Goal: Task Accomplishment & Management: Manage account settings

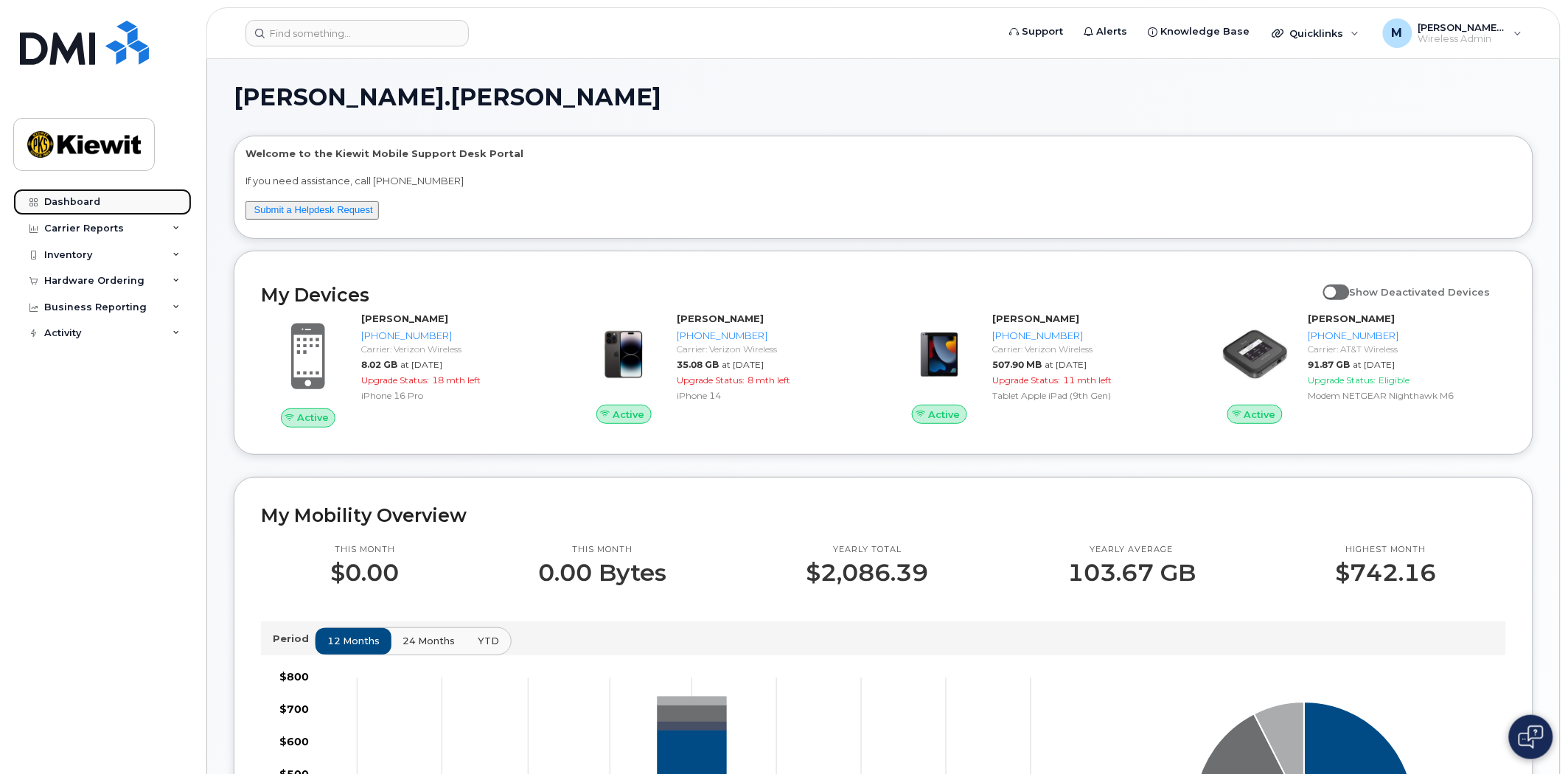
click at [94, 197] on div "Dashboard" at bounding box center [72, 202] width 56 height 12
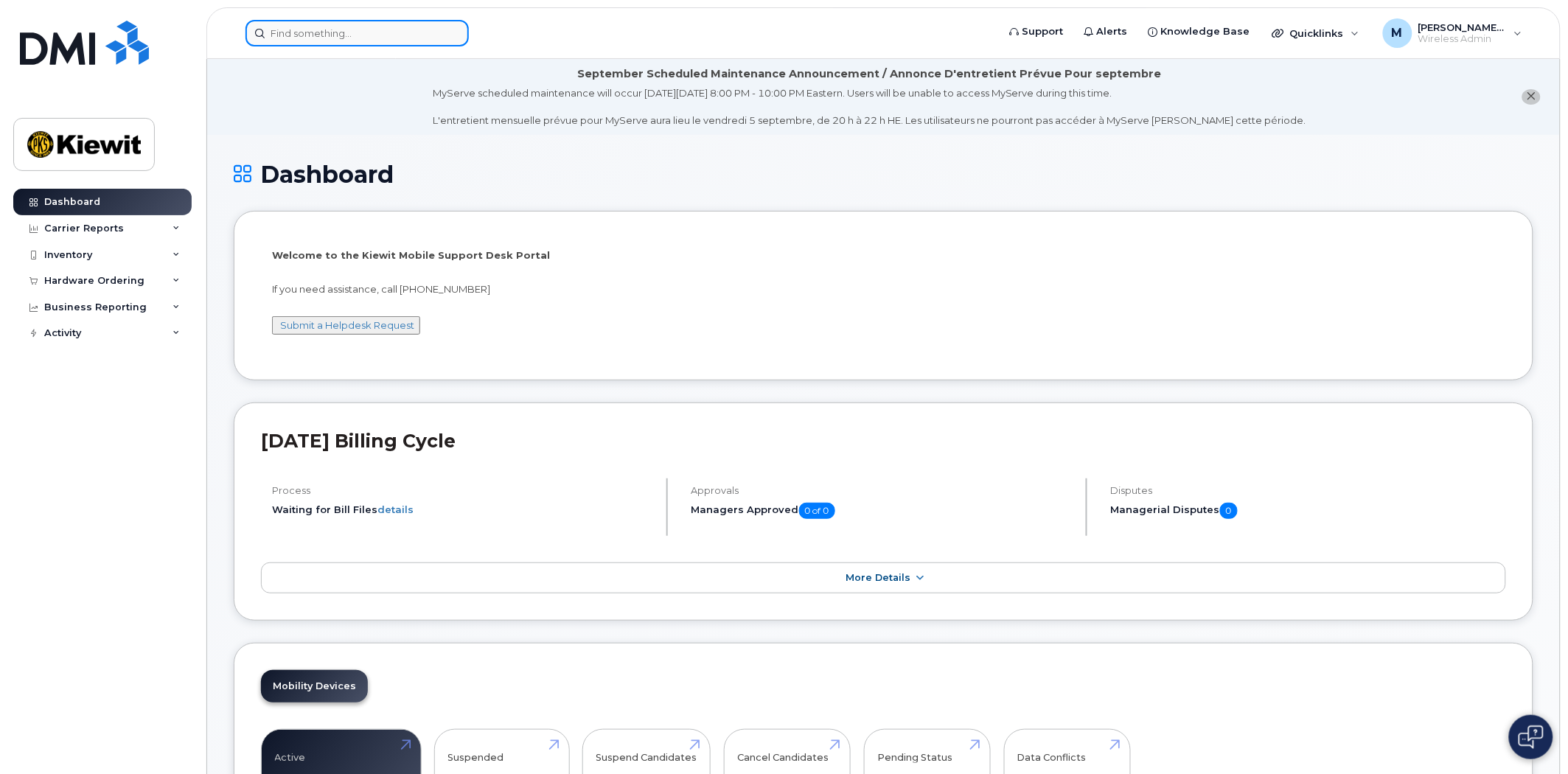
click at [317, 33] on input at bounding box center [357, 34] width 224 height 27
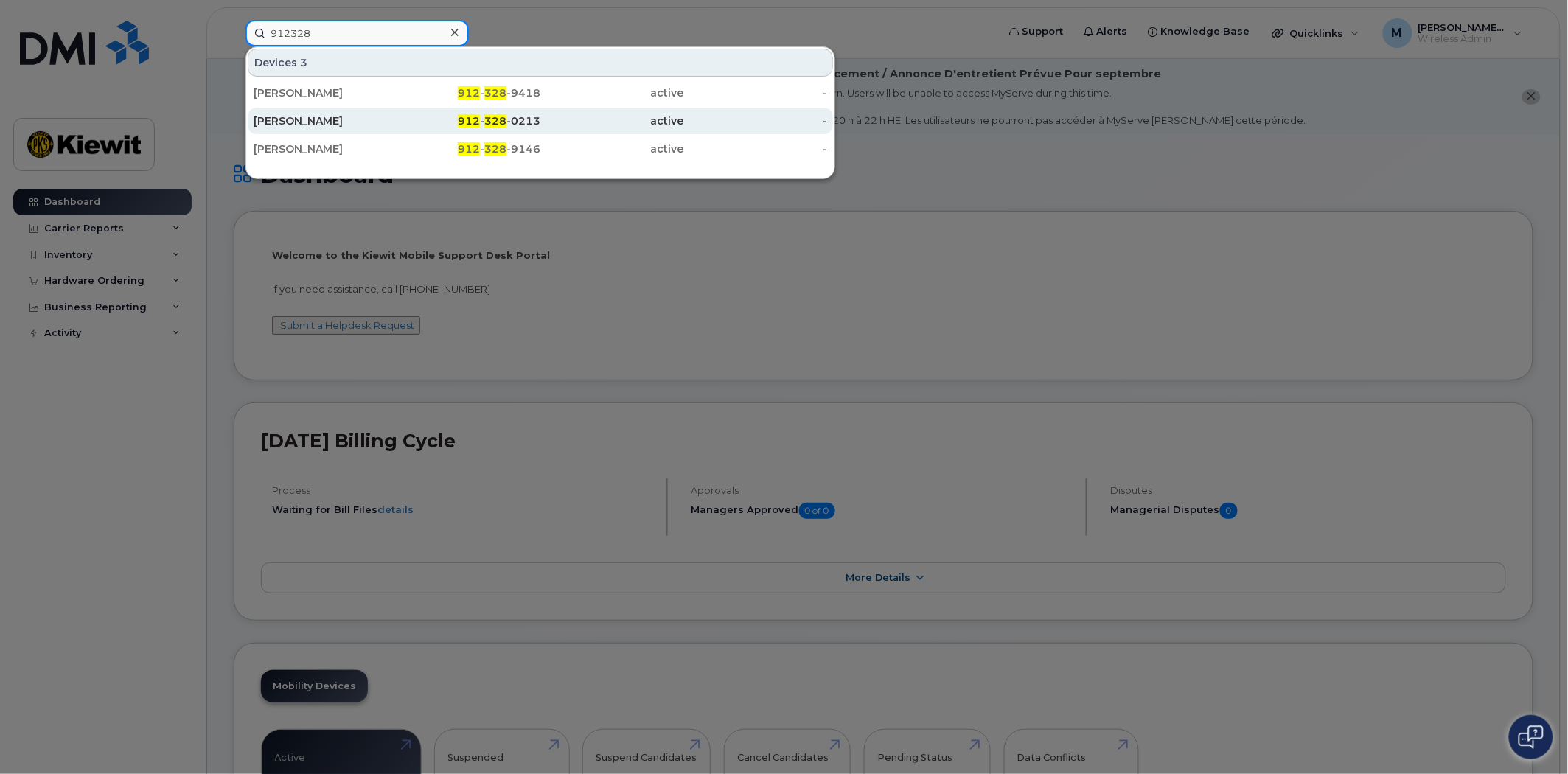
type input "912328"
click at [506, 122] on span "328" at bounding box center [495, 121] width 22 height 13
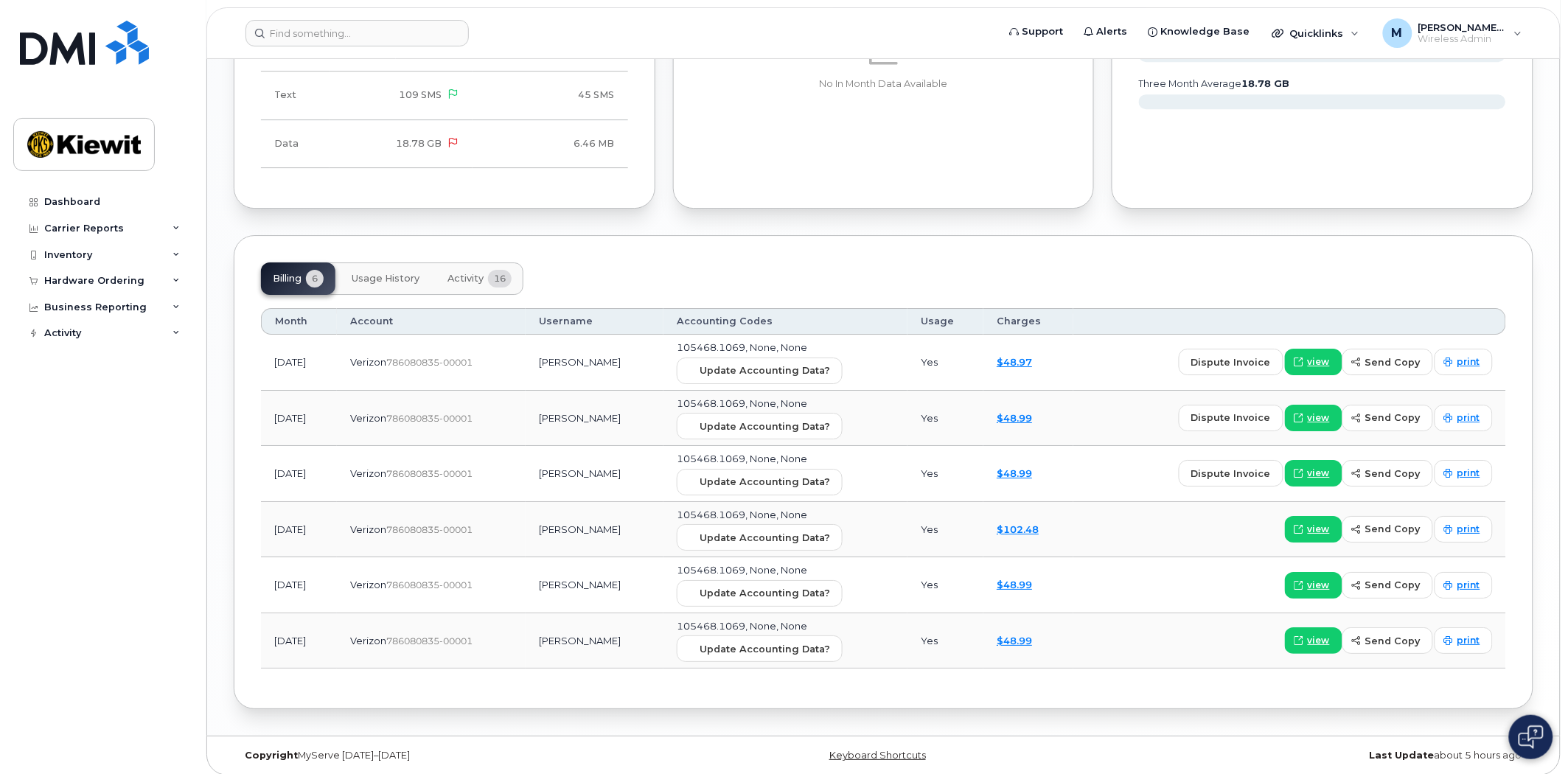
scroll to position [1633, 0]
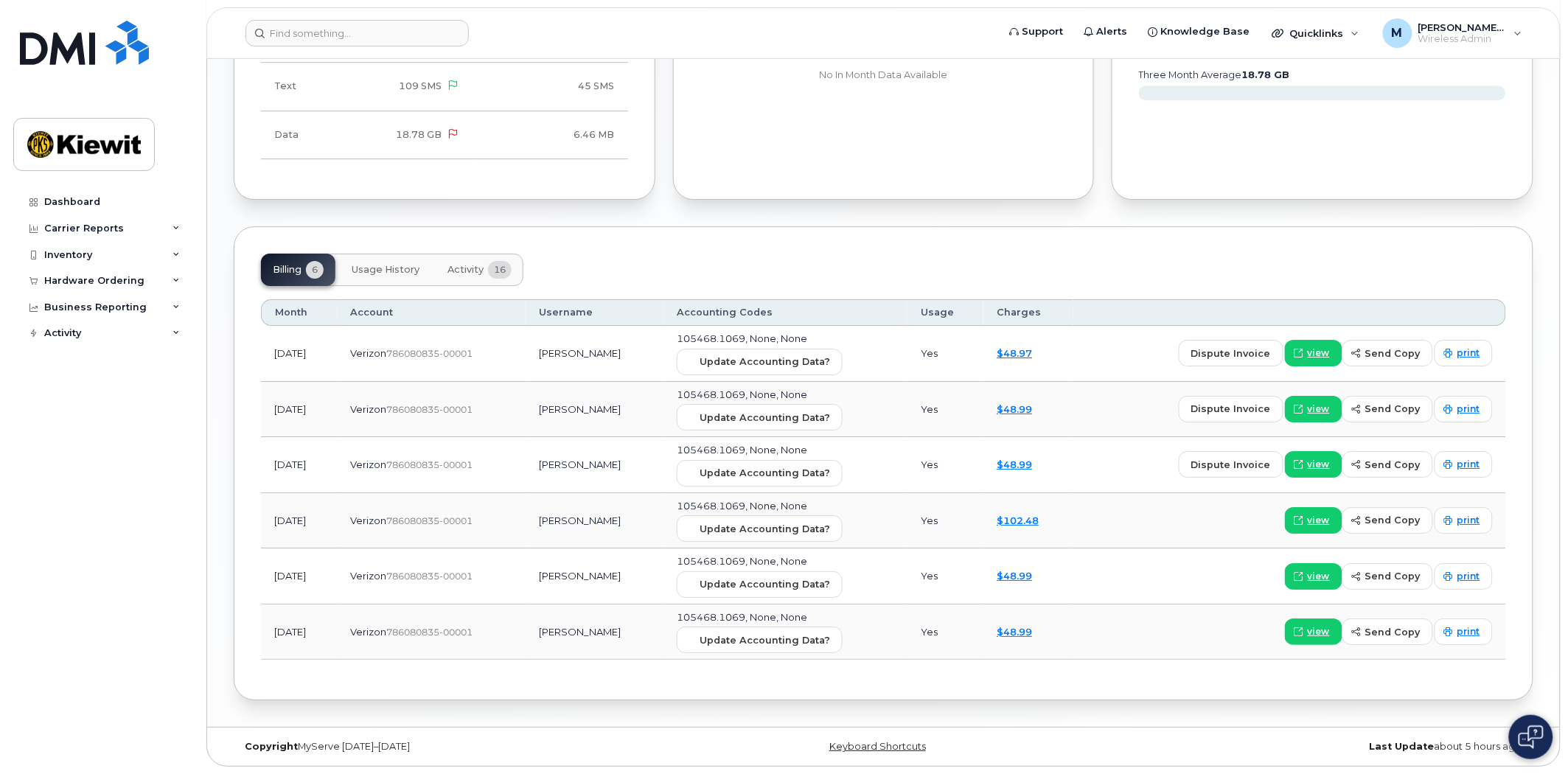
click at [383, 266] on span "Usage History" at bounding box center [385, 270] width 68 height 12
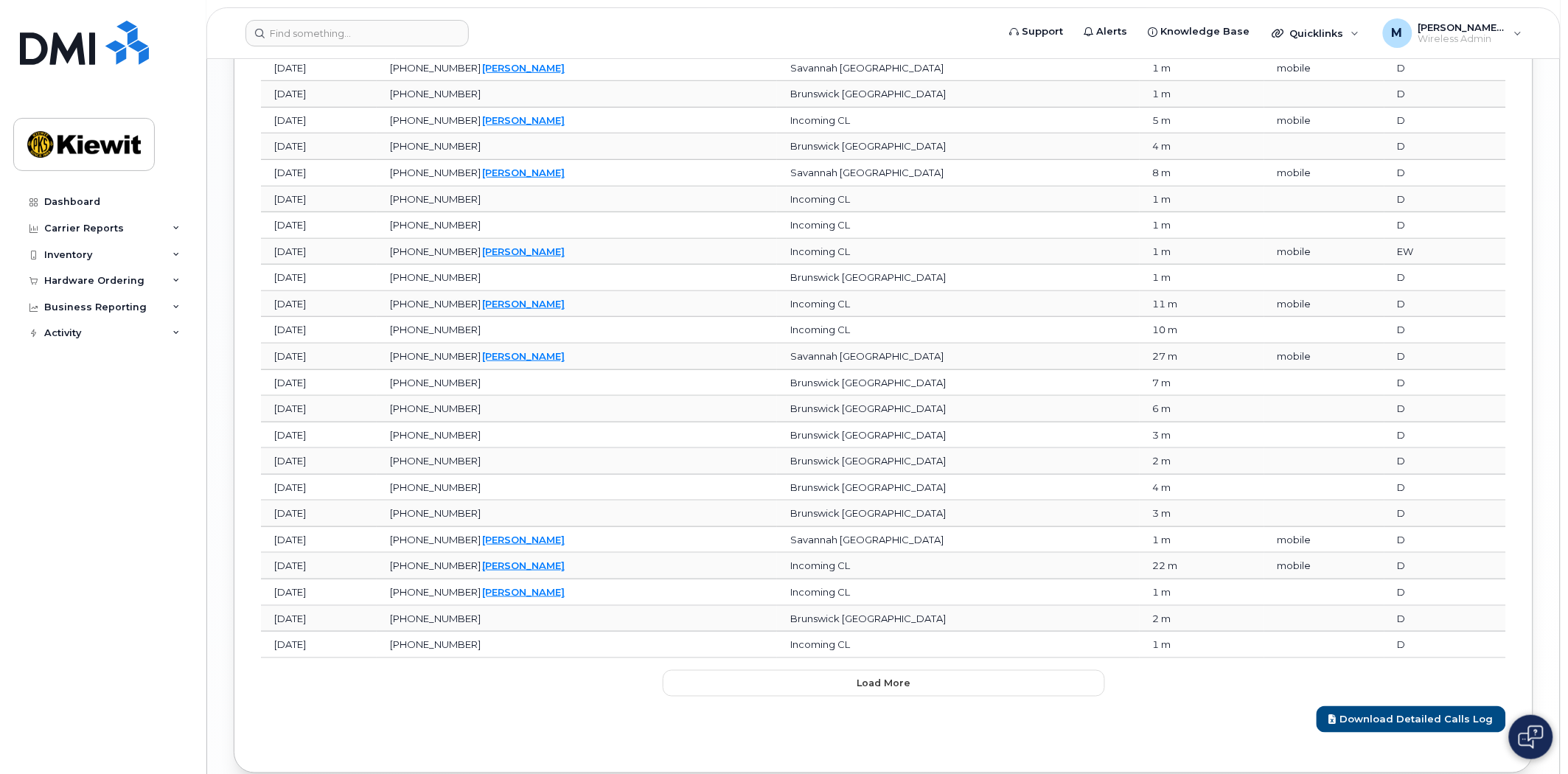
scroll to position [2363, 0]
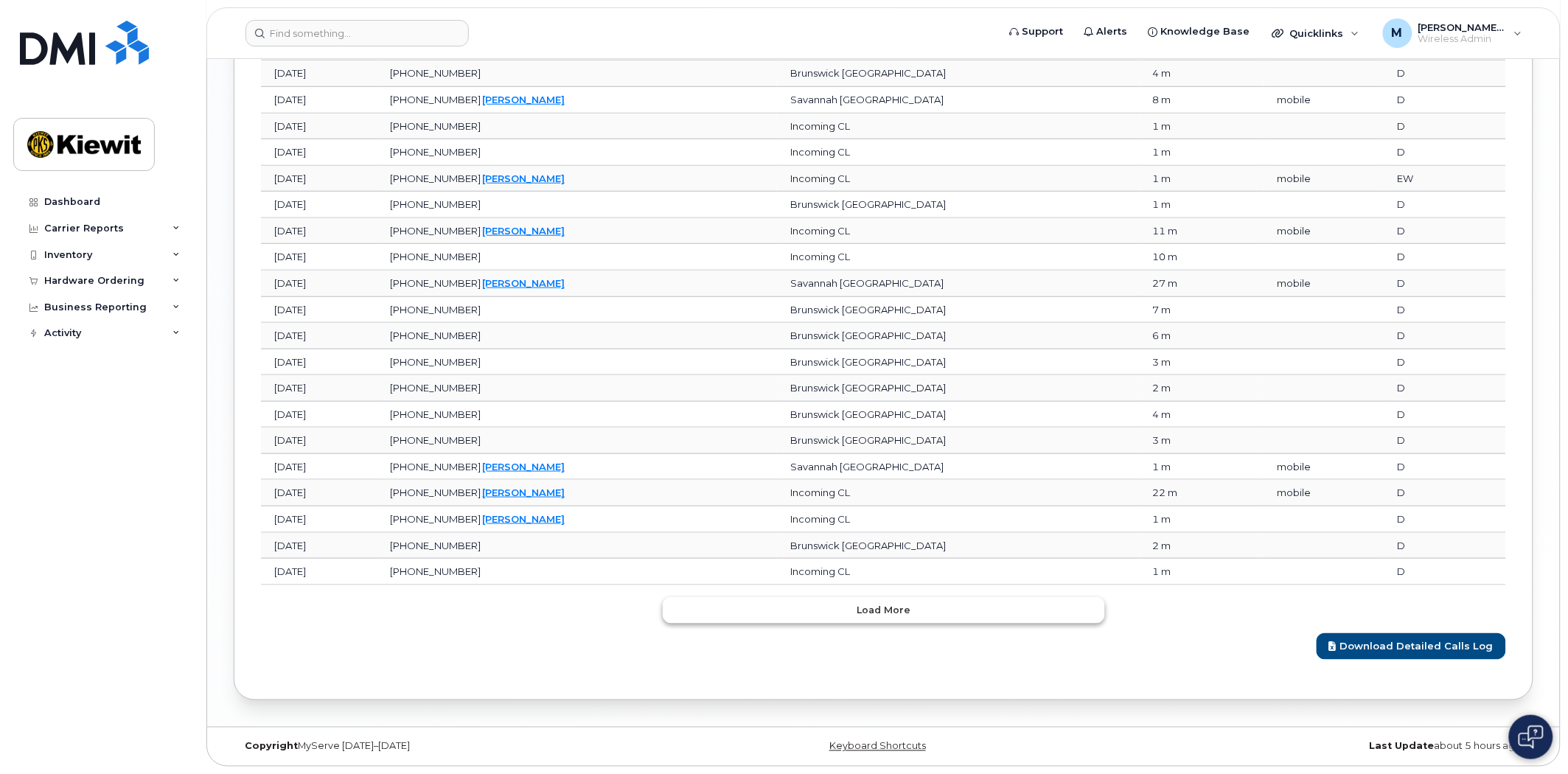
click at [868, 597] on button "Load more" at bounding box center [884, 611] width 442 height 27
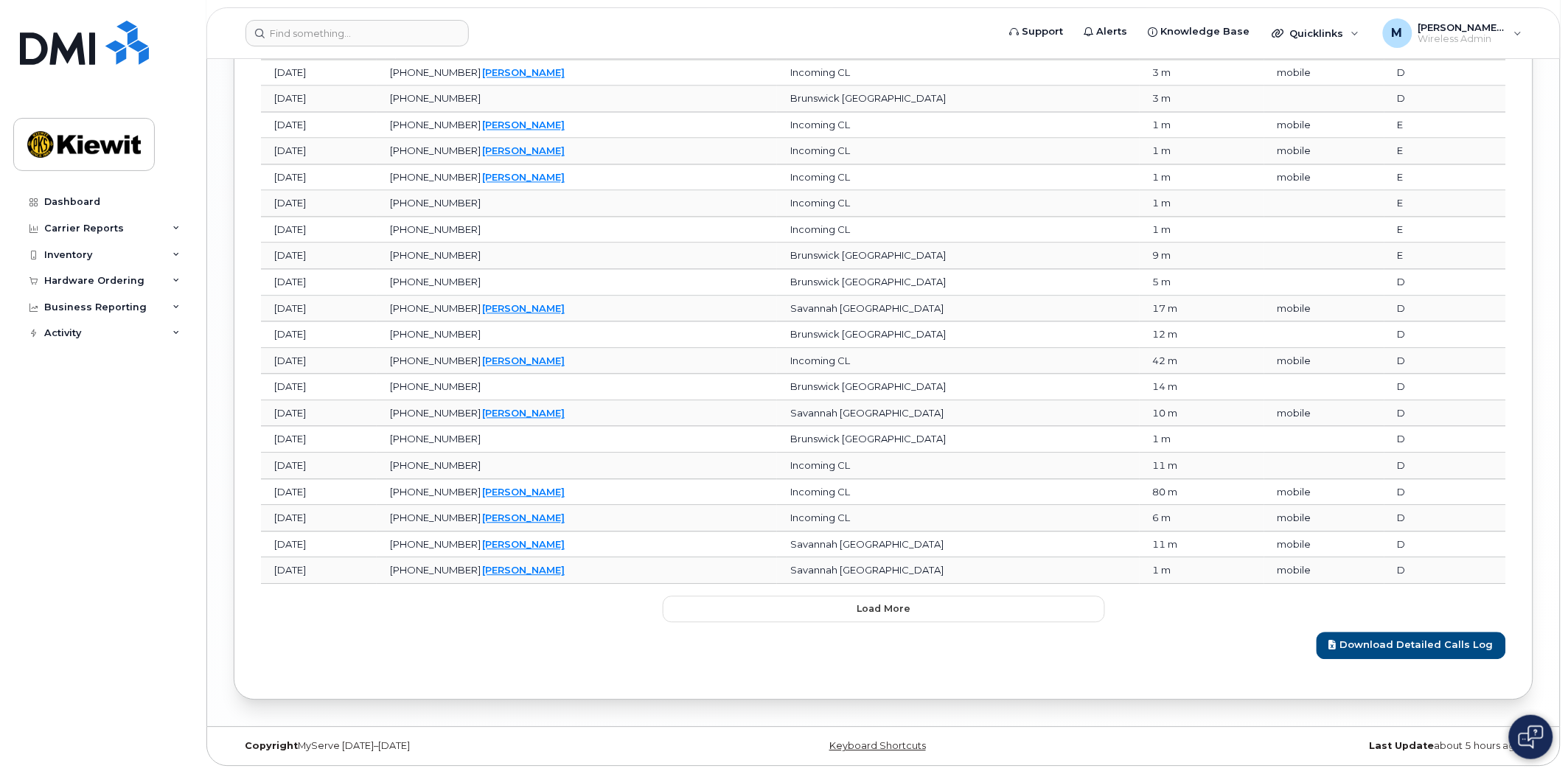
scroll to position [3020, 0]
click at [850, 608] on button "Load more" at bounding box center [884, 610] width 442 height 27
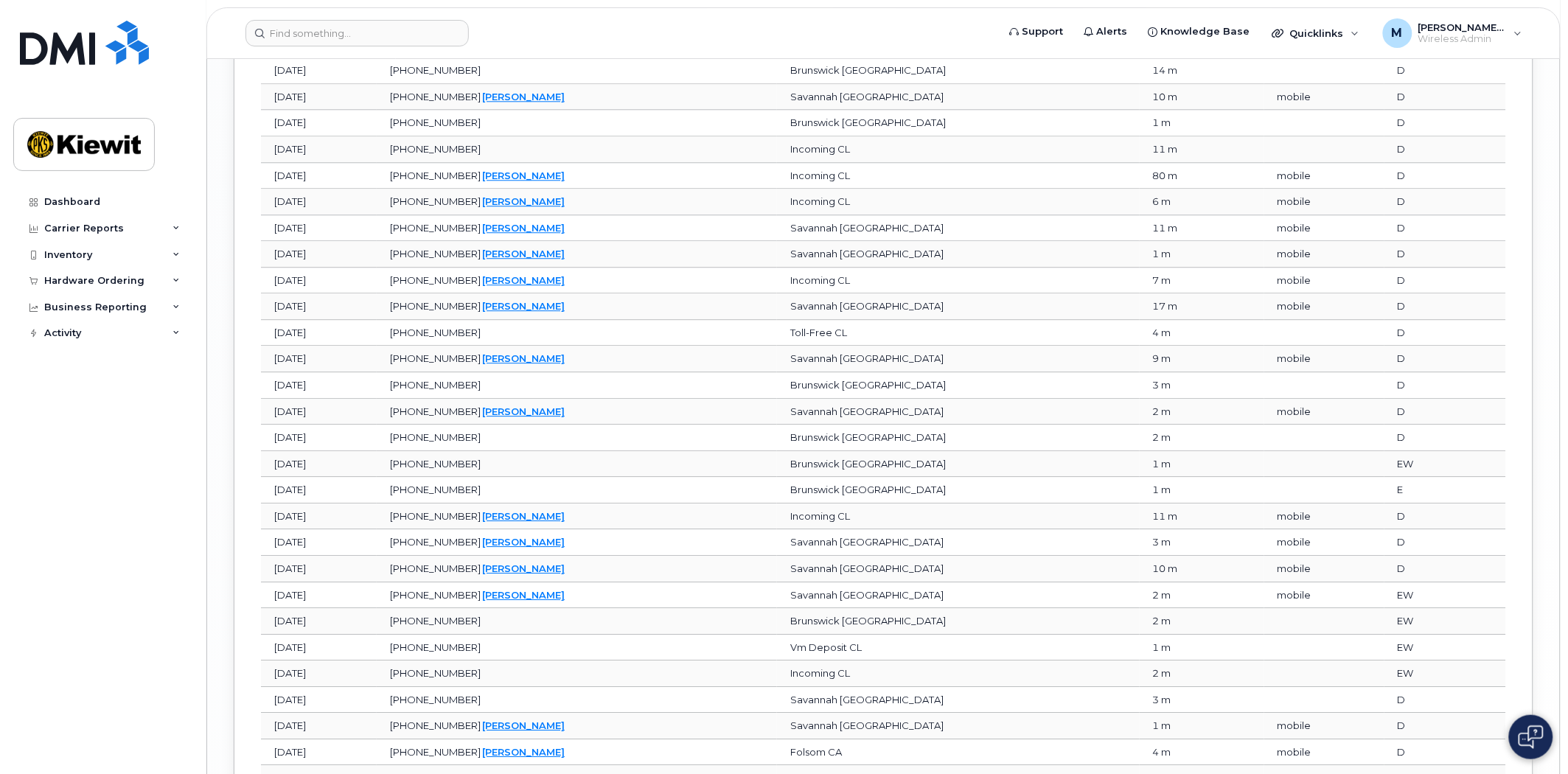
scroll to position [3678, 0]
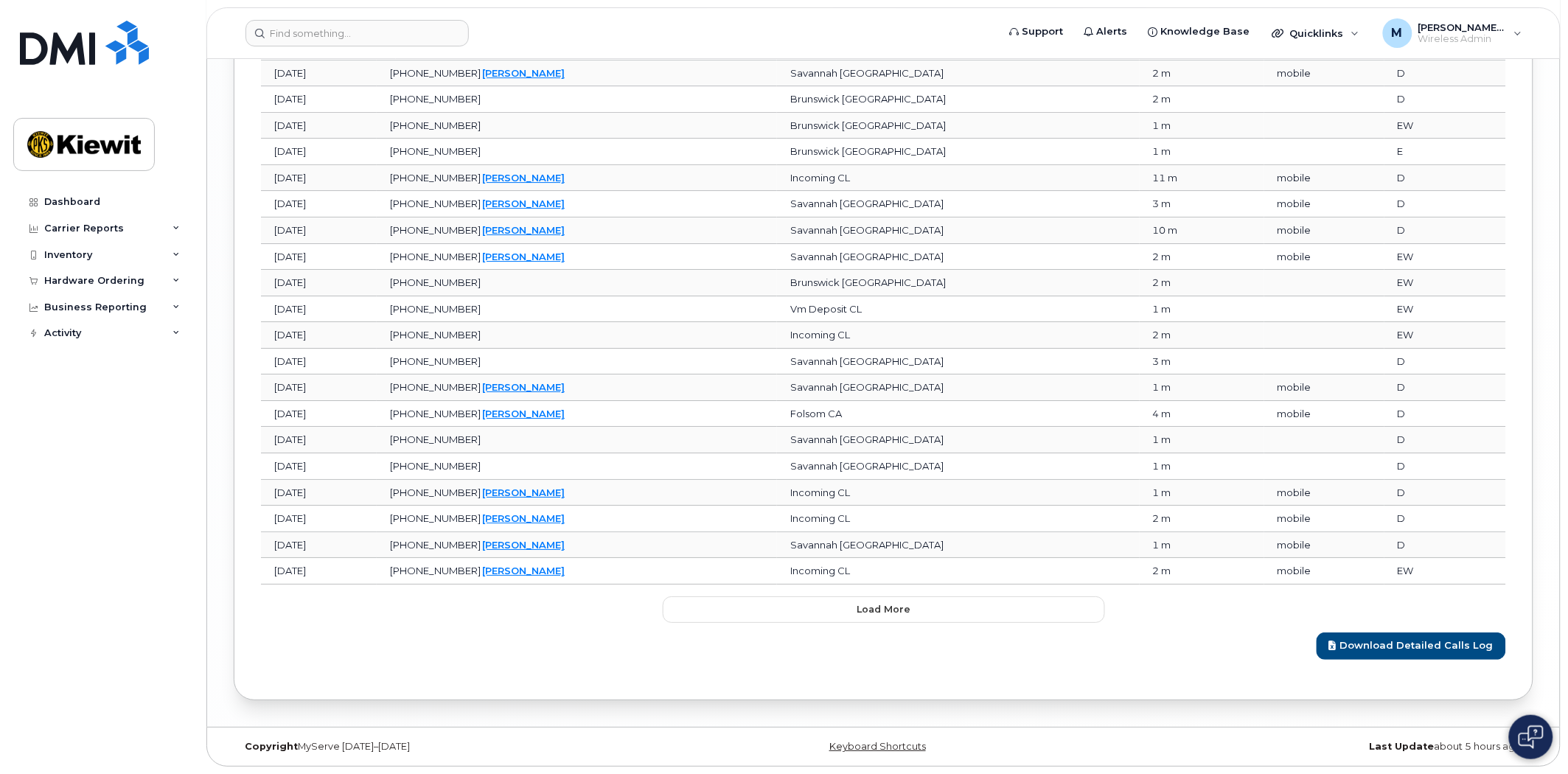
click at [859, 619] on button "Load more" at bounding box center [884, 610] width 442 height 27
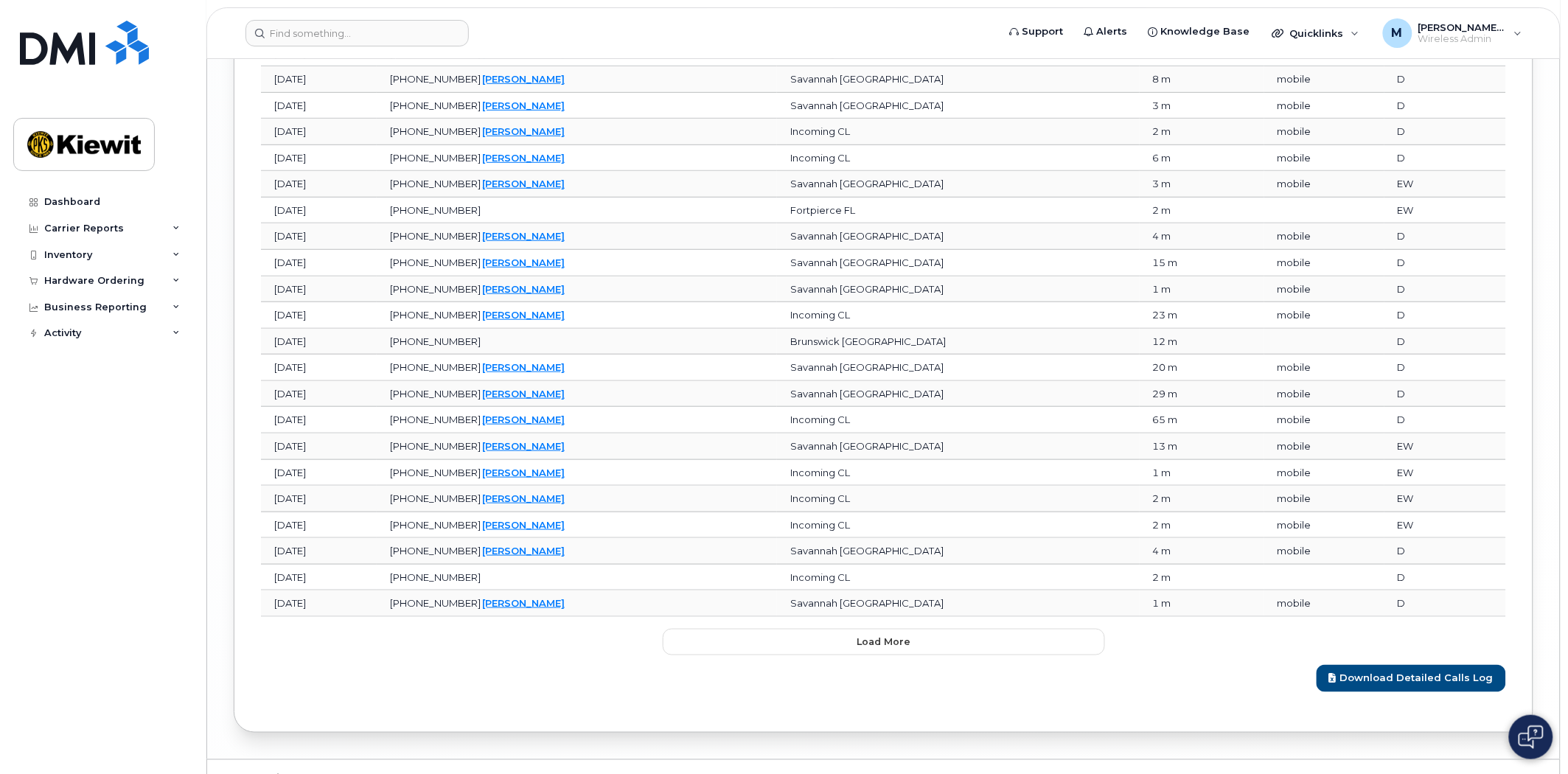
scroll to position [4335, 0]
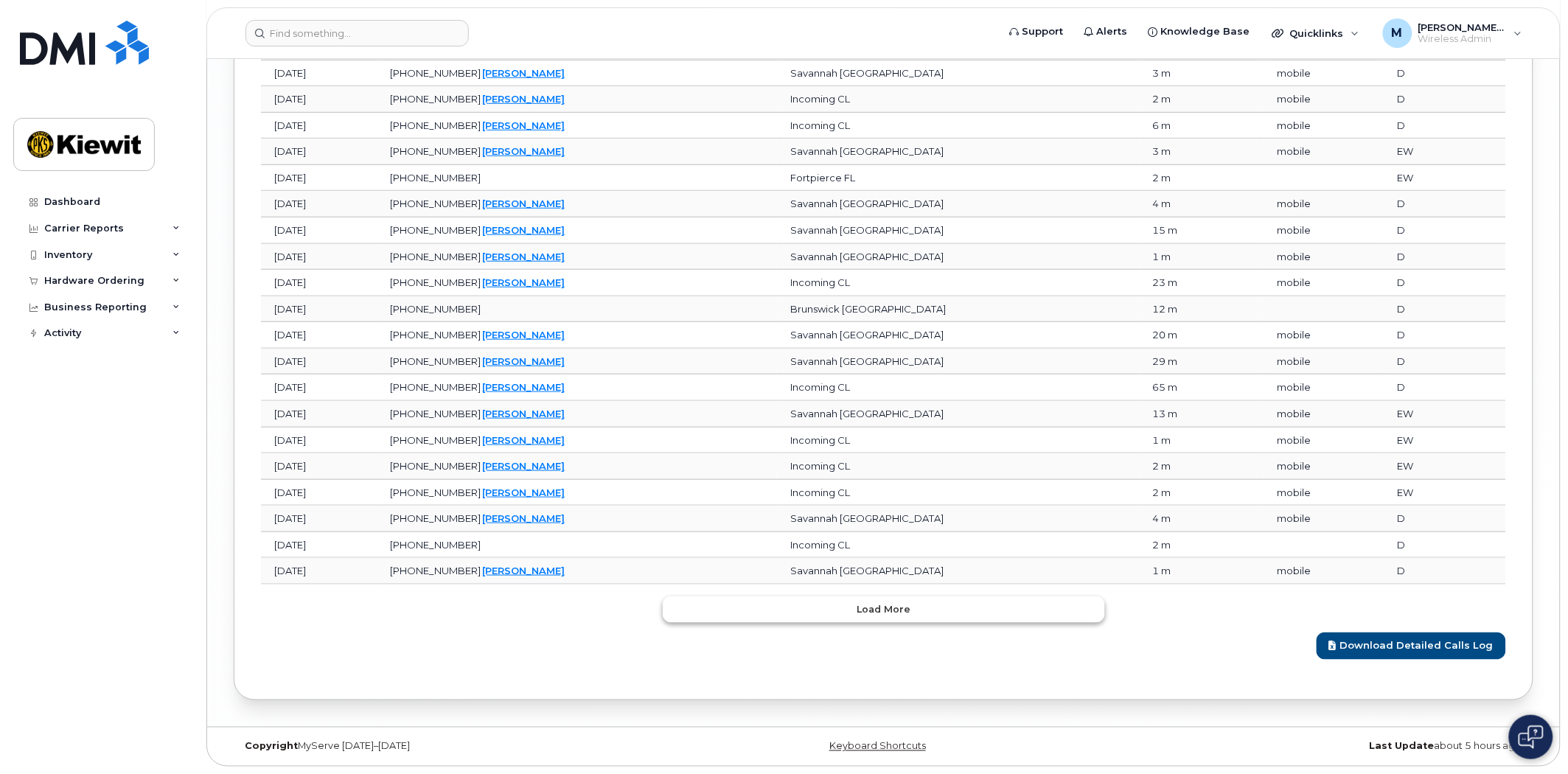
click at [864, 602] on span "Load more" at bounding box center [884, 609] width 54 height 14
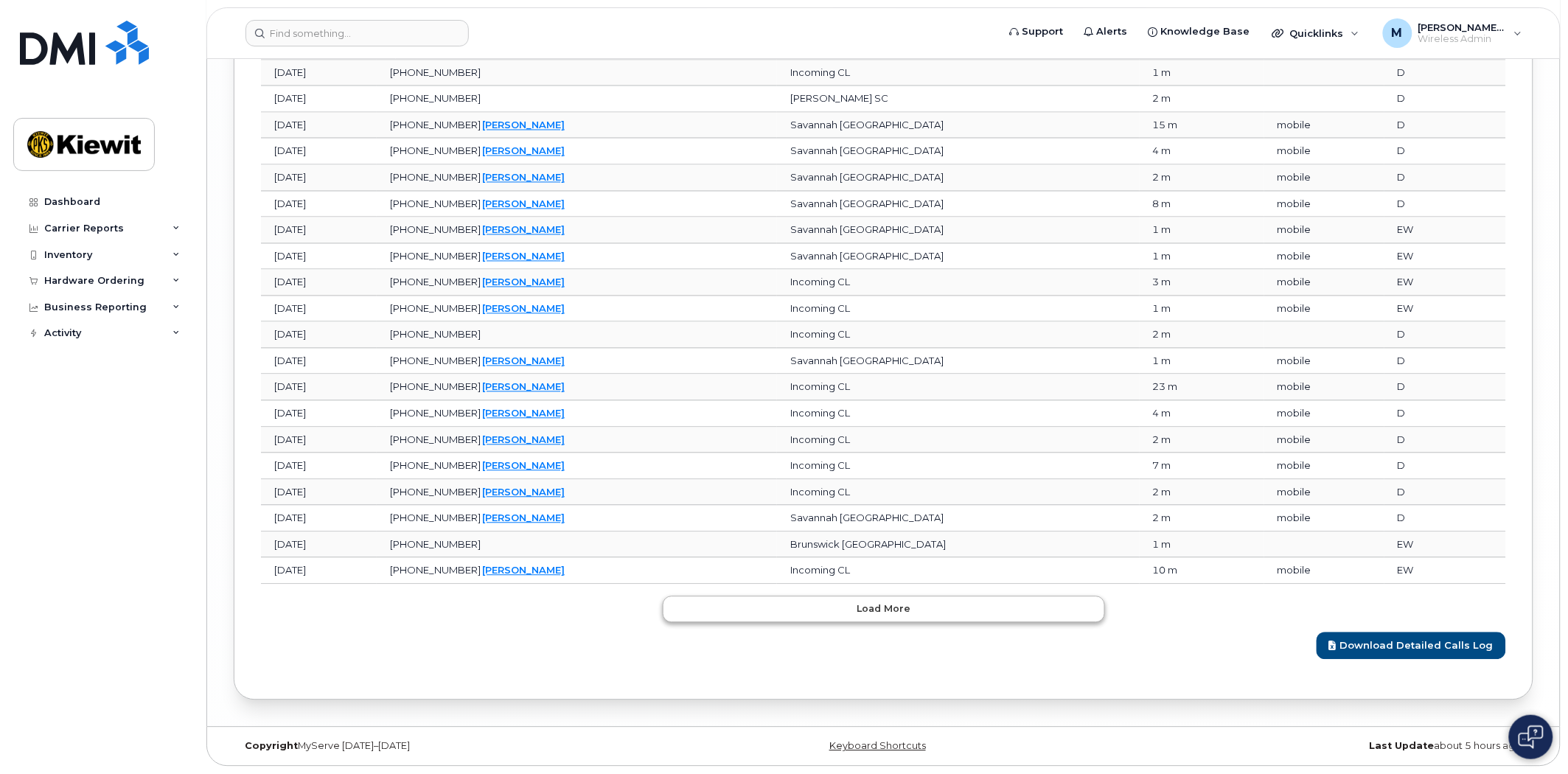
scroll to position [4993, 0]
click at [856, 617] on button "Load more" at bounding box center [884, 610] width 442 height 27
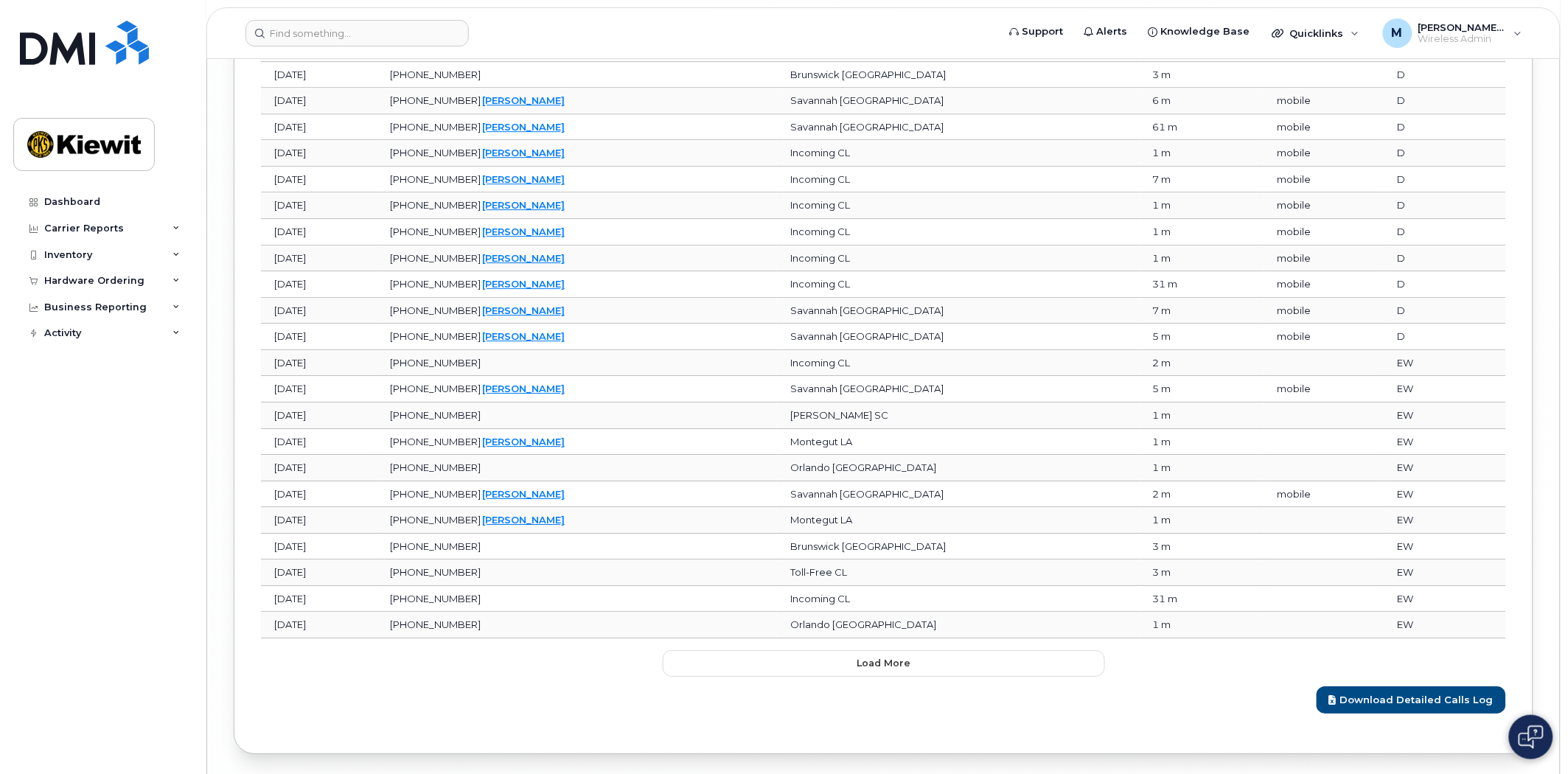
scroll to position [5649, 0]
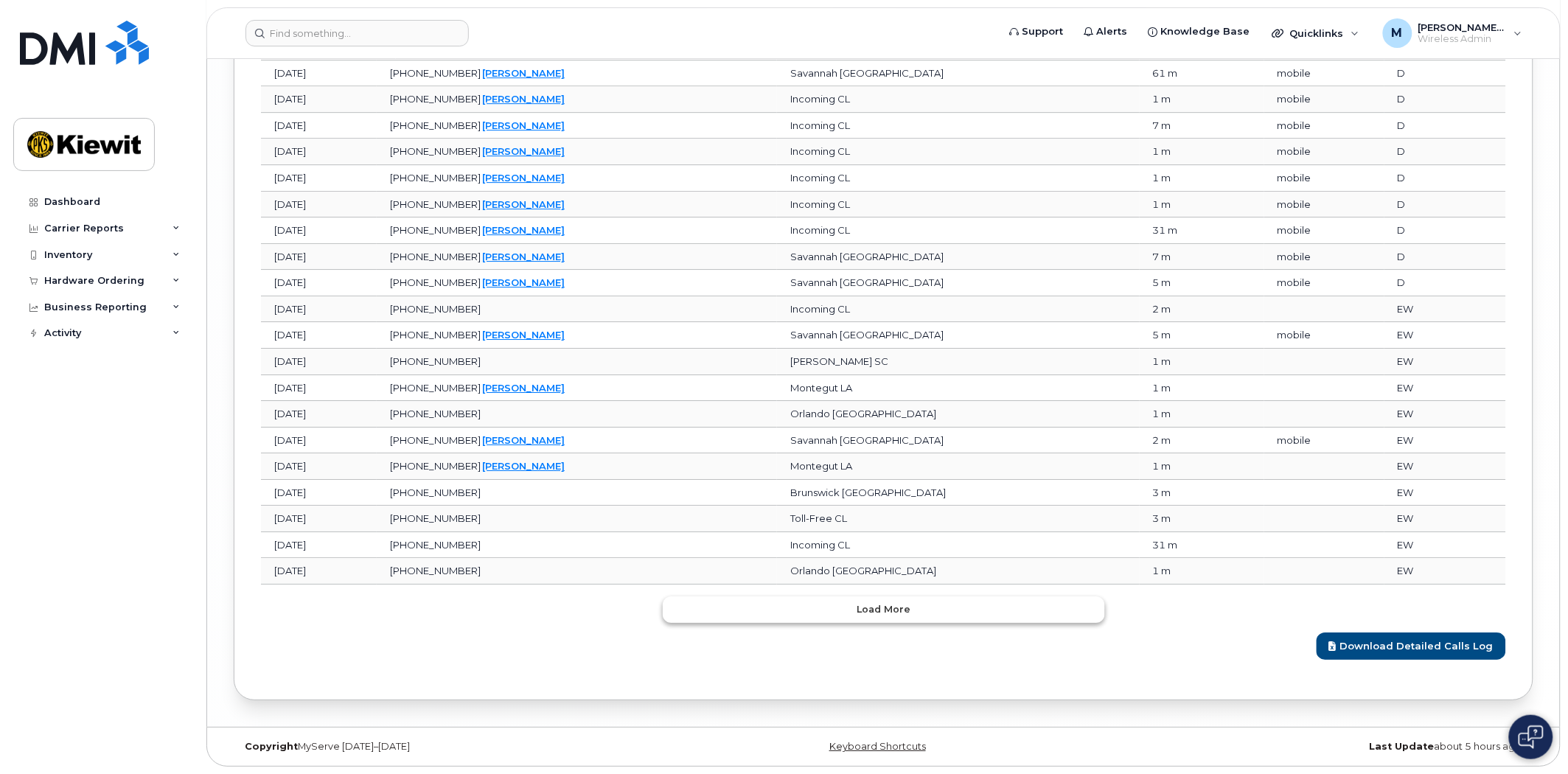
click at [901, 599] on button "Load more" at bounding box center [884, 610] width 442 height 27
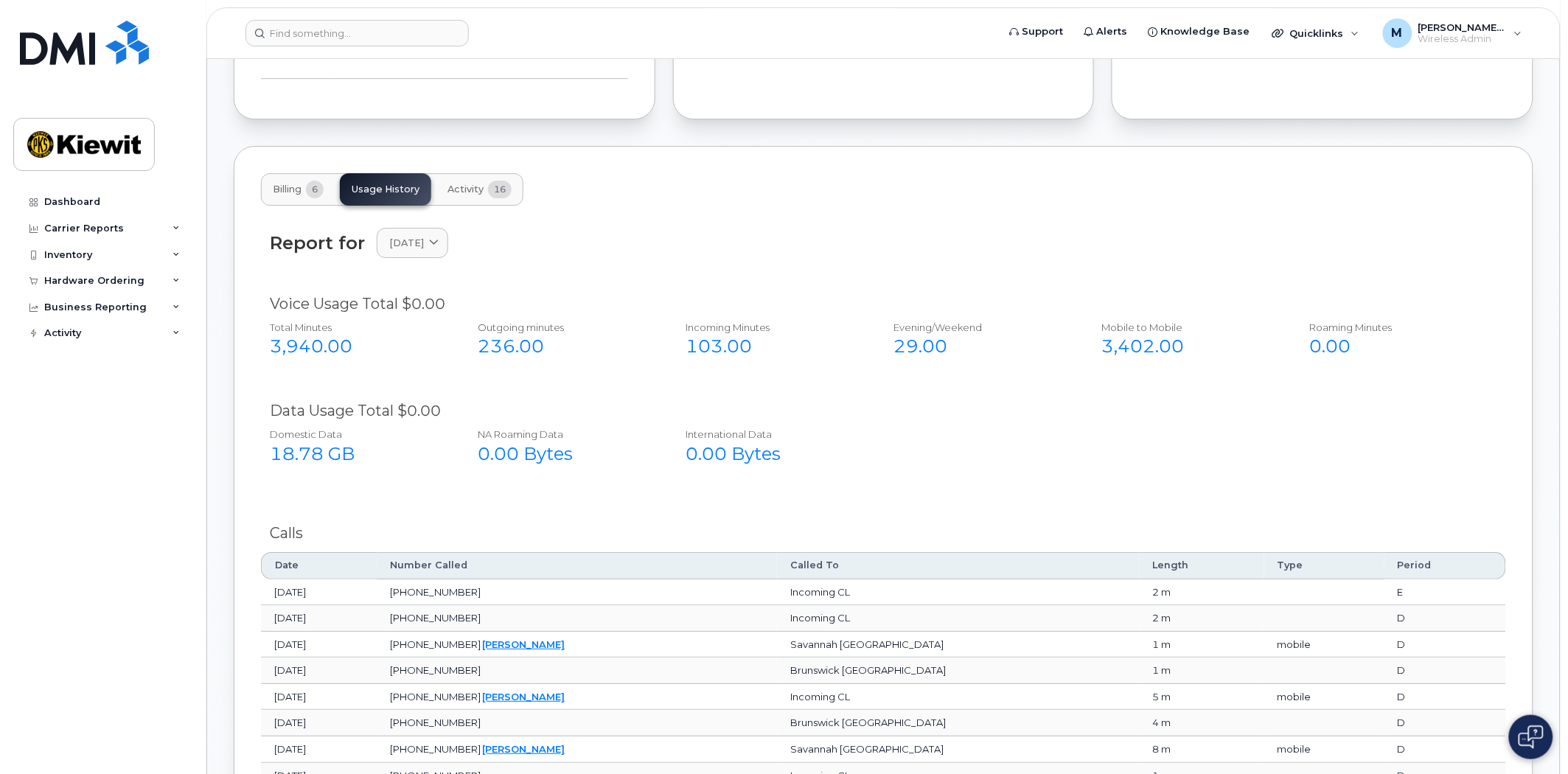
scroll to position [1720, 0]
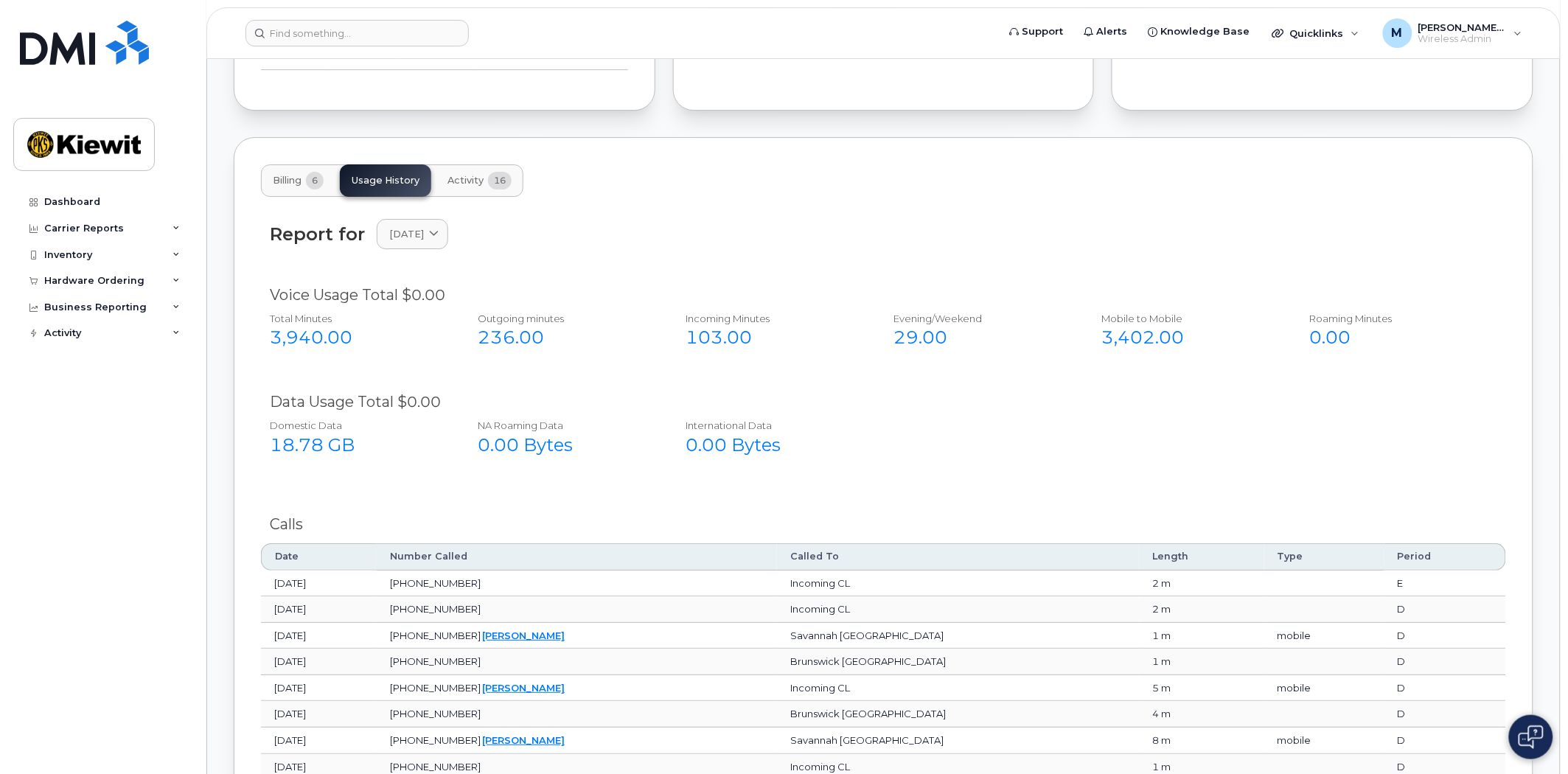
click at [290, 554] on th "Date" at bounding box center [319, 557] width 115 height 27
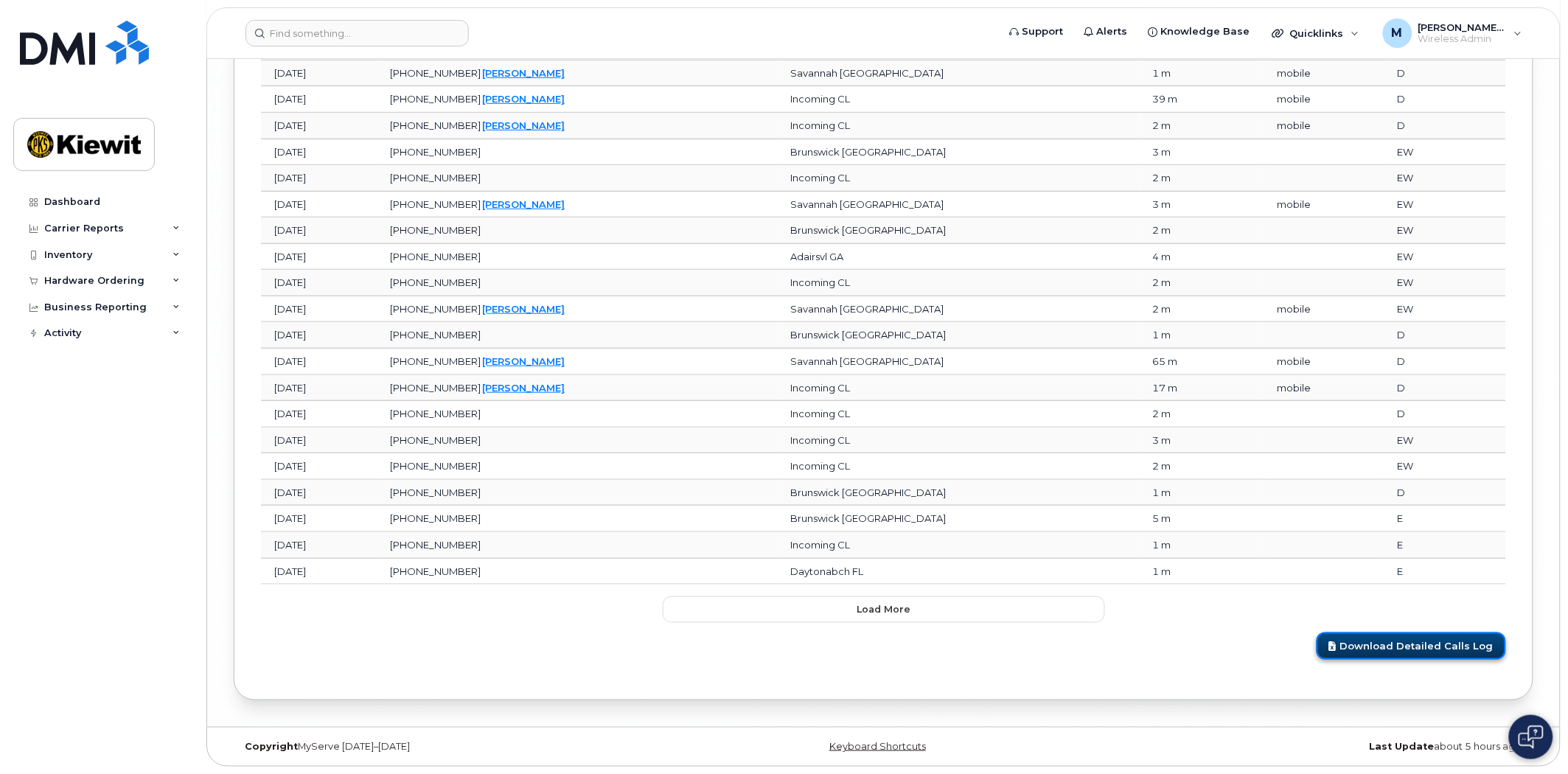
click at [1439, 652] on link "Download Detailed Calls Log" at bounding box center [1411, 645] width 189 height 27
click at [68, 207] on div "Dashboard" at bounding box center [72, 202] width 56 height 12
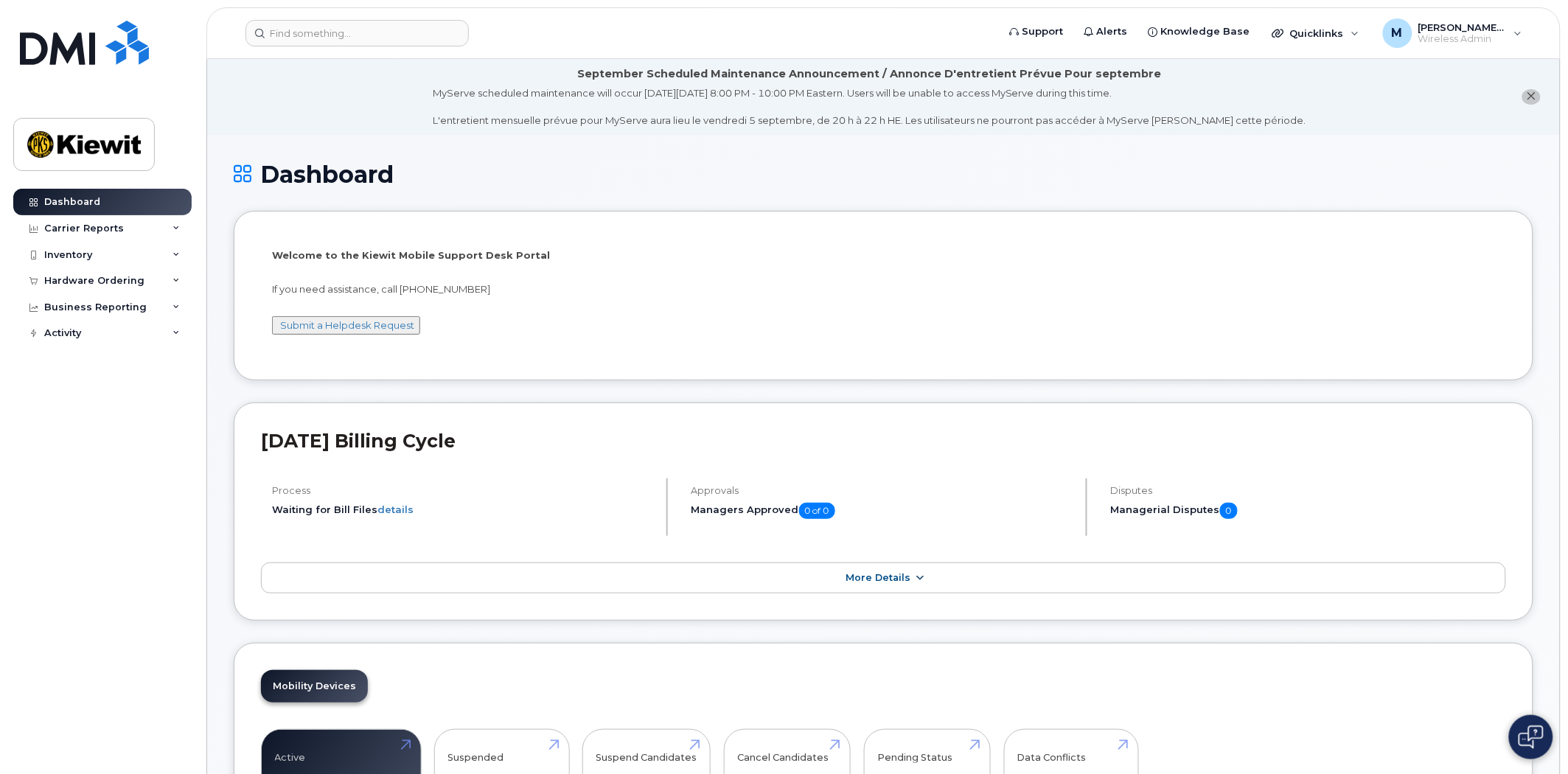
click at [904, 570] on link "More Details" at bounding box center [884, 578] width 1245 height 31
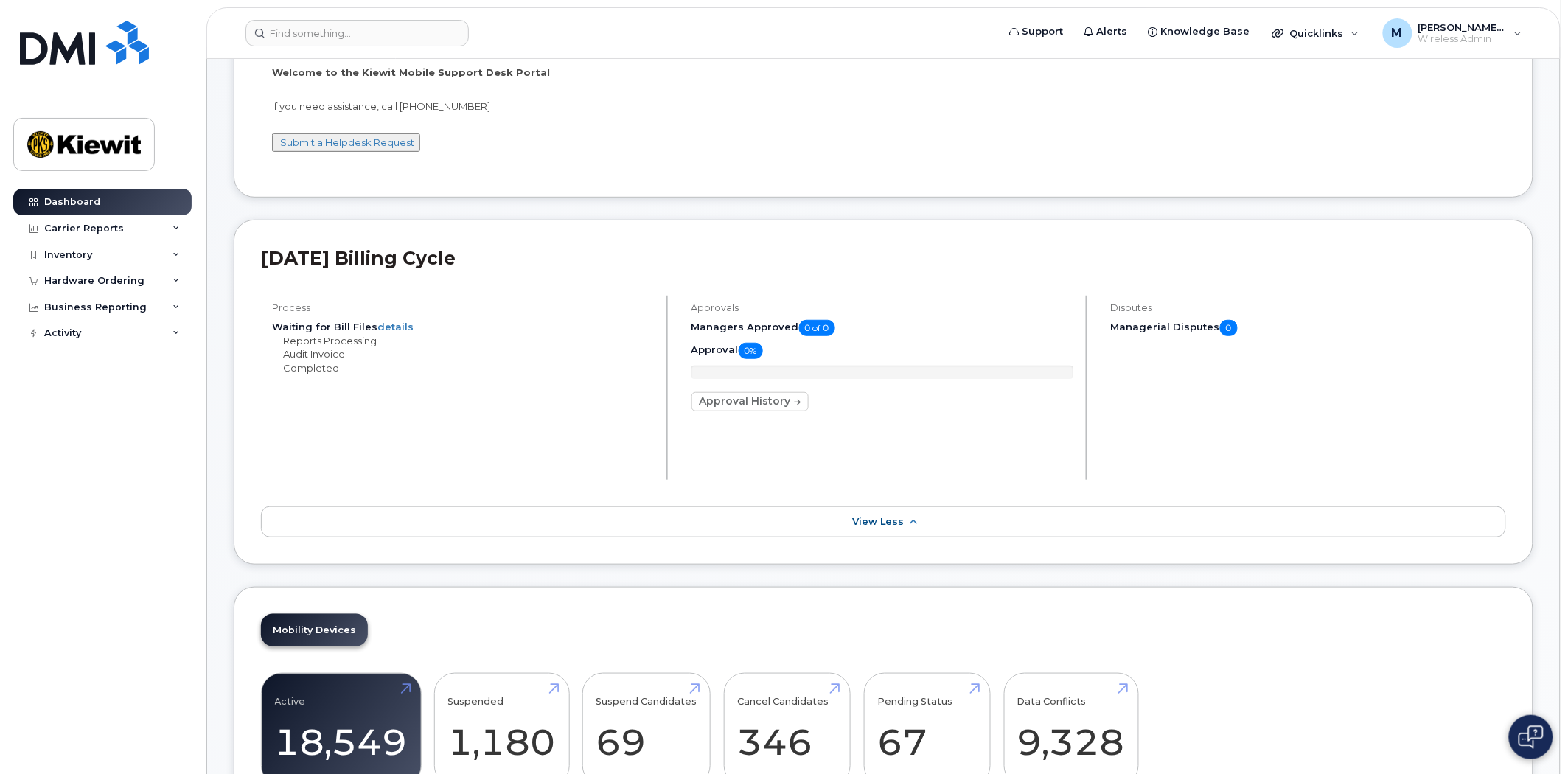
scroll to position [163, 0]
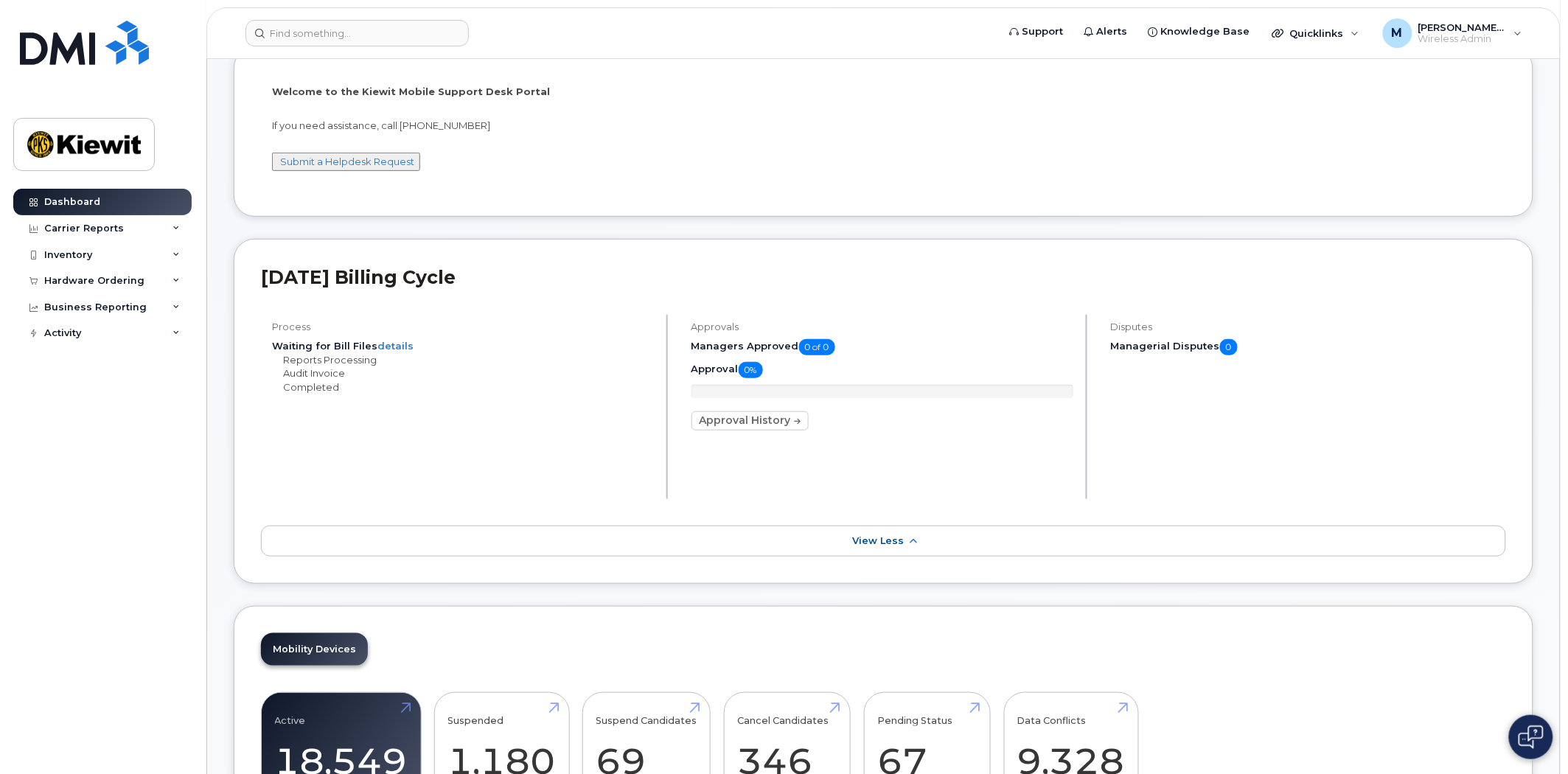
click at [359, 278] on h2 "August 2025 Billing Cycle" at bounding box center [884, 277] width 1245 height 22
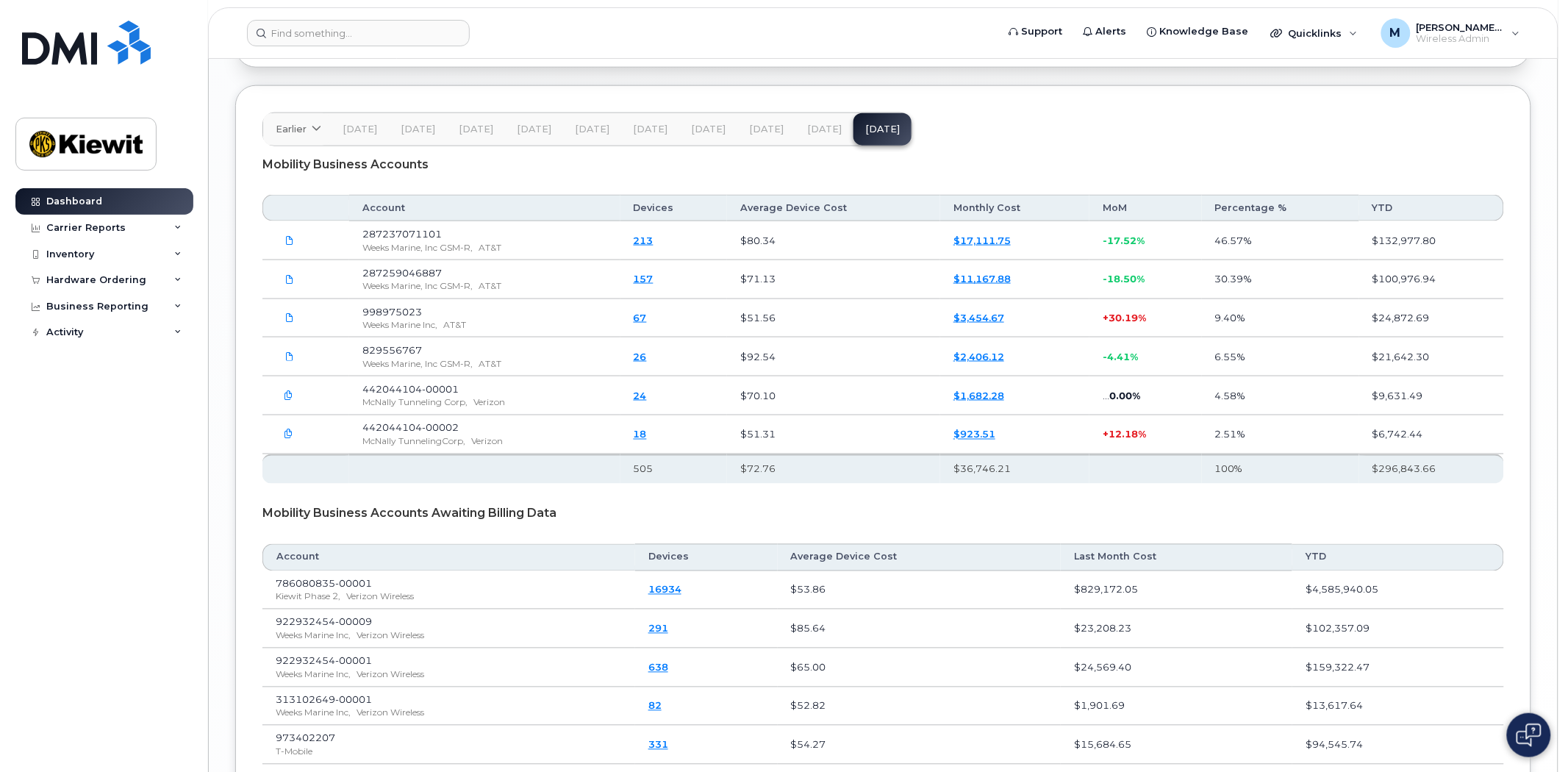
scroll to position [2613, 0]
click at [327, 581] on span "786080835-00001" at bounding box center [321, 582] width 97 height 11
click at [679, 592] on link "16934" at bounding box center [663, 588] width 34 height 11
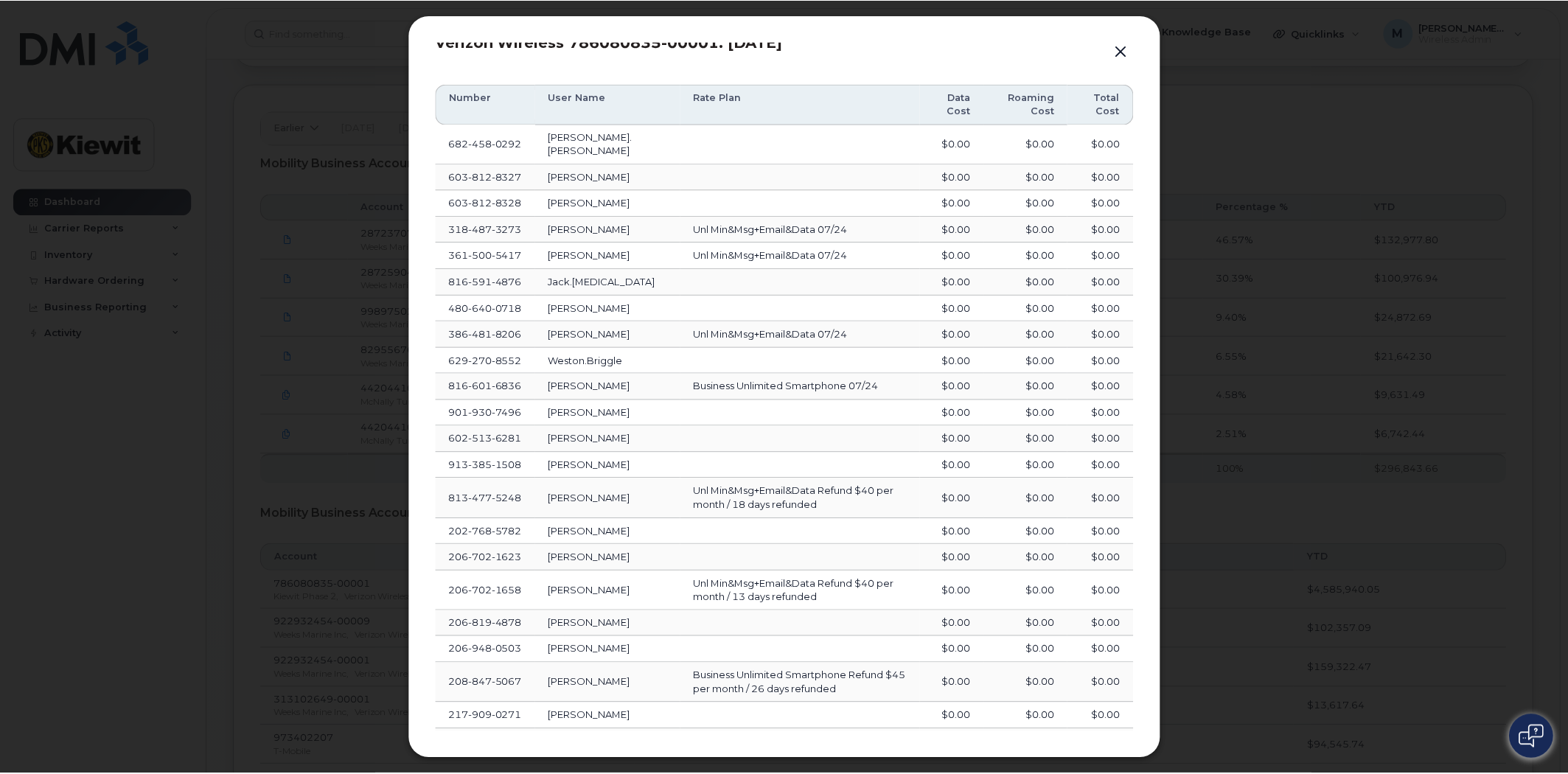
scroll to position [229, 0]
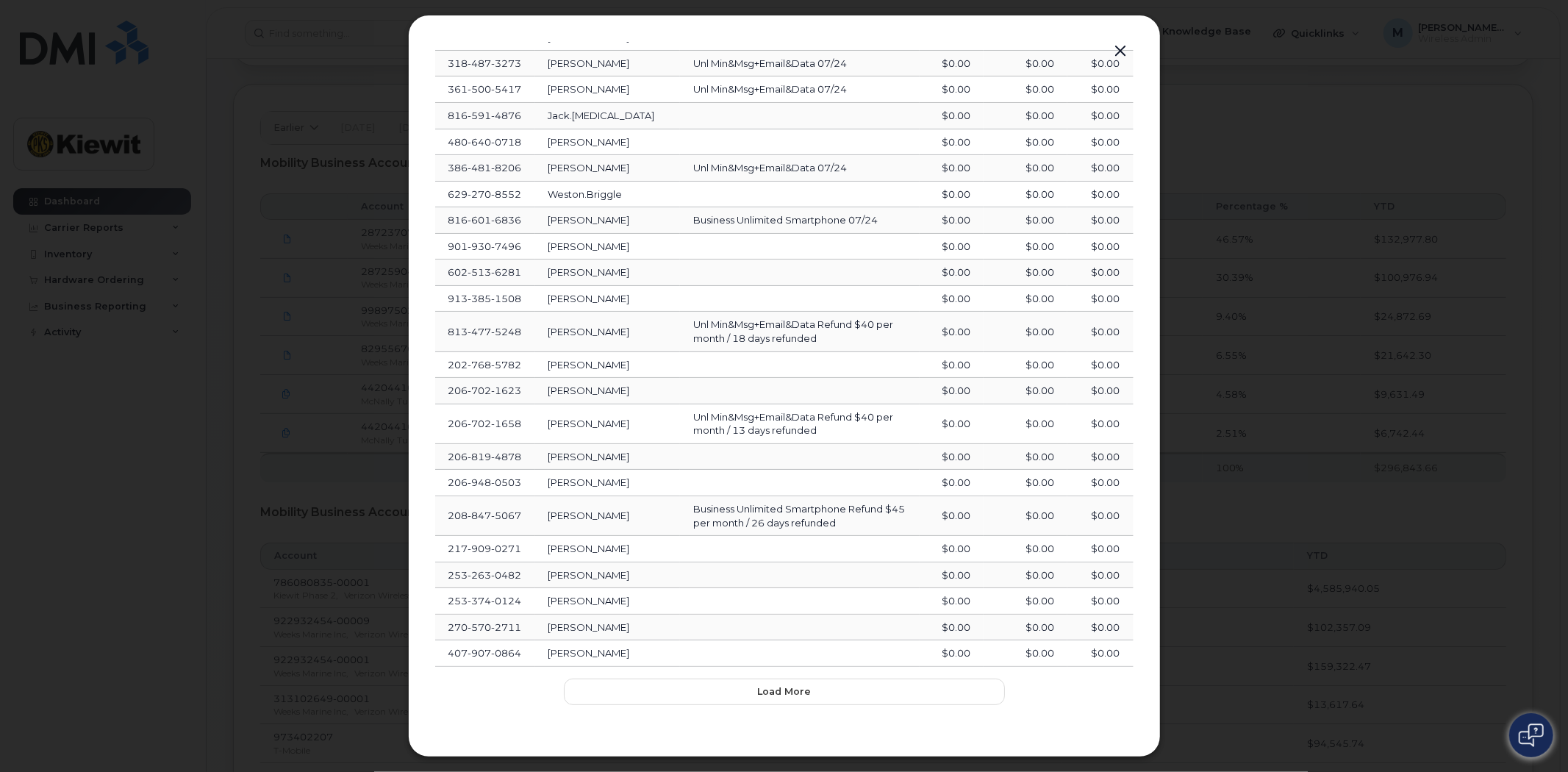
click at [1121, 46] on button "button" at bounding box center [1121, 51] width 22 height 20
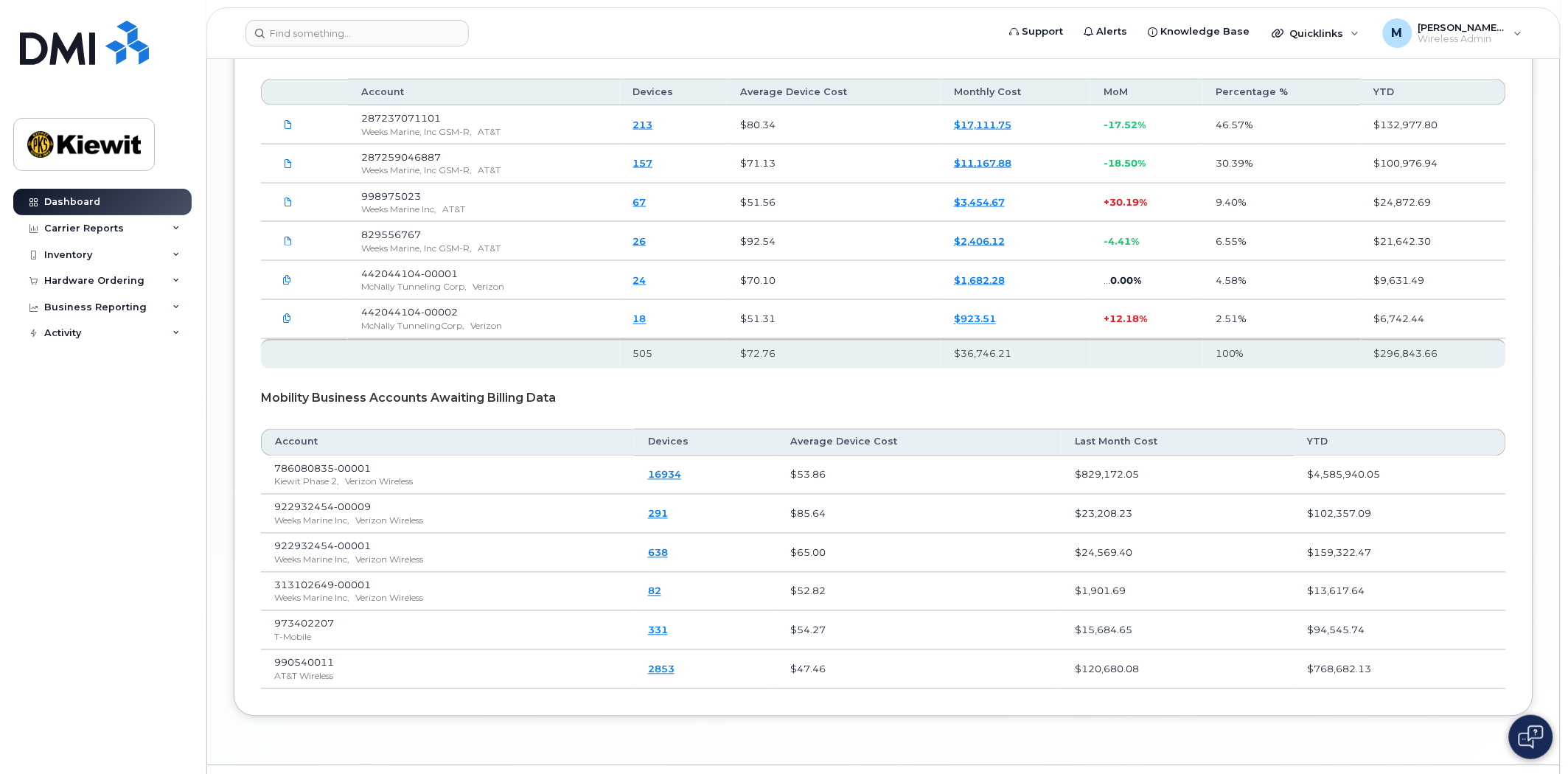
scroll to position [2777, 0]
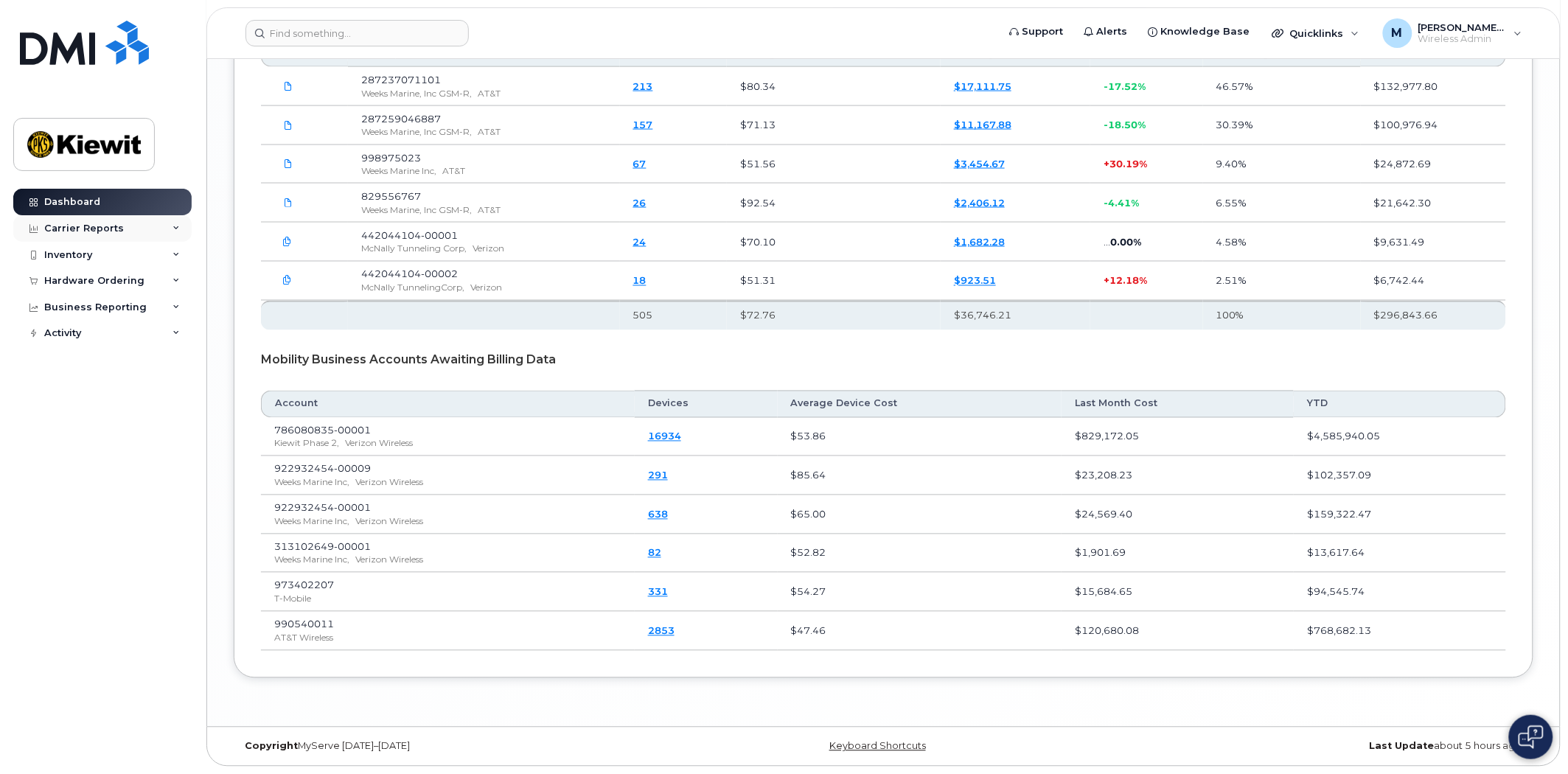
click at [119, 230] on div "Carrier Reports" at bounding box center [103, 229] width 179 height 27
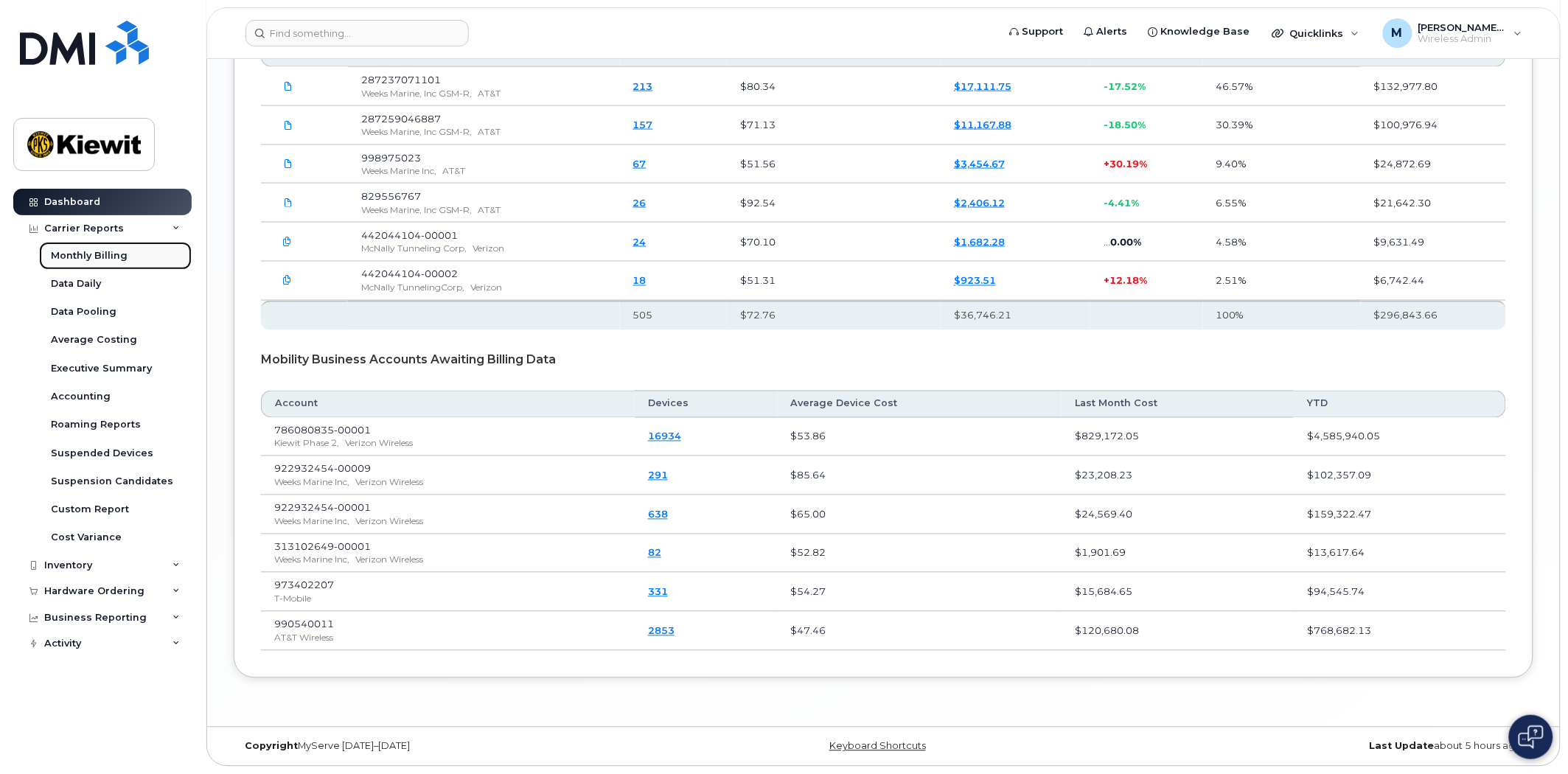
click at [110, 254] on div "Monthly Billing" at bounding box center [89, 255] width 77 height 13
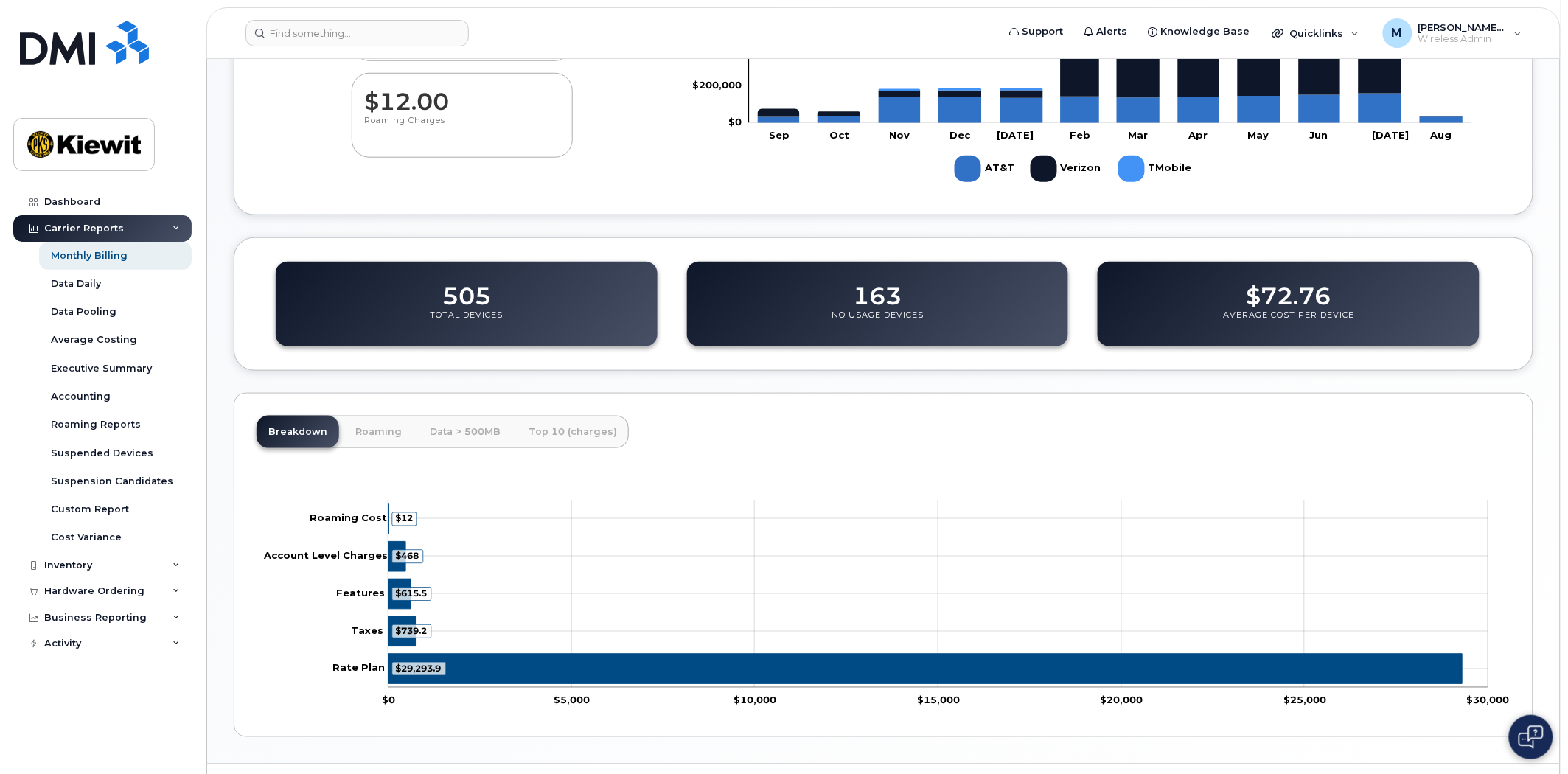
scroll to position [455, 0]
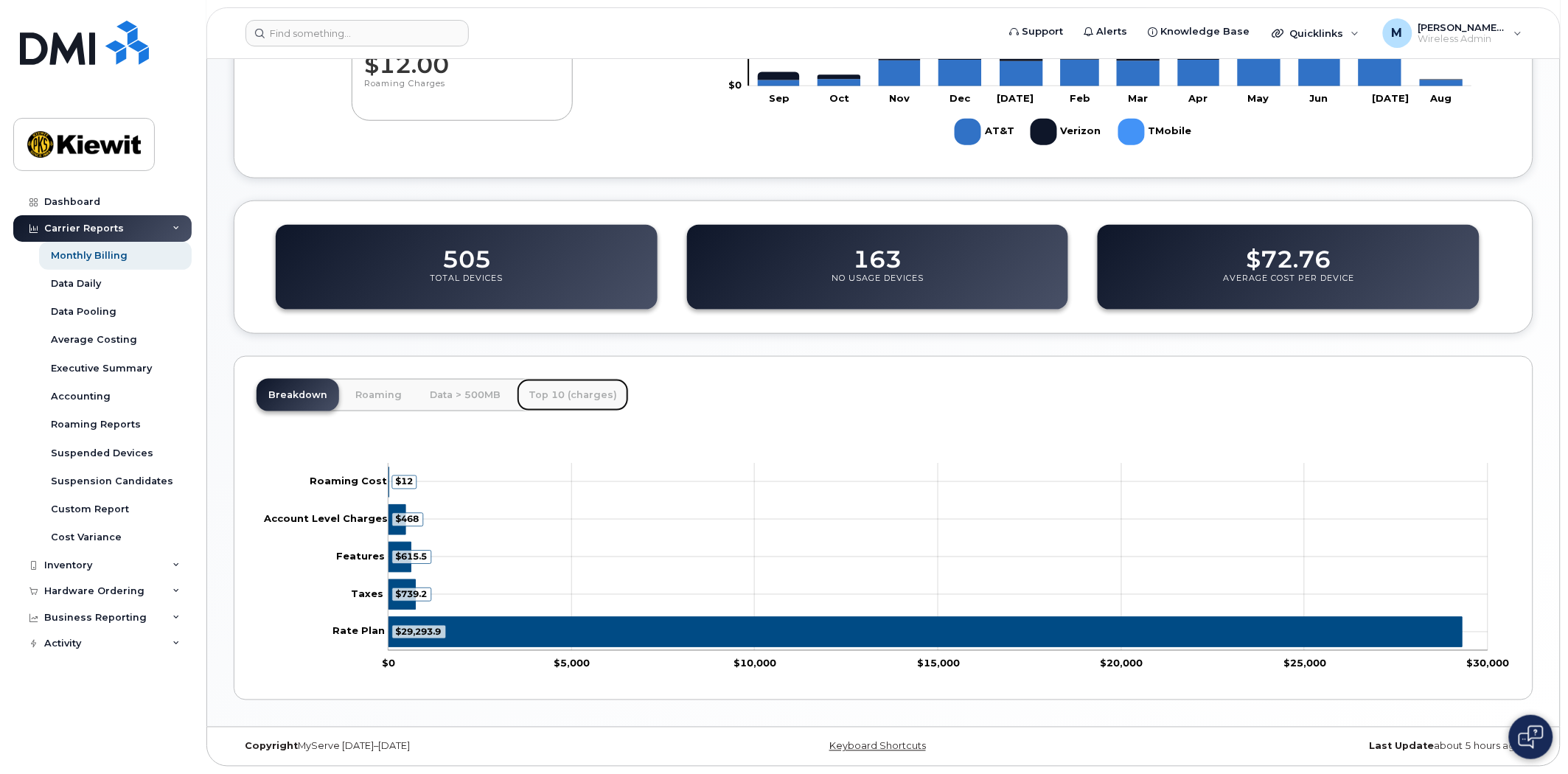
click at [542, 392] on link "Top 10 (charges)" at bounding box center [573, 395] width 112 height 33
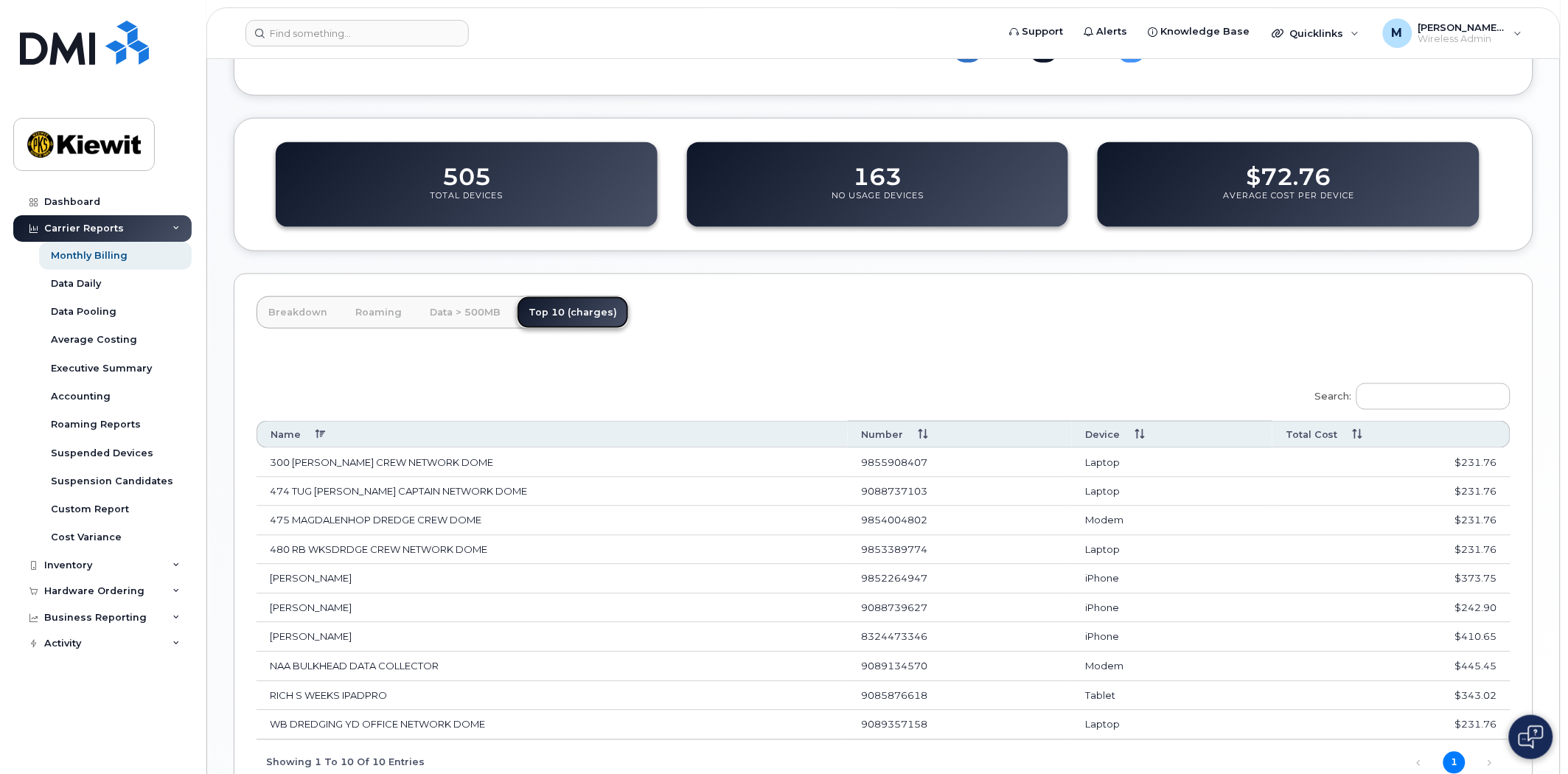
scroll to position [646, 0]
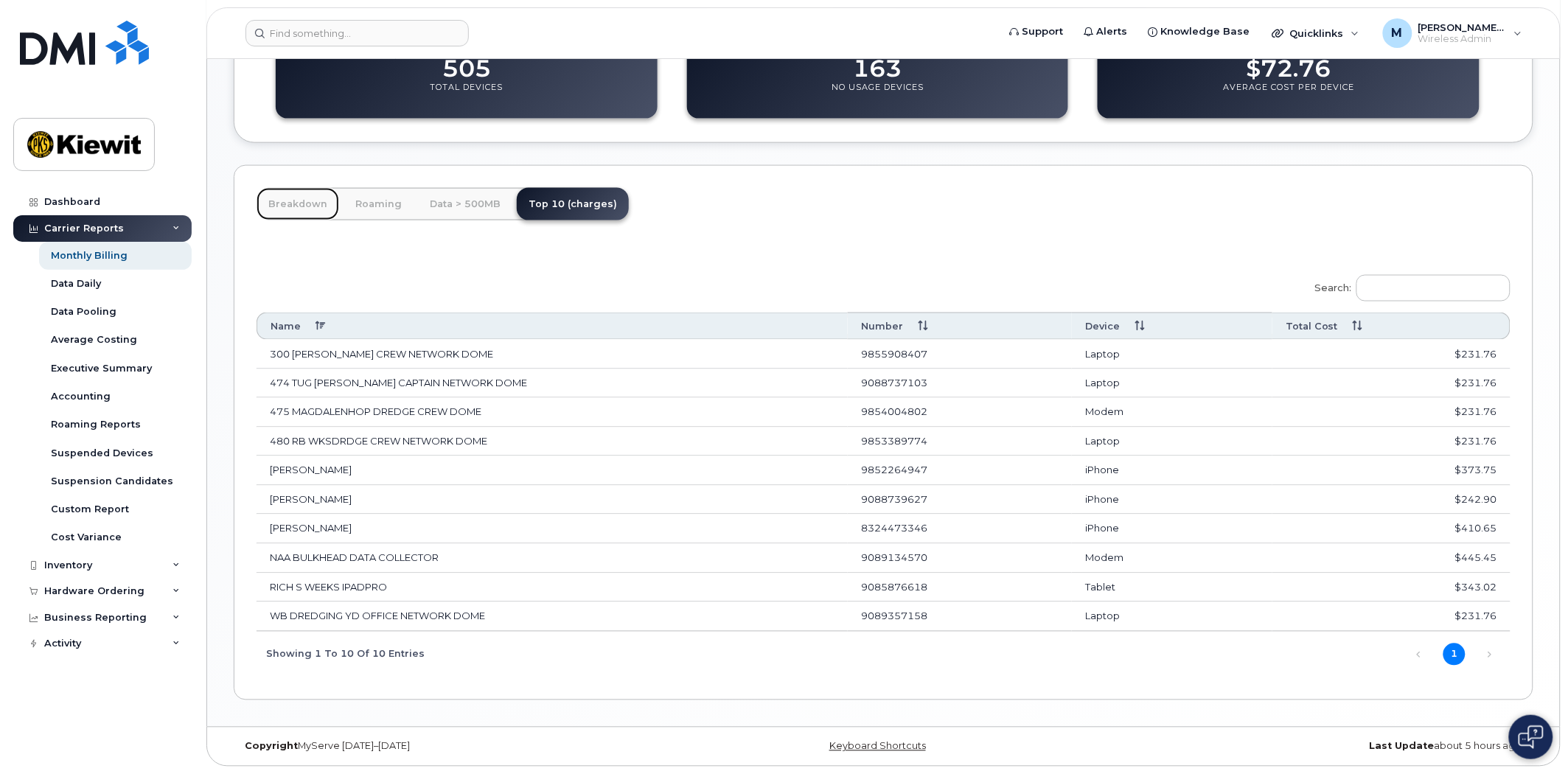
click at [293, 200] on link "Breakdown" at bounding box center [298, 205] width 83 height 33
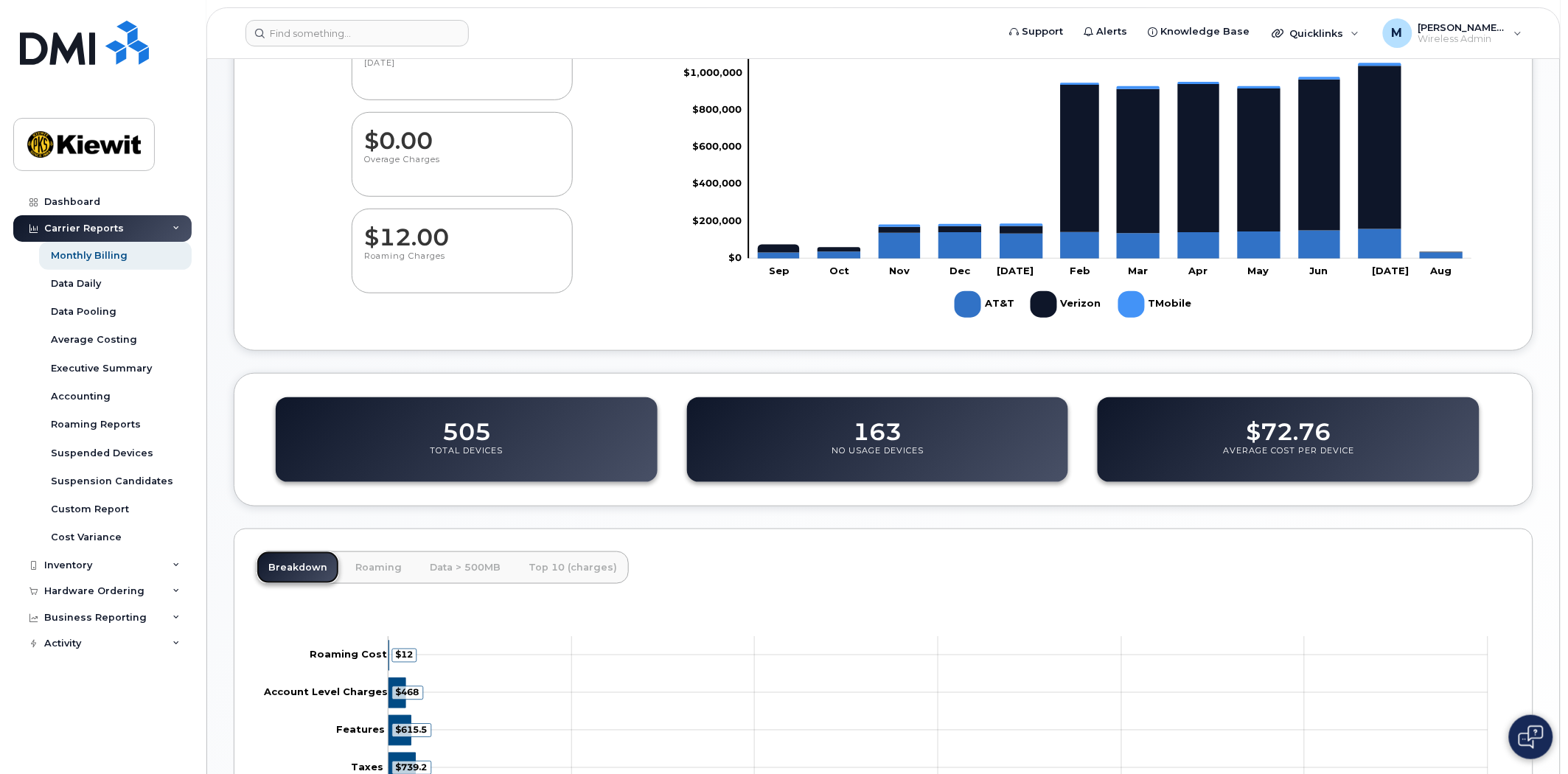
scroll to position [0, 0]
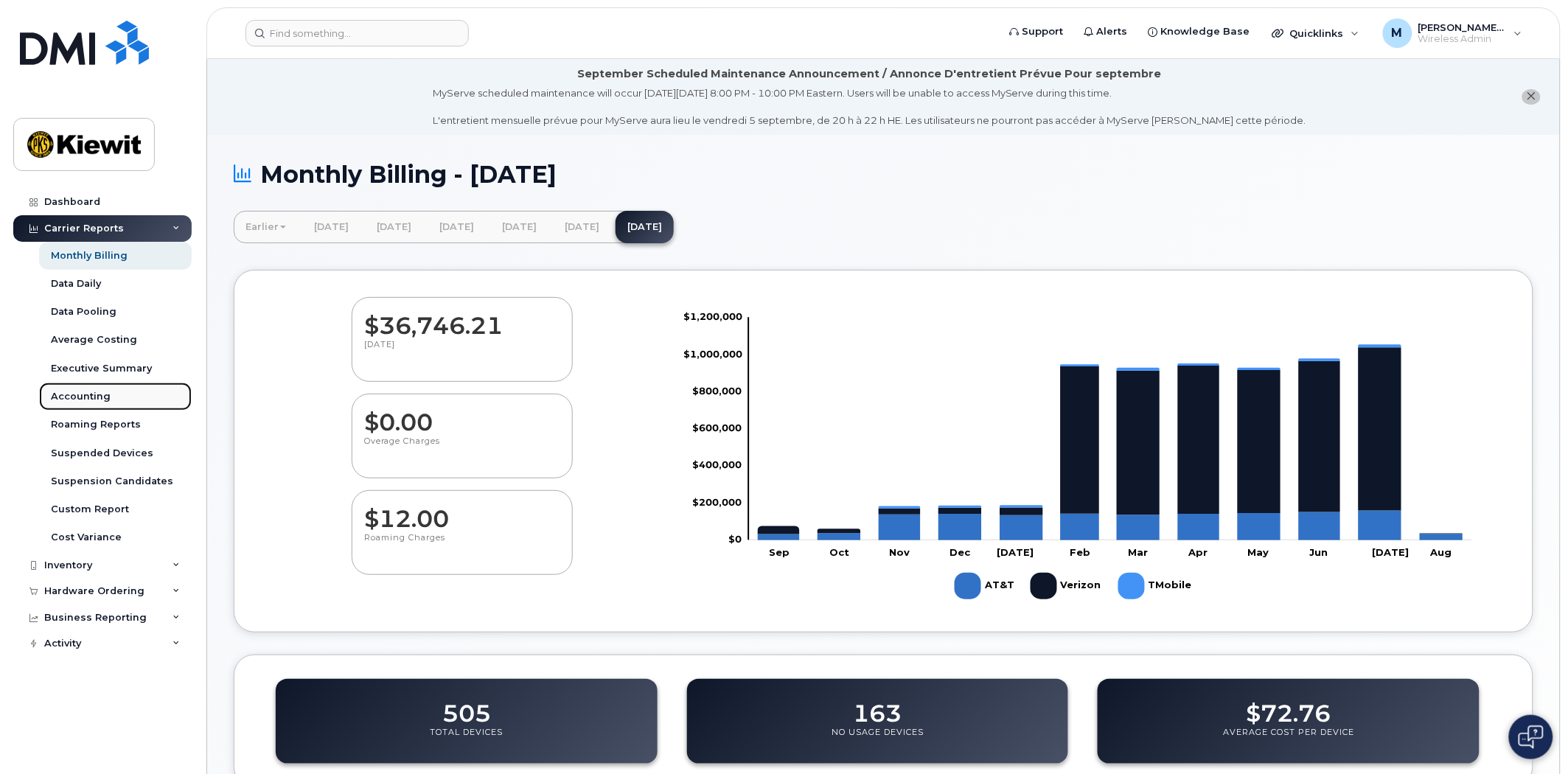
click at [75, 397] on div "Accounting" at bounding box center [81, 397] width 60 height 13
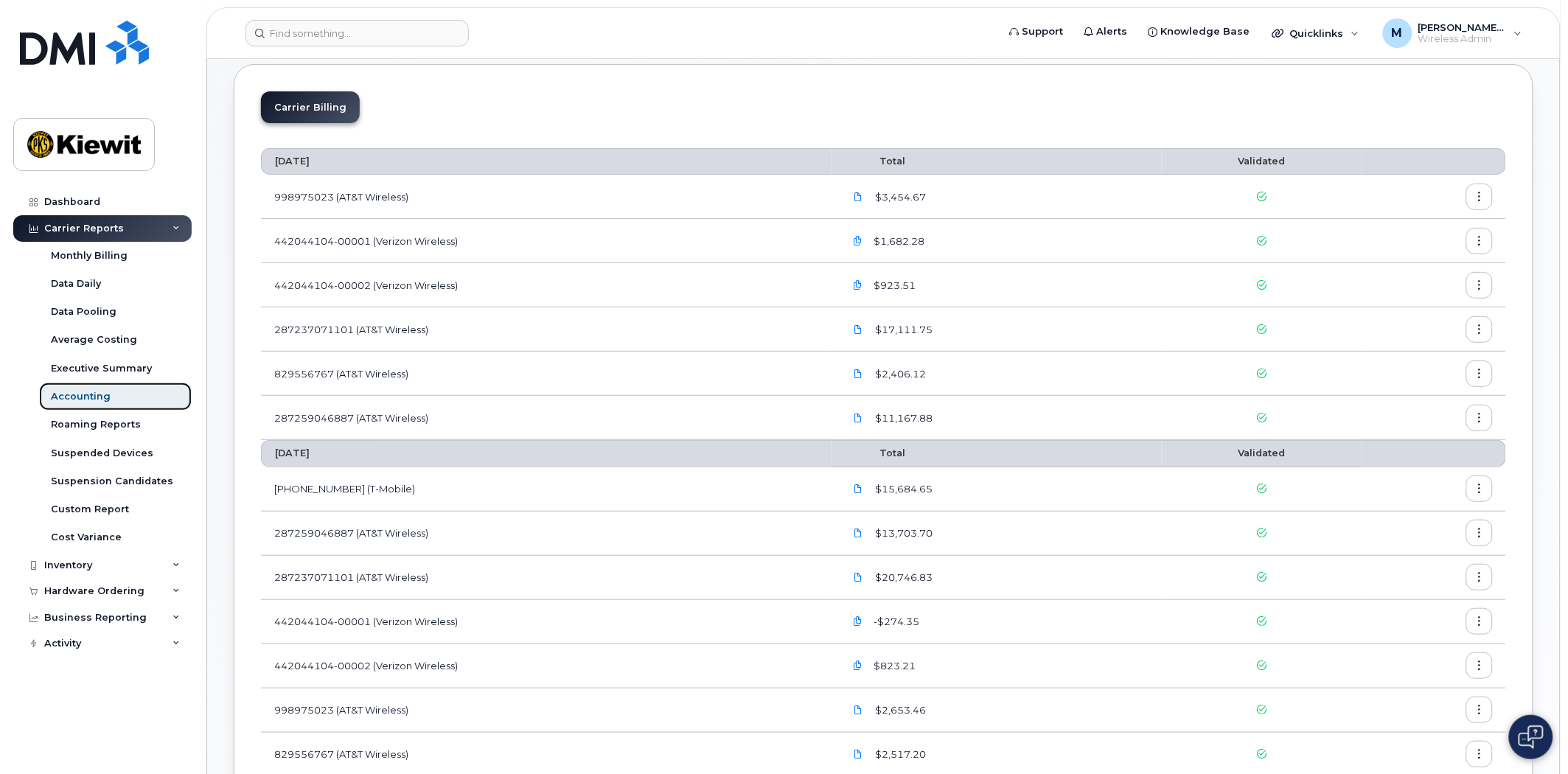
scroll to position [163, 0]
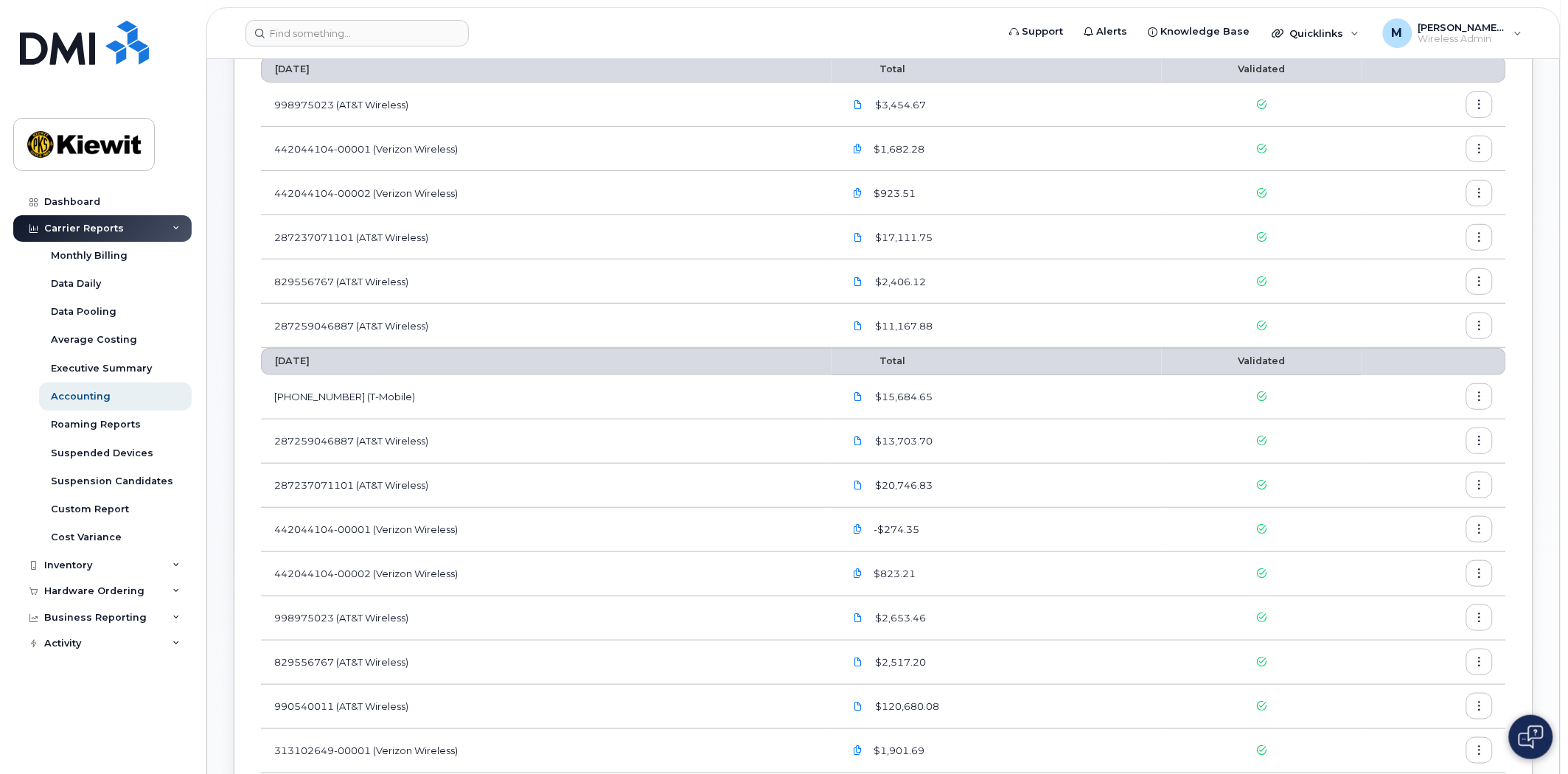
click at [859, 150] on icon "button" at bounding box center [858, 149] width 10 height 10
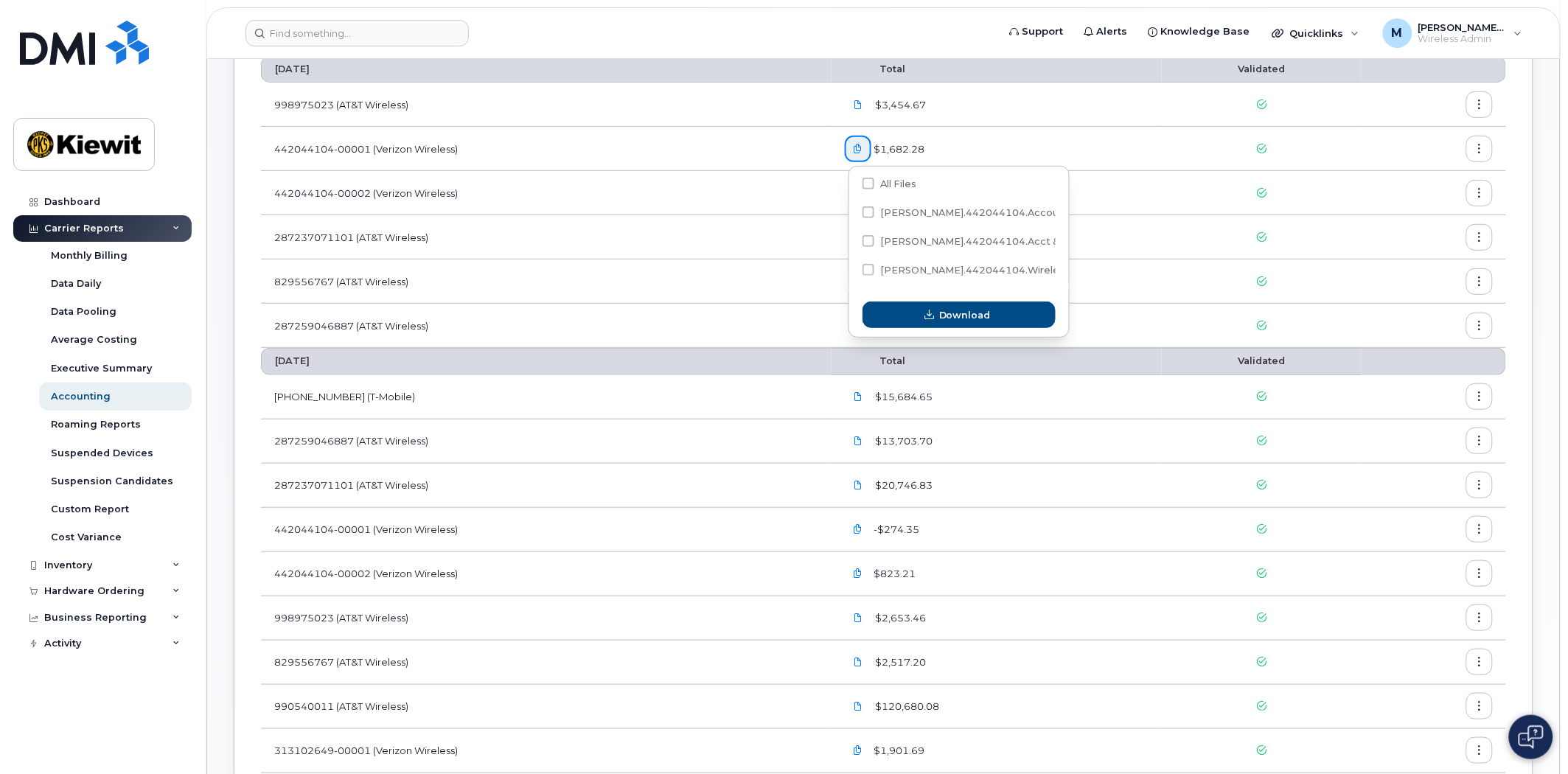
click at [859, 150] on icon "button" at bounding box center [858, 149] width 10 height 10
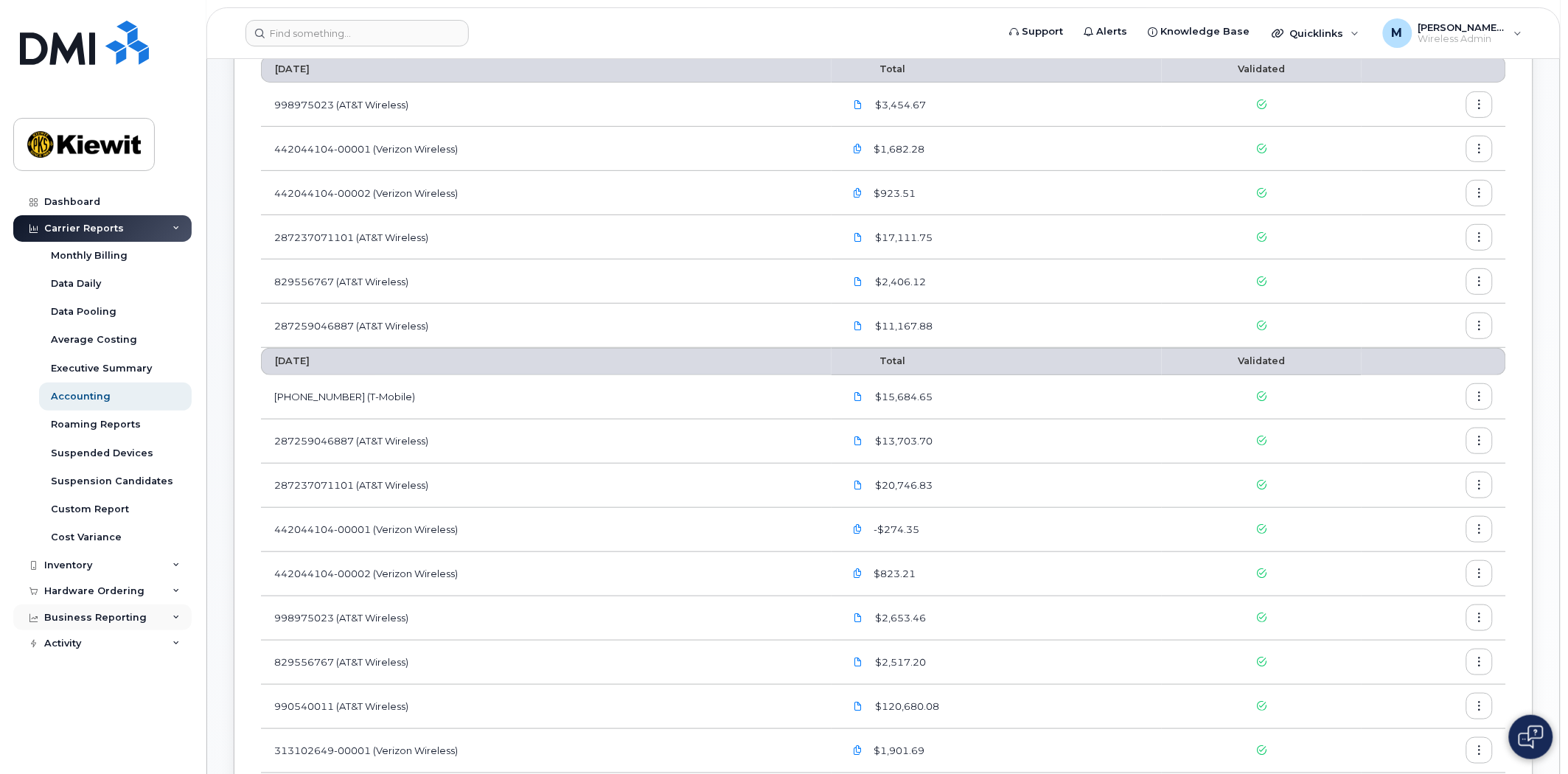
click at [119, 617] on div "Business Reporting" at bounding box center [95, 617] width 103 height 12
click at [127, 645] on div "Managerial Reports" at bounding box center [101, 644] width 101 height 13
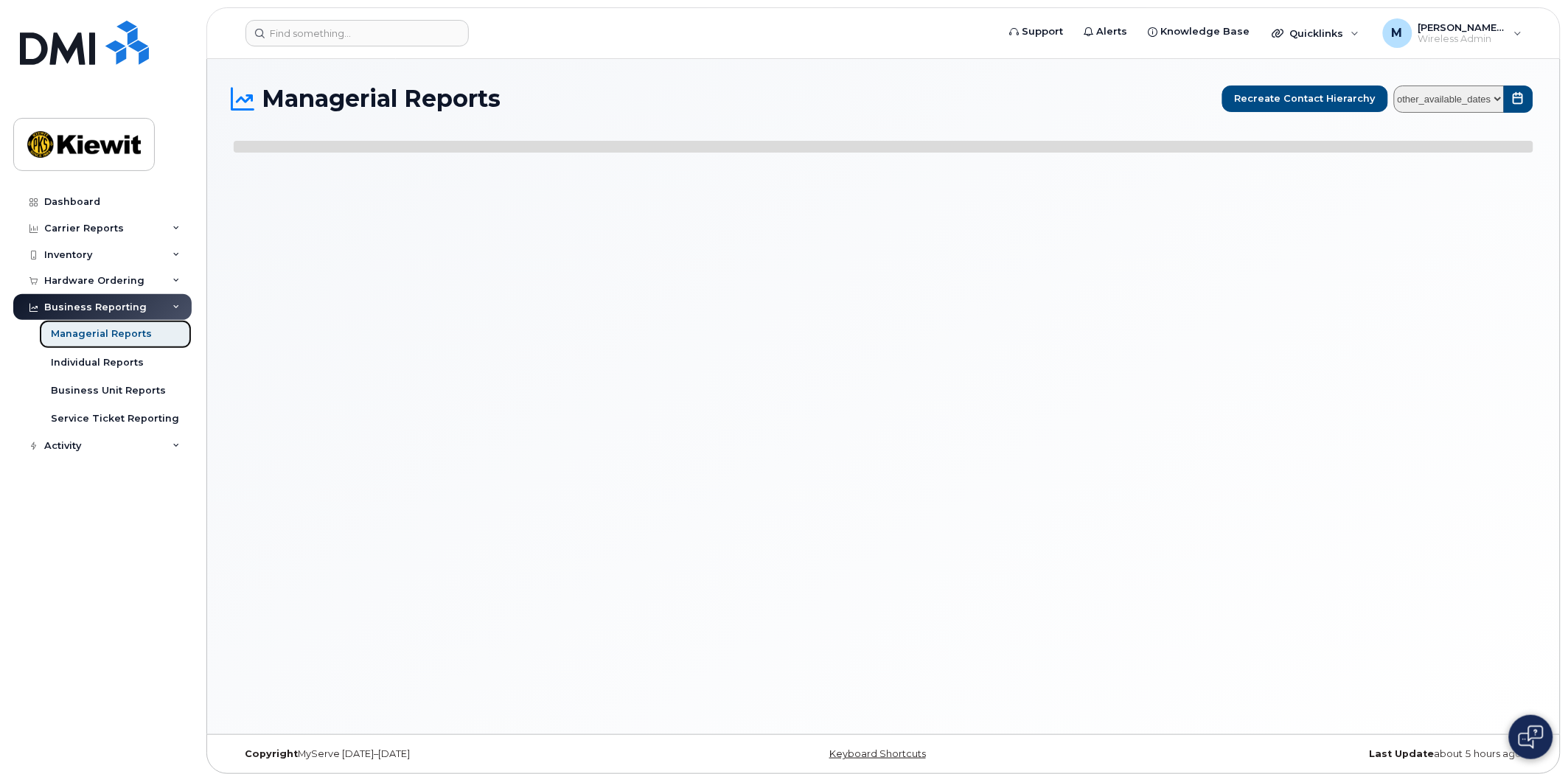
select select
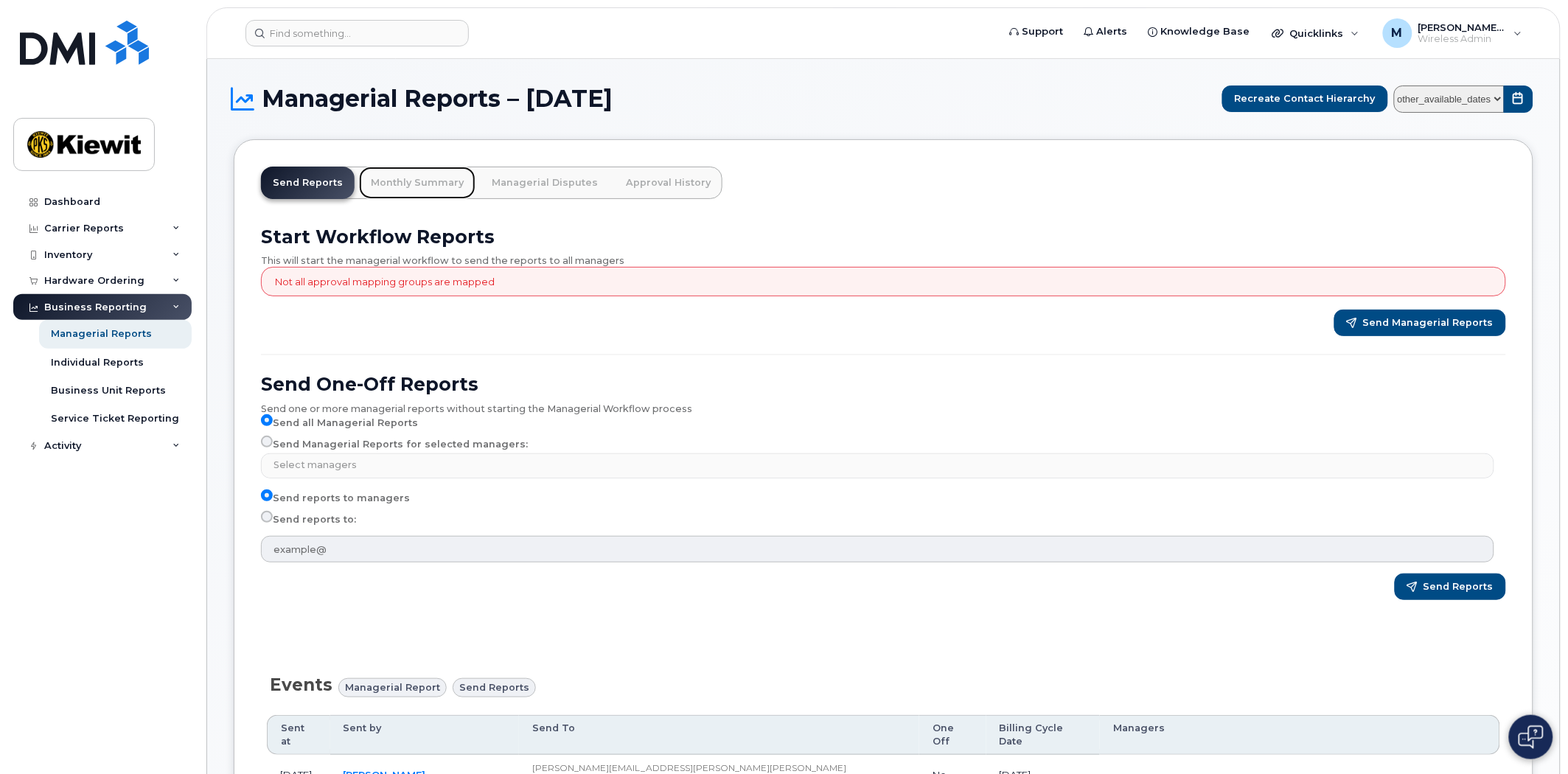
click at [415, 184] on link "Monthly Summary" at bounding box center [417, 182] width 116 height 33
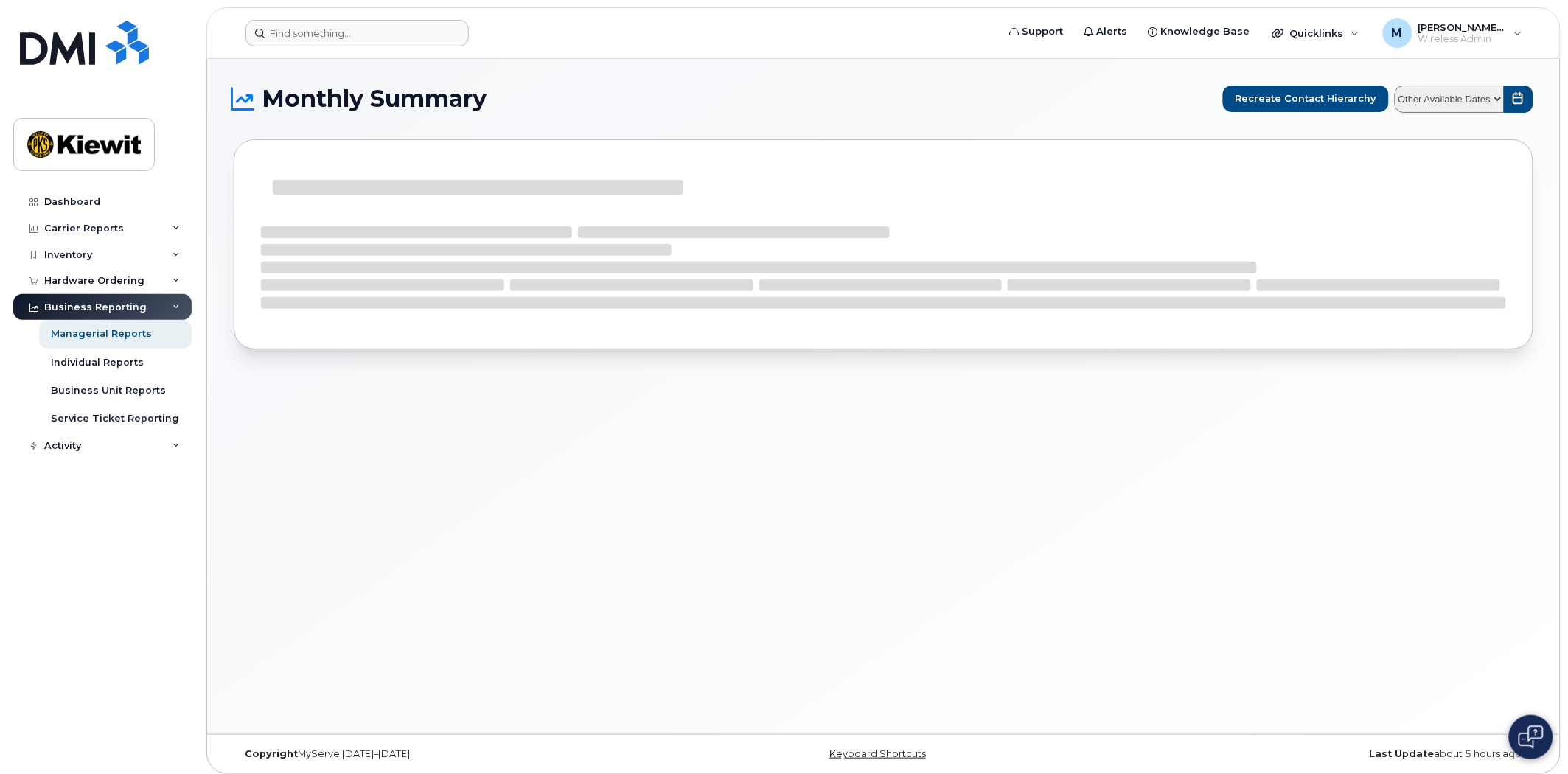
select select
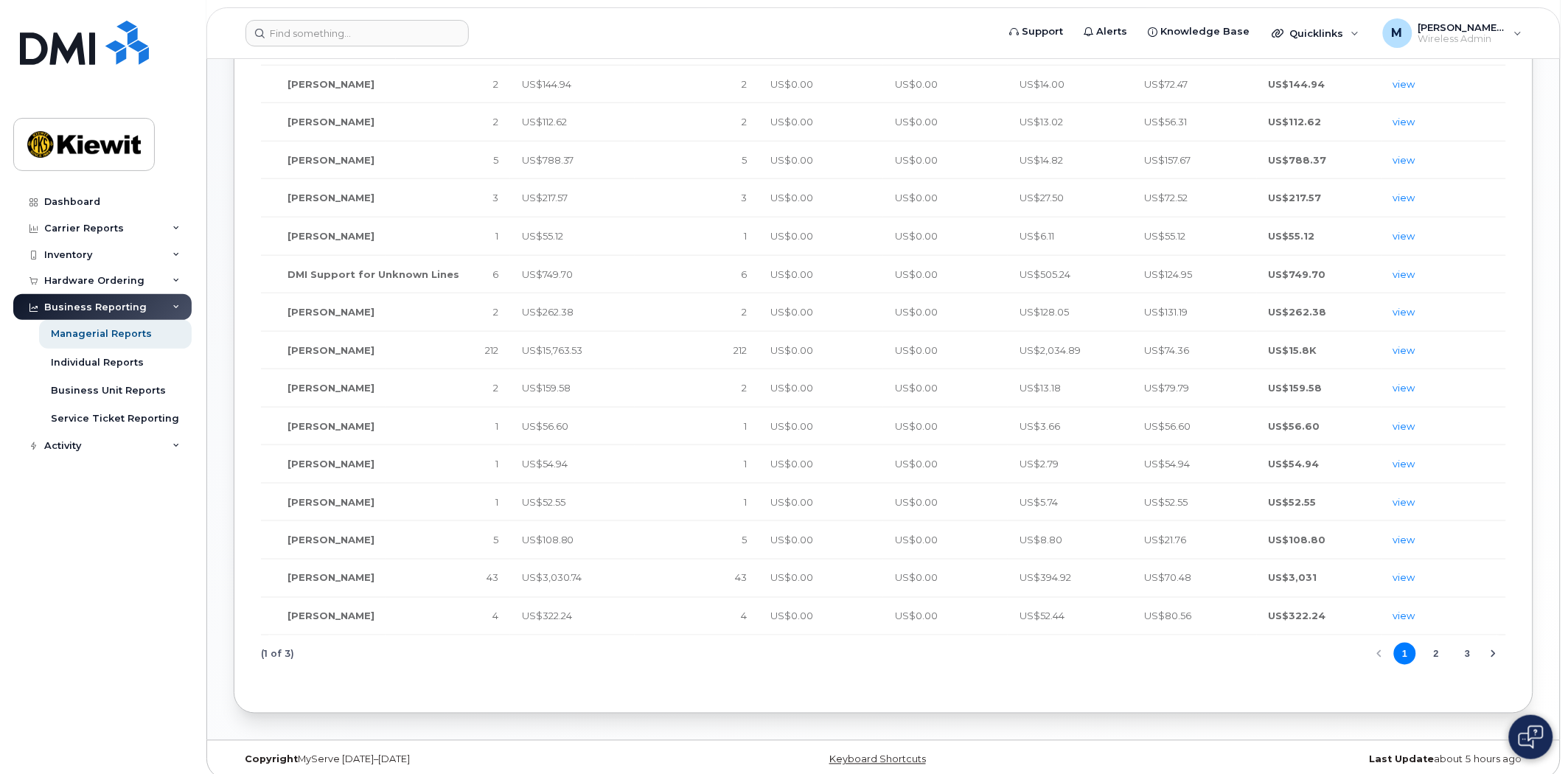
scroll to position [451, 0]
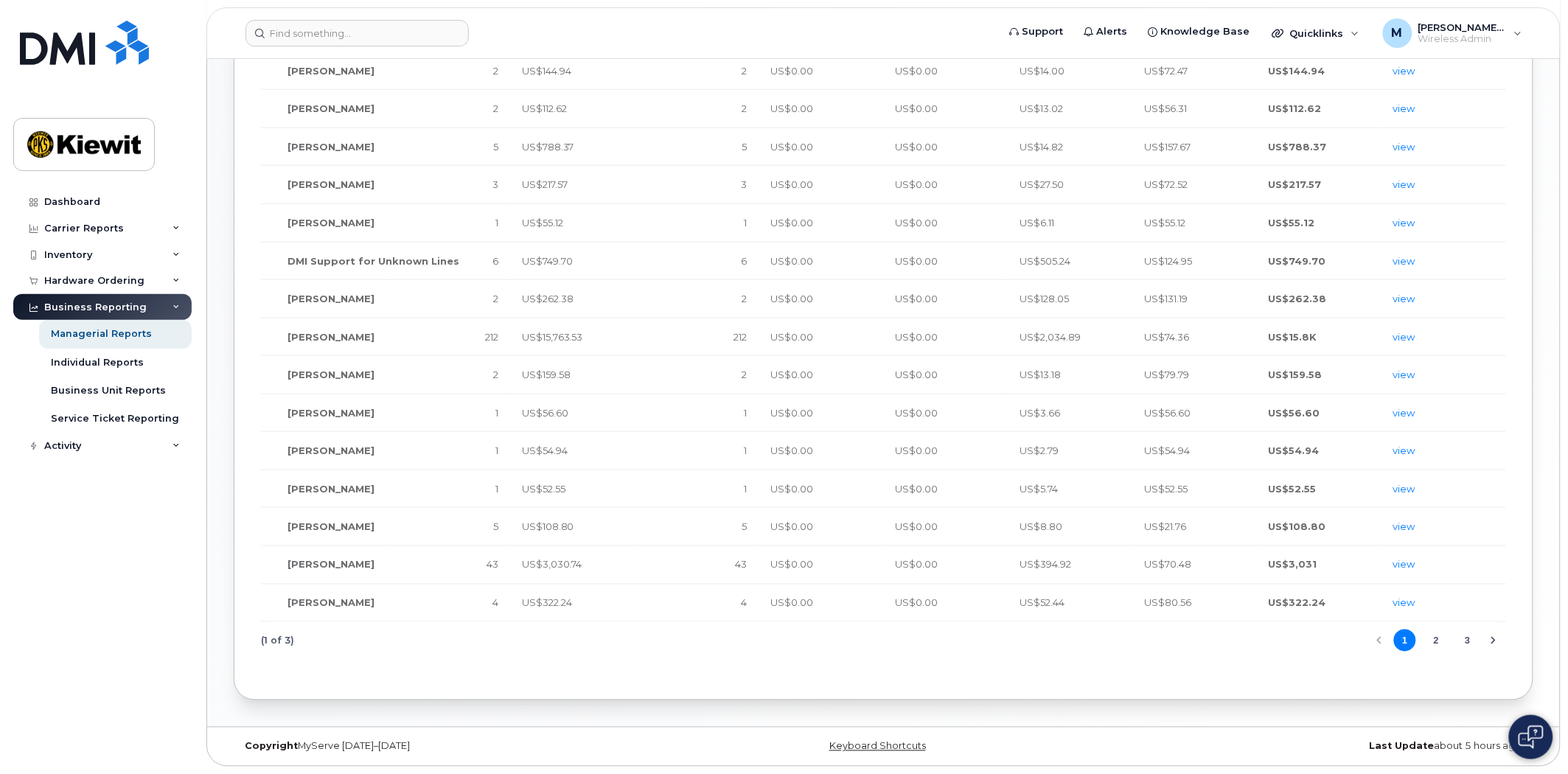
click at [1433, 639] on button "2" at bounding box center [1436, 640] width 22 height 22
click at [1469, 639] on button "3" at bounding box center [1468, 640] width 22 height 22
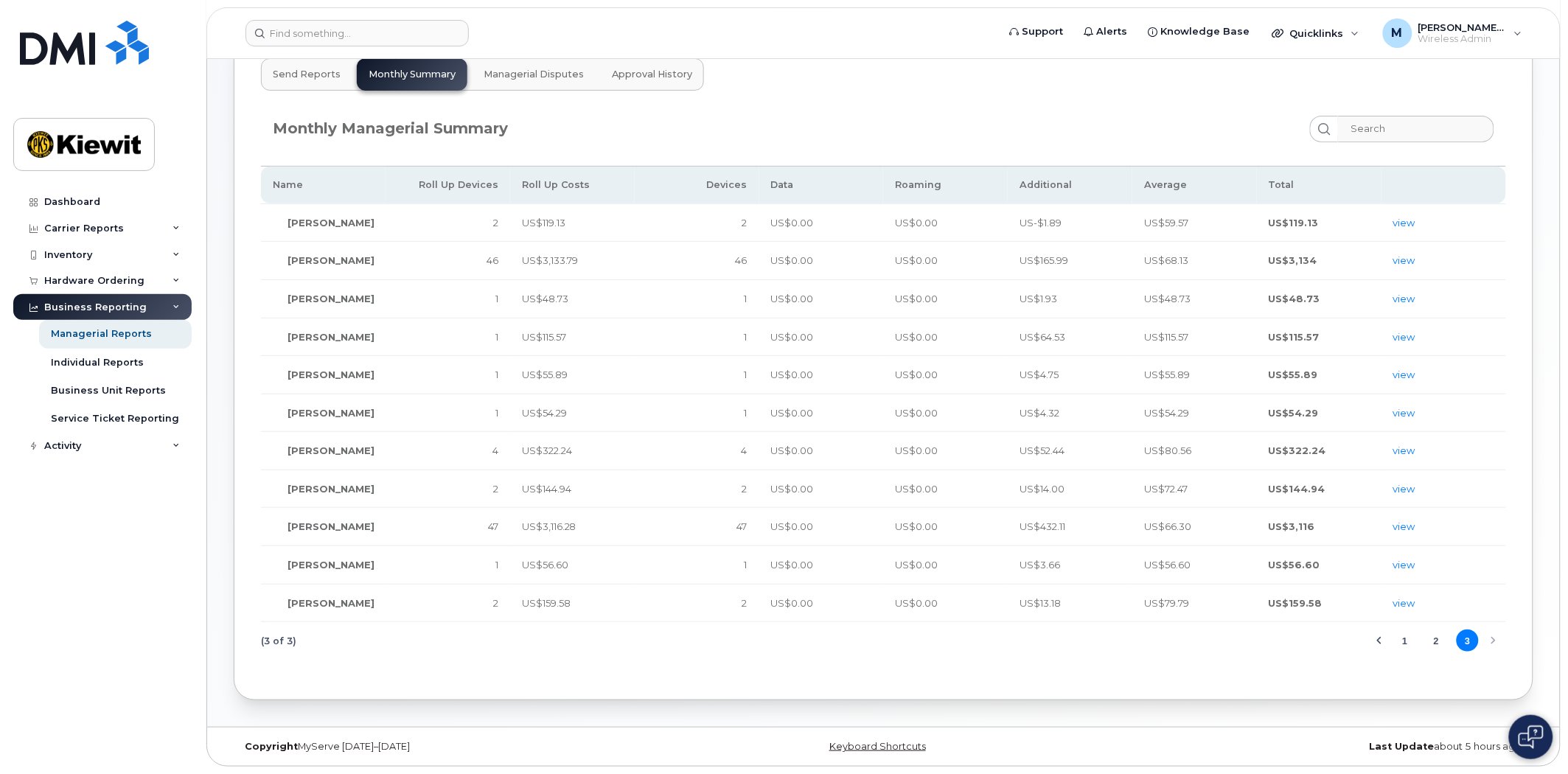
scroll to position [109, 0]
click at [1440, 639] on button "2" at bounding box center [1436, 640] width 22 height 22
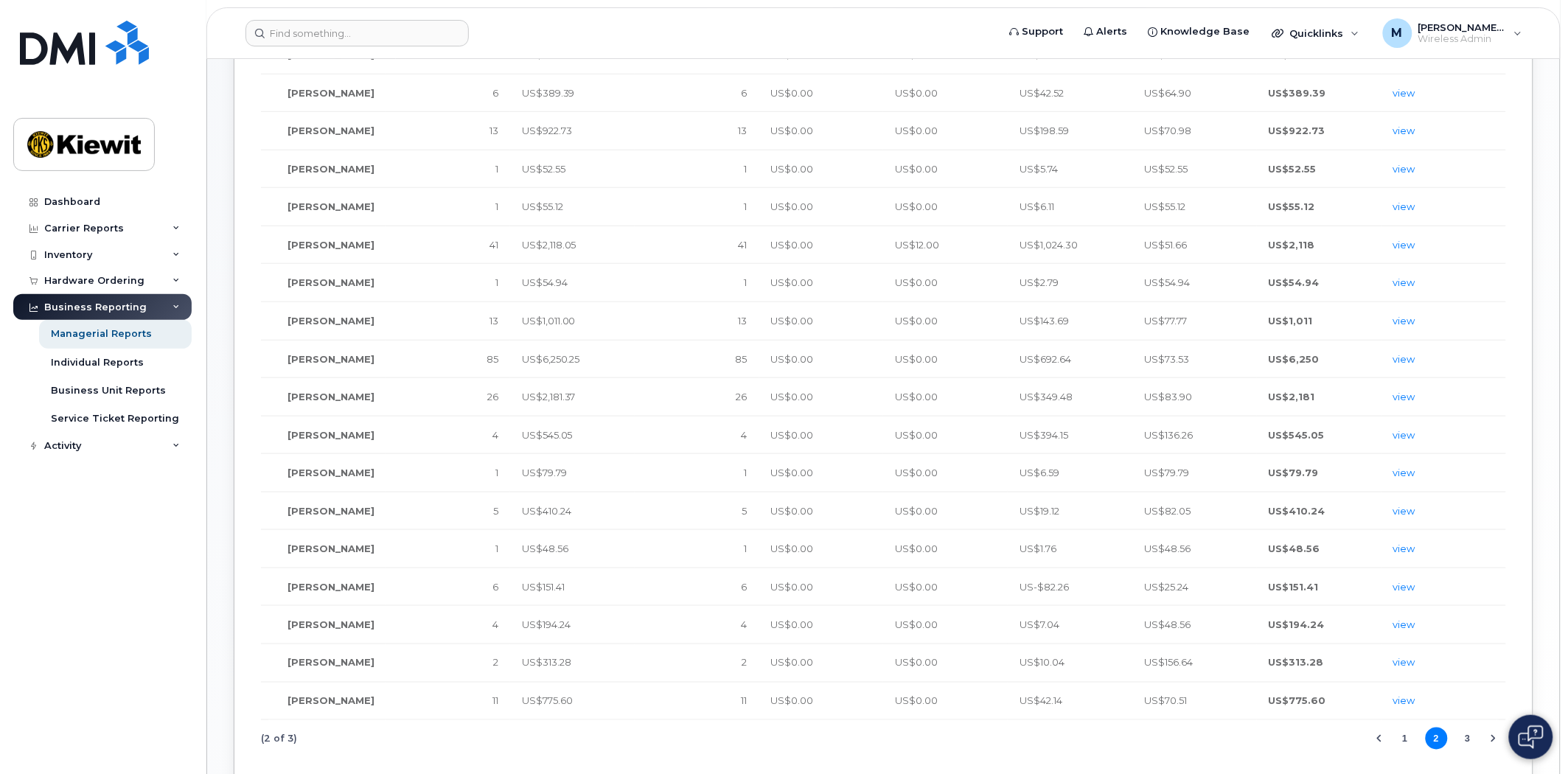
scroll to position [451, 0]
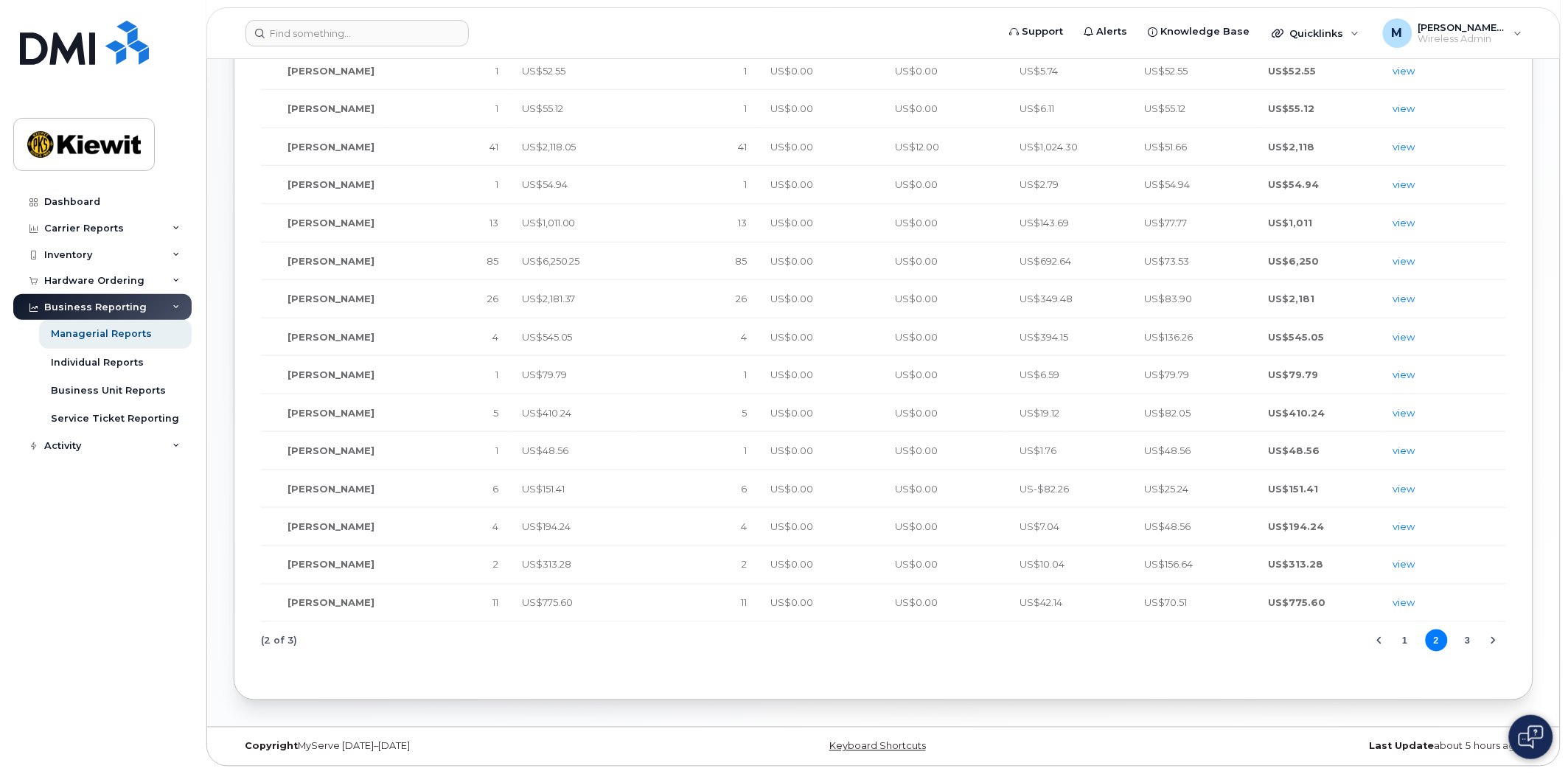
click at [1407, 640] on button "1" at bounding box center [1405, 640] width 22 height 22
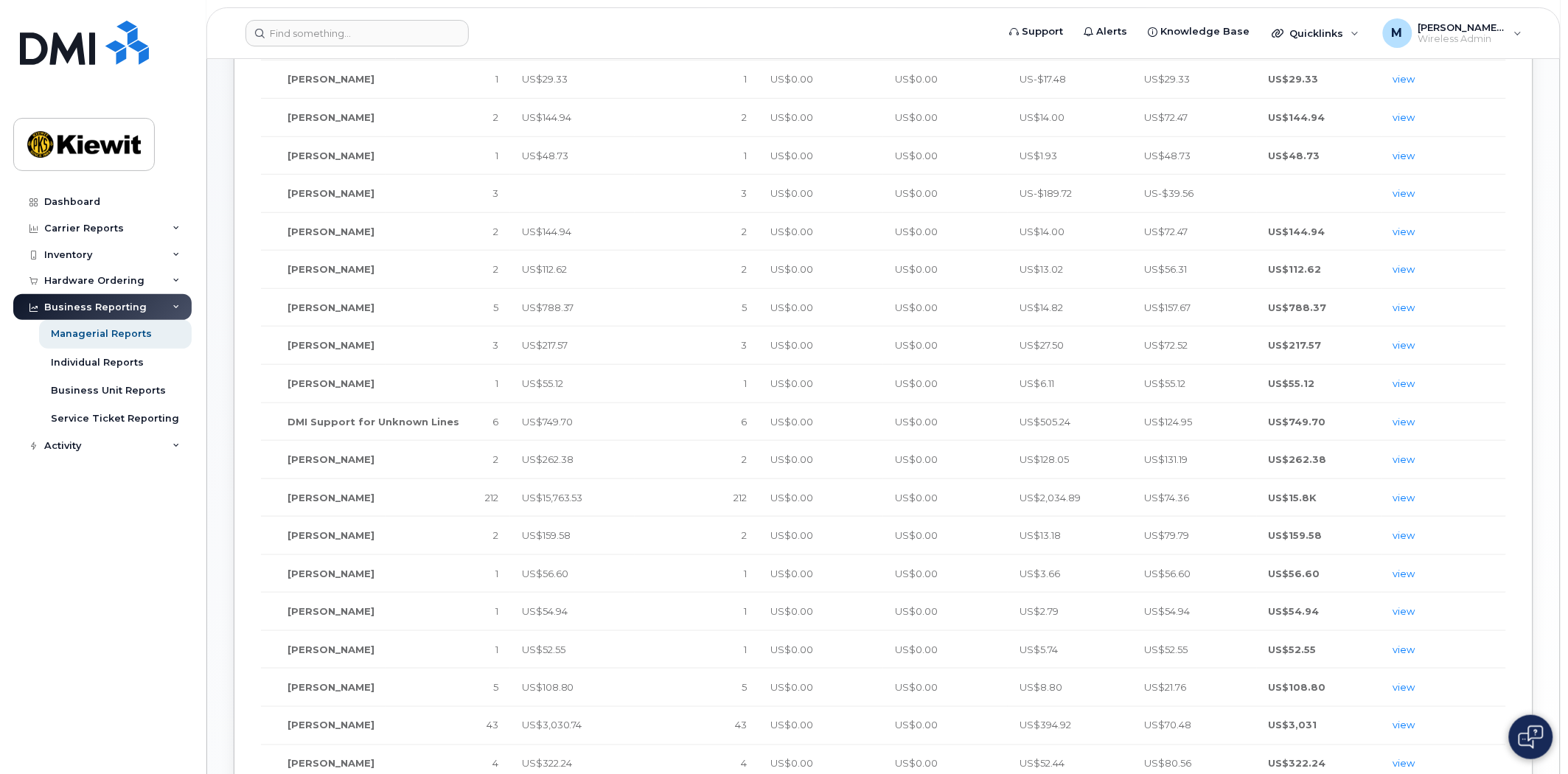
scroll to position [288, 0]
click at [1410, 499] on link "view" at bounding box center [1405, 498] width 22 height 12
drag, startPoint x: 338, startPoint y: 463, endPoint x: 261, endPoint y: 450, distance: 78.1
click at [261, 450] on td "Grace Coomes" at bounding box center [324, 461] width 125 height 38
click at [1412, 460] on link "view" at bounding box center [1405, 461] width 22 height 12
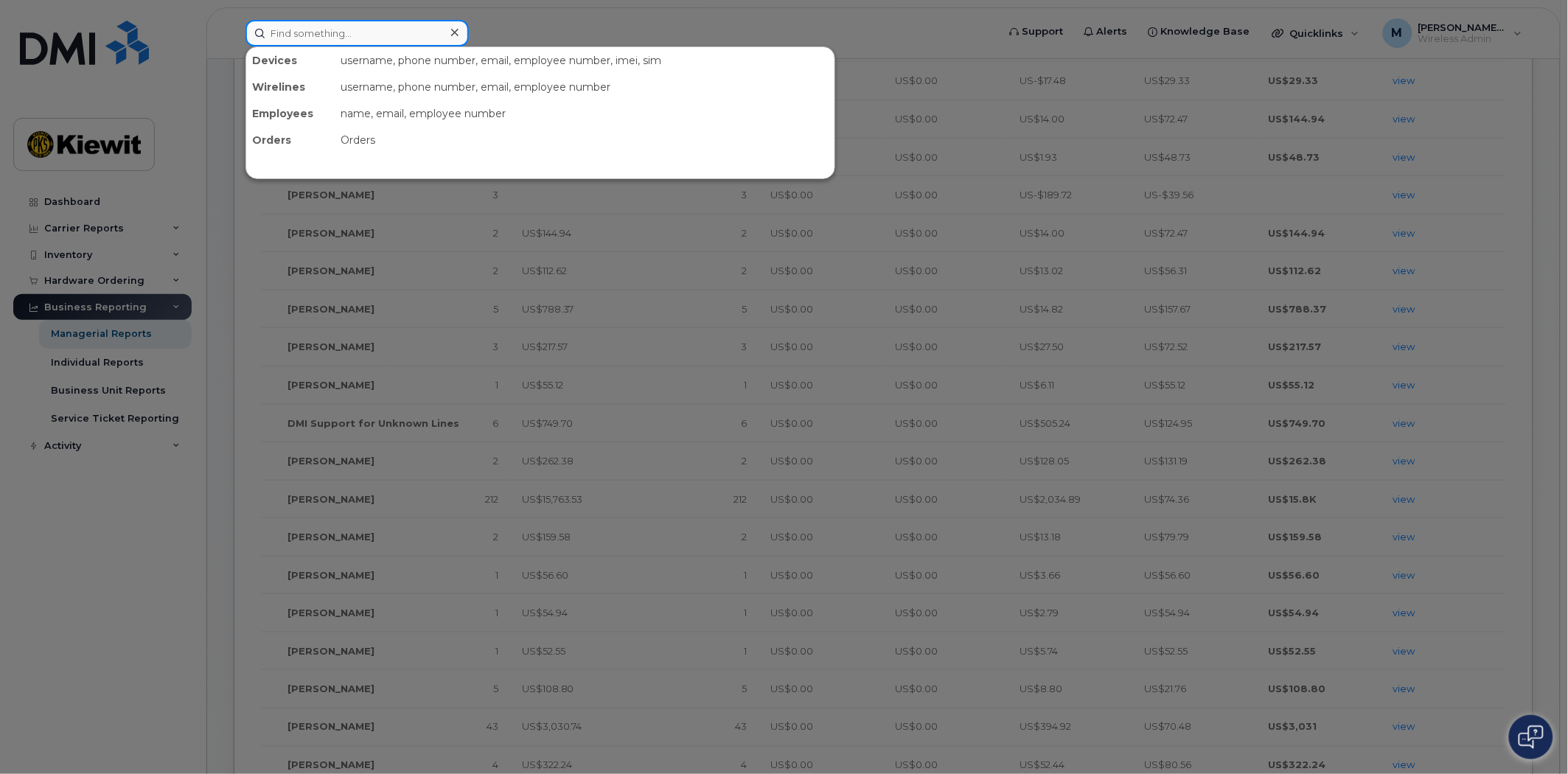
click at [329, 39] on input at bounding box center [357, 34] width 224 height 27
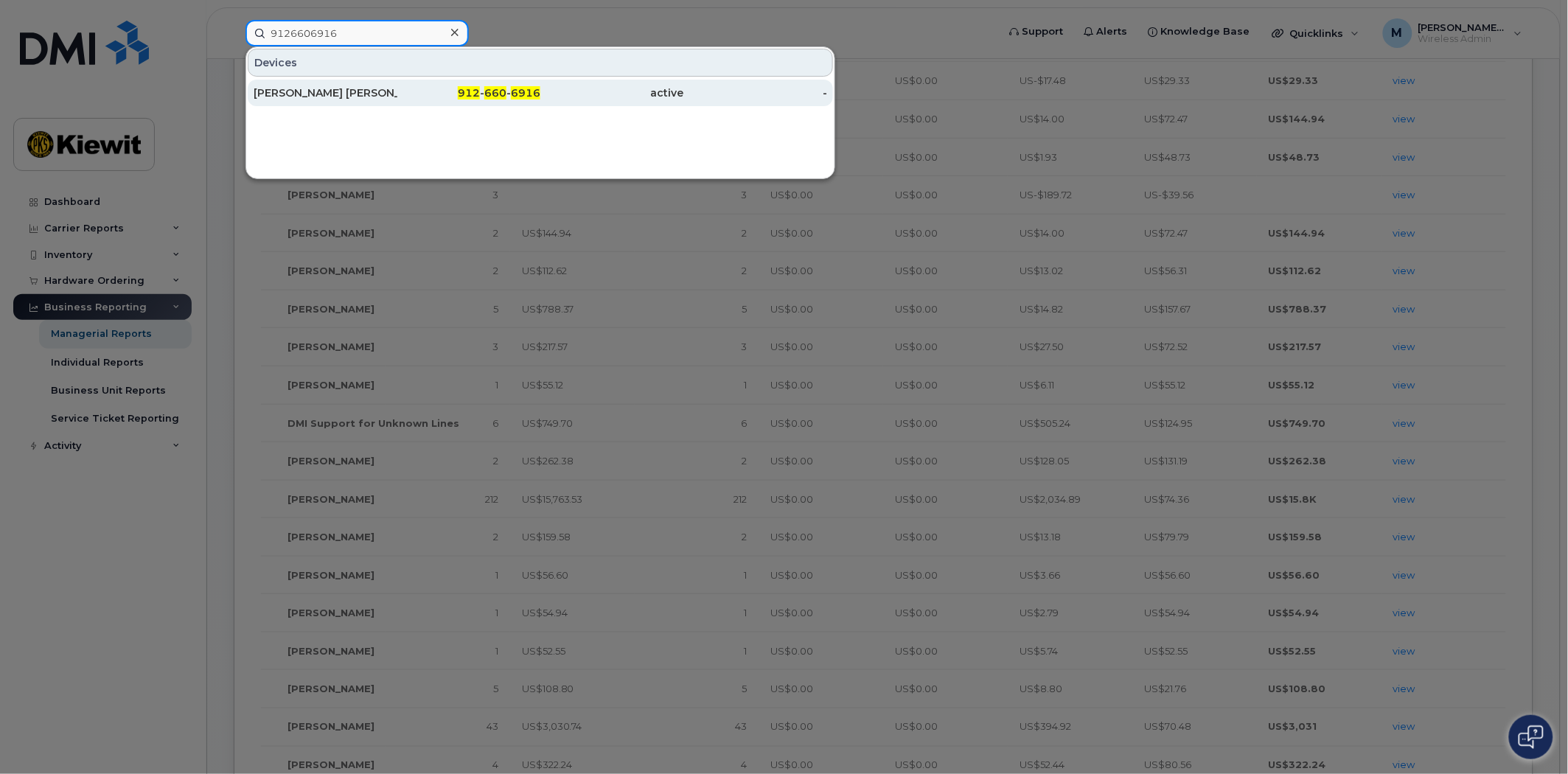
type input "9126606916"
click at [505, 91] on span "660" at bounding box center [495, 93] width 22 height 13
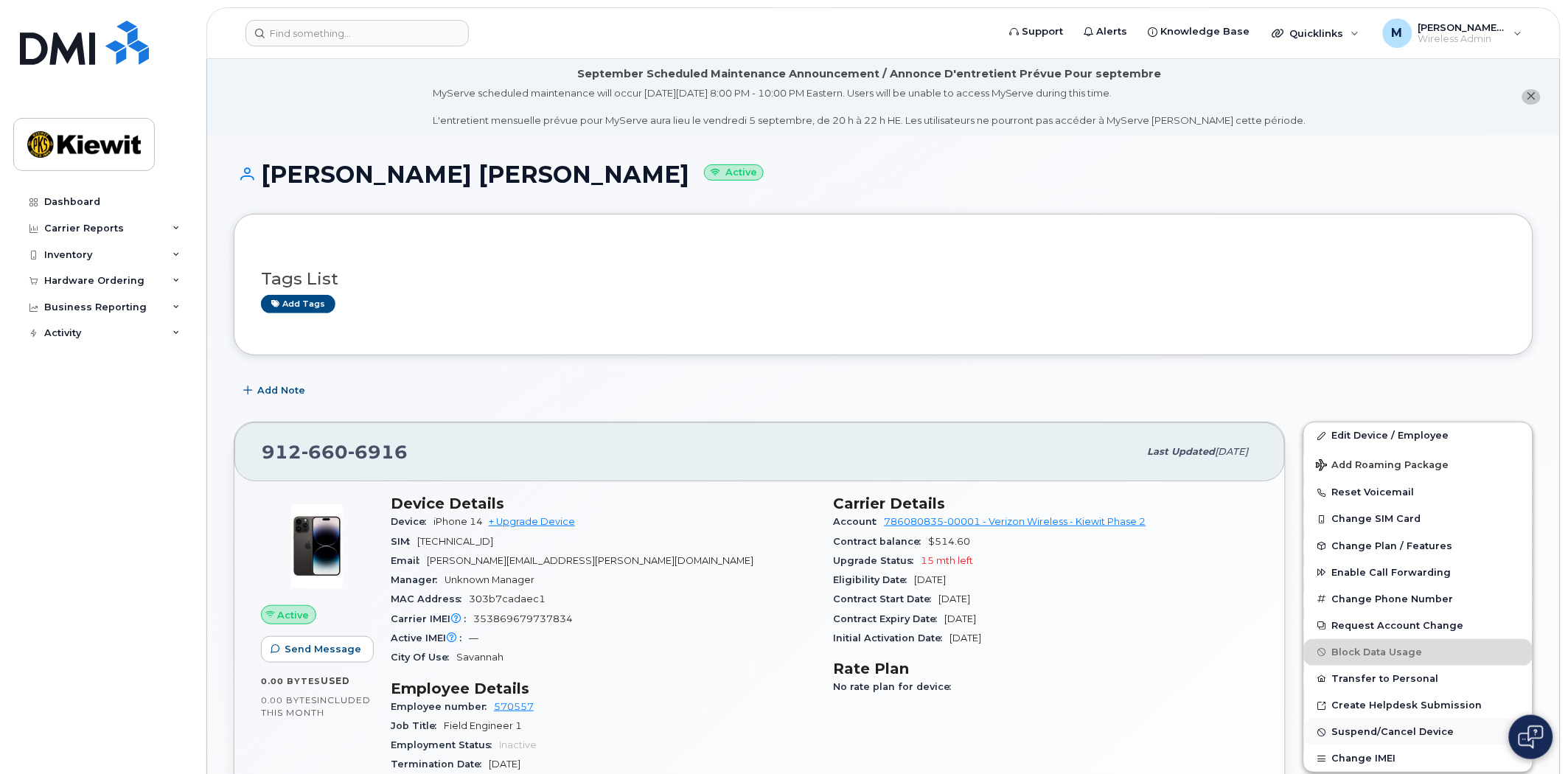
click at [1389, 738] on span "Suspend/Cancel Device" at bounding box center [1393, 733] width 122 height 12
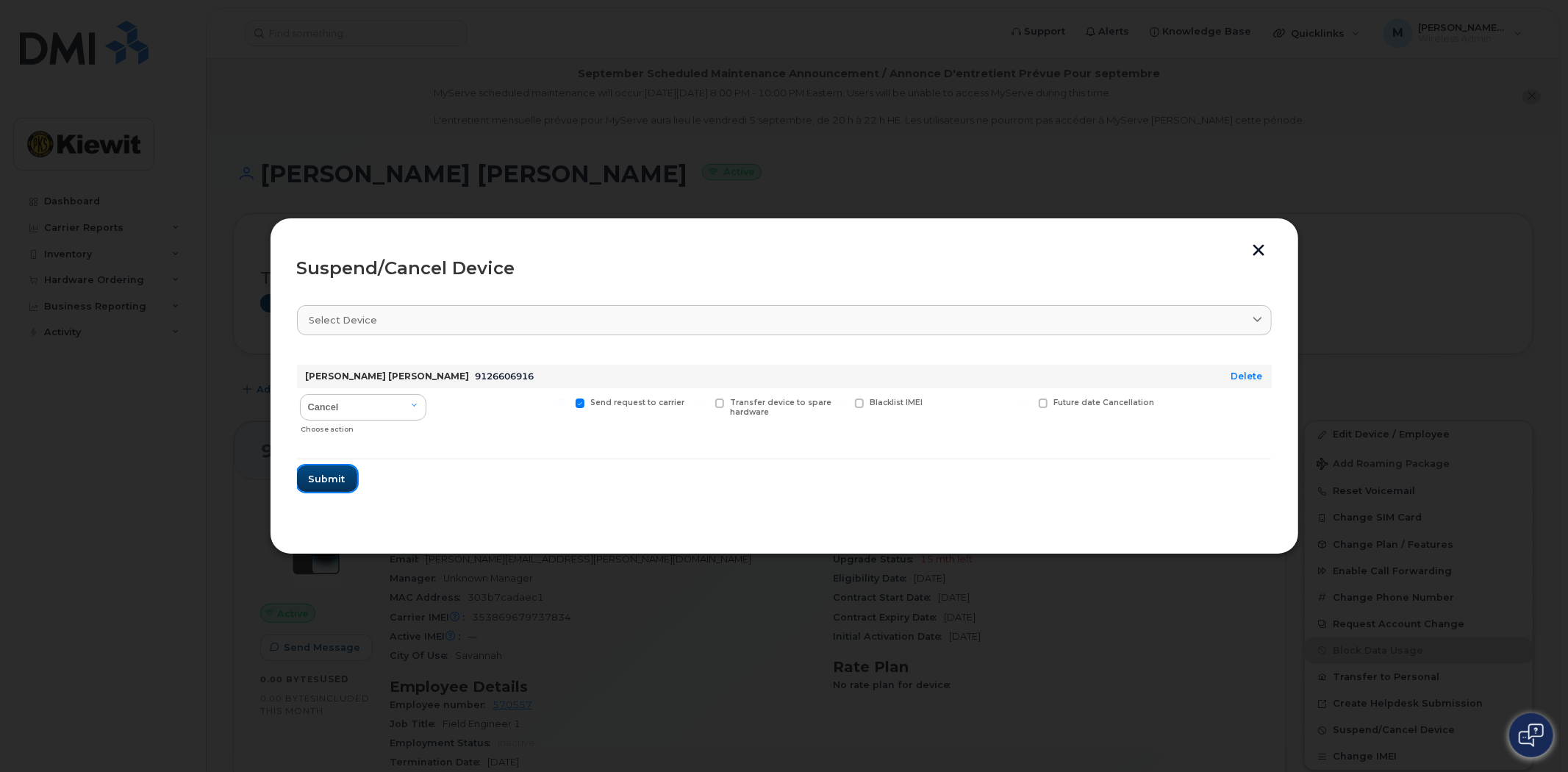
click at [329, 478] on span "Submit" at bounding box center [327, 479] width 36 height 14
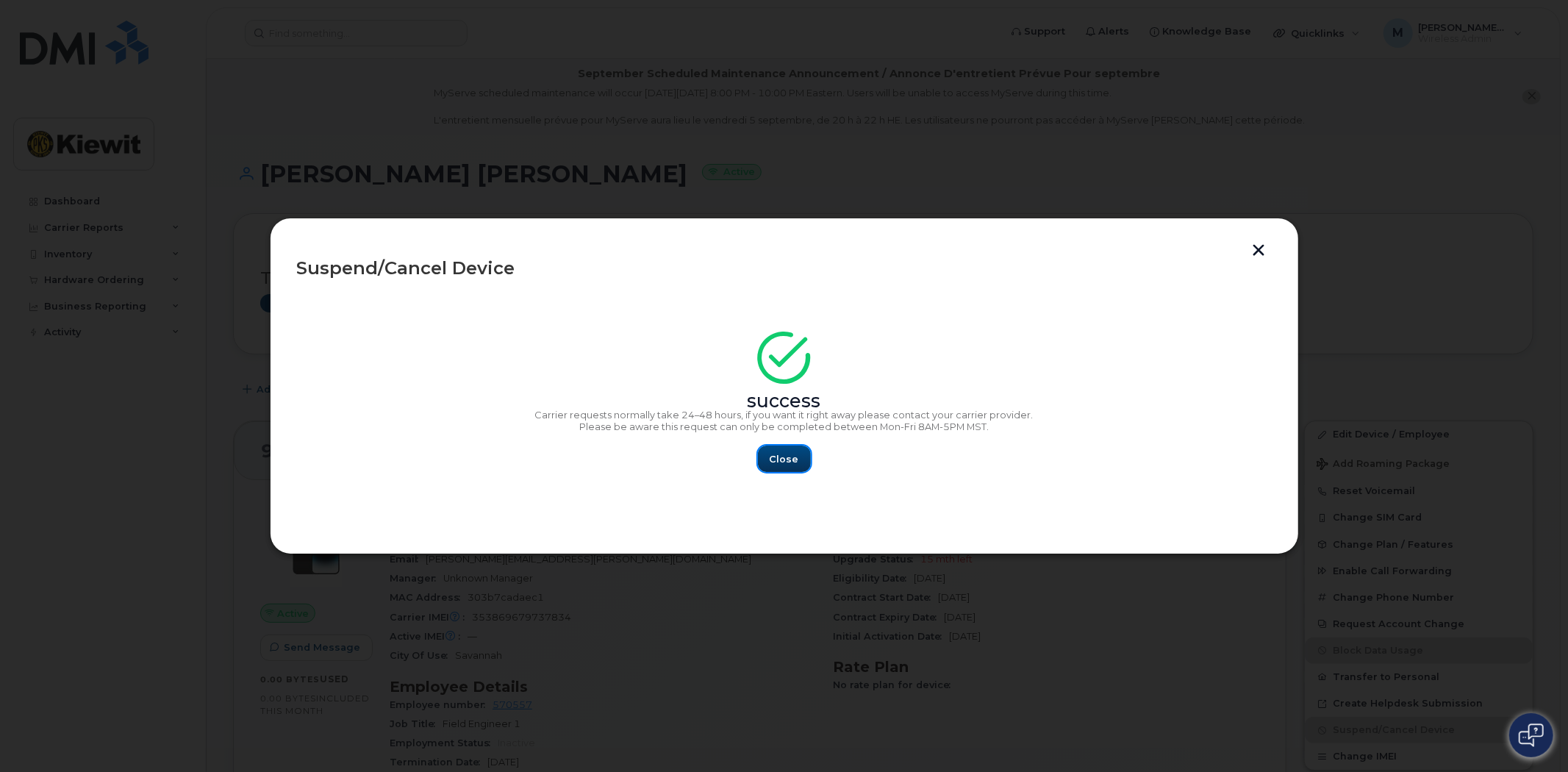
click at [797, 460] on span "Close" at bounding box center [784, 459] width 30 height 14
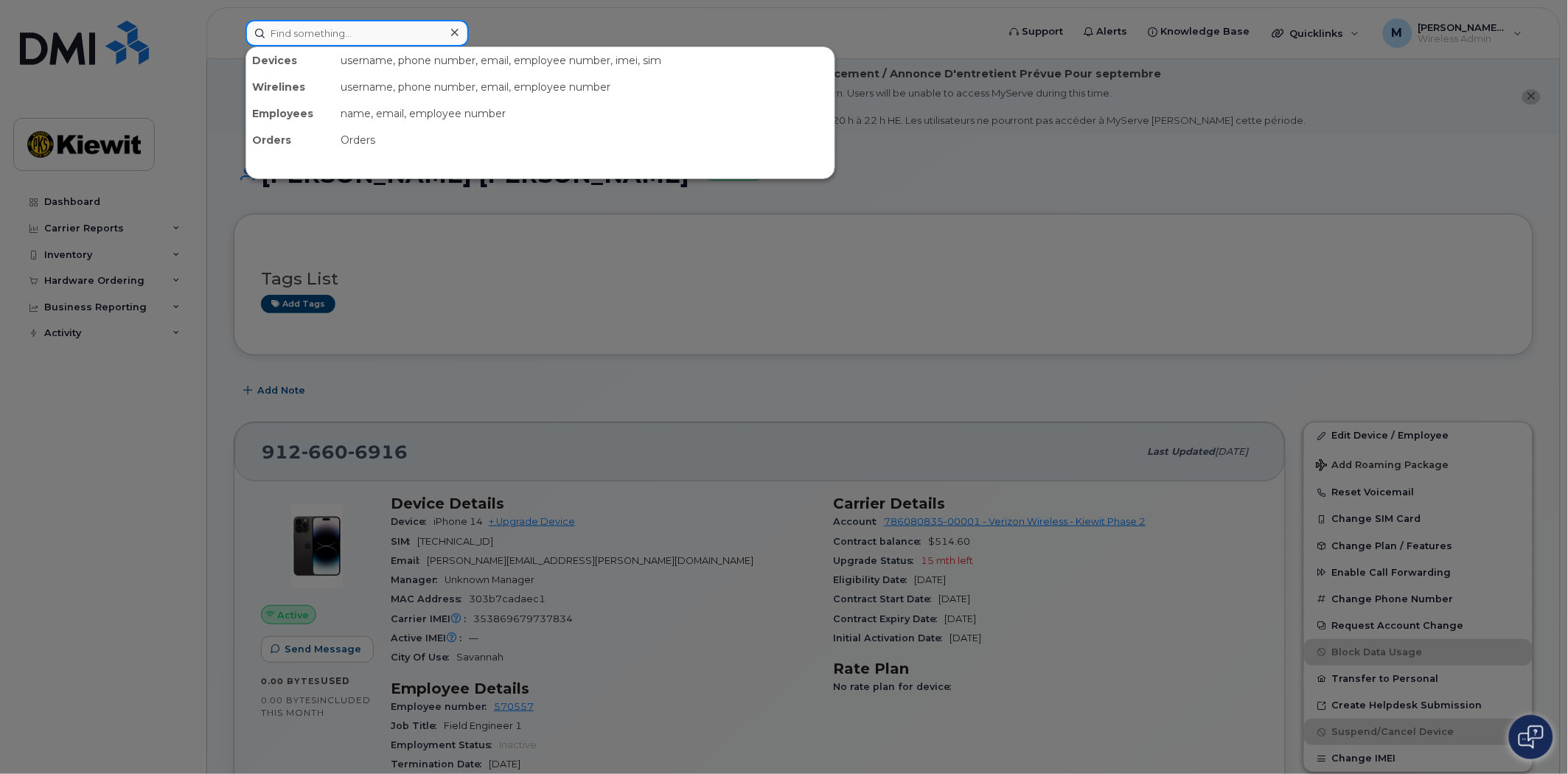
click at [379, 25] on input at bounding box center [357, 34] width 224 height 27
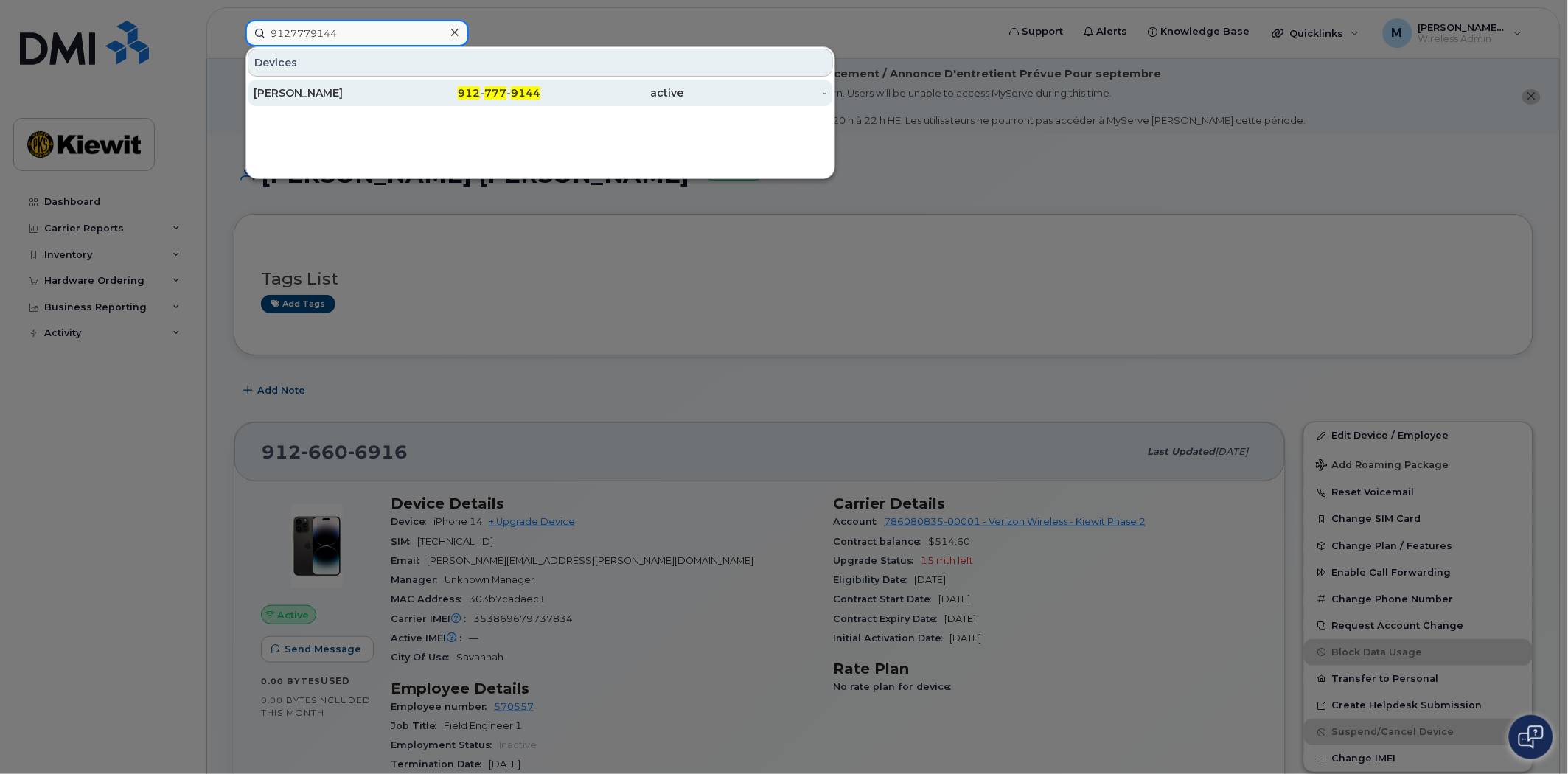
type input "9127779144"
click at [490, 87] on span "777" at bounding box center [495, 93] width 22 height 13
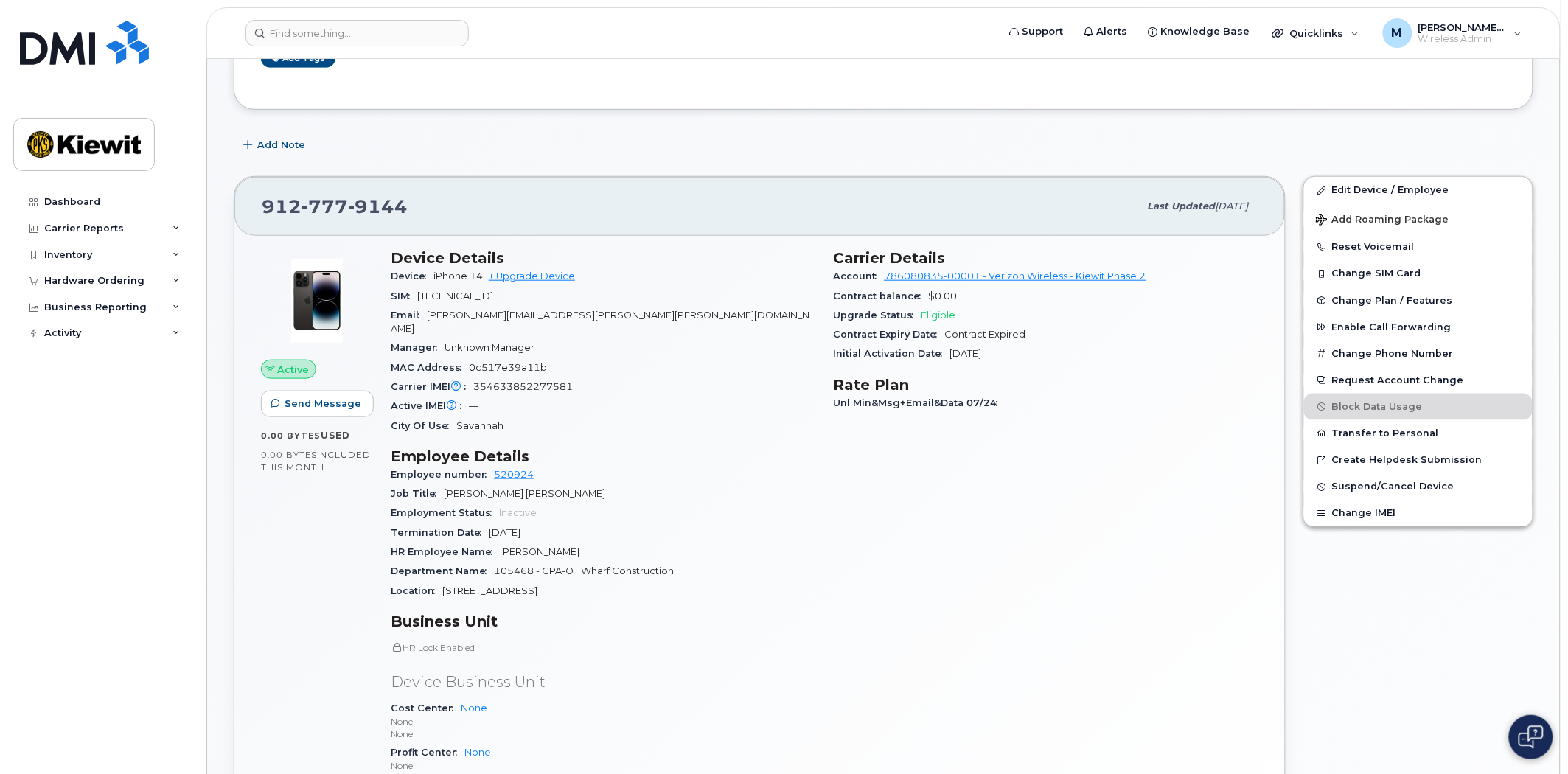
scroll to position [409, 0]
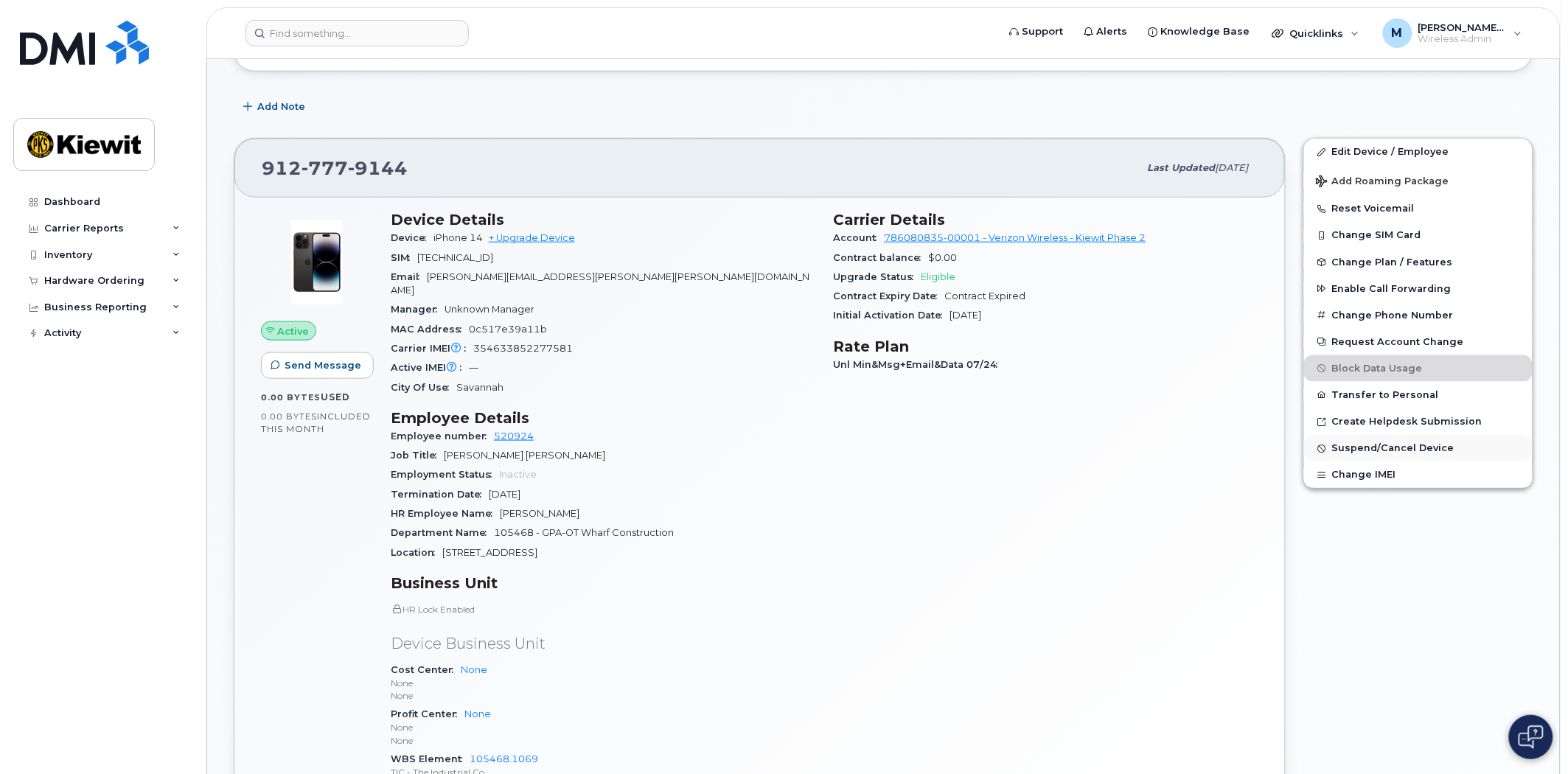
click at [1376, 451] on span "Suspend/Cancel Device" at bounding box center [1393, 448] width 122 height 12
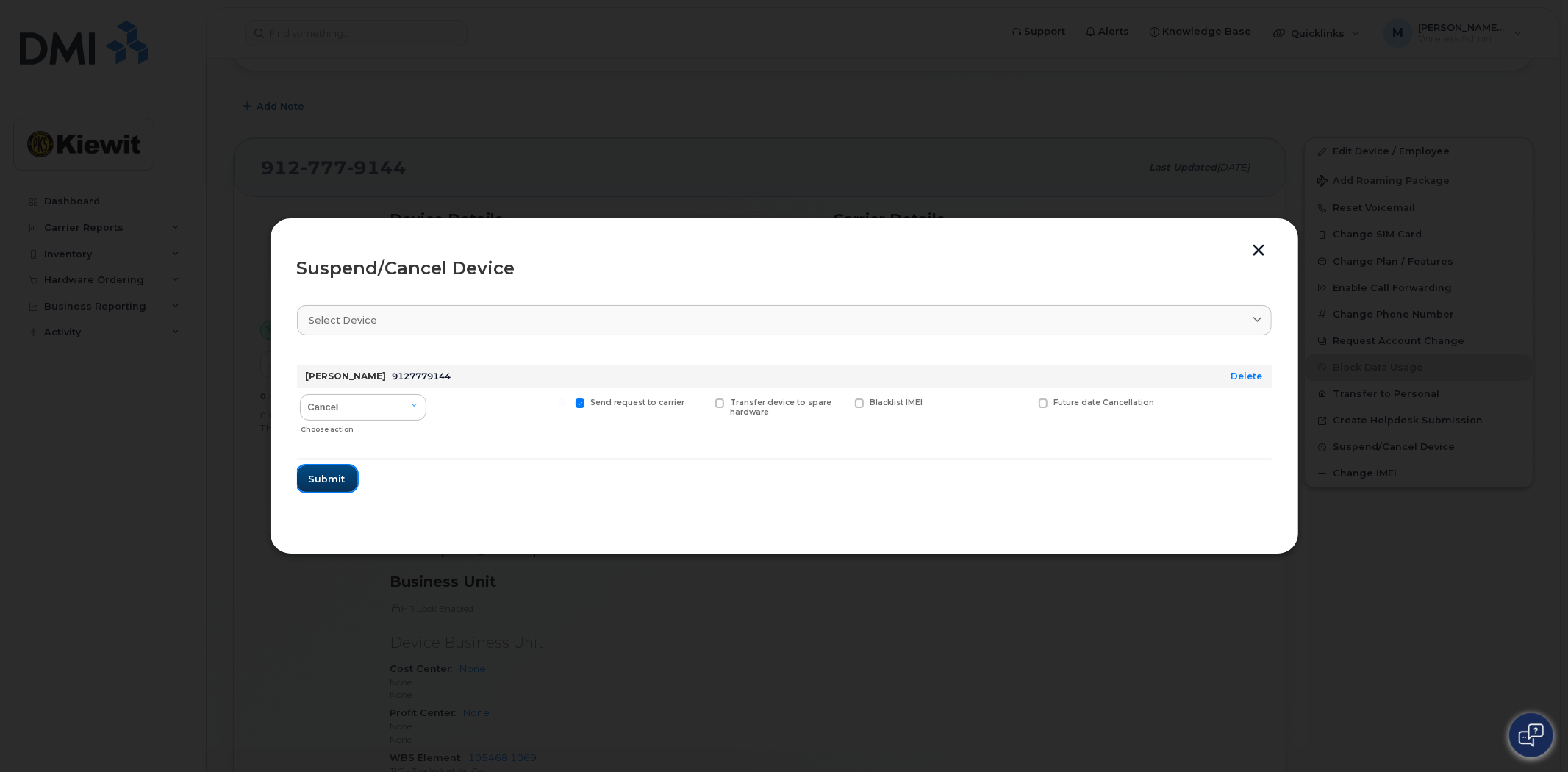
click at [329, 481] on span "Submit" at bounding box center [327, 479] width 36 height 14
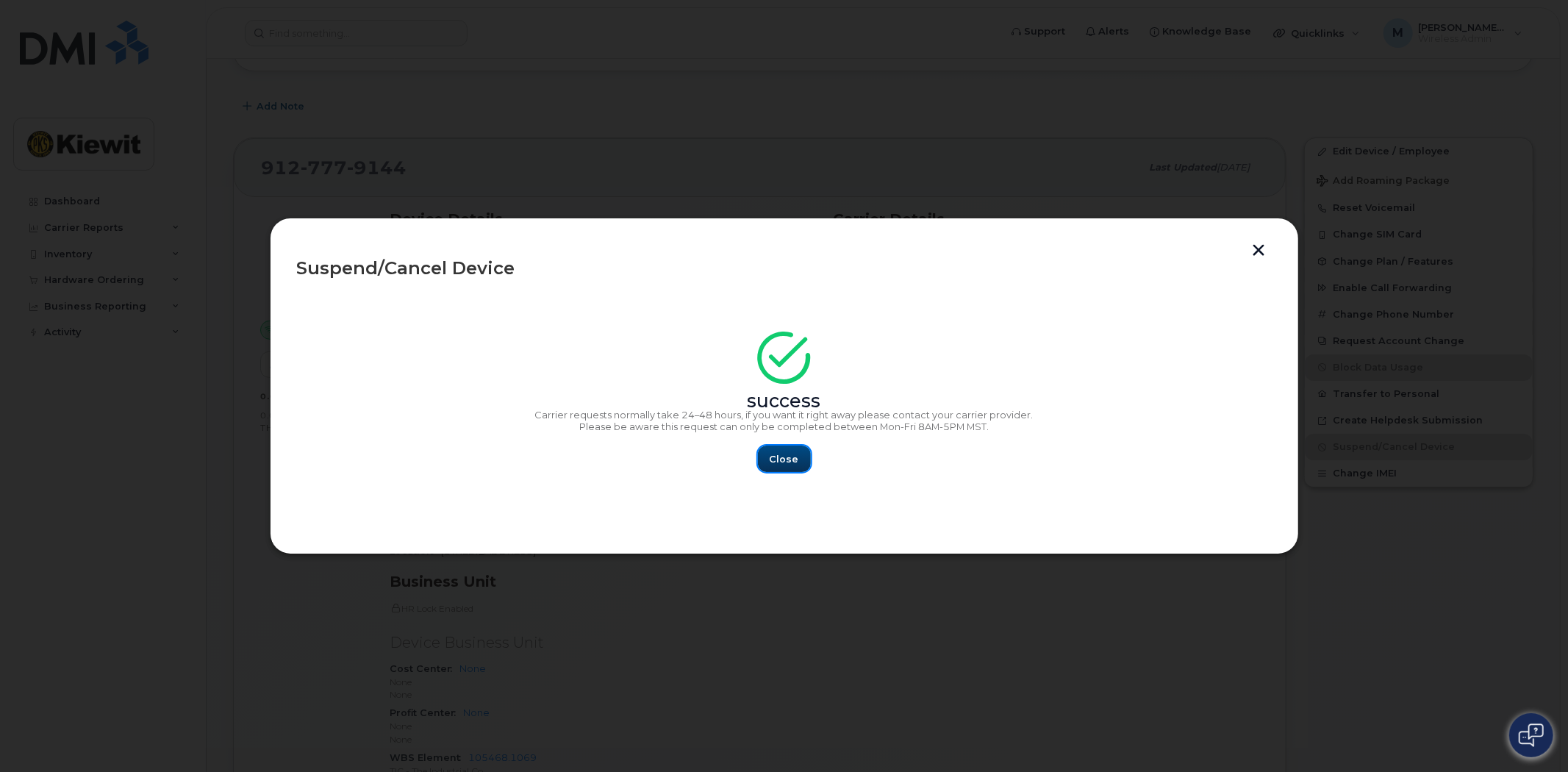
click at [789, 459] on span "Close" at bounding box center [784, 459] width 30 height 14
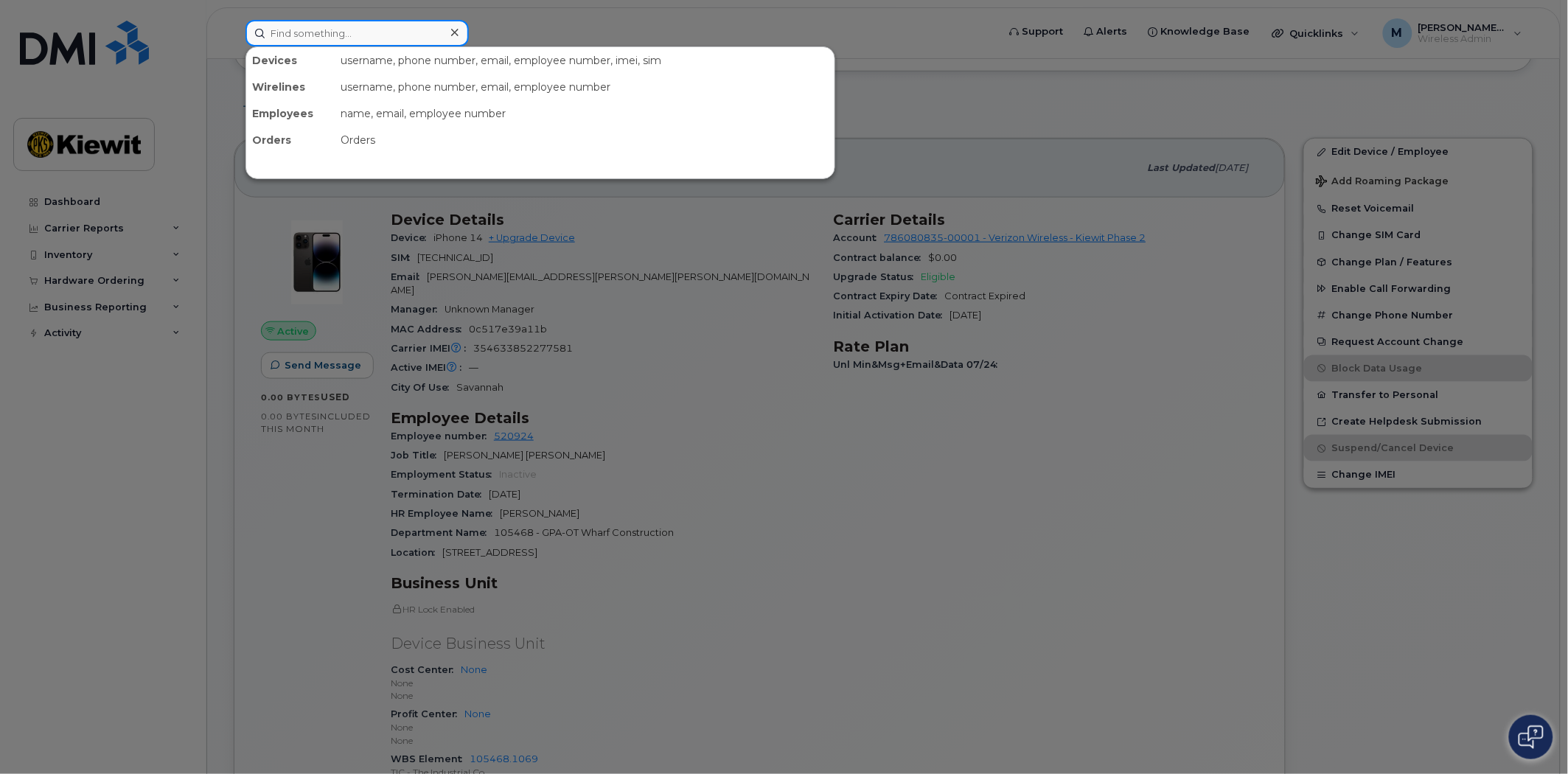
click at [372, 30] on input at bounding box center [357, 34] width 224 height 27
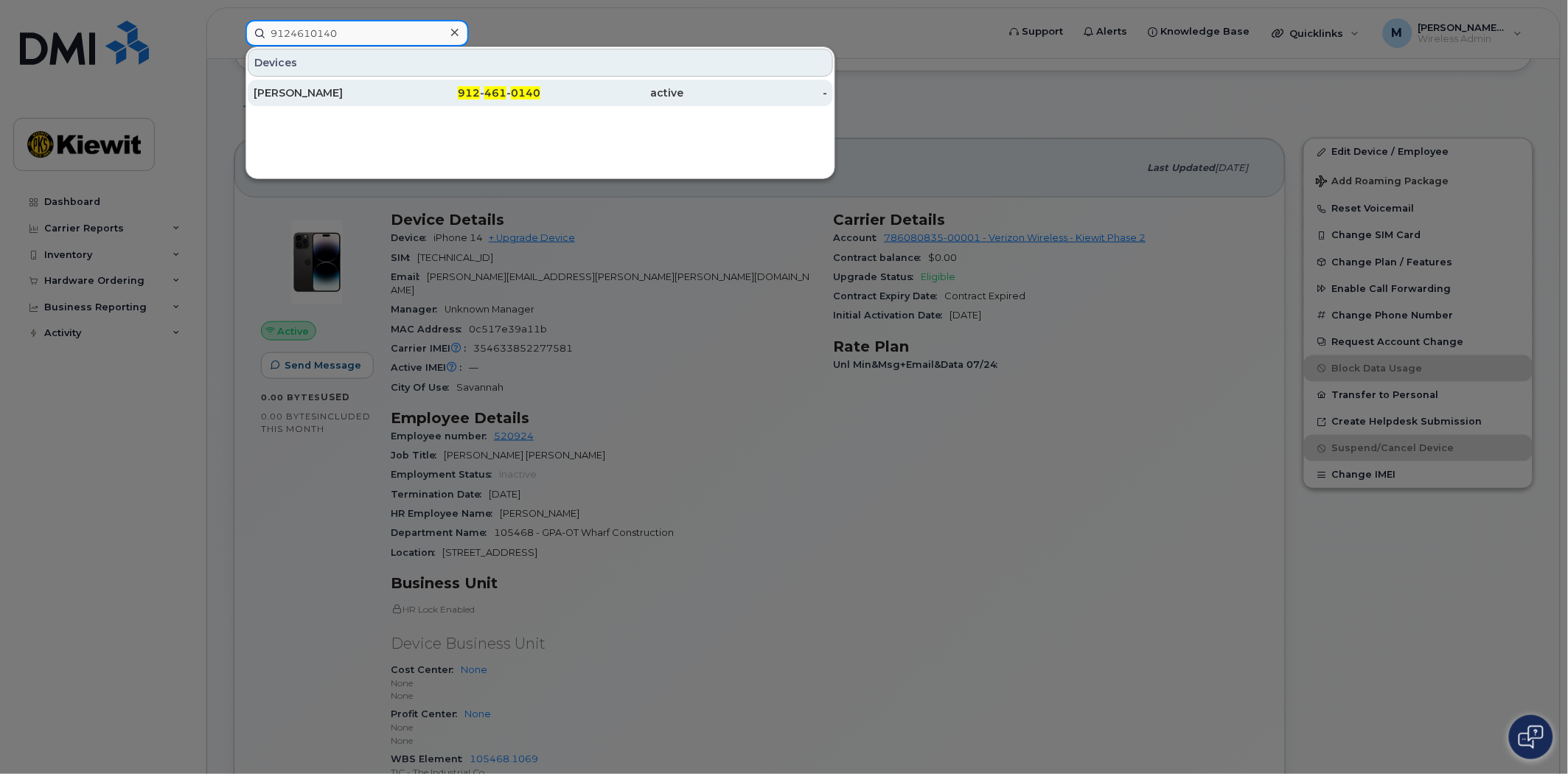
type input "9124610140"
click at [497, 96] on span "461" at bounding box center [495, 93] width 22 height 13
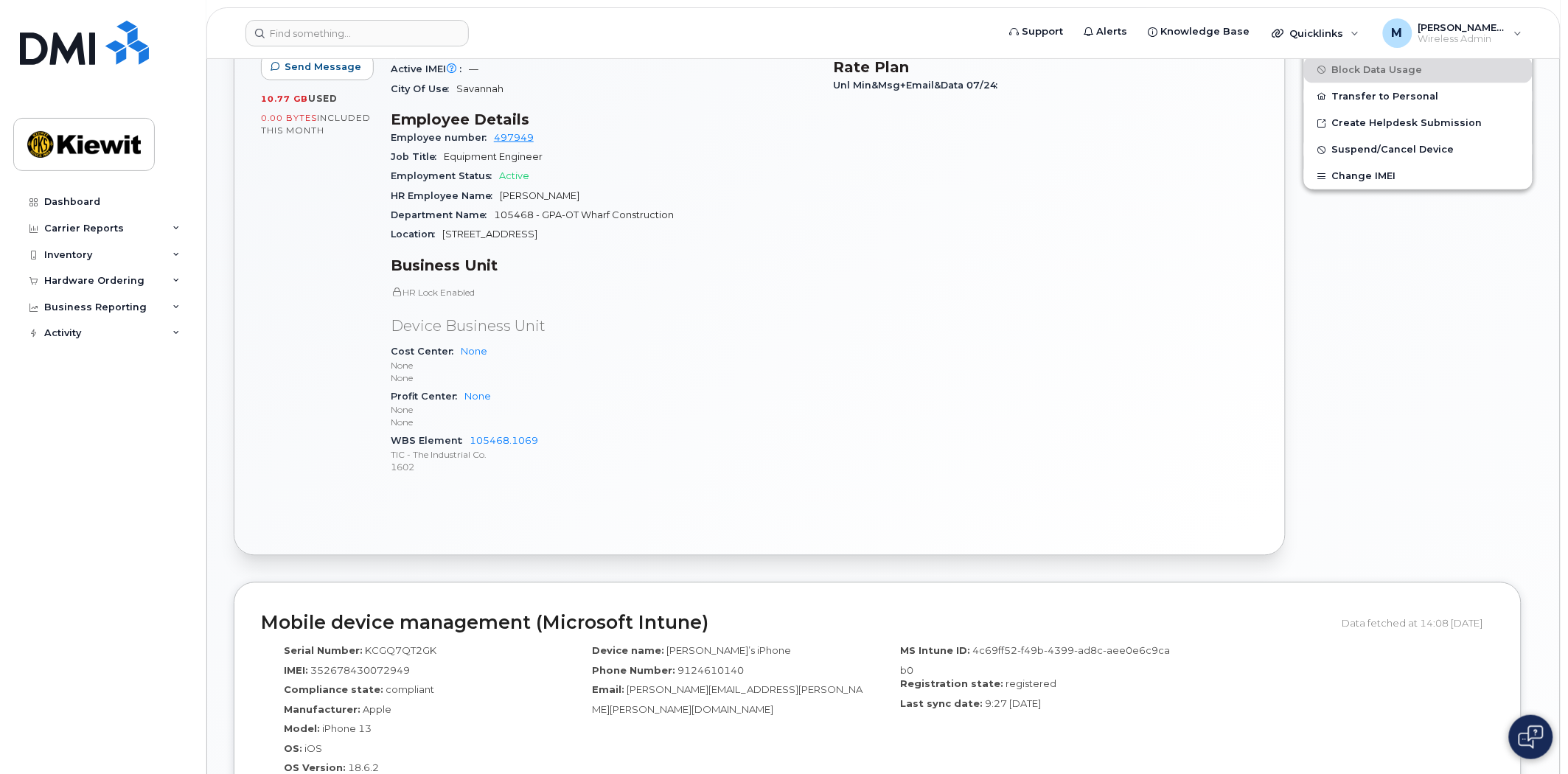
scroll to position [816, 0]
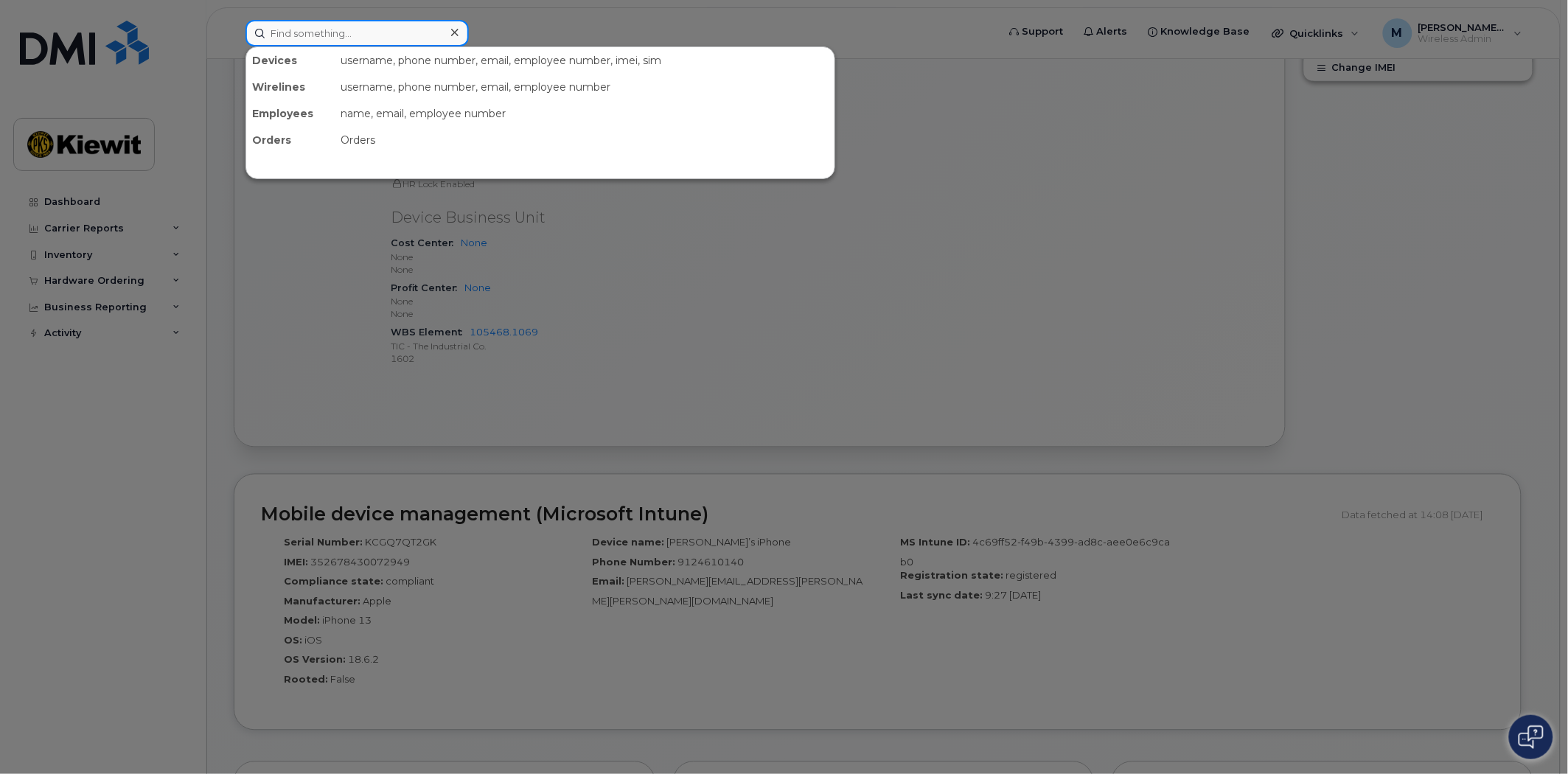
click at [311, 34] on input at bounding box center [357, 34] width 224 height 27
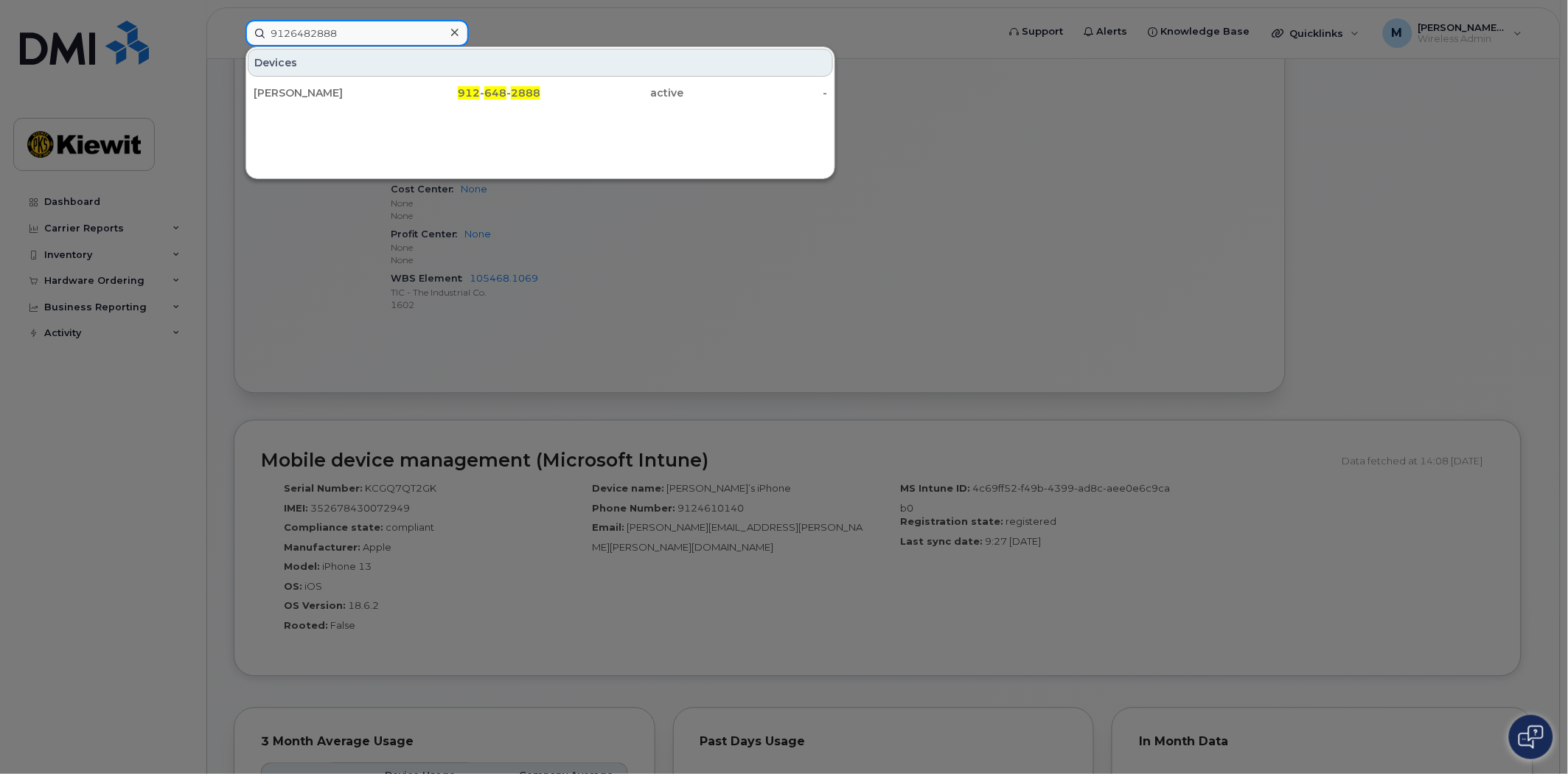
scroll to position [898, 0]
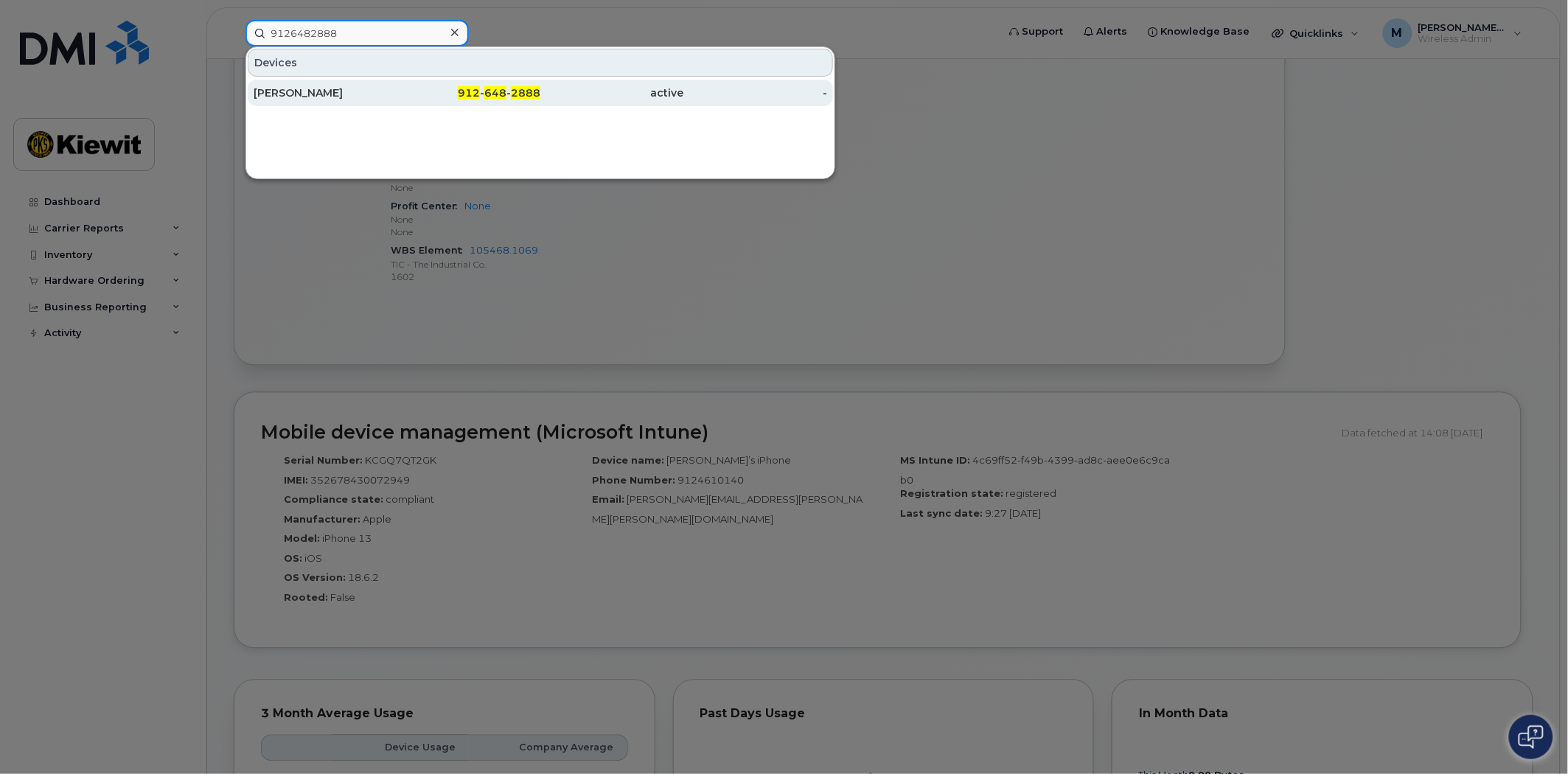
type input "9126482888"
click at [497, 91] on span "648" at bounding box center [495, 93] width 22 height 13
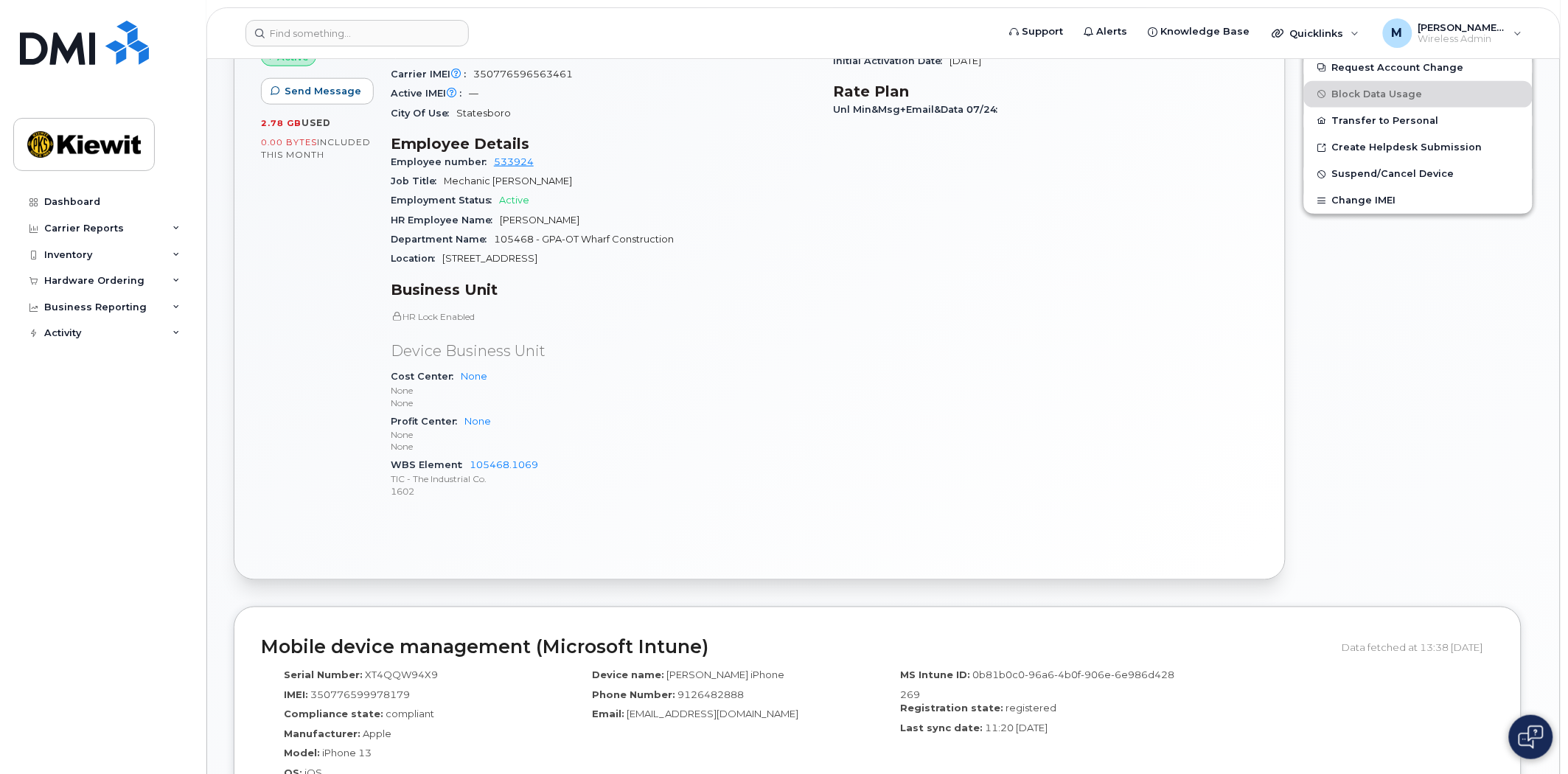
scroll to position [655, 0]
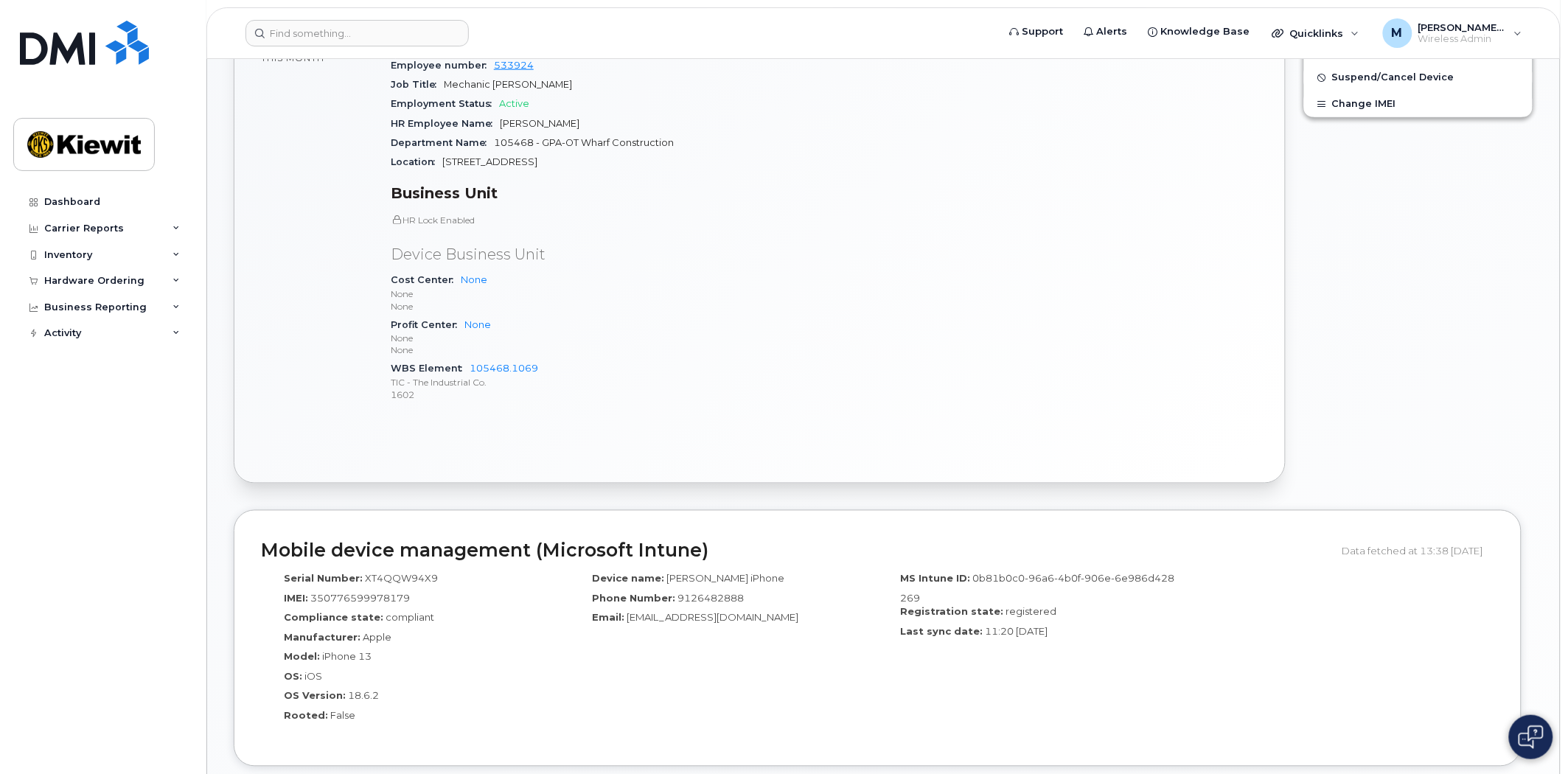
click at [692, 593] on div "Phone Number: 9126482888" at bounding box center [723, 601] width 286 height 20
click at [373, 40] on input at bounding box center [357, 34] width 224 height 27
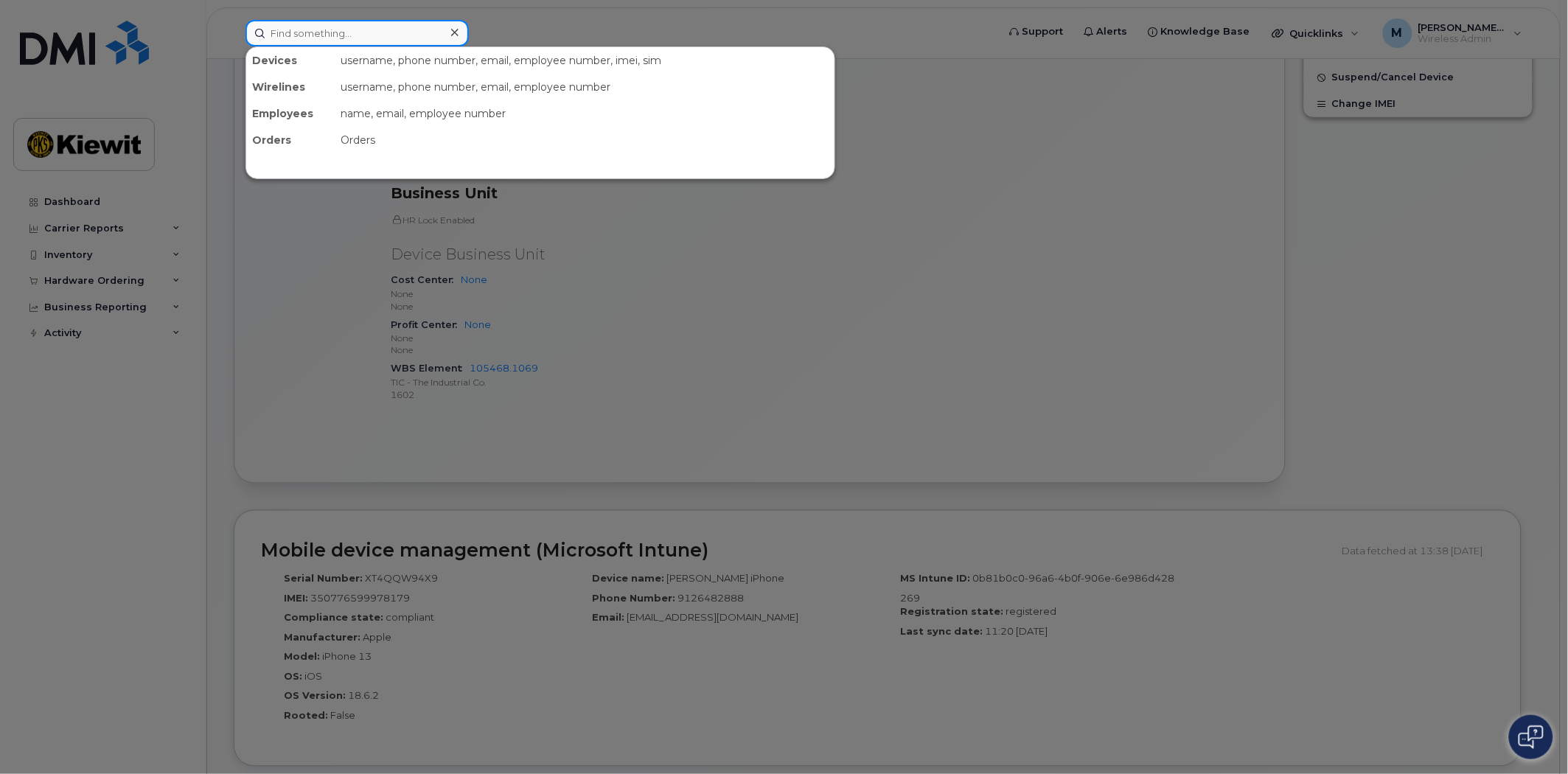
paste input "9126618524"
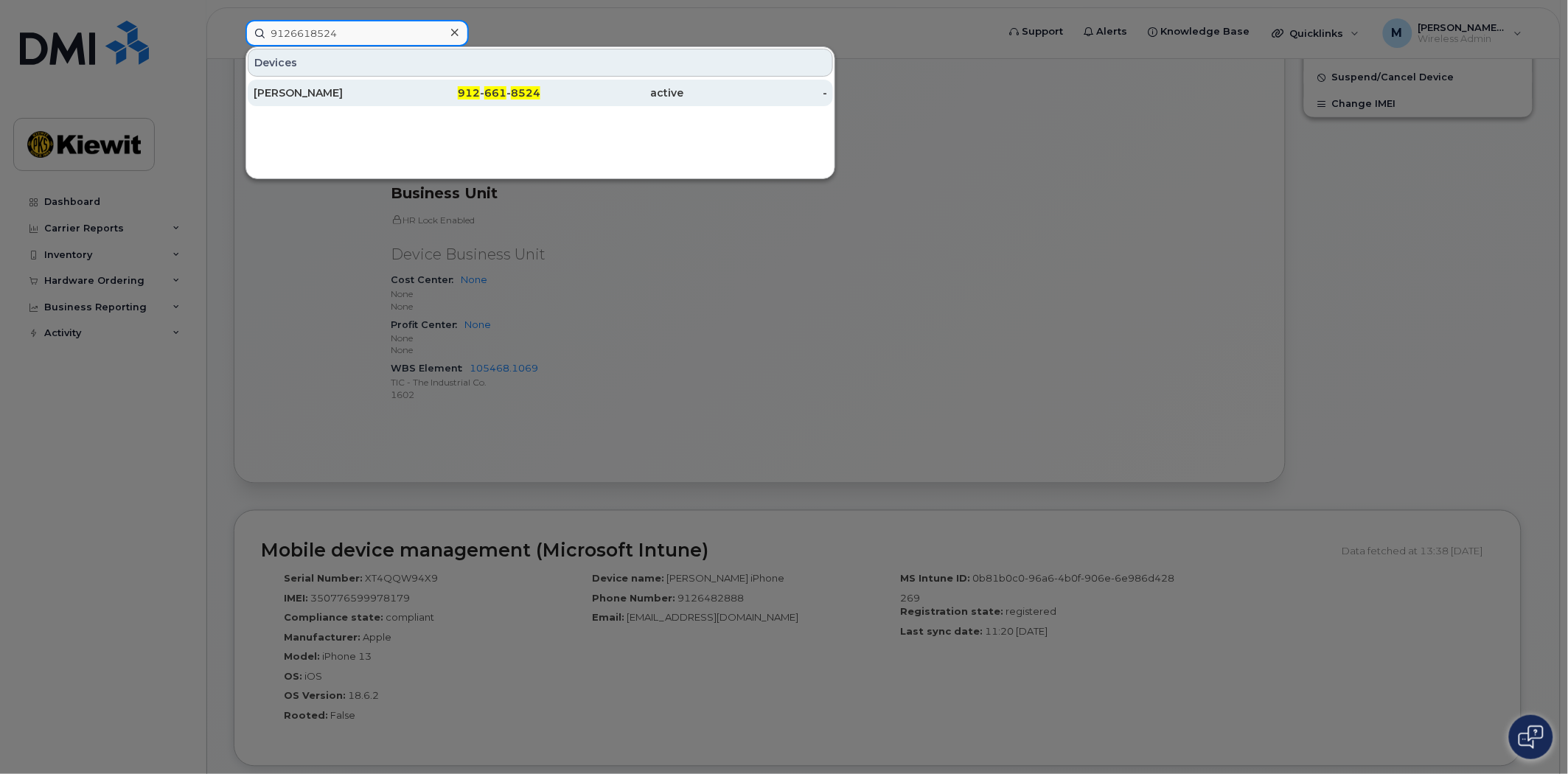
type input "9126618524"
click at [531, 103] on div "912 - 661 - 8524" at bounding box center [470, 93] width 144 height 27
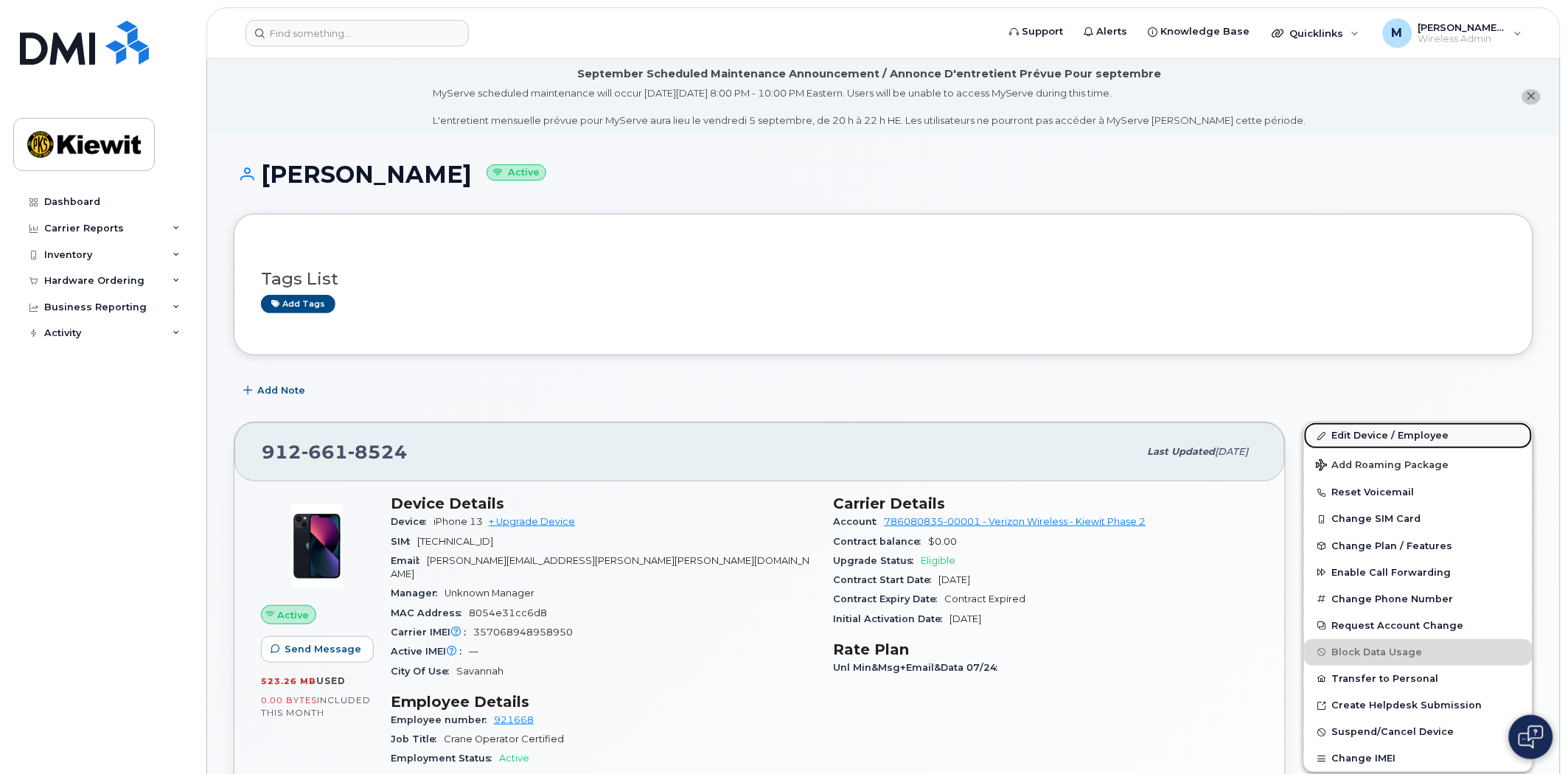
click at [1375, 436] on link "Edit Device / Employee" at bounding box center [1419, 436] width 229 height 27
click at [1369, 435] on link "Edit Device / Employee" at bounding box center [1419, 436] width 229 height 27
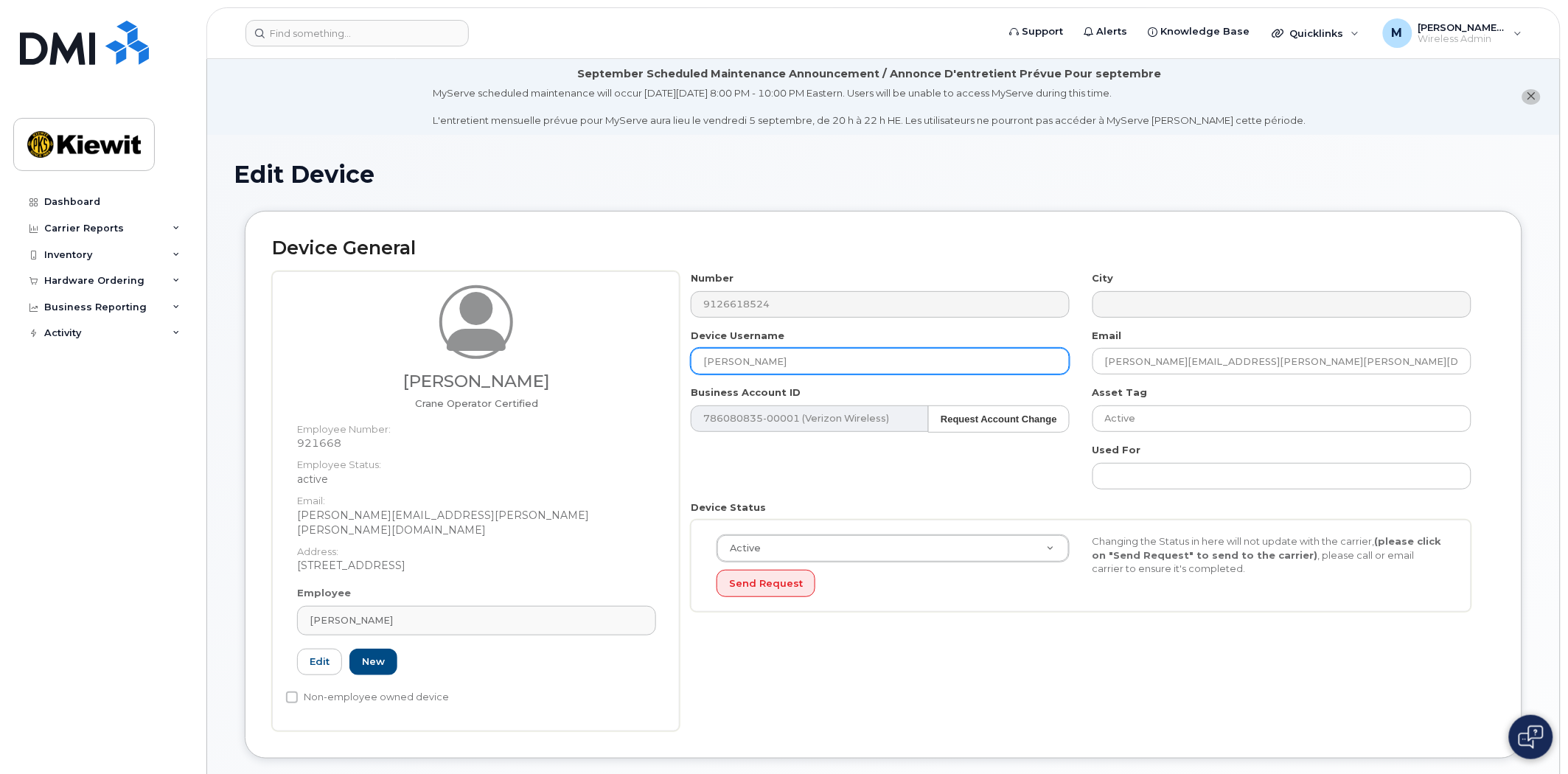
click at [782, 359] on input "[PERSON_NAME]" at bounding box center [880, 361] width 379 height 27
drag, startPoint x: 811, startPoint y: 355, endPoint x: 525, endPoint y: 325, distance: 287.6
click at [525, 325] on div "Alec Bodkin Crane Operator Certified Employee Number: 921668 Employee Status: a…" at bounding box center [883, 500] width 1223 height 460
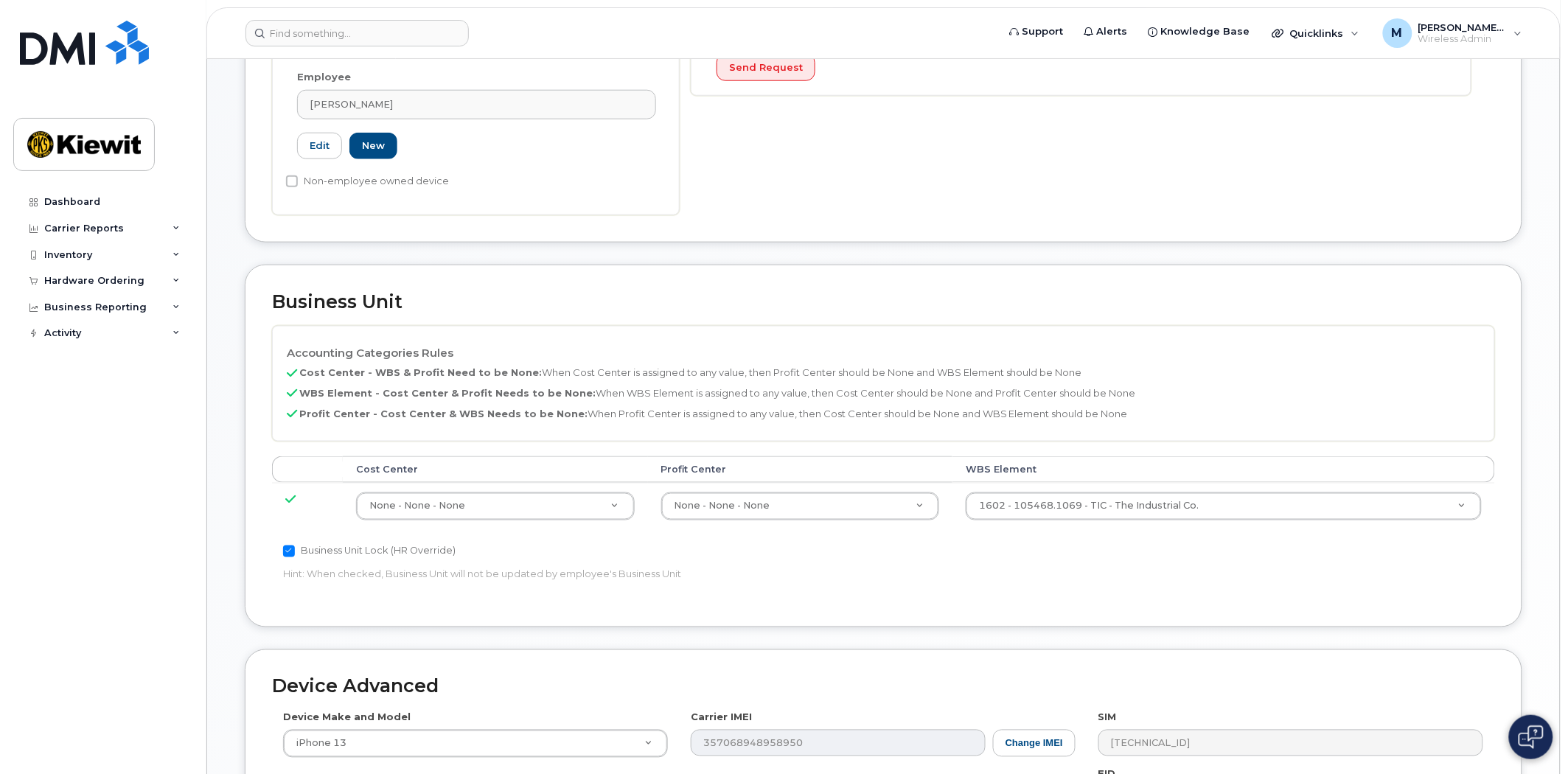
scroll to position [816, 0]
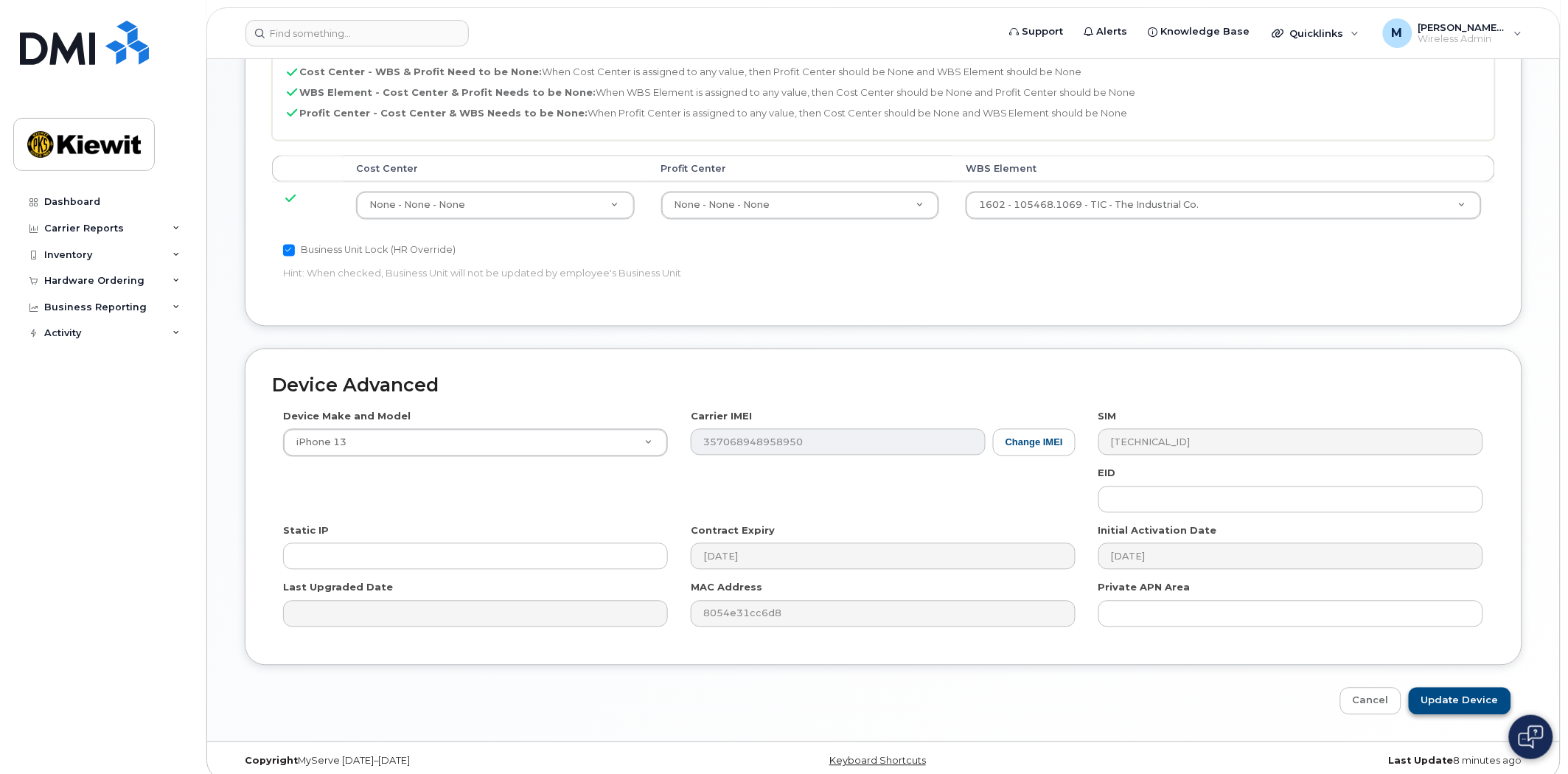
type input "[PERSON_NAME]"
click at [1462, 688] on input "Update Device" at bounding box center [1460, 701] width 103 height 27
type input "Saving..."
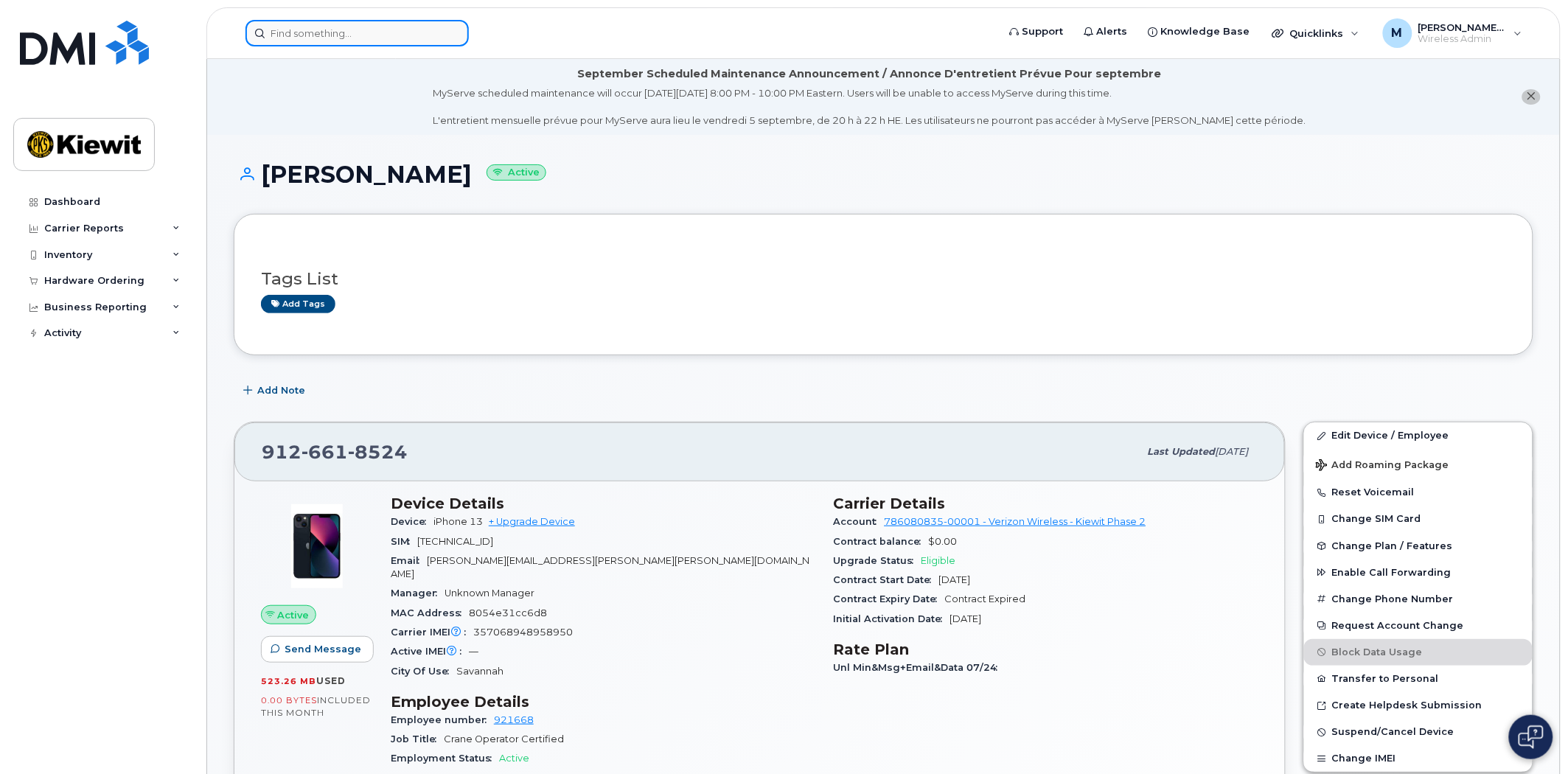
click at [339, 30] on input at bounding box center [357, 34] width 224 height 27
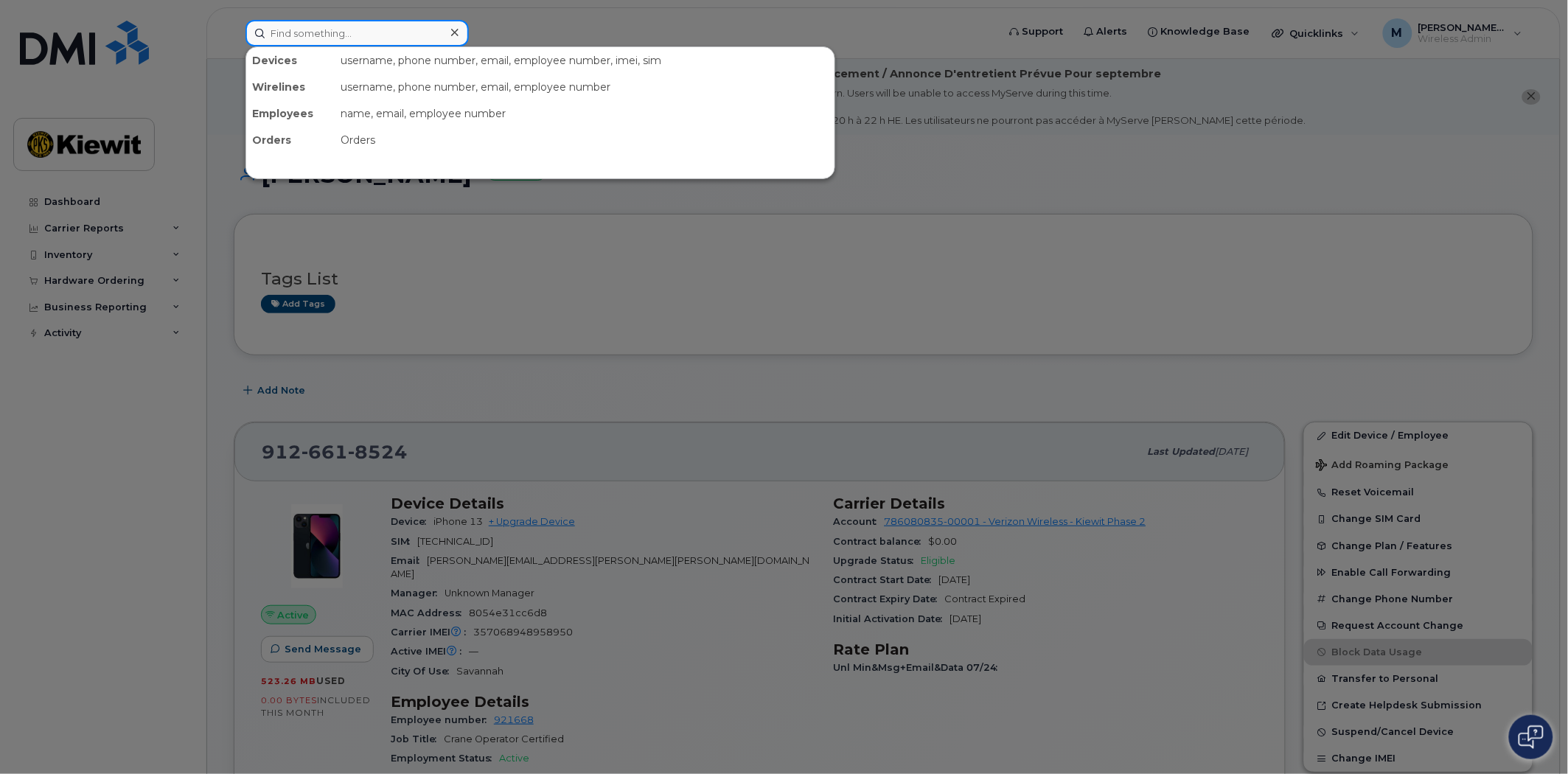
paste input "9127044273"
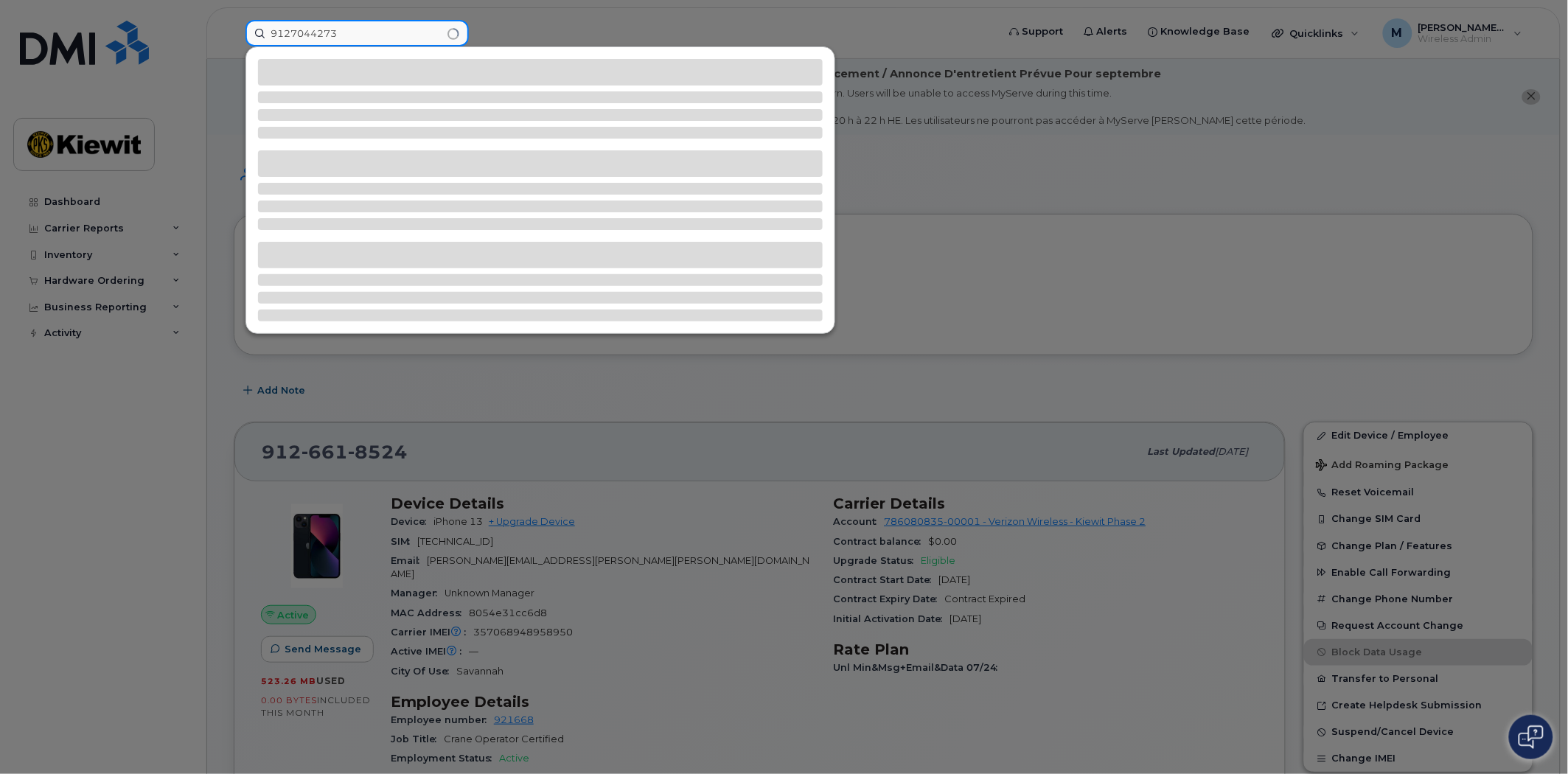
type input "9127044273"
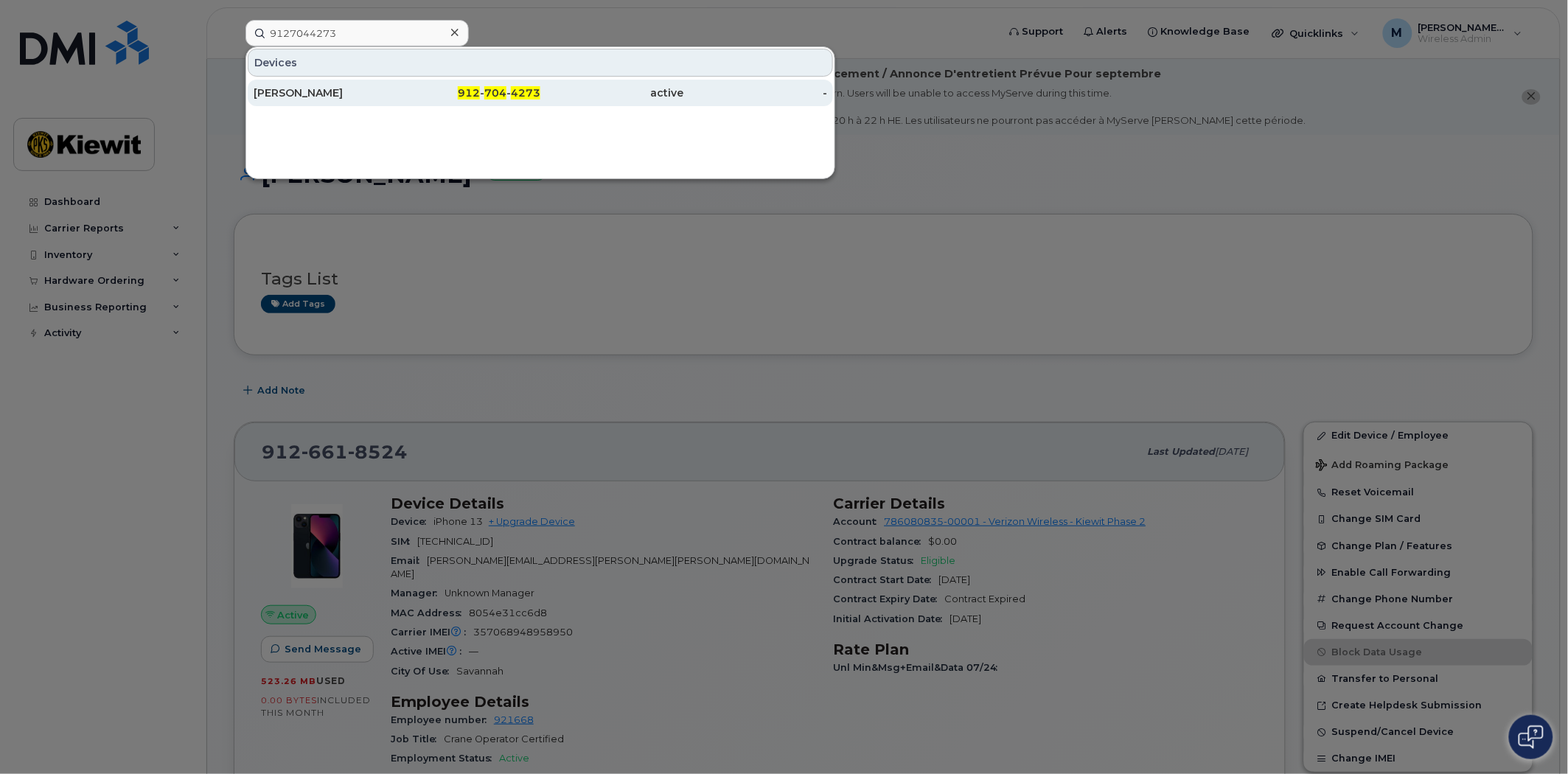
click at [487, 84] on div "912 - 704 - 4273" at bounding box center [470, 93] width 144 height 27
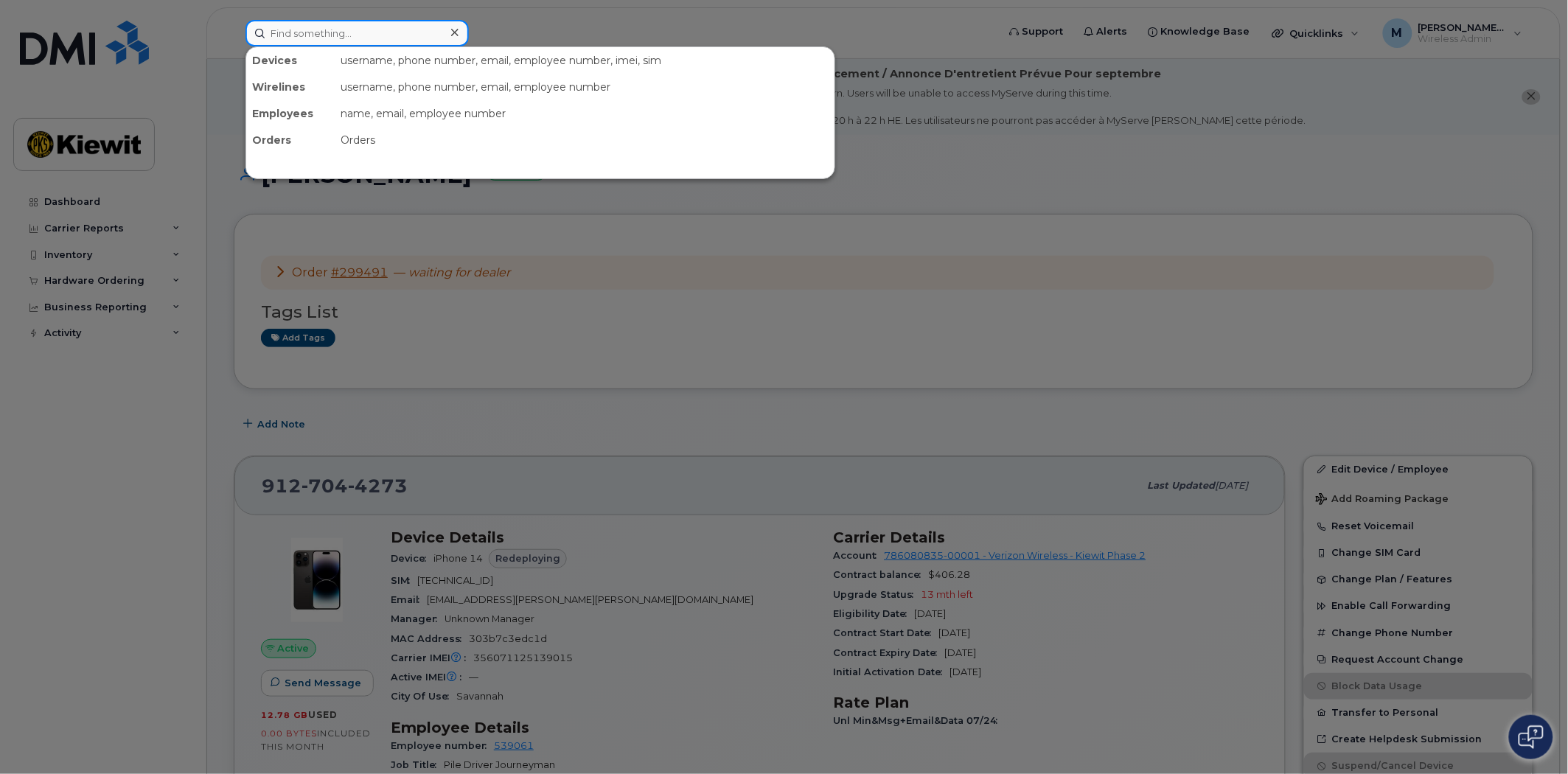
click at [334, 31] on input at bounding box center [357, 34] width 224 height 27
paste input "6789776007"
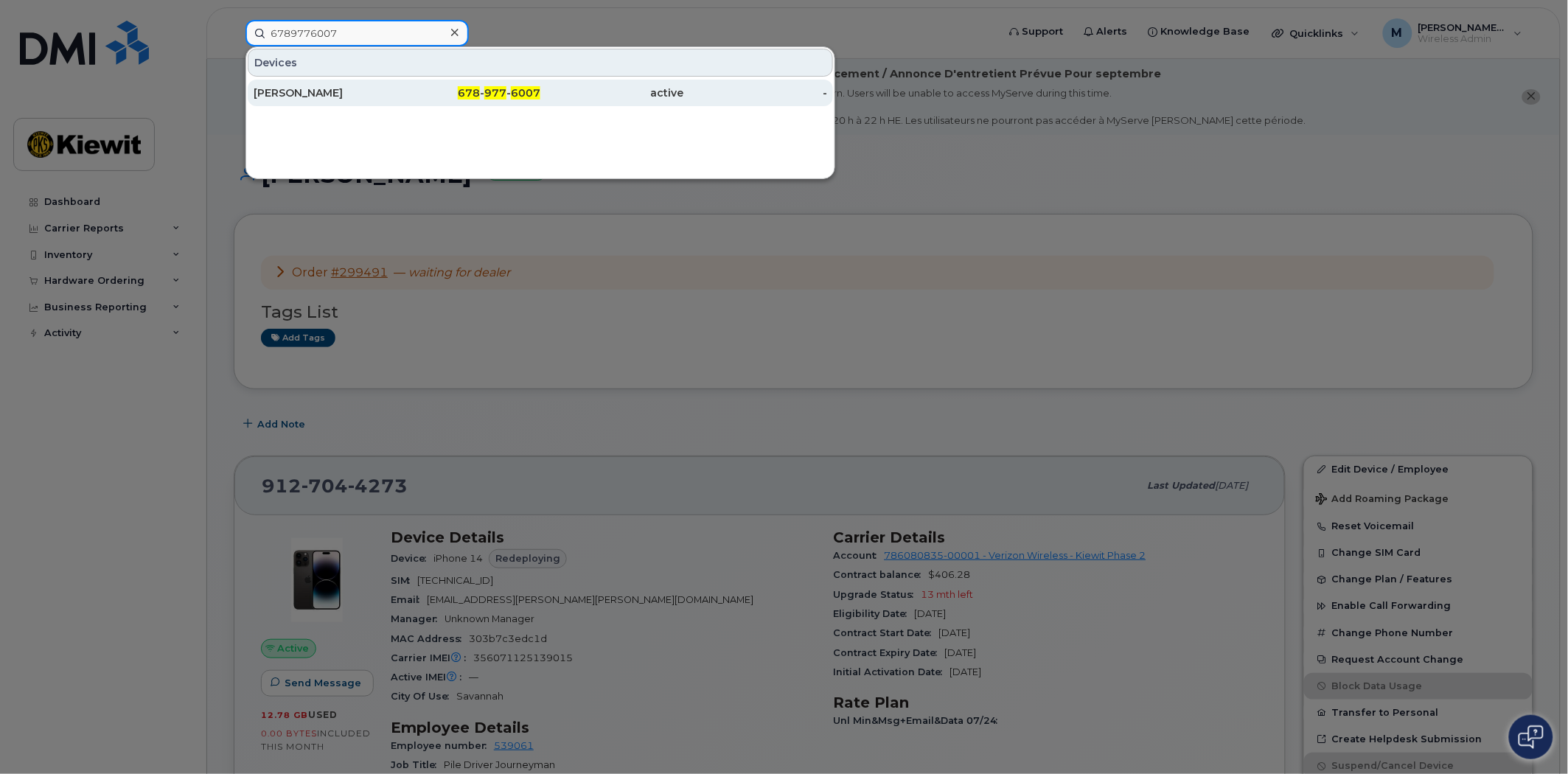
type input "6789776007"
click at [495, 91] on span "977" at bounding box center [495, 93] width 22 height 13
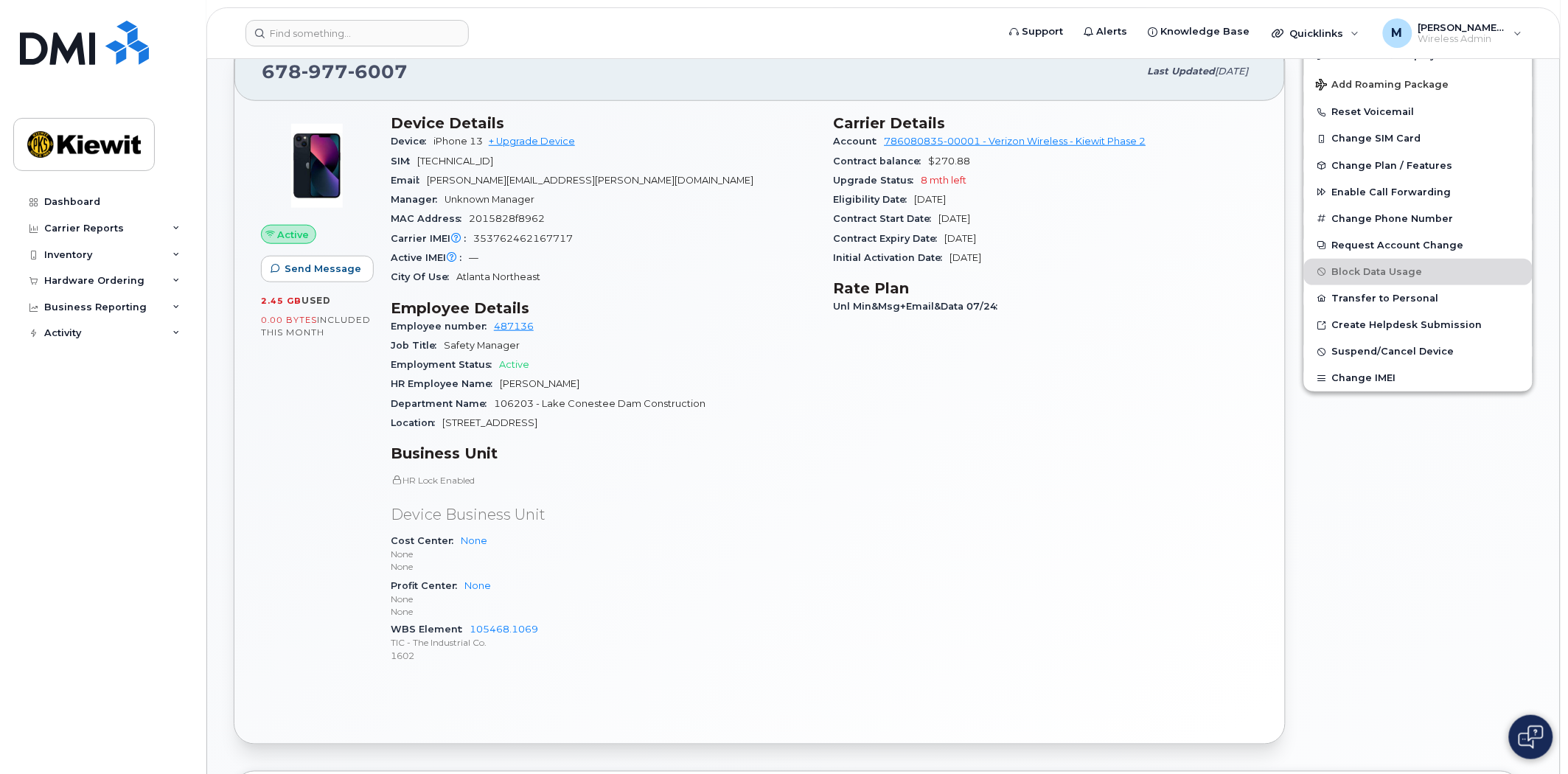
scroll to position [409, 0]
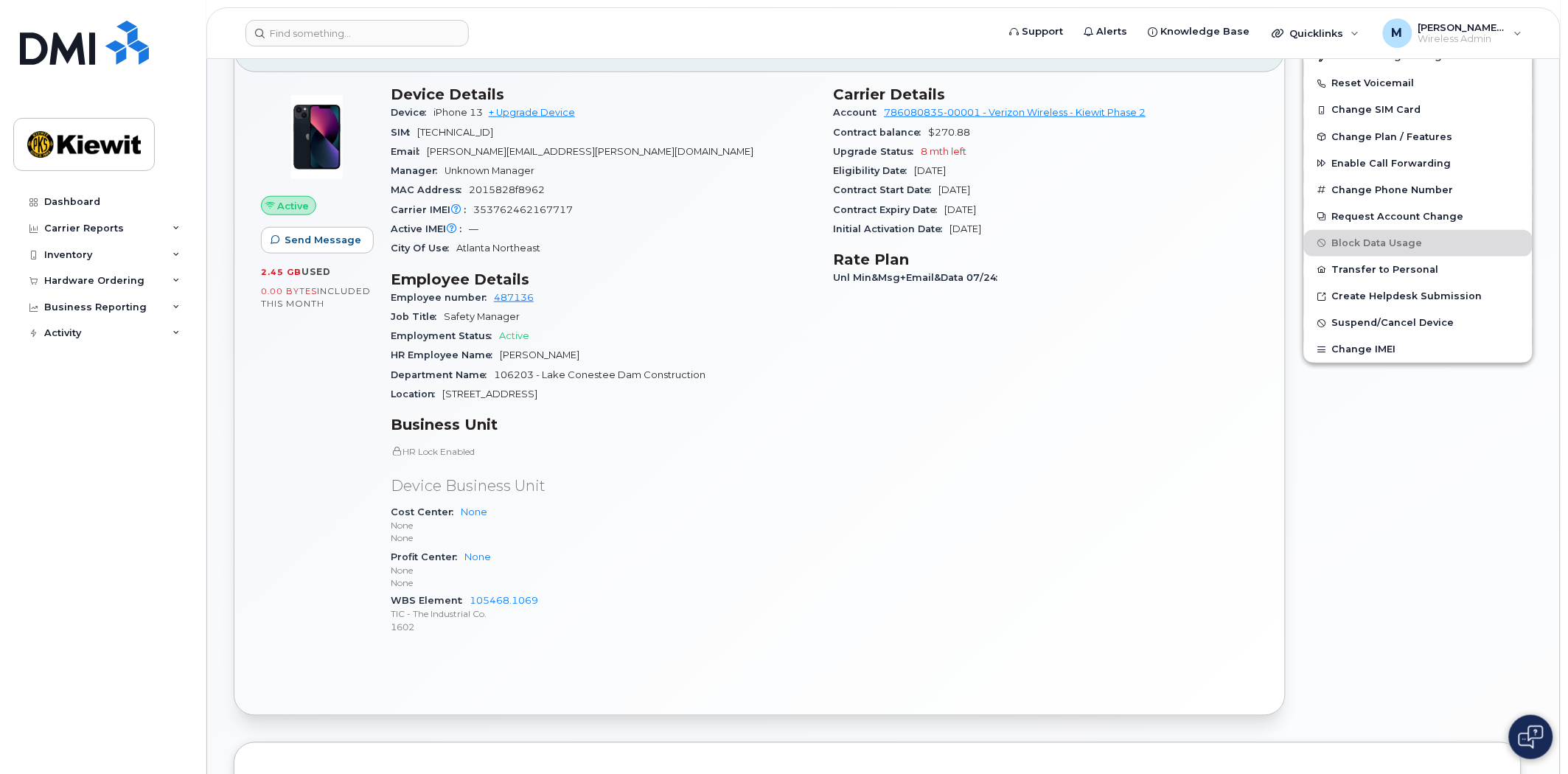
click at [759, 568] on p "None" at bounding box center [603, 569] width 426 height 12
drag, startPoint x: 591, startPoint y: 373, endPoint x: 711, endPoint y: 375, distance: 120.0
click at [705, 374] on div "Department Name 106203 - Lake Conestee Dam Construction" at bounding box center [603, 375] width 426 height 19
click at [719, 376] on div "Department Name 106203 - Lake Conestee Dam Construction" at bounding box center [603, 375] width 426 height 19
click at [732, 416] on h3 "Business Unit" at bounding box center [603, 424] width 426 height 17
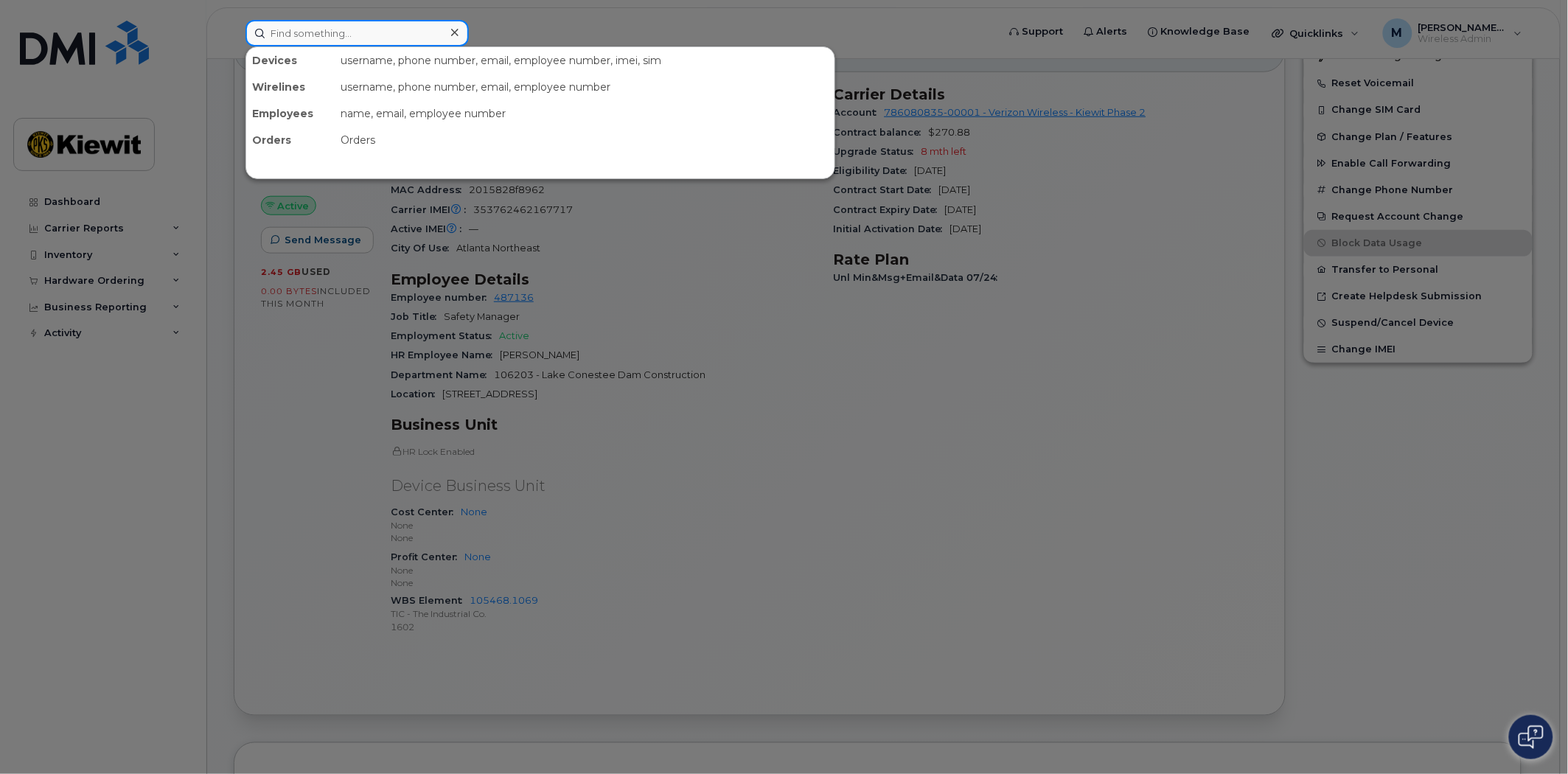
click at [296, 38] on input at bounding box center [357, 34] width 224 height 27
paste input "3614469001"
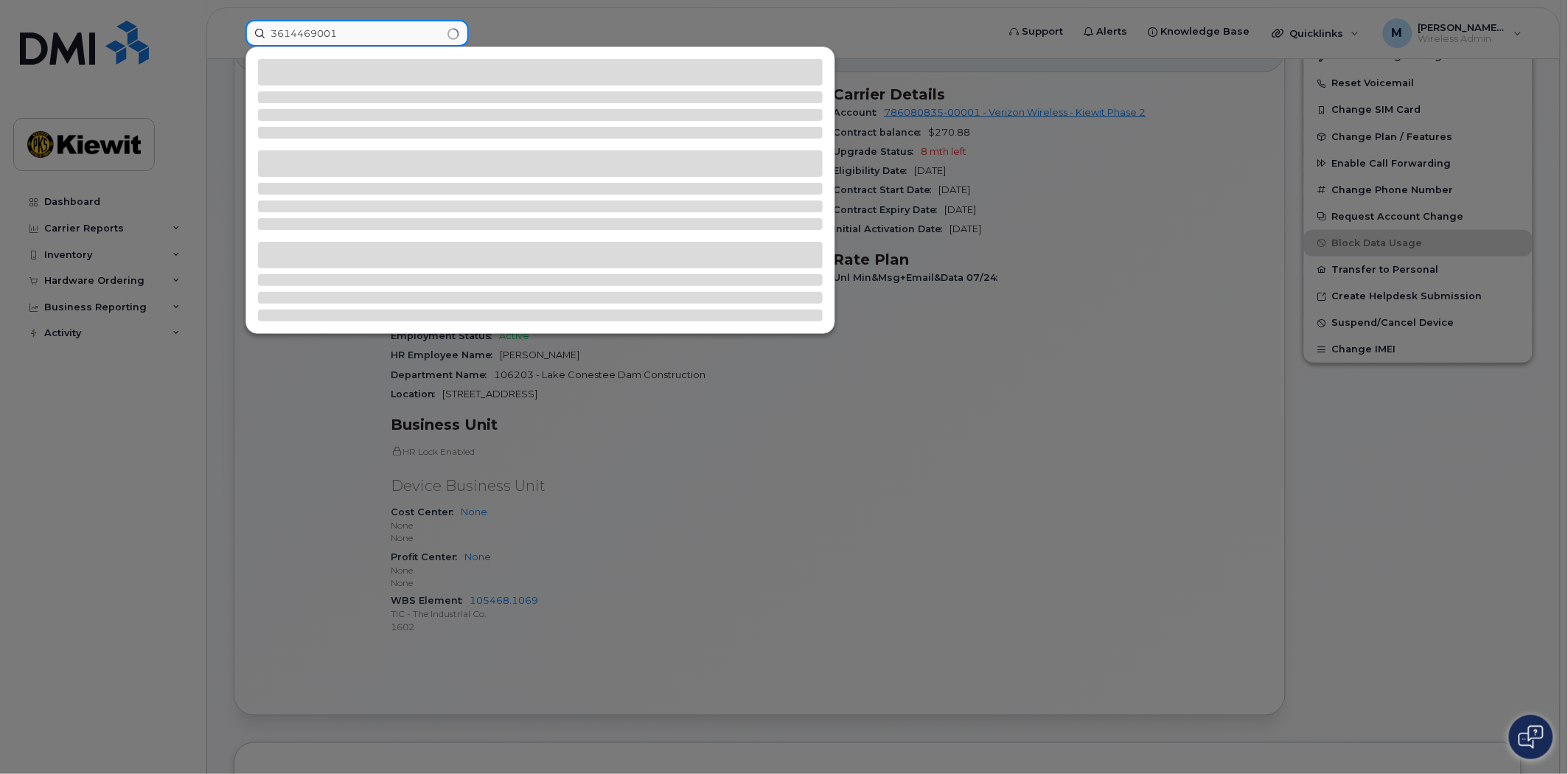
type input "3614469001"
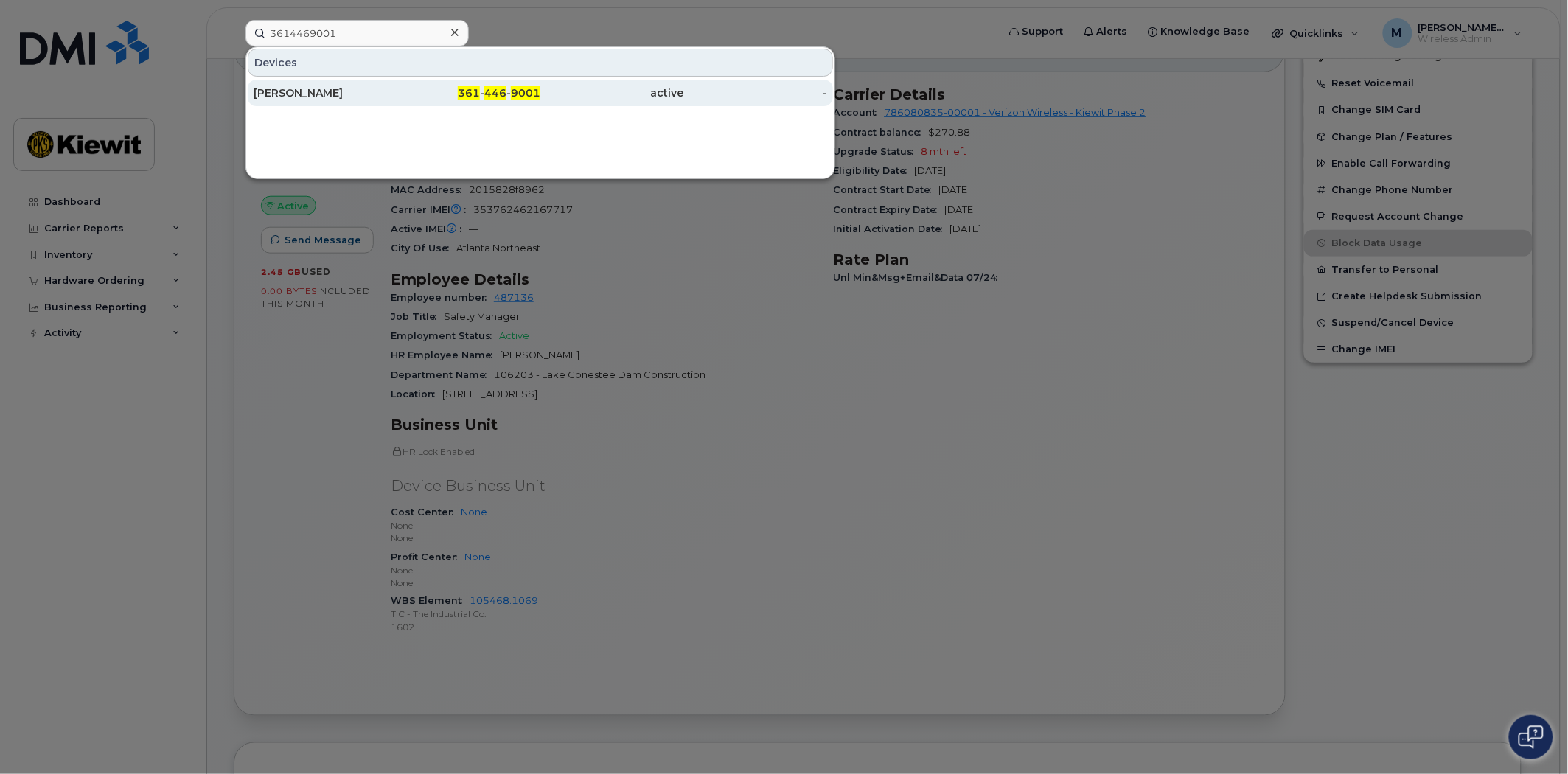
click at [502, 93] on span "446" at bounding box center [495, 93] width 22 height 13
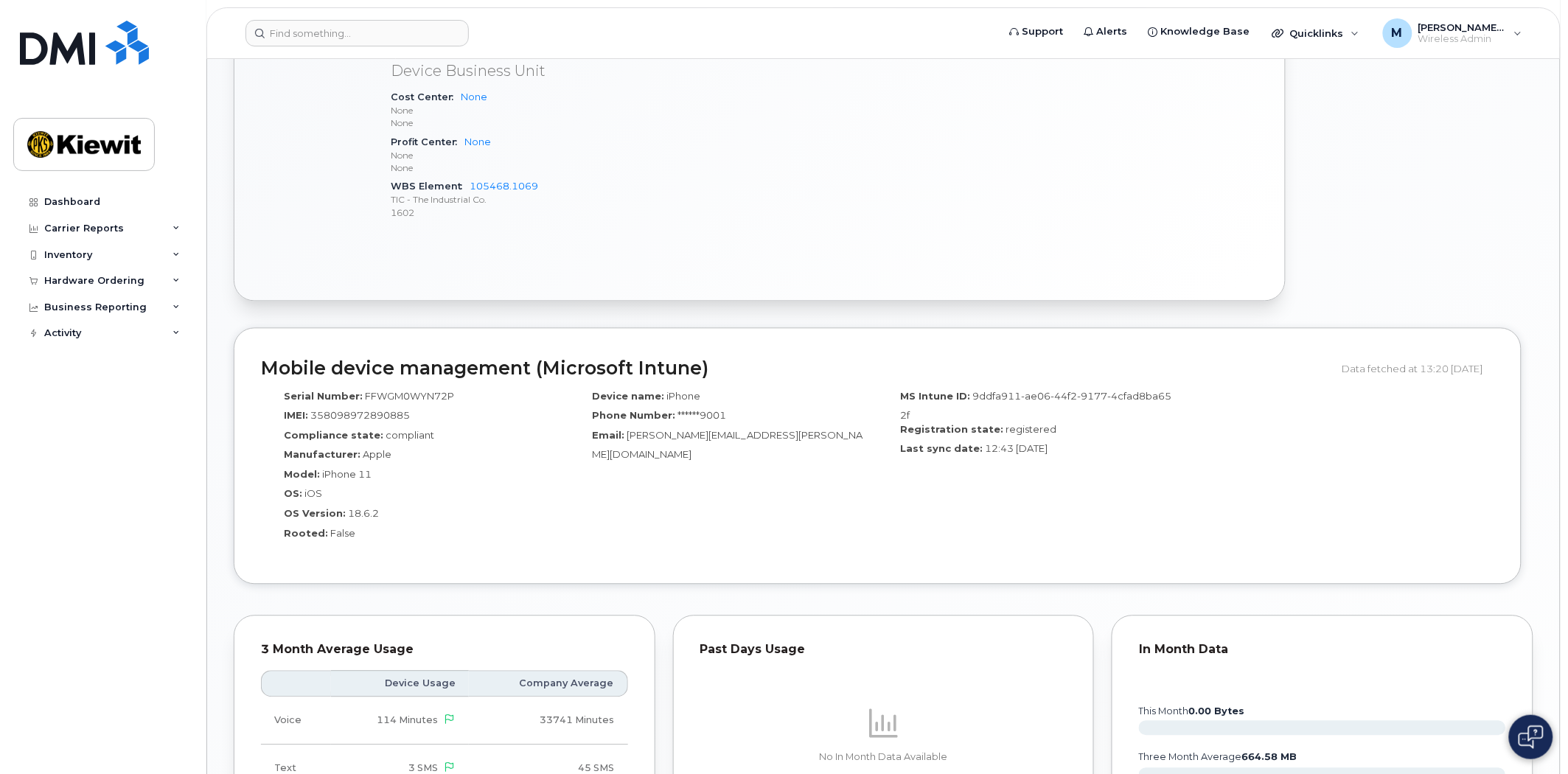
scroll to position [572, 0]
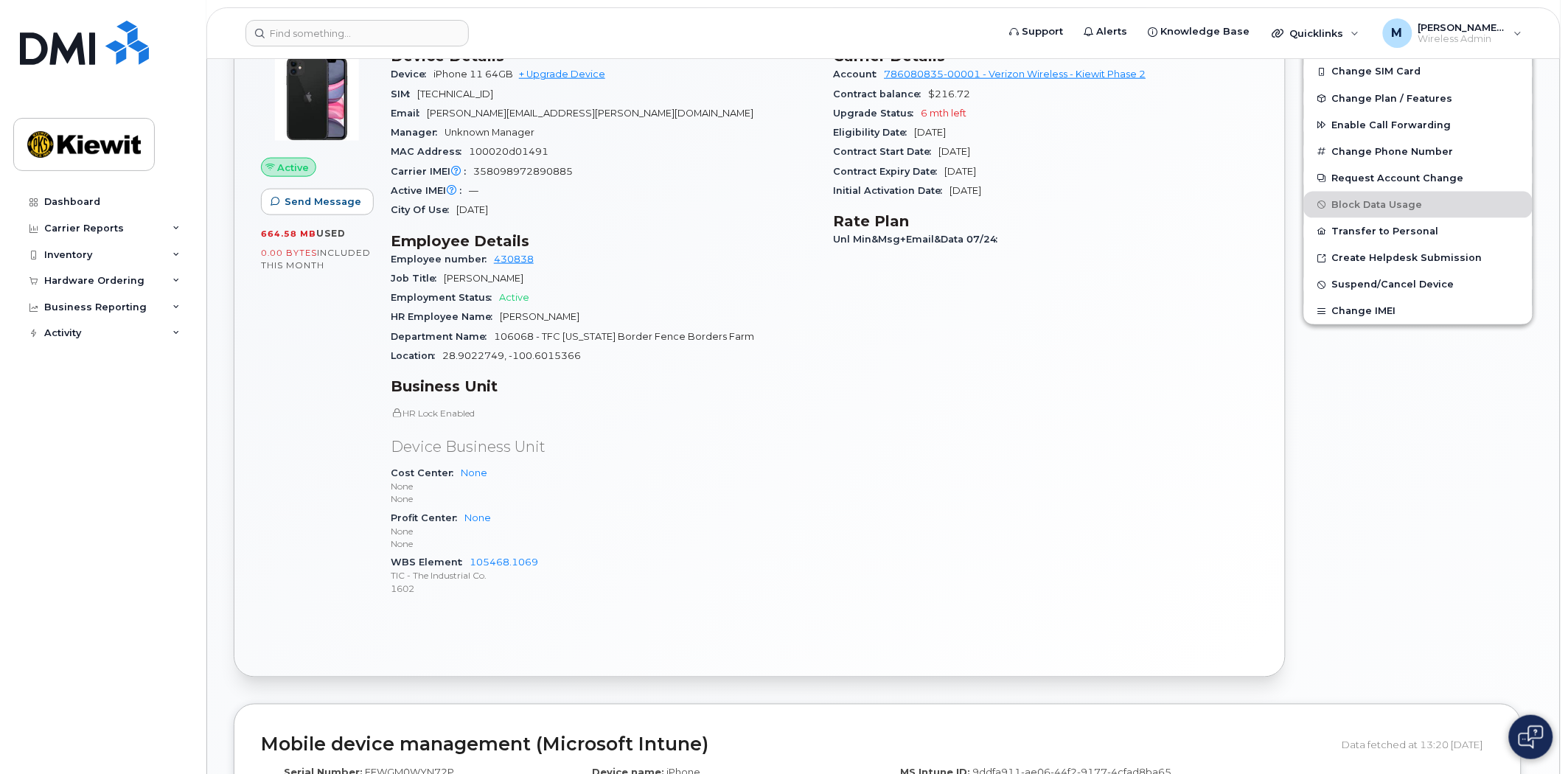
click at [615, 342] on div "Department Name 106068 - TFC Texas Border Fence Borders Farm" at bounding box center [603, 337] width 426 height 19
drag, startPoint x: 511, startPoint y: 341, endPoint x: 728, endPoint y: 341, distance: 217.0
click at [728, 341] on div "Department Name 106068 - TFC Texas Border Fence Borders Farm" at bounding box center [603, 337] width 426 height 19
click at [733, 342] on div "Department Name 106068 - TFC Texas Border Fence Borders Farm" at bounding box center [603, 337] width 426 height 19
click at [359, 37] on input at bounding box center [357, 34] width 224 height 27
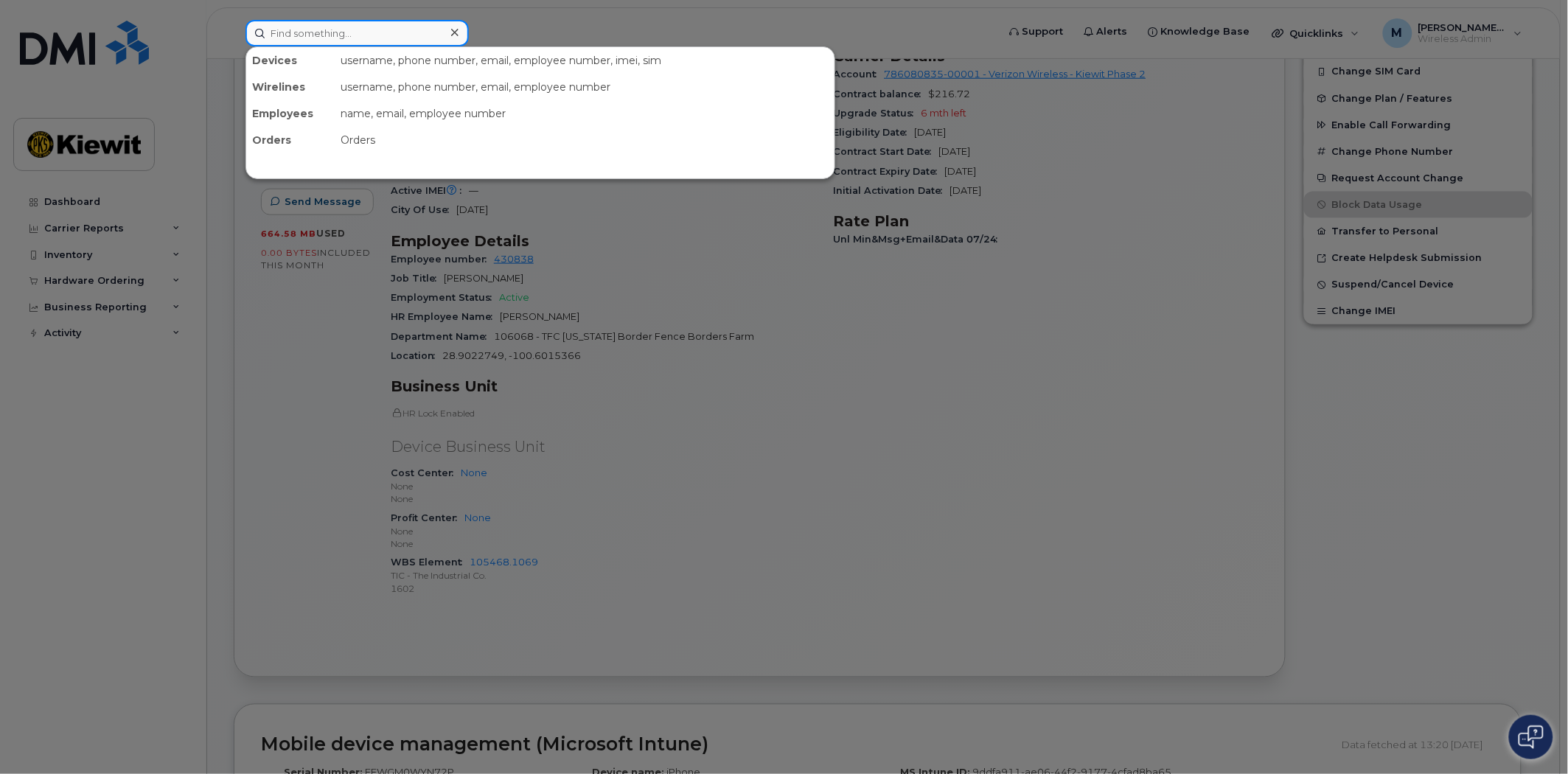
paste input "7132549063"
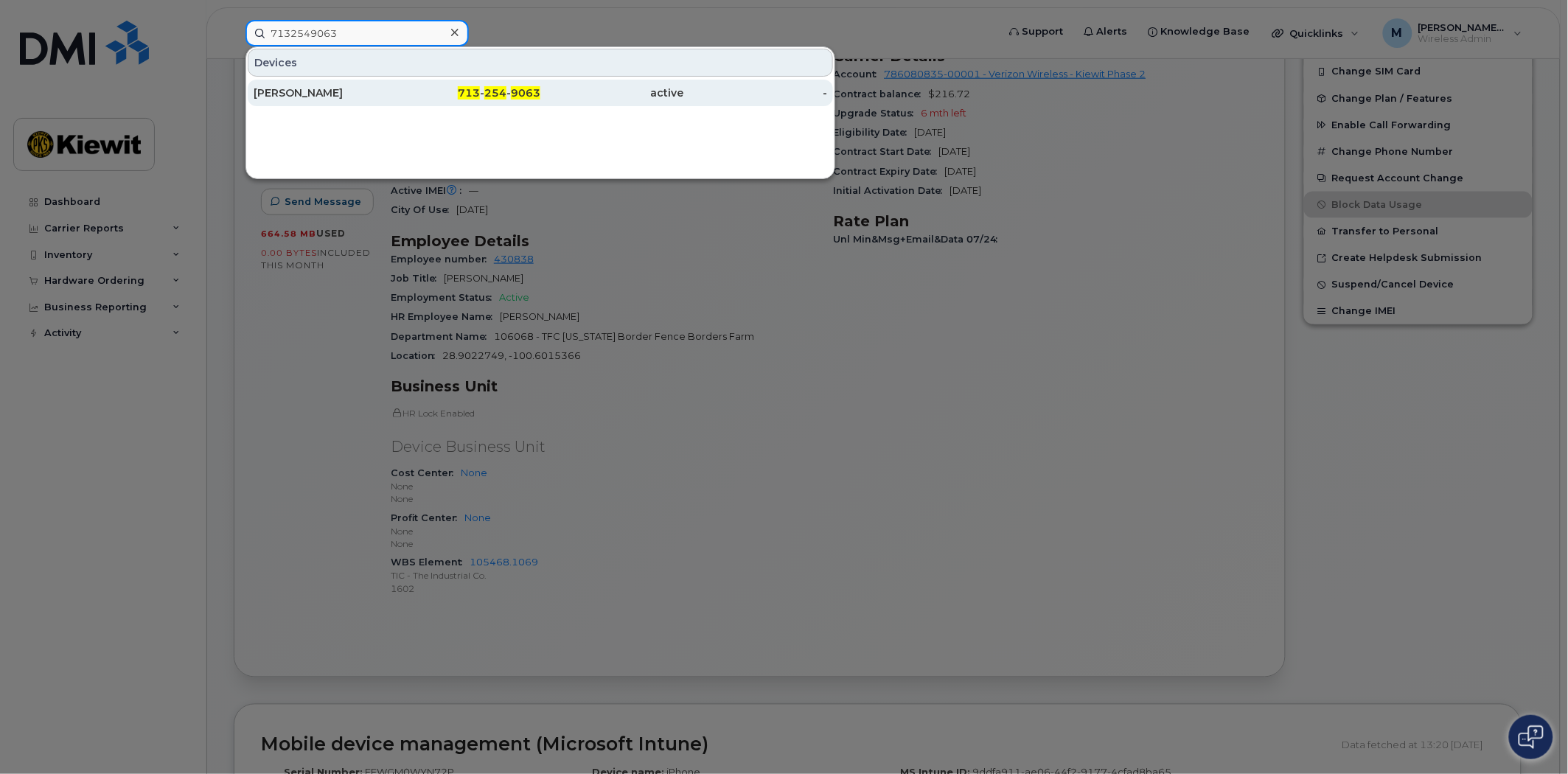
type input "7132549063"
click at [520, 96] on span "9063" at bounding box center [526, 93] width 30 height 13
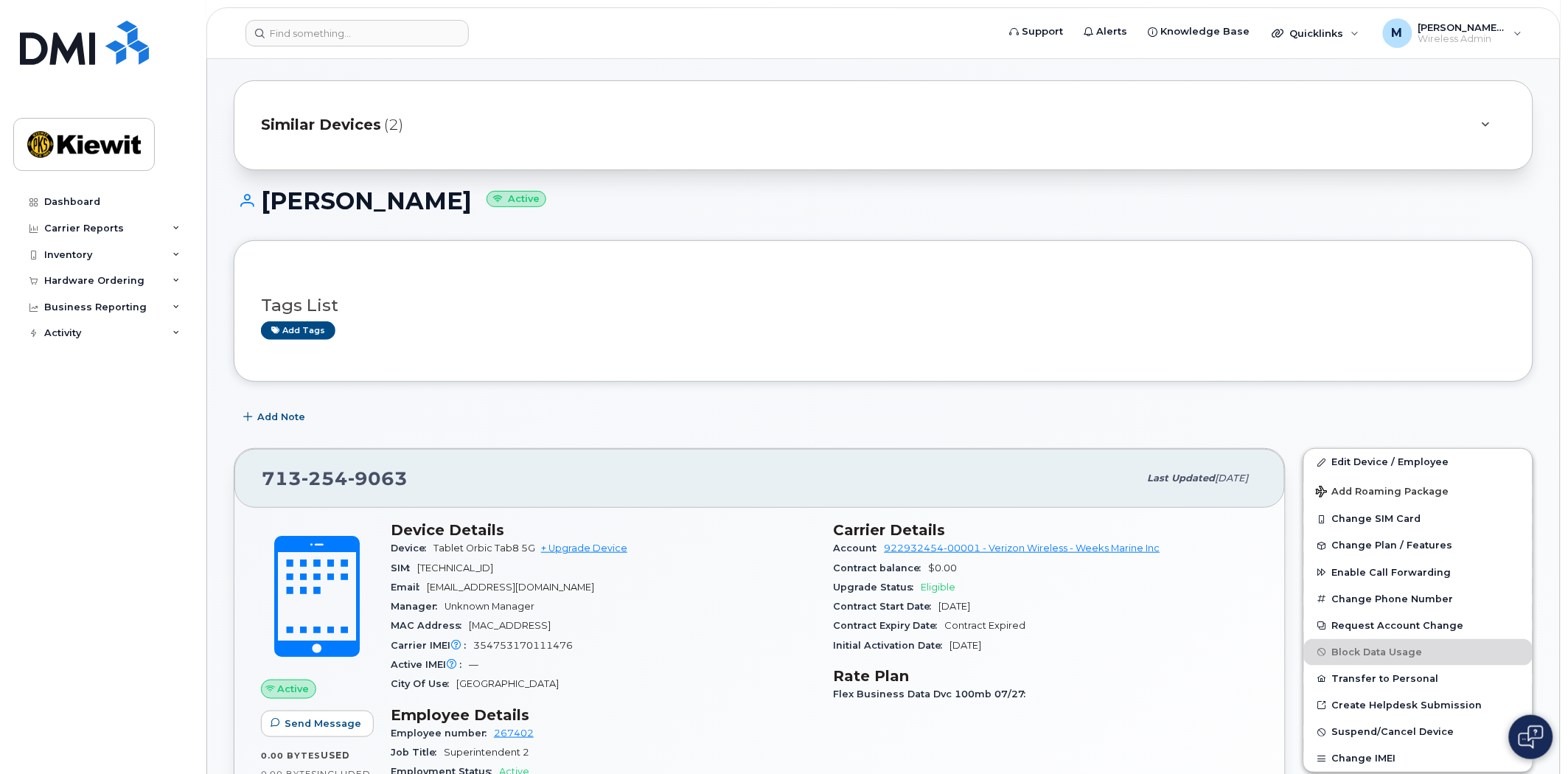
scroll to position [327, 0]
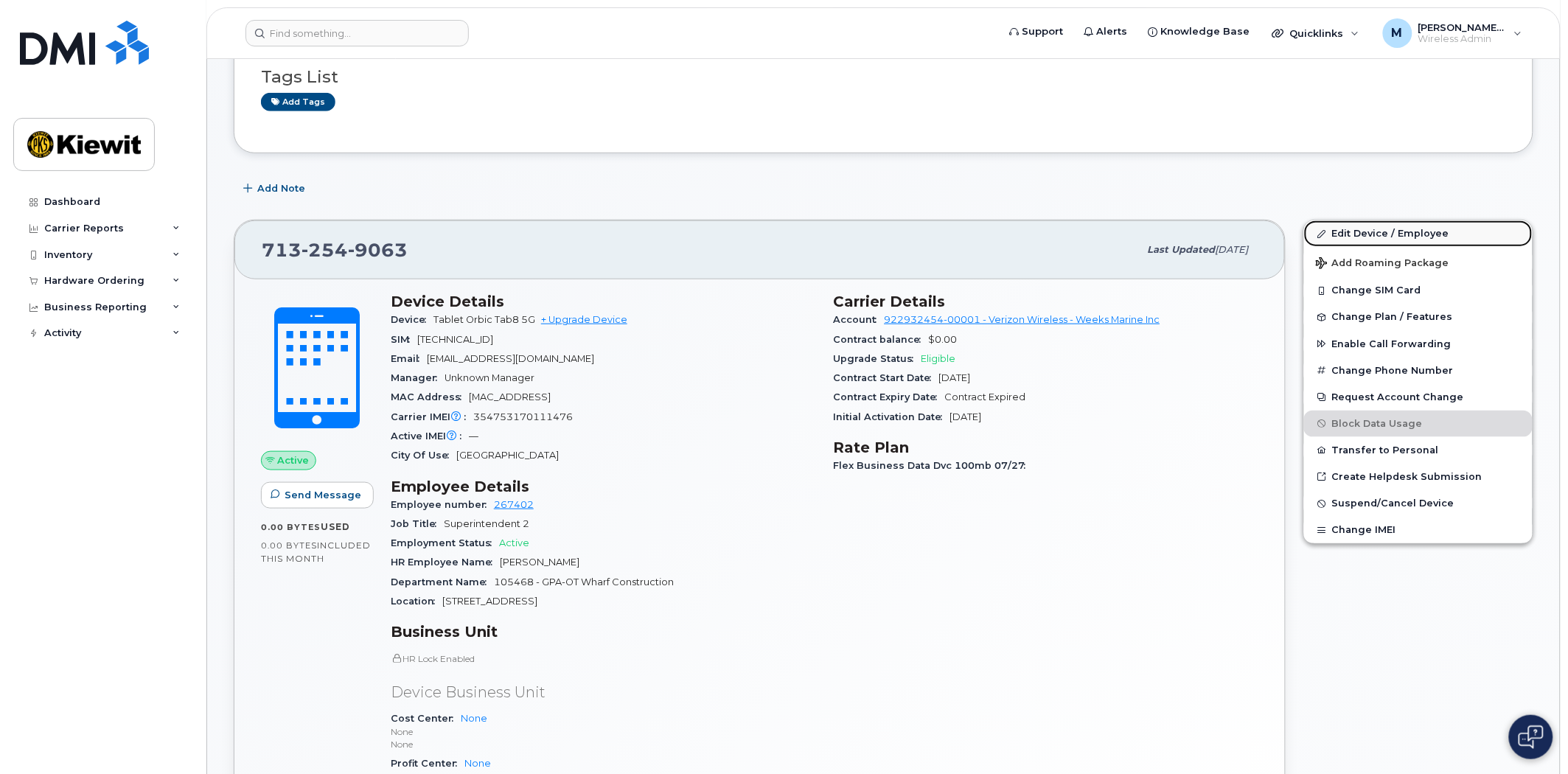
click at [1389, 233] on link "Edit Device / Employee" at bounding box center [1419, 233] width 229 height 27
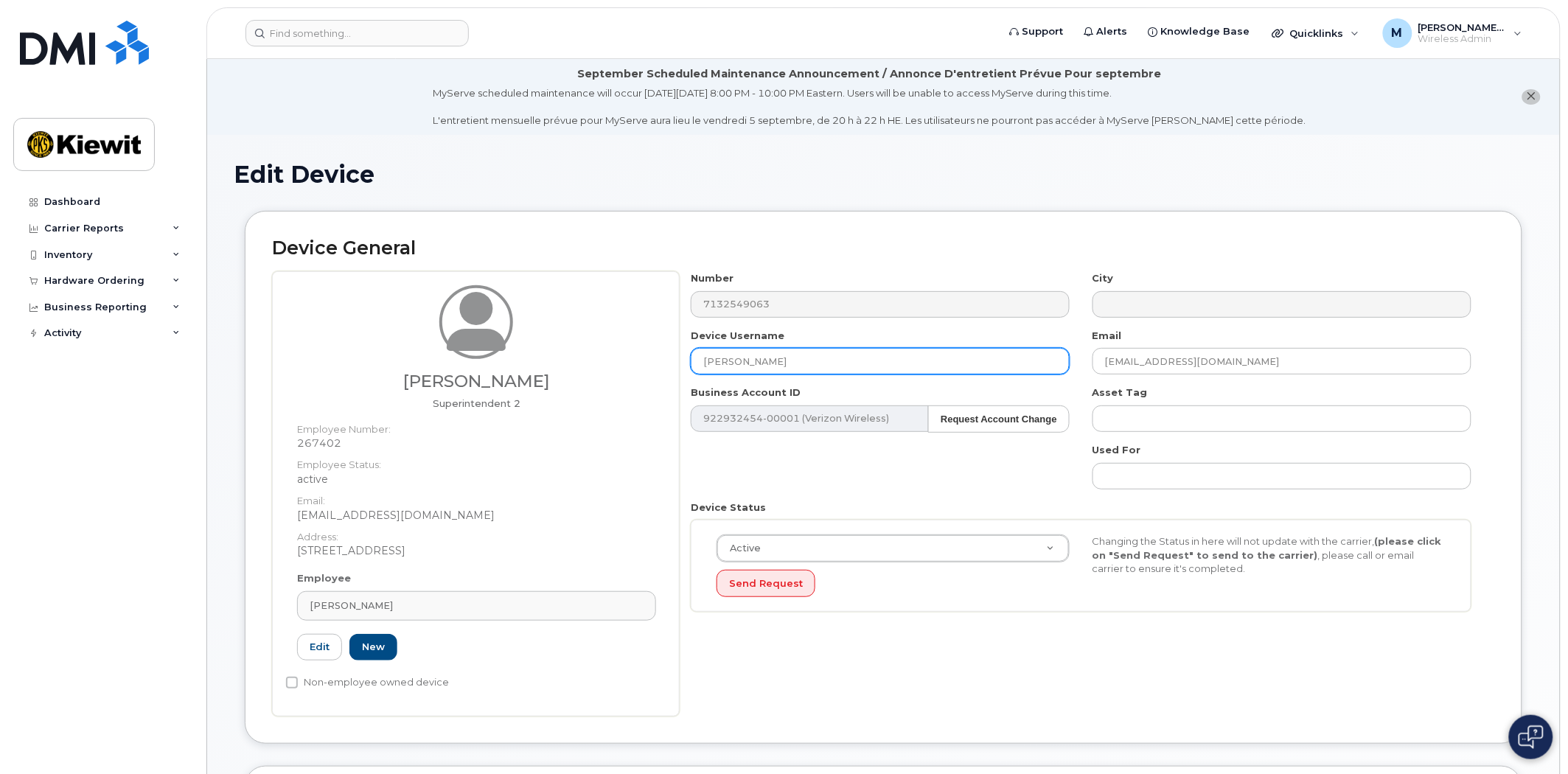
drag, startPoint x: 817, startPoint y: 362, endPoint x: 441, endPoint y: 344, distance: 376.4
click at [441, 344] on div "William Newman Superintendent 2 Employee Number: 267402 Employee Status: active…" at bounding box center [883, 494] width 1223 height 446
type input "William Newman"
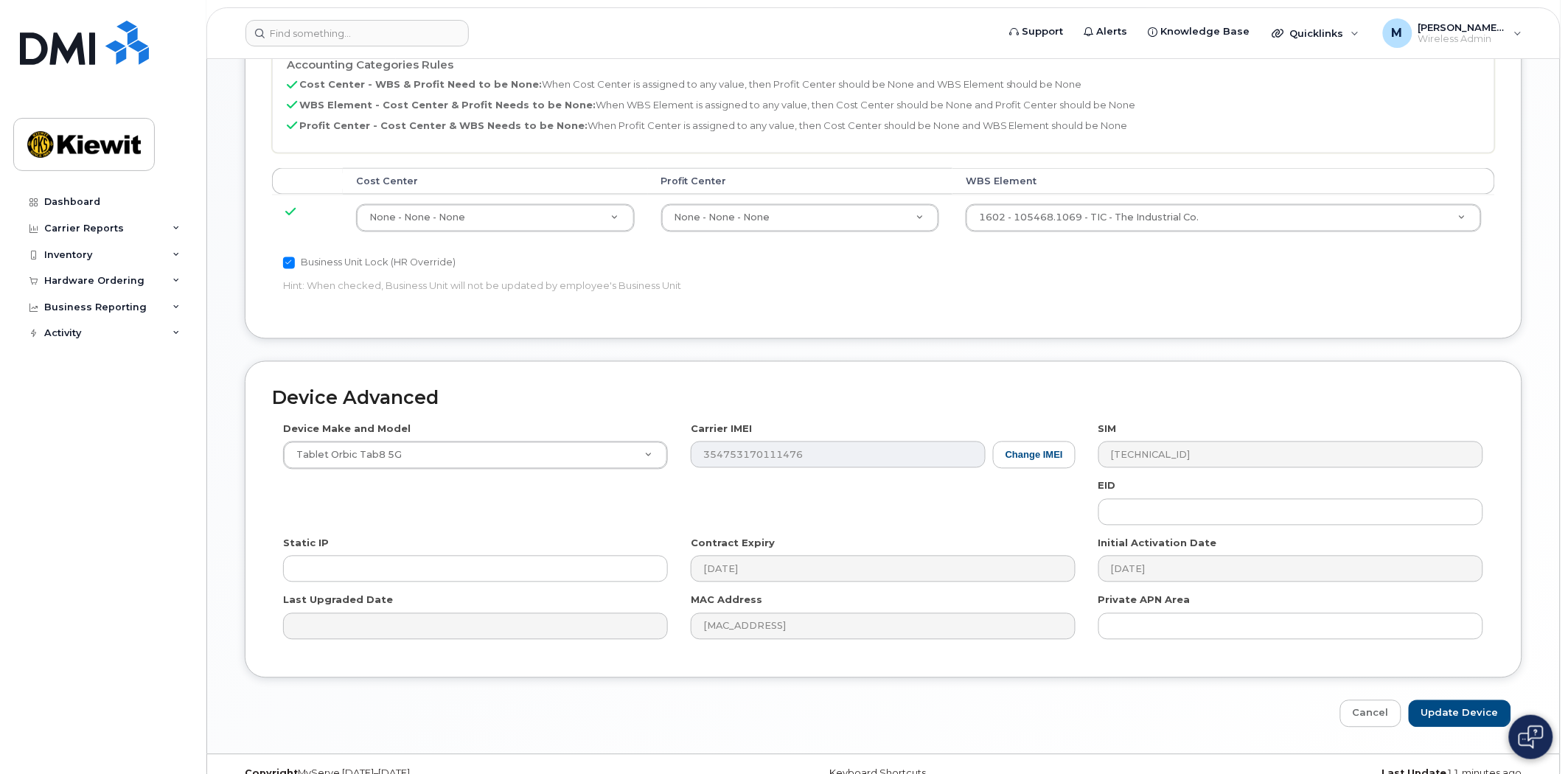
scroll to position [816, 0]
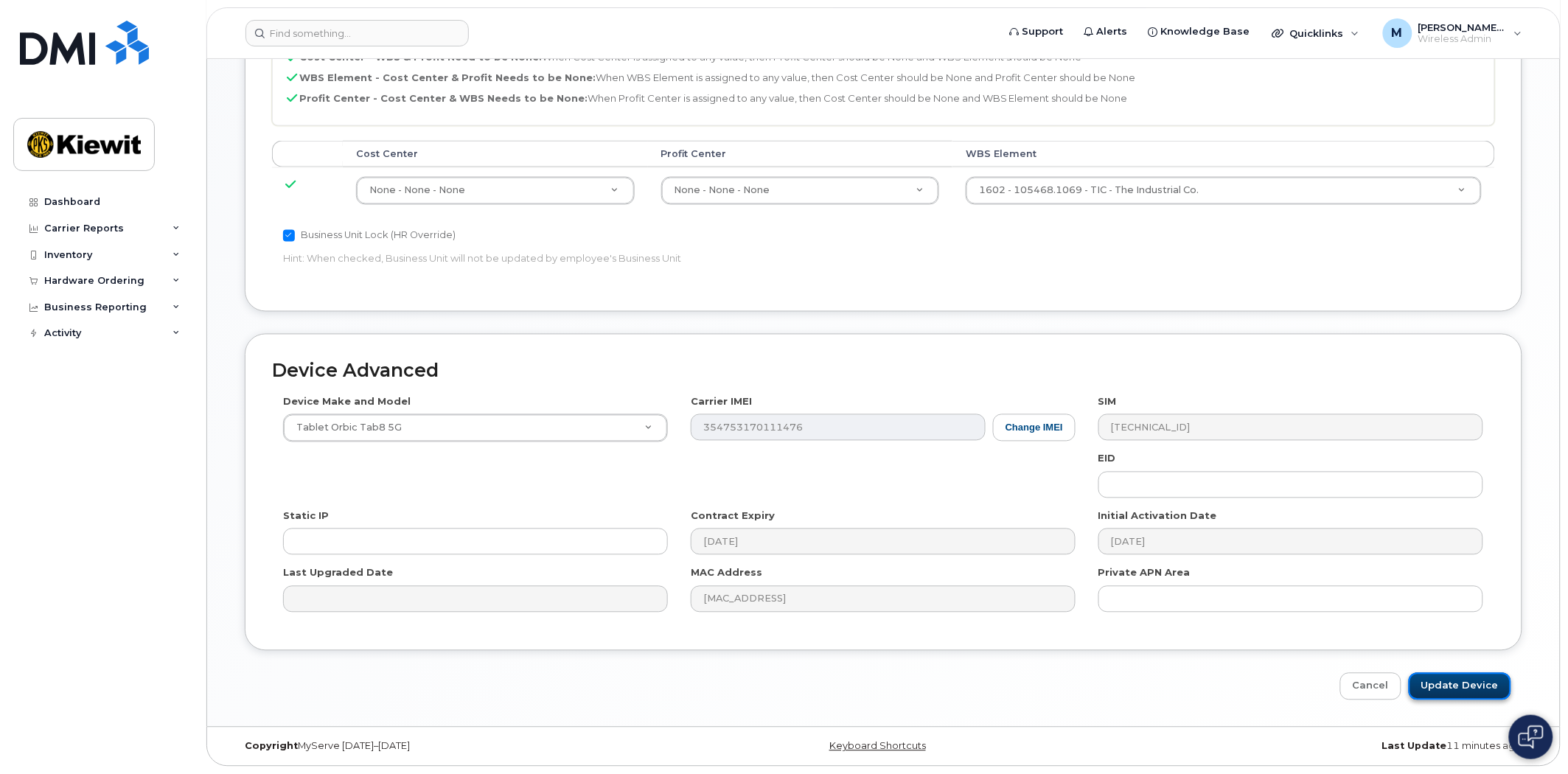
click at [1463, 683] on input "Update Device" at bounding box center [1460, 687] width 103 height 27
type input "Saving..."
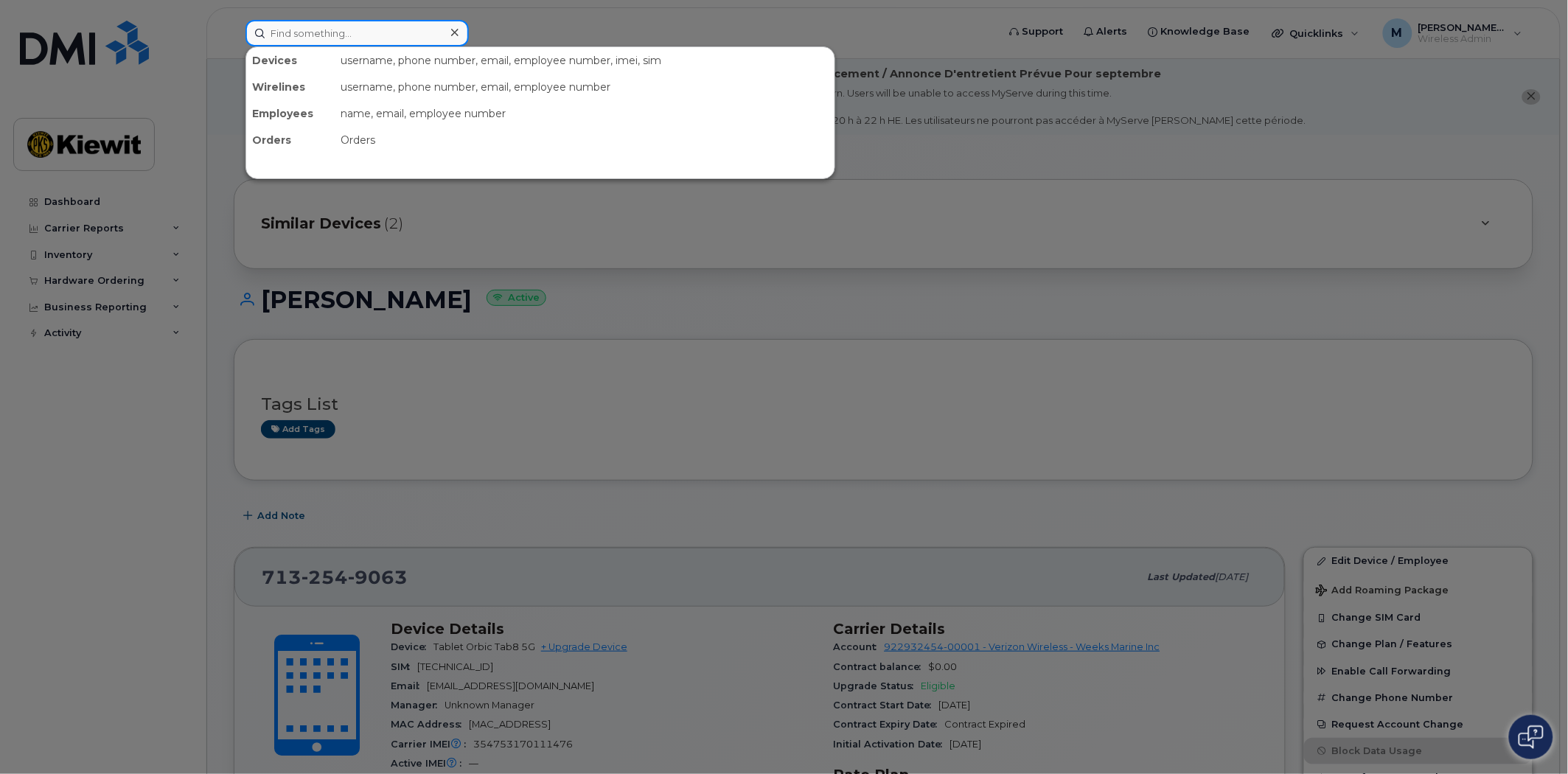
click at [351, 27] on input at bounding box center [357, 34] width 224 height 27
paste input "9128030567"
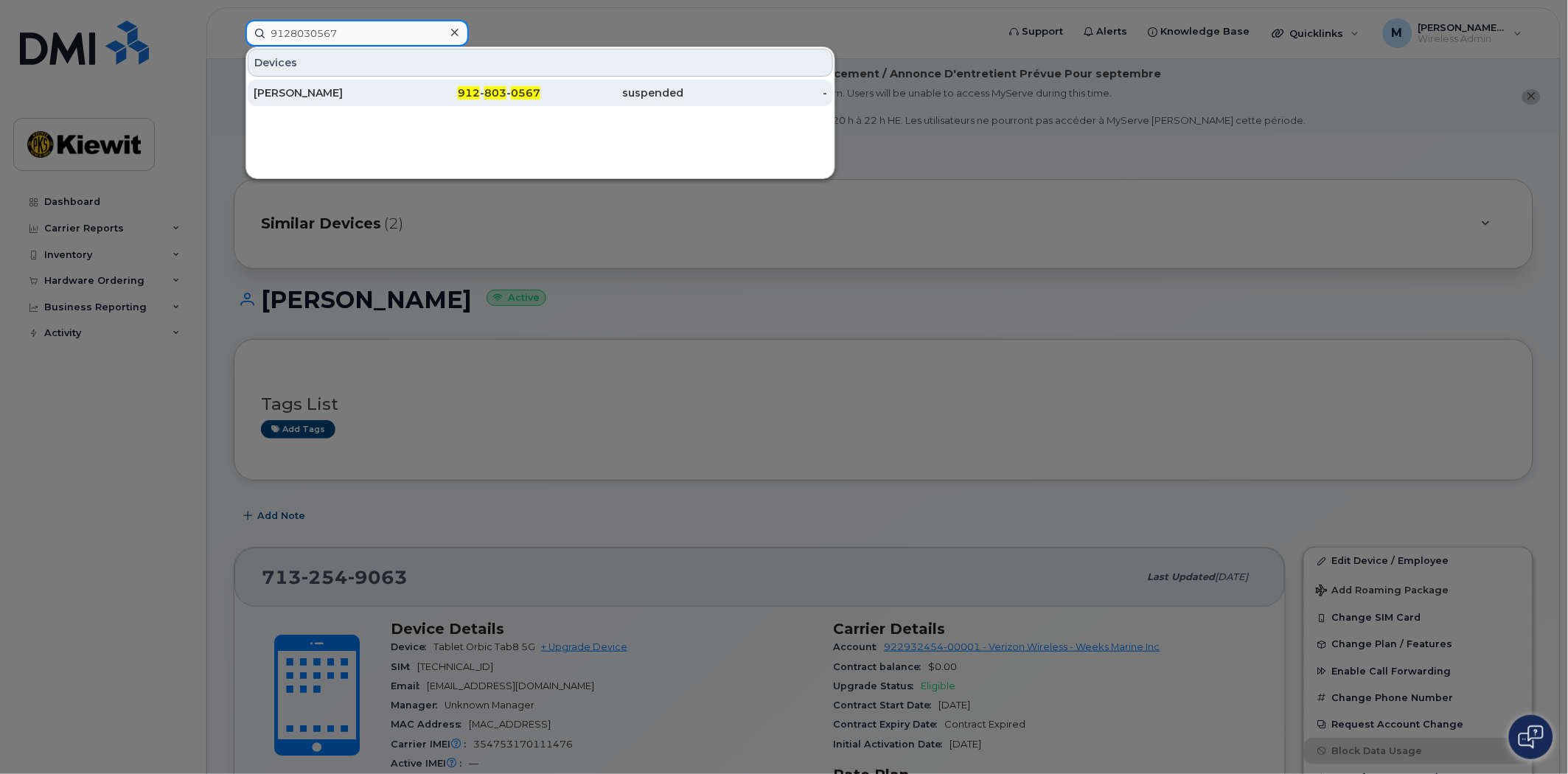
type input "9128030567"
click at [498, 89] on span "803" at bounding box center [495, 93] width 22 height 13
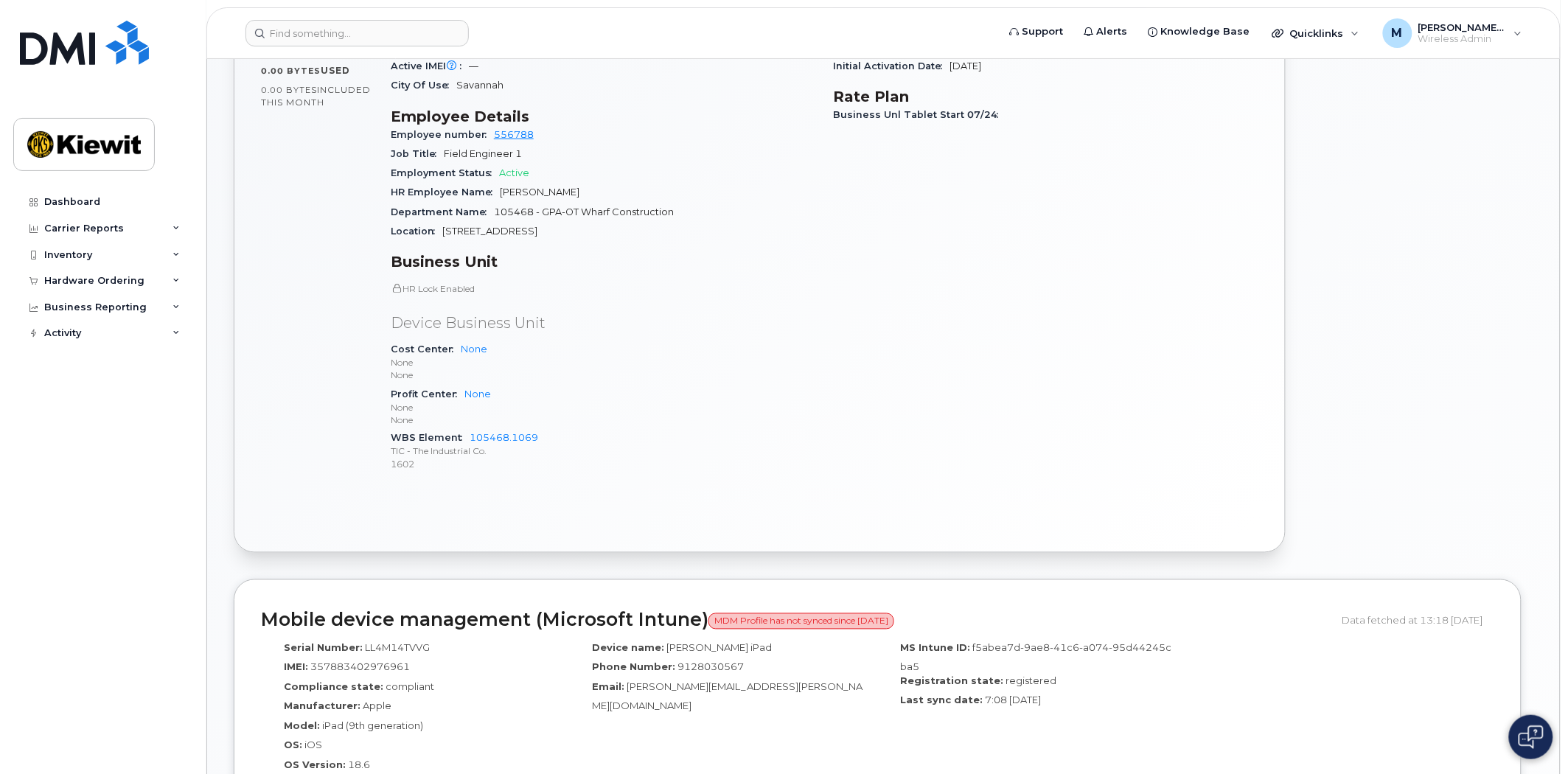
scroll to position [572, 0]
click at [288, 34] on input at bounding box center [357, 34] width 224 height 27
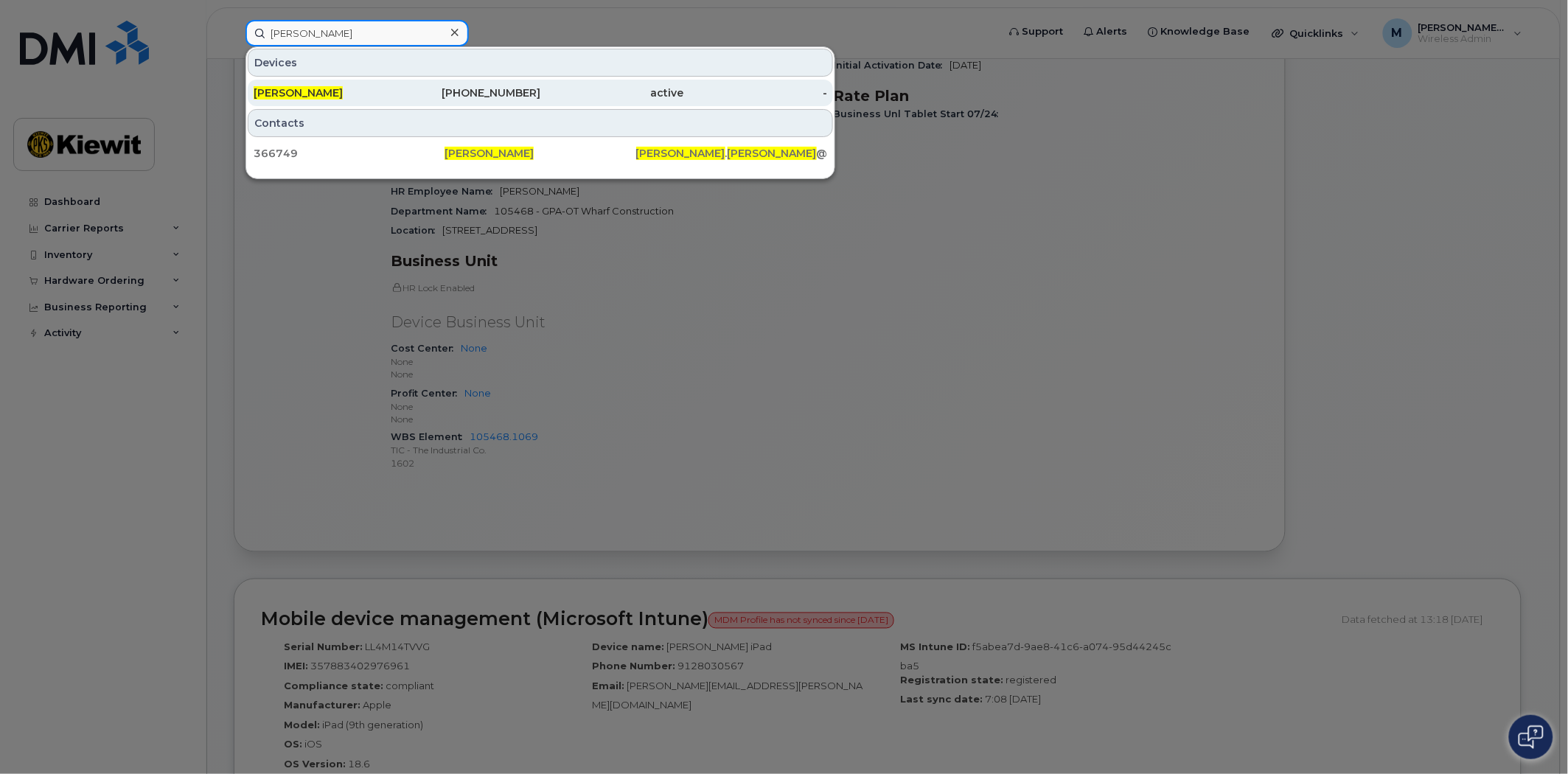
type input "[PERSON_NAME]"
click at [494, 86] on div "912-661-7325" at bounding box center [470, 92] width 144 height 14
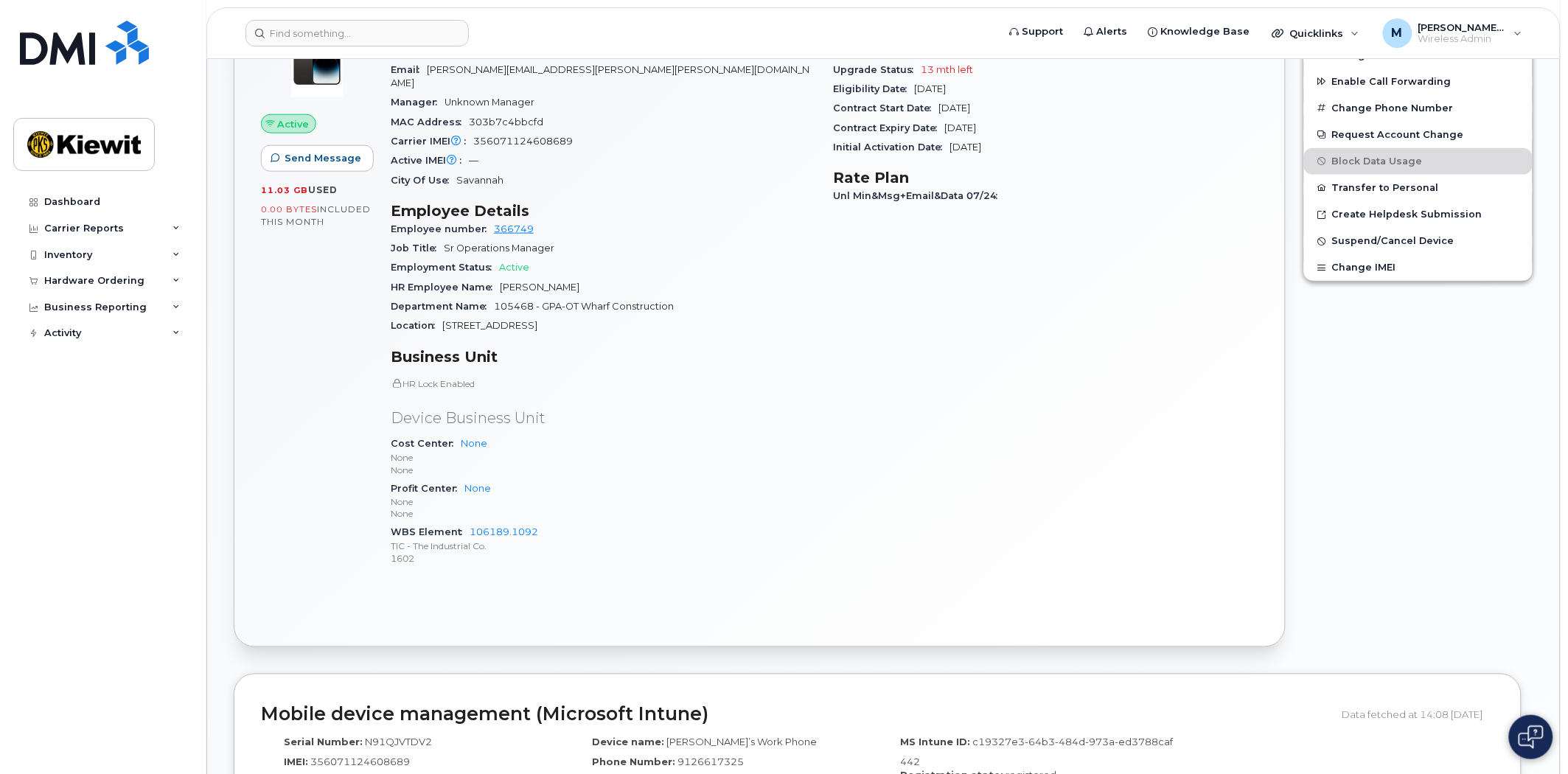
scroll to position [477, 0]
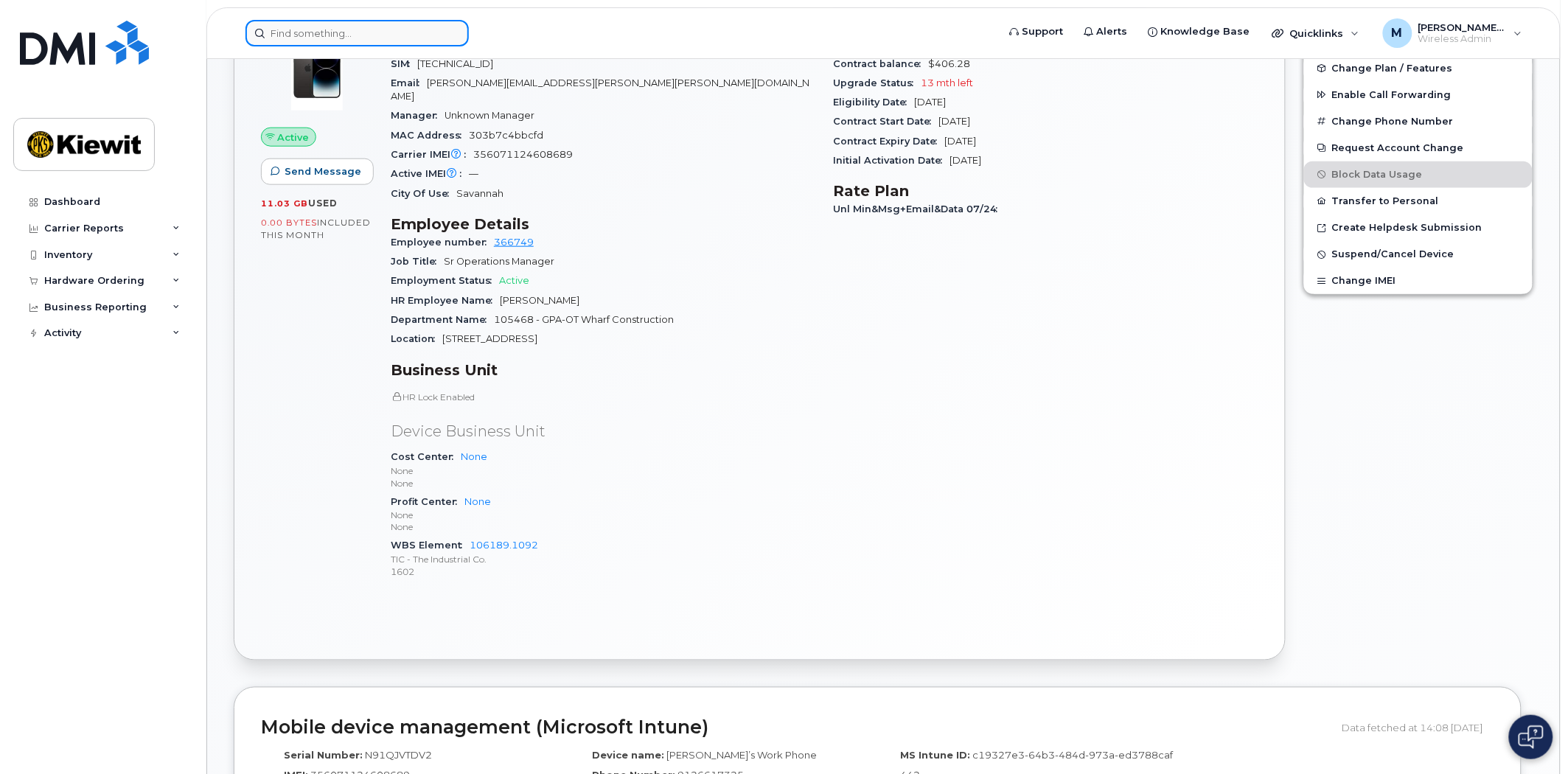
click at [379, 38] on input at bounding box center [357, 34] width 224 height 27
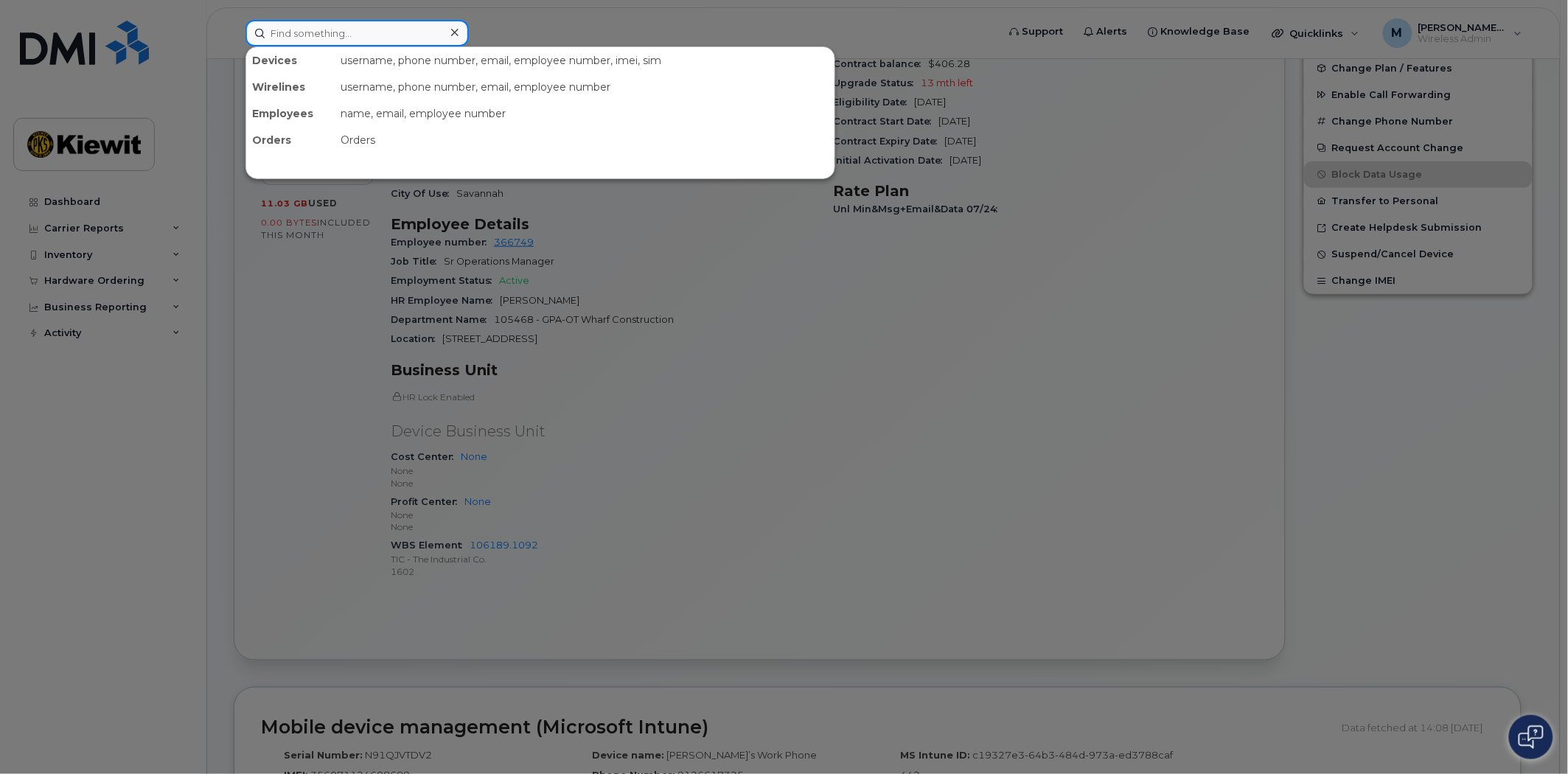
paste input "9127820781"
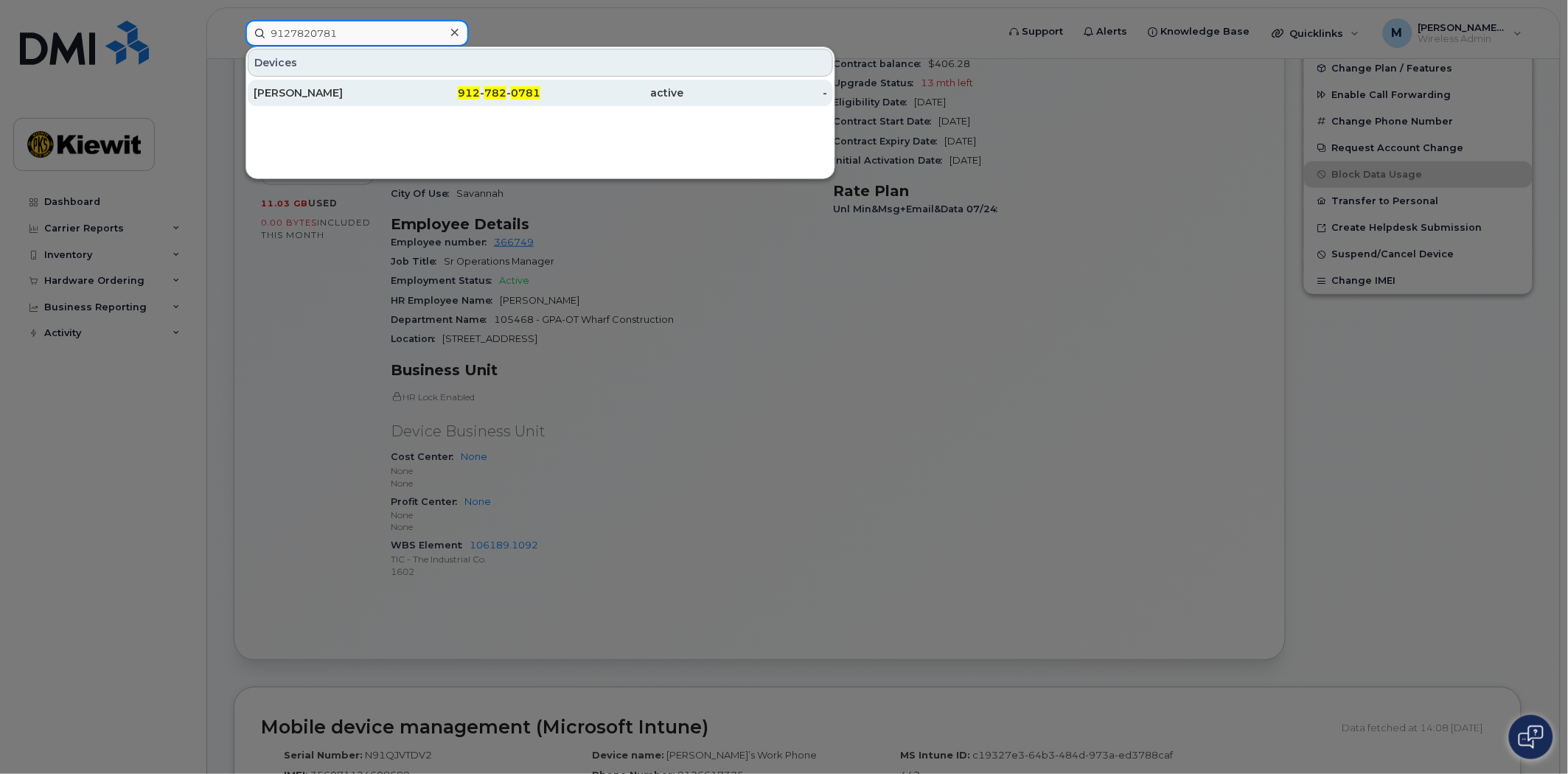
type input "9127820781"
click at [519, 93] on span "0781" at bounding box center [526, 93] width 30 height 13
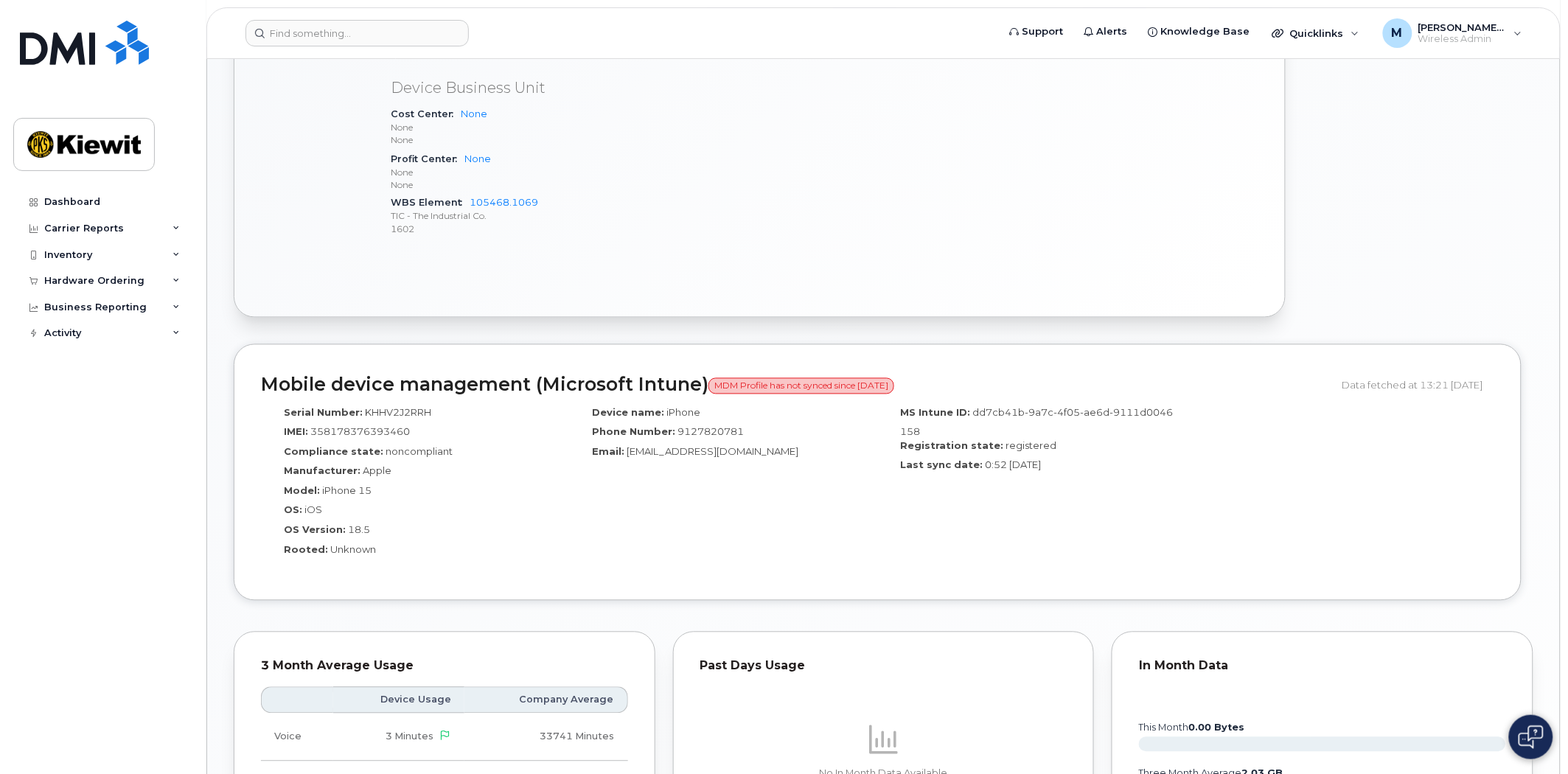
scroll to position [819, 0]
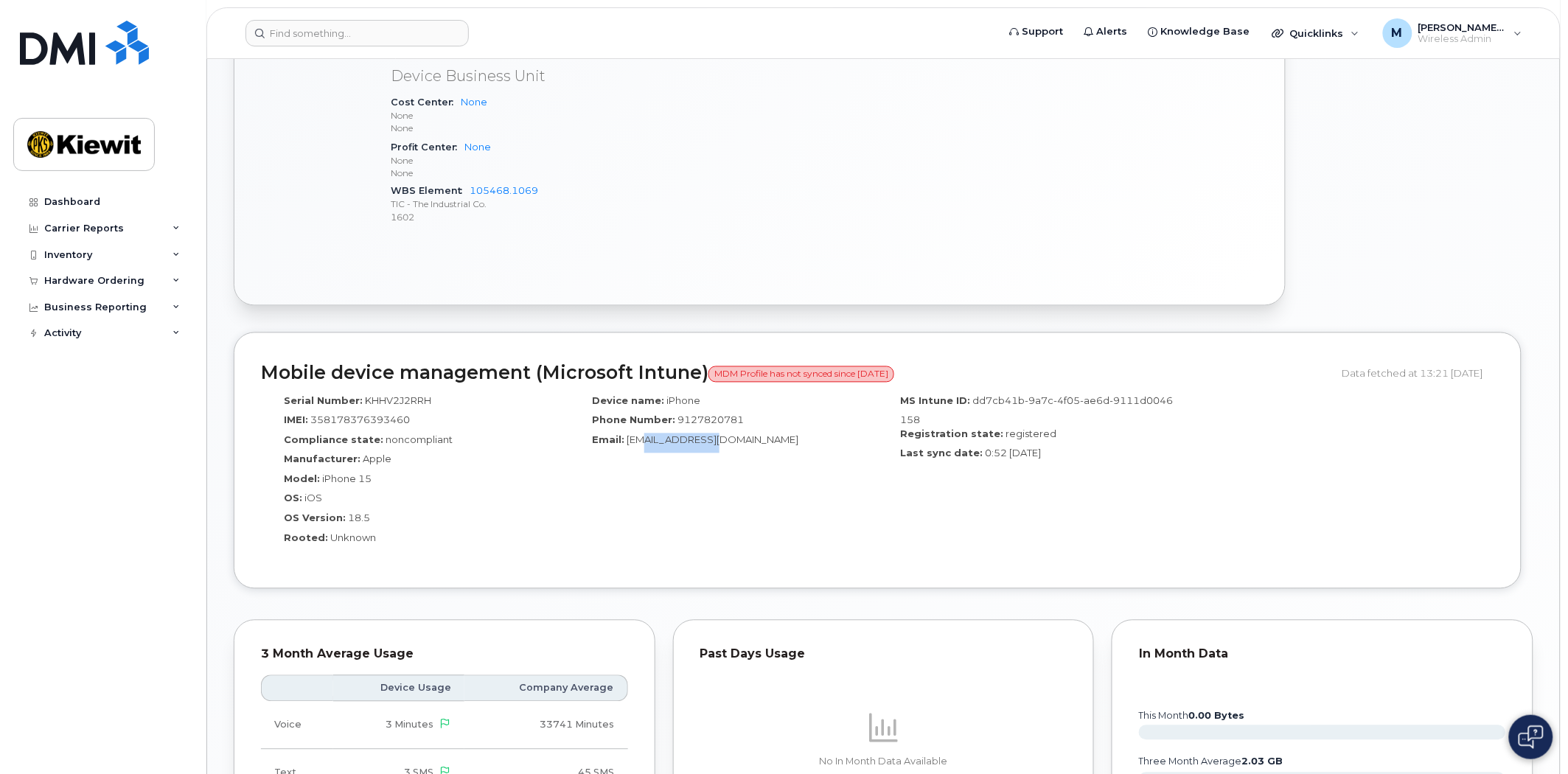
drag, startPoint x: 642, startPoint y: 439, endPoint x: 714, endPoint y: 443, distance: 72.1
click at [714, 443] on span "[EMAIL_ADDRESS][DOMAIN_NAME]" at bounding box center [712, 440] width 172 height 12
click at [752, 449] on div "Email: Jacob.Smith5@ticus.com" at bounding box center [723, 443] width 286 height 20
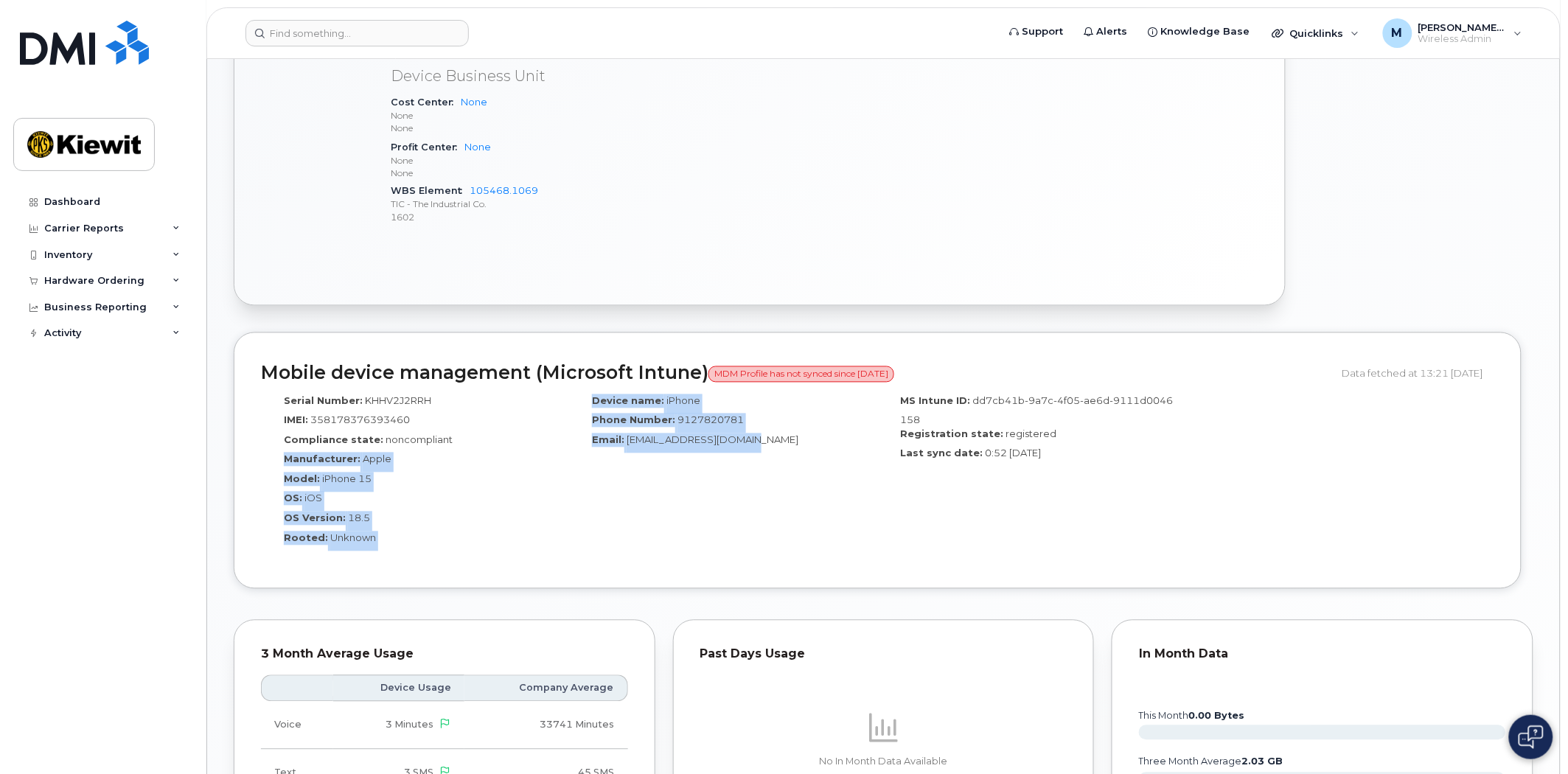
drag, startPoint x: 747, startPoint y: 439, endPoint x: 499, endPoint y: 439, distance: 248.0
click div "Serial Number: KHHV2J2RRH IMEI: 358178376393460 Compliance state: noncompliant …"
click div "Device name: iPhone Phone Number: 9127820781 Email: Jacob.Smith5@ticus.com"
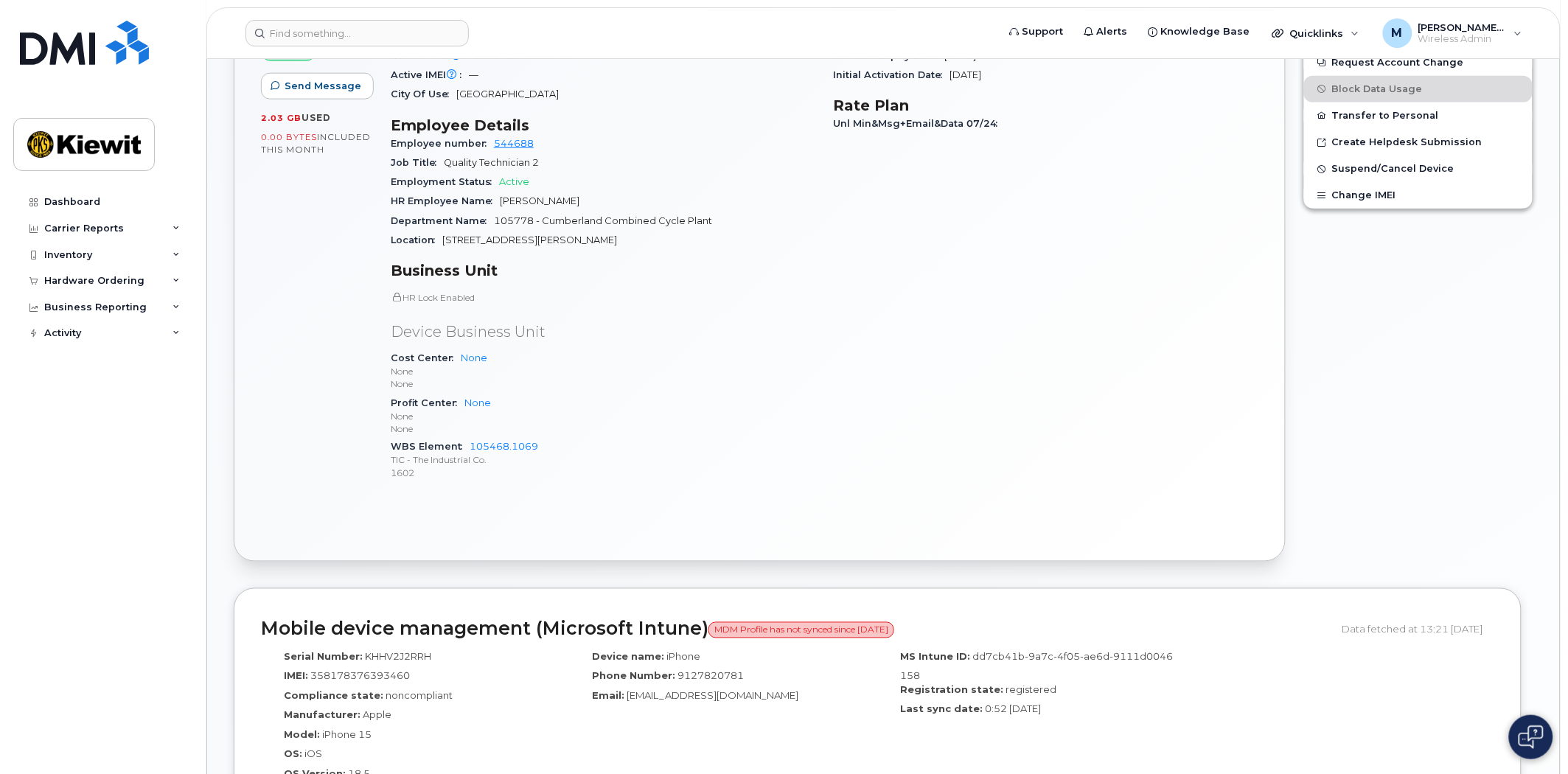
scroll to position [246, 0]
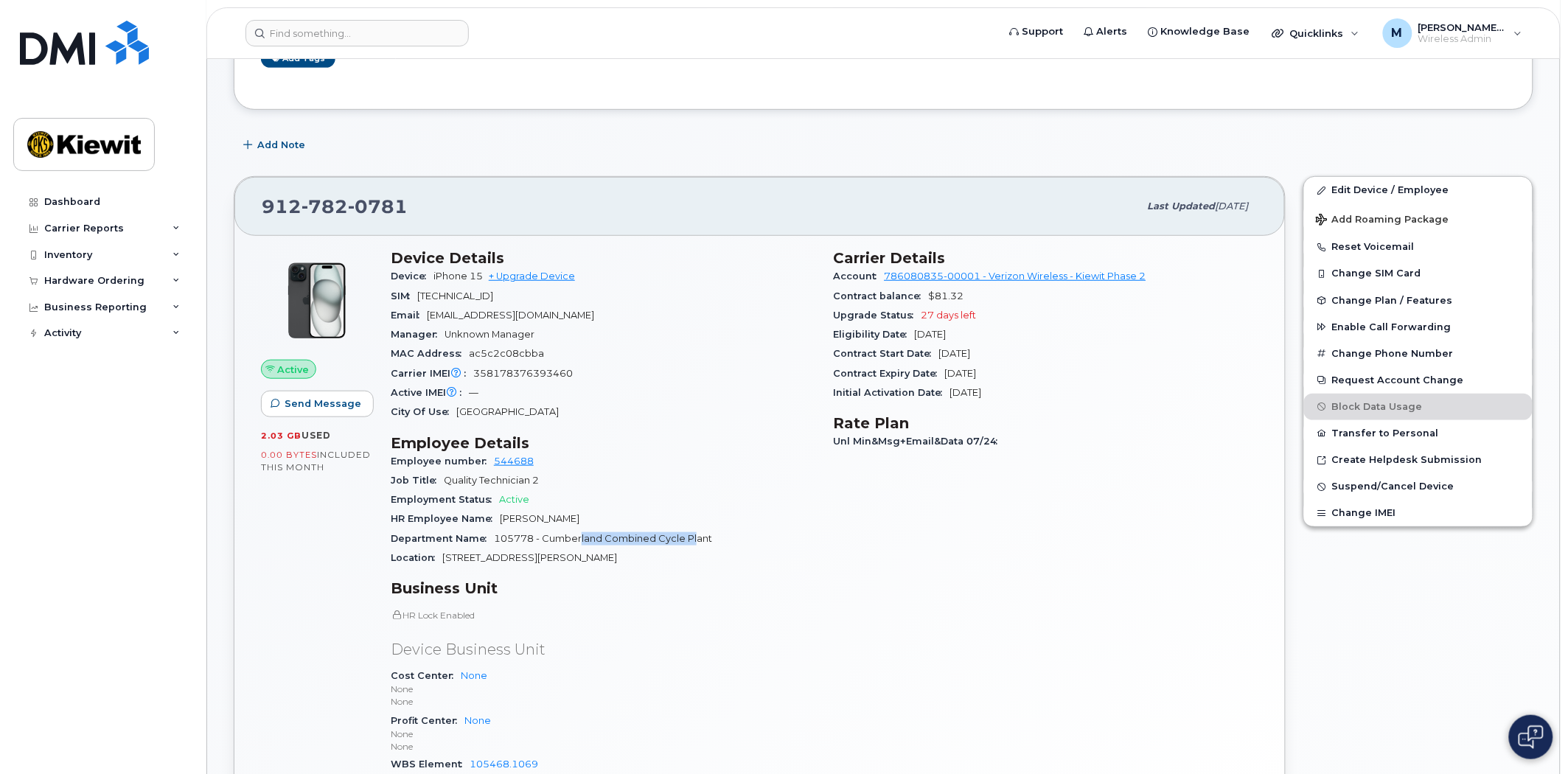
drag, startPoint x: 580, startPoint y: 543, endPoint x: 715, endPoint y: 541, distance: 135.0
click div "Department Name 105778 - Cumberland Combined Cycle Plant"
click span "105778 - Cumberland Combined Cycle Plant"
click input
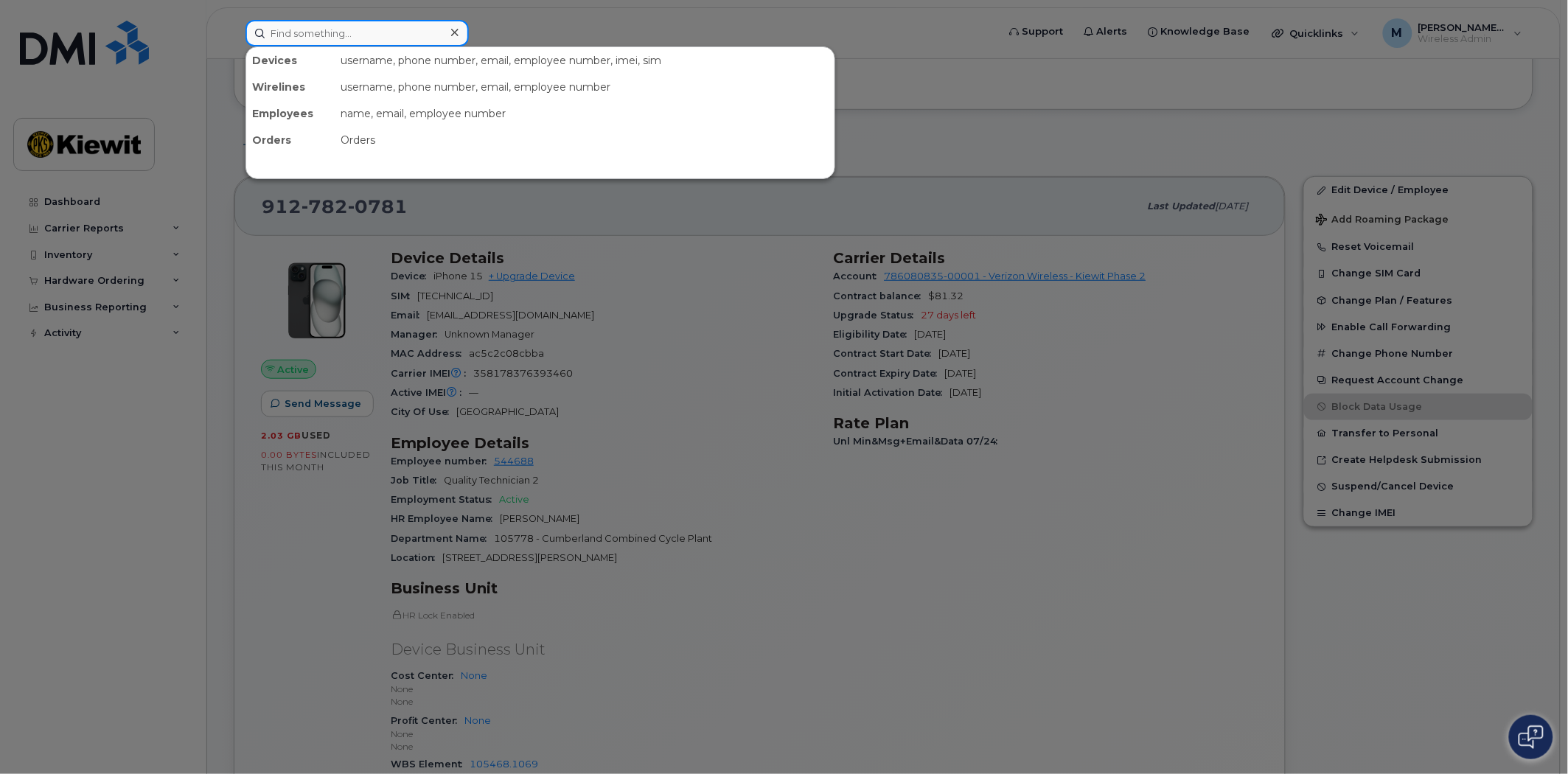
click input
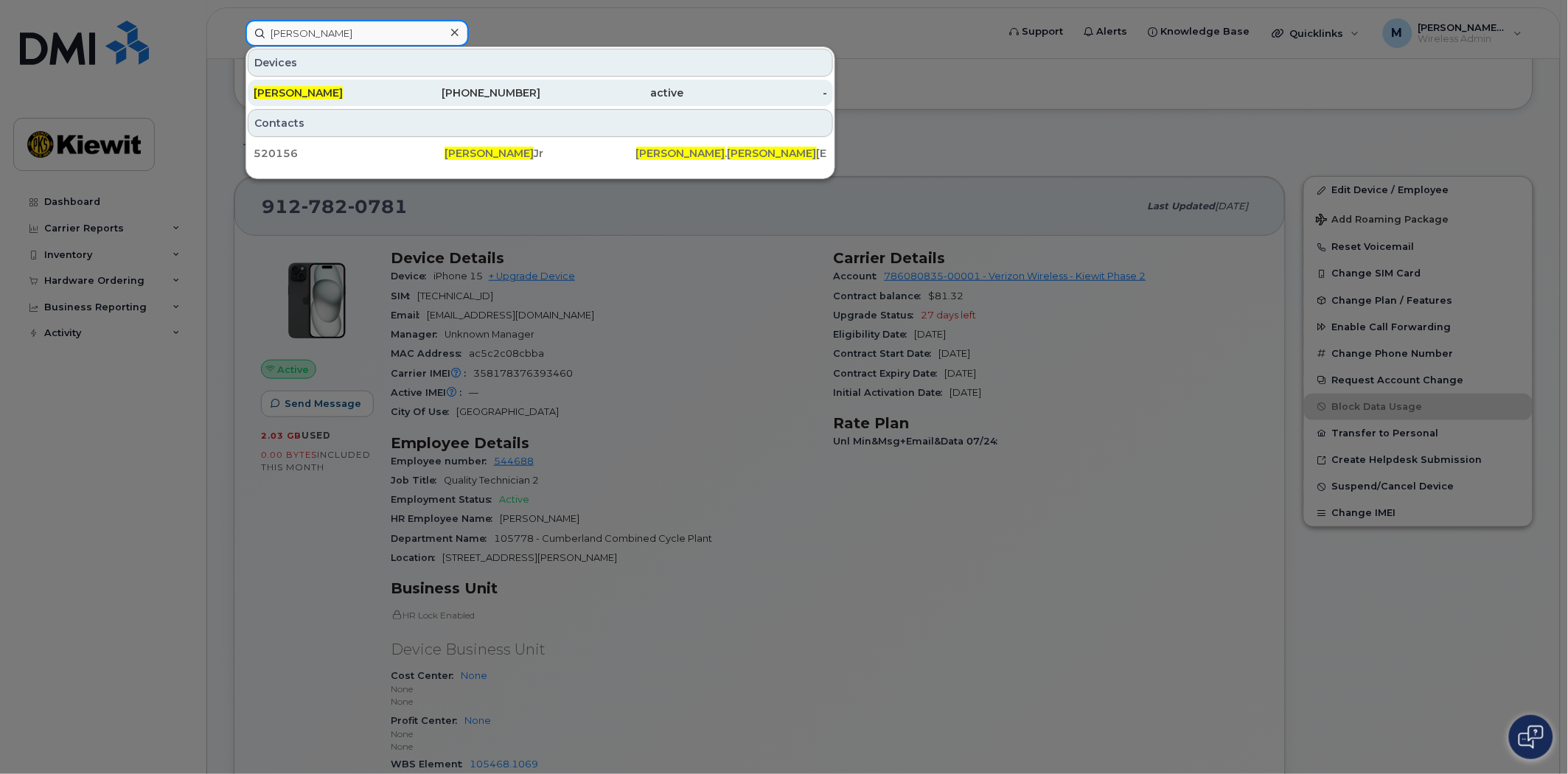
type input "Alexis Adams"
click div "912-648-2888"
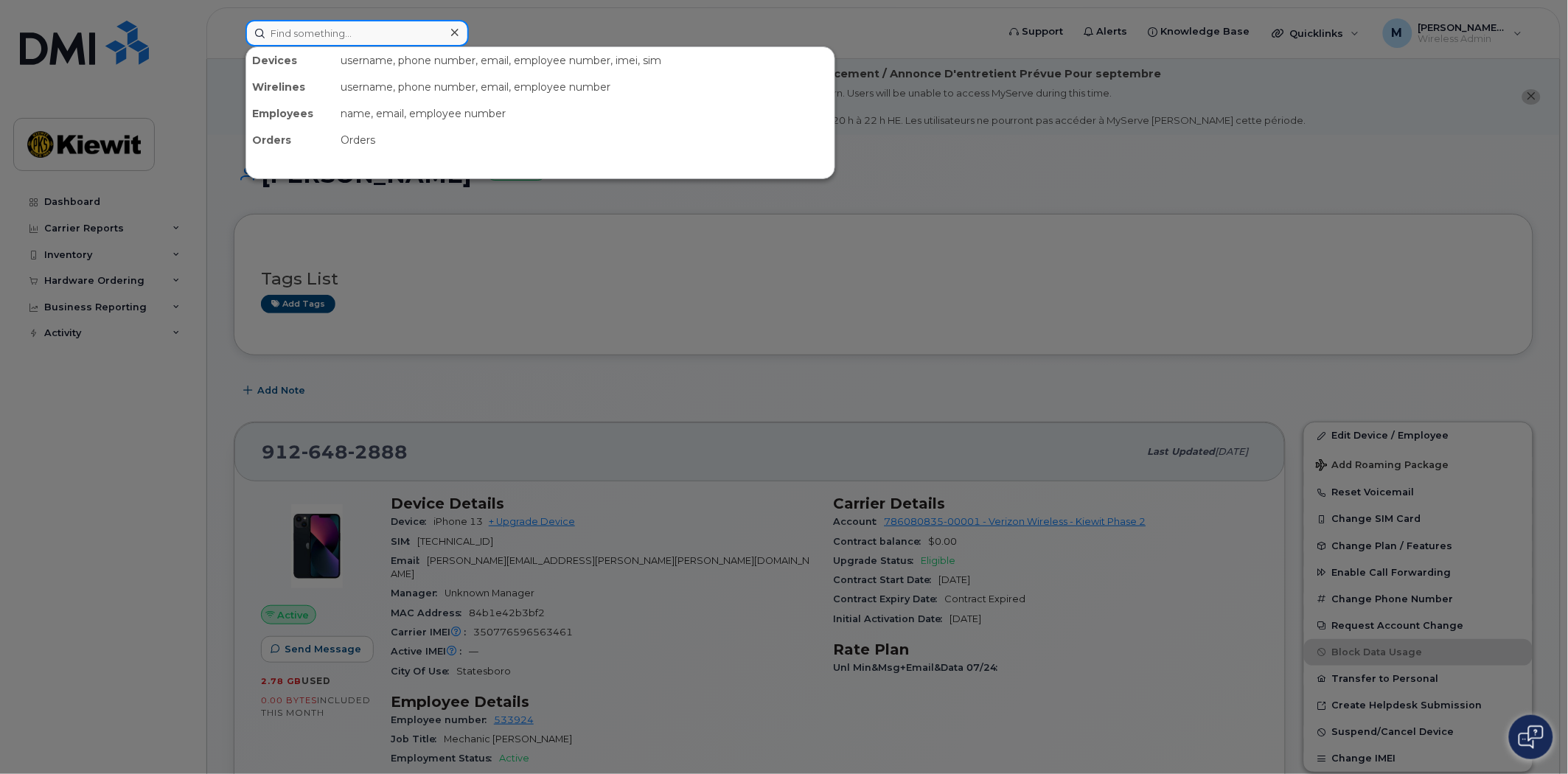
click at [386, 26] on input at bounding box center [357, 34] width 224 height 27
click at [334, 33] on input at bounding box center [357, 34] width 224 height 27
paste input "9126668139"
type input "9126668139"
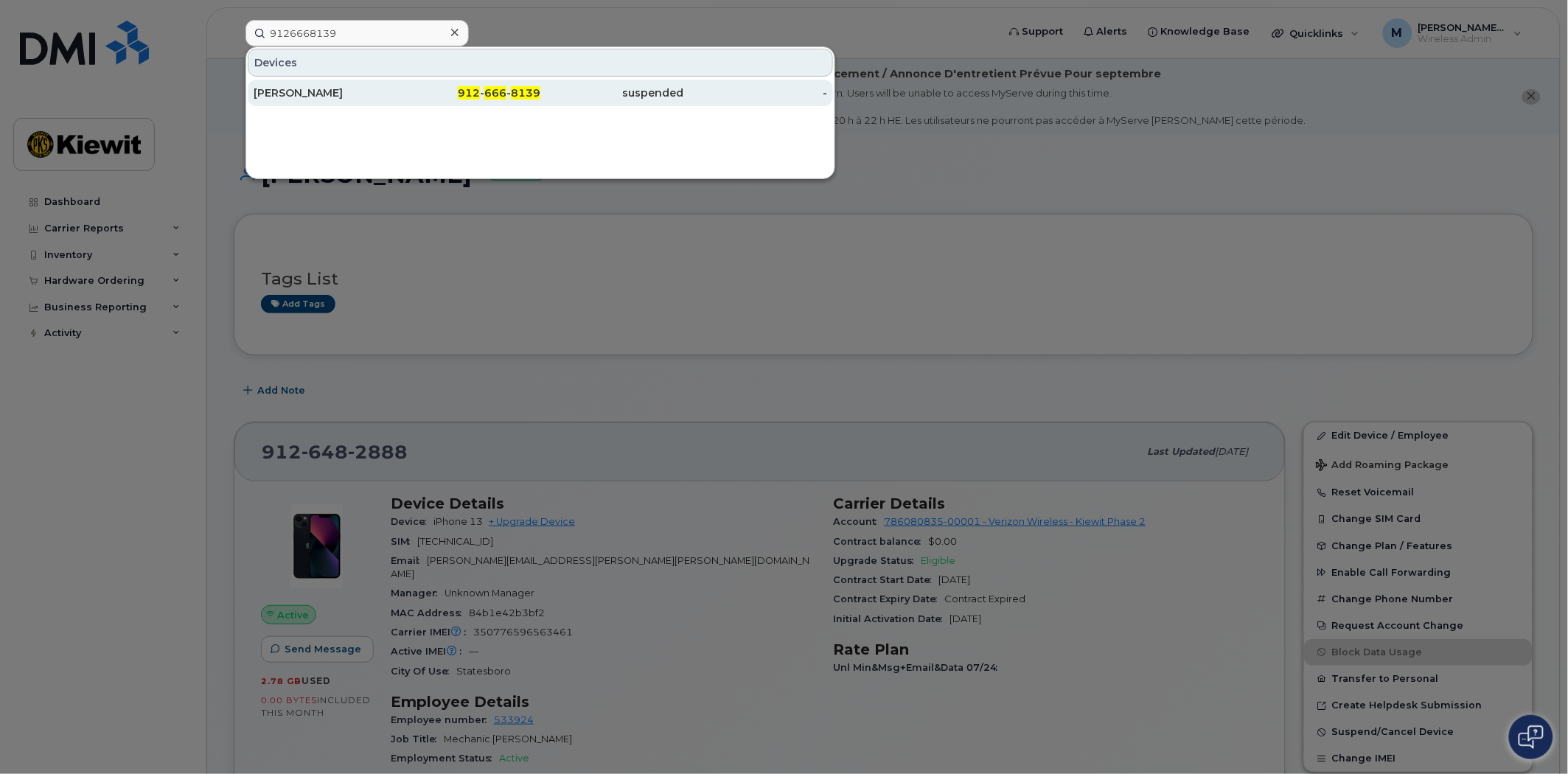
click div "TRENTON GLOVER"
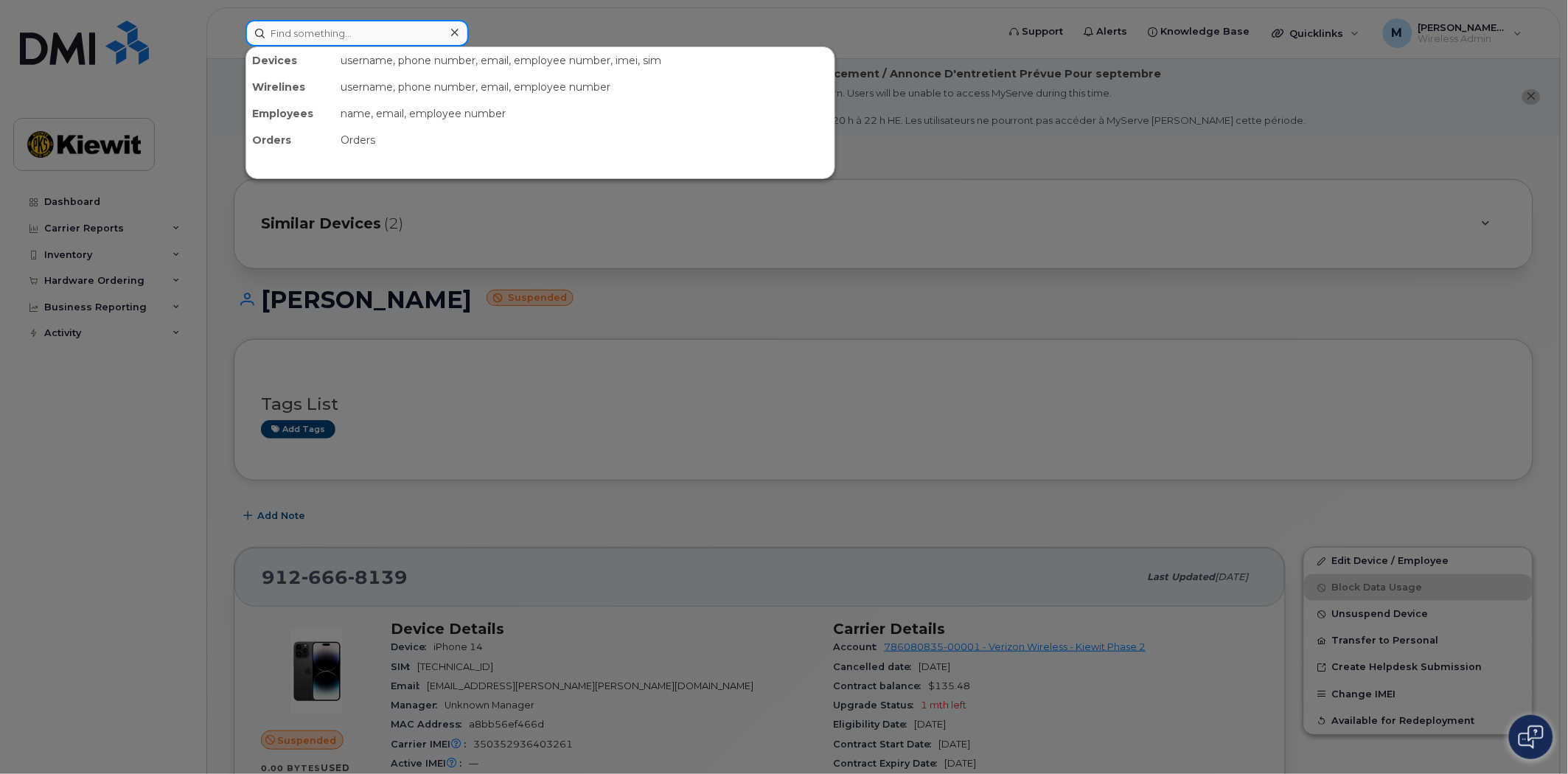
click at [341, 36] on input at bounding box center [357, 34] width 224 height 27
type input "3614469001"
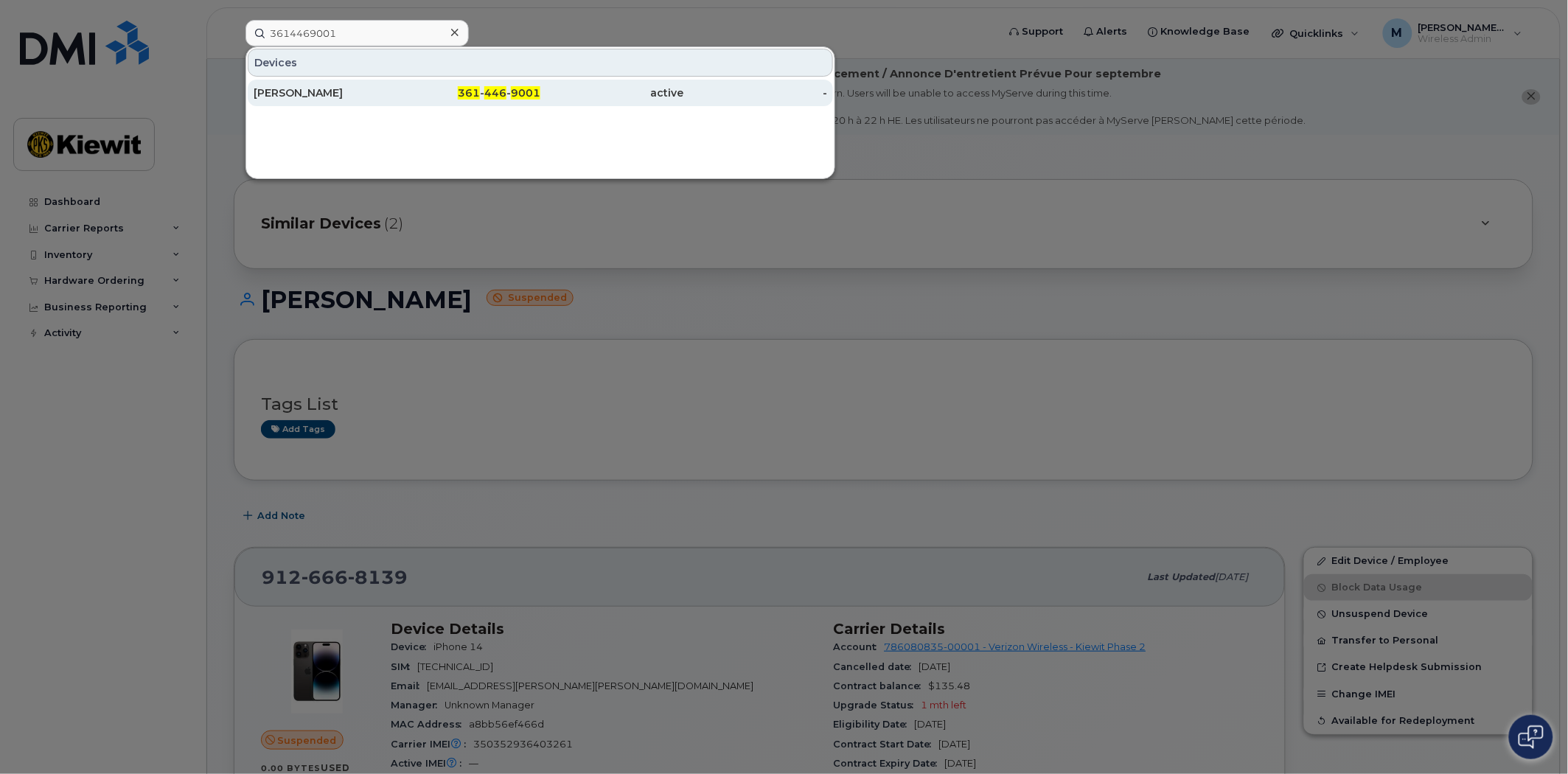
click at [496, 94] on span "446" at bounding box center [495, 93] width 22 height 13
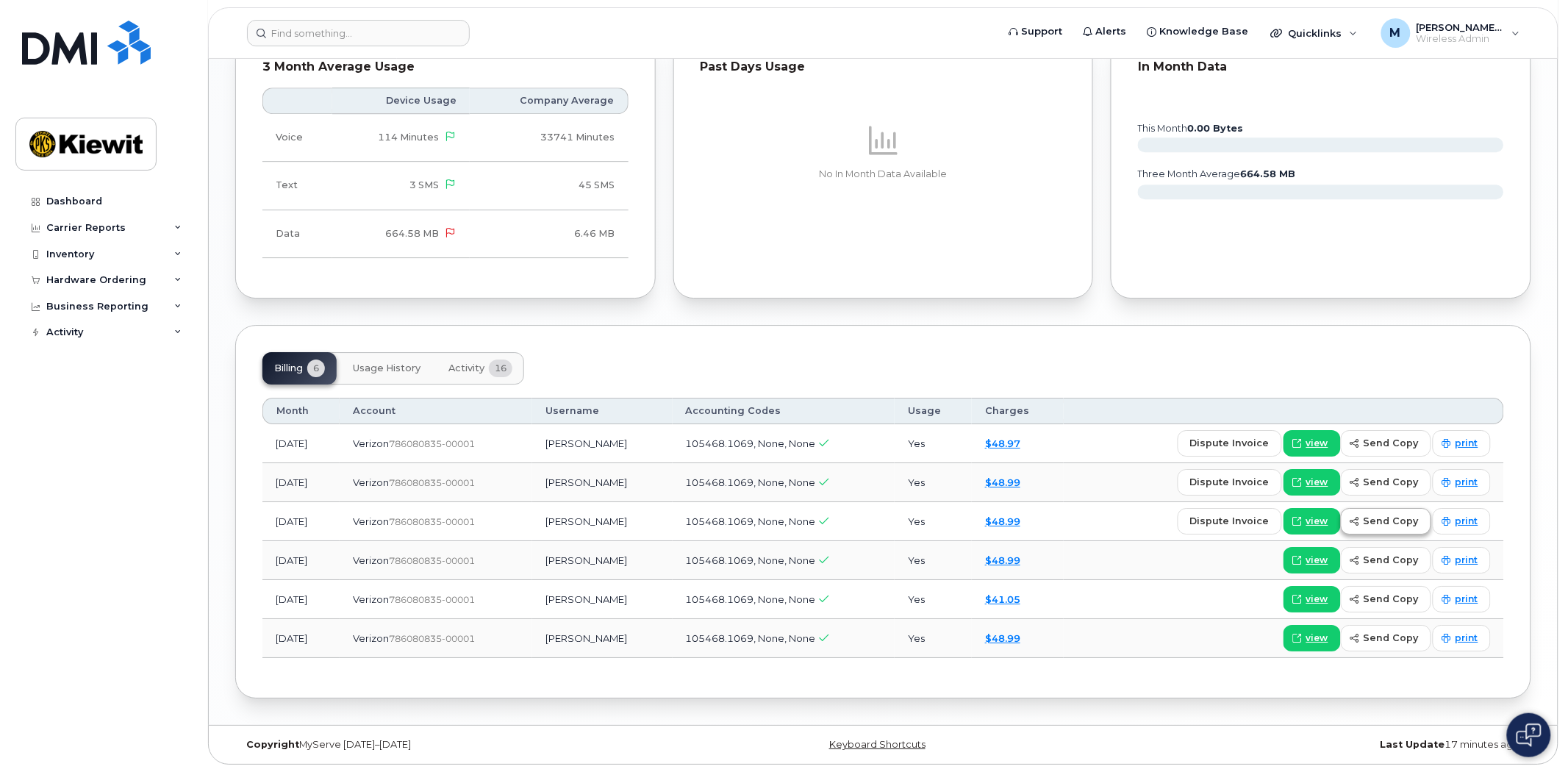
scroll to position [1529, 0]
click at [1238, 443] on span "dispute invoice" at bounding box center [1227, 443] width 80 height 14
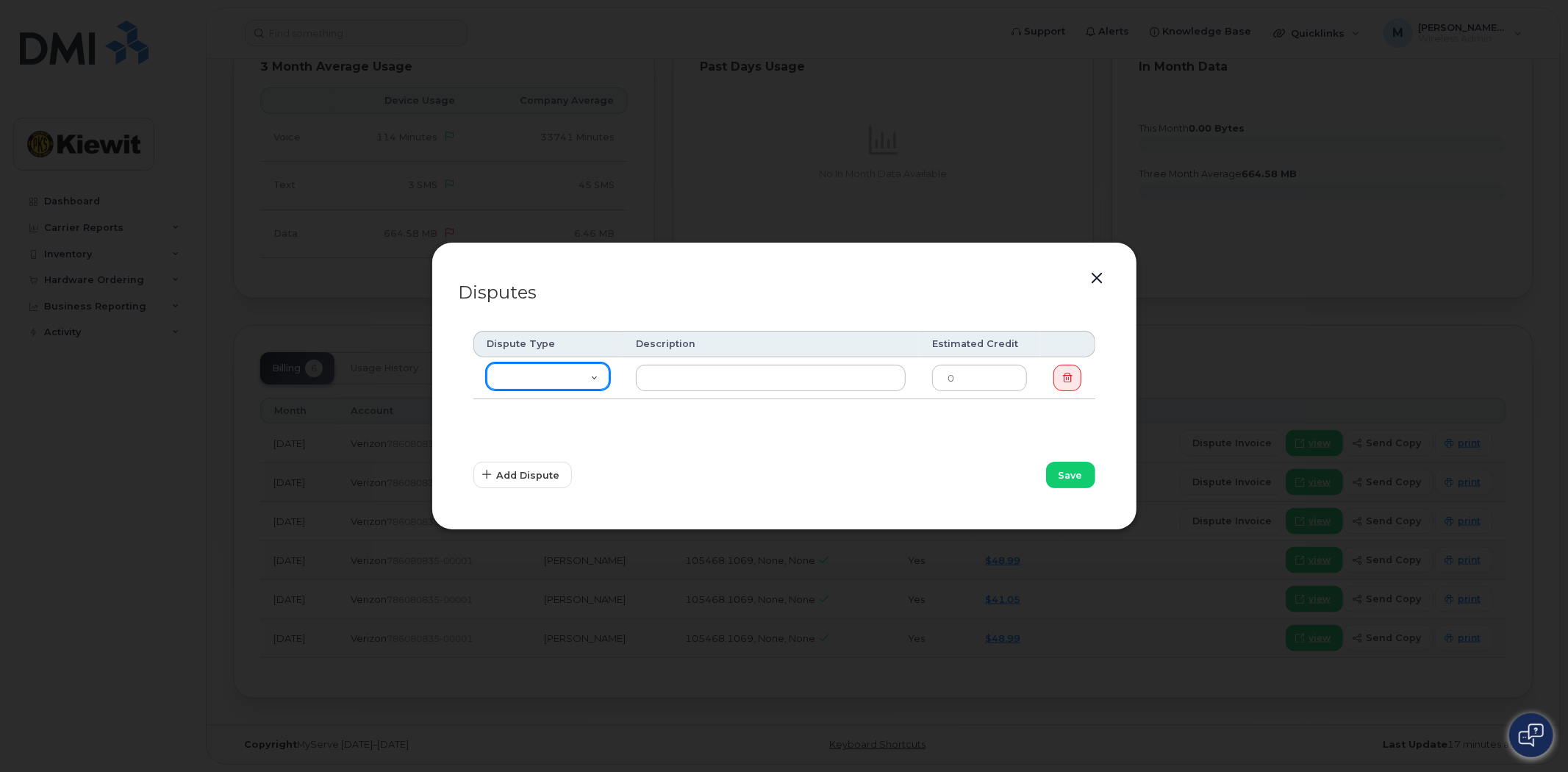
click at [574, 380] on select "Missing Discount Roaming Credit Data Credit Missing Feature Other" at bounding box center [548, 376] width 124 height 27
select select "other"
click at [487, 363] on select "Missing Discount Roaming Credit Data Credit Missing Feature Other" at bounding box center [548, 376] width 124 height 27
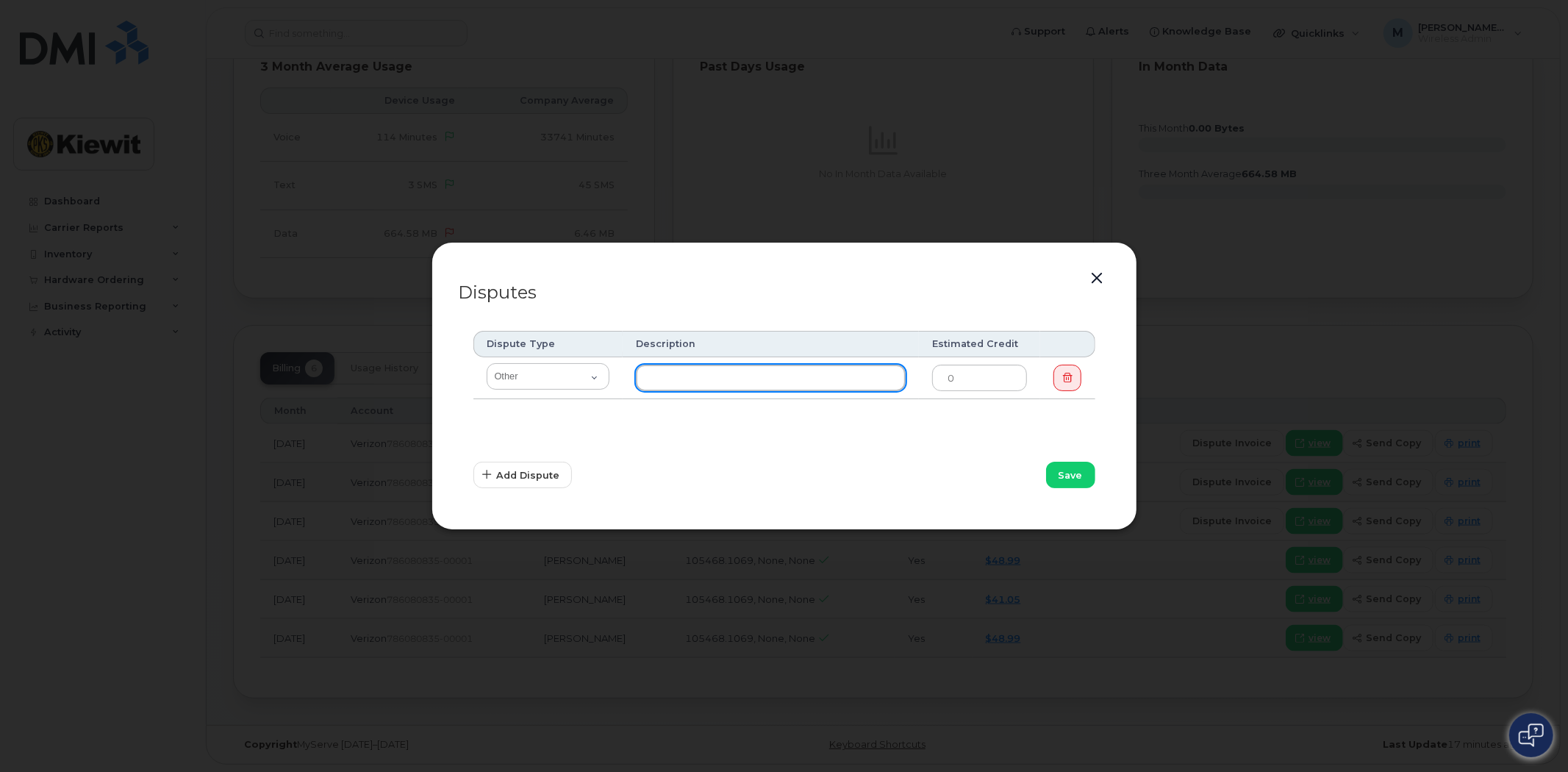
click at [678, 383] on input "text" at bounding box center [771, 378] width 270 height 27
click at [1102, 281] on button "button" at bounding box center [1097, 278] width 22 height 20
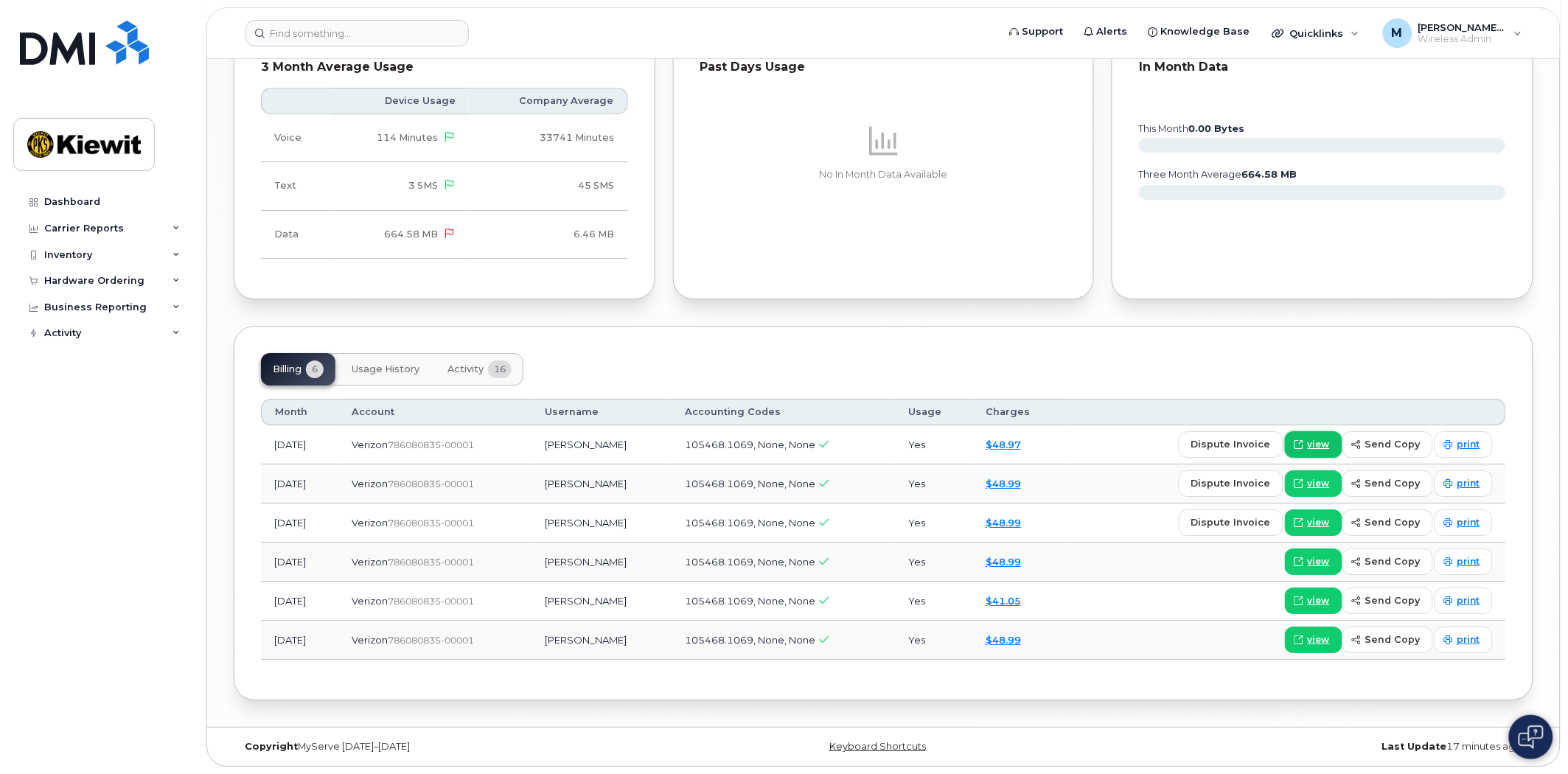
click at [1335, 439] on link "view" at bounding box center [1314, 445] width 58 height 27
click at [1222, 446] on span "dispute invoice" at bounding box center [1231, 444] width 80 height 14
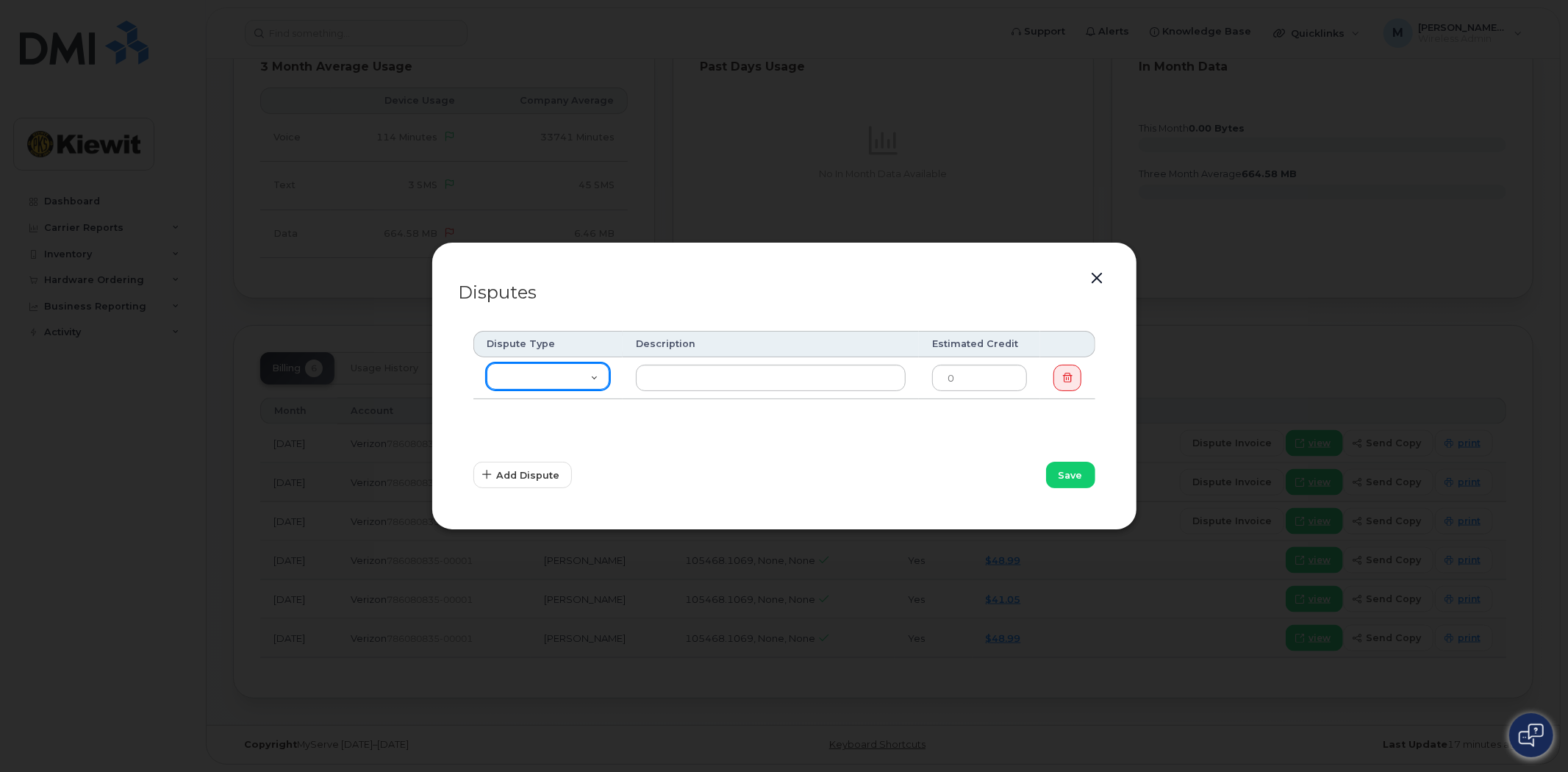
click at [575, 370] on select "Missing Discount Roaming Credit Data Credit Missing Feature Other" at bounding box center [548, 376] width 124 height 27
select select "other"
click at [487, 363] on select "Missing Discount Roaming Credit Data Credit Missing Feature Other" at bounding box center [548, 376] width 124 height 27
click at [703, 363] on td at bounding box center [770, 378] width 296 height 42
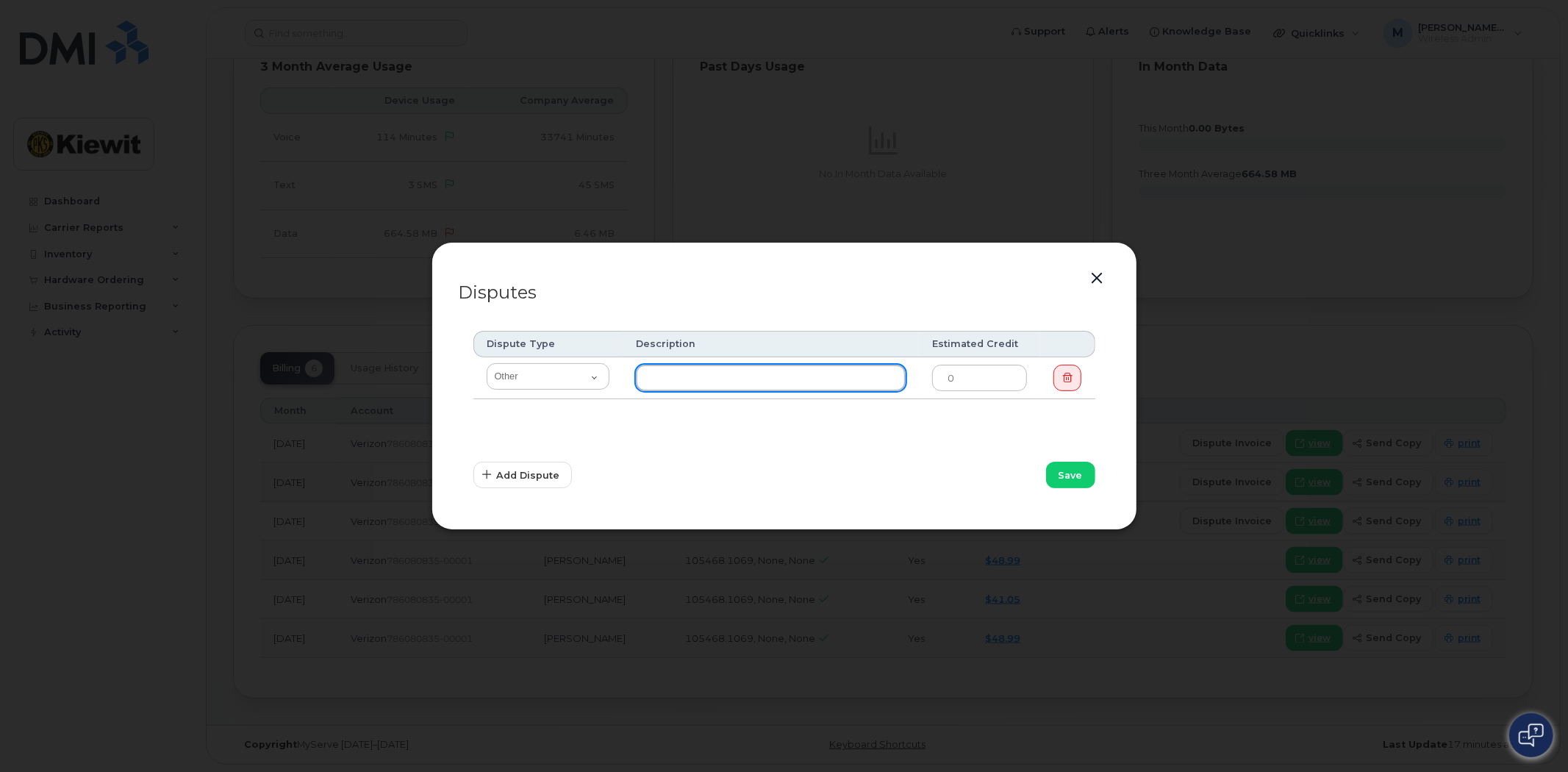
click at [703, 374] on input "text" at bounding box center [771, 378] width 270 height 27
type input "Phone coding should not be 105468 - project is 106068"
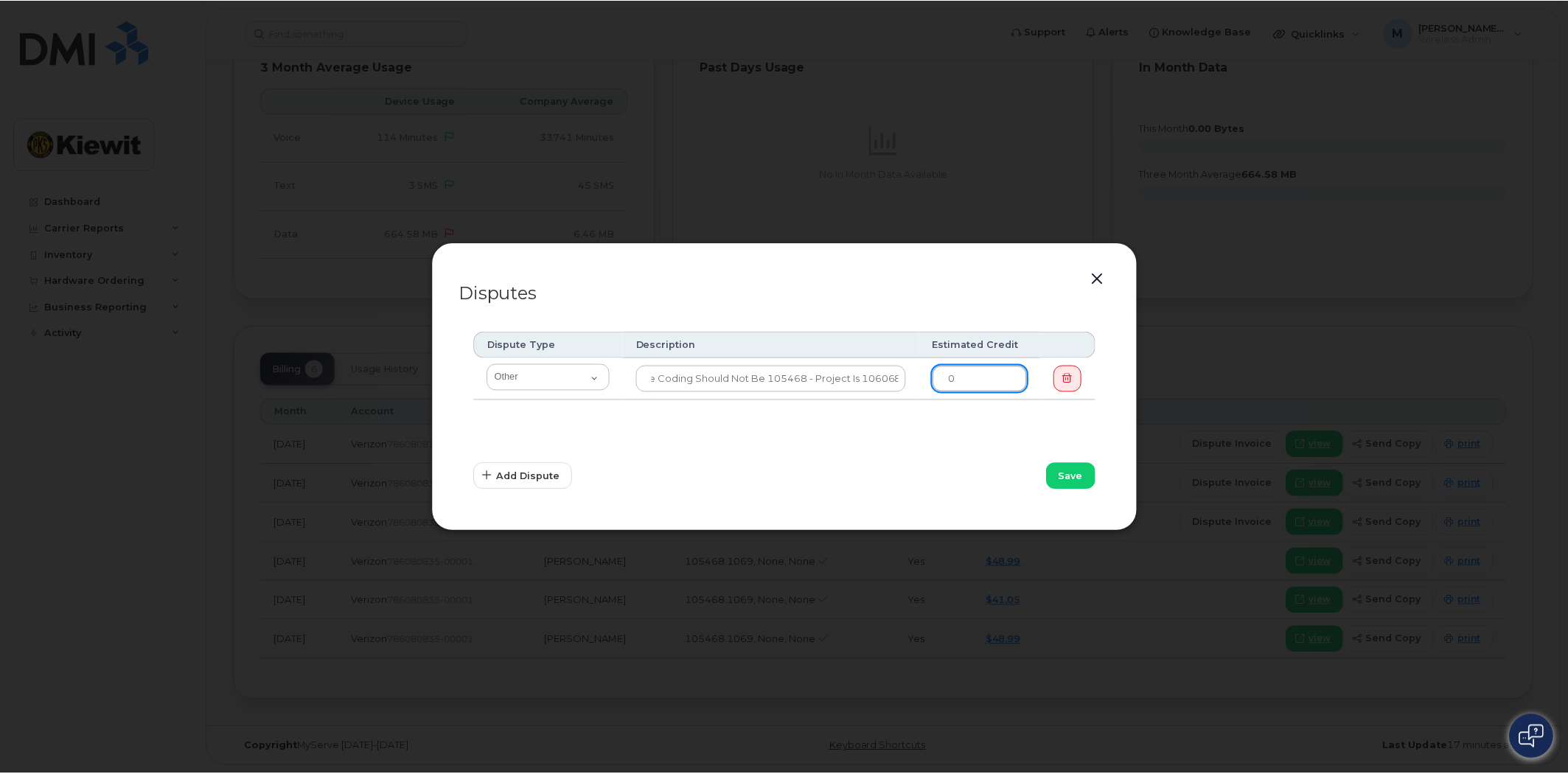
scroll to position [0, 0]
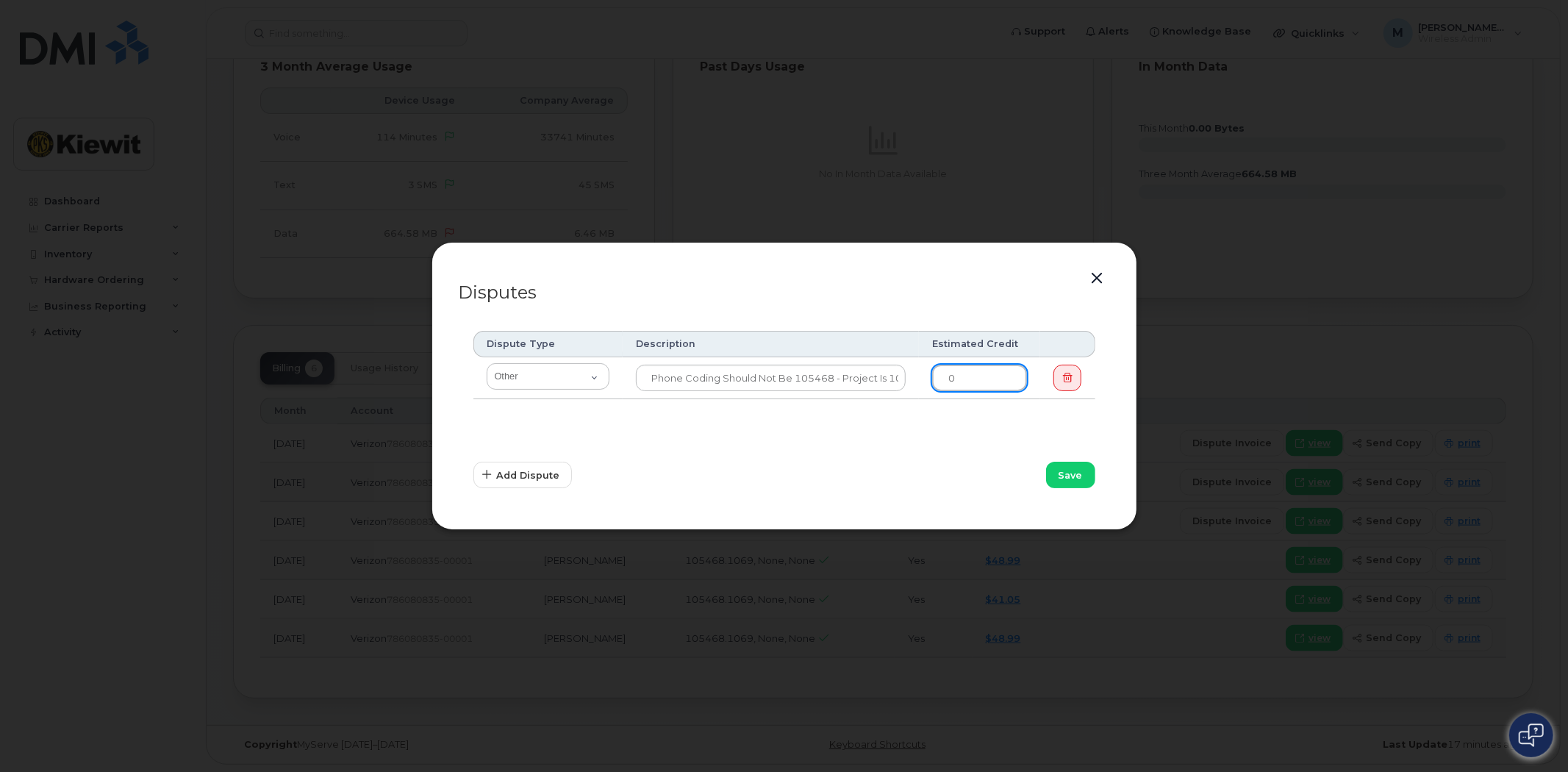
click at [994, 377] on input "0" at bounding box center [979, 378] width 95 height 27
drag, startPoint x: 994, startPoint y: 375, endPoint x: 929, endPoint y: 373, distance: 65.0
click at [929, 373] on td "0" at bounding box center [979, 378] width 122 height 42
click span "Save"
click input "48.77"
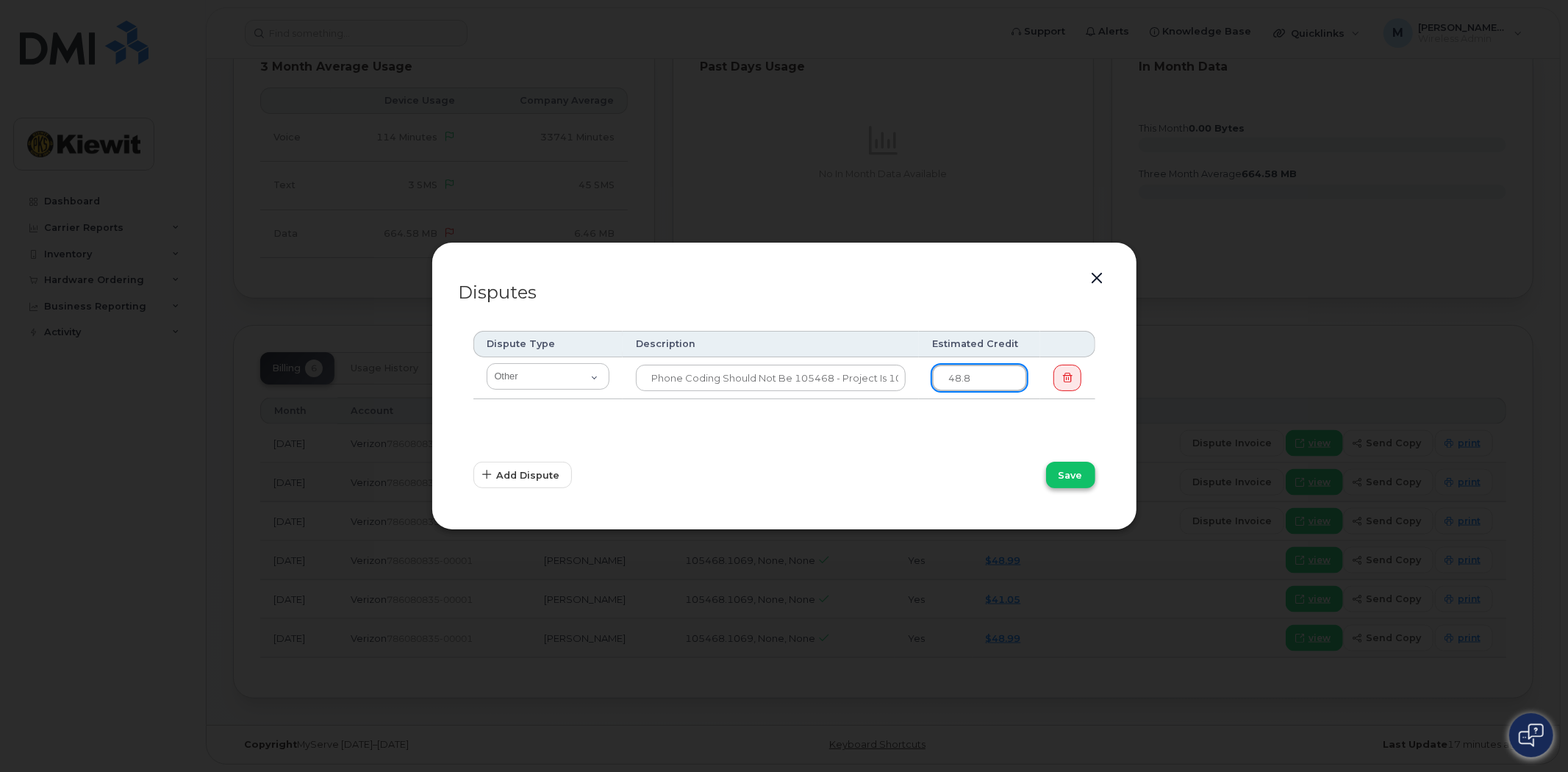
type input "48.8"
click span "Save"
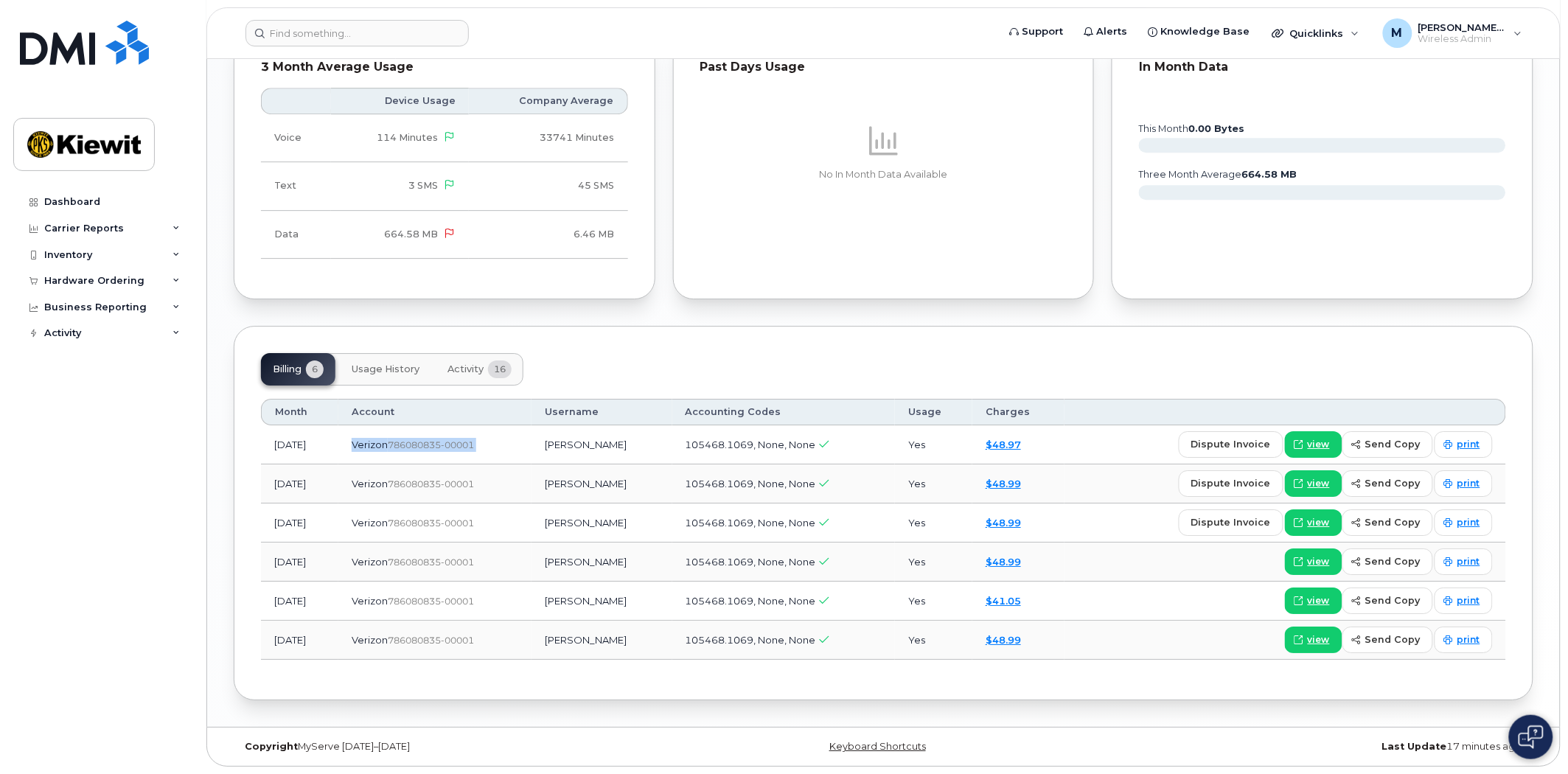
drag, startPoint x: 375, startPoint y: 446, endPoint x: 612, endPoint y: 451, distance: 237.1
click tr "Jul 2025 Verizon  786080835-00001 LAZARO ARVIZU 105468.1069, None, None Yes $48…"
click td "LAZARO ARVIZU"
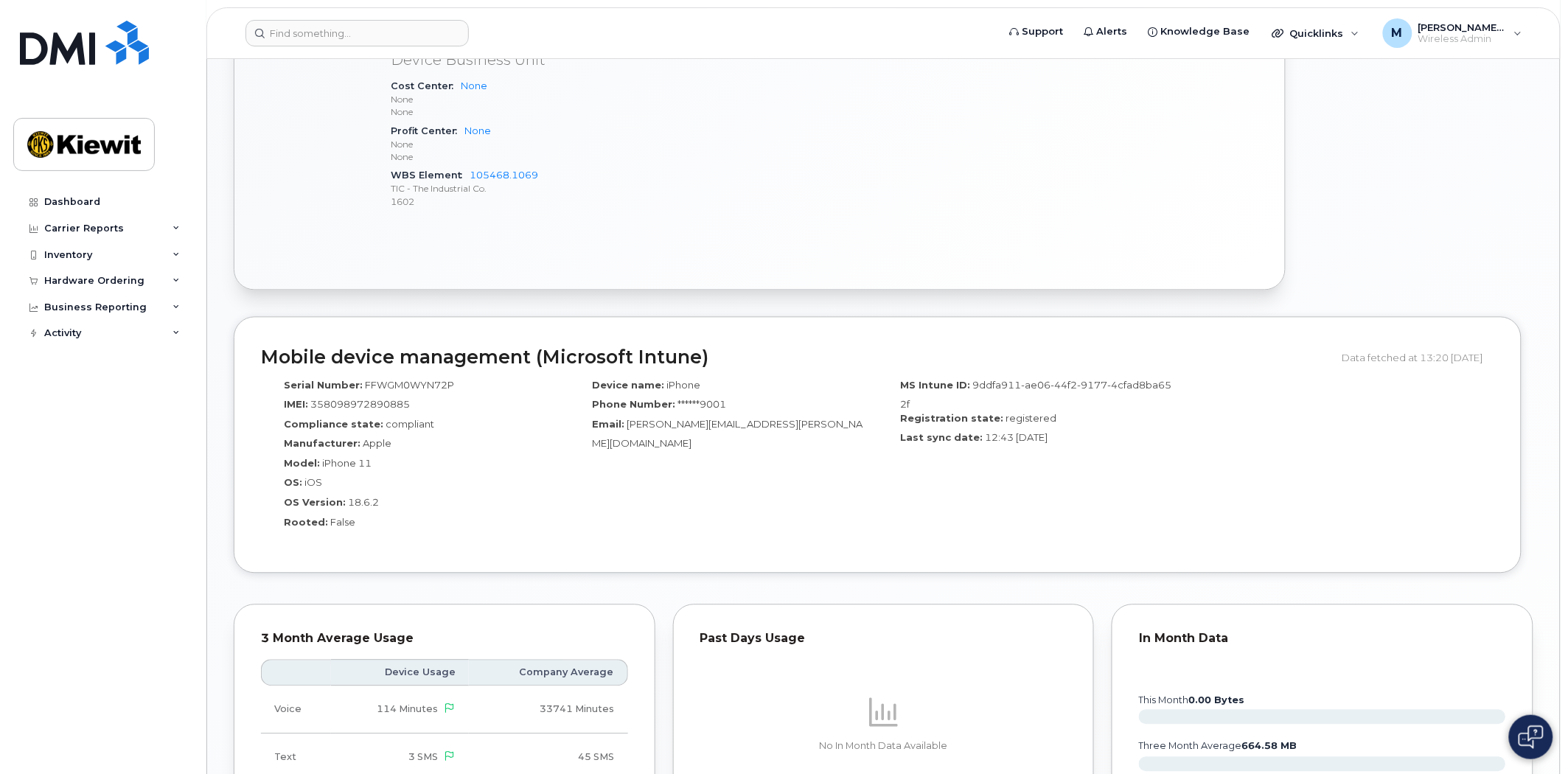
scroll to position [304, 0]
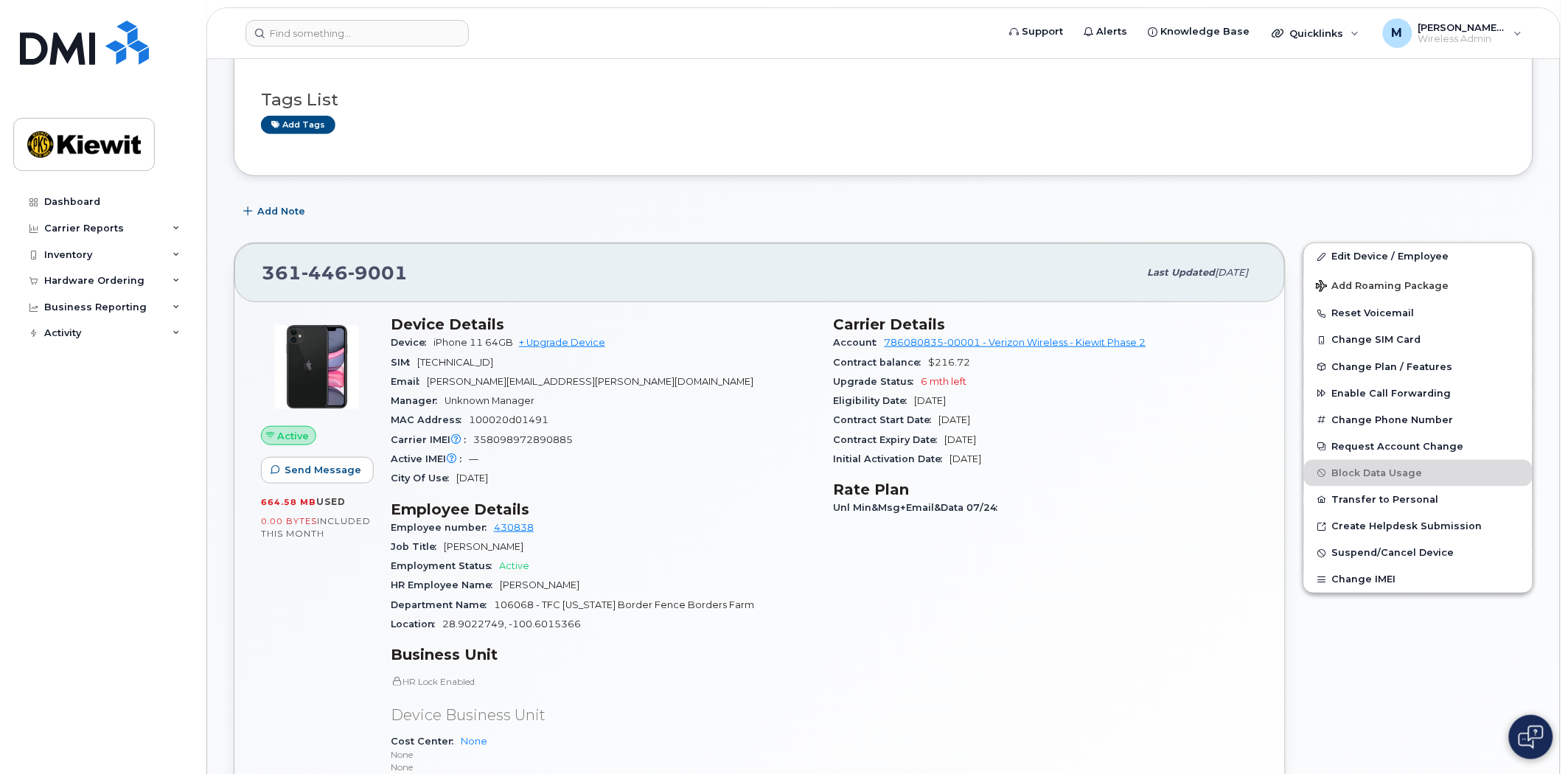
click div "Eligibility Date Mar 26, 2026"
click link "Create Helpdesk Submission"
click input
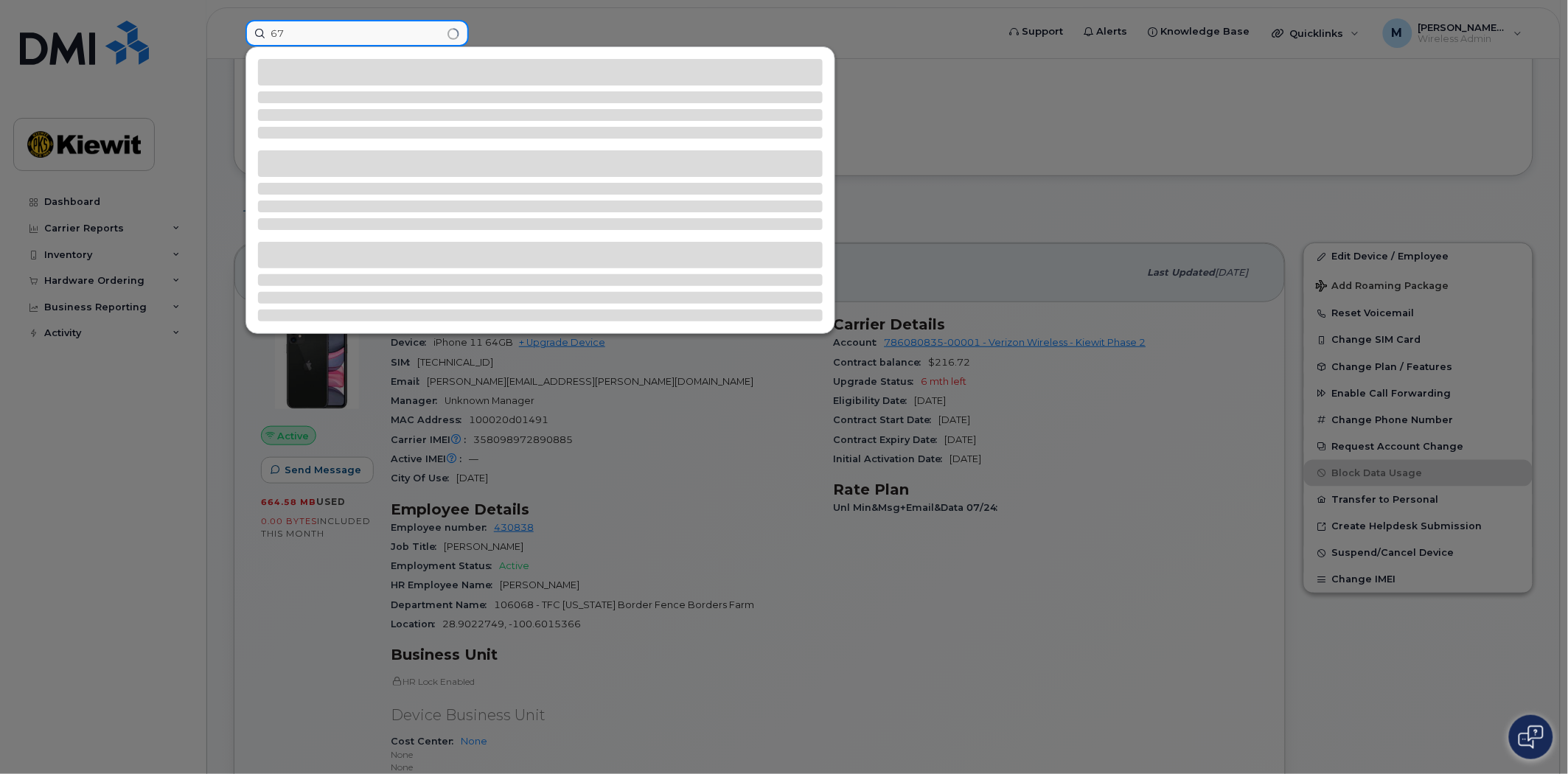
type input "6"
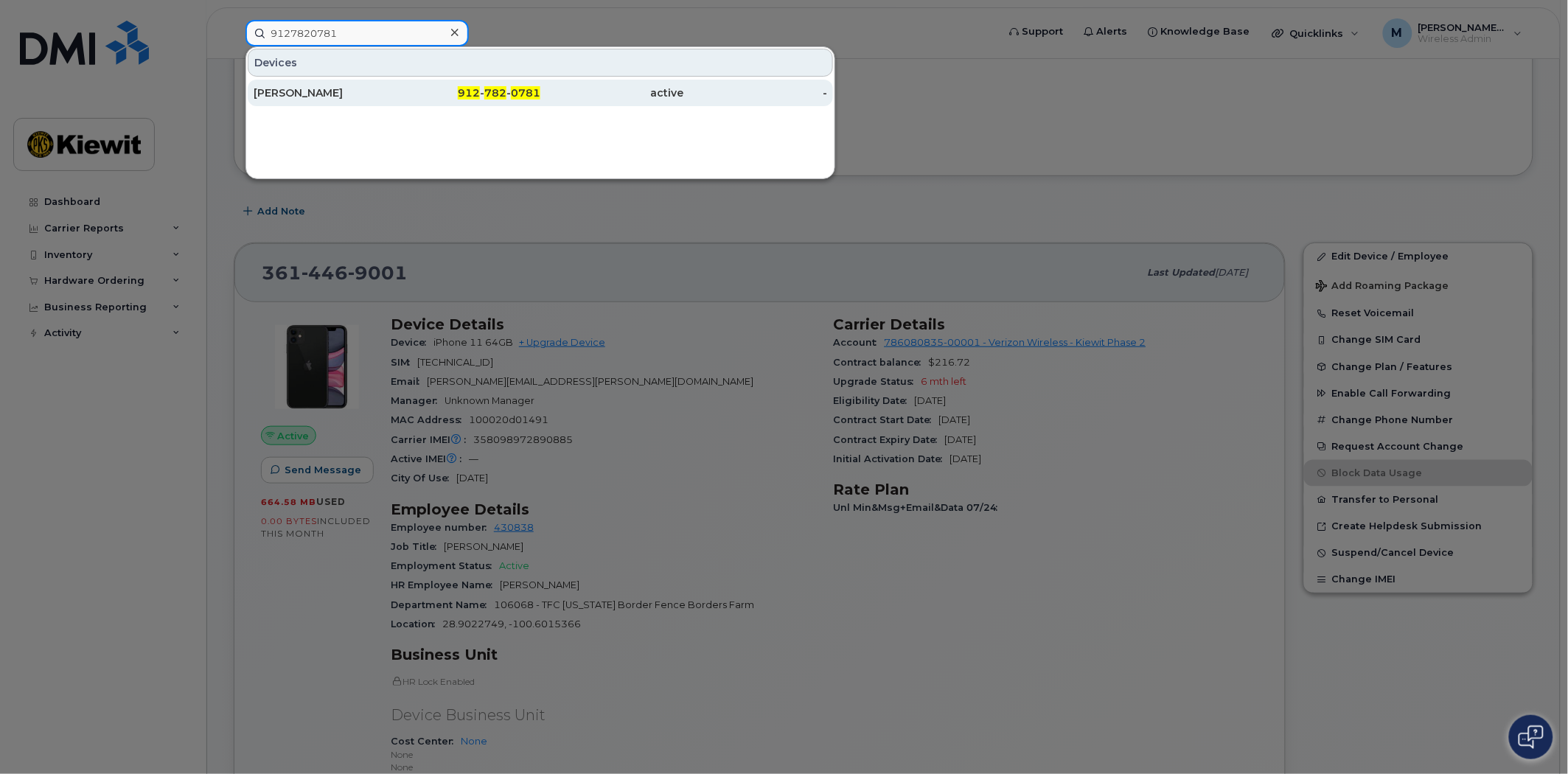
type input "9127820781"
click span "782"
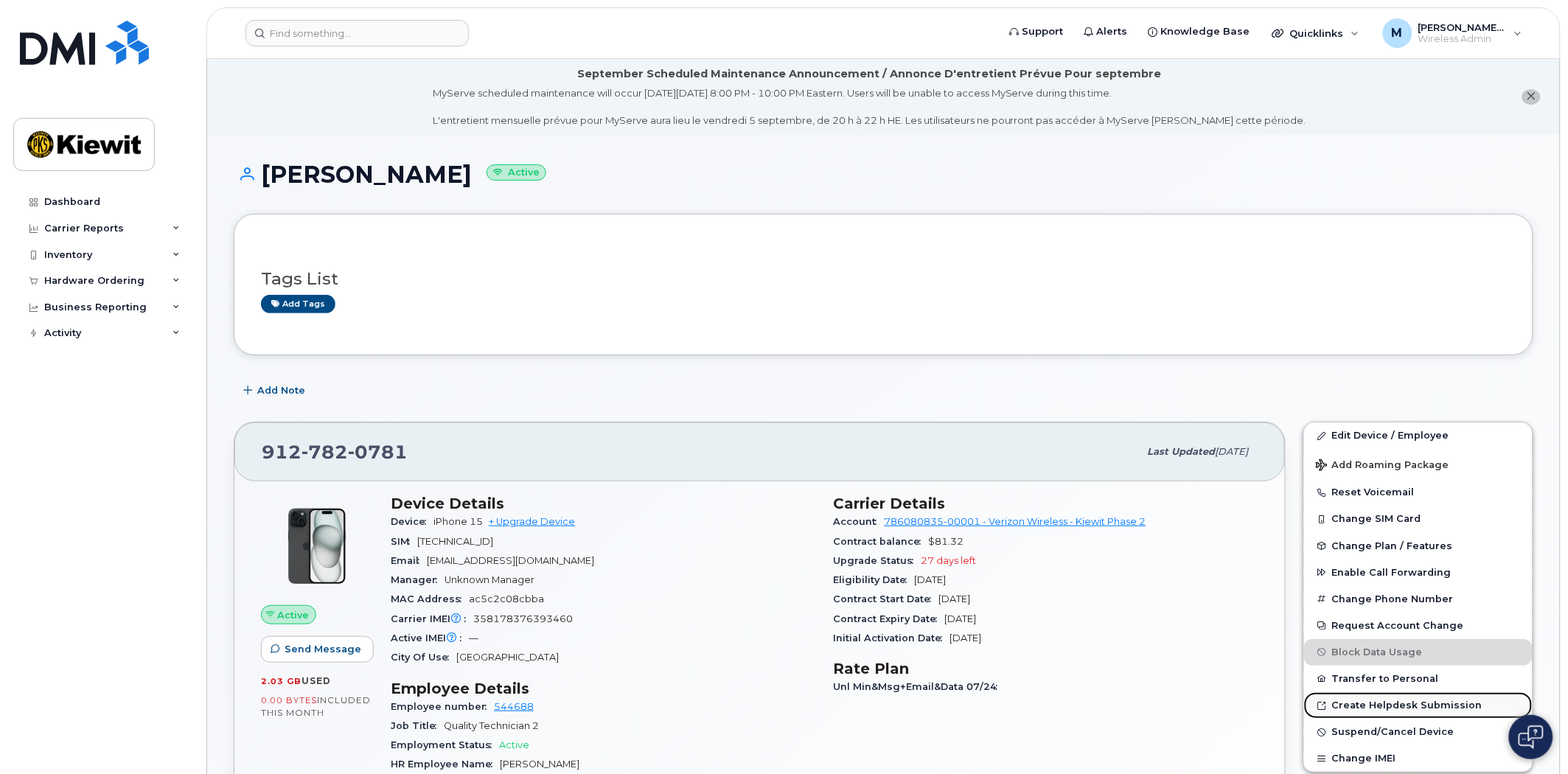
click at [1389, 712] on link "Create Helpdesk Submission" at bounding box center [1419, 706] width 229 height 27
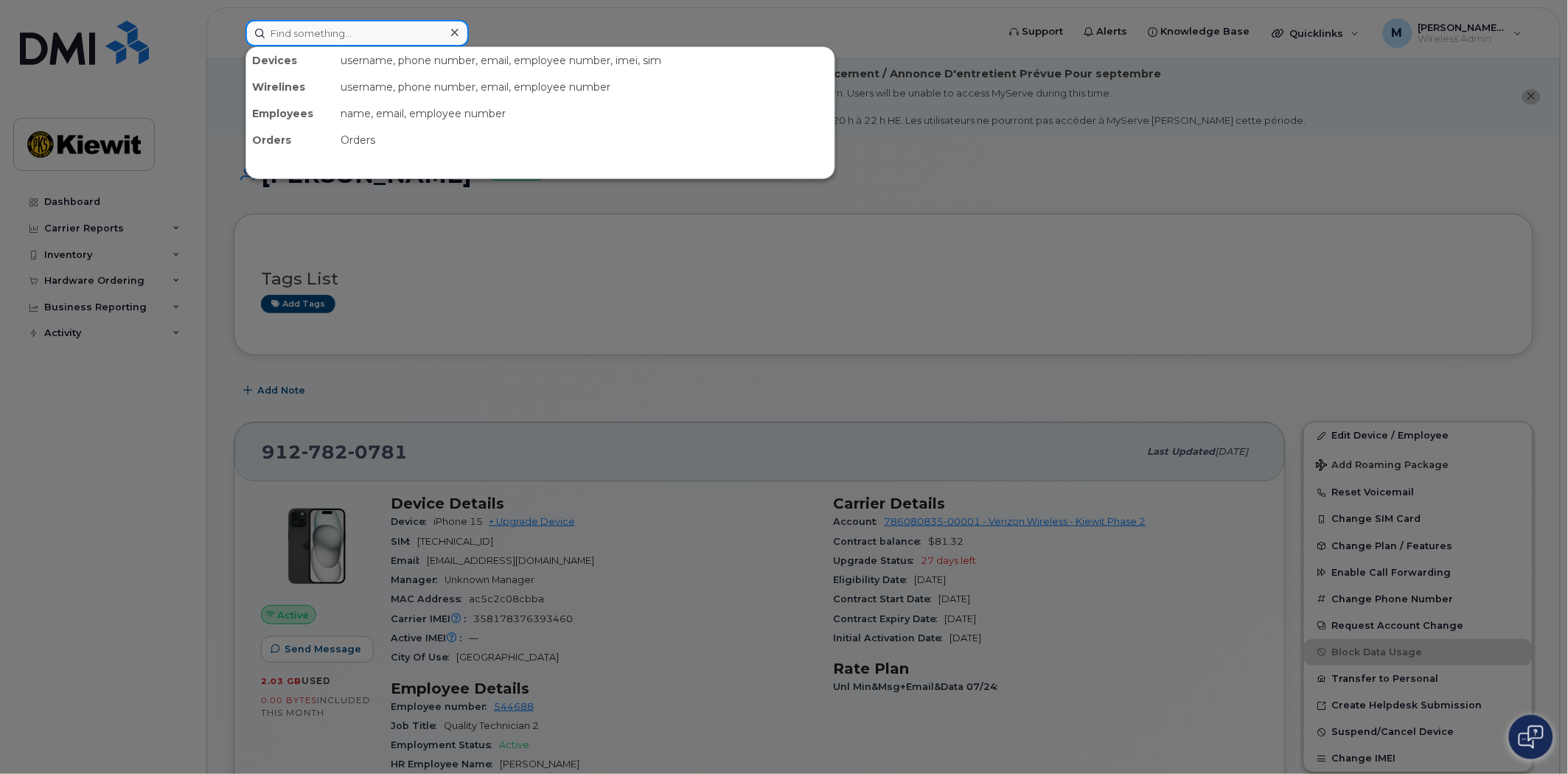
click at [364, 27] on input at bounding box center [357, 34] width 224 height 27
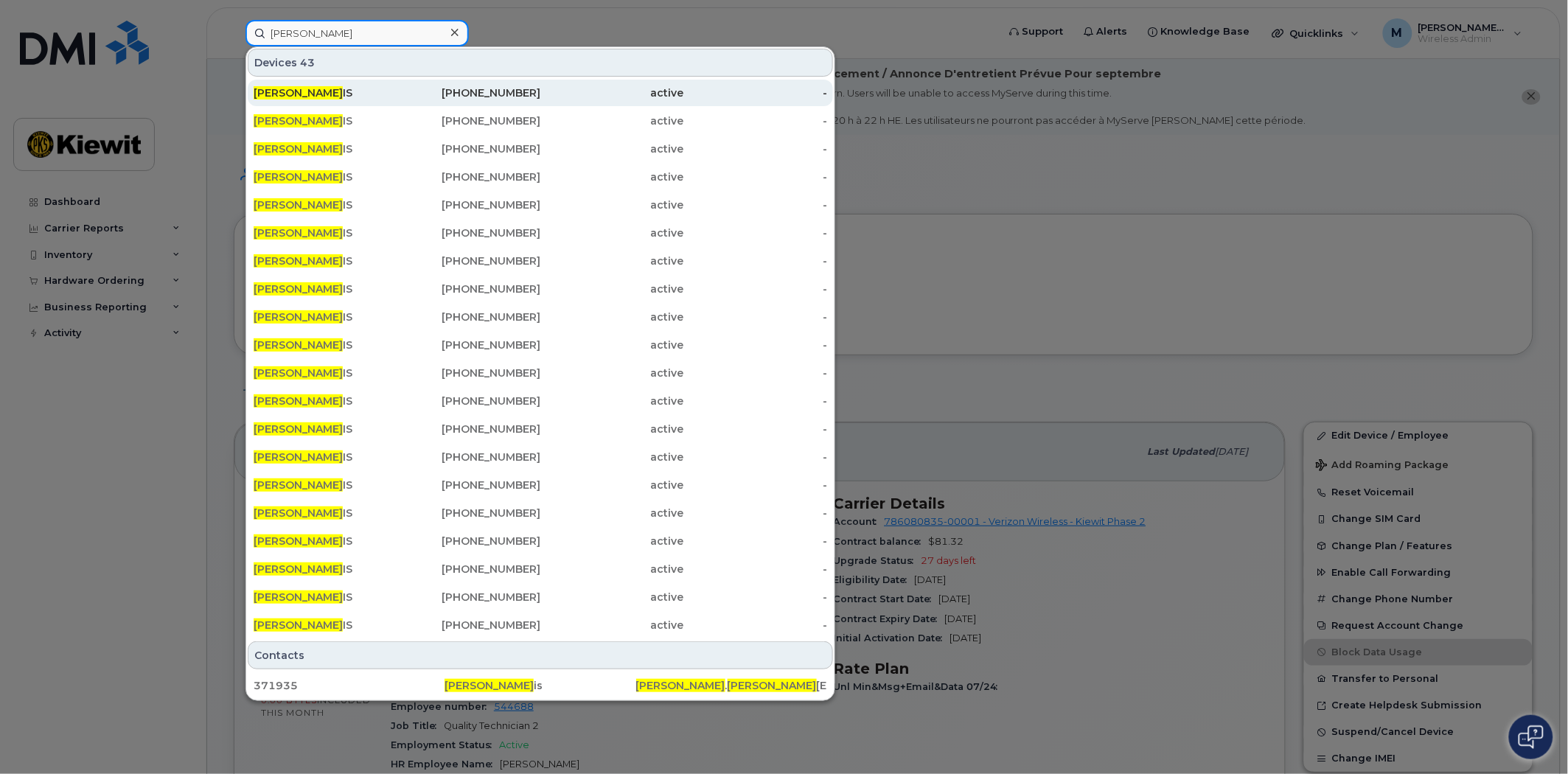
type input "[PERSON_NAME]"
drag, startPoint x: 512, startPoint y: 91, endPoint x: 507, endPoint y: 78, distance: 13.9
click at [512, 91] on div "[PHONE_NUMBER]" at bounding box center [470, 92] width 144 height 14
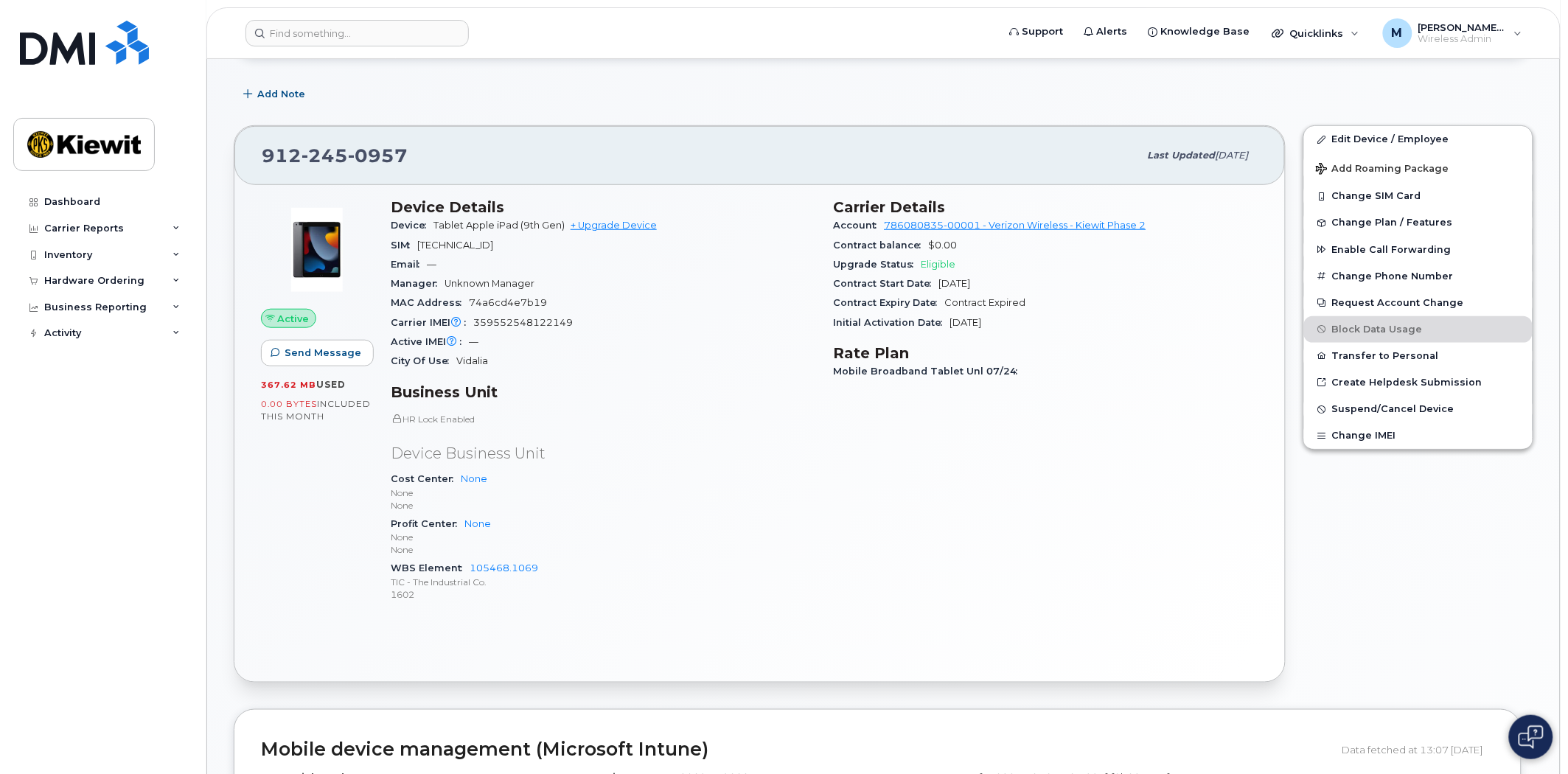
scroll to position [655, 0]
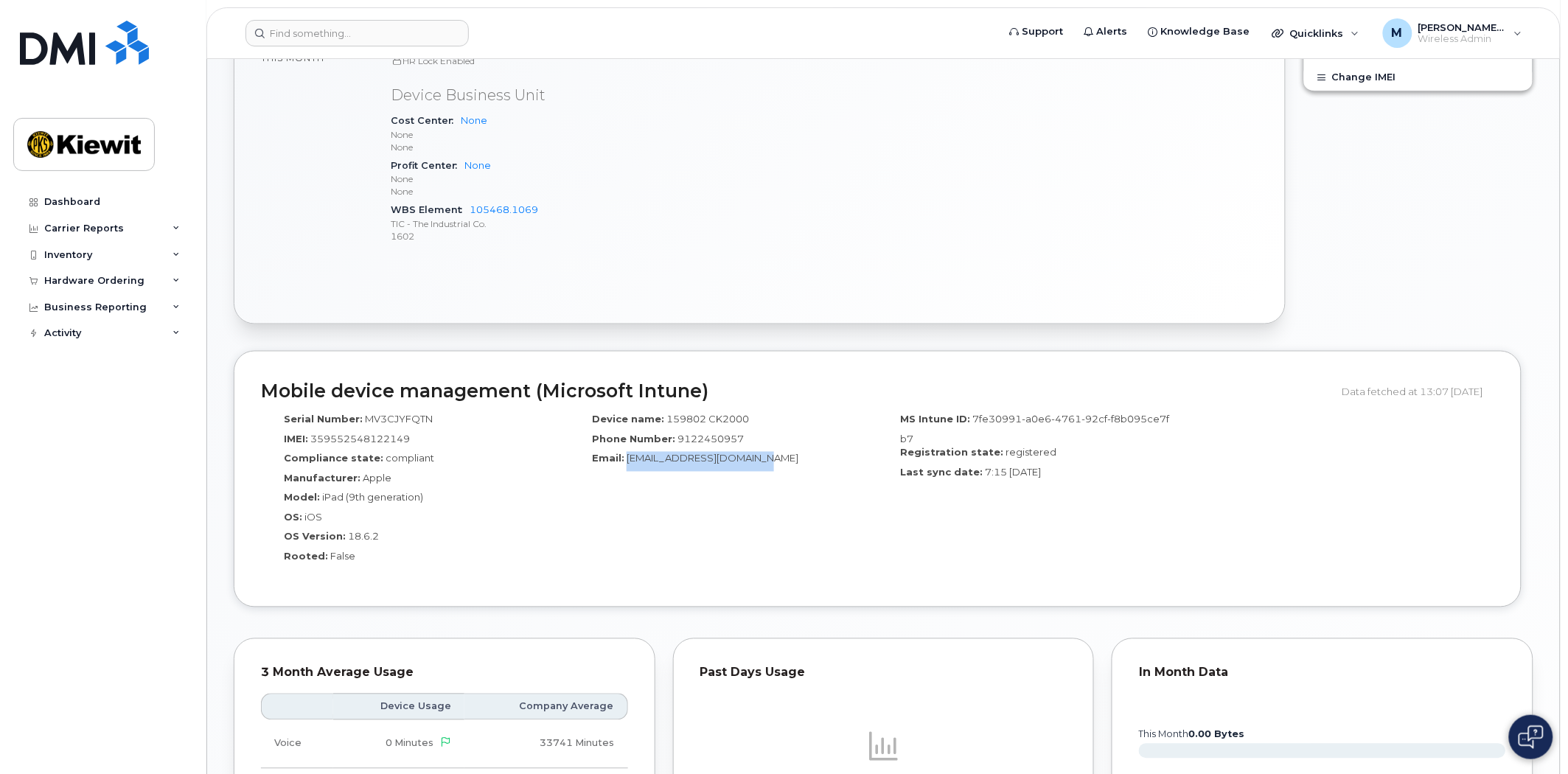
drag, startPoint x: 780, startPoint y: 457, endPoint x: 625, endPoint y: 459, distance: 155.0
click at [625, 459] on div "Email: [EMAIL_ADDRESS][DOMAIN_NAME]" at bounding box center [723, 461] width 286 height 20
copy span "[EMAIL_ADDRESS][DOMAIN_NAME]"
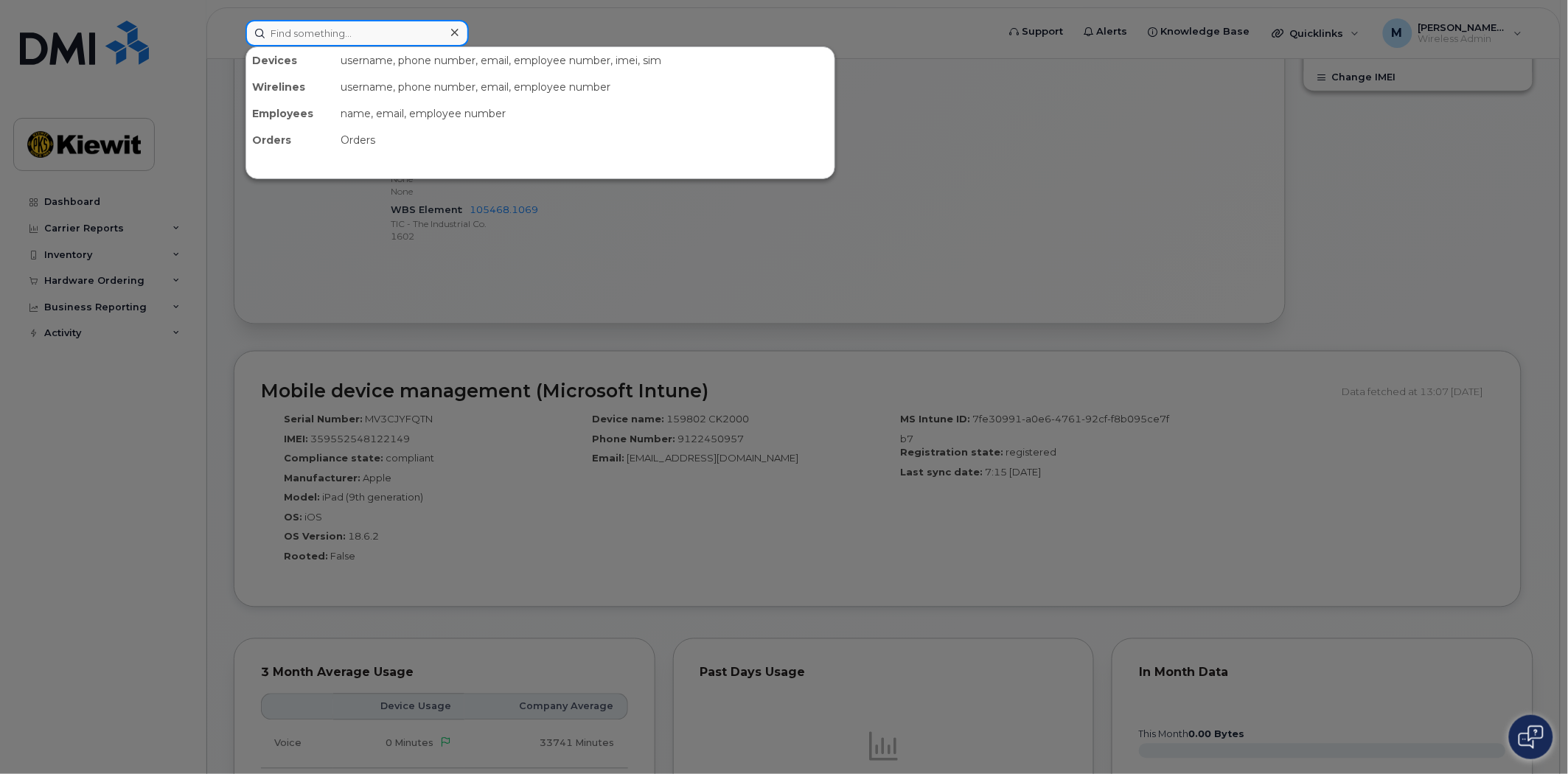
click at [409, 36] on input at bounding box center [357, 34] width 224 height 27
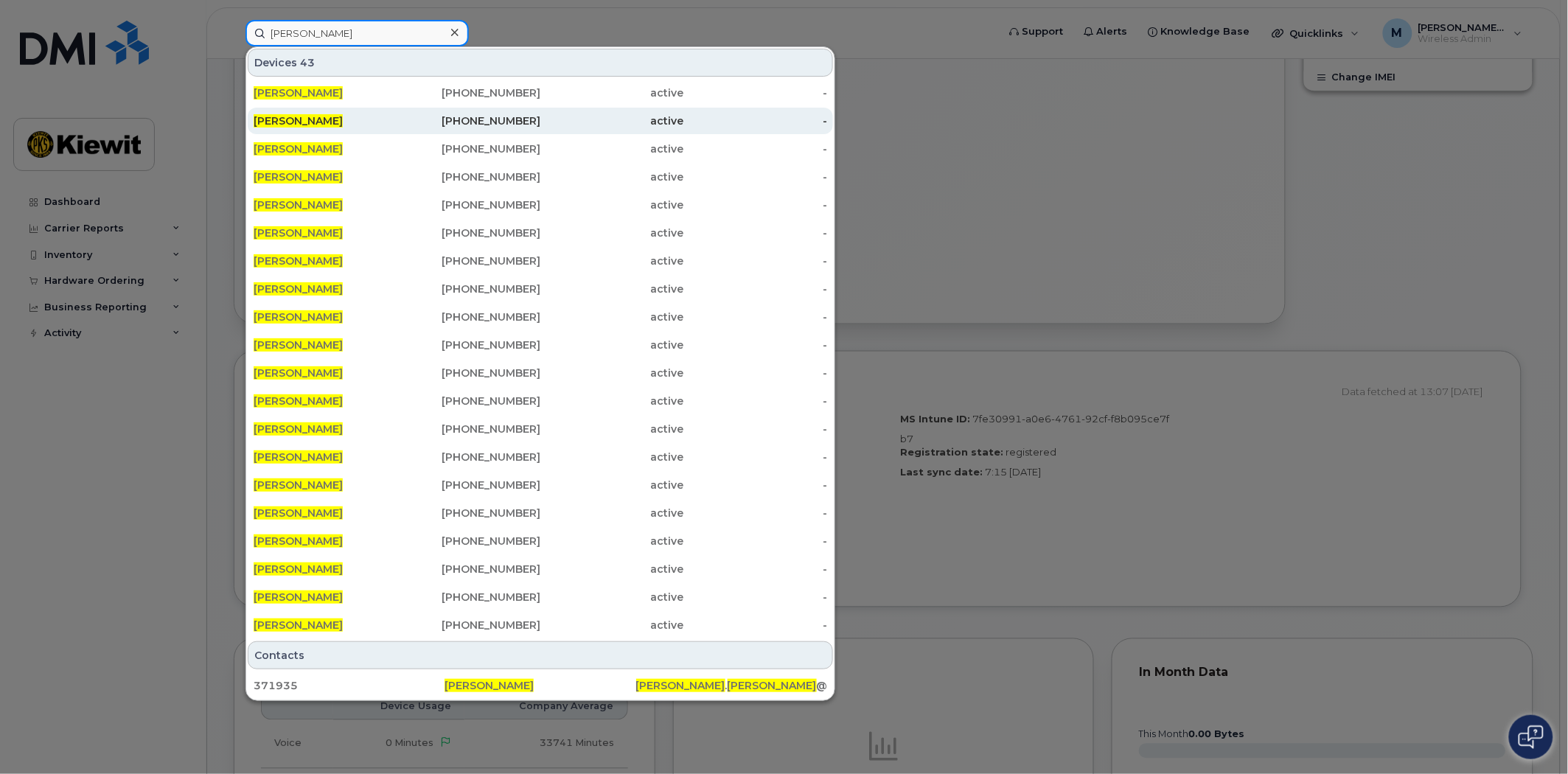
type input "logan gaddis"
click div "[PHONE_NUMBER]"
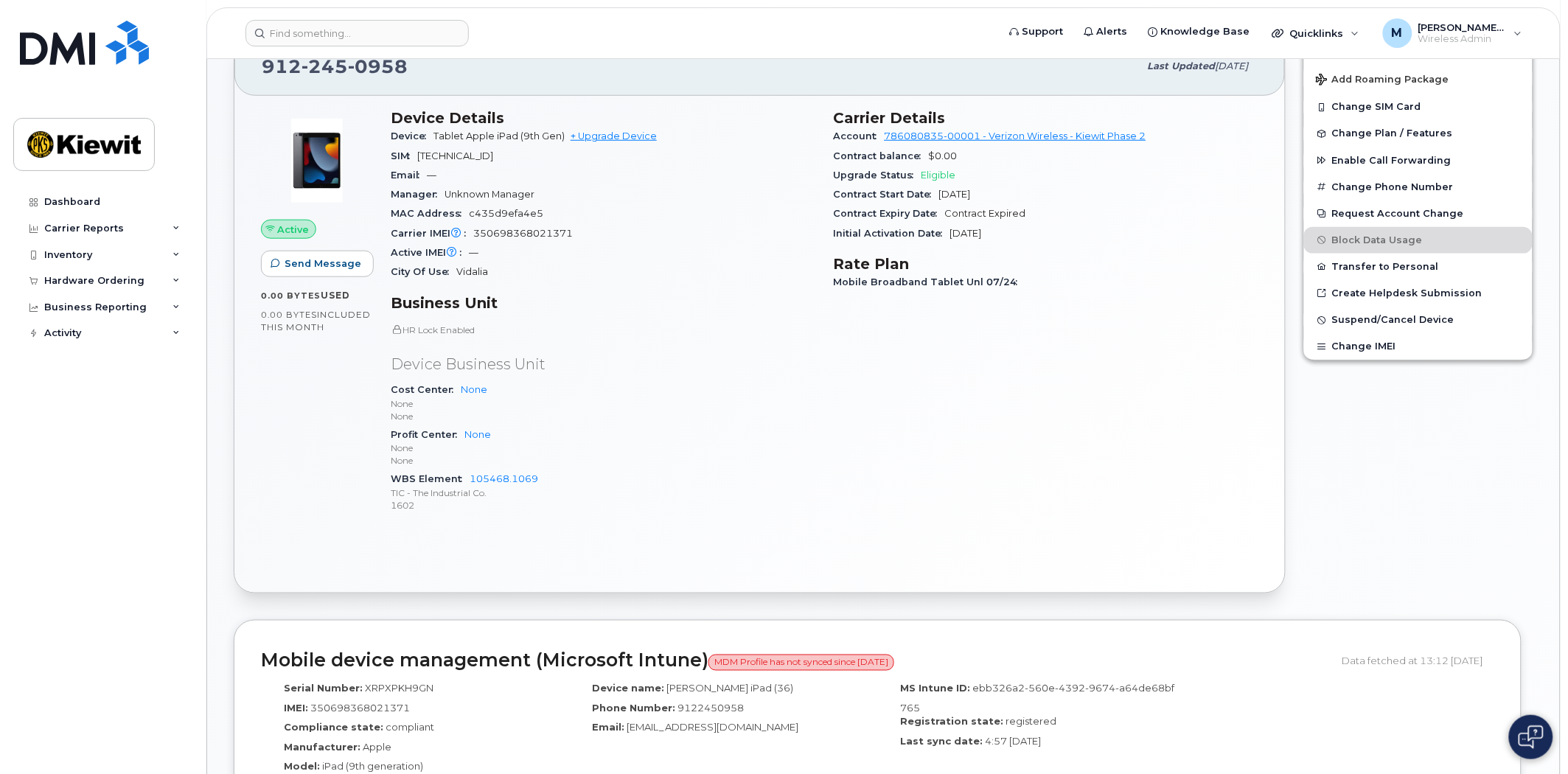
scroll to position [572, 0]
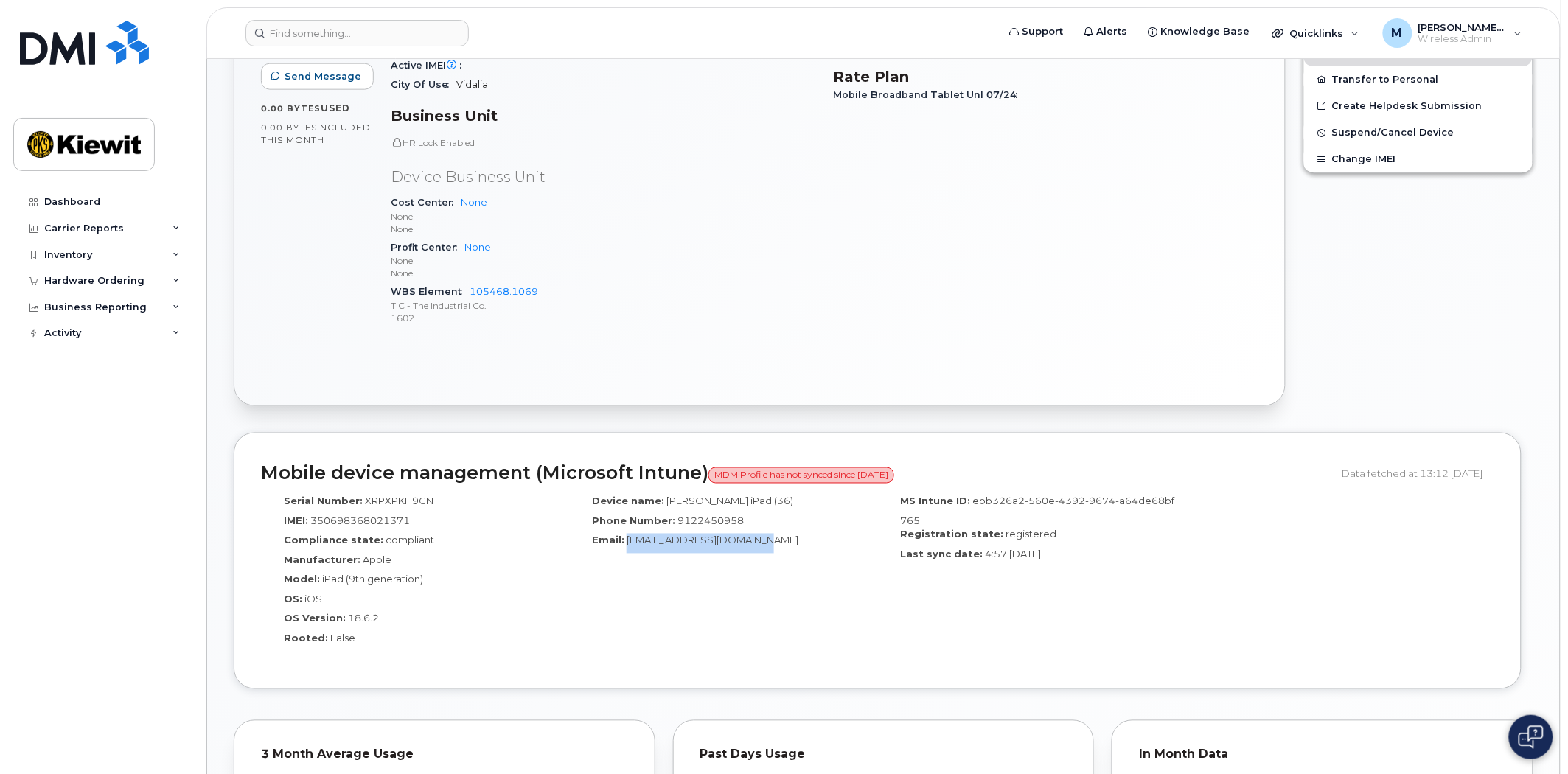
drag, startPoint x: 791, startPoint y: 541, endPoint x: 625, endPoint y: 543, distance: 166.0
click at [625, 543] on div "Email: GPA_OT_MAINT_3@ticus.com" at bounding box center [723, 544] width 286 height 20
copy span "GPA_OT_MAINT_3@ticus.com"
click at [381, 34] on input at bounding box center [357, 34] width 224 height 27
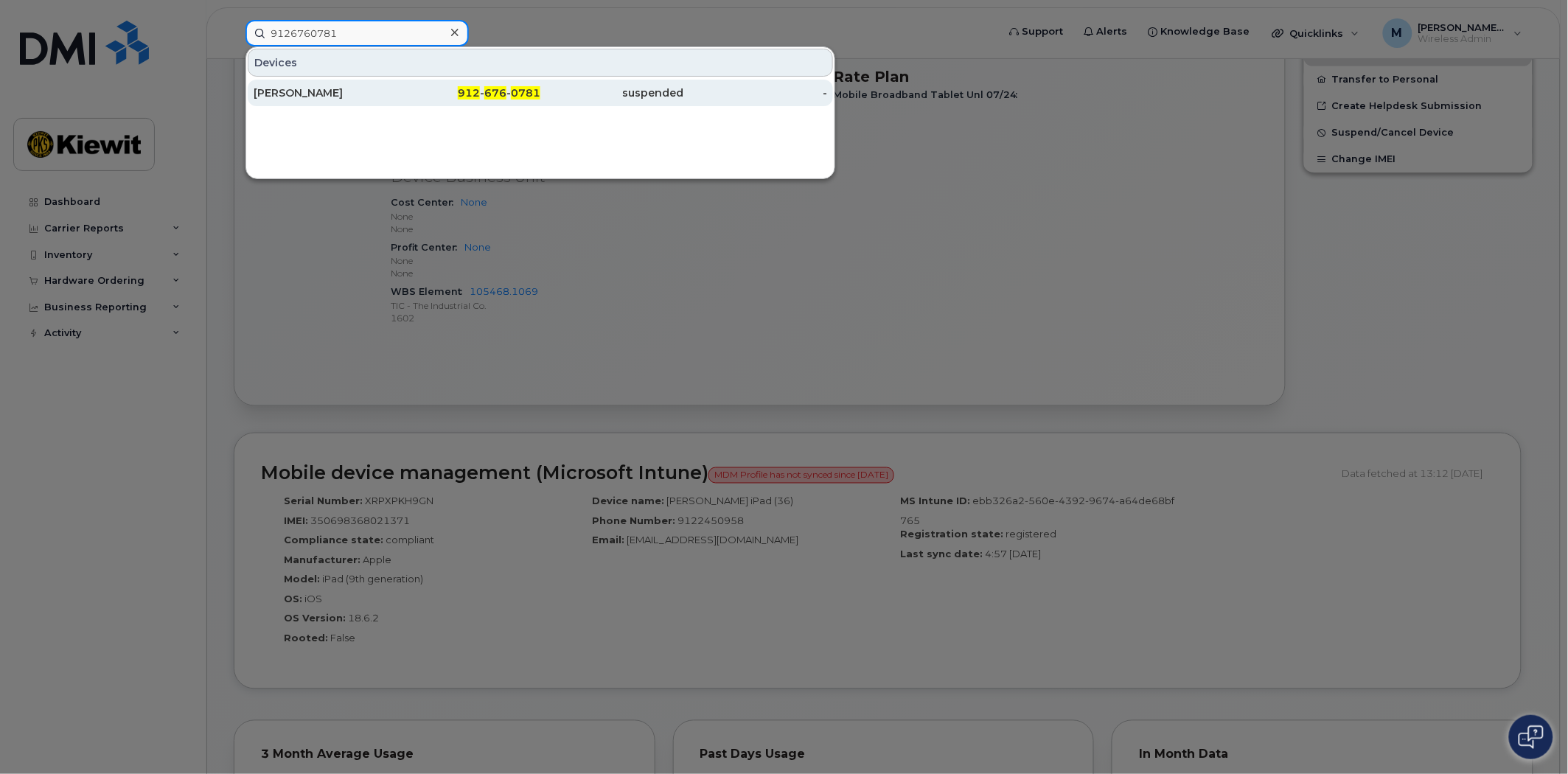
type input "9126760781"
click at [512, 87] on span "0781" at bounding box center [526, 93] width 30 height 13
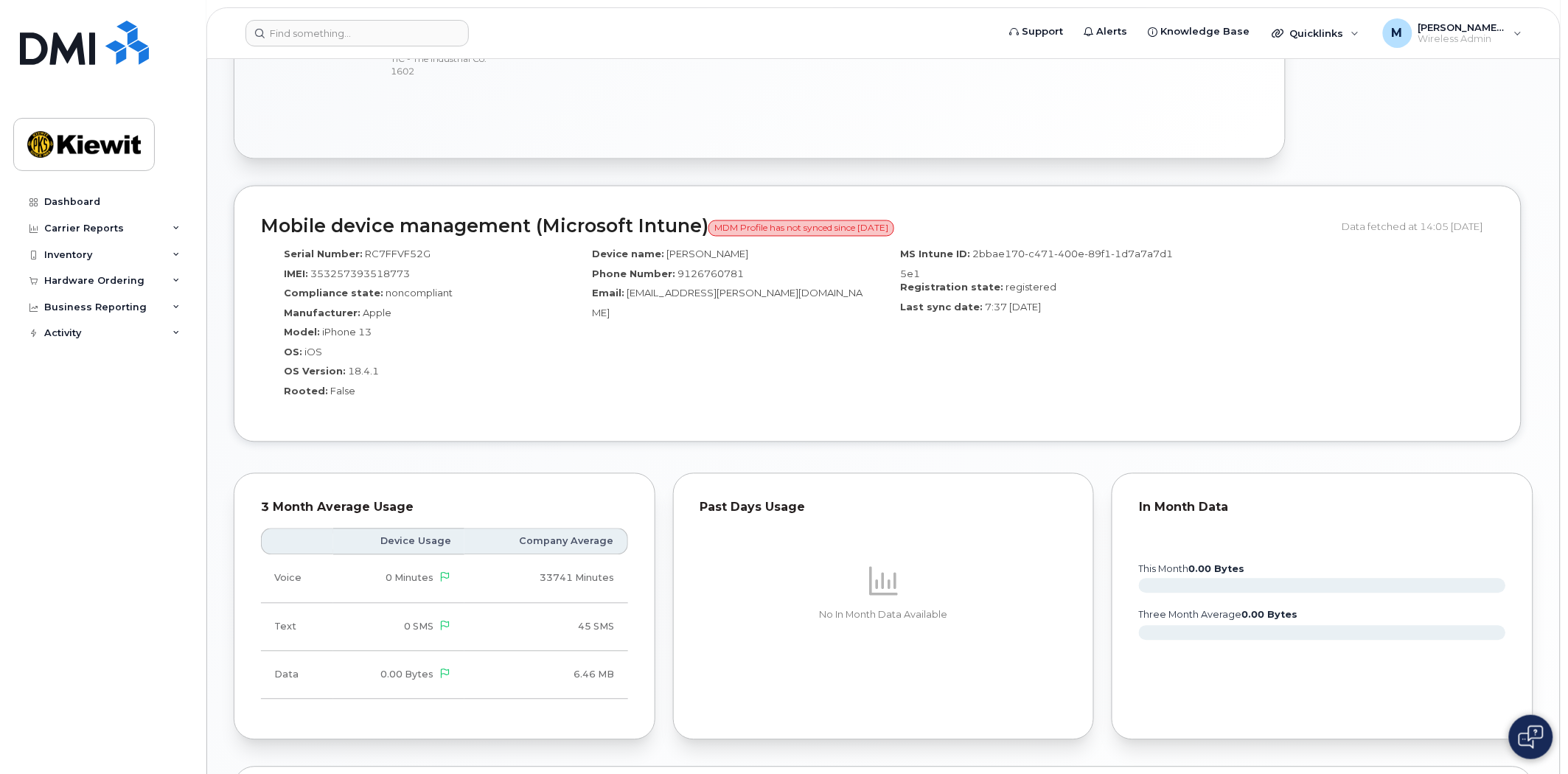
scroll to position [819, 0]
drag, startPoint x: 783, startPoint y: 290, endPoint x: 629, endPoint y: 291, distance: 154.0
click at [629, 291] on div "Email: [EMAIL_ADDRESS][PERSON_NAME][DOMAIN_NAME]" at bounding box center [723, 303] width 286 height 34
copy span "[EMAIL_ADDRESS][PERSON_NAME][DOMAIN_NAME]"
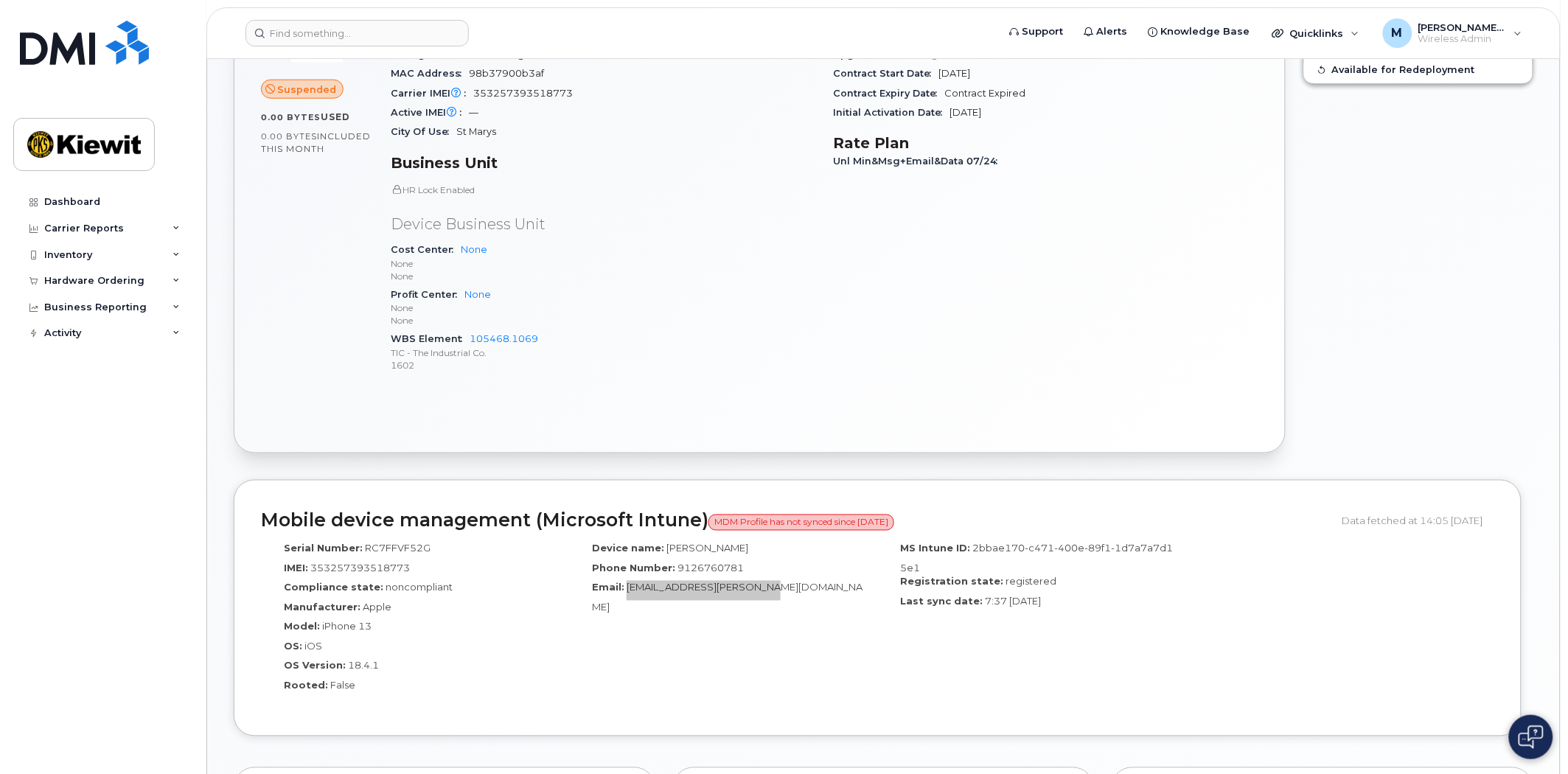
scroll to position [524, 0]
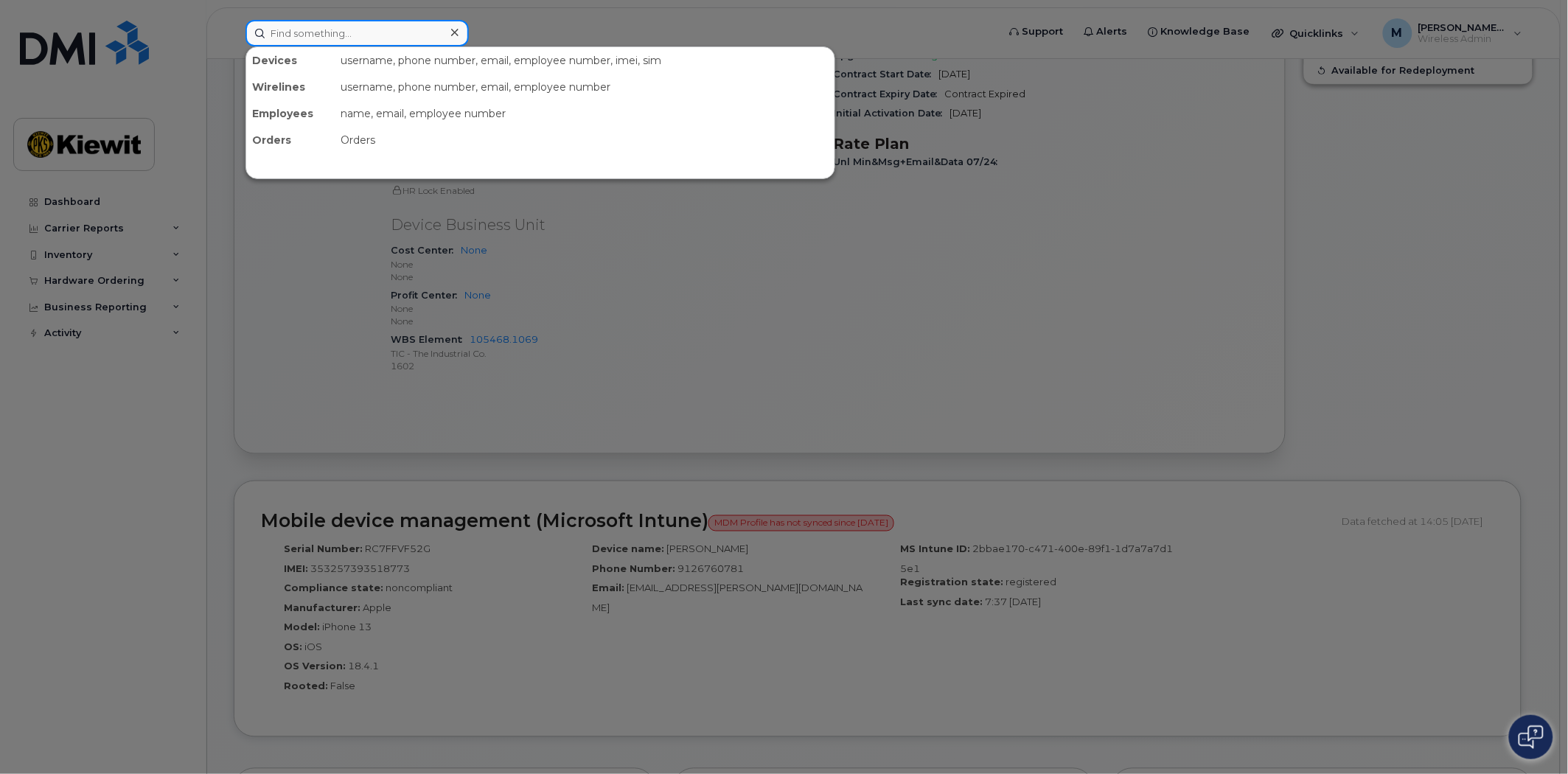
click at [299, 33] on input at bounding box center [357, 34] width 224 height 27
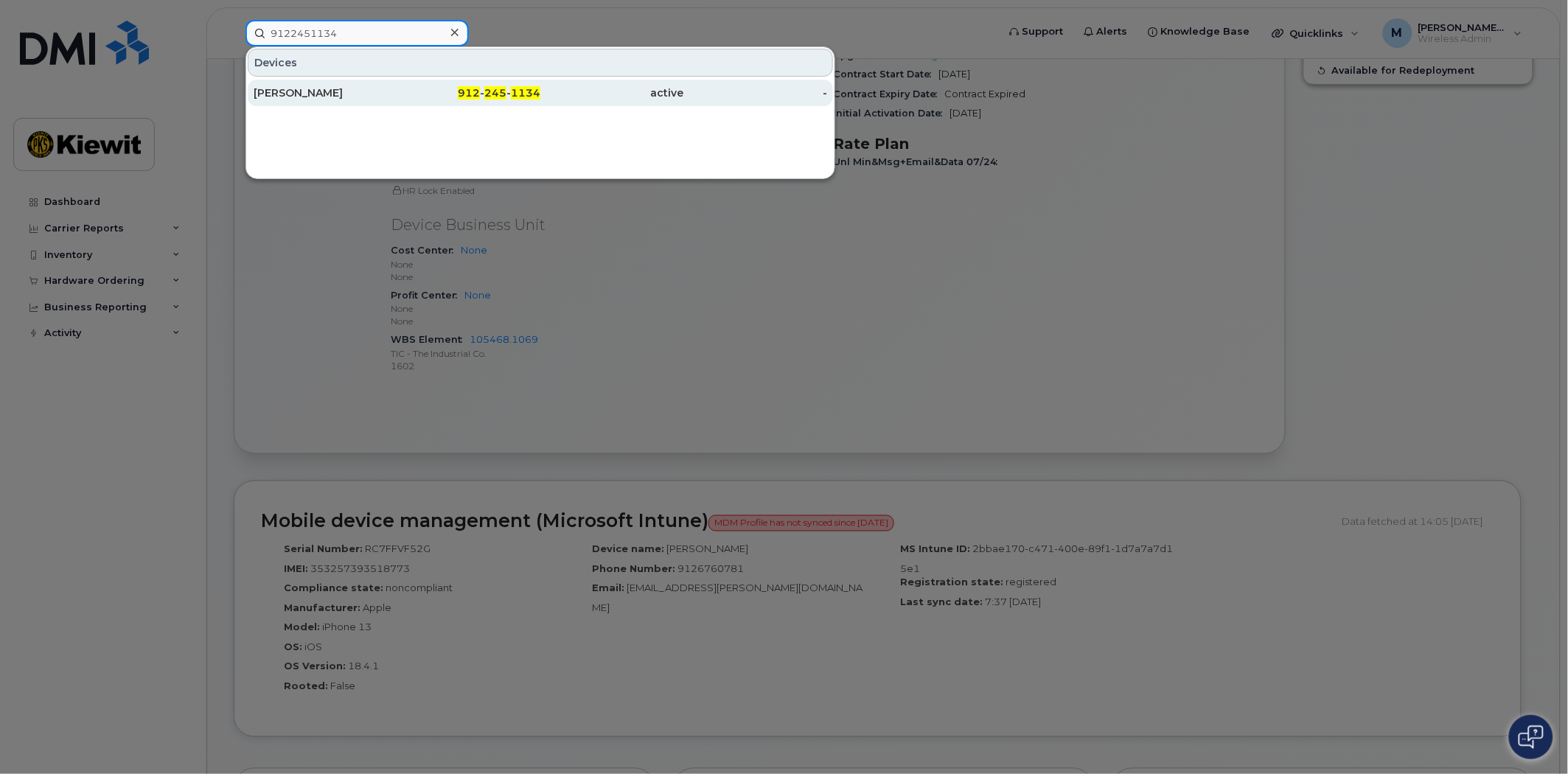
type input "9122451134"
click at [502, 87] on span "245" at bounding box center [495, 93] width 22 height 13
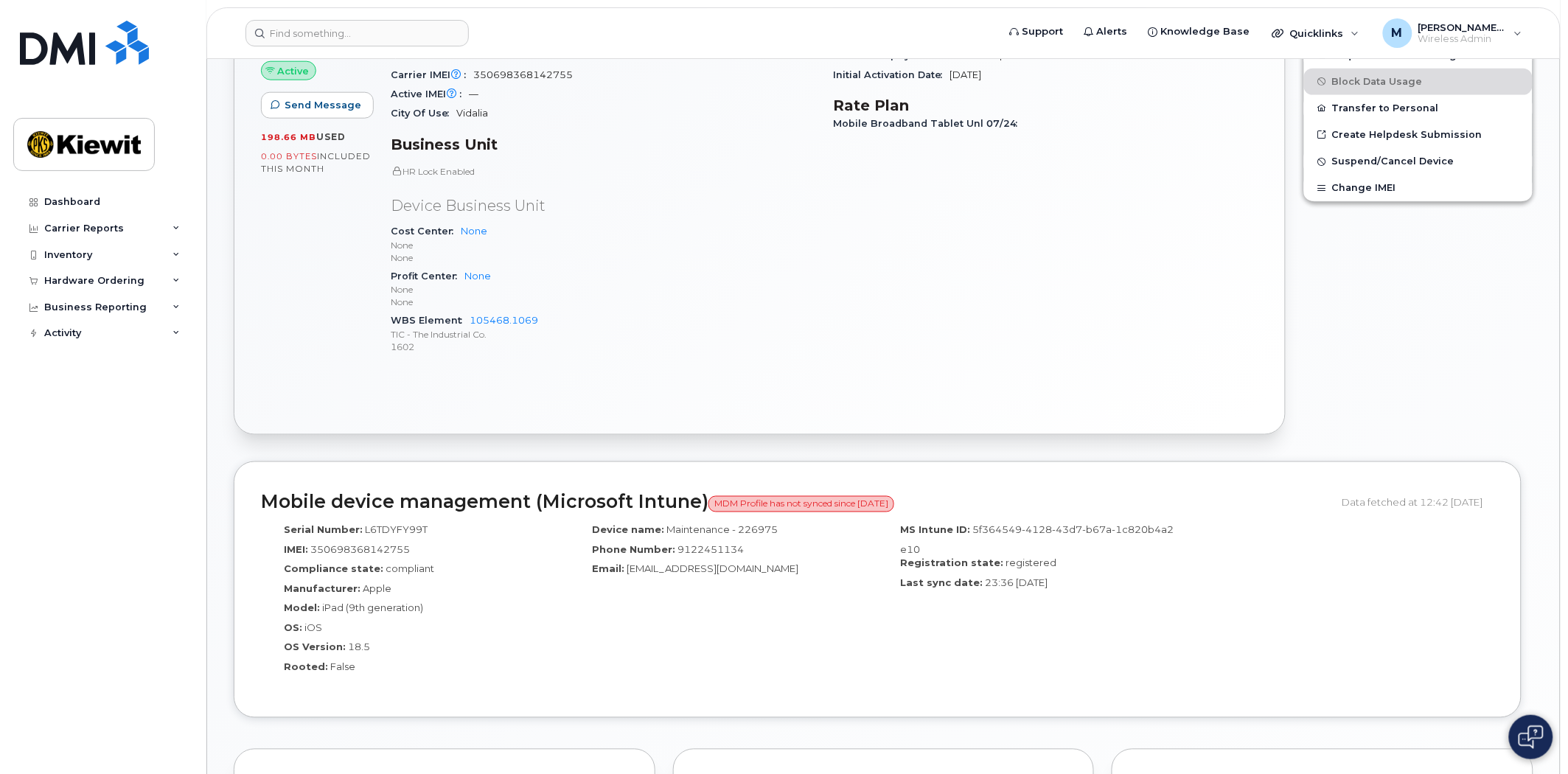
scroll to position [572, 0]
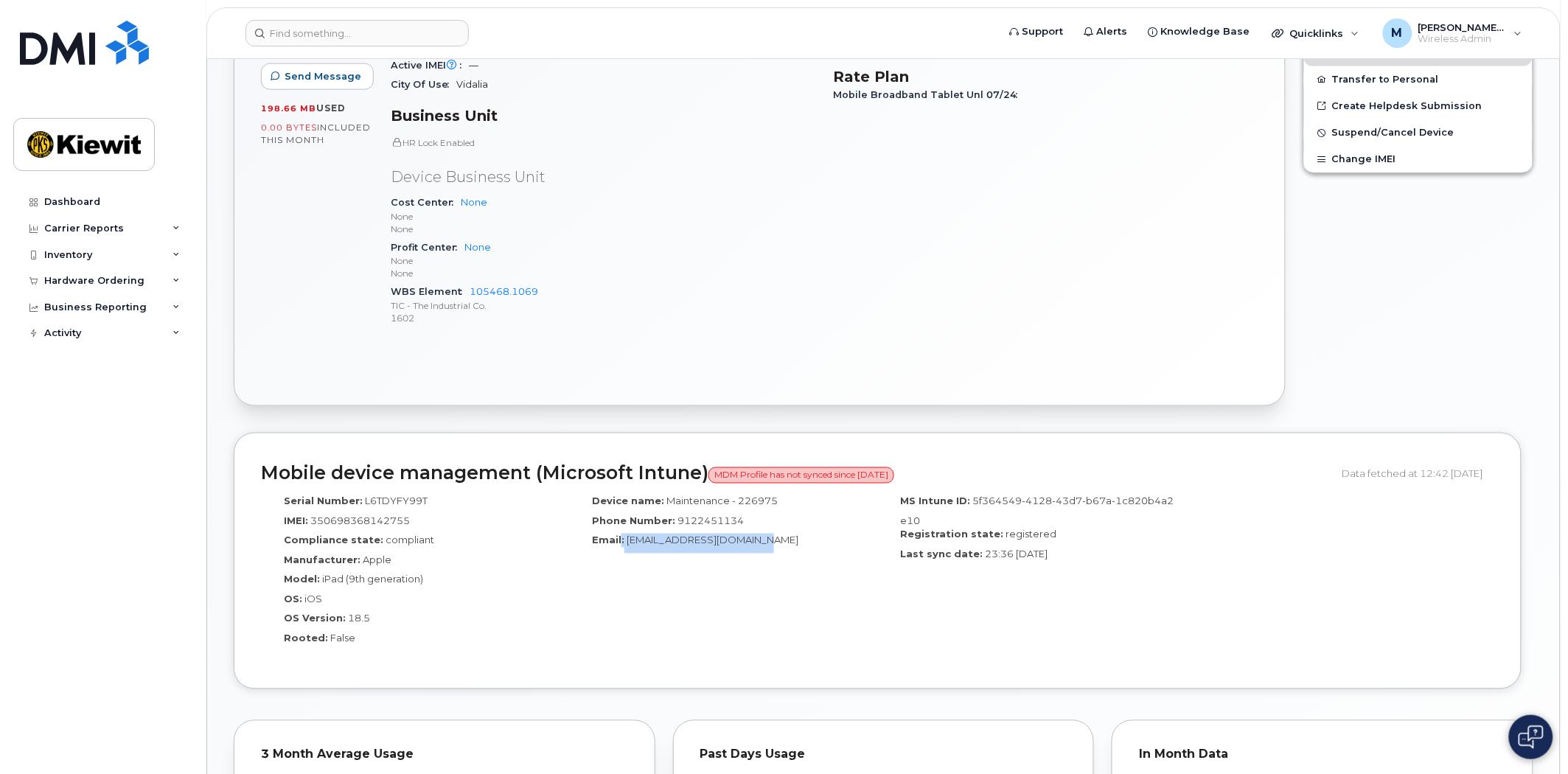
drag, startPoint x: 772, startPoint y: 536, endPoint x: 620, endPoint y: 539, distance: 152.0
click at [620, 539] on div "Email: GPA_OT_MAINT_1@ticus.com" at bounding box center [723, 544] width 286 height 20
click at [620, 539] on label "Email:" at bounding box center [608, 541] width 33 height 14
click at [682, 556] on div "Device name: Maintenance - 226975 Phone Number: 9122451134 Email: GPA_OT_MAINT_…" at bounding box center [723, 575] width 308 height 175
drag, startPoint x: 775, startPoint y: 539, endPoint x: 628, endPoint y: 543, distance: 147.1
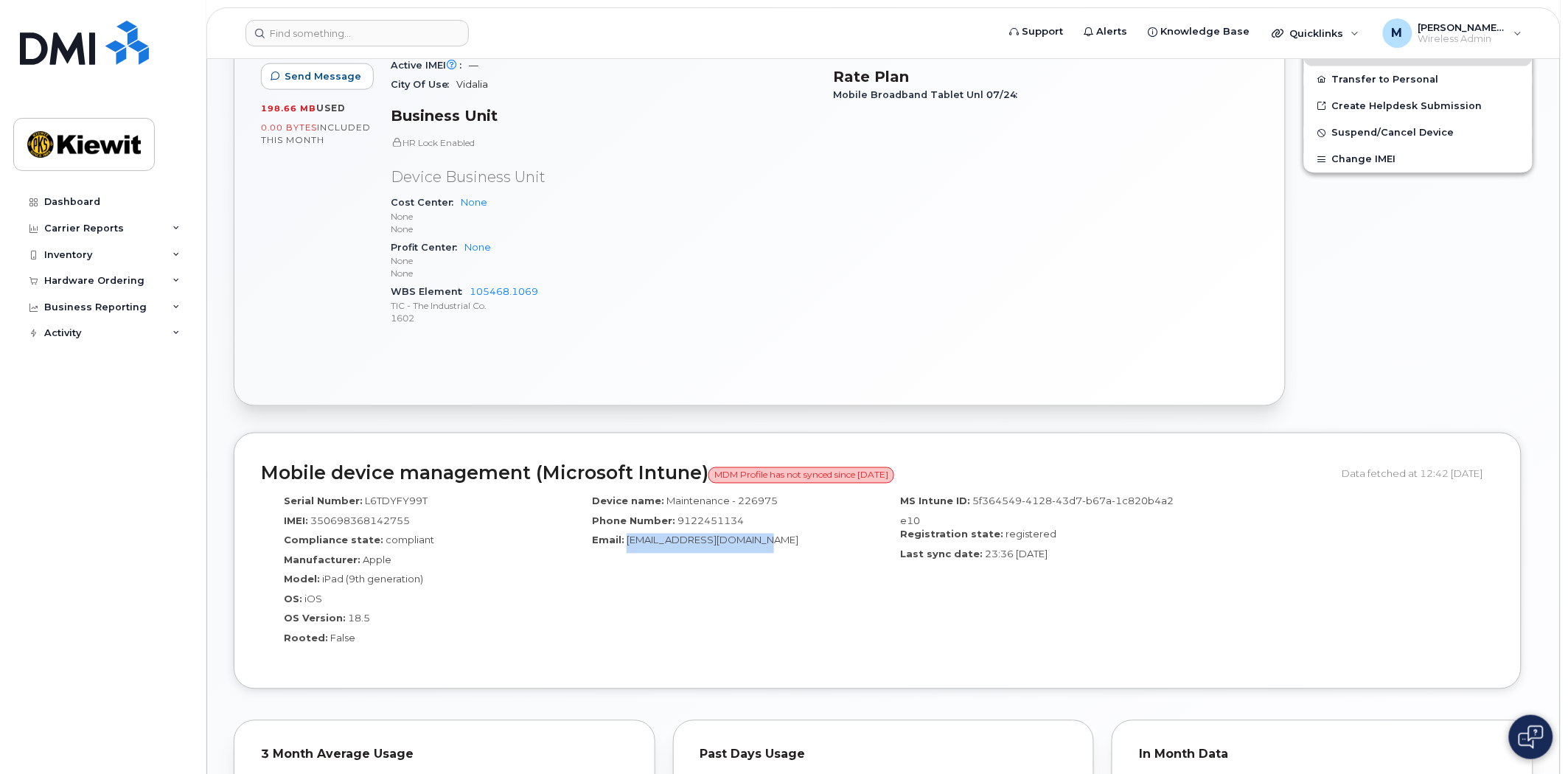
click at [628, 543] on div "Email: GPA_OT_MAINT_1@ticus.com" at bounding box center [723, 544] width 286 height 20
copy span "[EMAIL_ADDRESS][DOMAIN_NAME]"
click at [373, 20] on input at bounding box center [357, 34] width 224 height 27
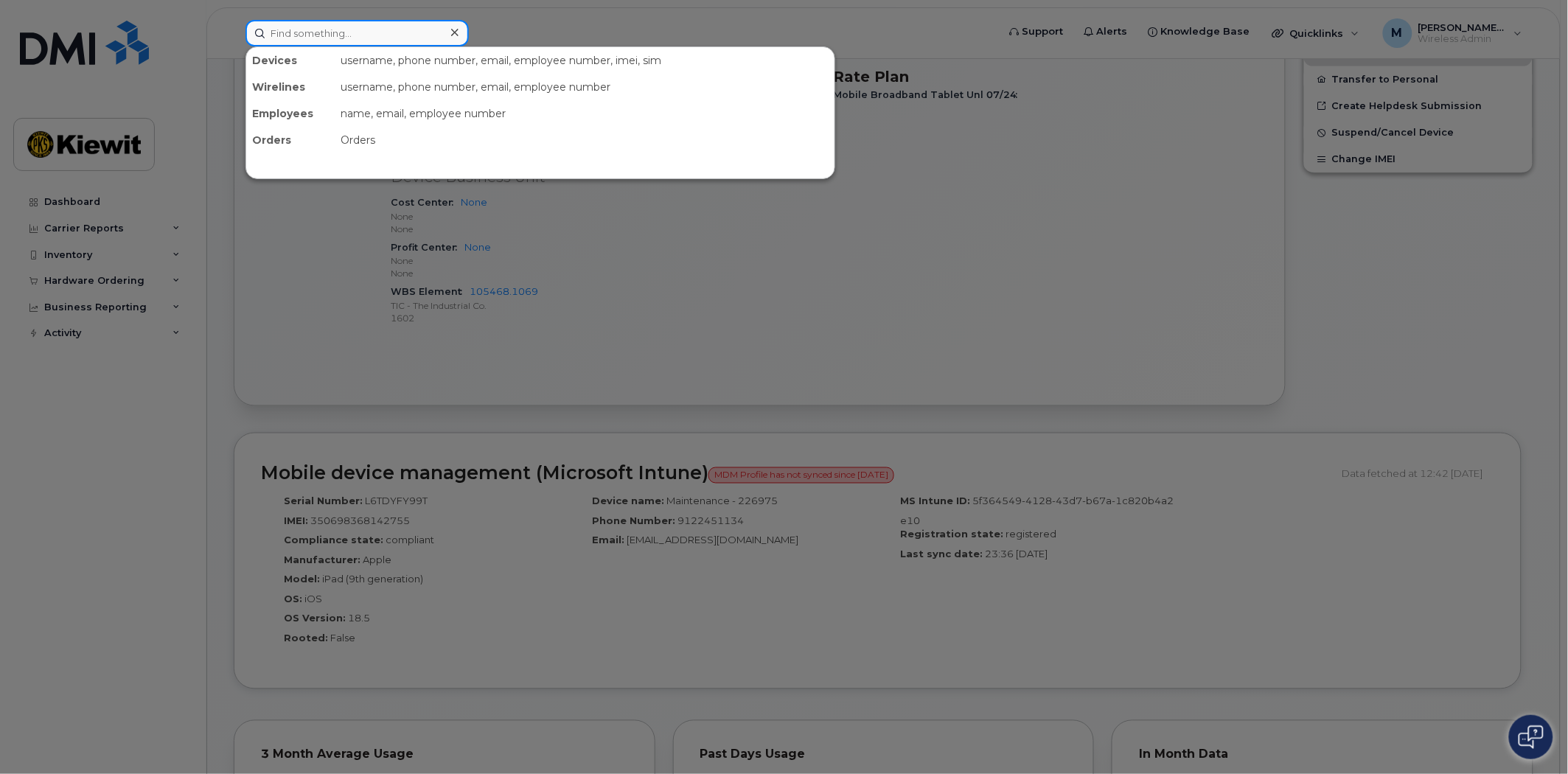
click at [378, 28] on input at bounding box center [357, 34] width 224 height 27
paste input "9127591078"
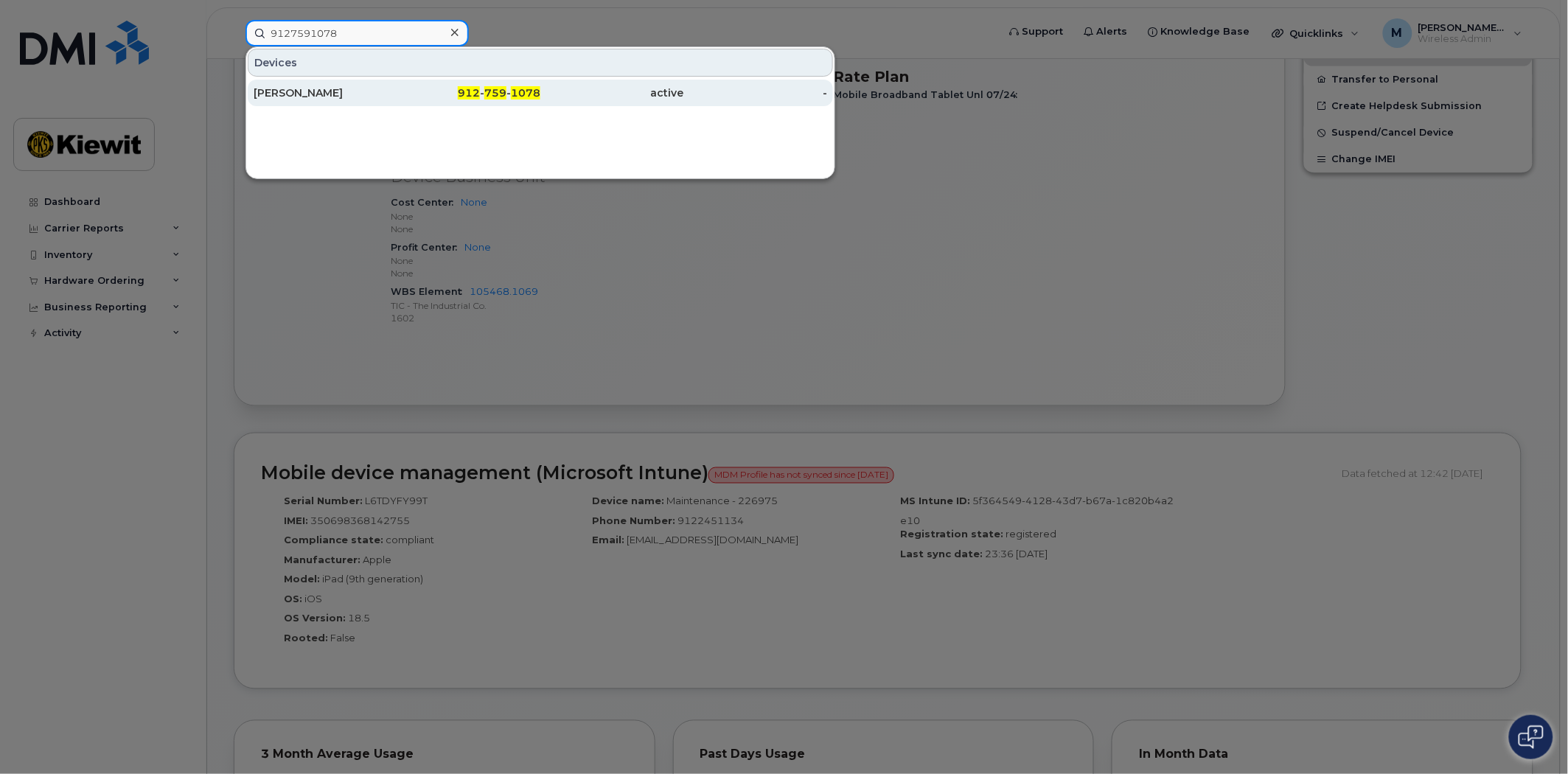
type input "9127591078"
click at [497, 85] on div "912 - 759 - 1078" at bounding box center [470, 92] width 144 height 14
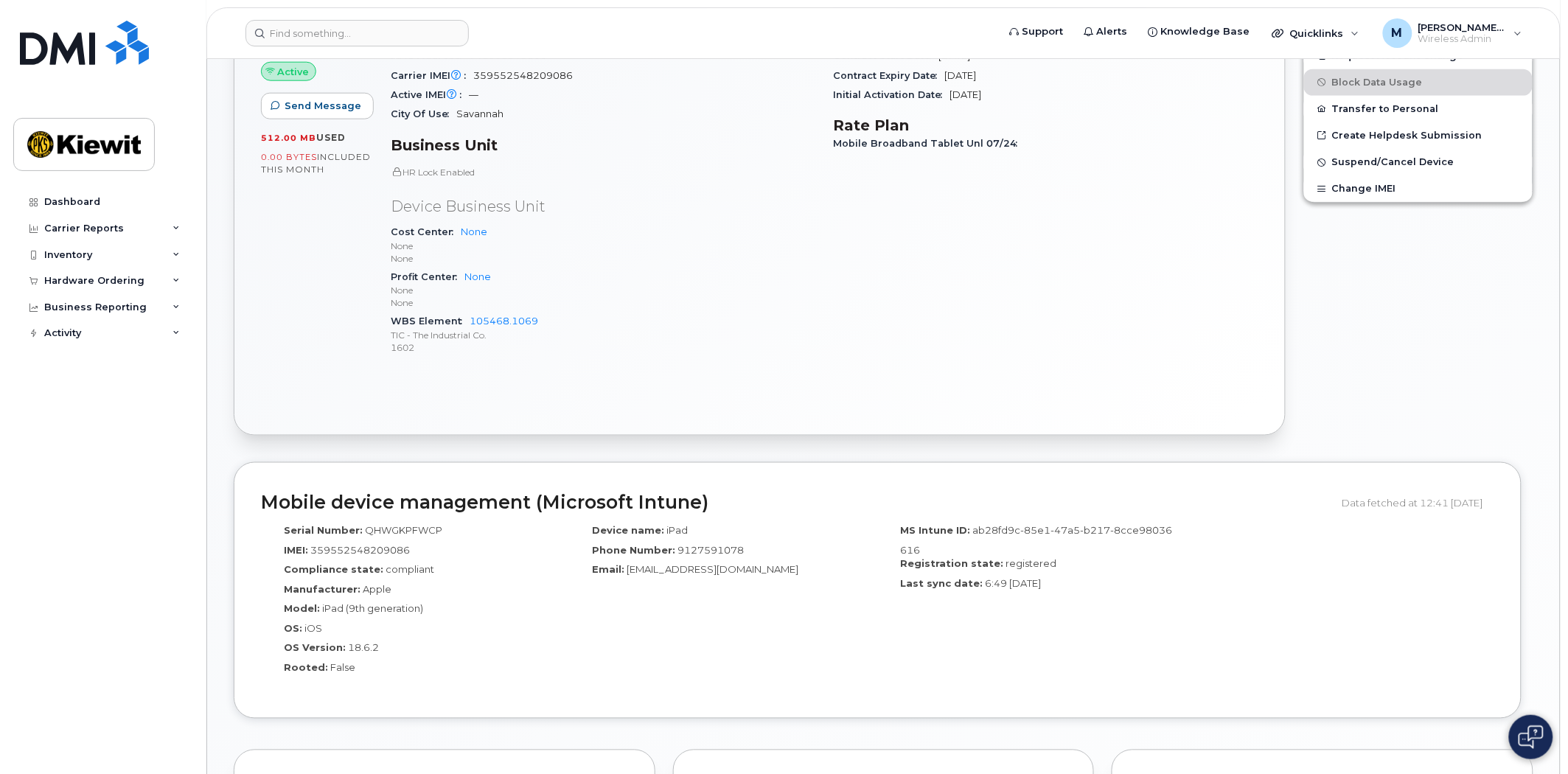
scroll to position [572, 0]
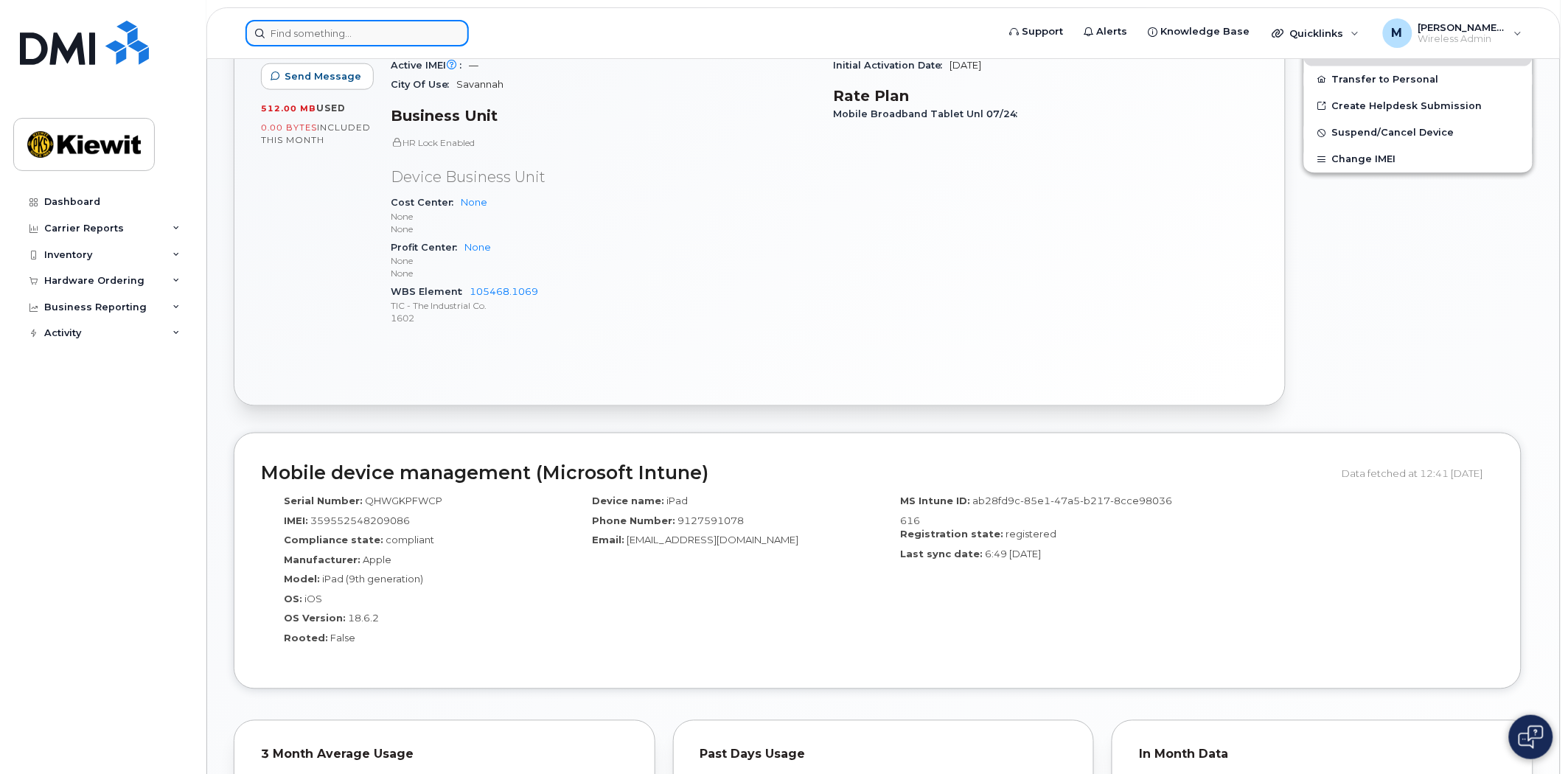
click at [325, 30] on input at bounding box center [357, 34] width 224 height 27
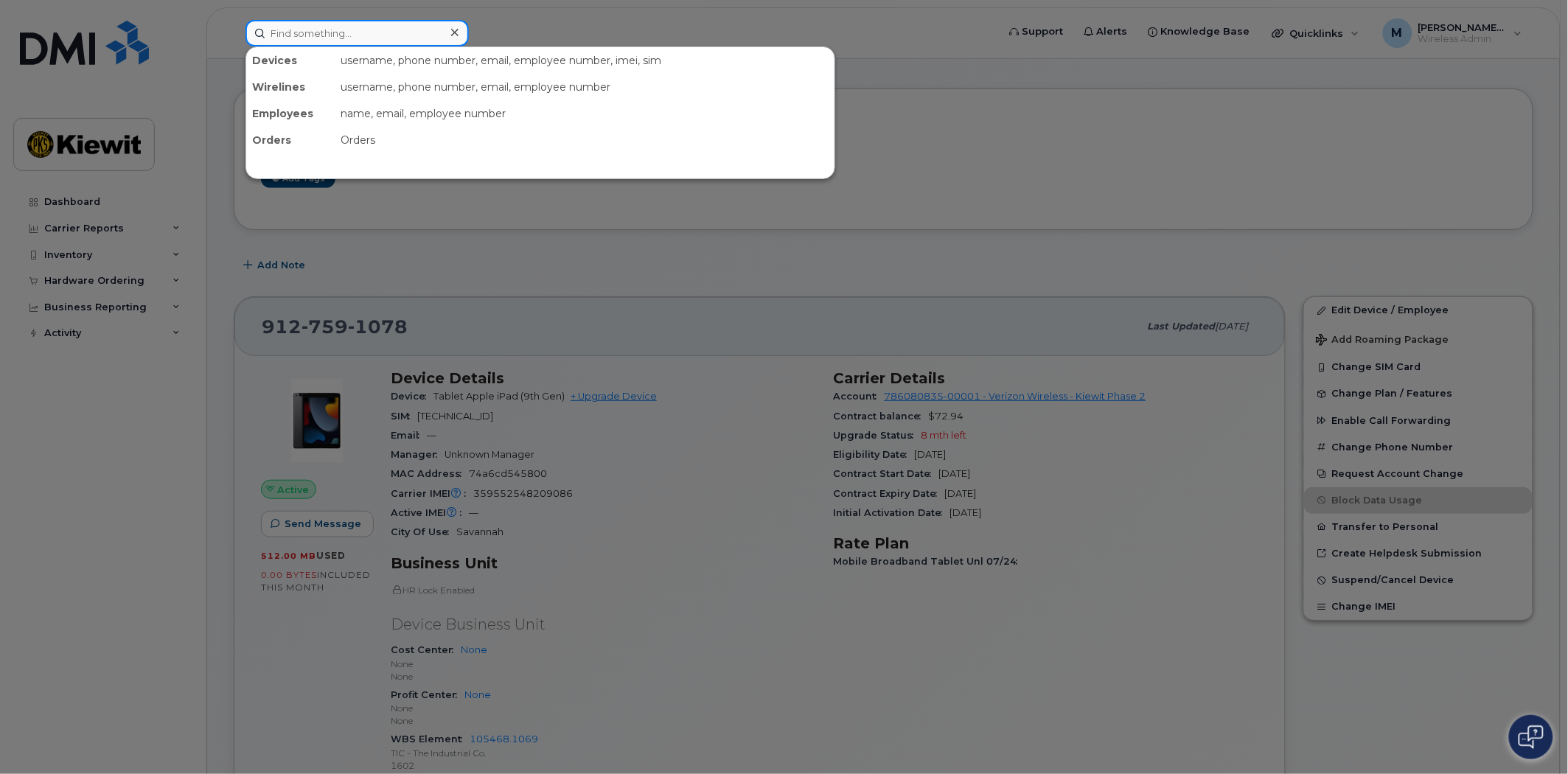
scroll to position [0, 0]
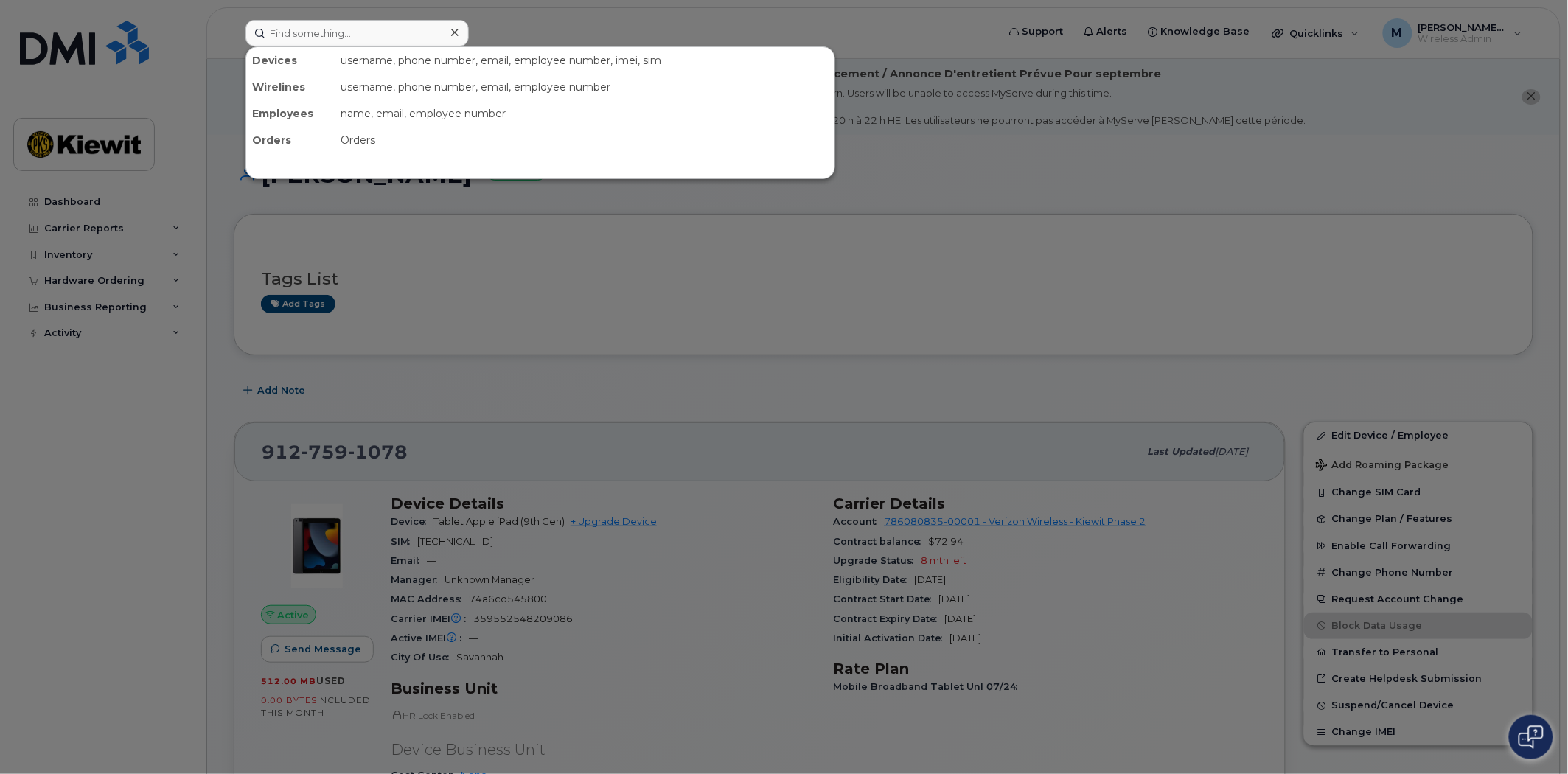
click at [484, 369] on div at bounding box center [784, 387] width 1568 height 774
click at [339, 37] on input at bounding box center [357, 34] width 224 height 27
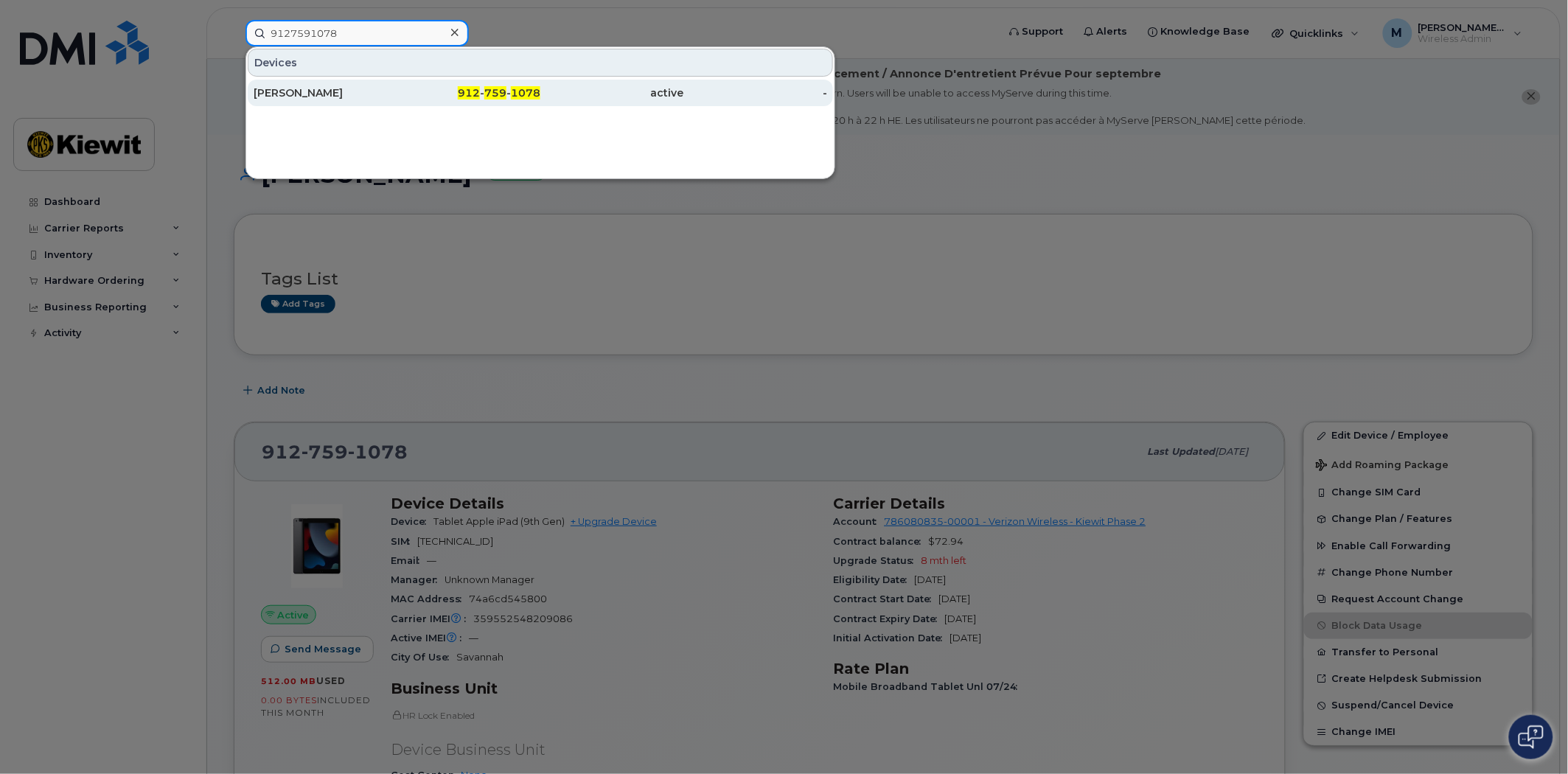
type input "9127591078"
click at [498, 91] on span "759" at bounding box center [495, 93] width 22 height 13
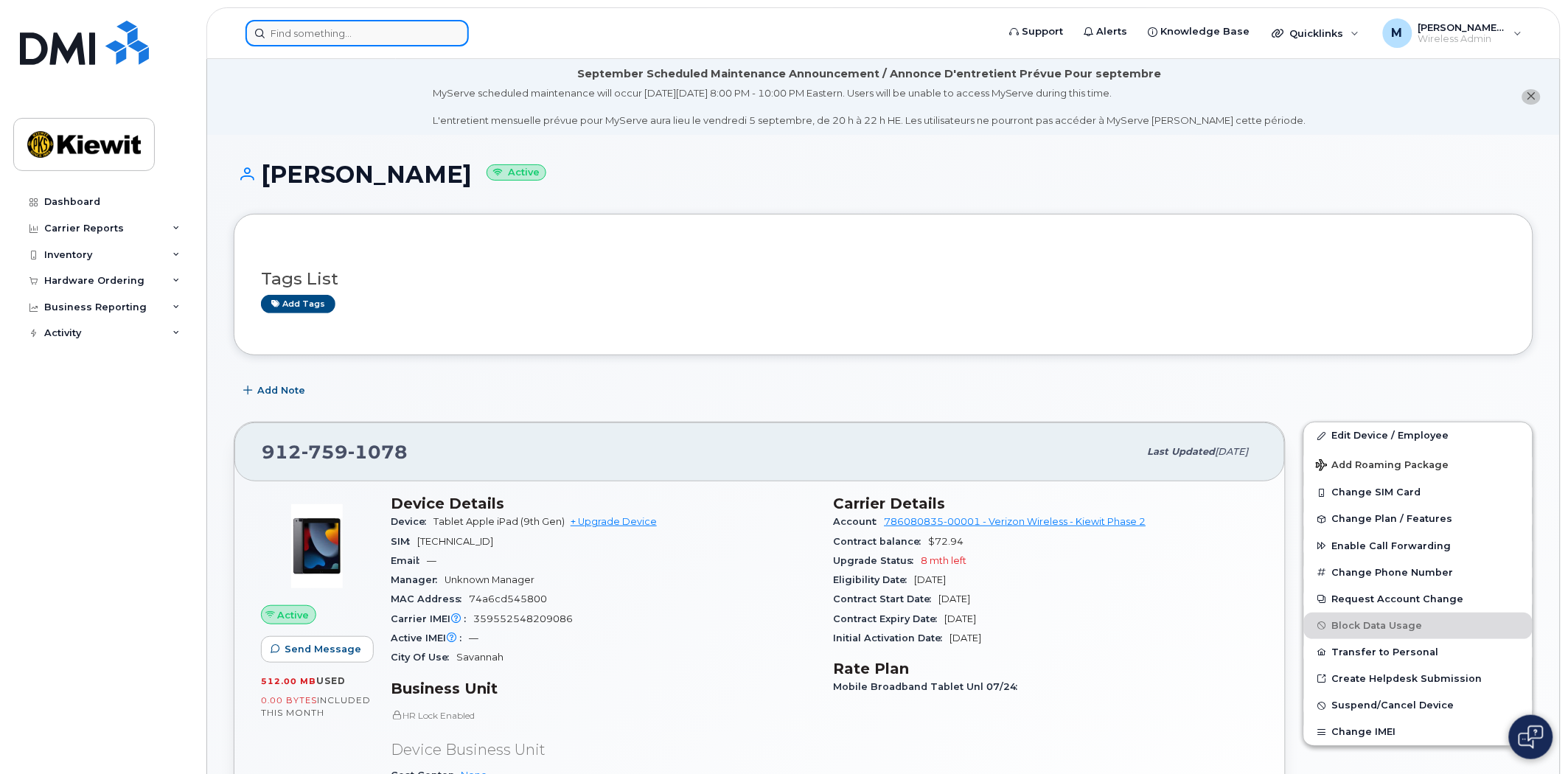
click at [311, 34] on input at bounding box center [357, 34] width 224 height 27
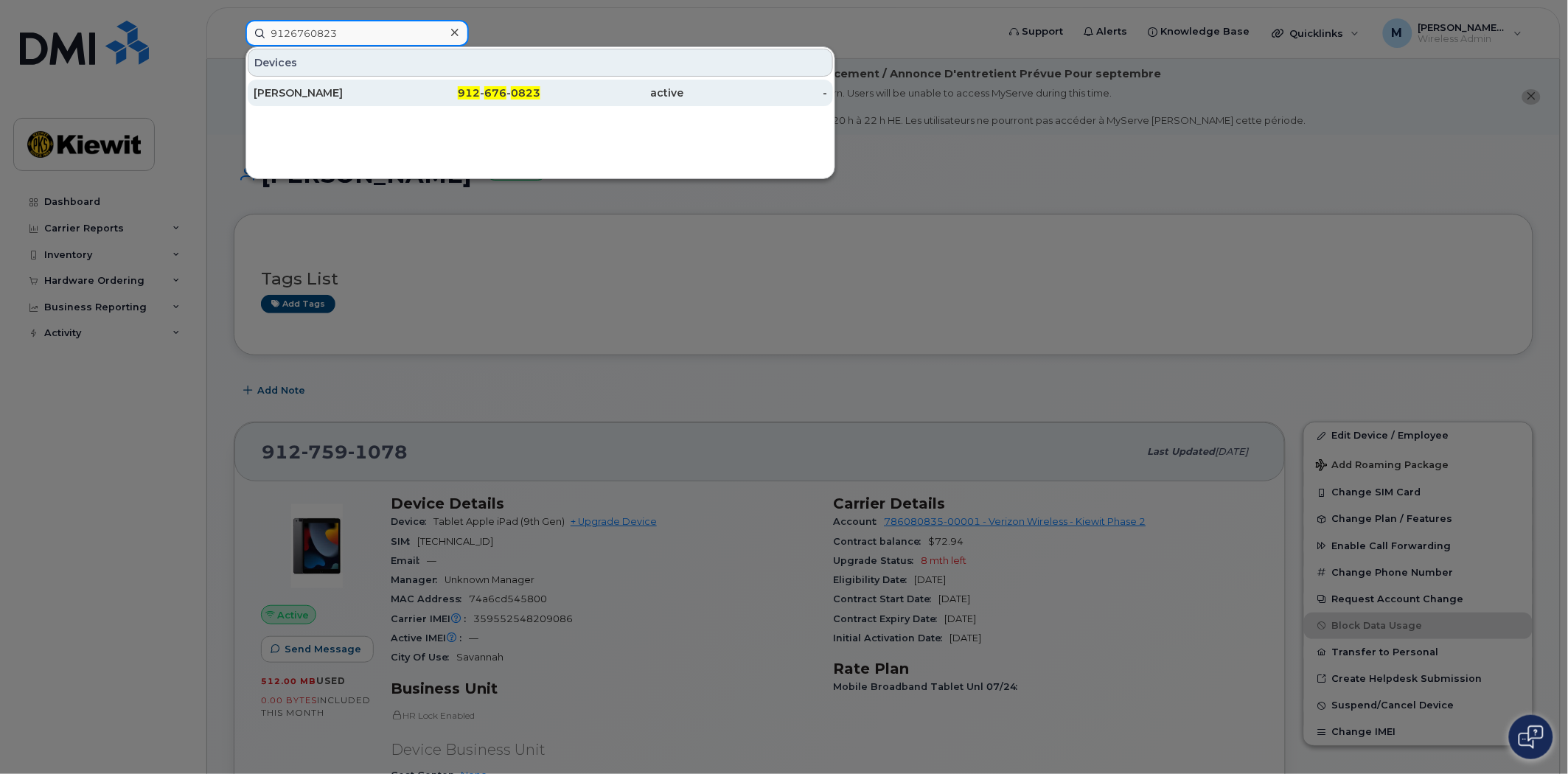
type input "9126760823"
click at [507, 90] on div "912 - 676 - 0823" at bounding box center [470, 92] width 144 height 14
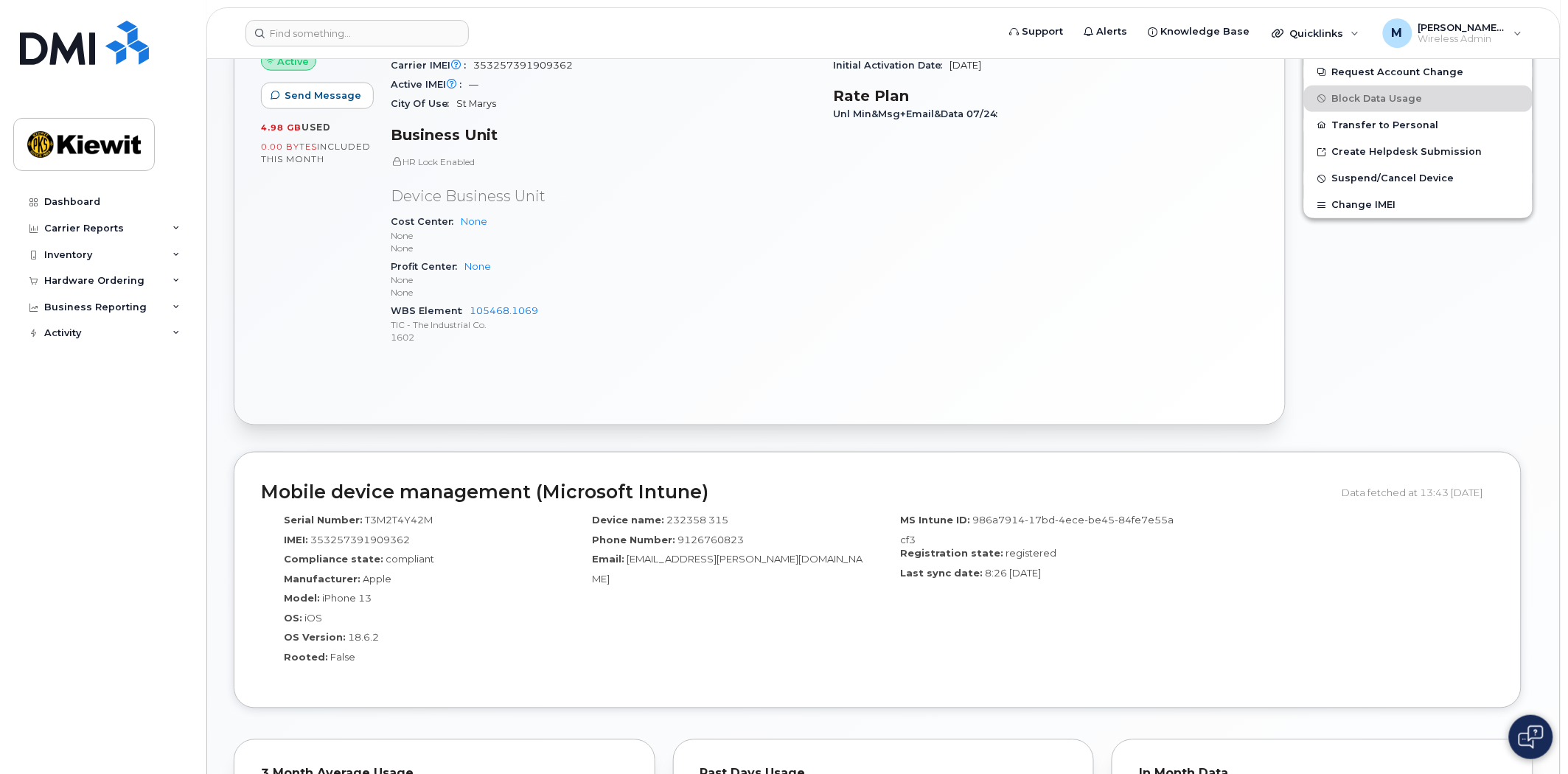
scroll to position [636, 0]
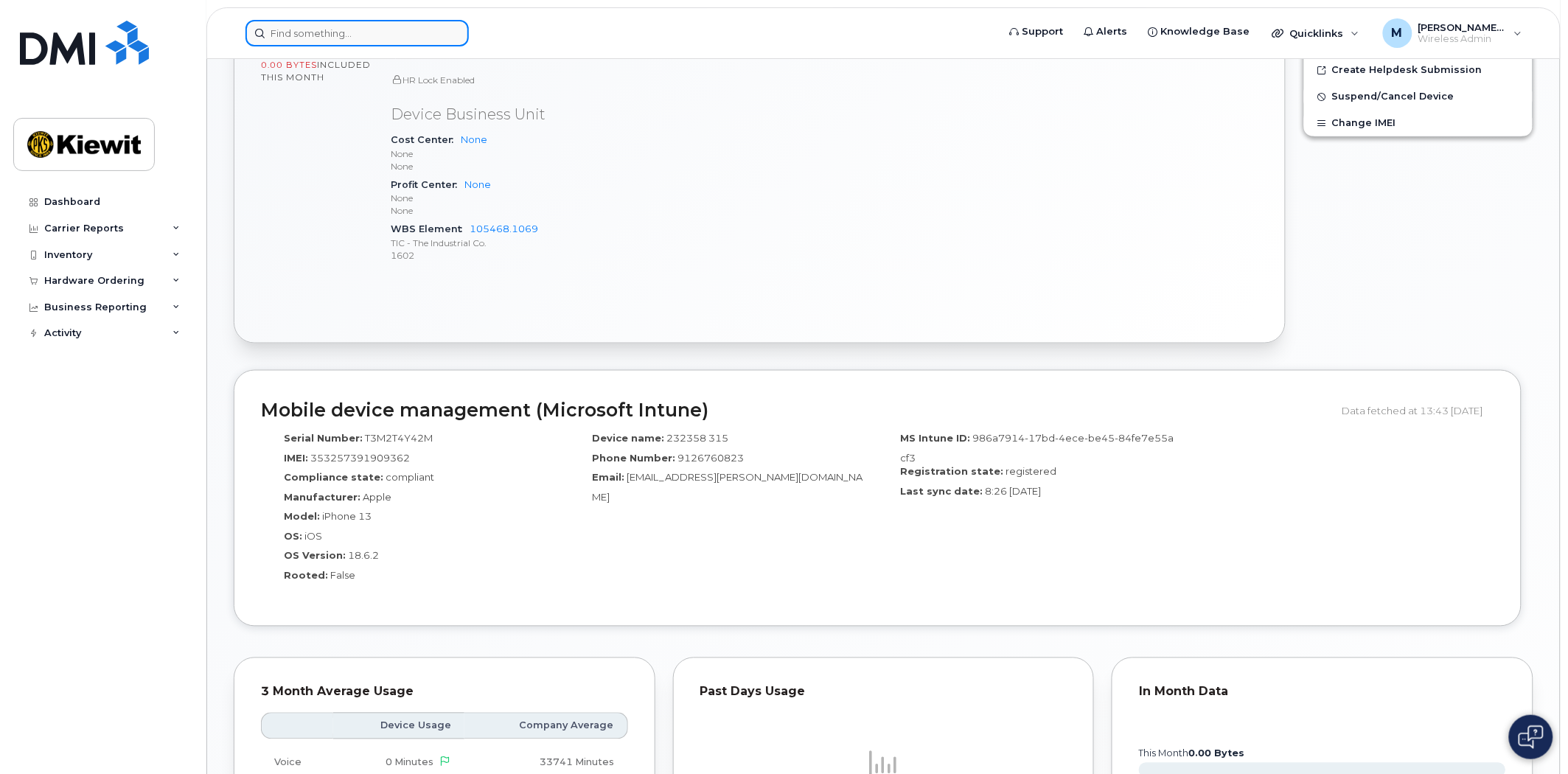
click at [347, 38] on input at bounding box center [357, 34] width 224 height 27
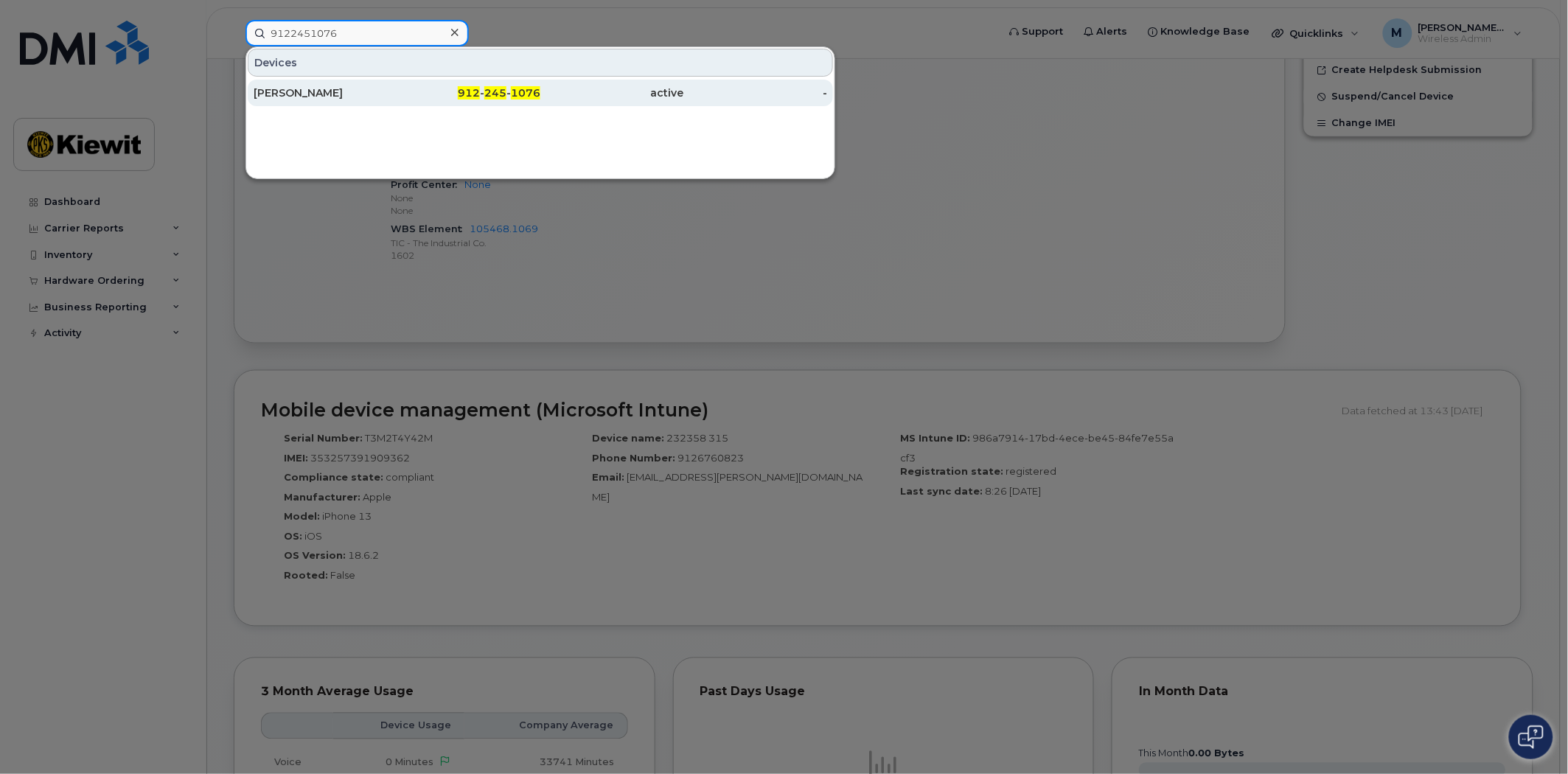
type input "9122451076"
click at [505, 90] on span "245" at bounding box center [495, 93] width 22 height 13
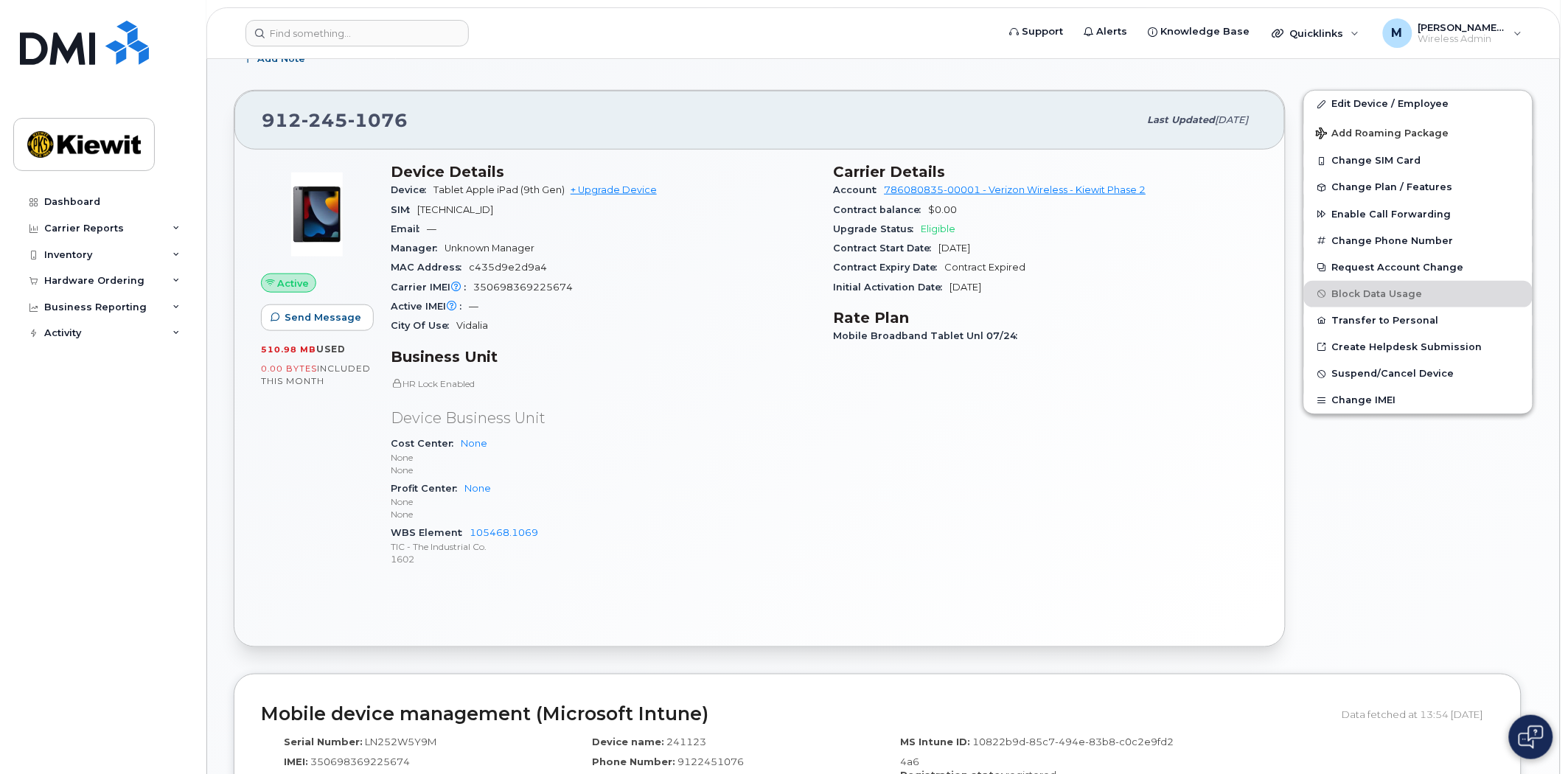
scroll to position [572, 0]
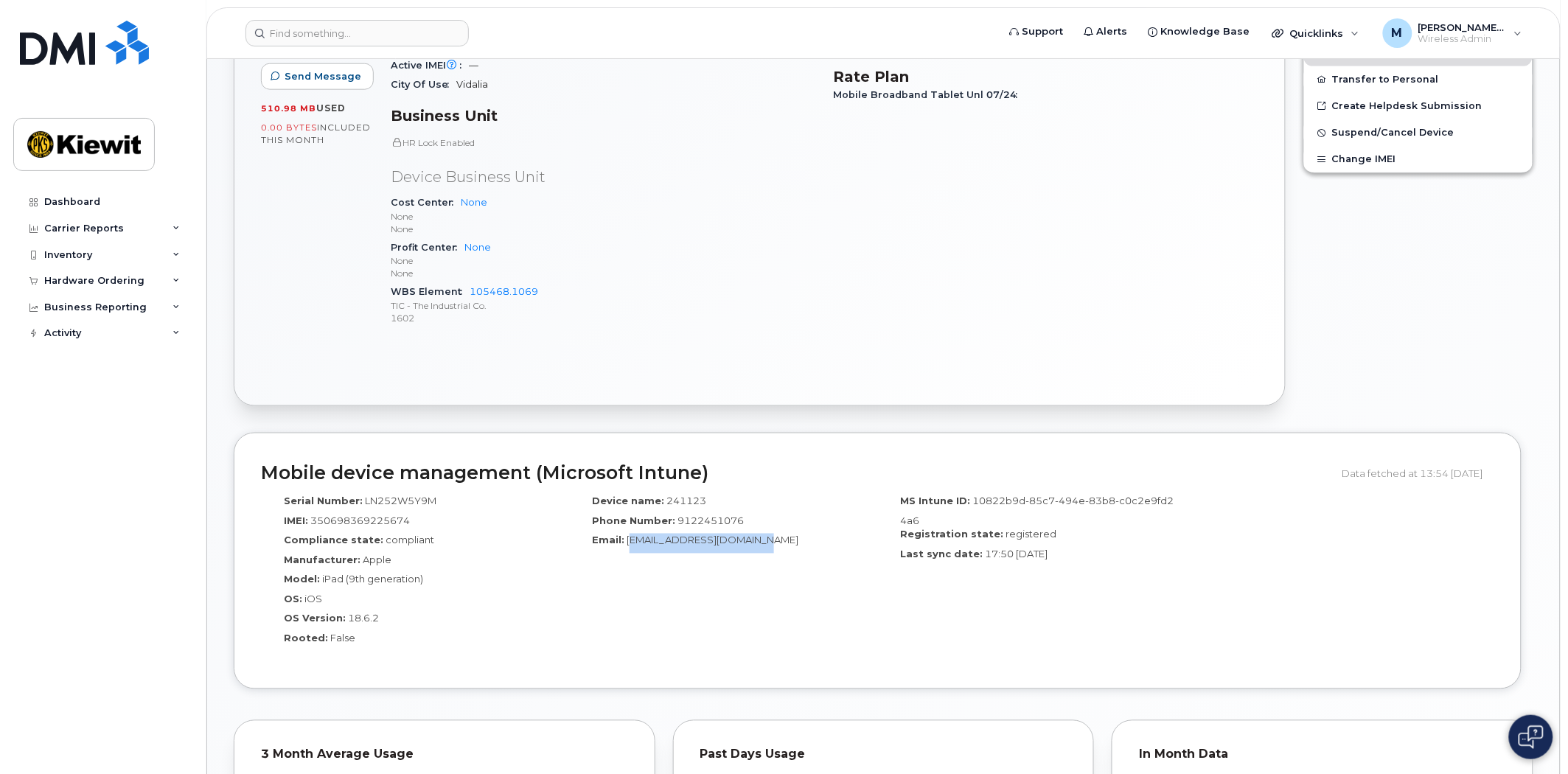
drag, startPoint x: 779, startPoint y: 535, endPoint x: 636, endPoint y: 544, distance: 143.3
click at [636, 544] on div "Email: GPA_OT_MAINT_1@ticus.com" at bounding box center [723, 544] width 286 height 20
click at [293, 46] on header "Support Alerts Knowledge Base Quicklinks Suspend / Cancel Device Change SIM Car…" at bounding box center [884, 34] width 1355 height 52
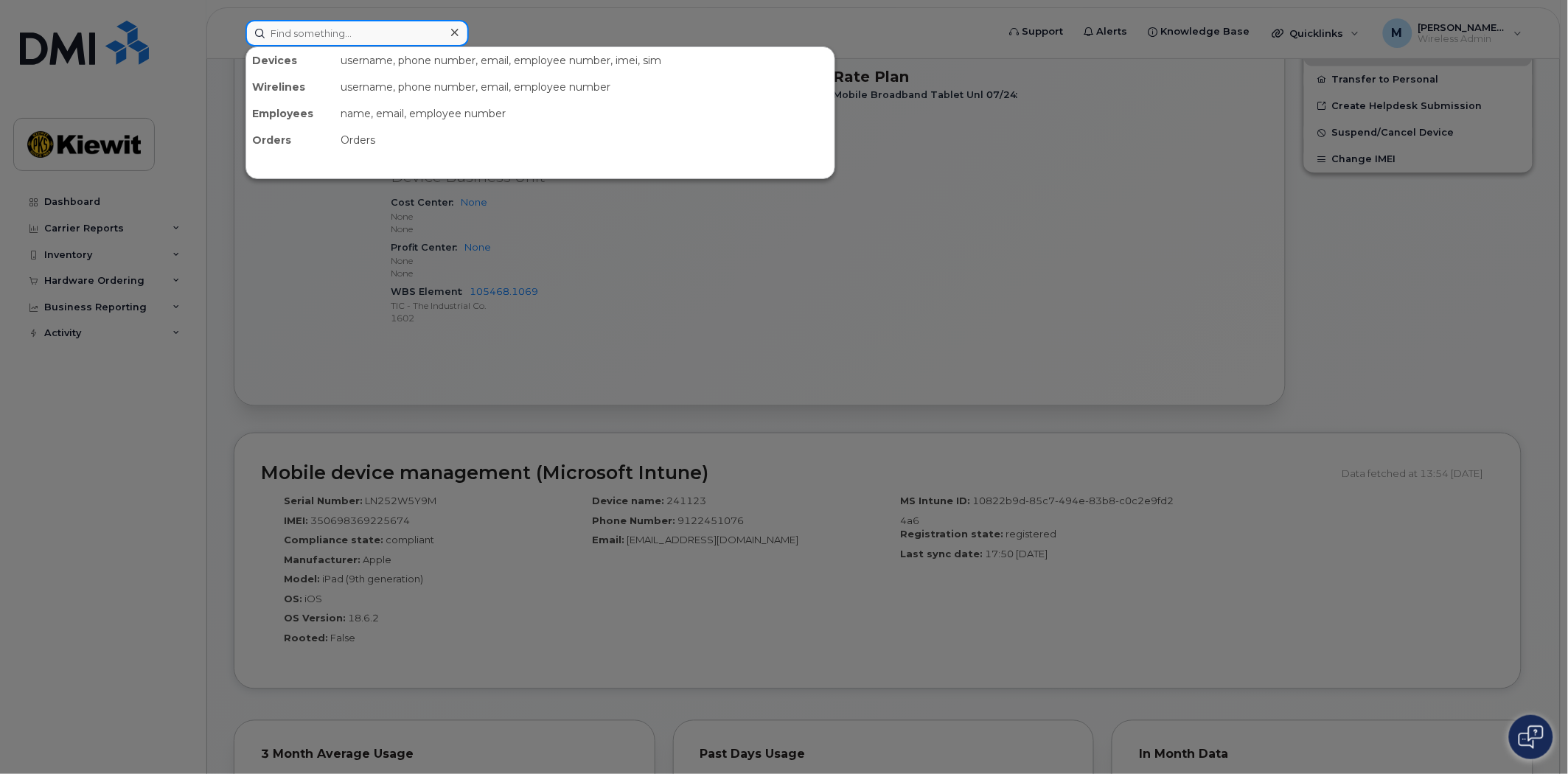
click at [299, 33] on input at bounding box center [357, 34] width 224 height 27
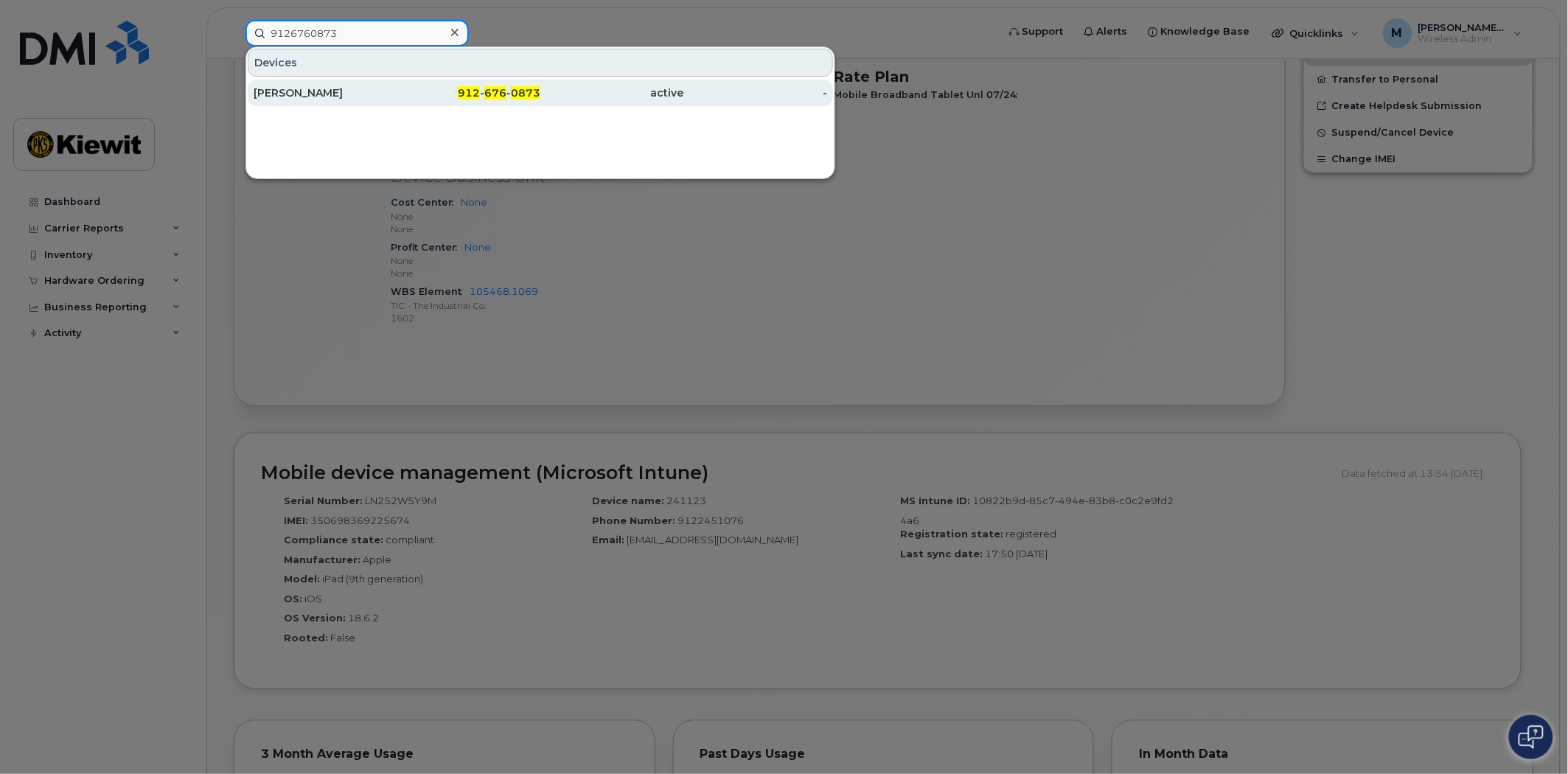
type input "9126760873"
click at [529, 97] on span "0873" at bounding box center [526, 93] width 30 height 13
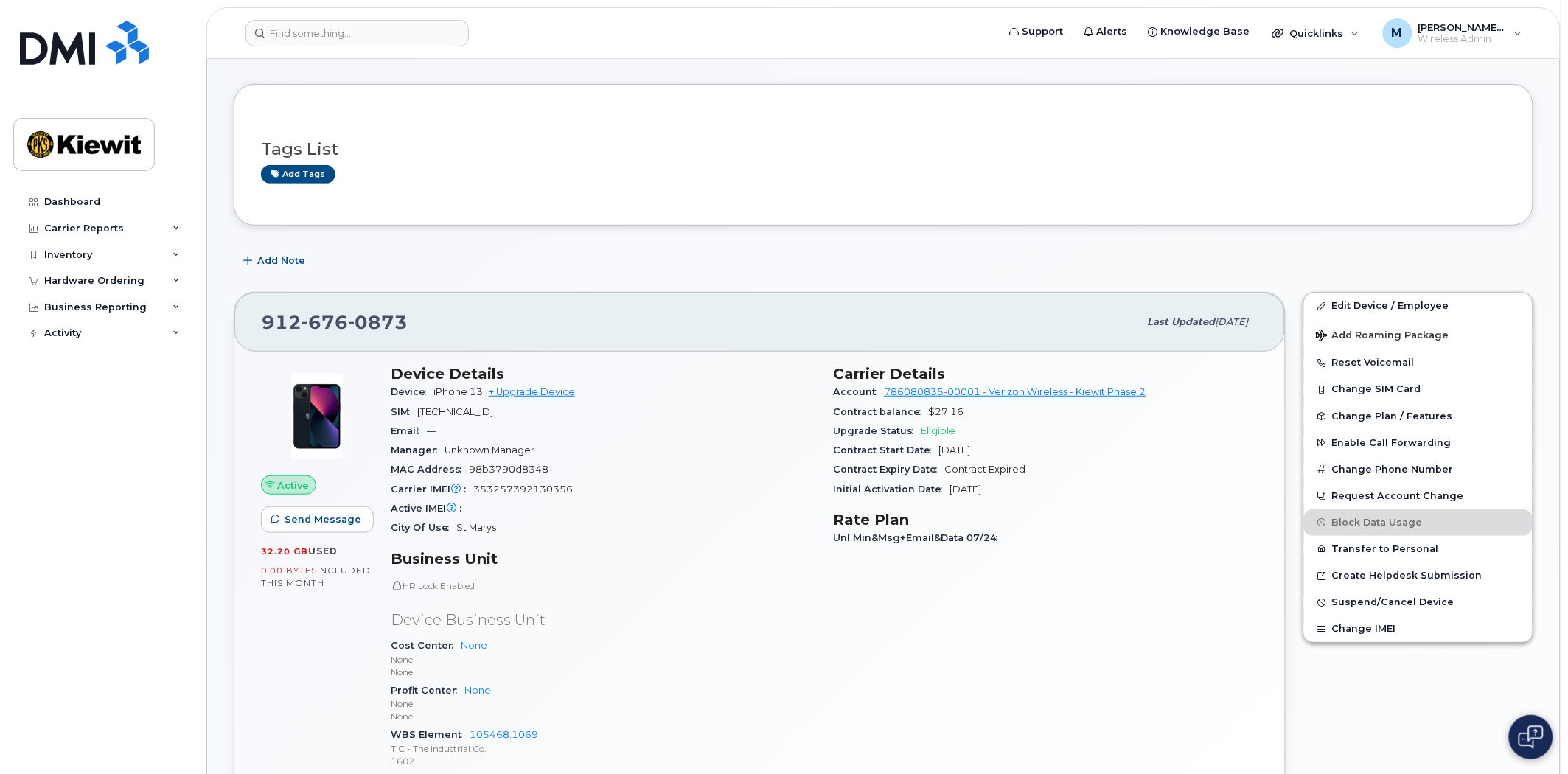
scroll to position [491, 0]
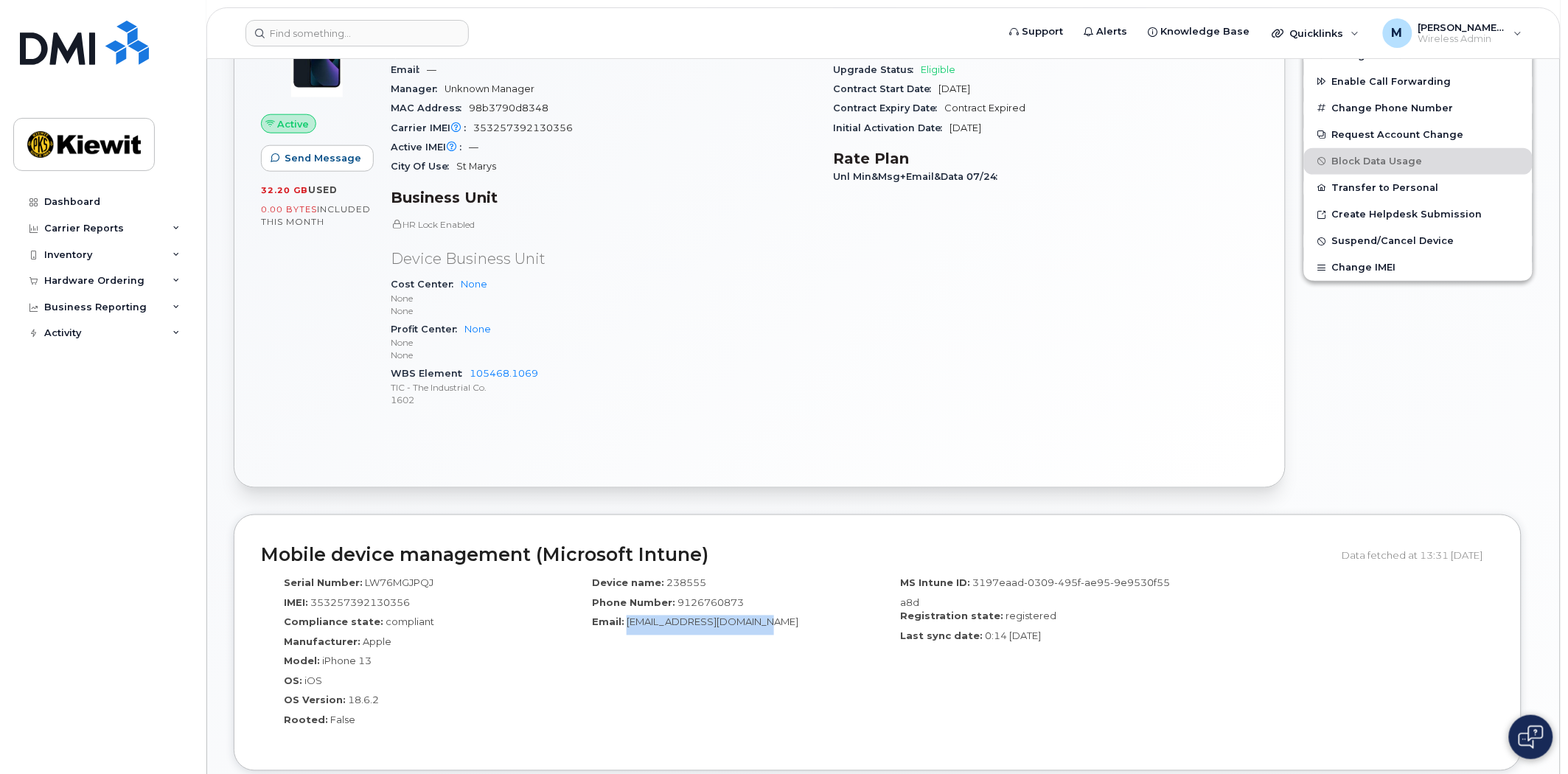
drag, startPoint x: 778, startPoint y: 626, endPoint x: 625, endPoint y: 625, distance: 153.0
click at [625, 625] on div "Email: [EMAIL_ADDRESS][DOMAIN_NAME]" at bounding box center [723, 625] width 286 height 20
copy span "[EMAIL_ADDRESS][DOMAIN_NAME]"
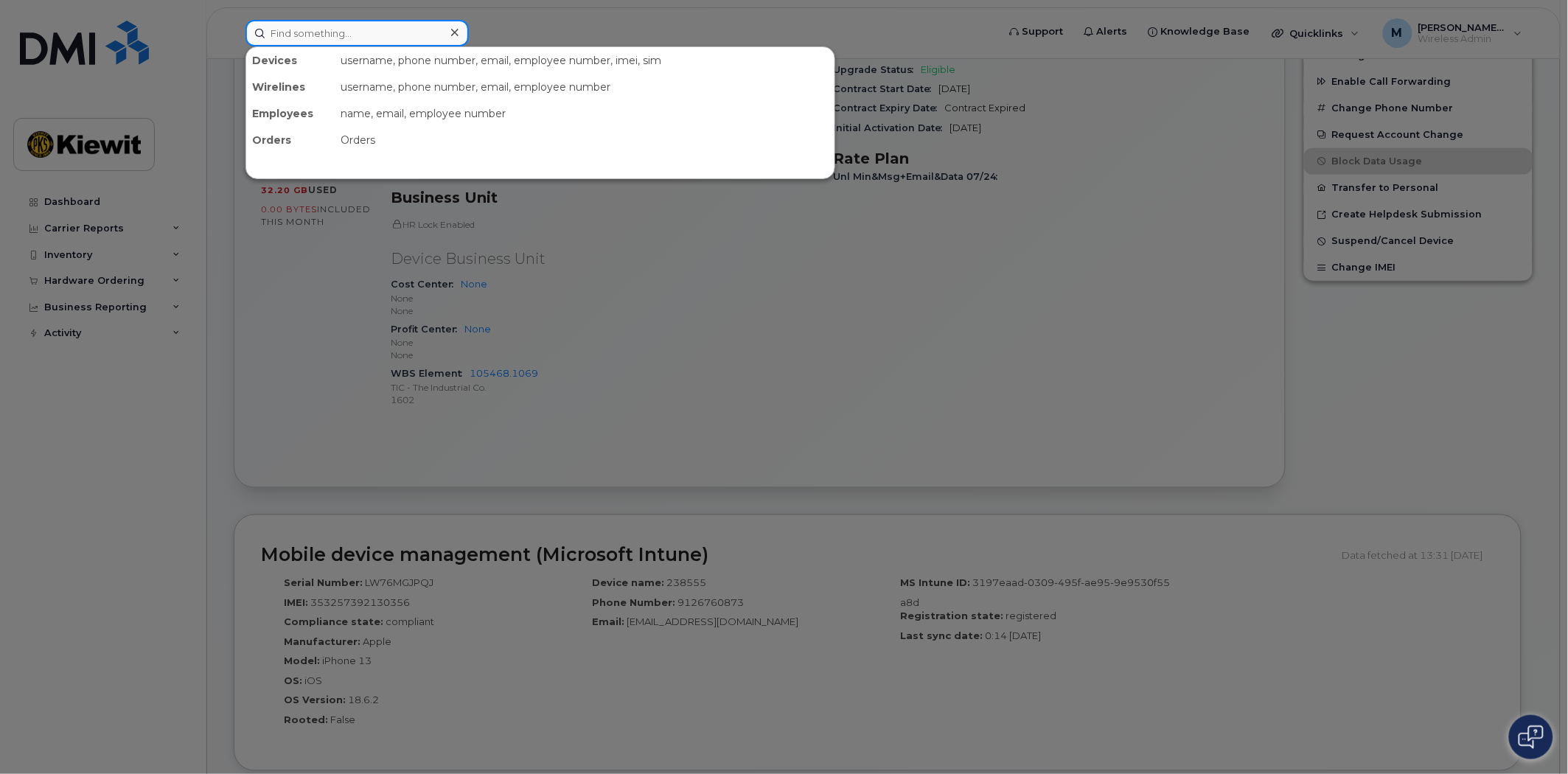
click at [435, 20] on input at bounding box center [357, 34] width 224 height 27
type input "9122451133"
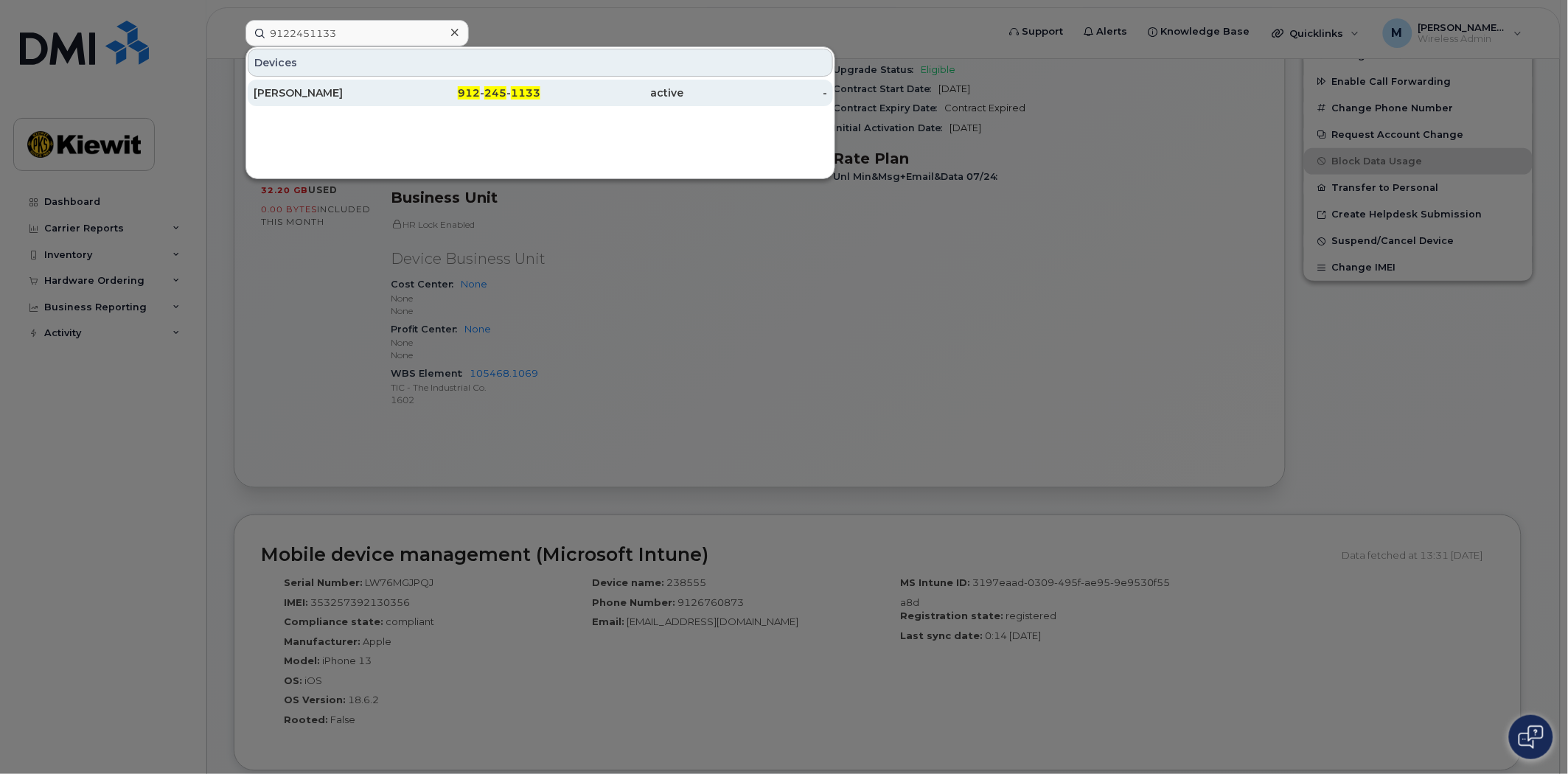
click at [510, 101] on div "912 - 245 - 1133" at bounding box center [470, 93] width 144 height 27
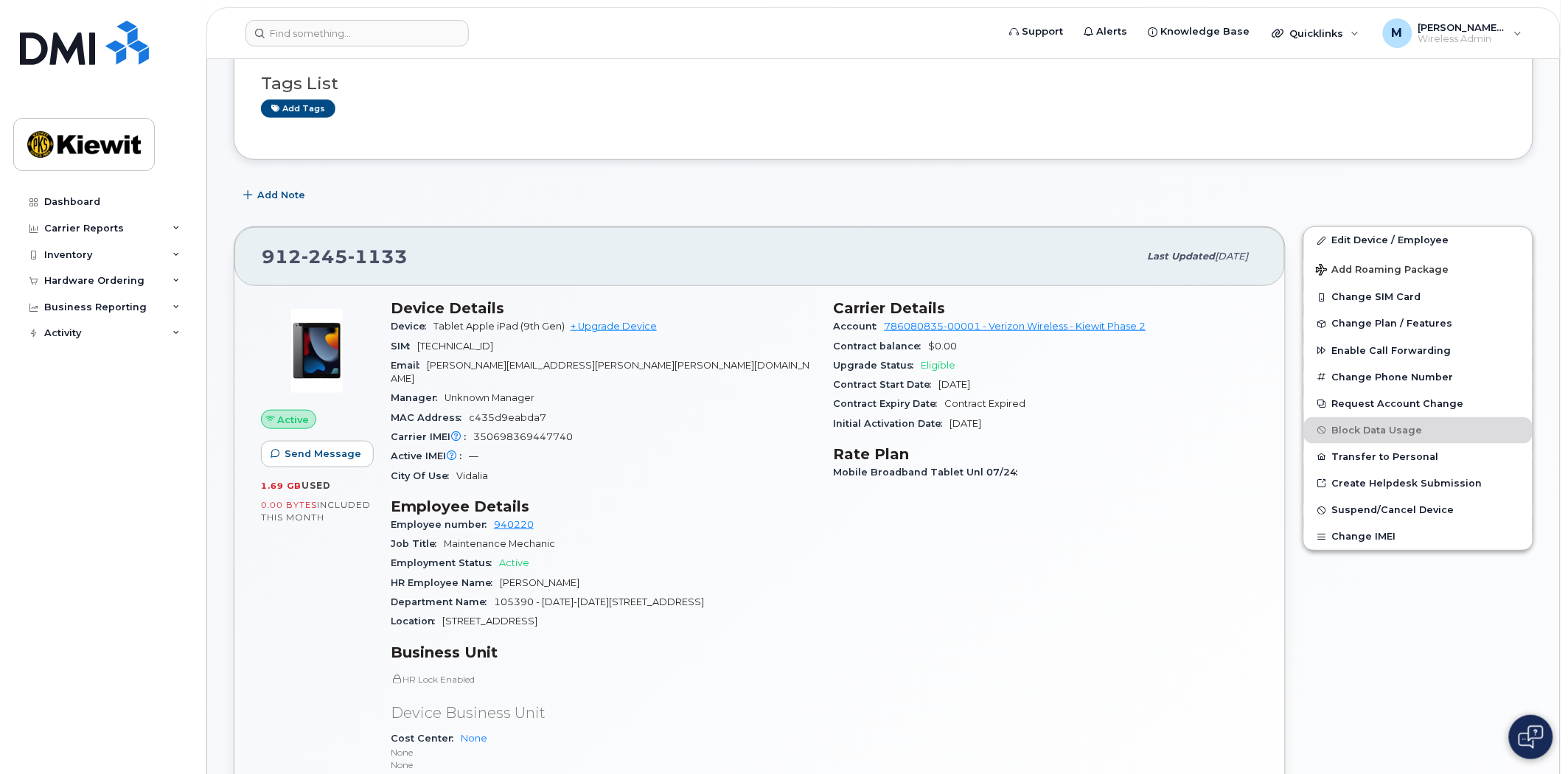
scroll to position [315, 0]
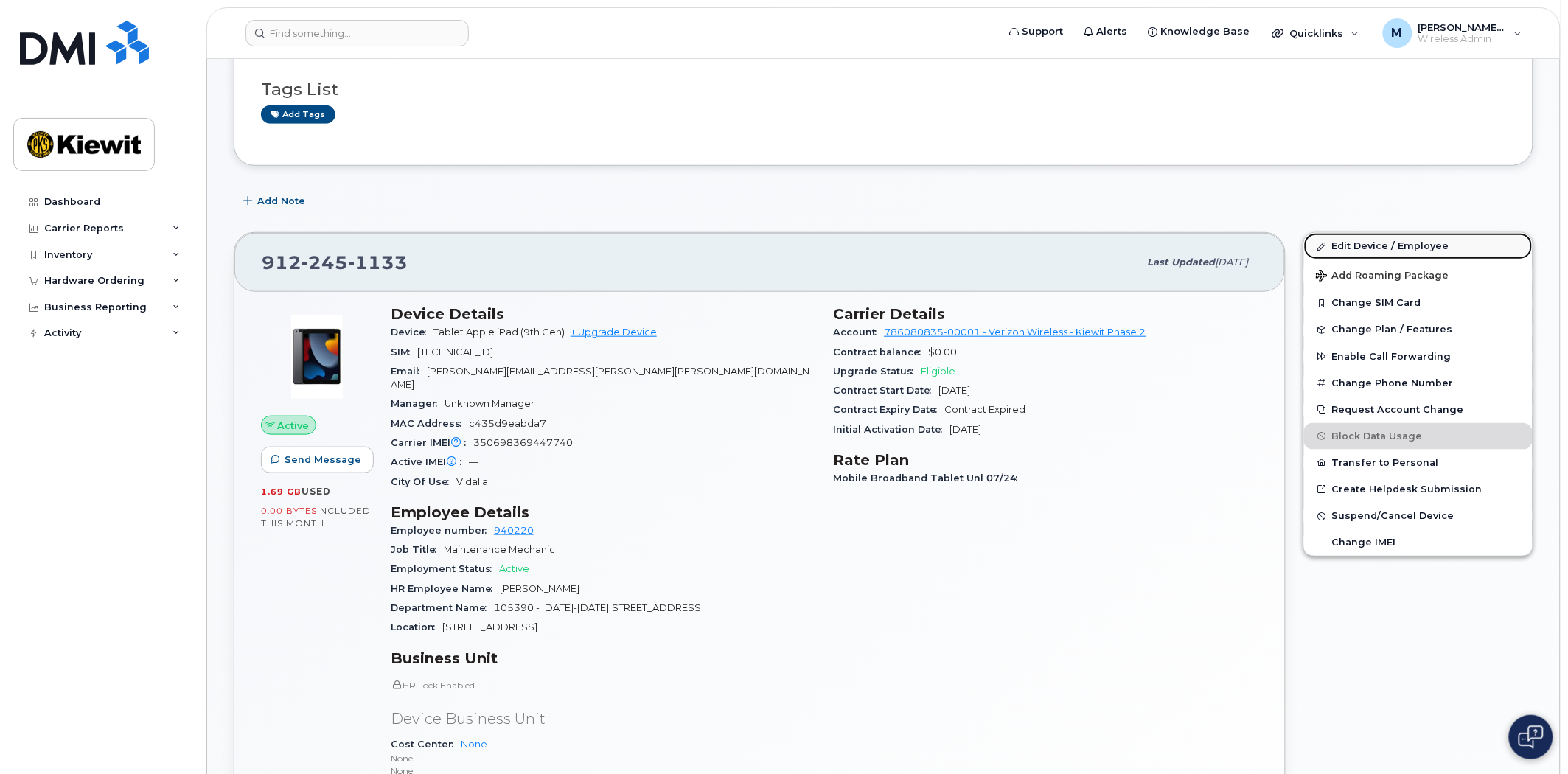
click at [1387, 241] on link "Edit Device / Employee" at bounding box center [1419, 247] width 229 height 27
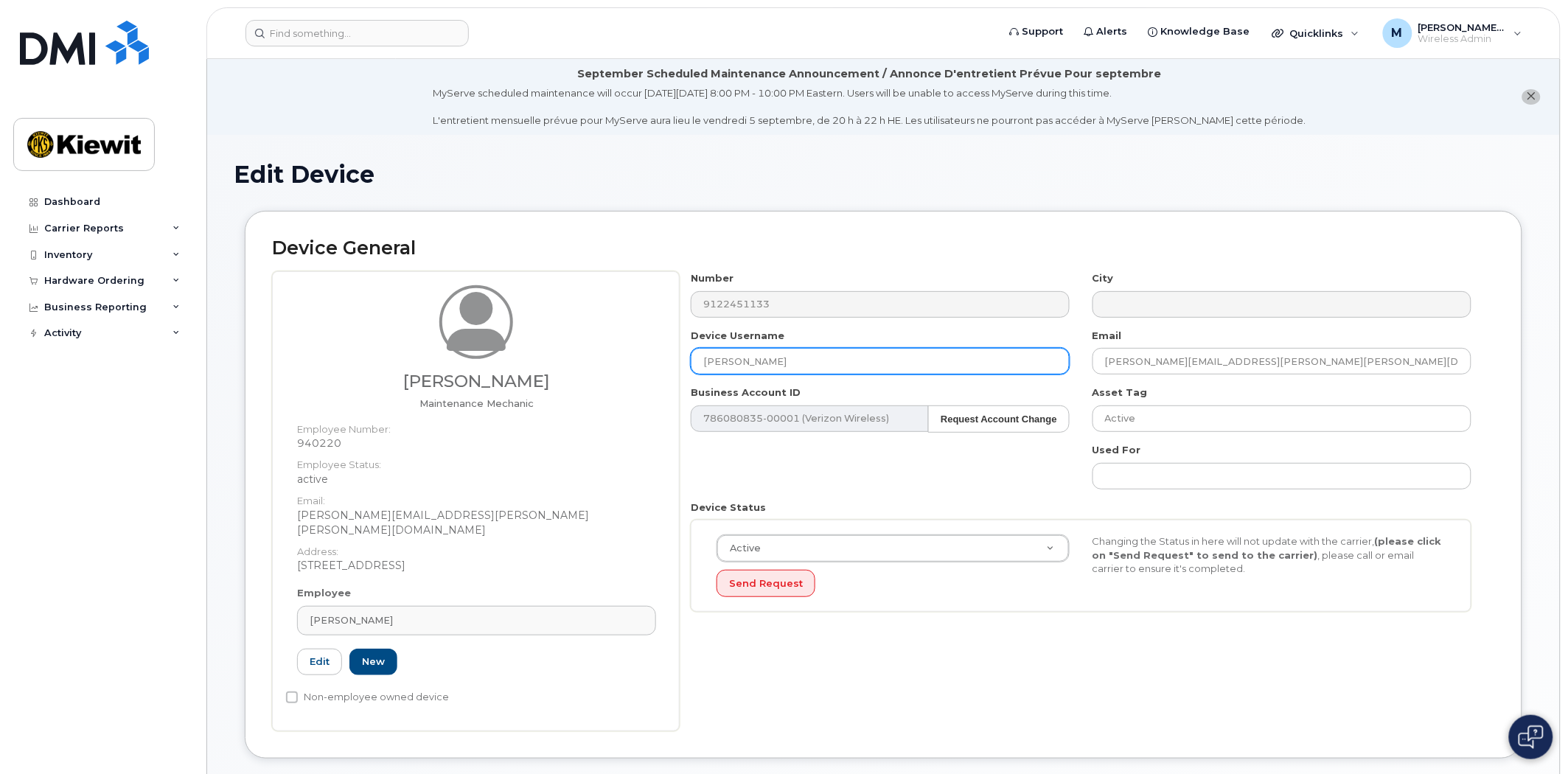
drag, startPoint x: 814, startPoint y: 359, endPoint x: 578, endPoint y: 359, distance: 236.0
click at [578, 359] on div "[PERSON_NAME] Maintenance Mechanic Employee Number: 940220 Employee Status: act…" at bounding box center [883, 500] width 1223 height 460
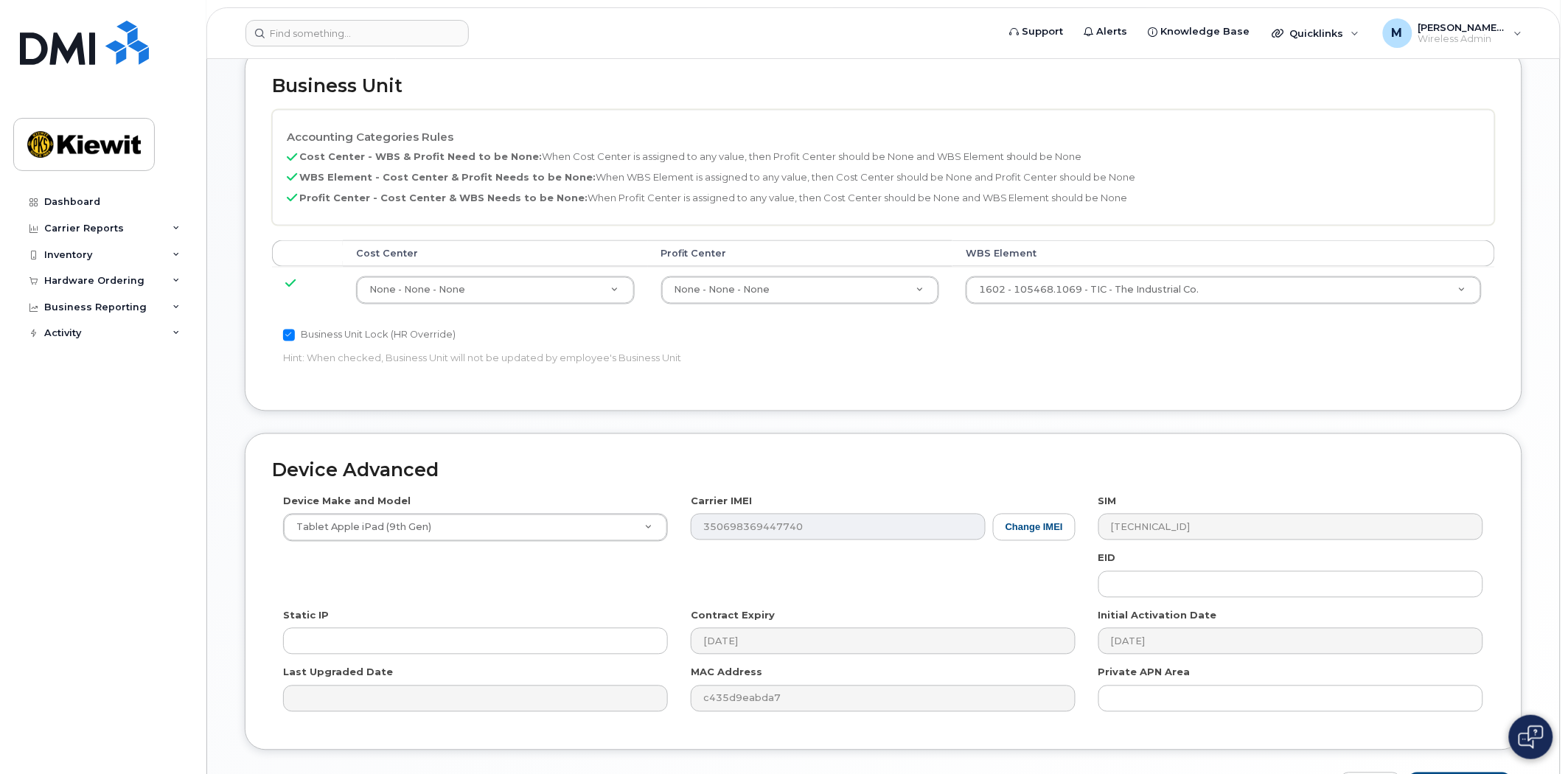
scroll to position [816, 0]
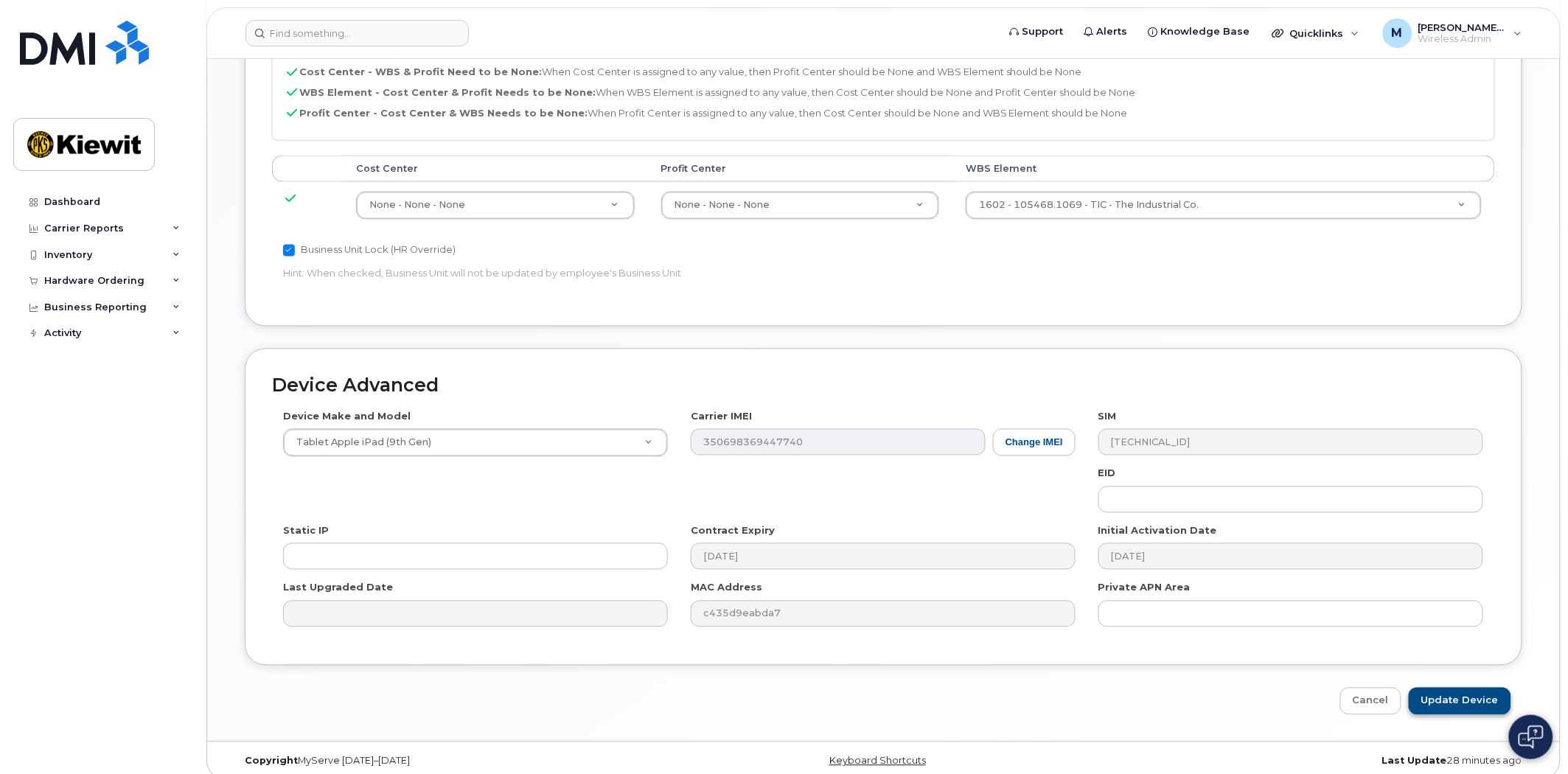
type input "[PERSON_NAME]"
click at [1449, 688] on input "Update Device" at bounding box center [1460, 701] width 103 height 27
type input "Saving..."
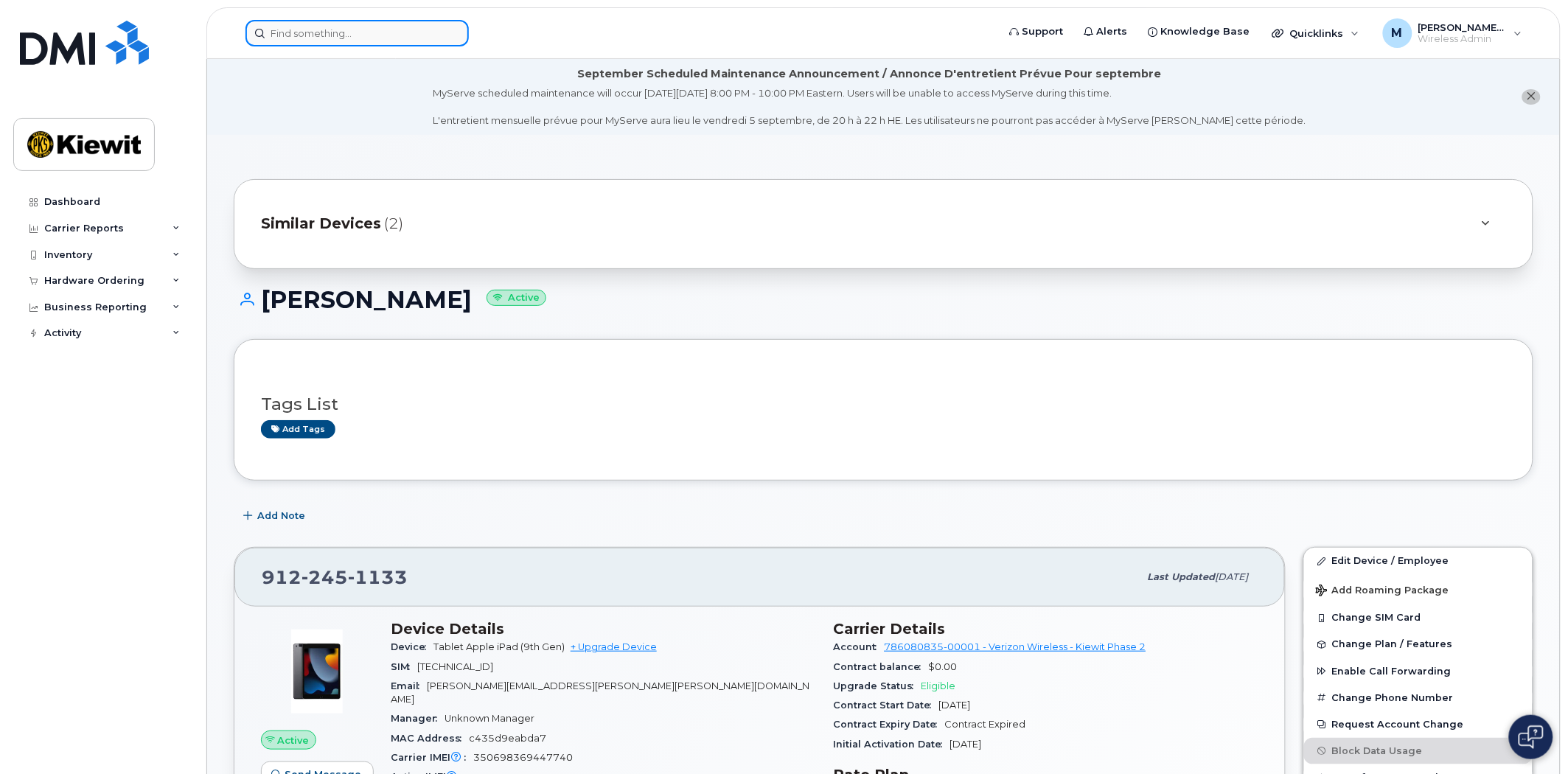
click at [334, 39] on input at bounding box center [357, 34] width 224 height 27
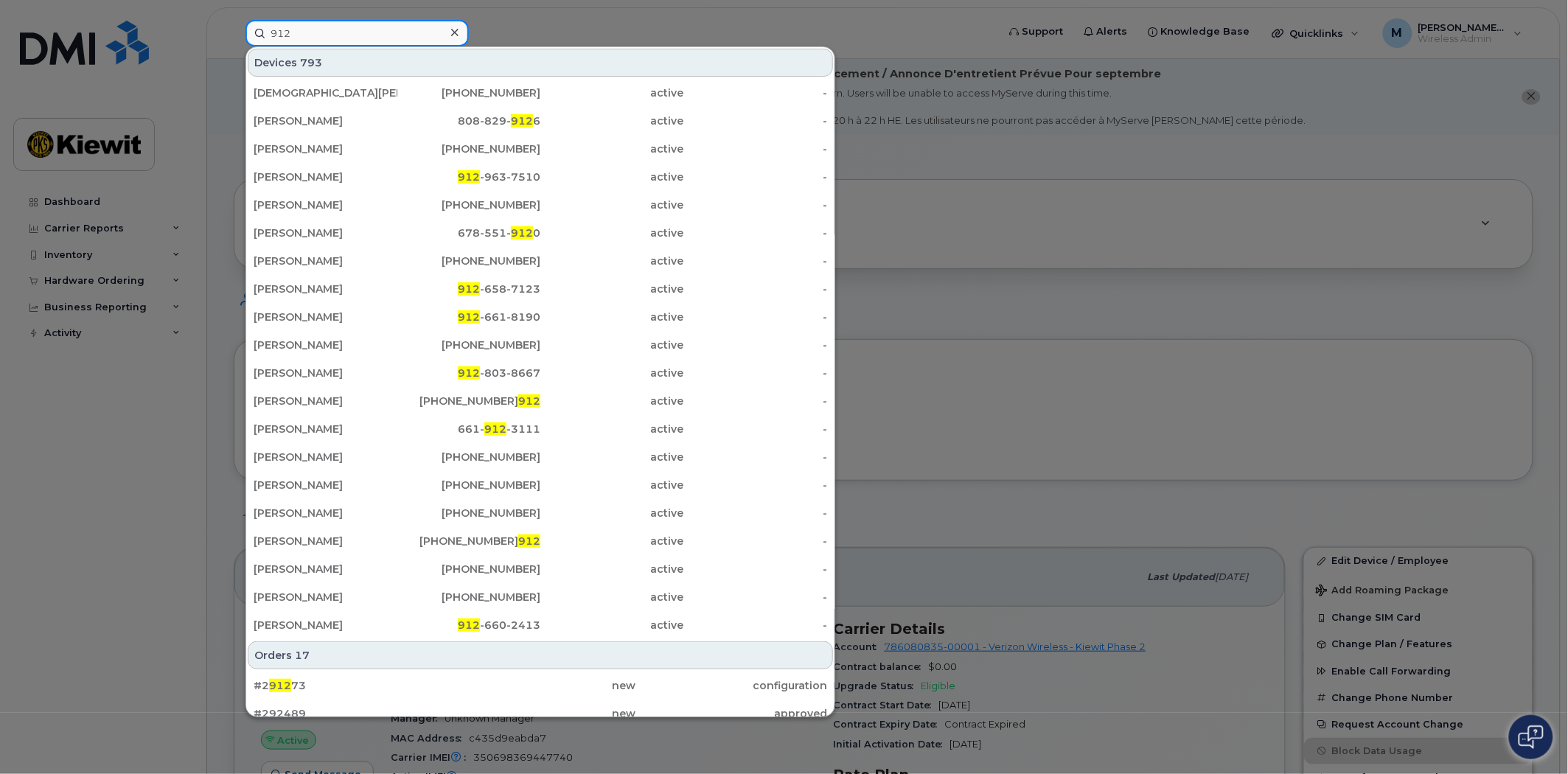
type input "912"
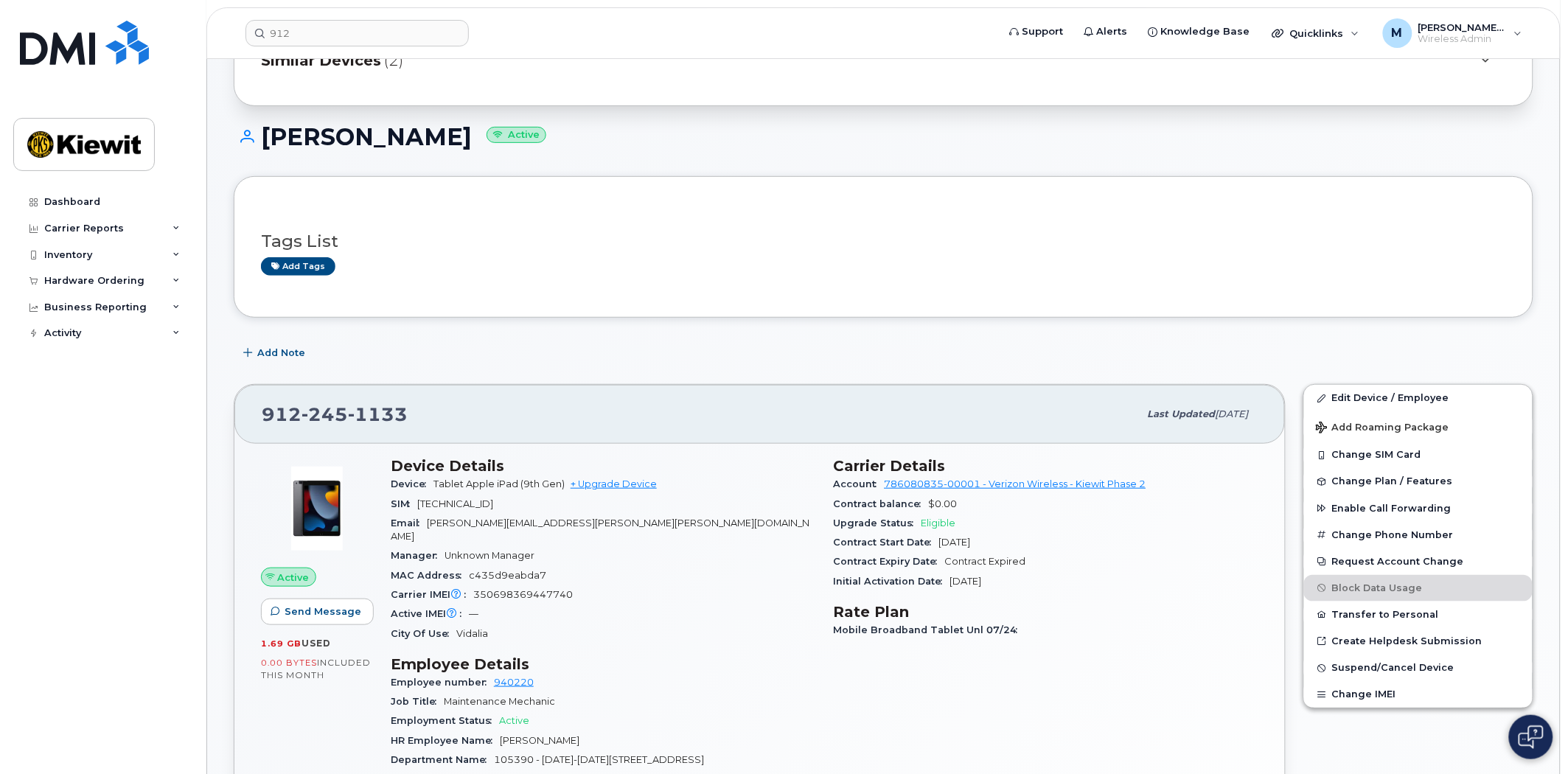
scroll to position [409, 0]
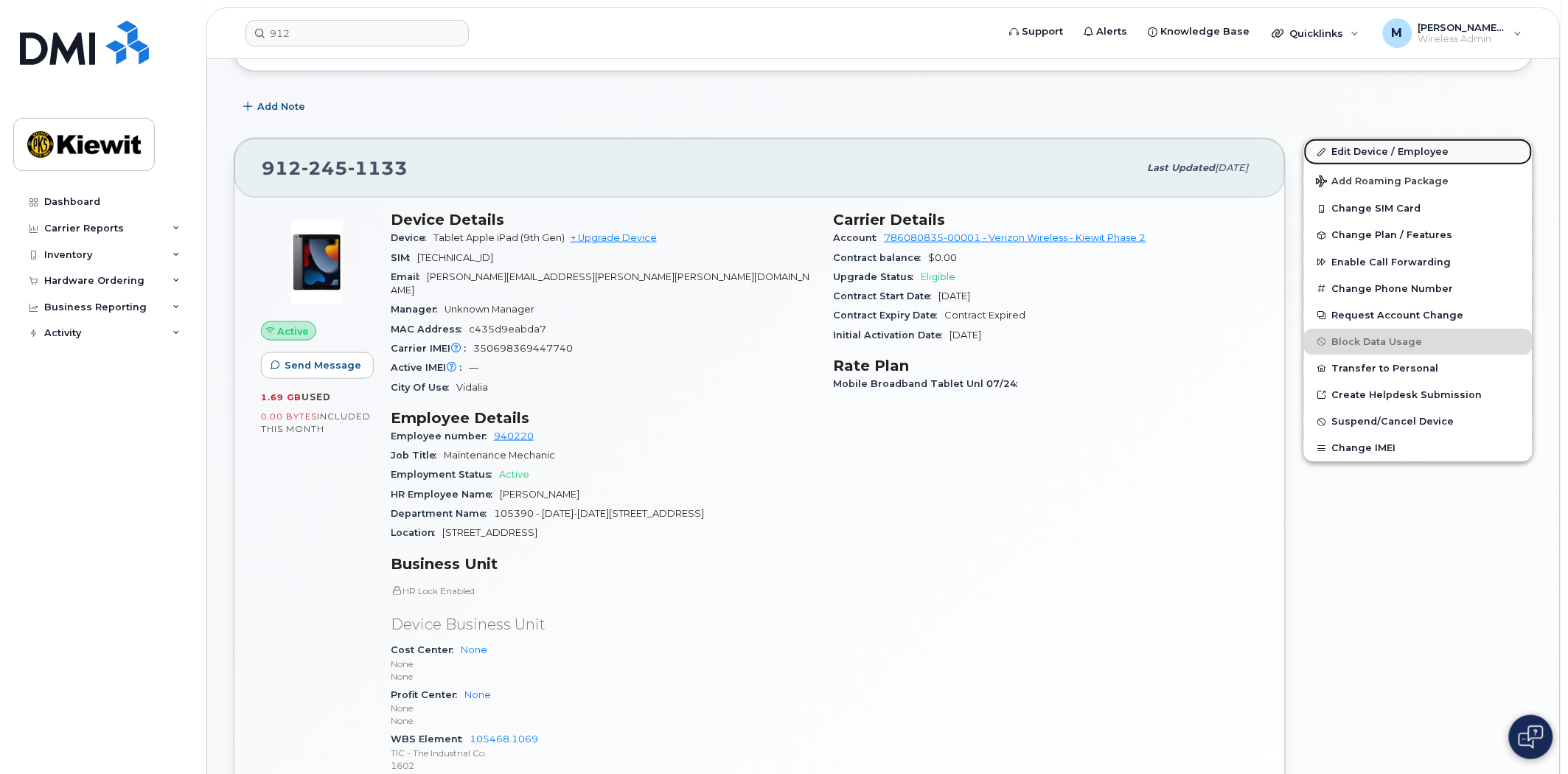
click at [1359, 150] on link "Edit Device / Employee" at bounding box center [1419, 152] width 229 height 27
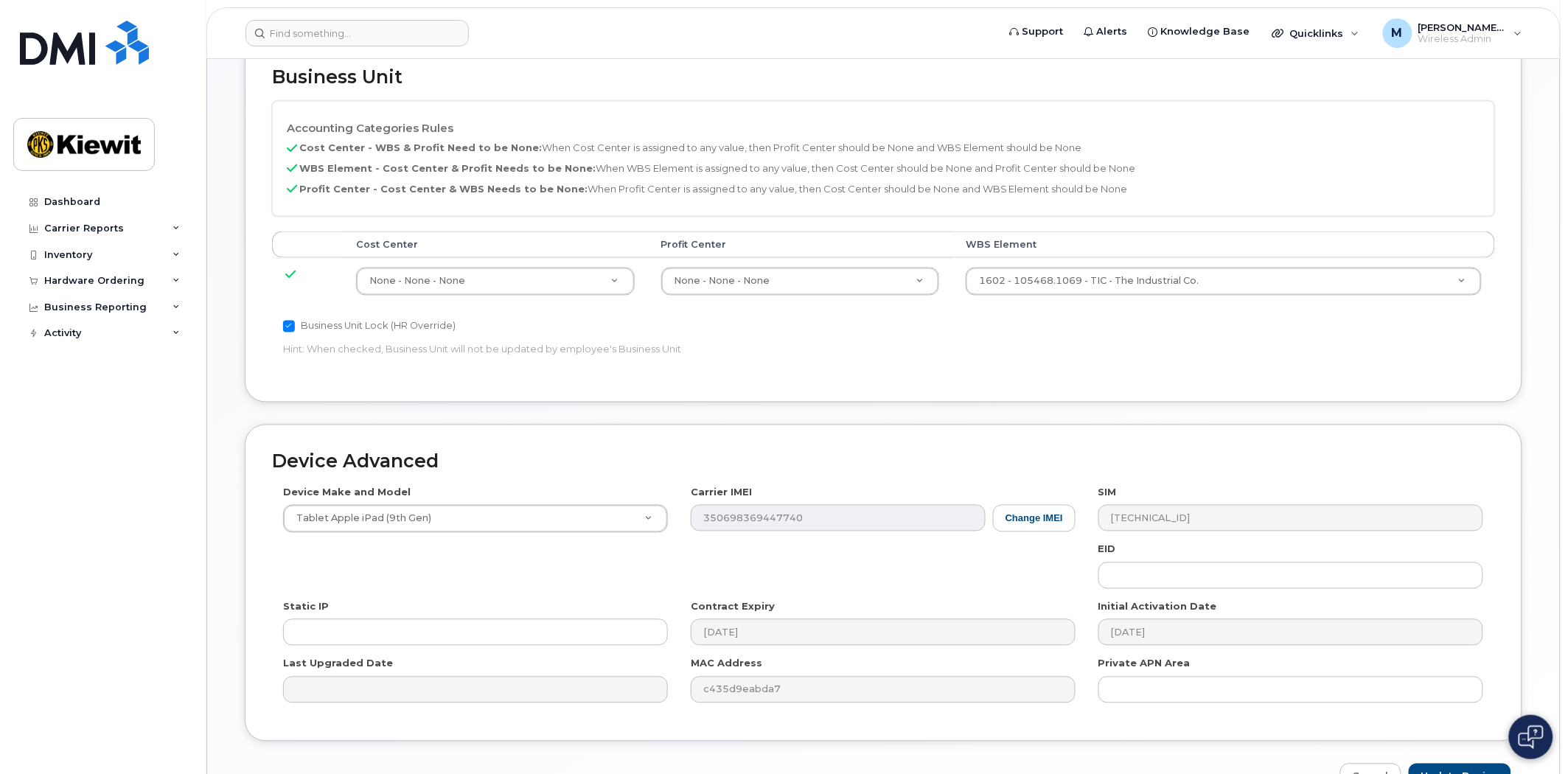
scroll to position [816, 0]
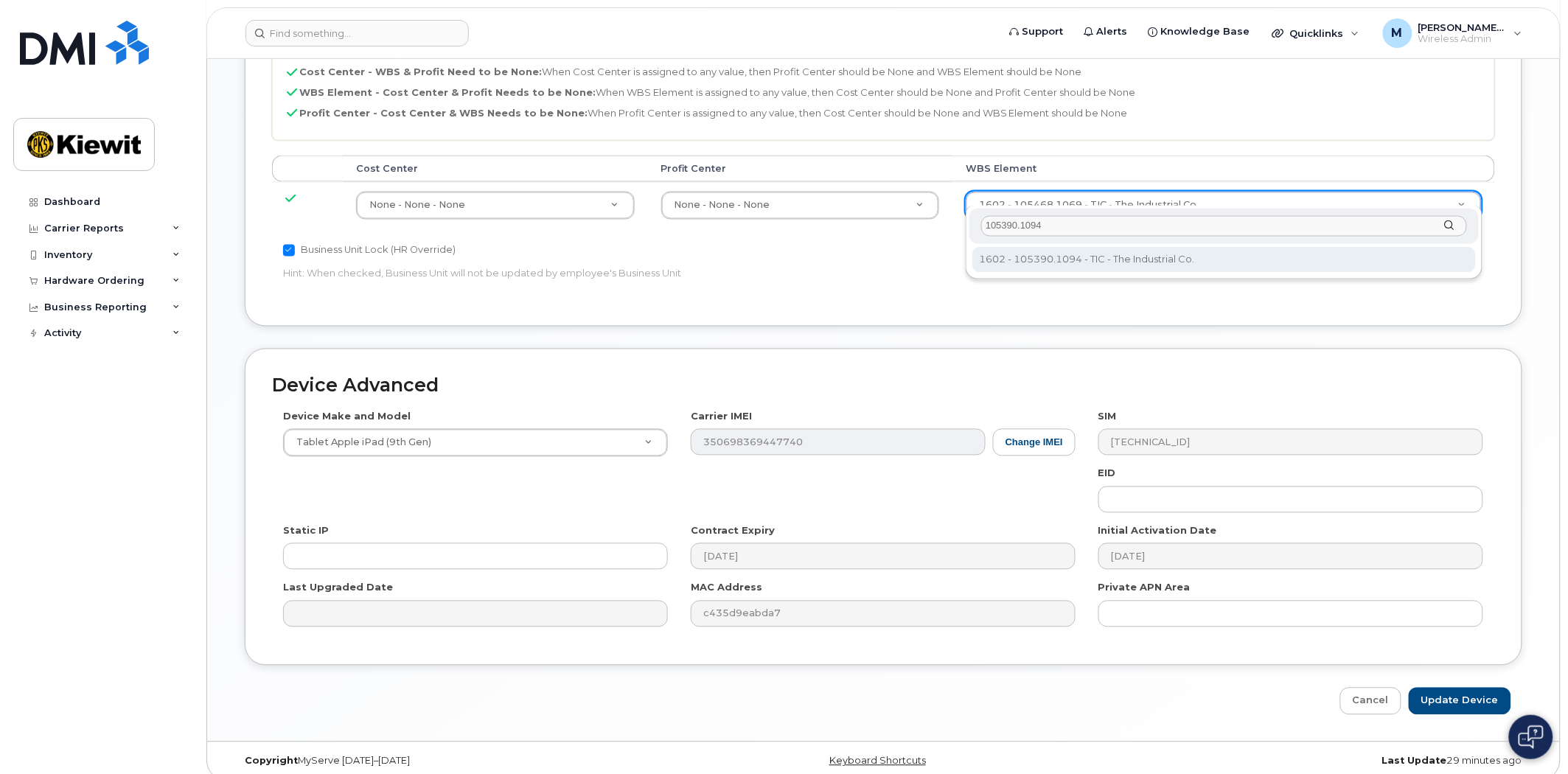
type input "105390.1094"
type input "33807208"
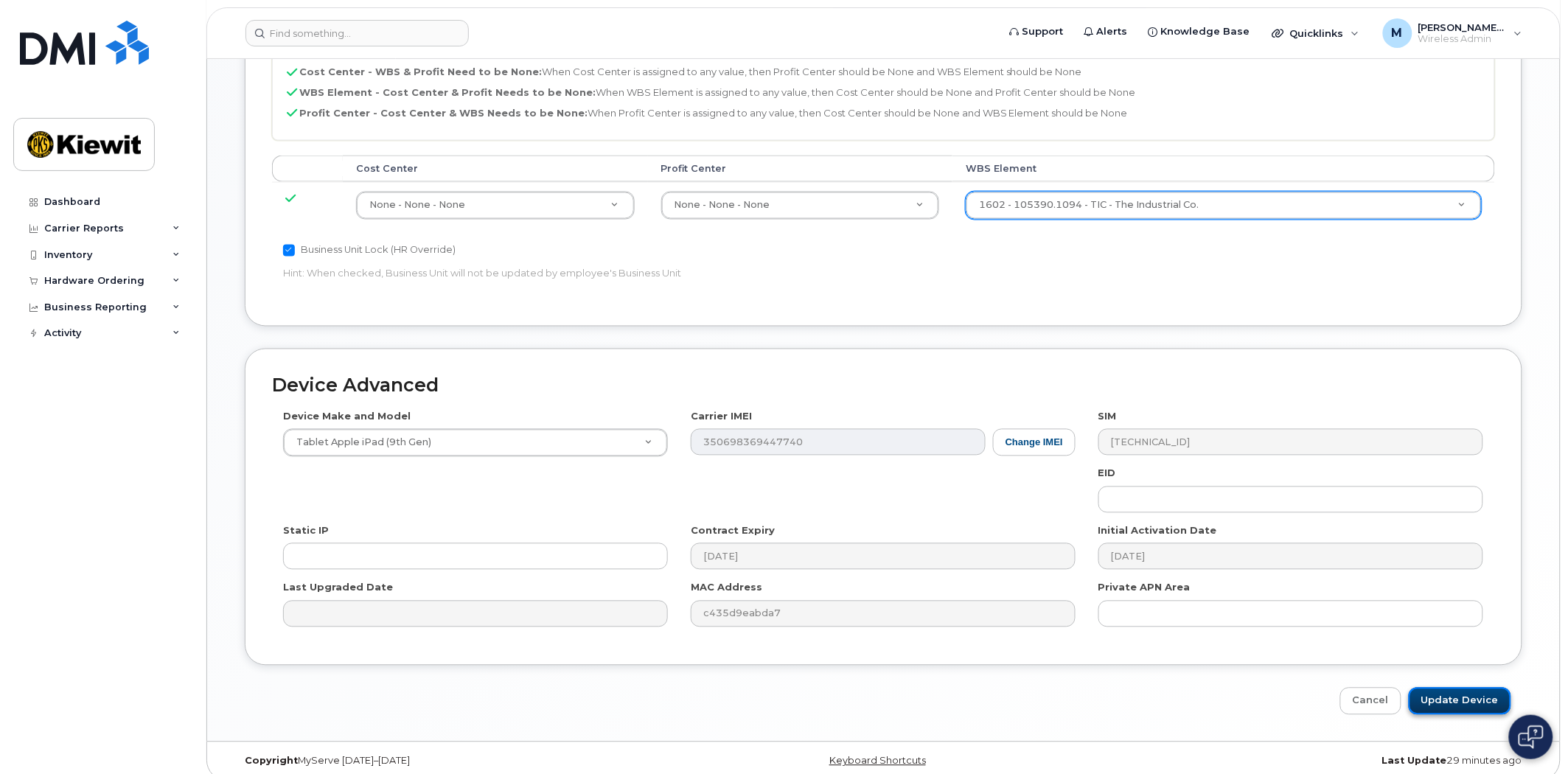
click at [1464, 689] on input "Update Device" at bounding box center [1460, 701] width 103 height 27
type input "Saving..."
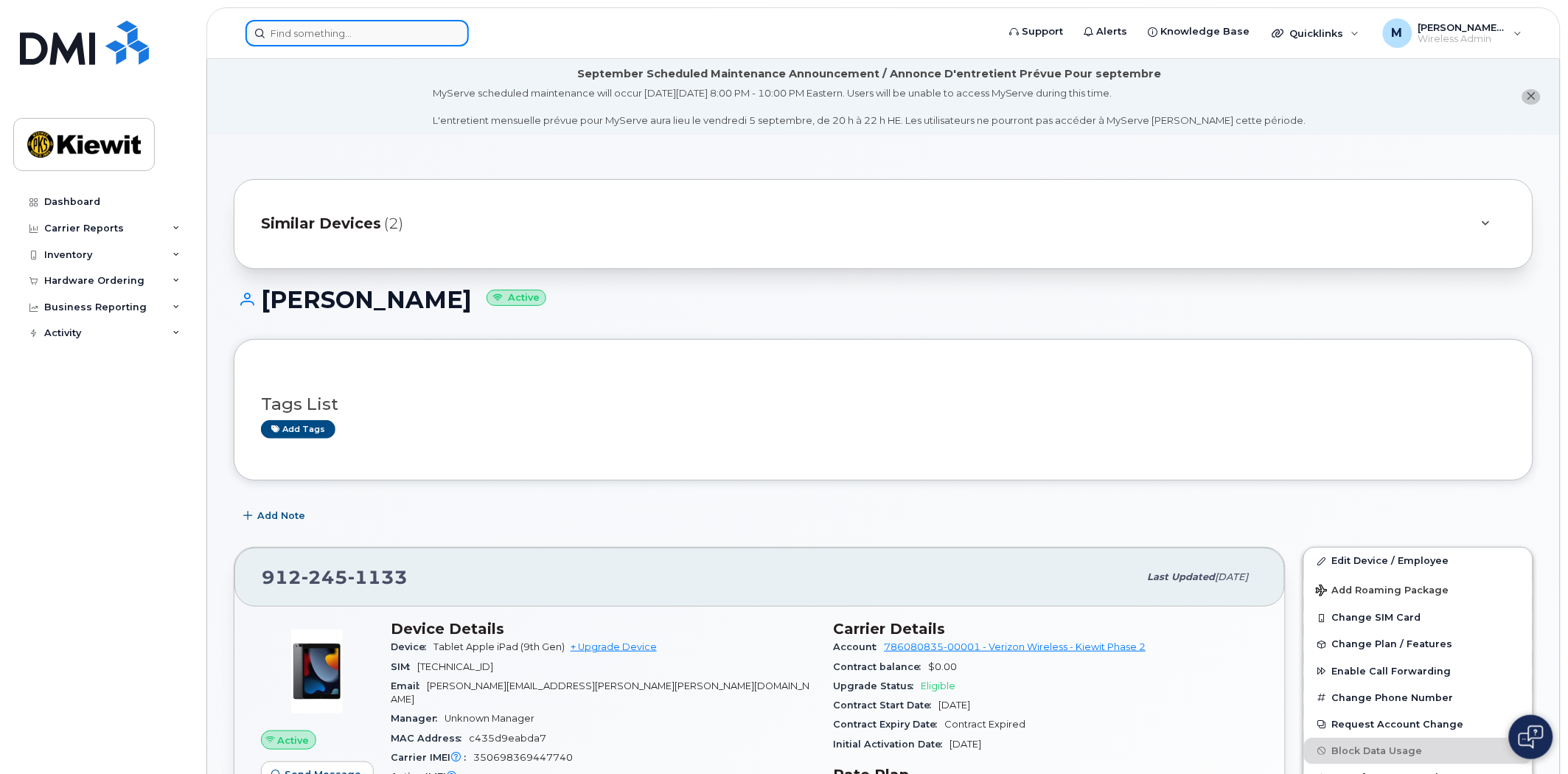
click at [319, 40] on input at bounding box center [357, 34] width 224 height 27
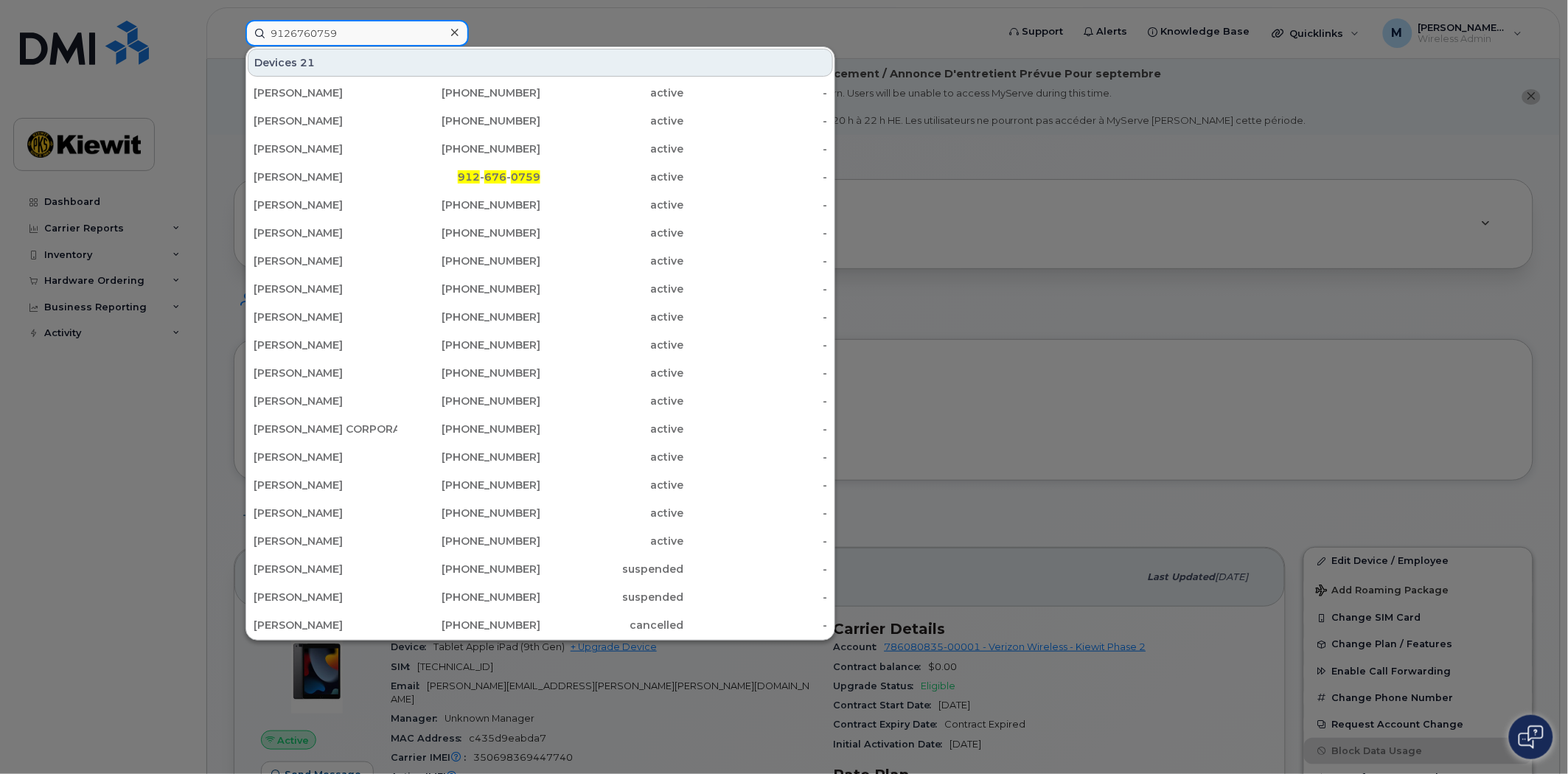
type input "9126760759"
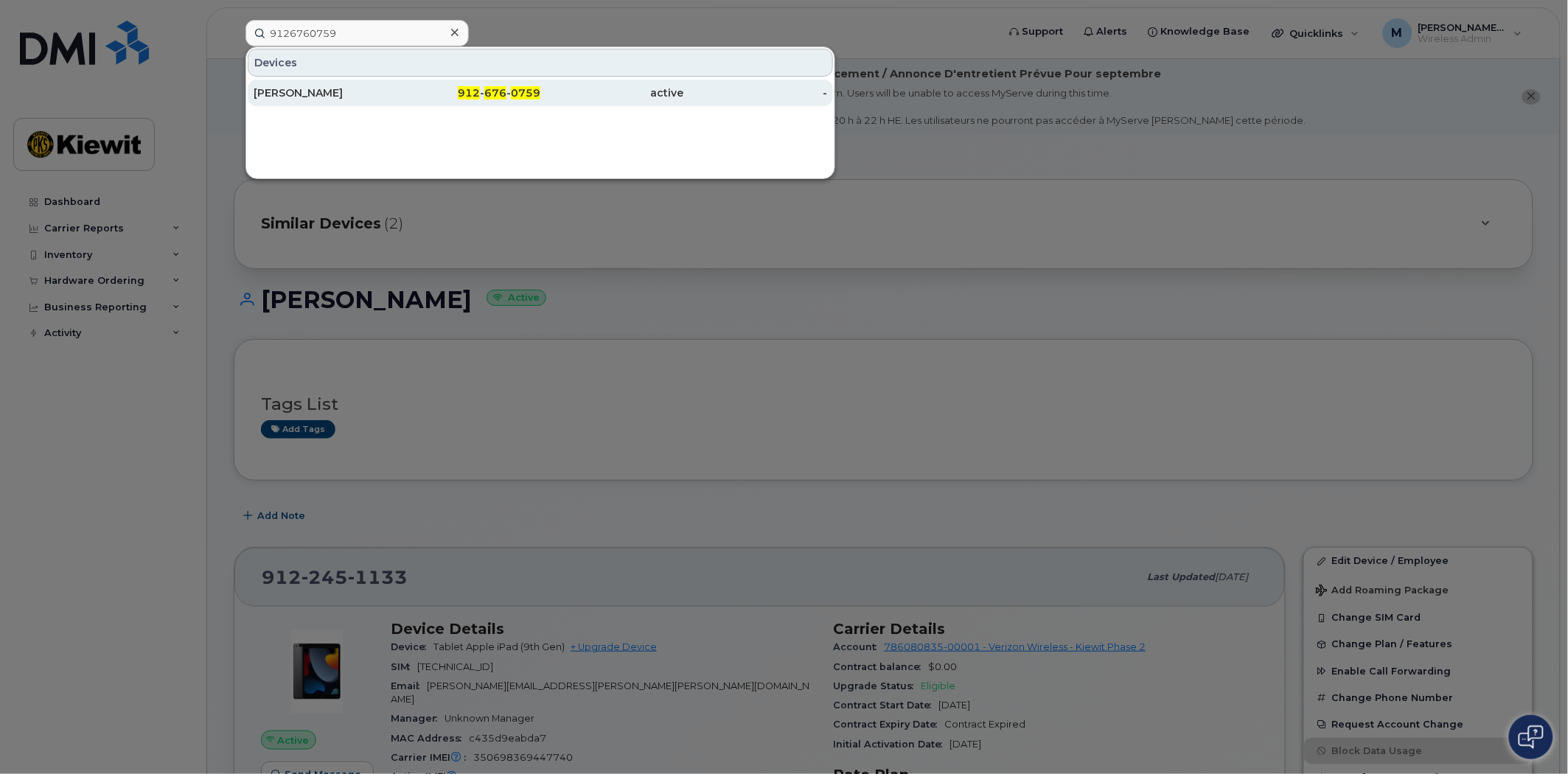
click at [469, 88] on span "912" at bounding box center [469, 93] width 22 height 13
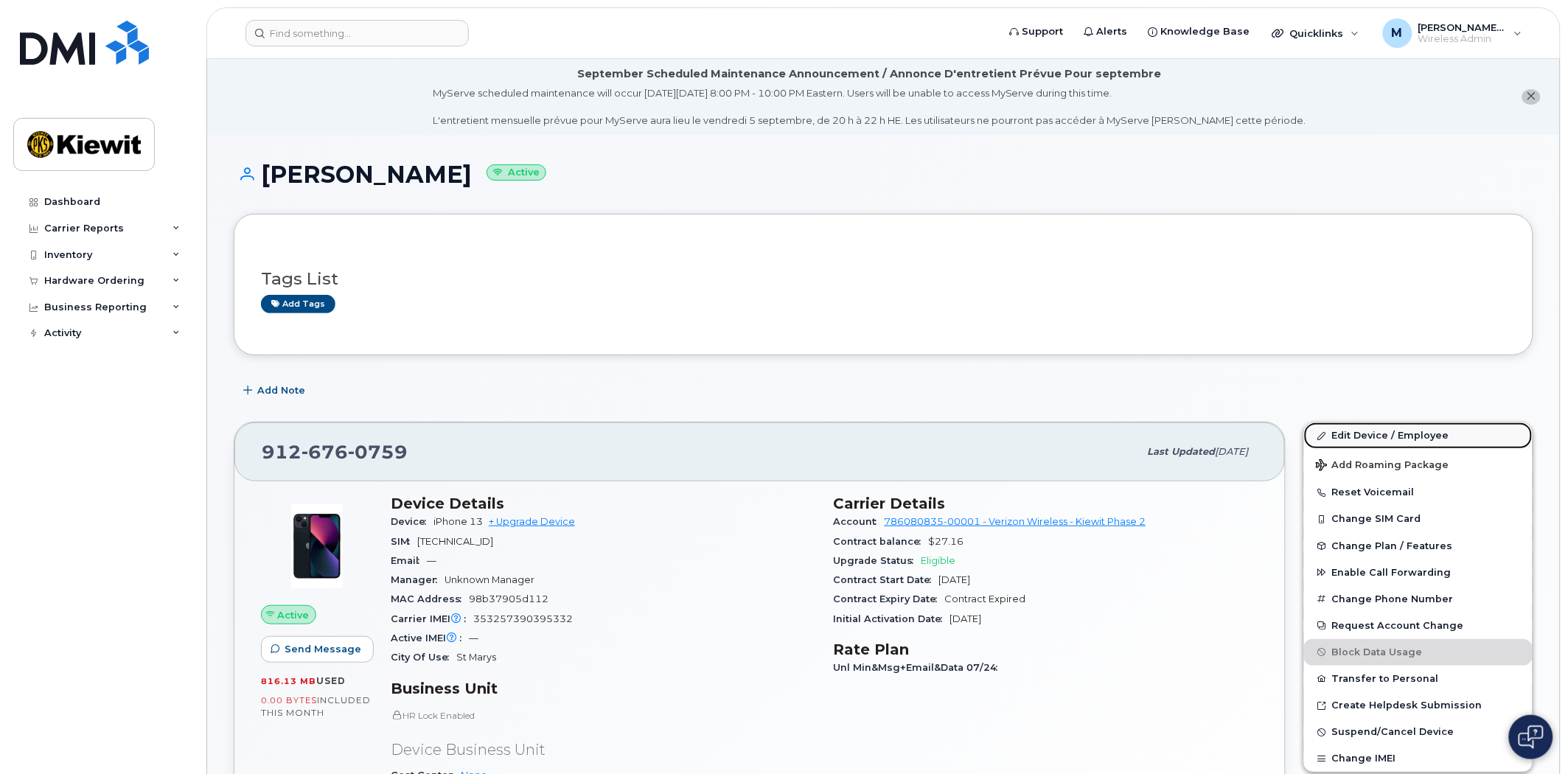
click at [1391, 428] on link "Edit Device / Employee" at bounding box center [1419, 436] width 229 height 27
click at [1392, 429] on link "Edit Device / Employee" at bounding box center [1419, 436] width 229 height 27
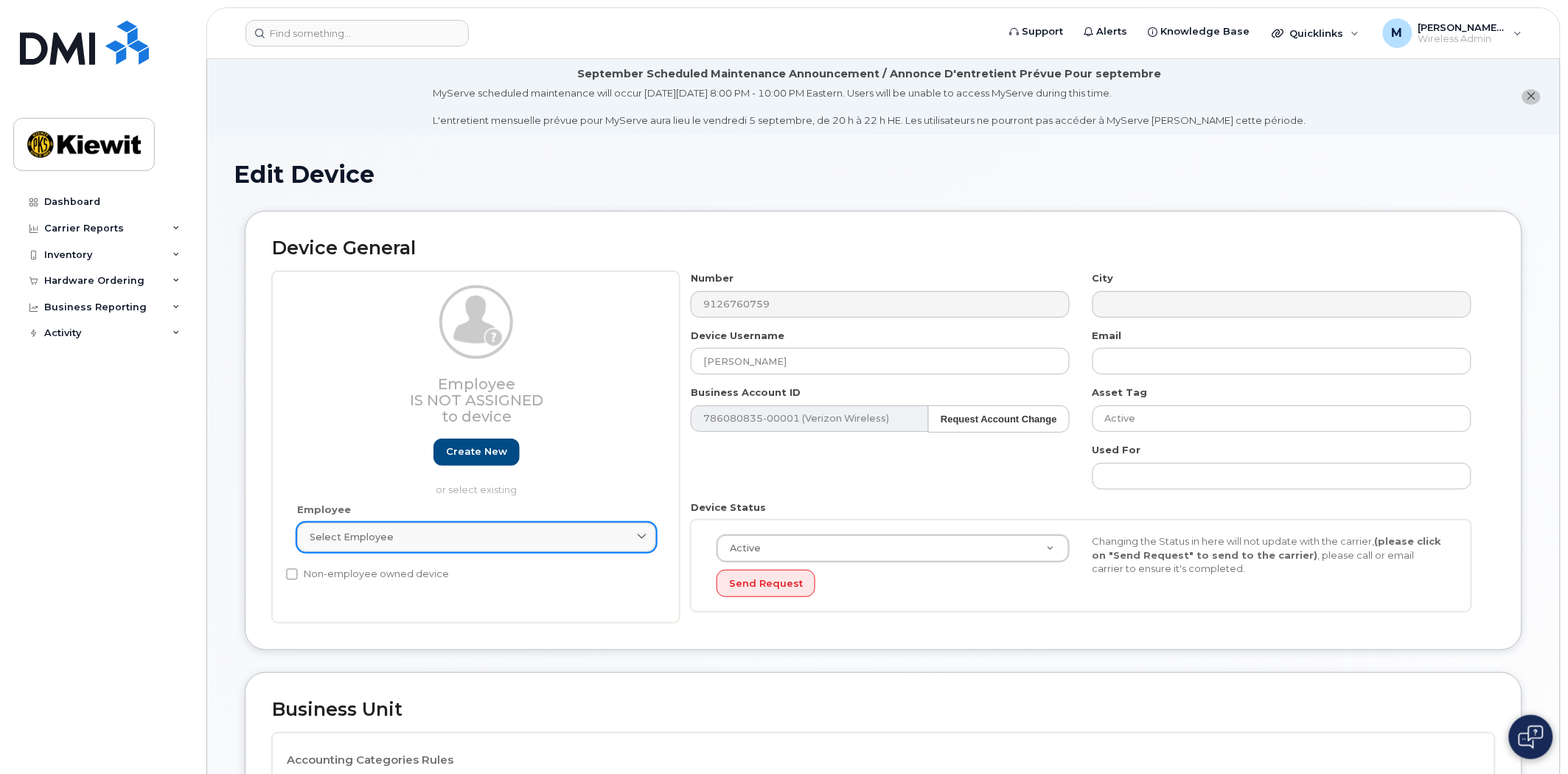
click at [461, 537] on div "Select employee" at bounding box center [477, 537] width 334 height 14
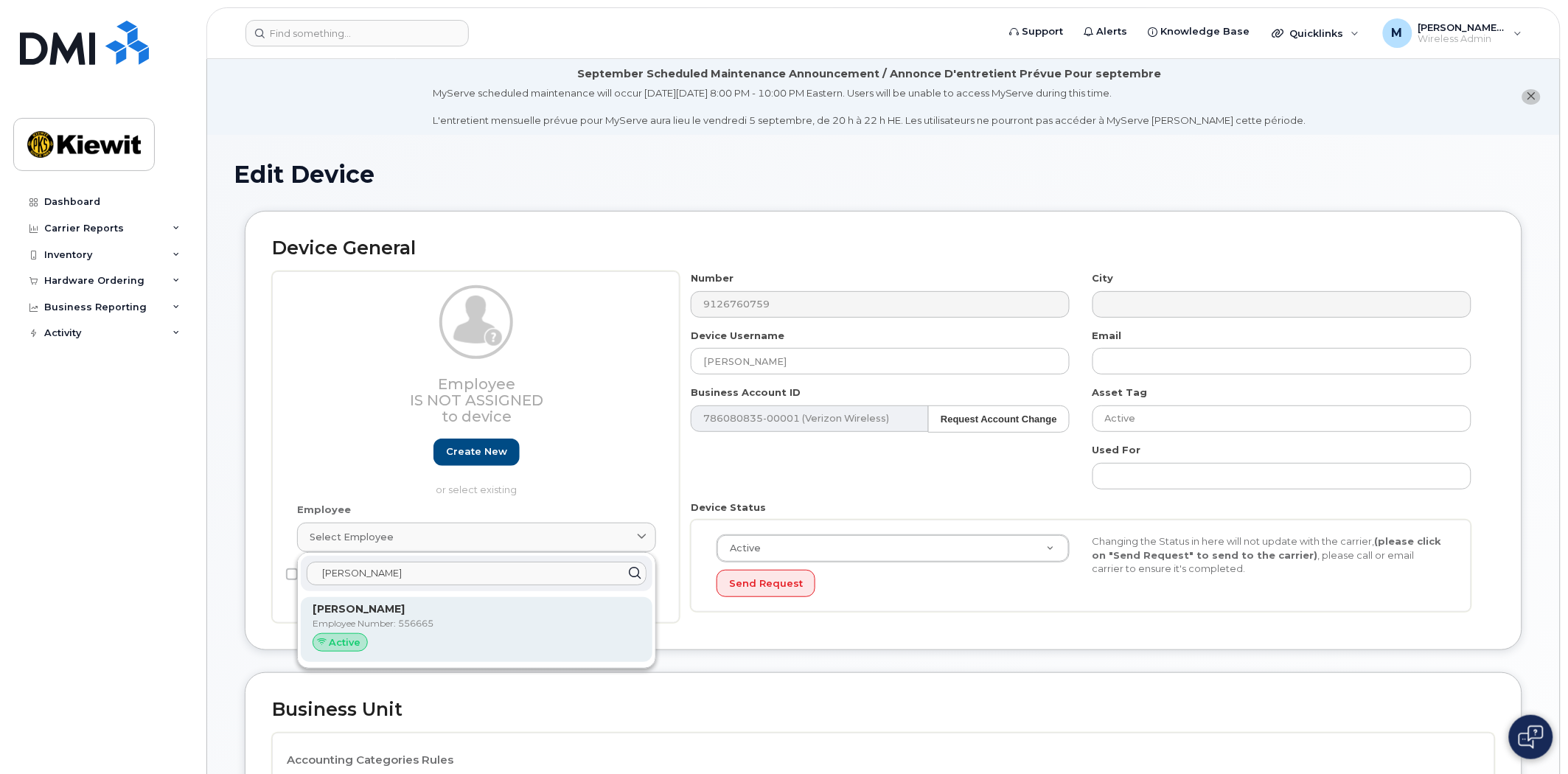
type input "todd anderson"
click at [429, 614] on p "[PERSON_NAME]" at bounding box center [477, 609] width 329 height 15
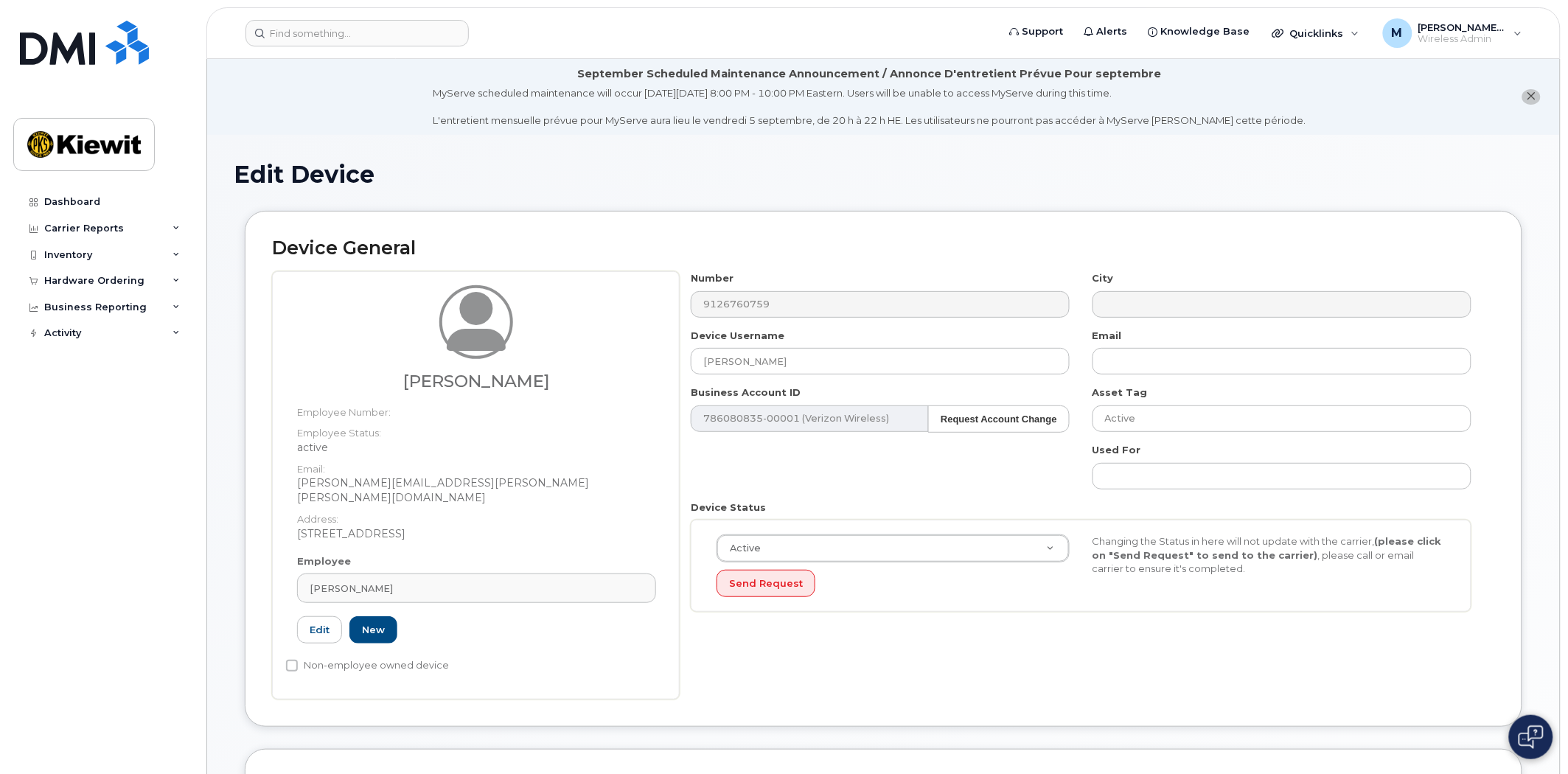
type input "todd.anderson@kiewit.com"
type input "556665"
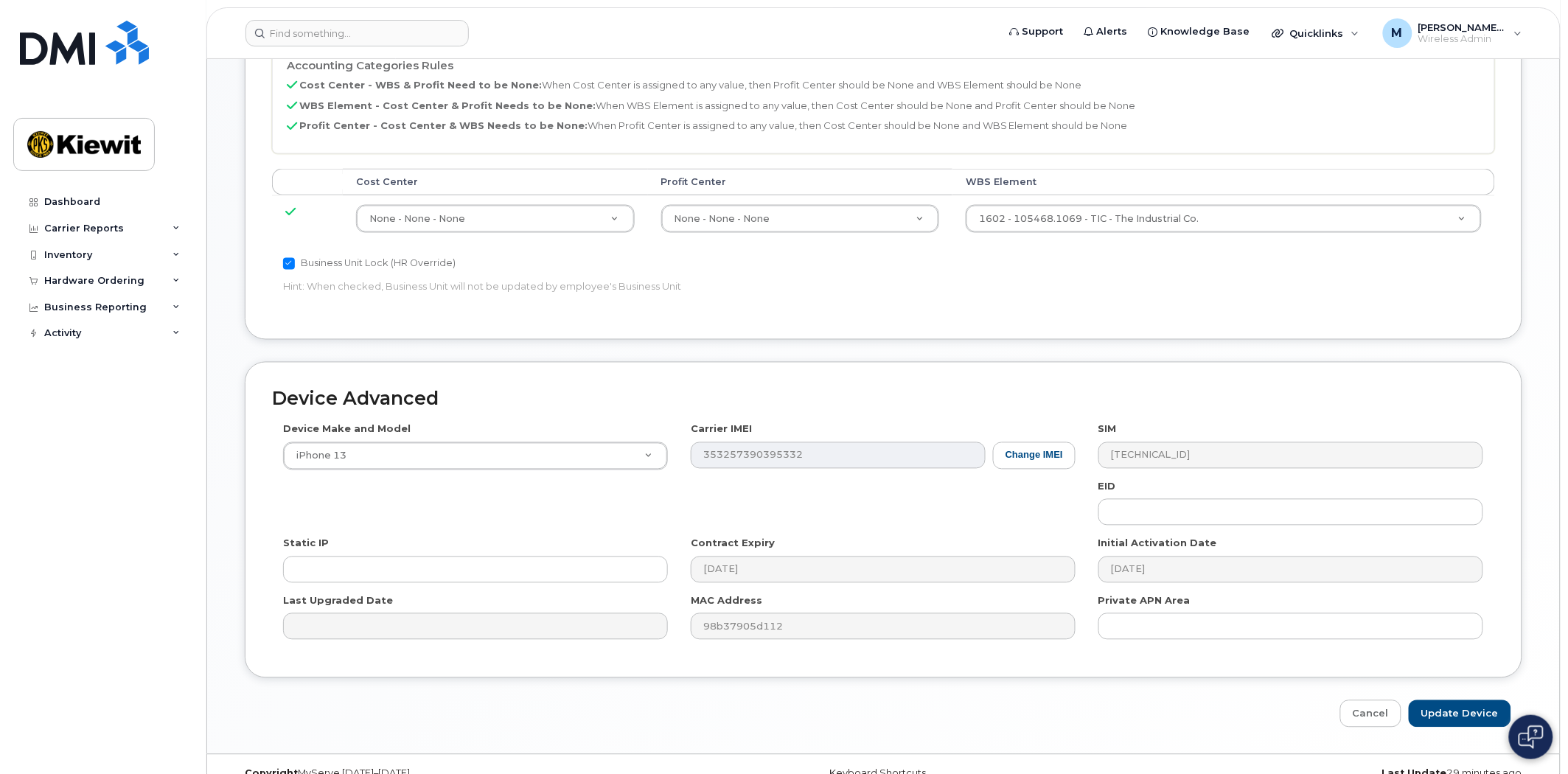
scroll to position [786, 0]
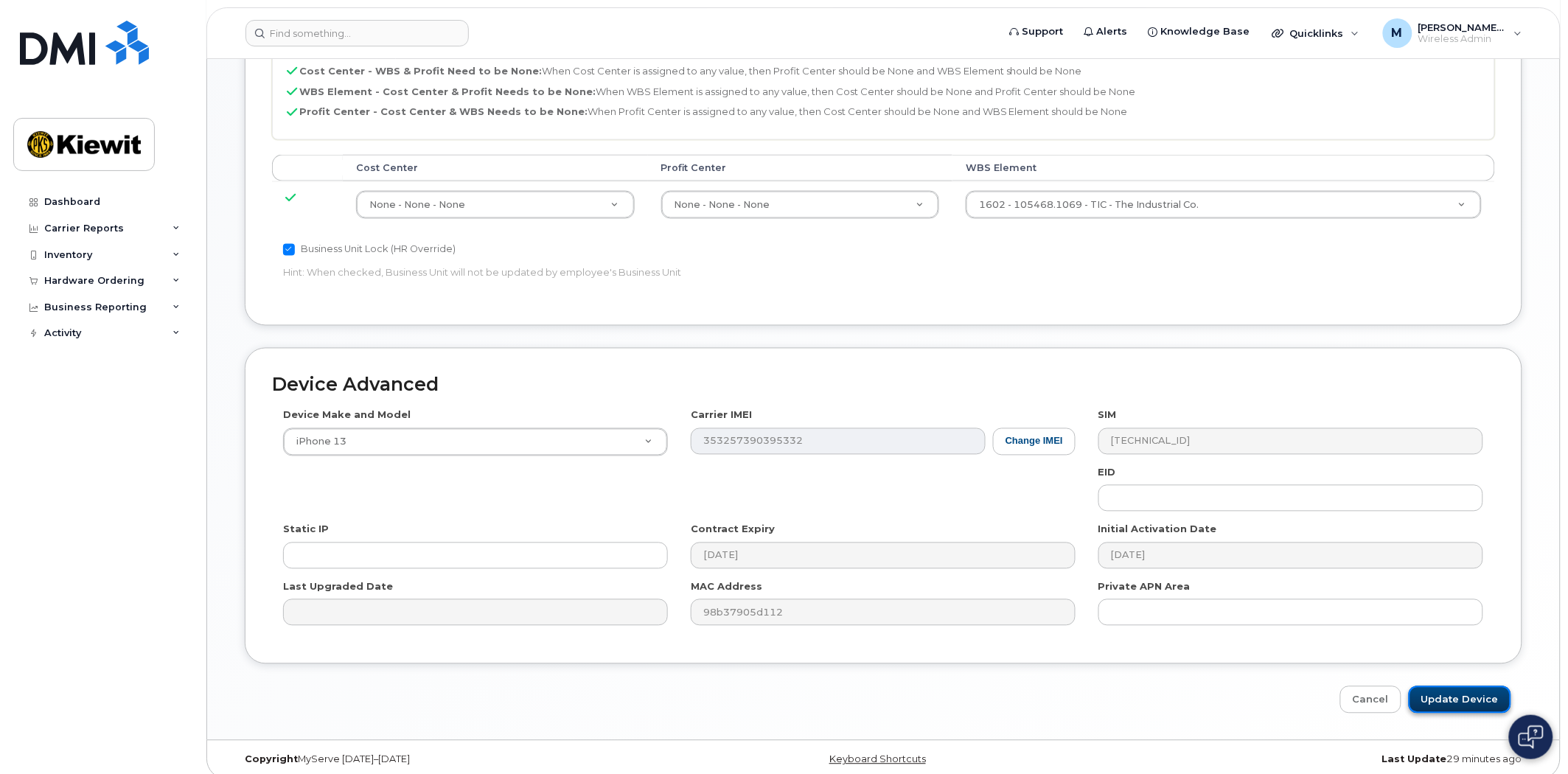
click at [1482, 687] on input "Update Device" at bounding box center [1460, 700] width 103 height 27
type input "Saving..."
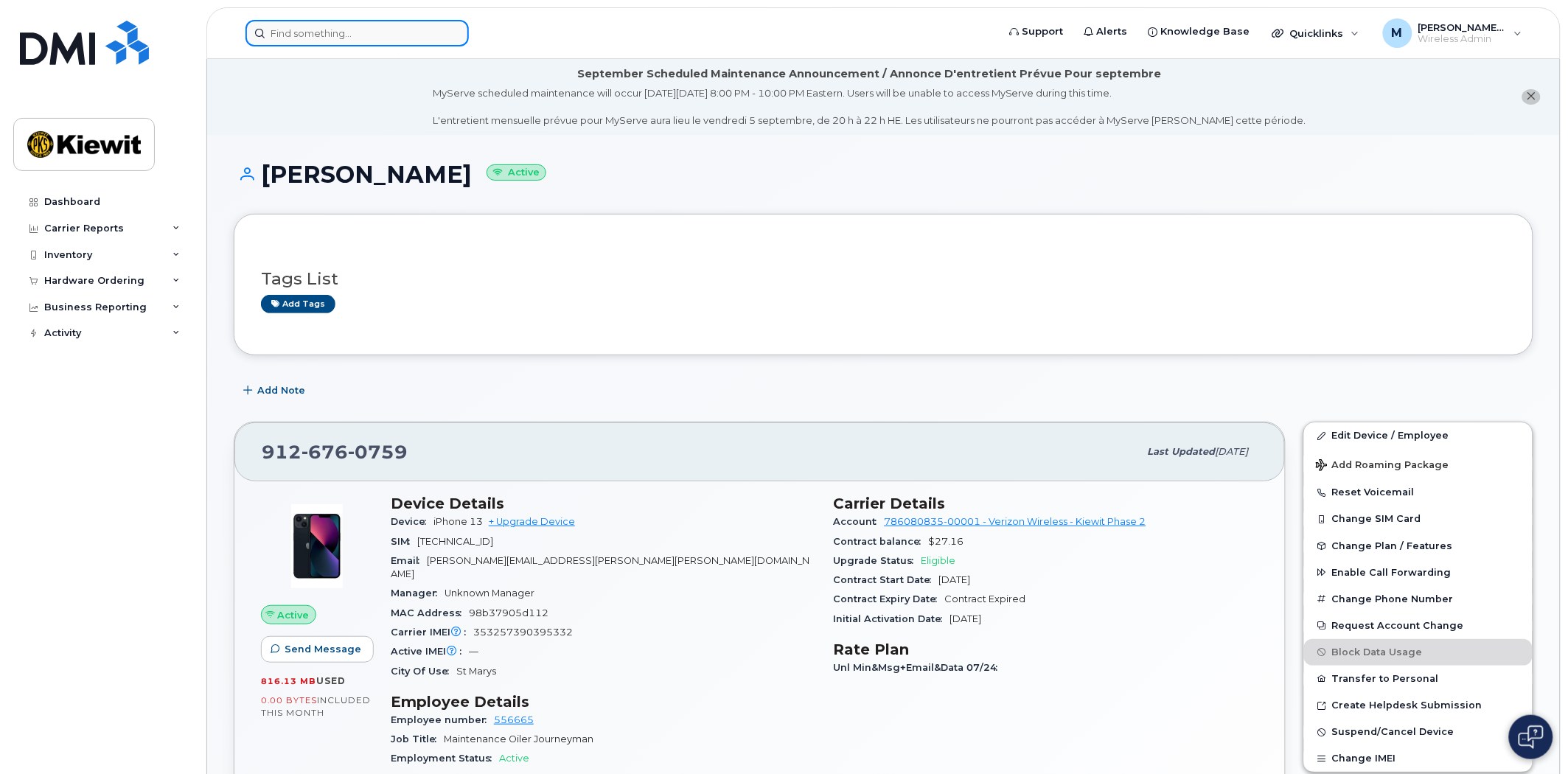
click at [325, 20] on input at bounding box center [357, 34] width 224 height 27
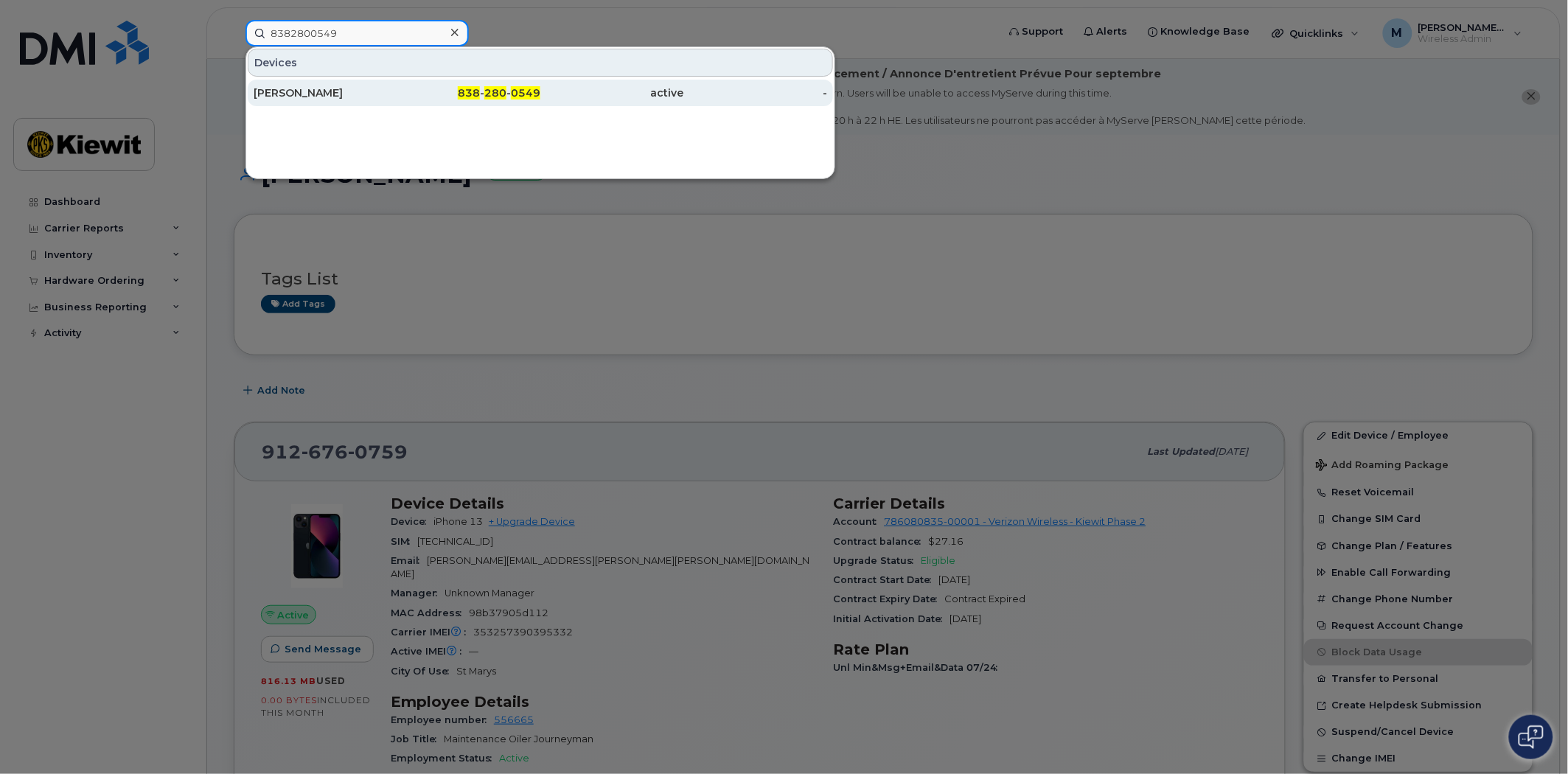
type input "8382800549"
click at [488, 81] on div "838 - 280 - 0549" at bounding box center [470, 93] width 144 height 27
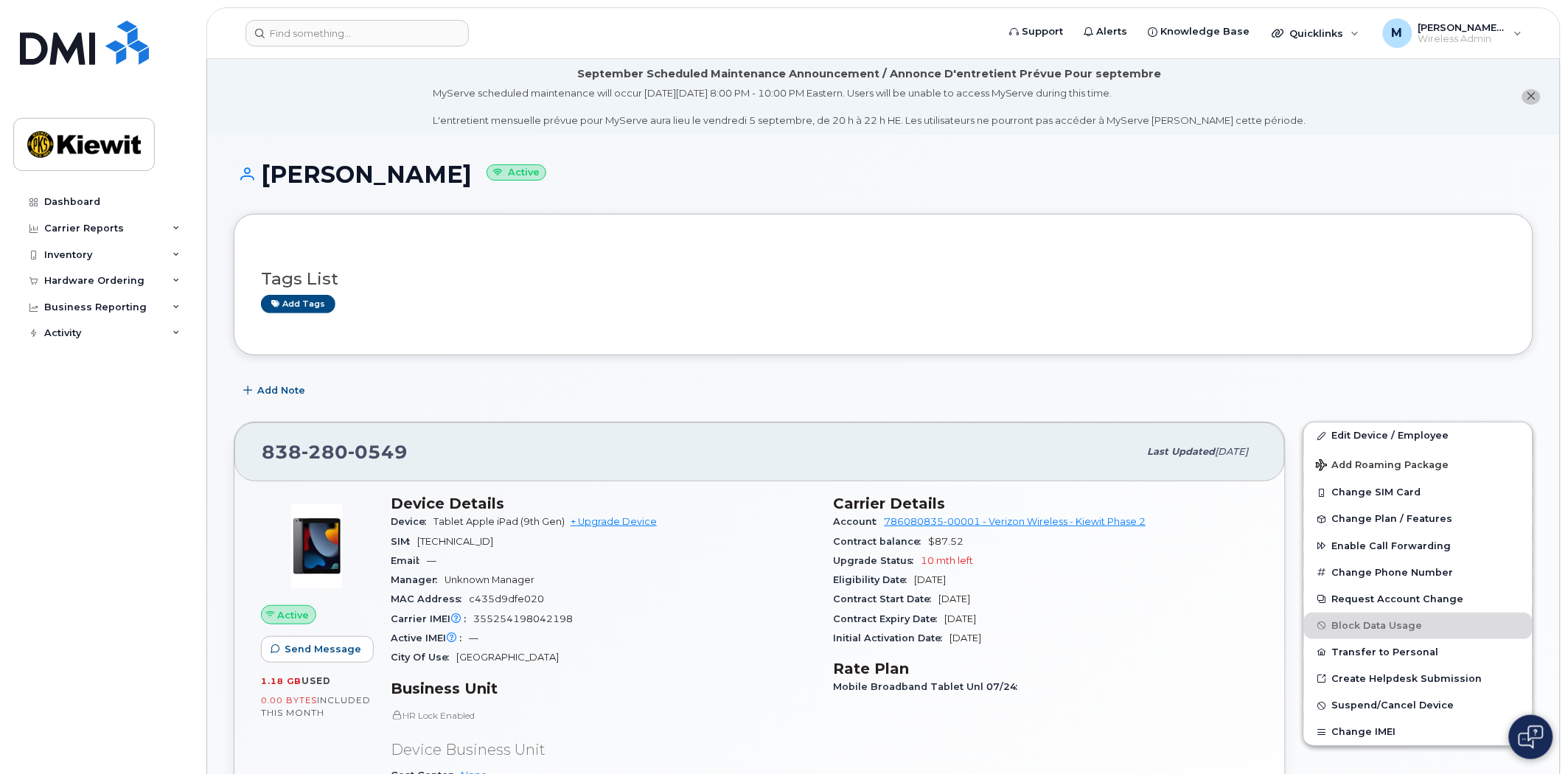
scroll to position [491, 0]
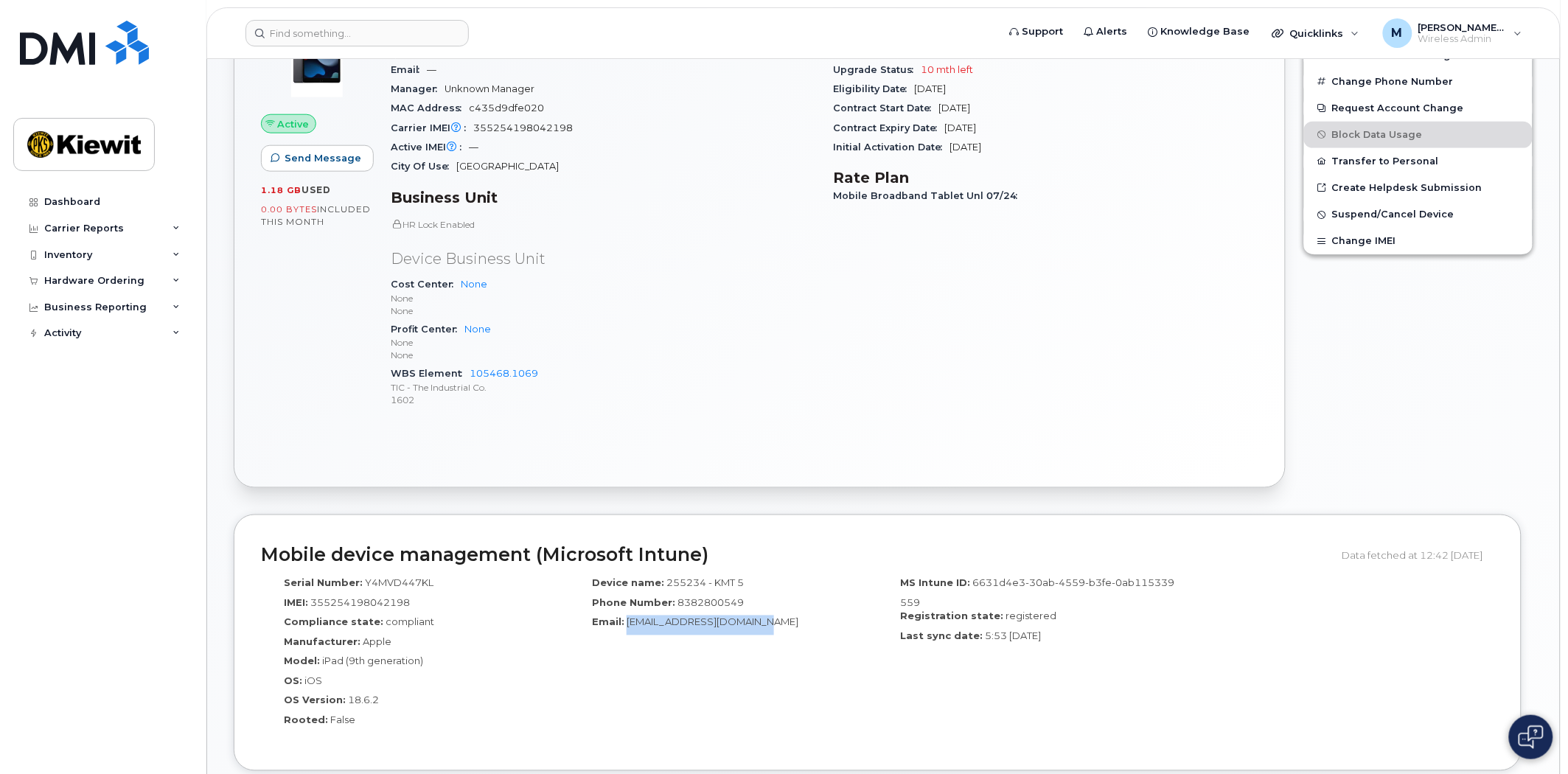
drag, startPoint x: 780, startPoint y: 620, endPoint x: 626, endPoint y: 623, distance: 154.0
click at [626, 623] on div "Email: GPA_OT_MAINT_2@ticus.com" at bounding box center [723, 625] width 286 height 20
copy span "GPA_OT_MAINT_2@ticus.com"
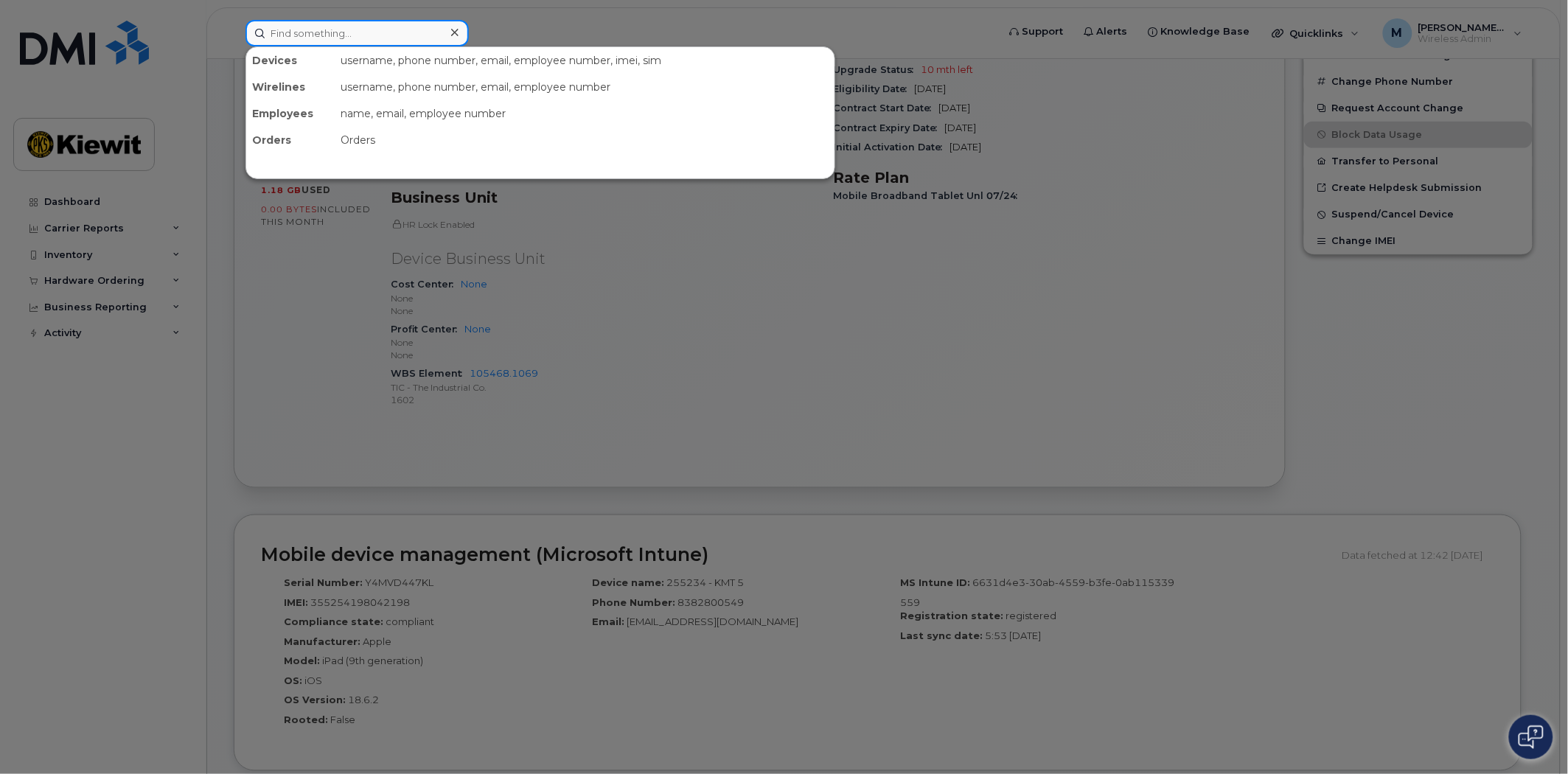
click at [334, 25] on input at bounding box center [357, 34] width 224 height 27
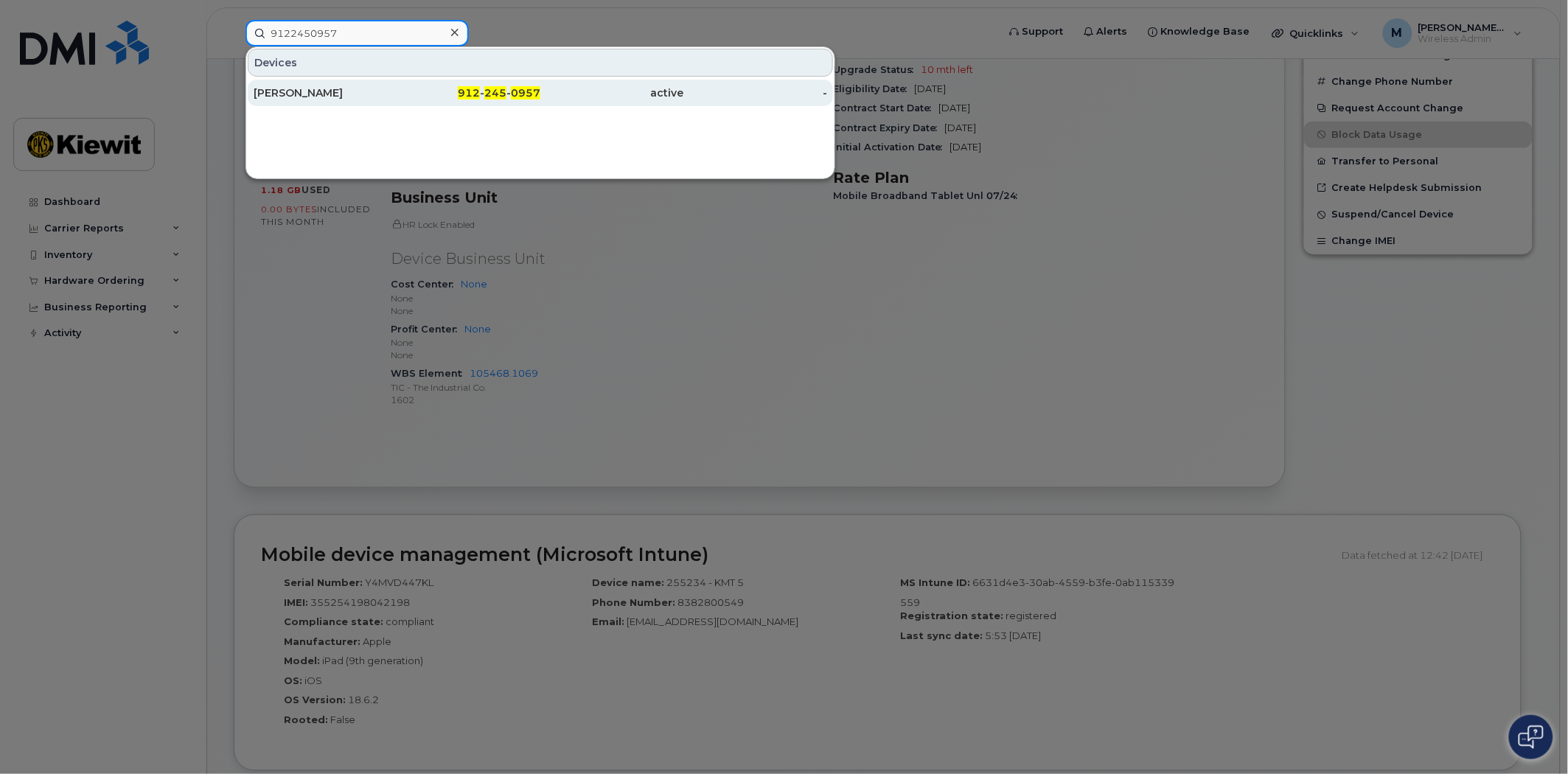
type input "9122450957"
click at [509, 86] on div "912 - 245 - 0957" at bounding box center [470, 92] width 144 height 14
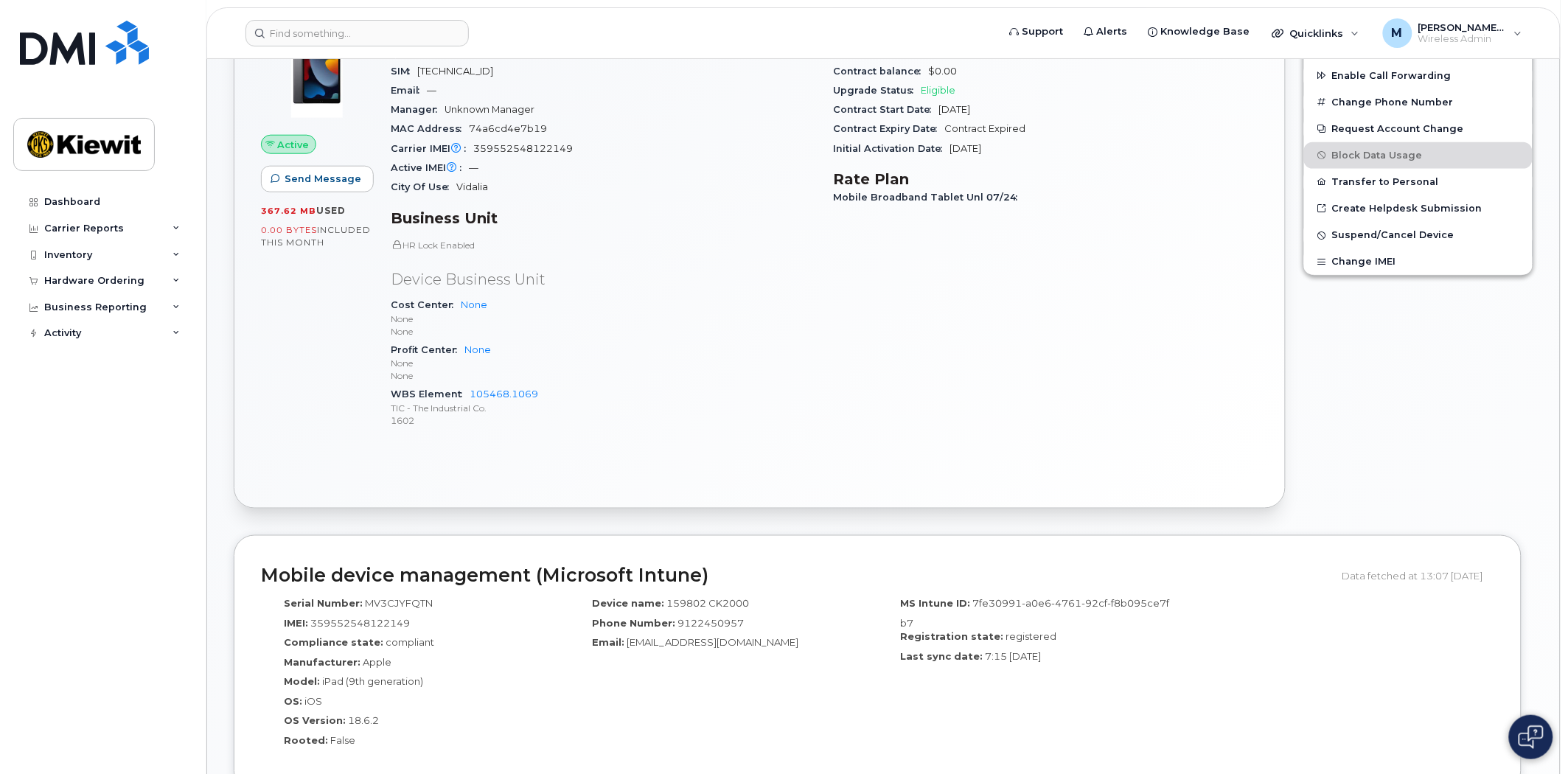
scroll to position [572, 0]
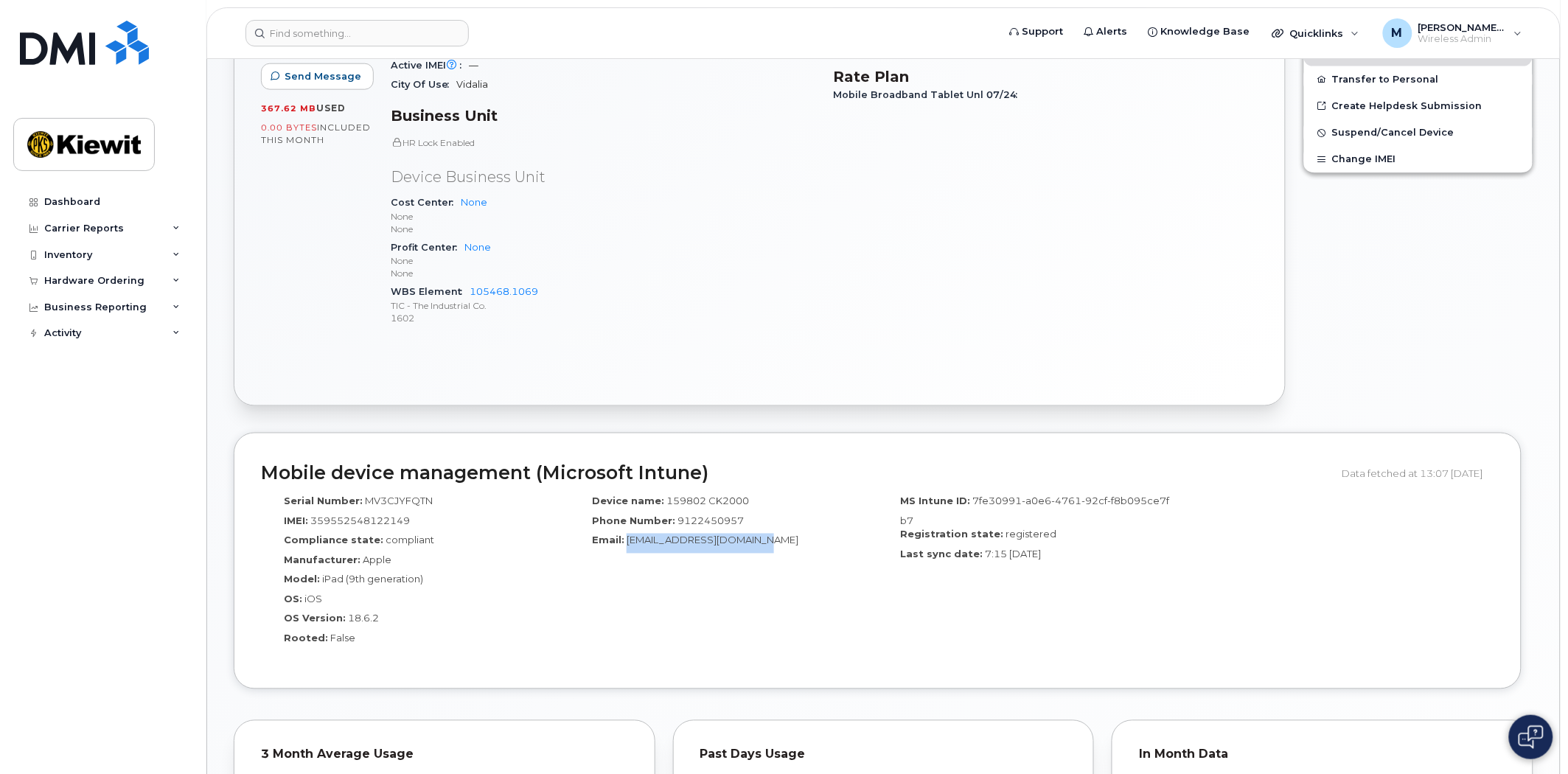
drag, startPoint x: 783, startPoint y: 541, endPoint x: 625, endPoint y: 544, distance: 158.0
click at [625, 544] on div "Email: [EMAIL_ADDRESS][DOMAIN_NAME]" at bounding box center [723, 544] width 286 height 20
copy span "[EMAIL_ADDRESS][DOMAIN_NAME]"
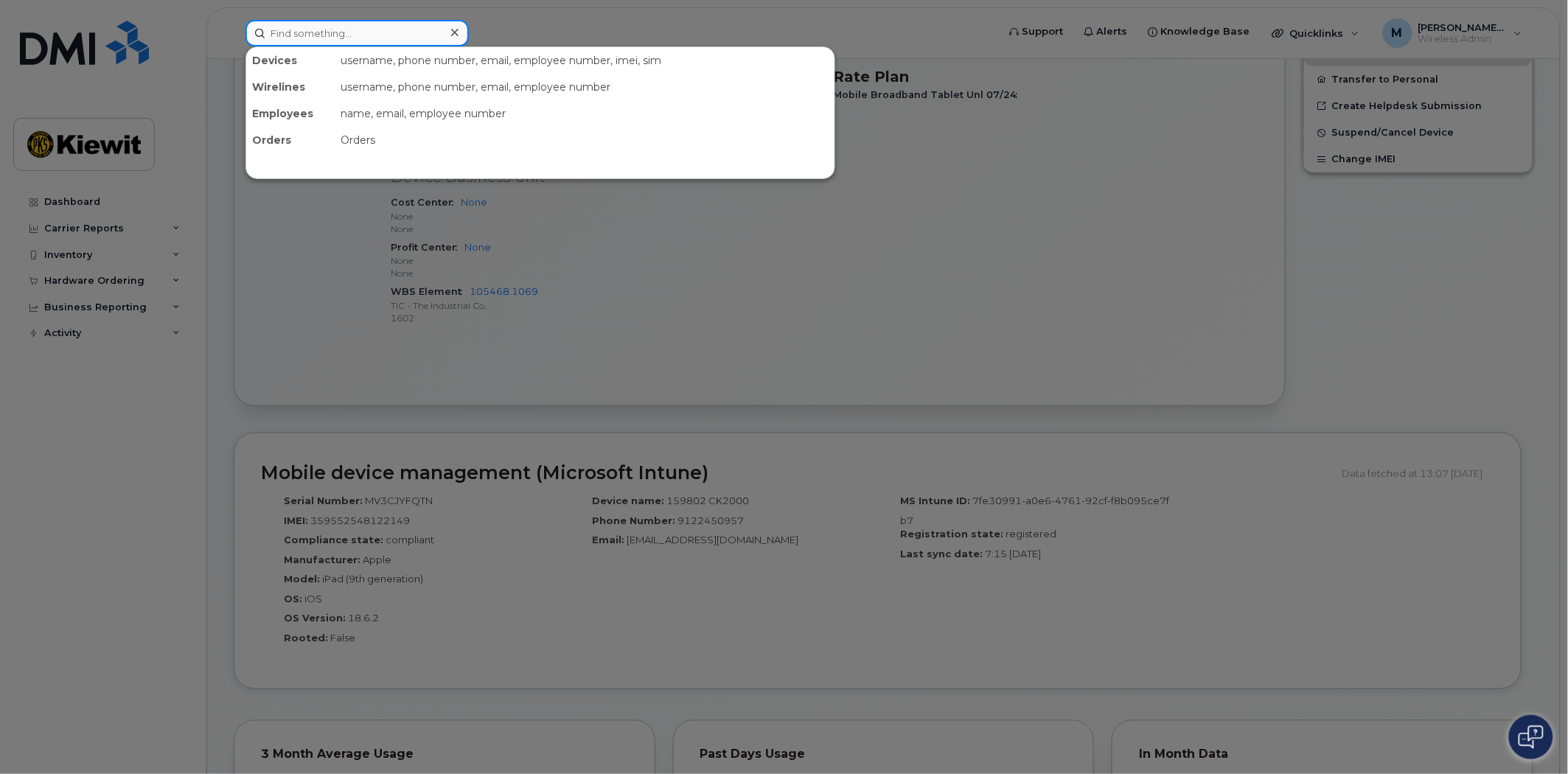
click at [292, 24] on input at bounding box center [357, 34] width 224 height 27
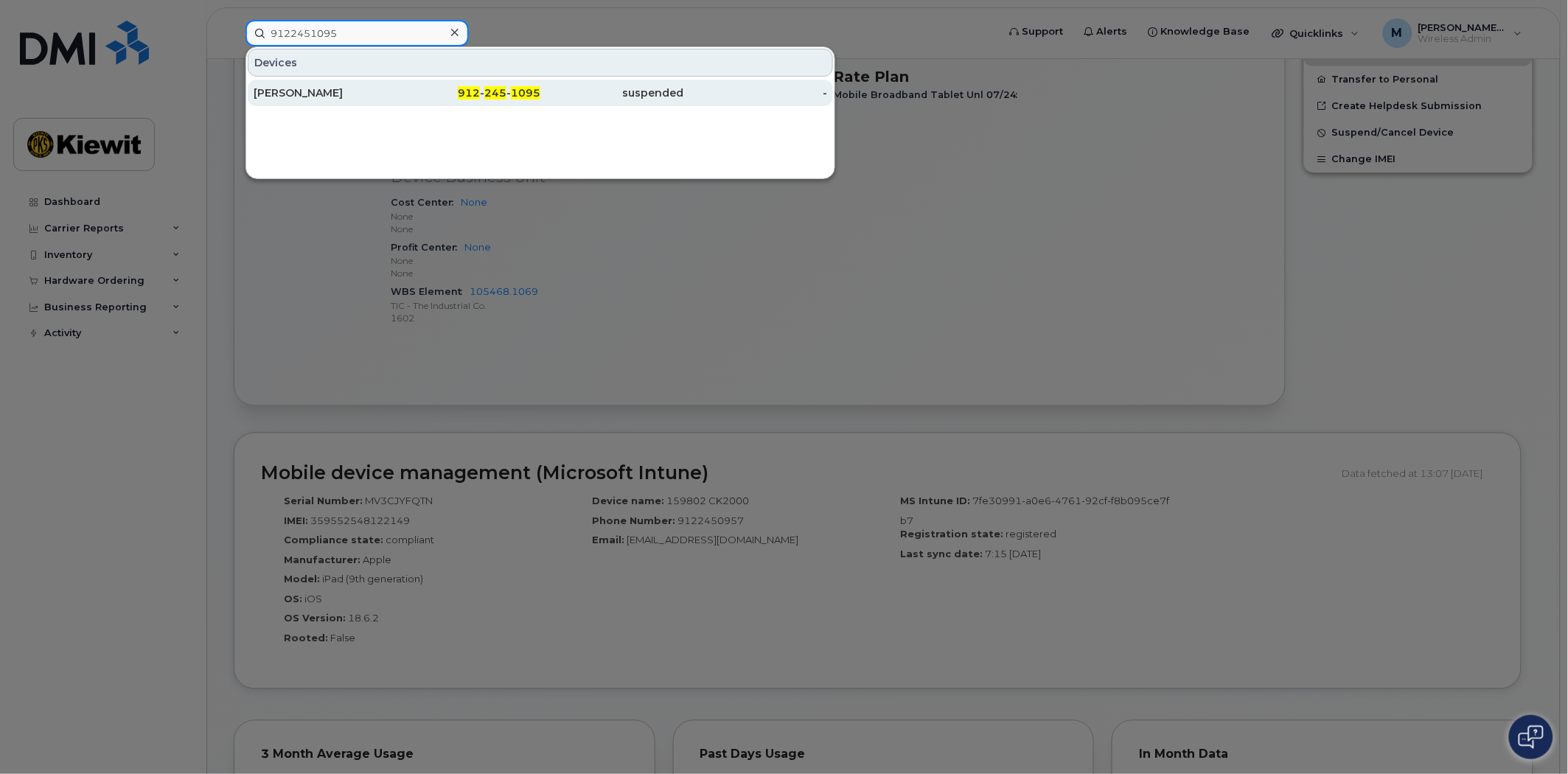
type input "9122451095"
click at [487, 88] on span "245" at bounding box center [495, 93] width 22 height 13
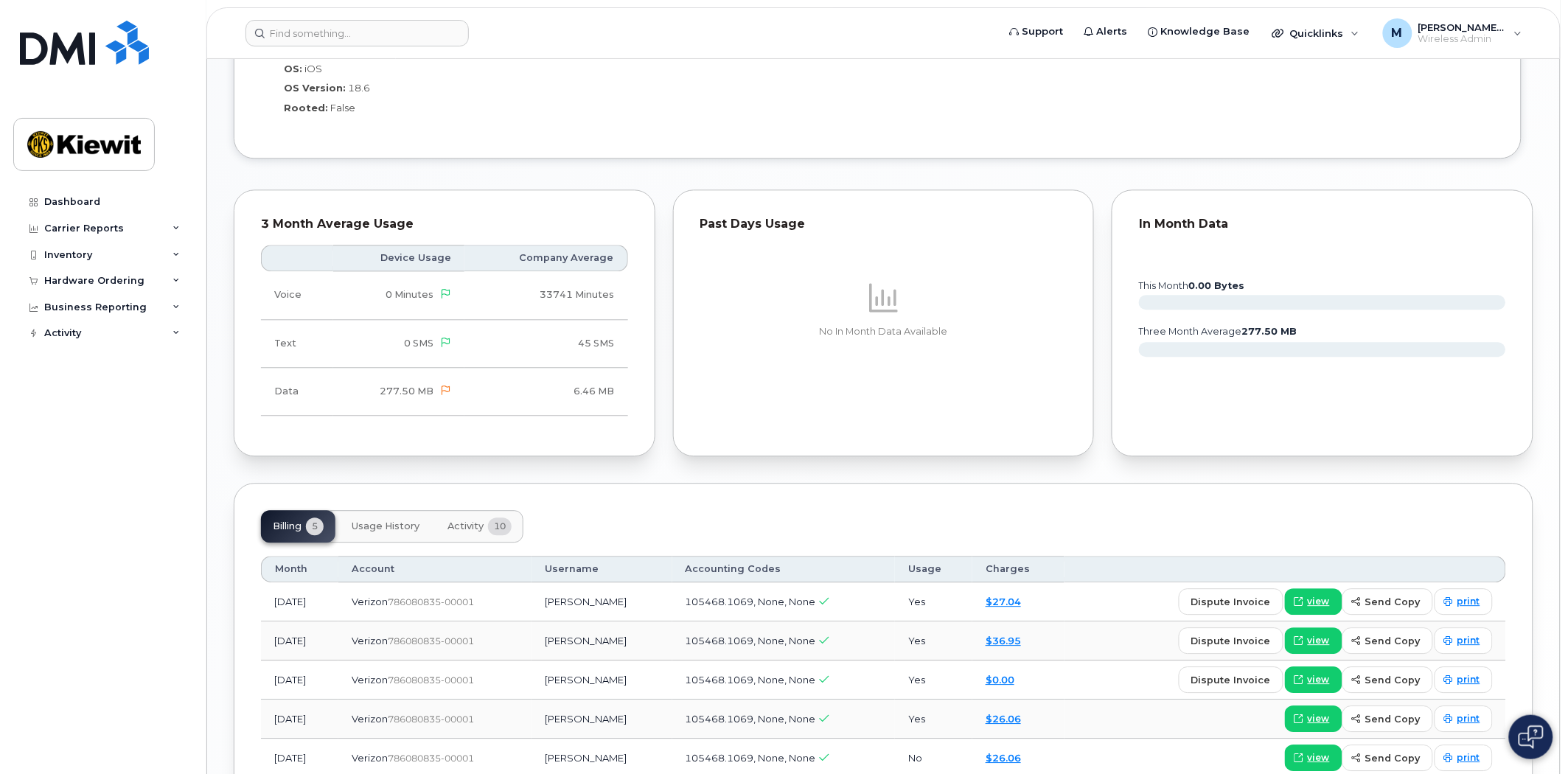
scroll to position [1223, 0]
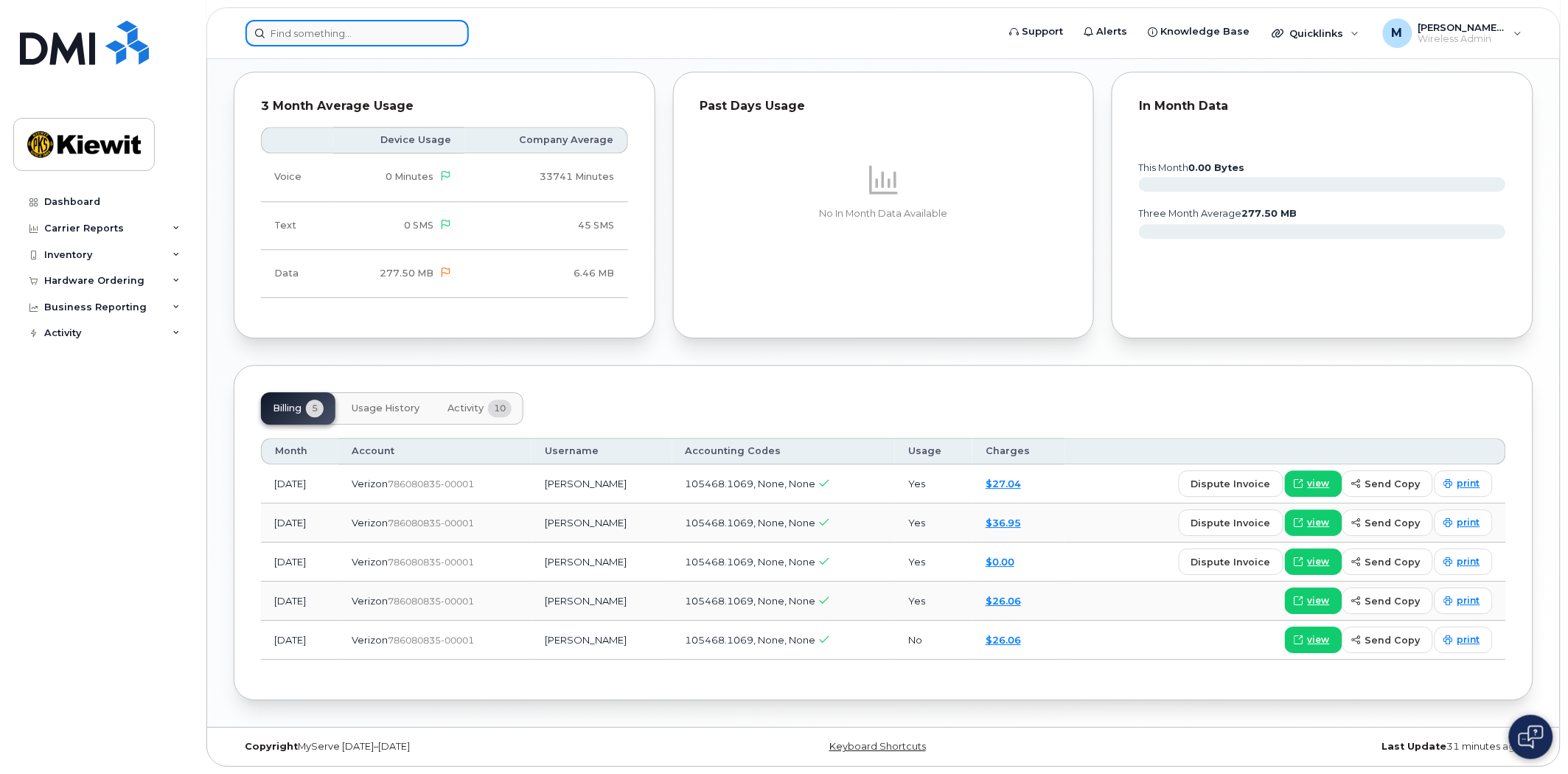
click at [393, 36] on input at bounding box center [357, 34] width 224 height 27
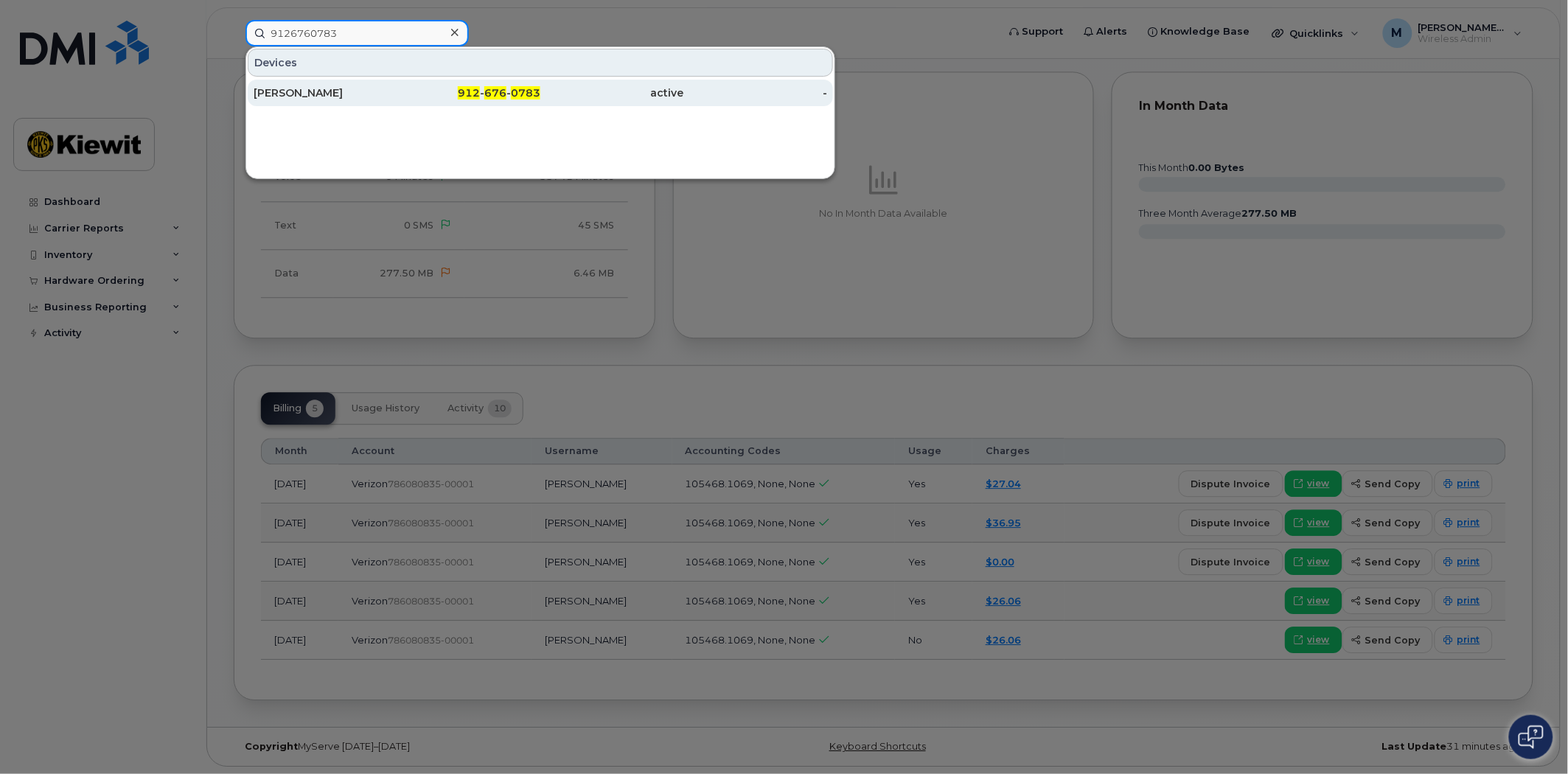
type input "9126760783"
click at [505, 90] on span "676" at bounding box center [495, 93] width 22 height 13
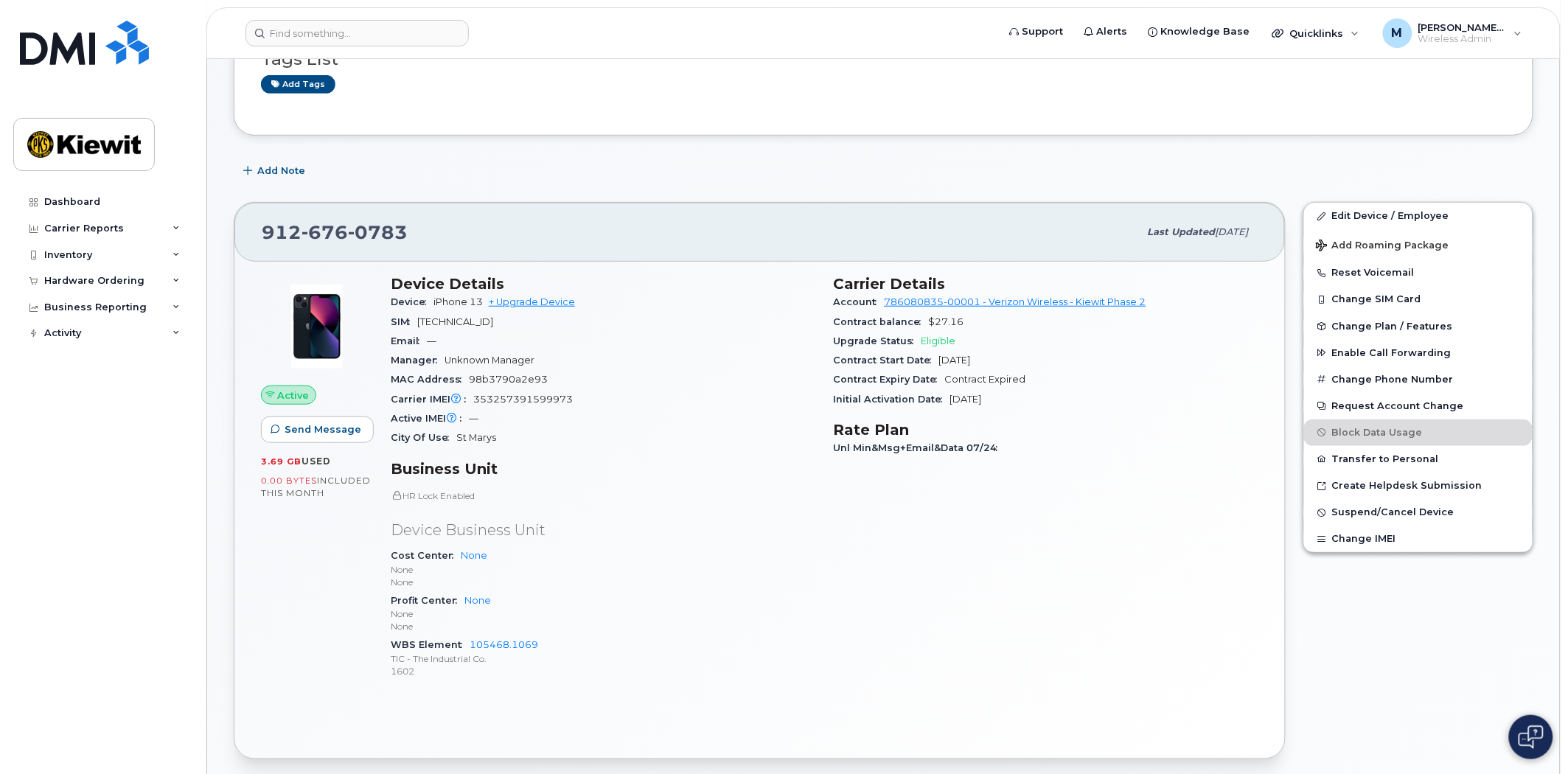
scroll to position [572, 0]
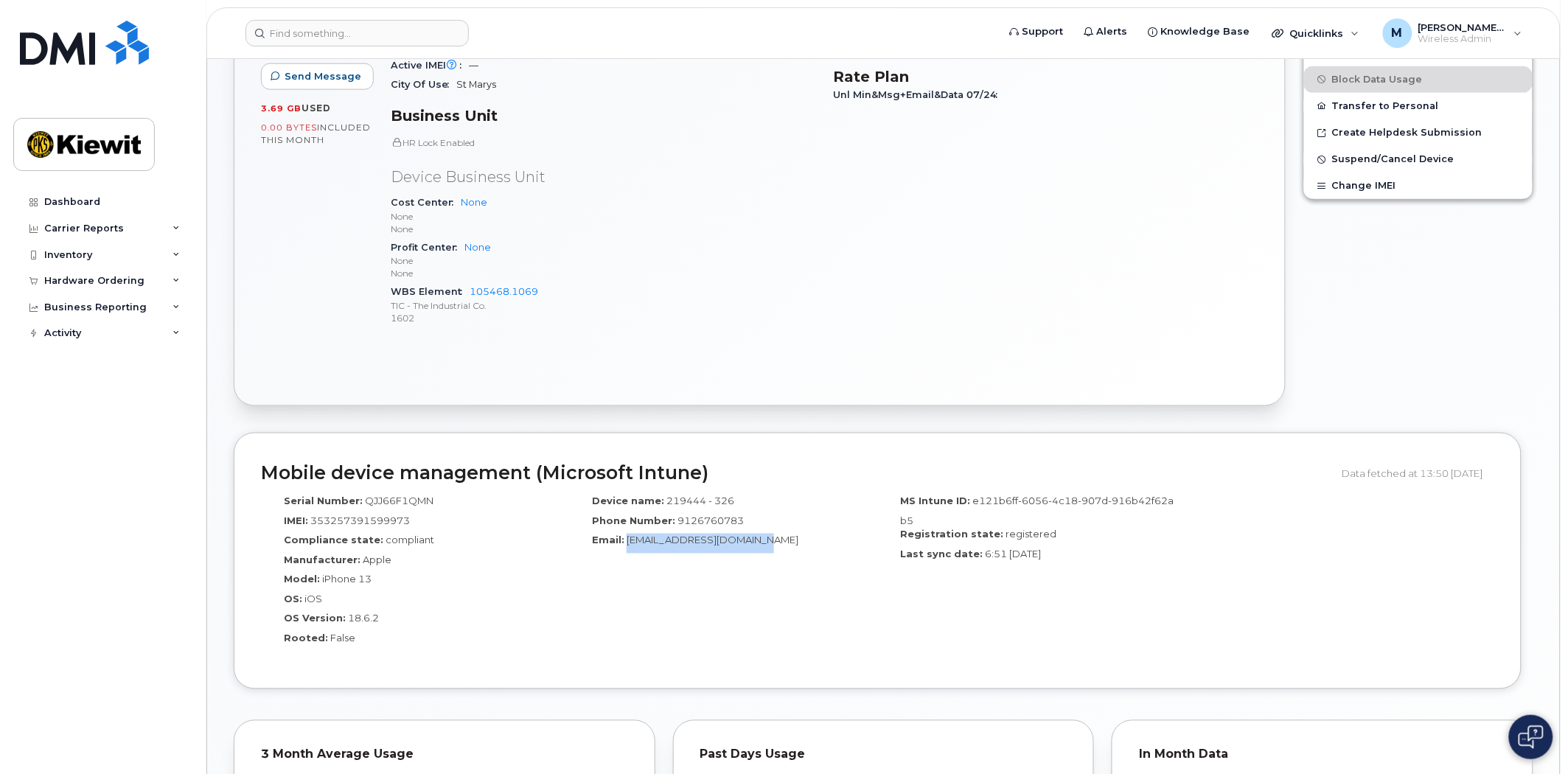
drag, startPoint x: 769, startPoint y: 538, endPoint x: 626, endPoint y: 534, distance: 143.1
click at [626, 534] on span "[EMAIL_ADDRESS][DOMAIN_NAME]" at bounding box center [712, 540] width 172 height 12
copy span "[EMAIL_ADDRESS][DOMAIN_NAME]"
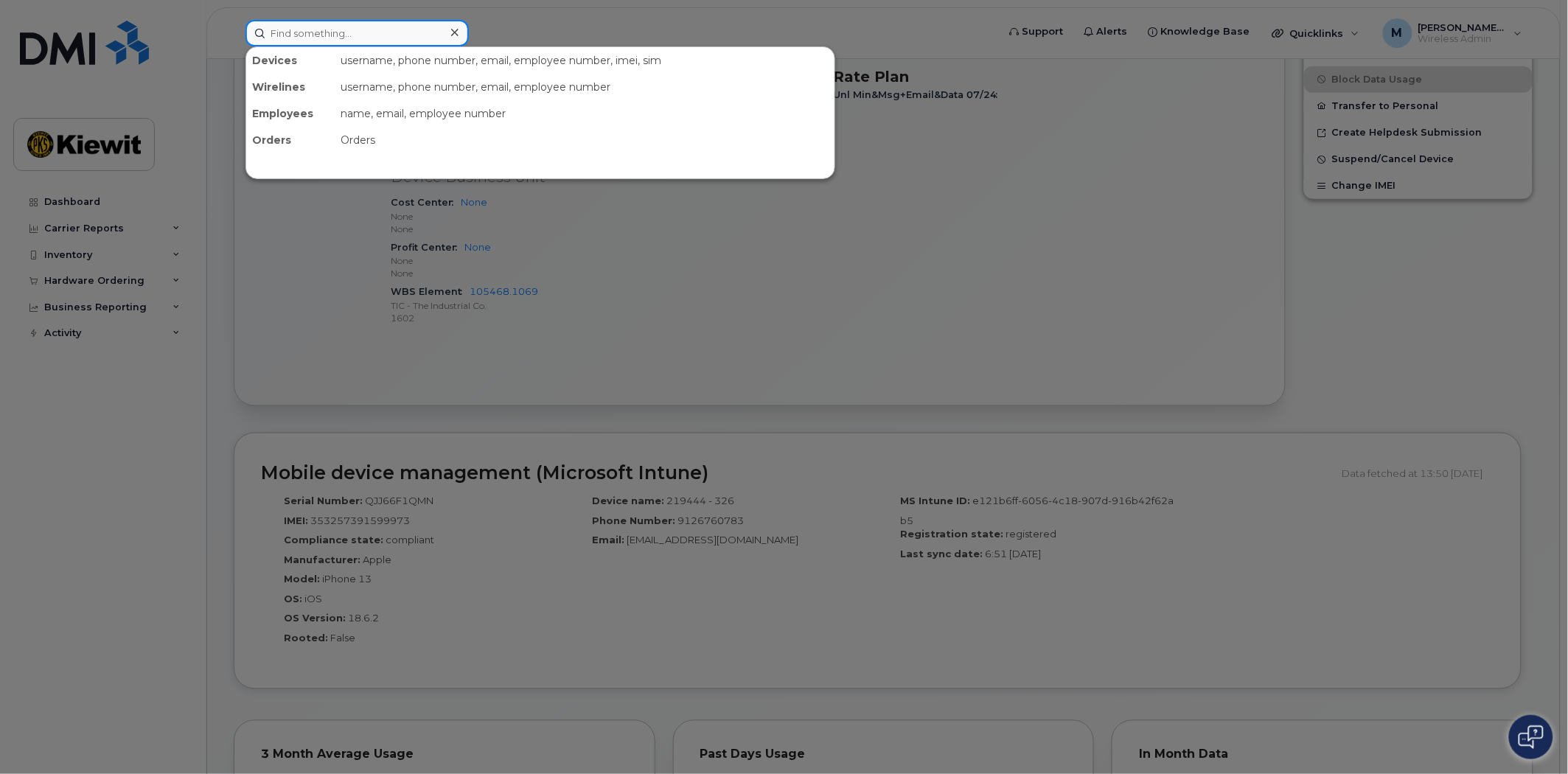
click at [315, 34] on input at bounding box center [357, 34] width 224 height 27
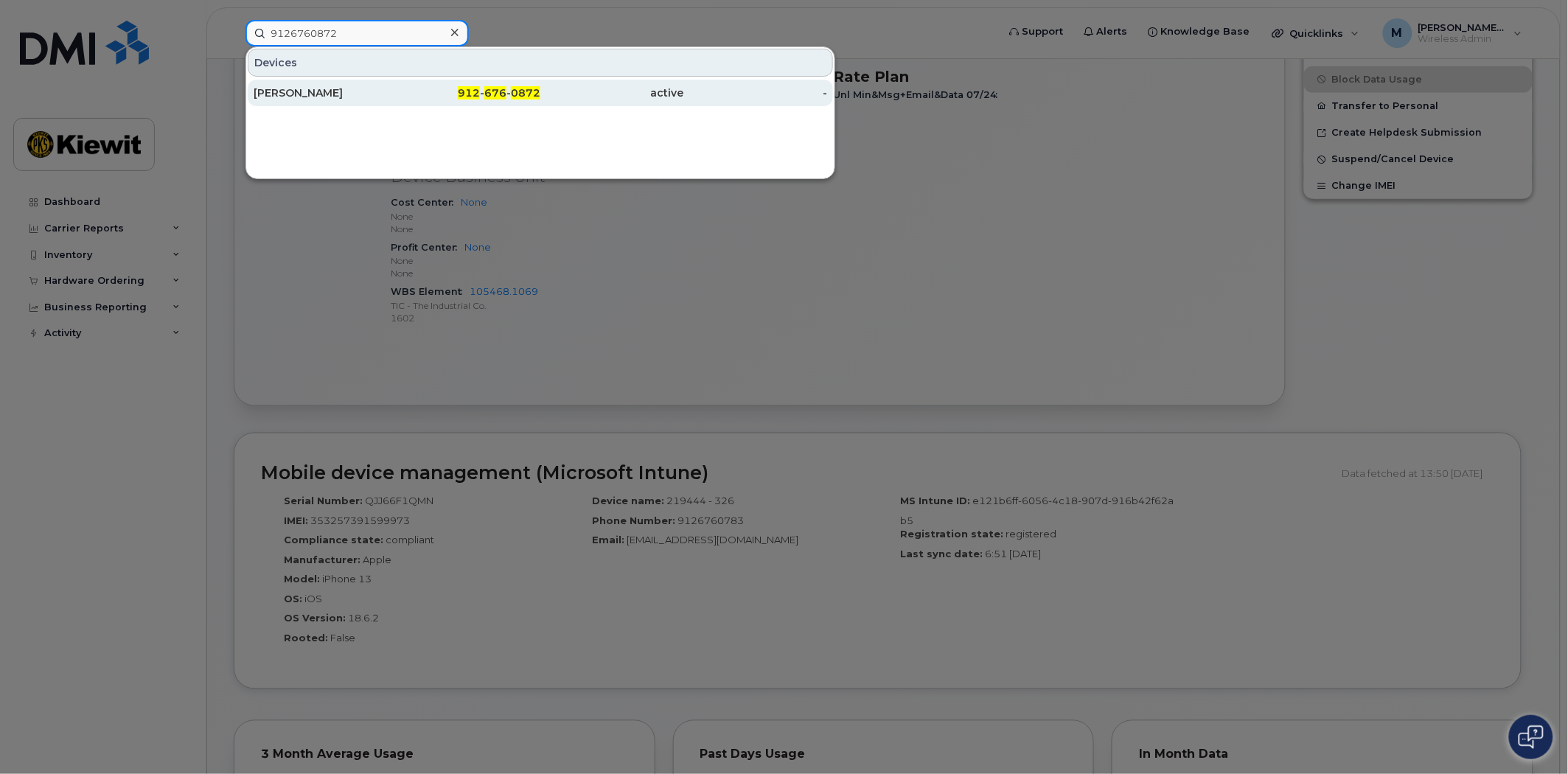
type input "9126760872"
click at [481, 96] on div "912 - 676 - 0872" at bounding box center [470, 92] width 144 height 14
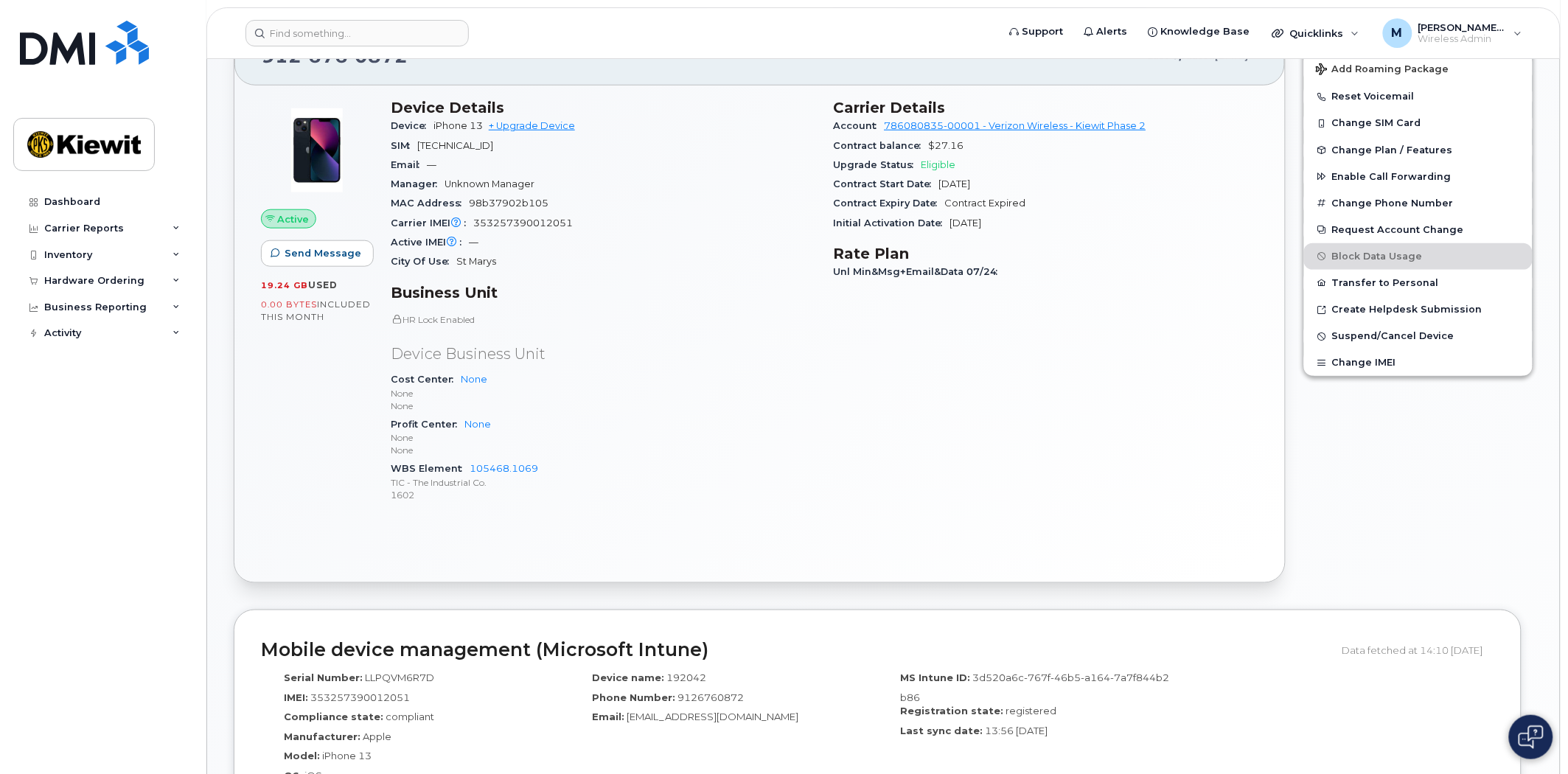
scroll to position [737, 0]
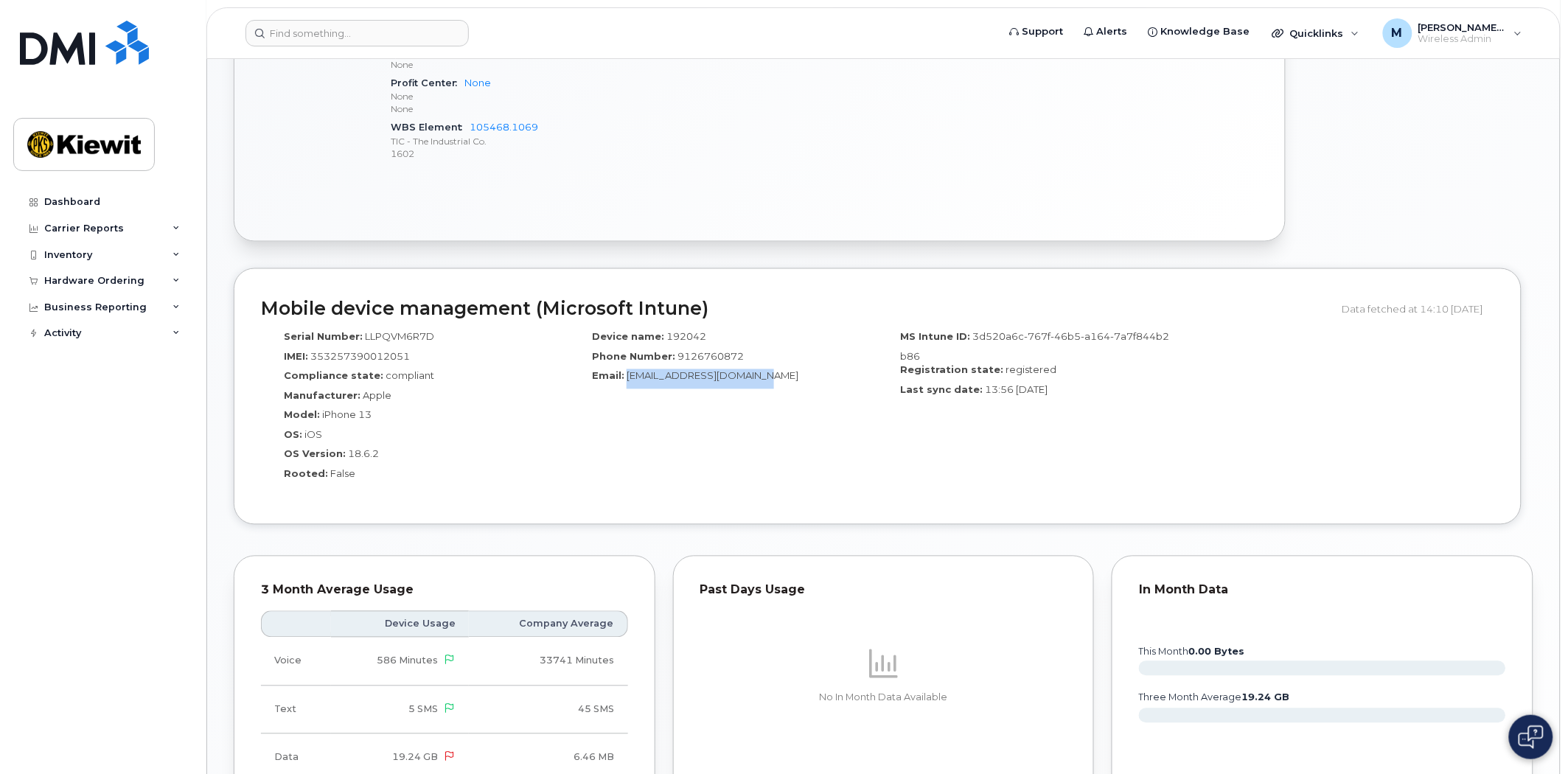
drag, startPoint x: 772, startPoint y: 376, endPoint x: 627, endPoint y: 380, distance: 145.1
click at [627, 380] on div "Email: [EMAIL_ADDRESS][DOMAIN_NAME]" at bounding box center [723, 379] width 286 height 20
copy span "[EMAIL_ADDRESS][DOMAIN_NAME]"
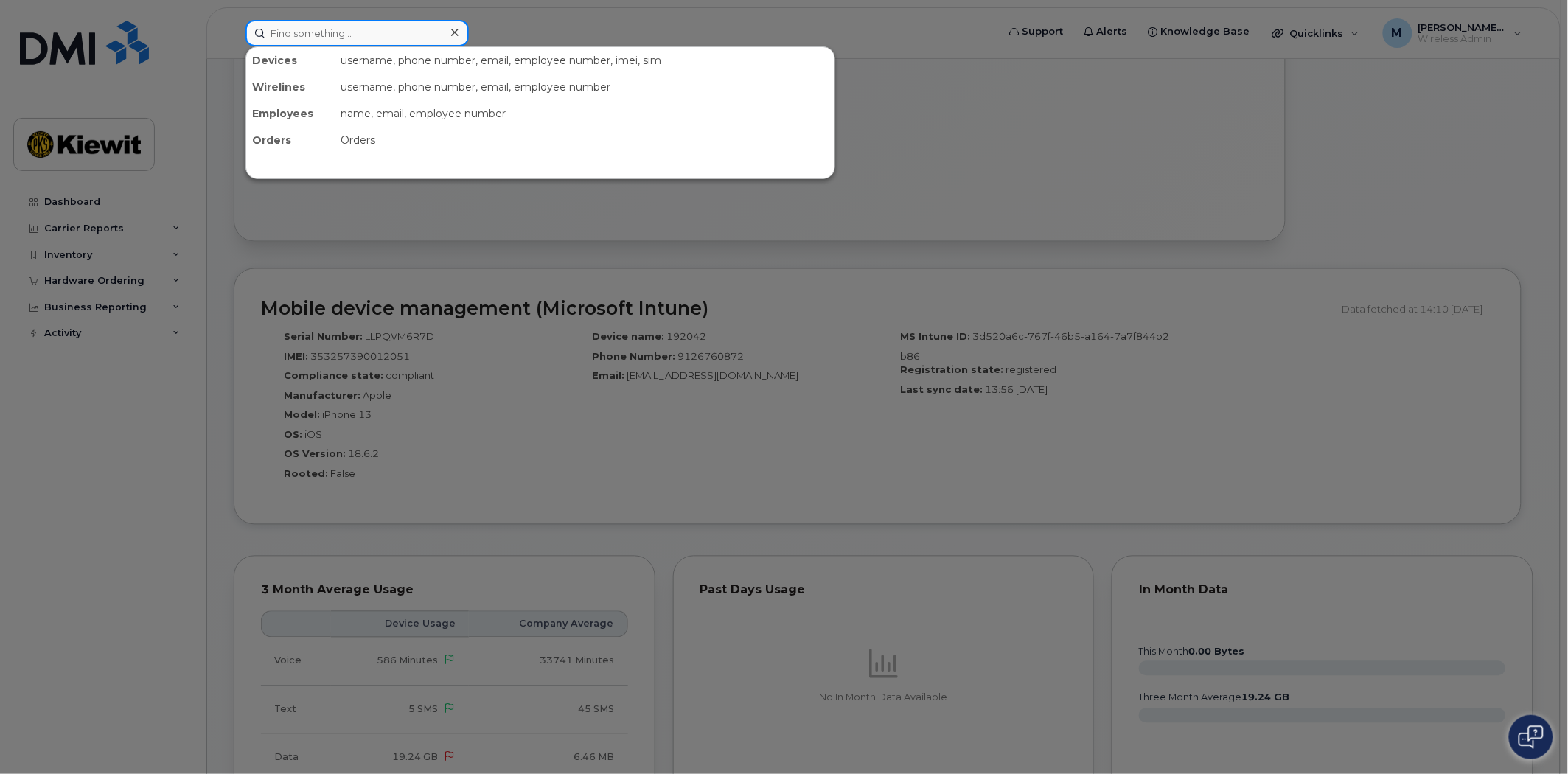
click at [370, 45] on div "Devices username, phone number, email, employee number, imei, sim Wirelines use…" at bounding box center [617, 34] width 743 height 27
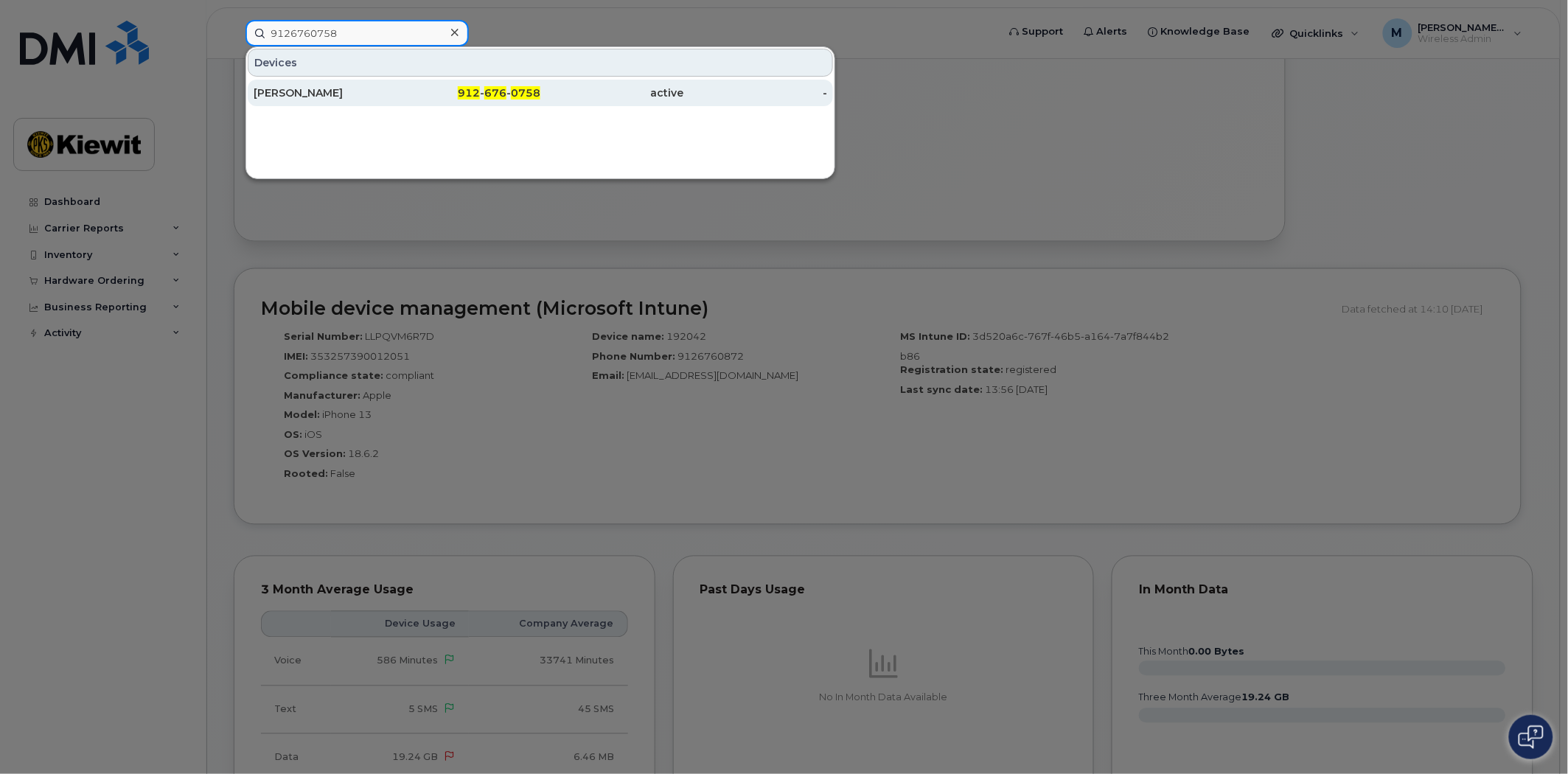
type input "9126760758"
click at [488, 97] on span "676" at bounding box center [495, 93] width 22 height 13
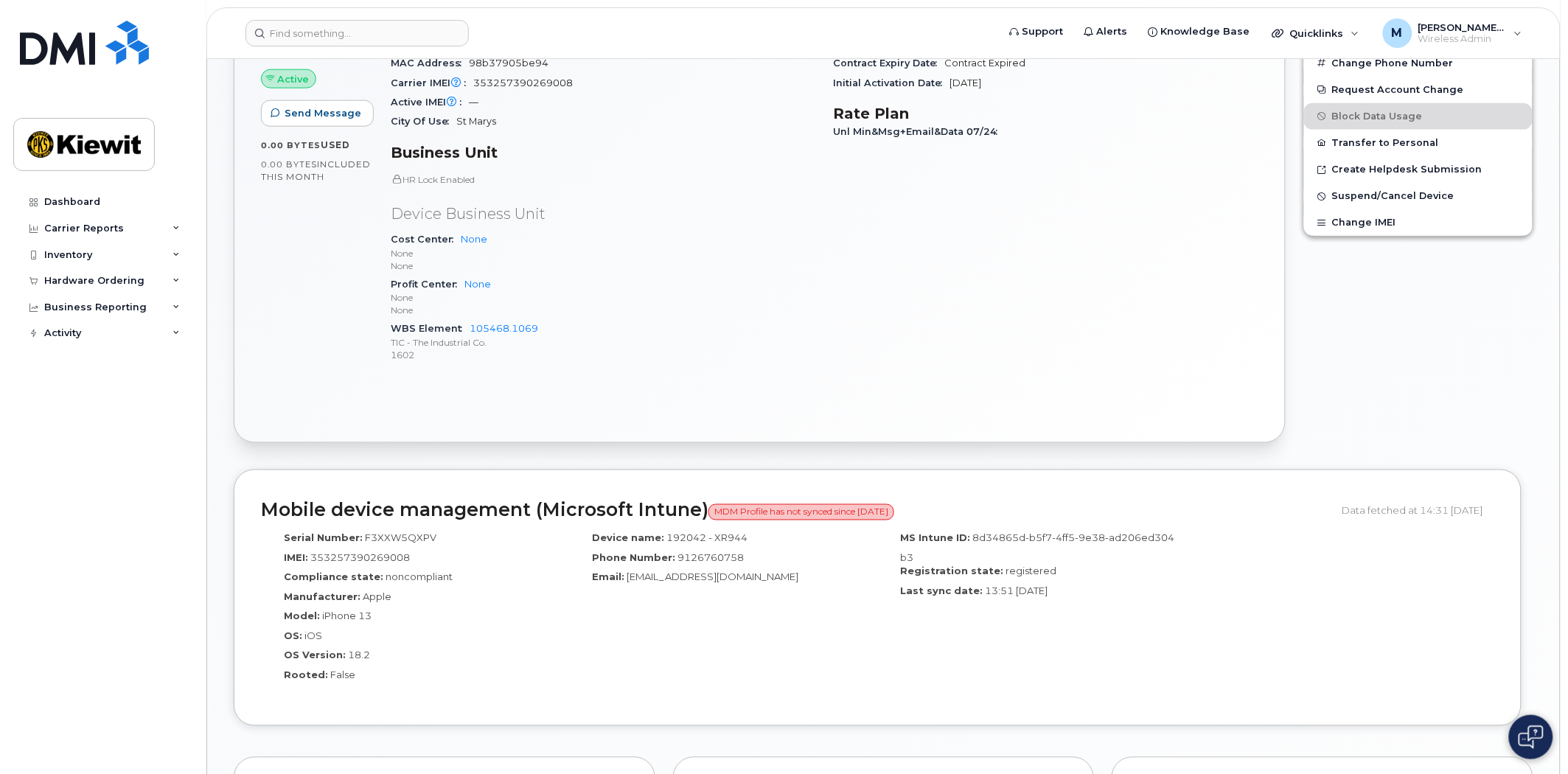
scroll to position [560, 0]
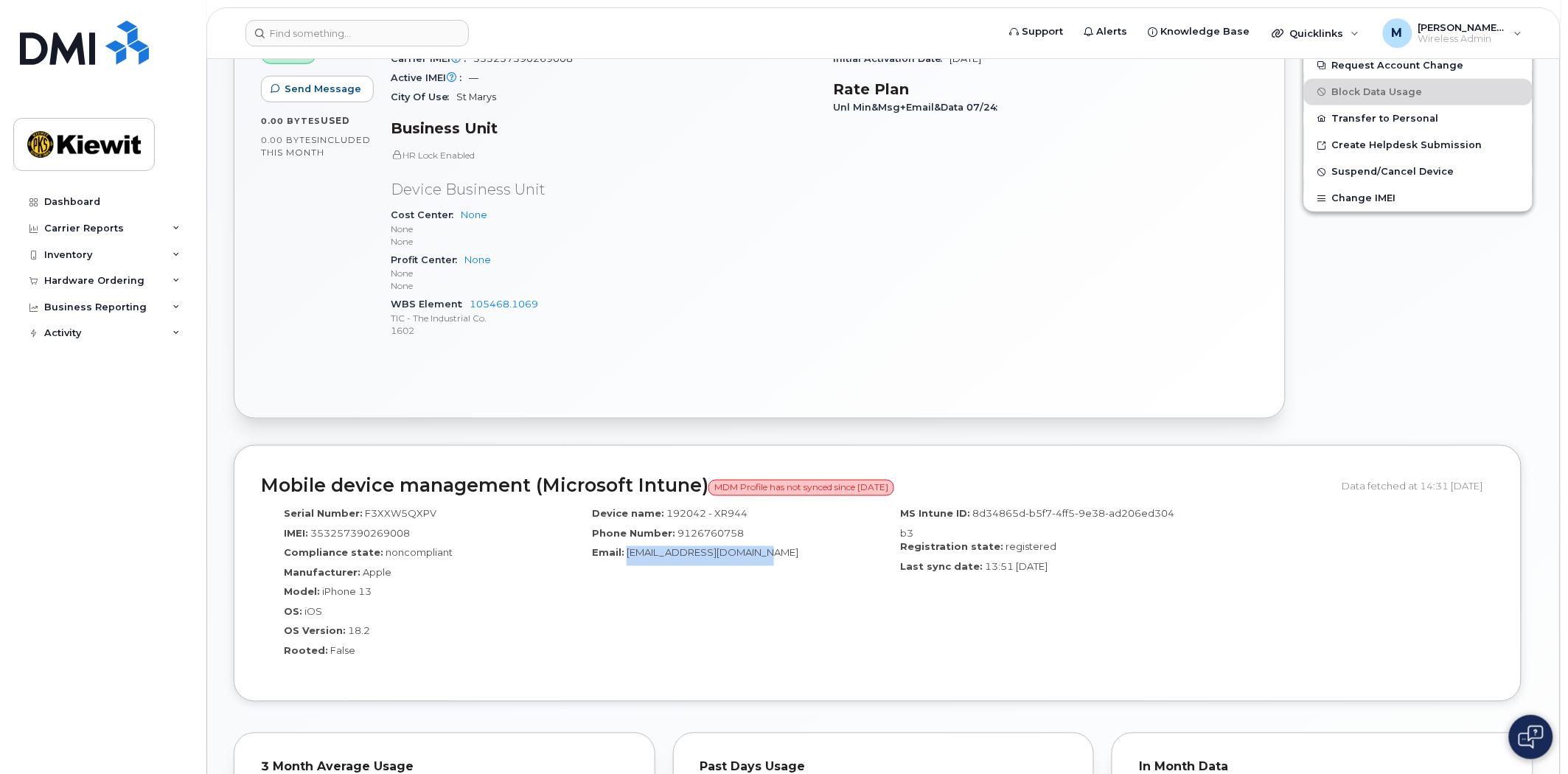
drag, startPoint x: 775, startPoint y: 556, endPoint x: 629, endPoint y: 547, distance: 146.3
click at [629, 547] on div "Email: GPA_OT_MAINT_3@ticus.com" at bounding box center [723, 556] width 286 height 20
copy span "GPA_OT_MAINT_3@ticus.com"
click at [598, 602] on div "Device name: 192042 - XR944 Phone Number: 9126760758 Email: GPA_OT_MAINT_3@ticu…" at bounding box center [723, 588] width 308 height 175
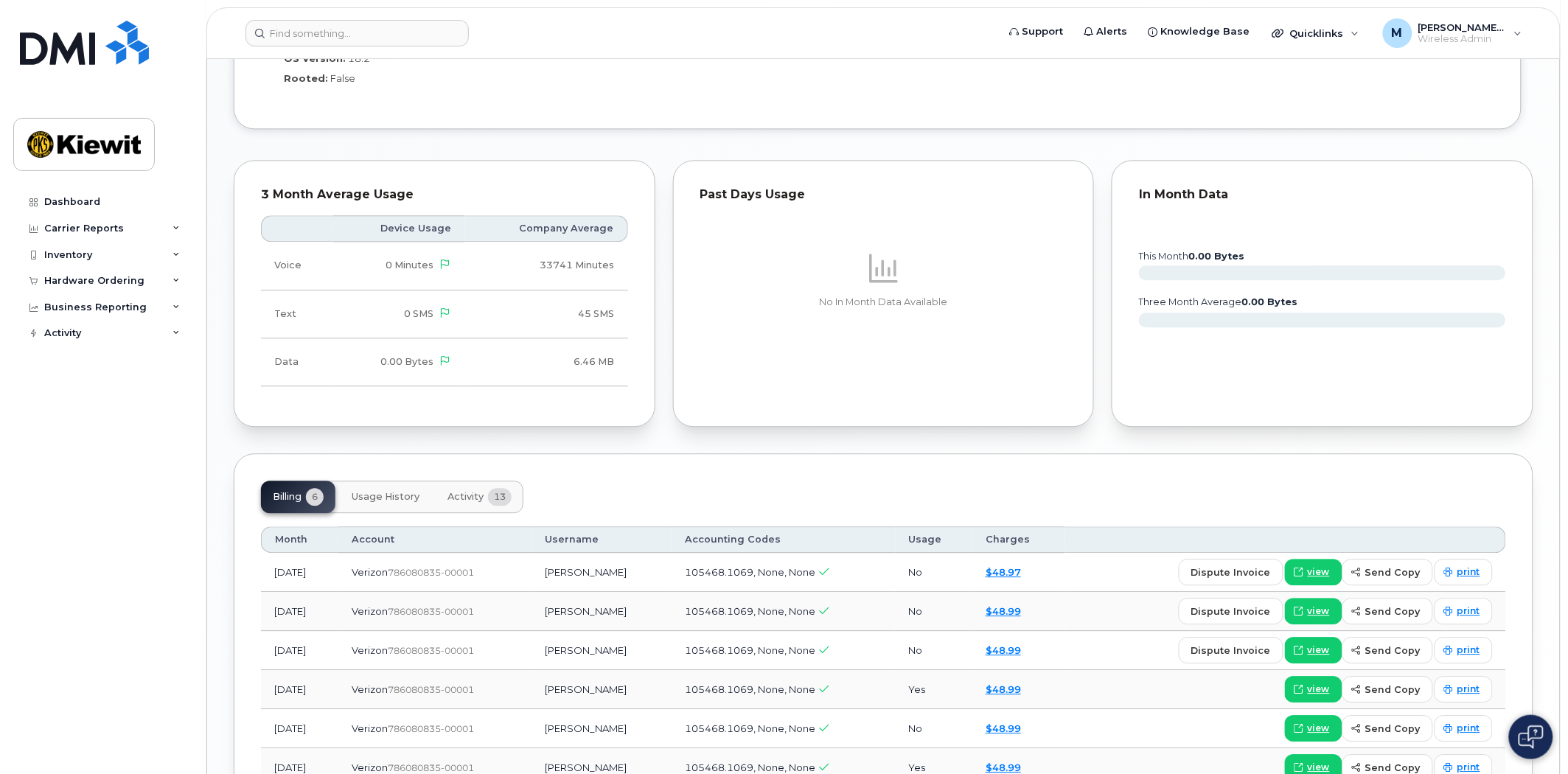
scroll to position [1215, 0]
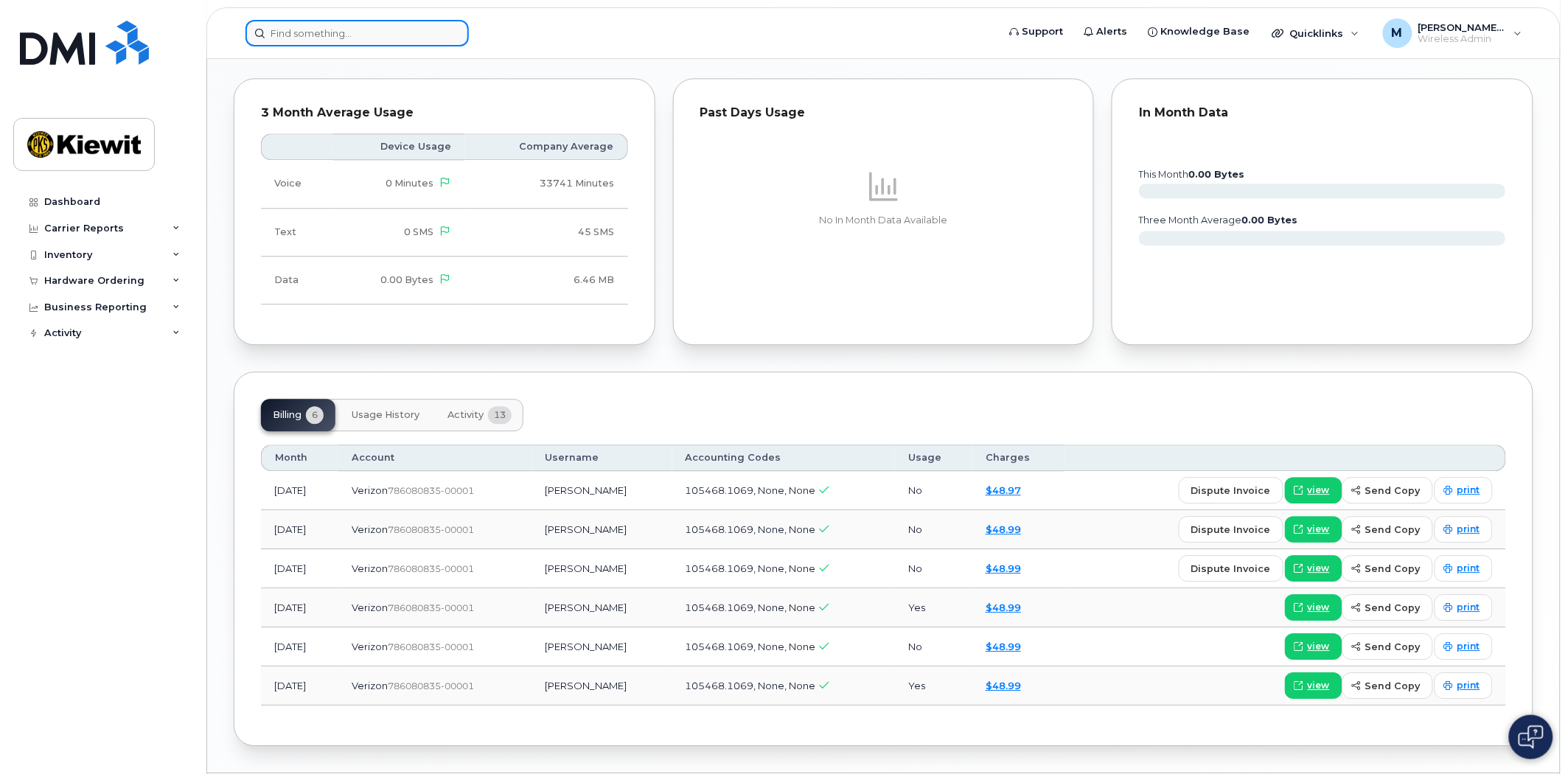
click at [370, 30] on input at bounding box center [357, 34] width 224 height 27
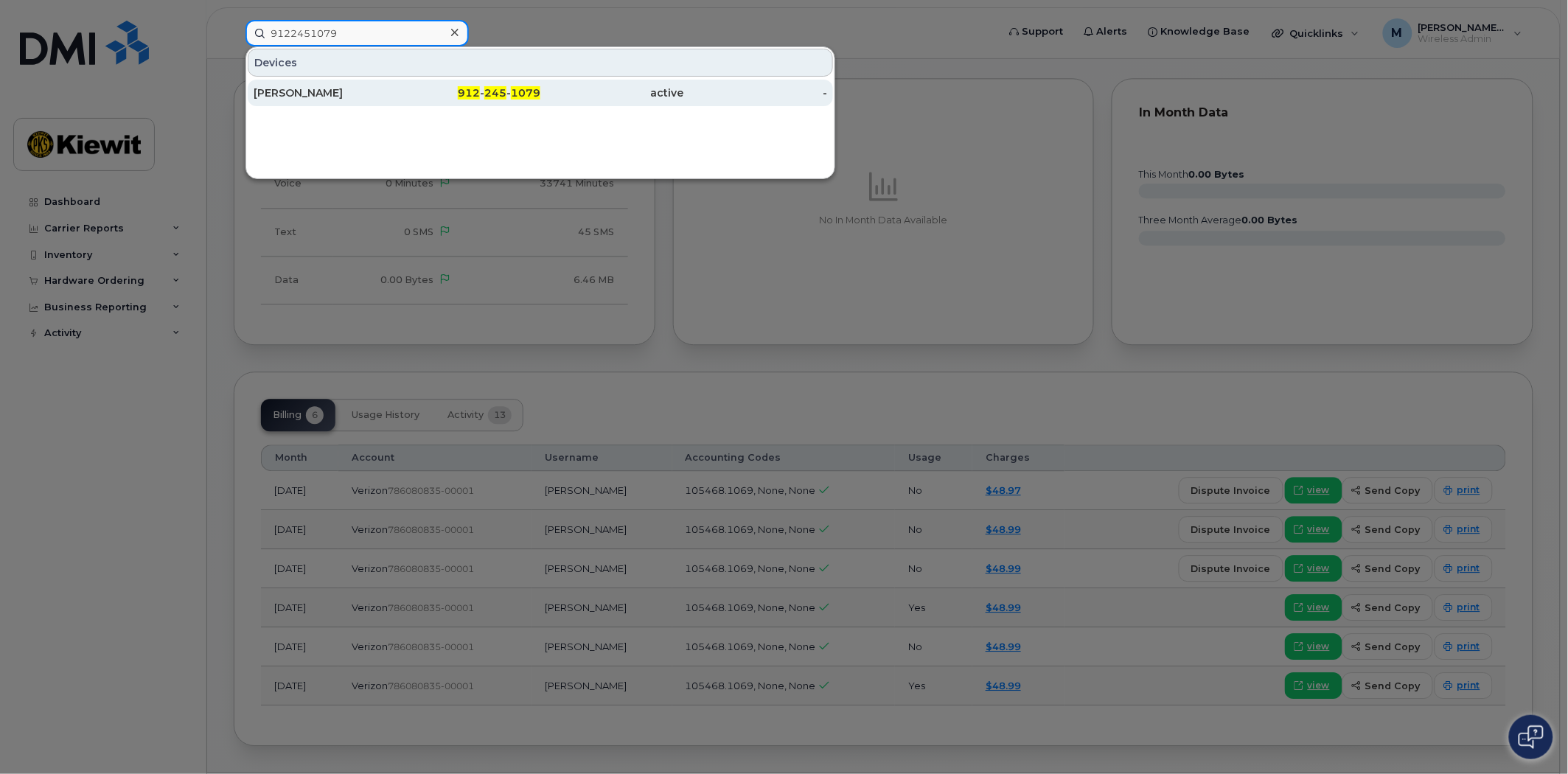
type input "9122451079"
click at [503, 90] on span "245" at bounding box center [495, 93] width 22 height 13
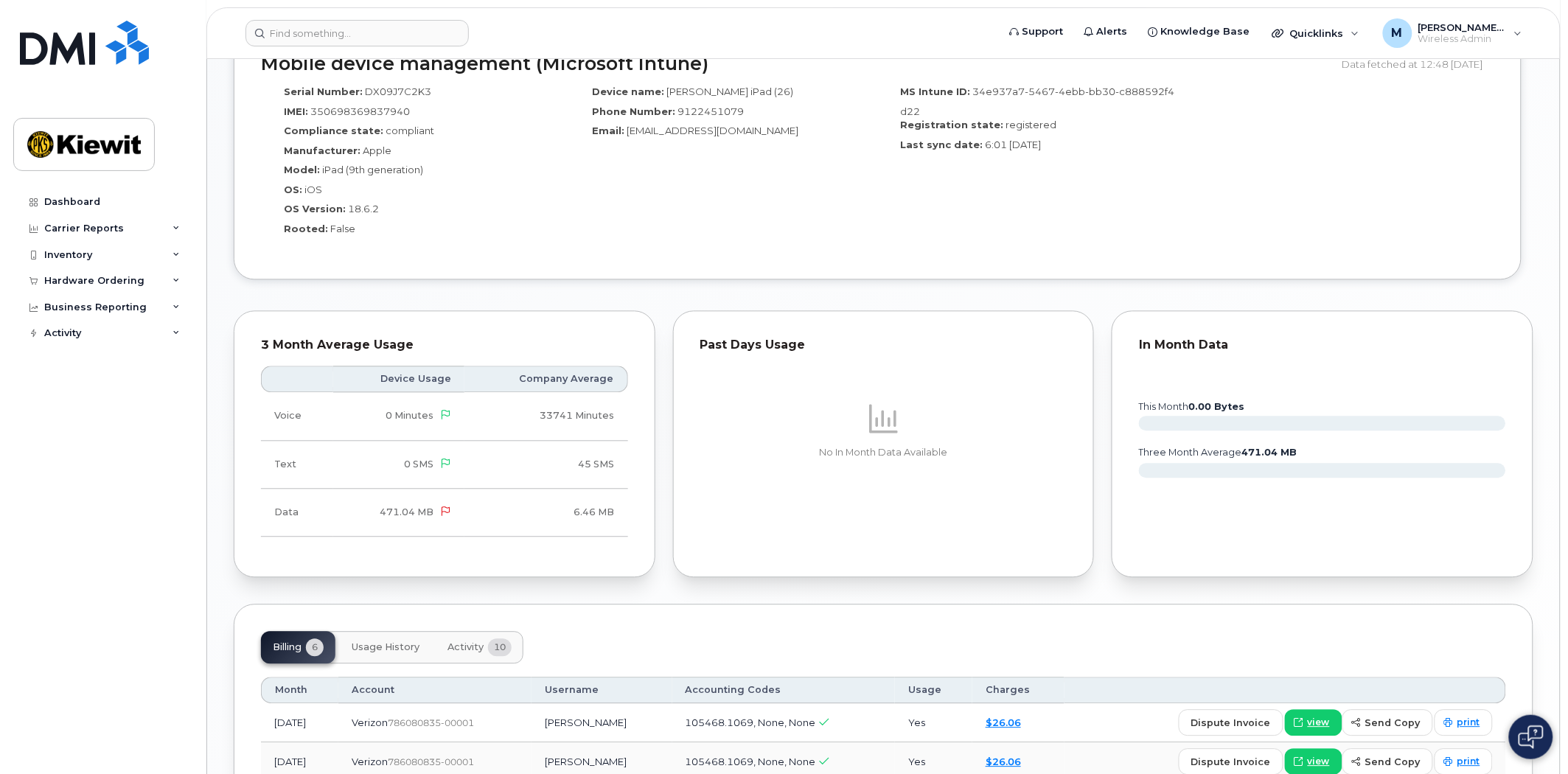
scroll to position [887, 0]
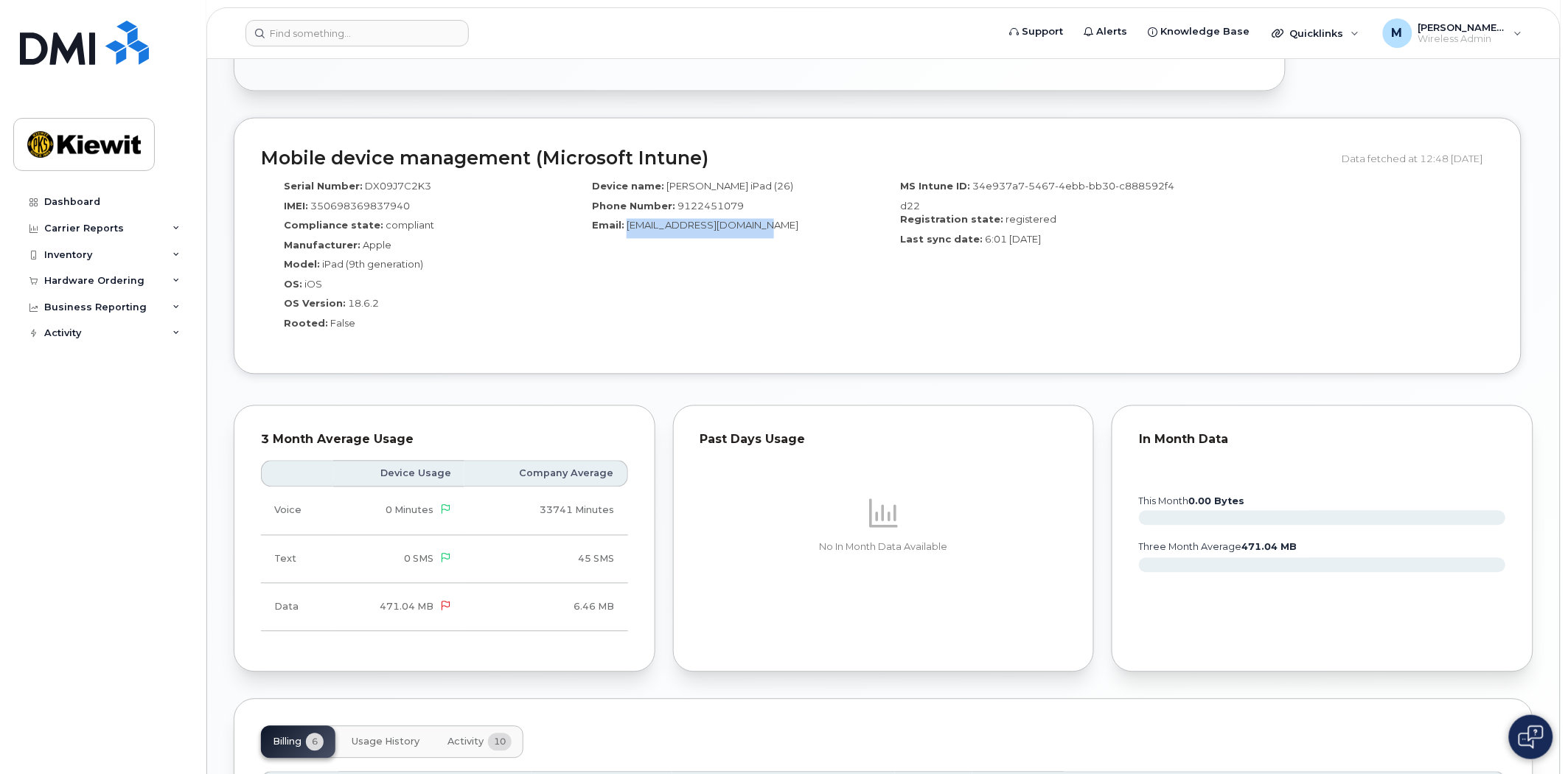
drag, startPoint x: 763, startPoint y: 230, endPoint x: 628, endPoint y: 227, distance: 135.0
click at [628, 227] on div "Email: GPA_OT_MAINT_1@ticus.com" at bounding box center [723, 229] width 286 height 20
copy span "GPA_OT_MAINT_1@ticus.com"
click at [382, 42] on input at bounding box center [357, 34] width 224 height 27
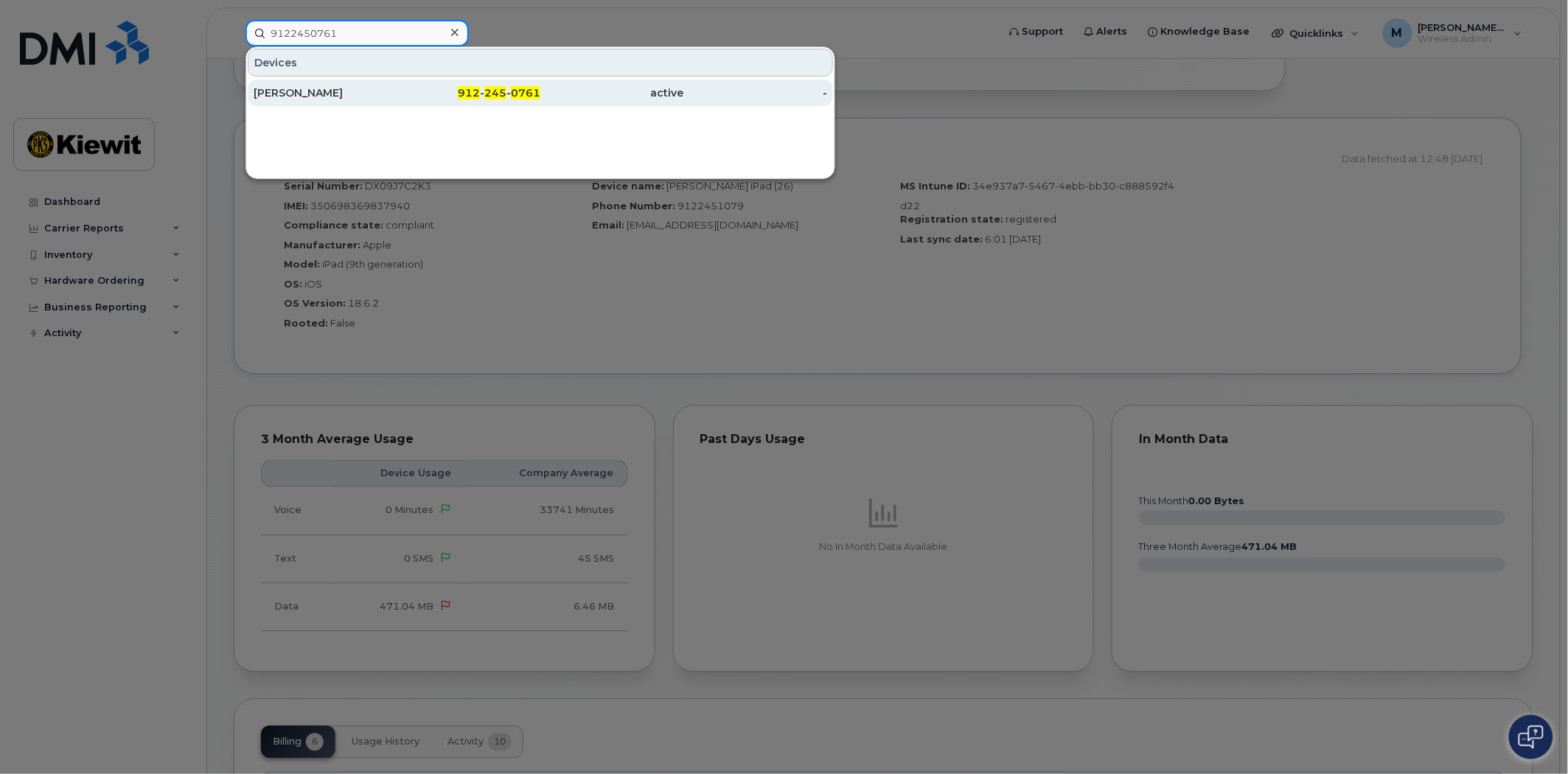
type input "9122450761"
click at [484, 85] on div "912 - 245 - 0761" at bounding box center [470, 92] width 144 height 14
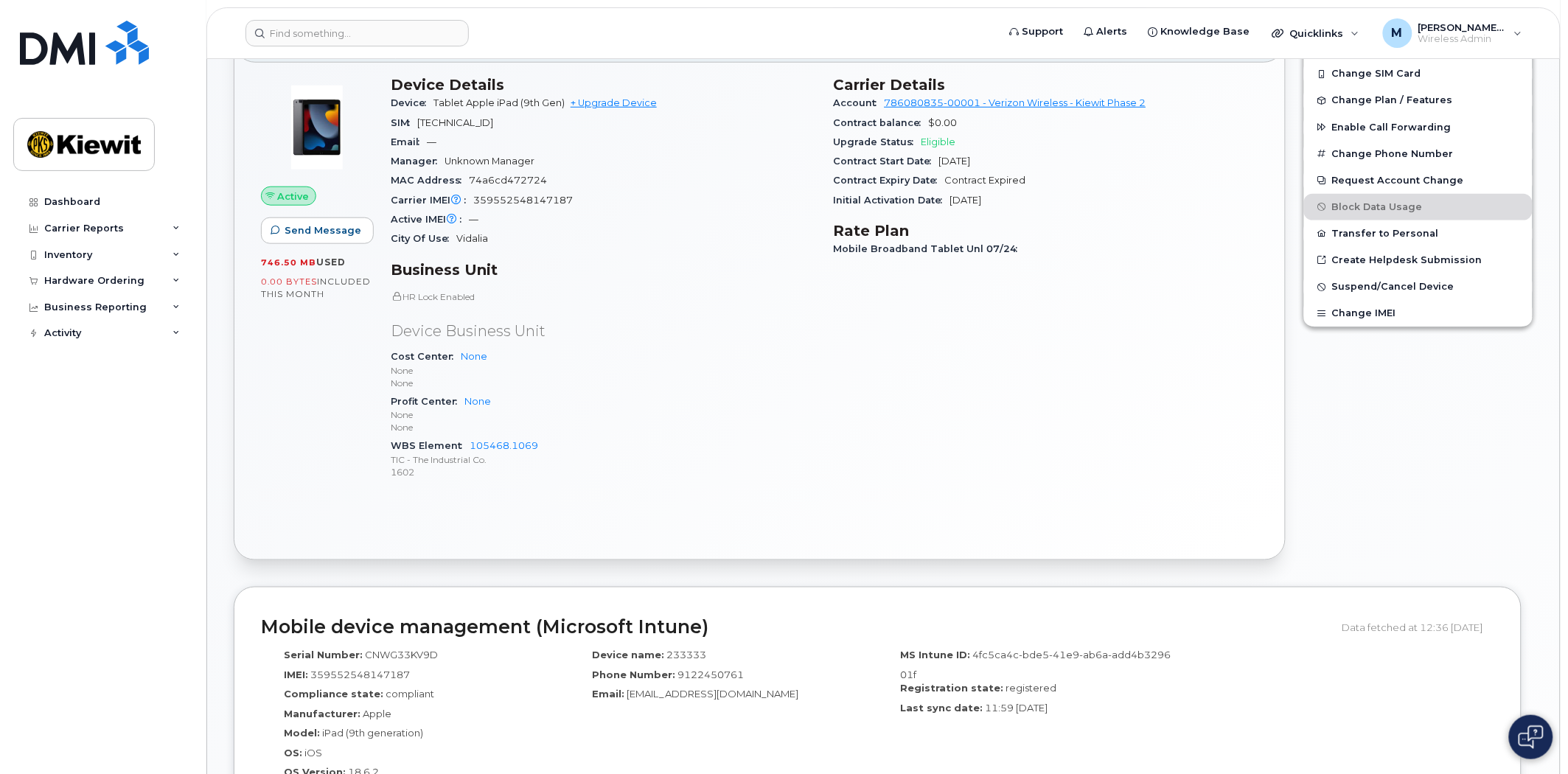
scroll to position [819, 0]
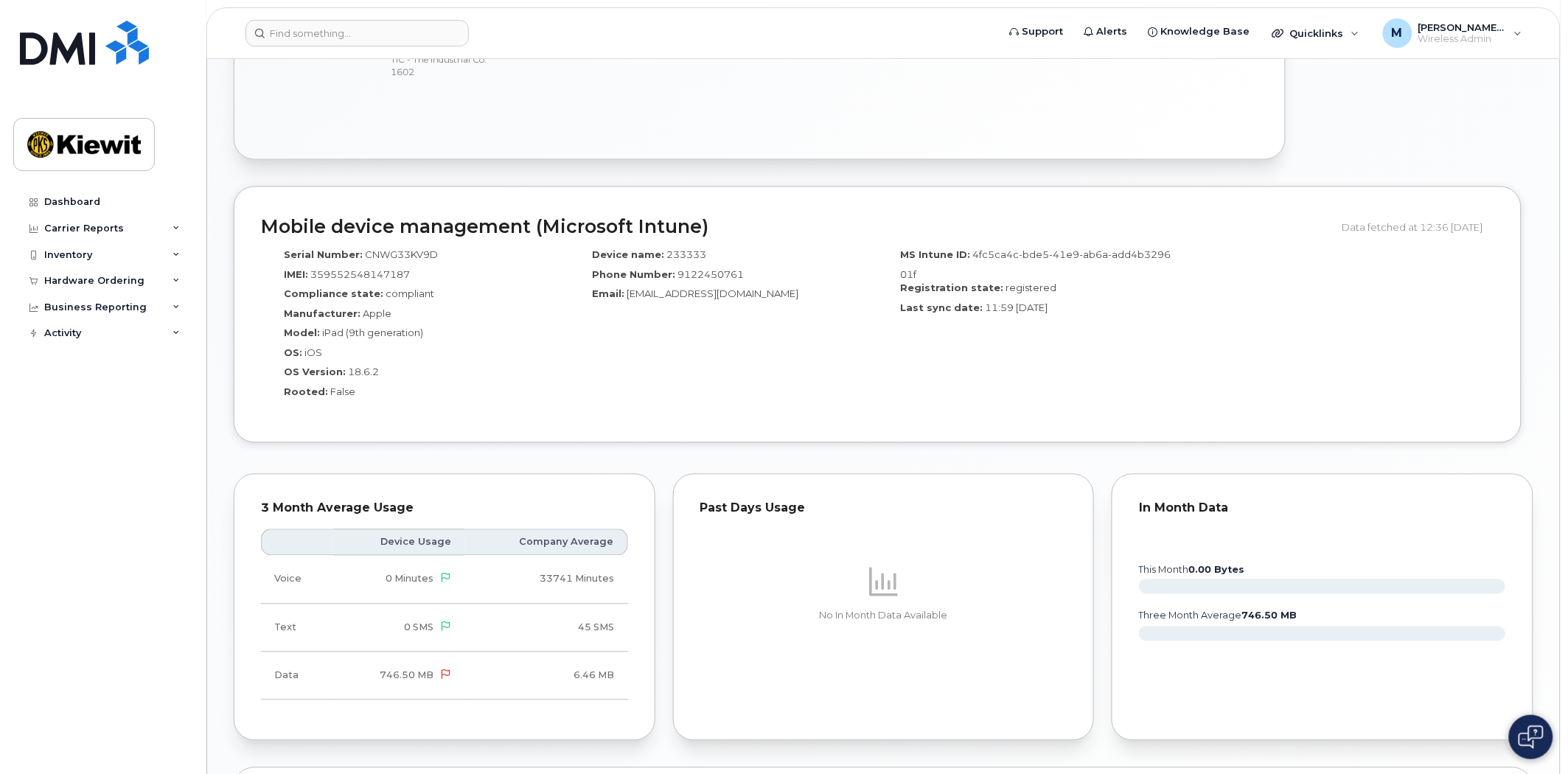
click at [769, 298] on span "GPA_OT_MAINT_1@ticus.com" at bounding box center [712, 294] width 172 height 12
click at [775, 299] on div "Email: GPA_OT_MAINT_1@ticus.com" at bounding box center [723, 297] width 286 height 20
drag, startPoint x: 783, startPoint y: 299, endPoint x: 625, endPoint y: 300, distance: 158.0
click at [625, 300] on div "Email: GPA_OT_MAINT_1@ticus.com" at bounding box center [723, 297] width 286 height 20
copy span "GPA_OT_MAINT_1@ticus.com"
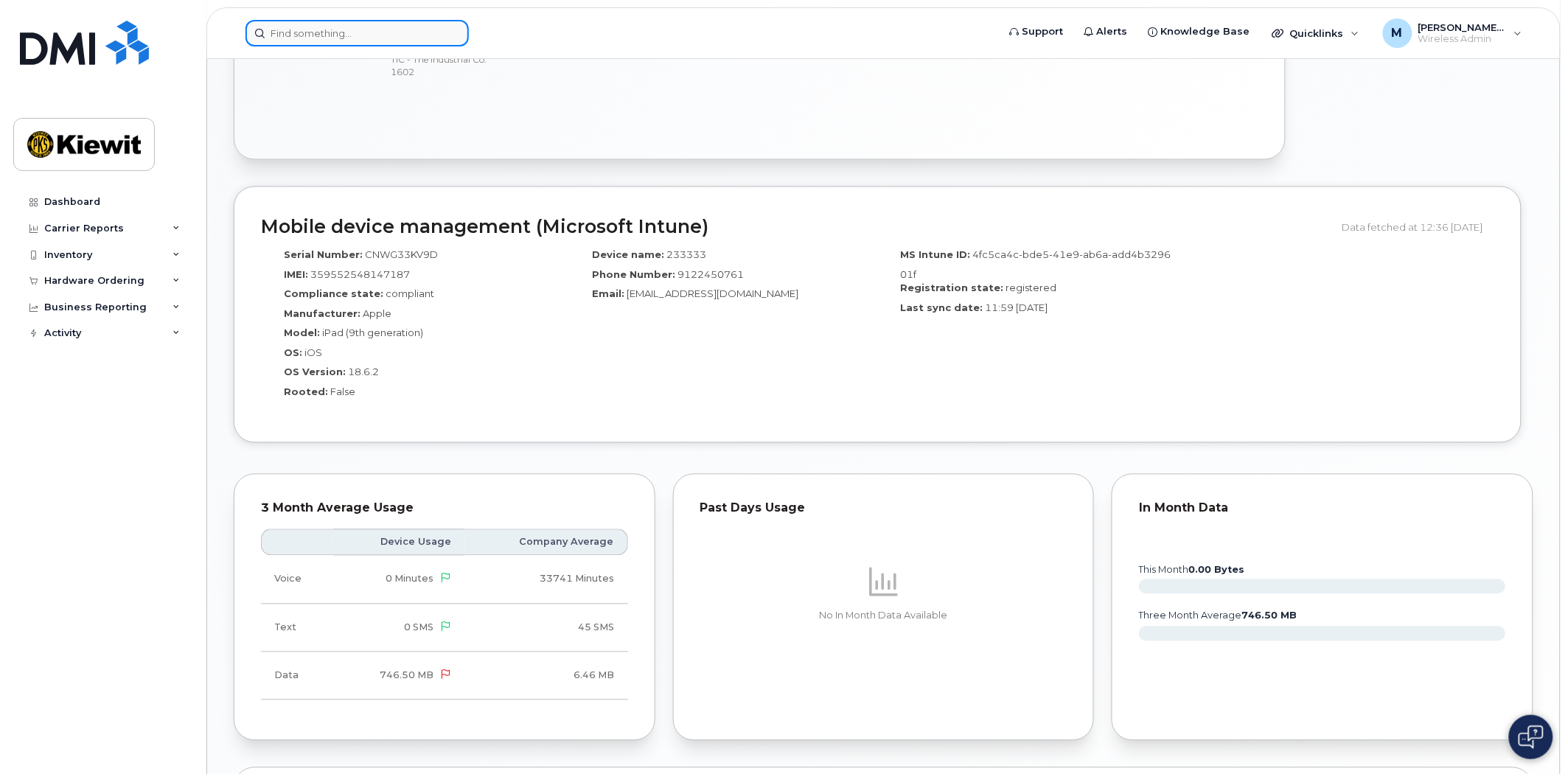
click at [303, 35] on input at bounding box center [357, 34] width 224 height 27
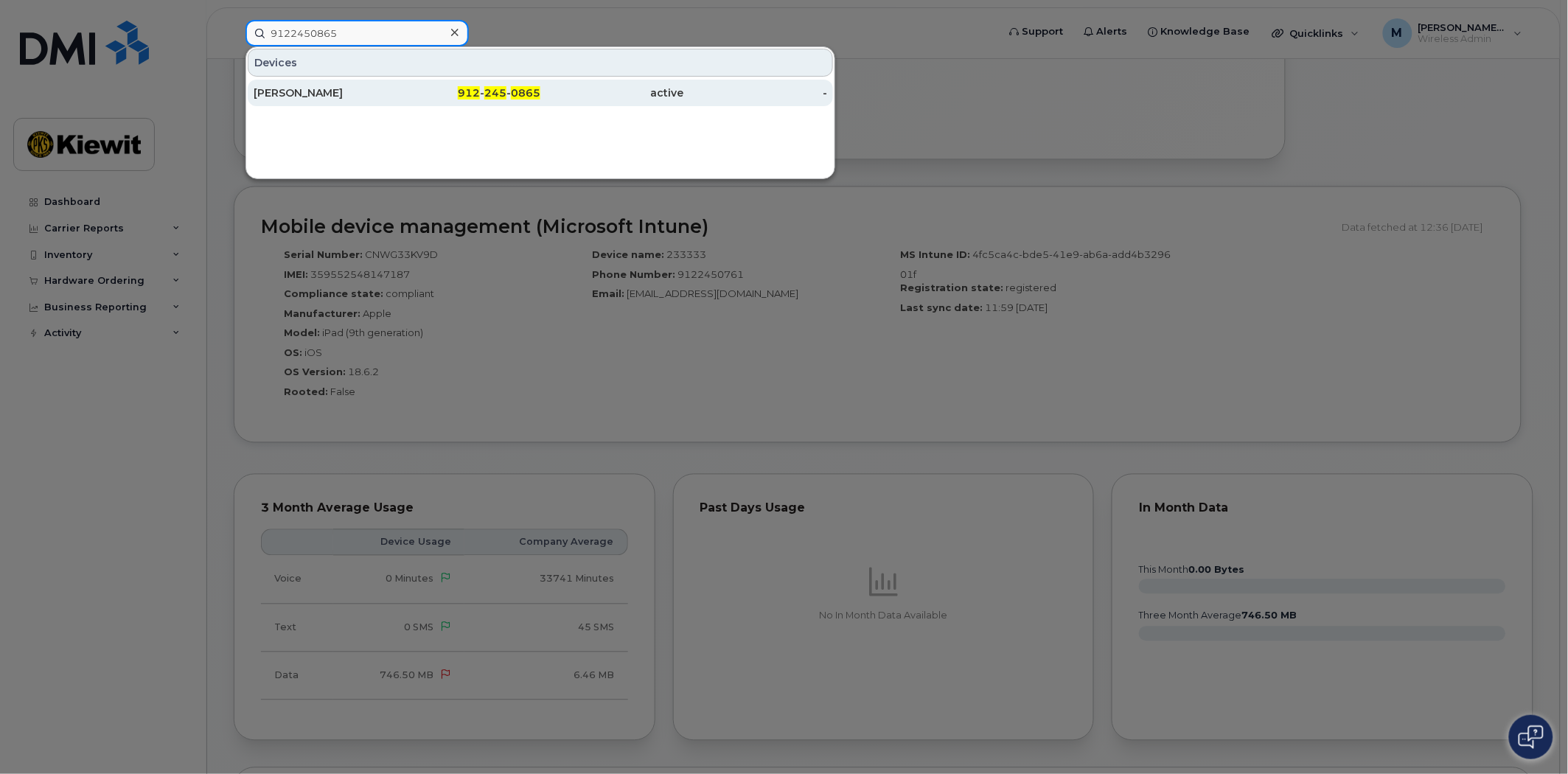
type input "9122450865"
click at [502, 90] on span "245" at bounding box center [495, 93] width 22 height 13
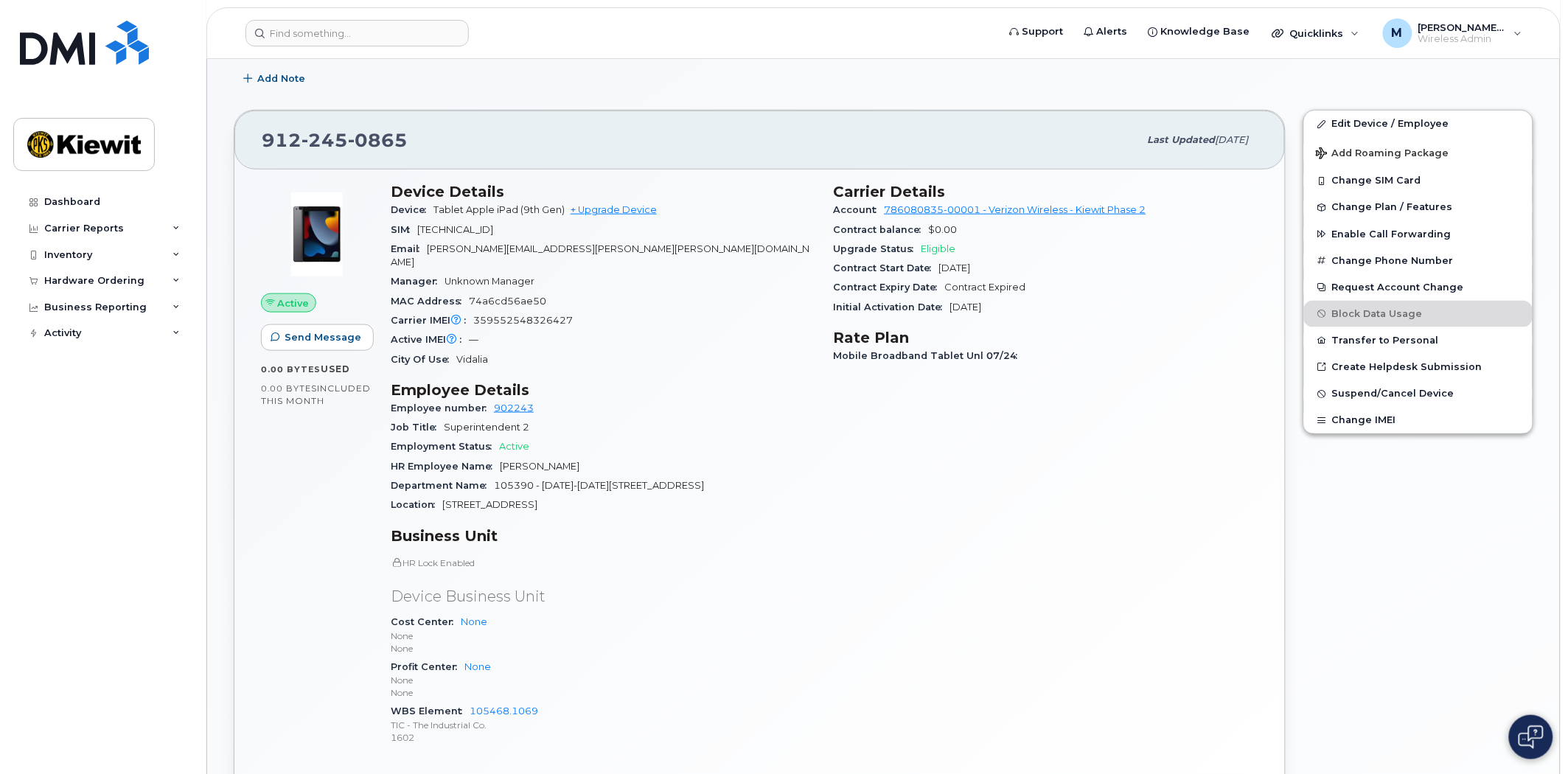
scroll to position [409, 0]
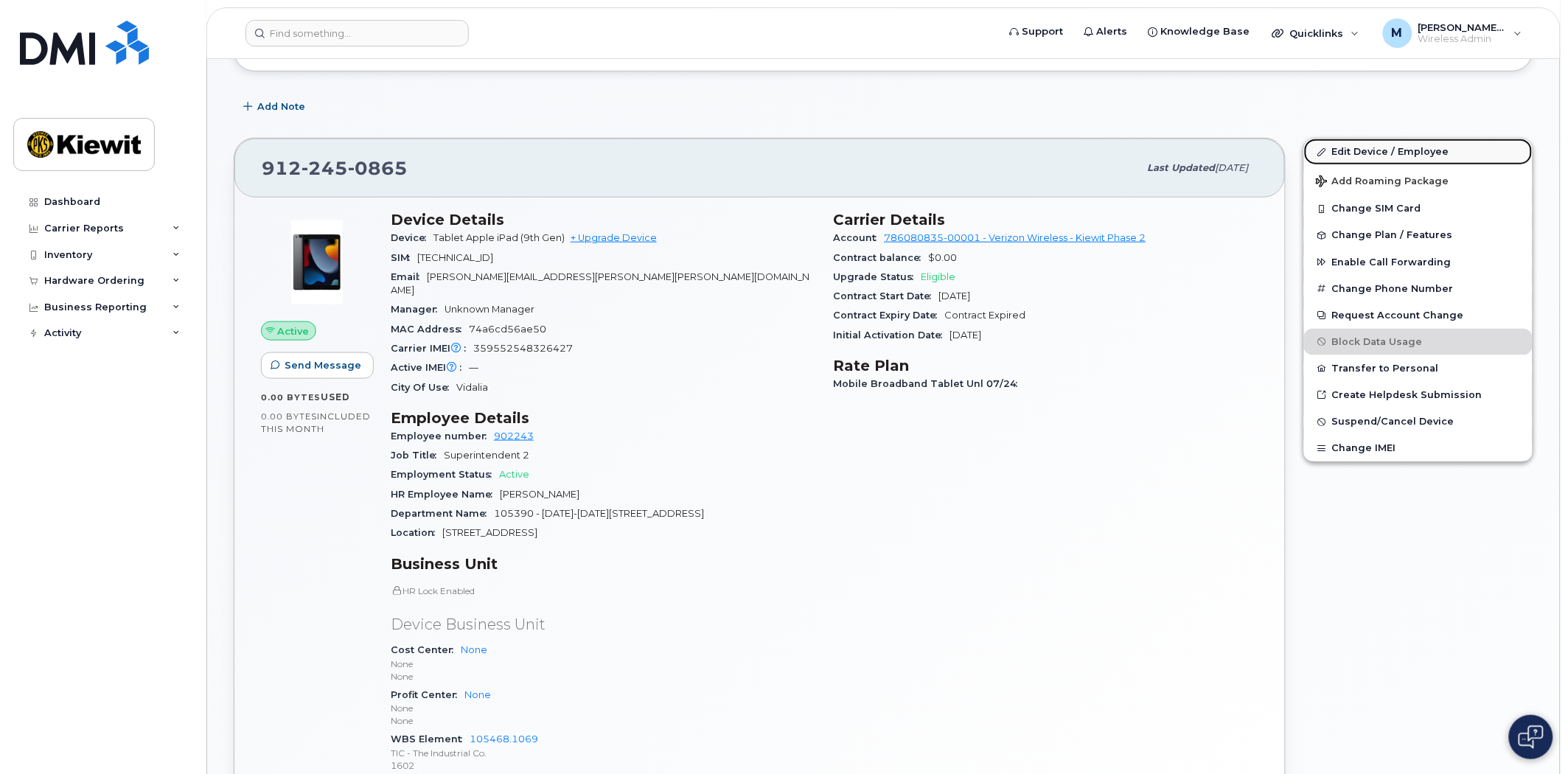
click at [1384, 151] on link "Edit Device / Employee" at bounding box center [1419, 152] width 229 height 27
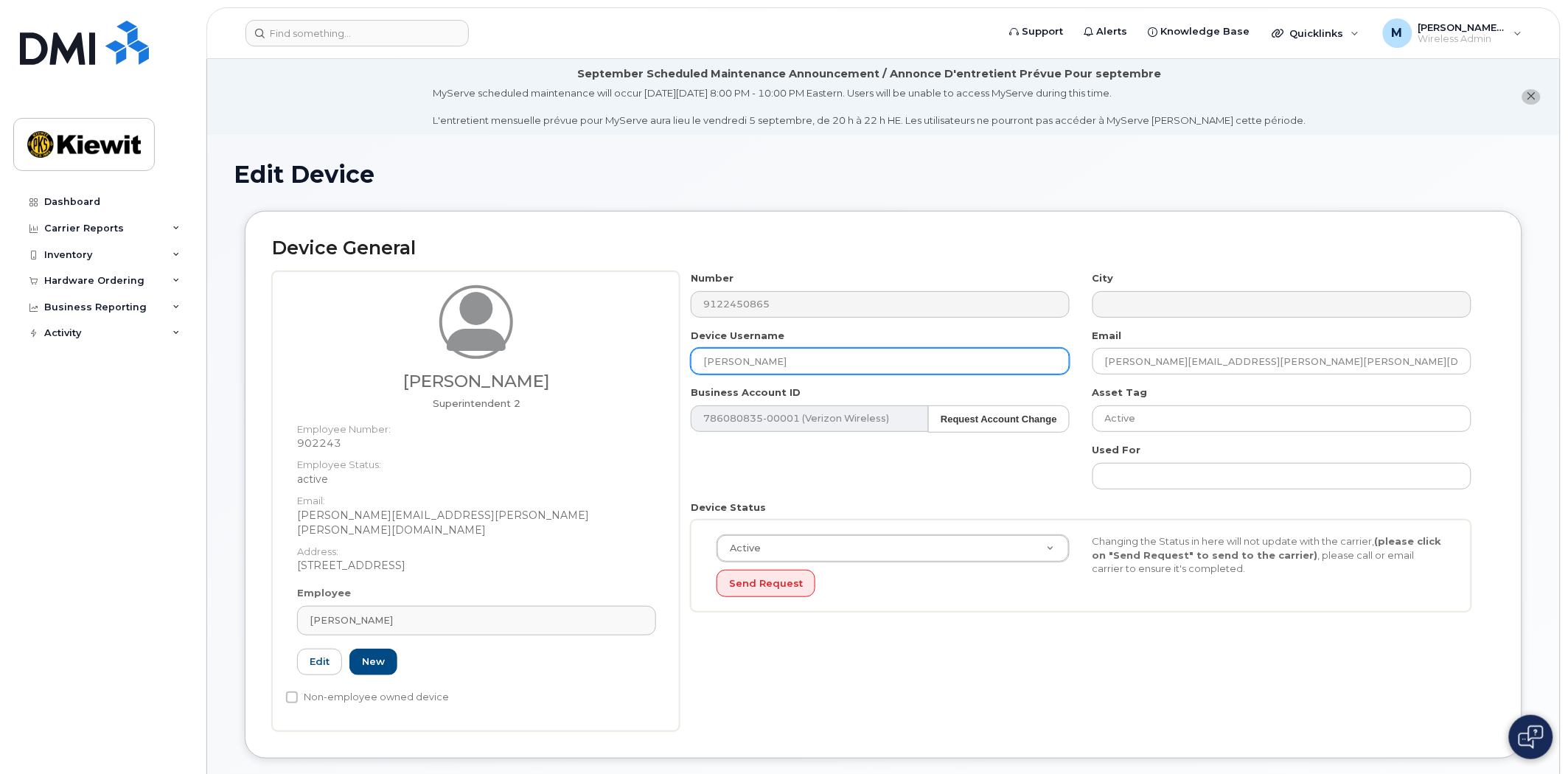
click at [807, 358] on input "[PERSON_NAME]" at bounding box center [880, 361] width 379 height 27
drag, startPoint x: 832, startPoint y: 356, endPoint x: 414, endPoint y: 344, distance: 418.2
click at [414, 344] on div "Dustin Wyss Superintendent 2 Employee Number: 902243 Employee Status: active Em…" at bounding box center [883, 500] width 1223 height 460
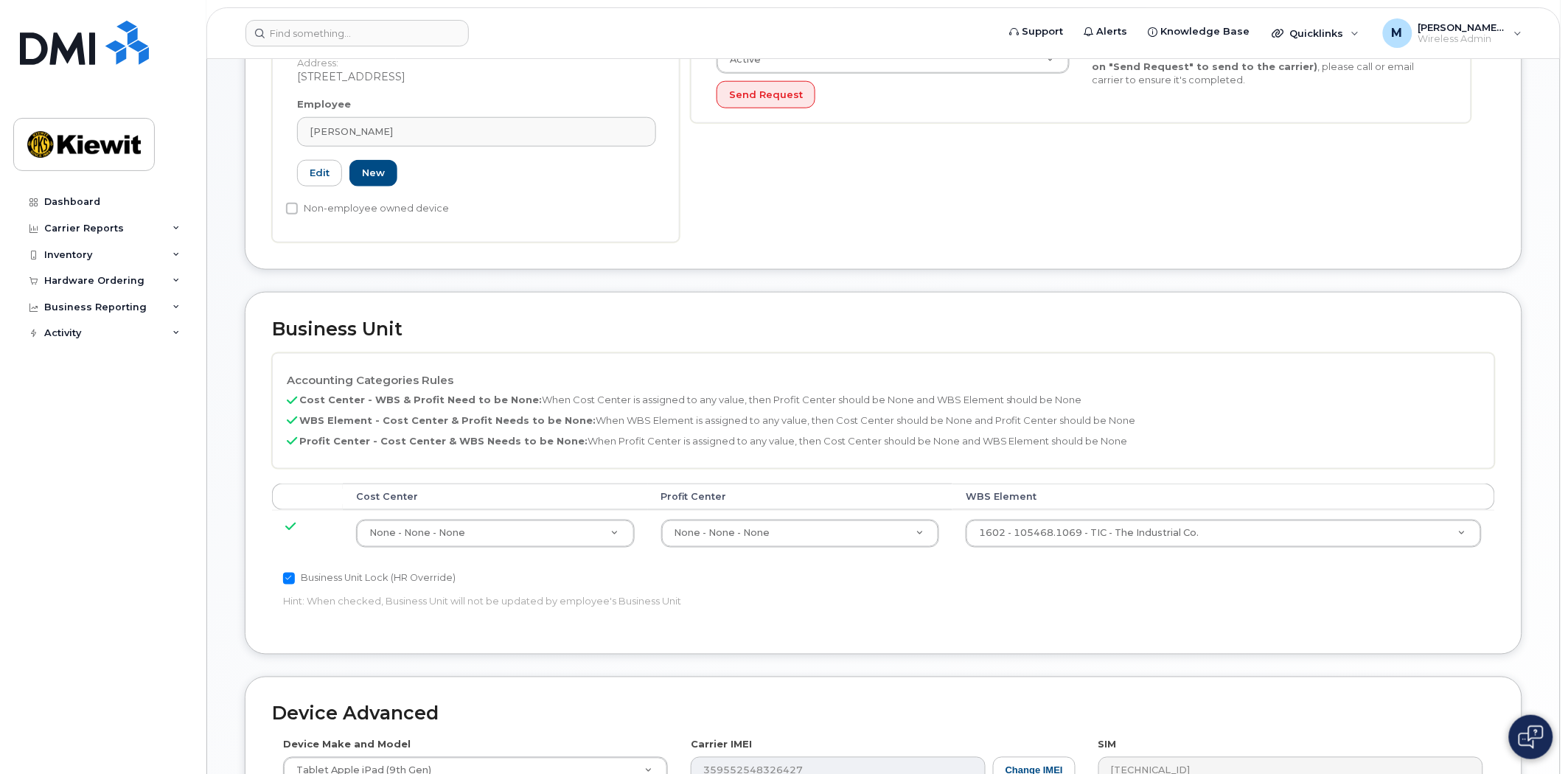
scroll to position [737, 0]
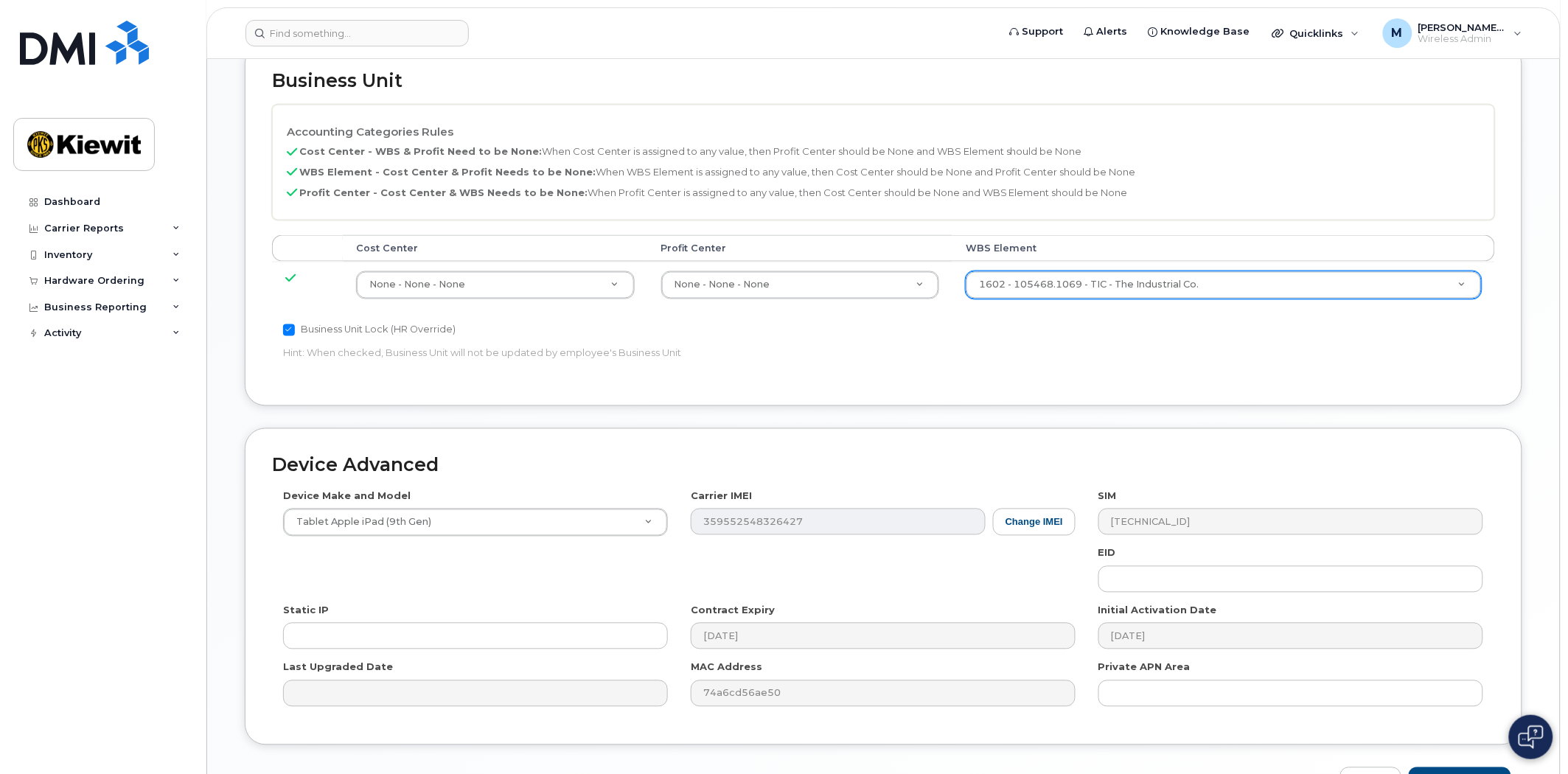
type input "[PERSON_NAME]"
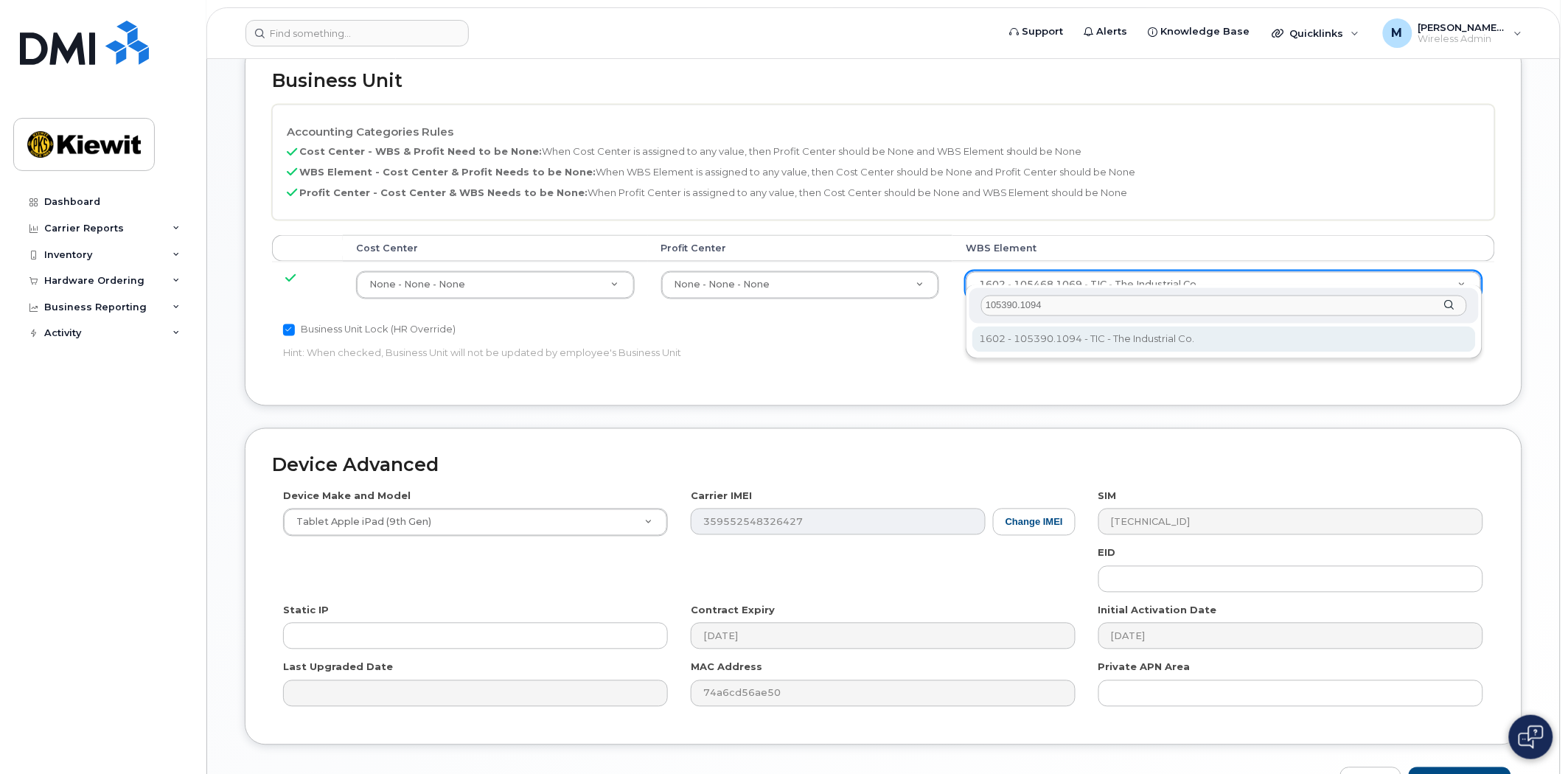
type input "105390.1094"
type input "33807208"
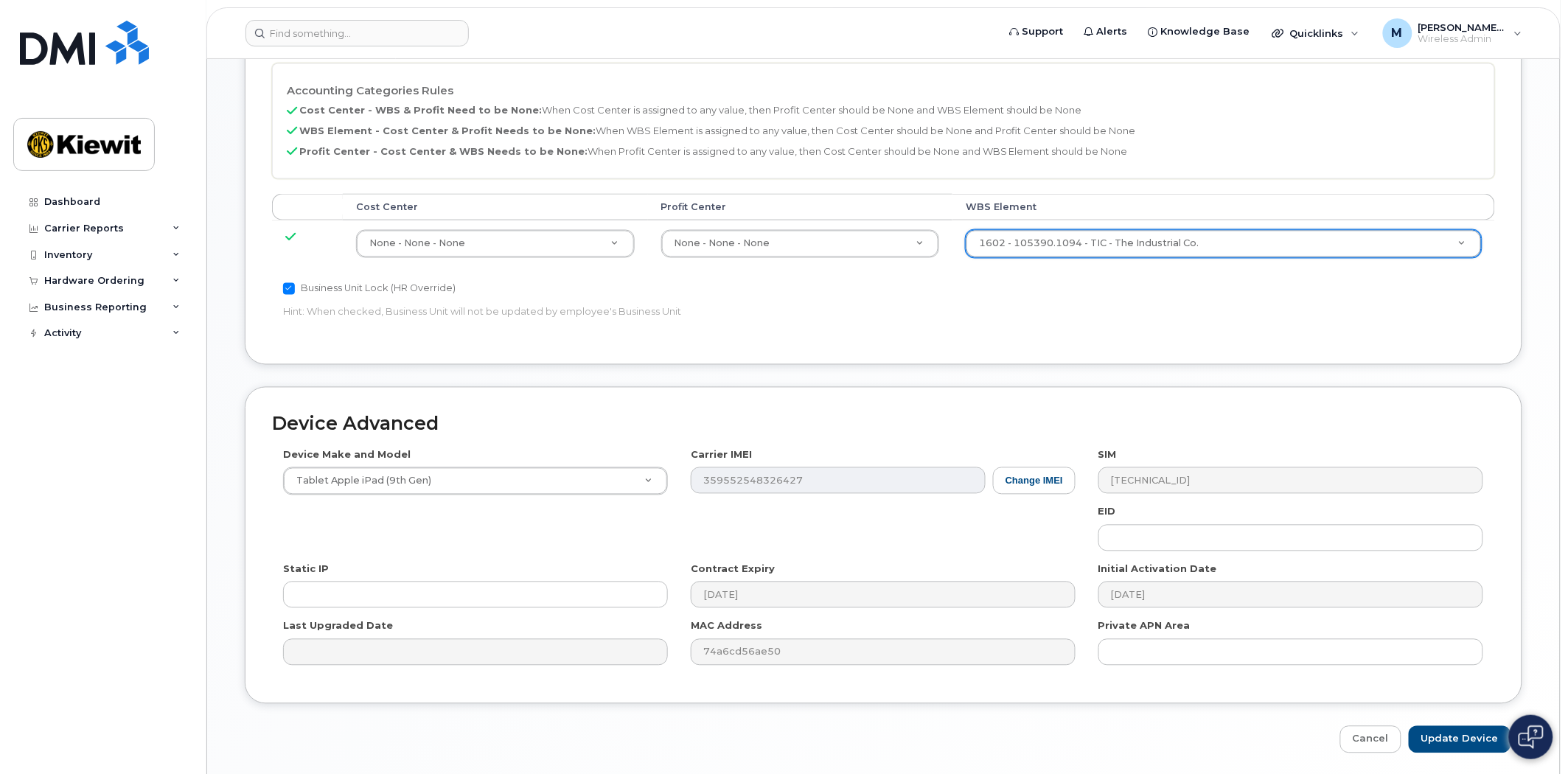
scroll to position [816, 0]
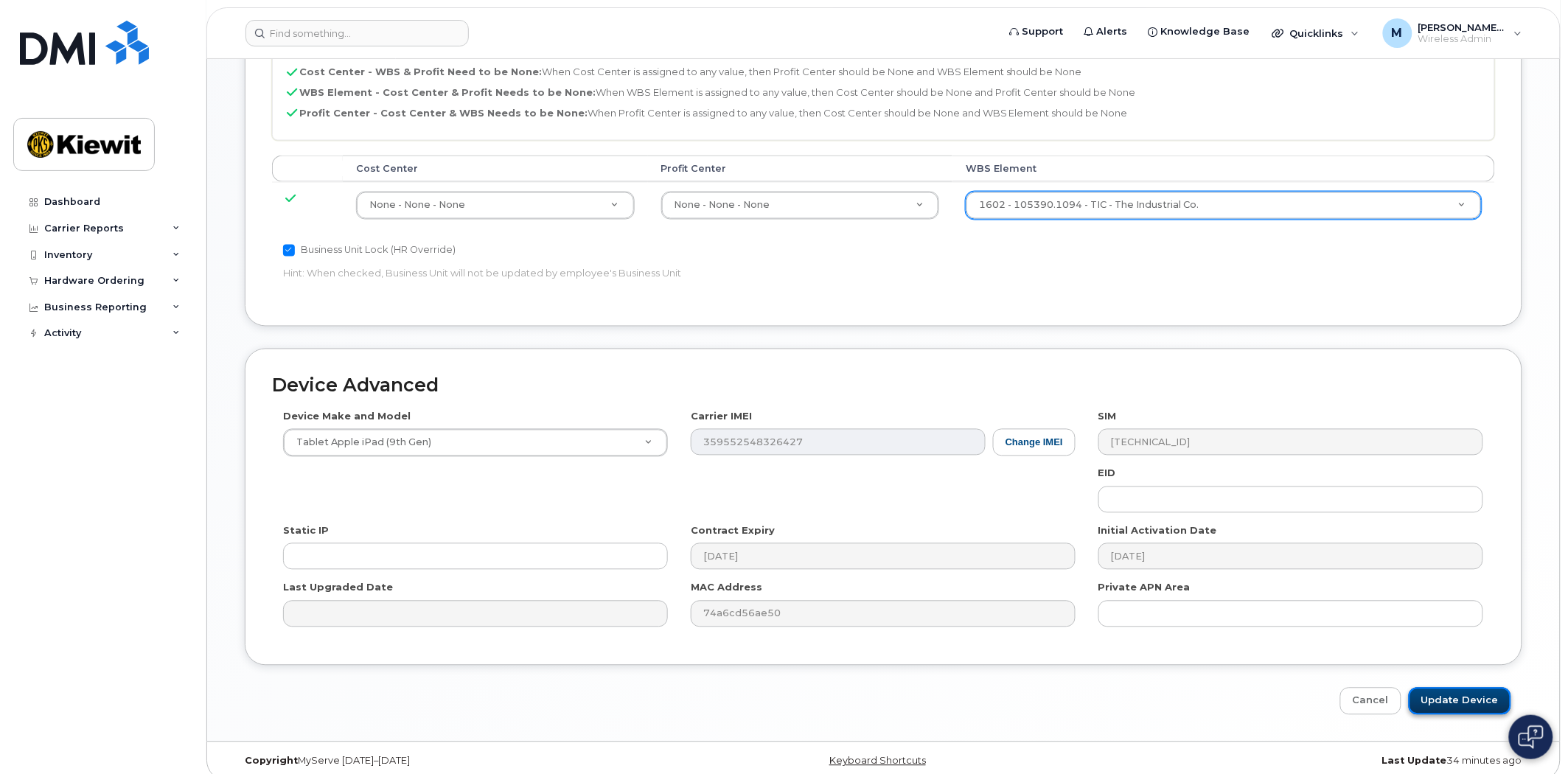
click at [1482, 689] on input "Update Device" at bounding box center [1460, 701] width 103 height 27
type input "Saving..."
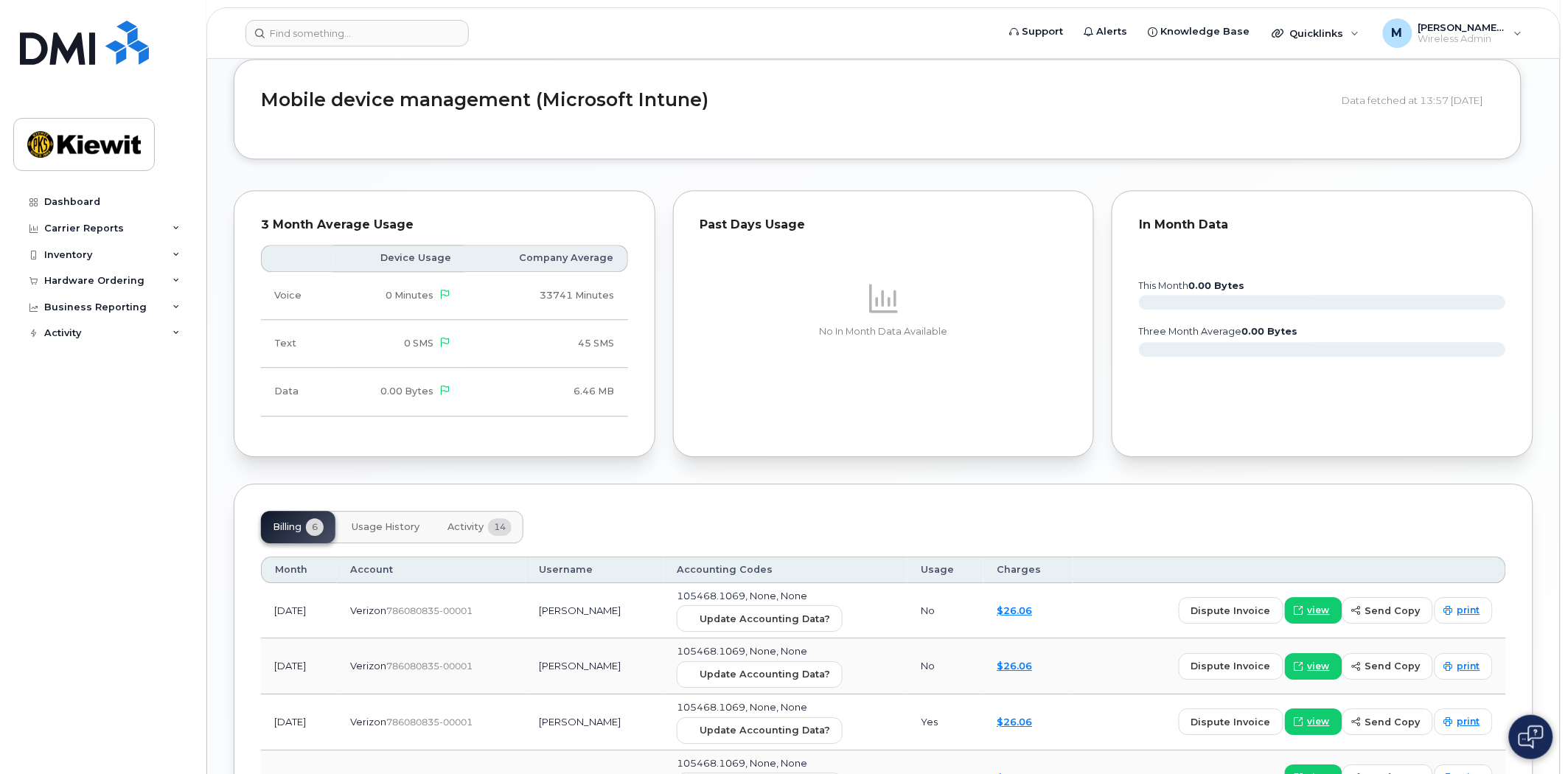
scroll to position [1474, 0]
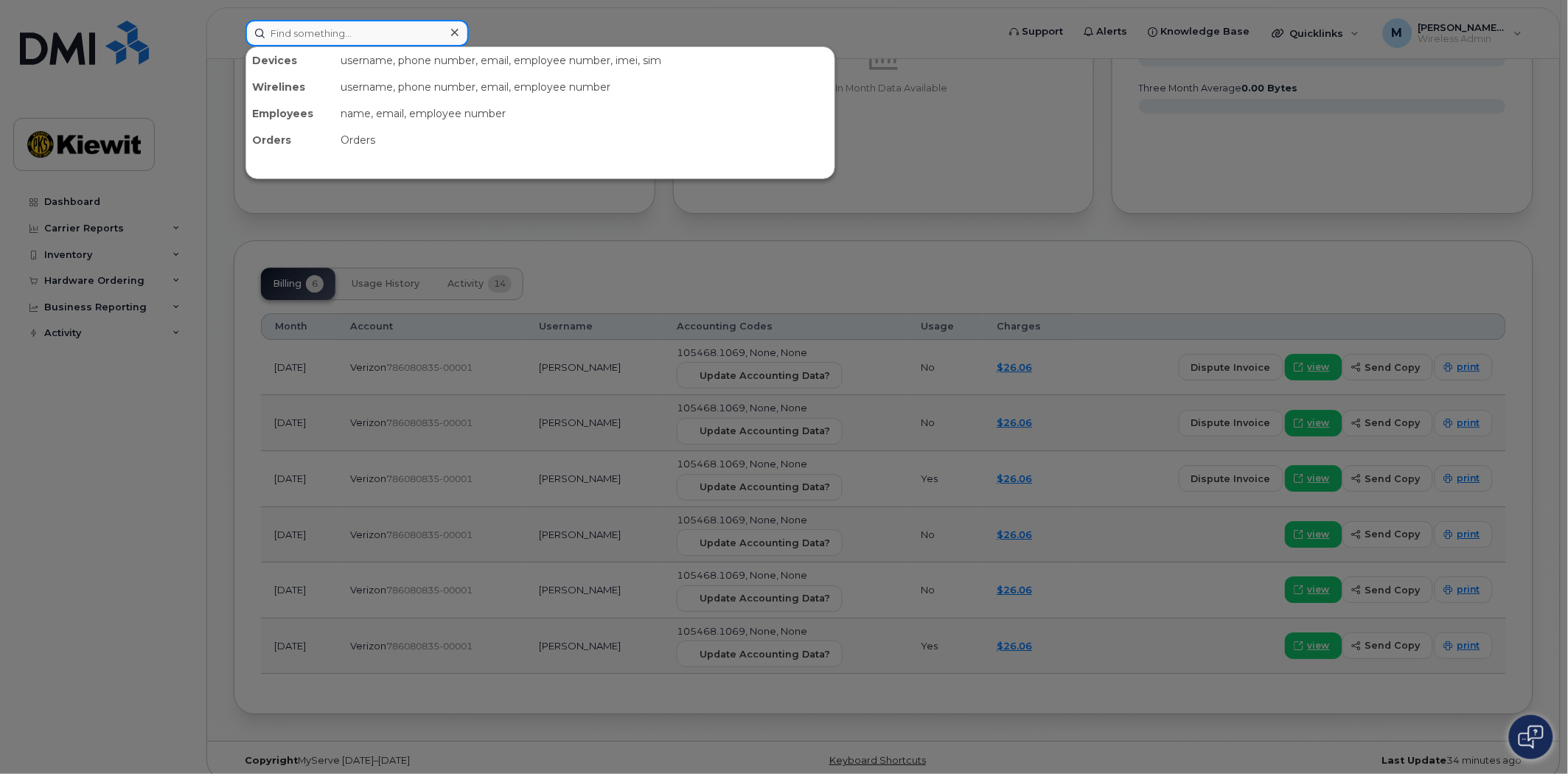
click at [270, 24] on input at bounding box center [357, 34] width 224 height 27
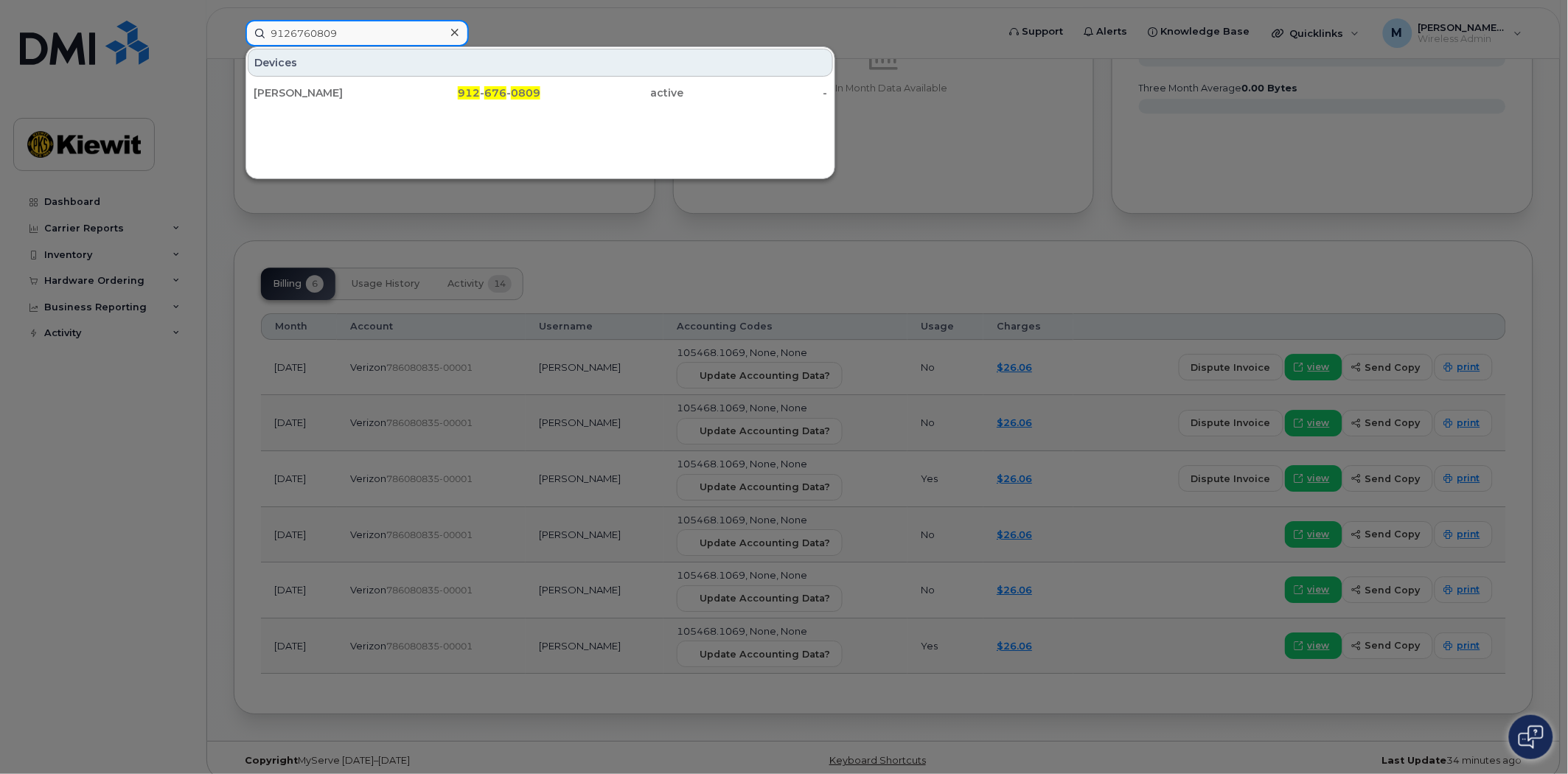
scroll to position [1476, 0]
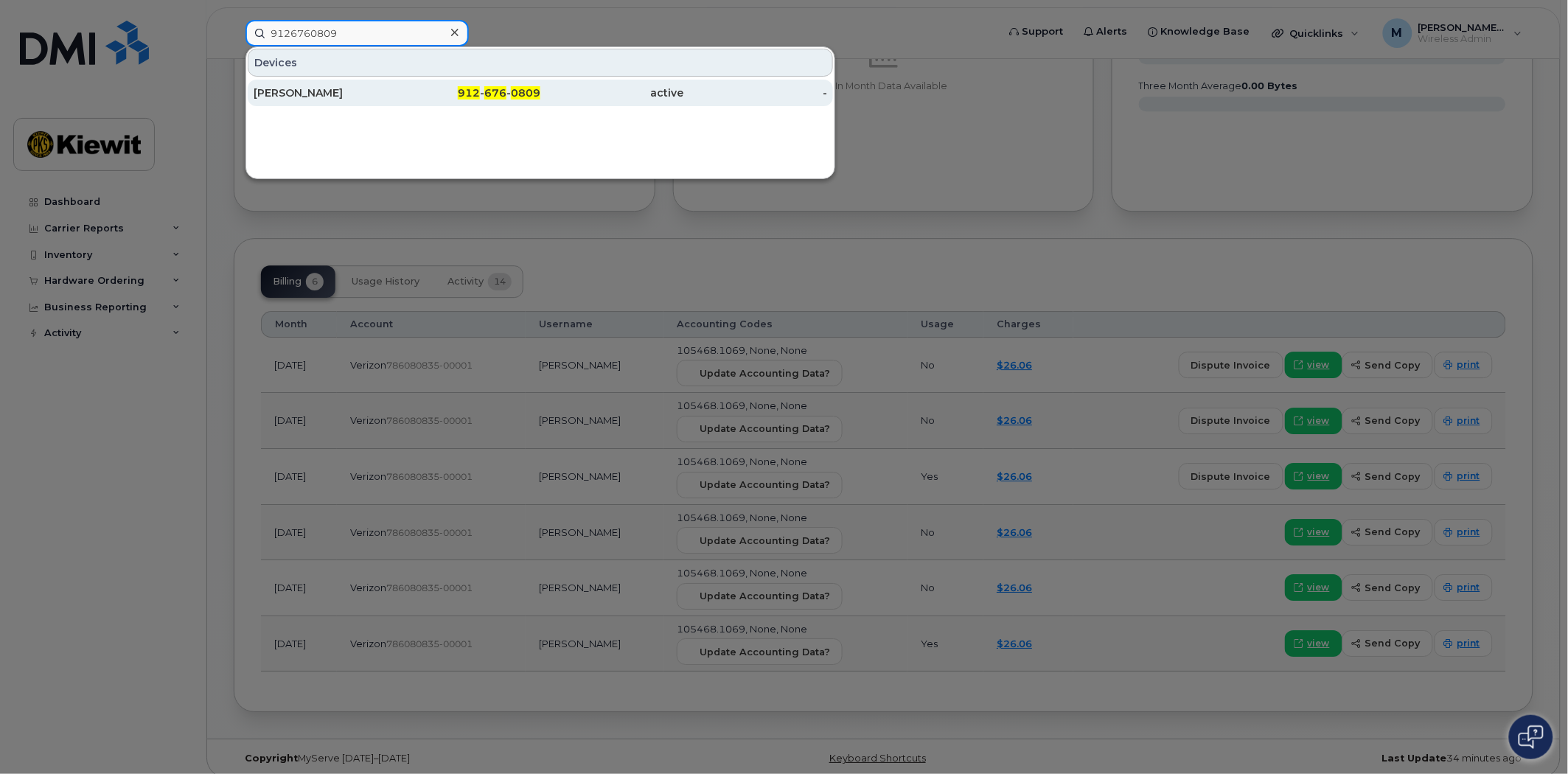
type input "9126760809"
click at [495, 85] on div "912 - 676 - 0809" at bounding box center [470, 92] width 144 height 14
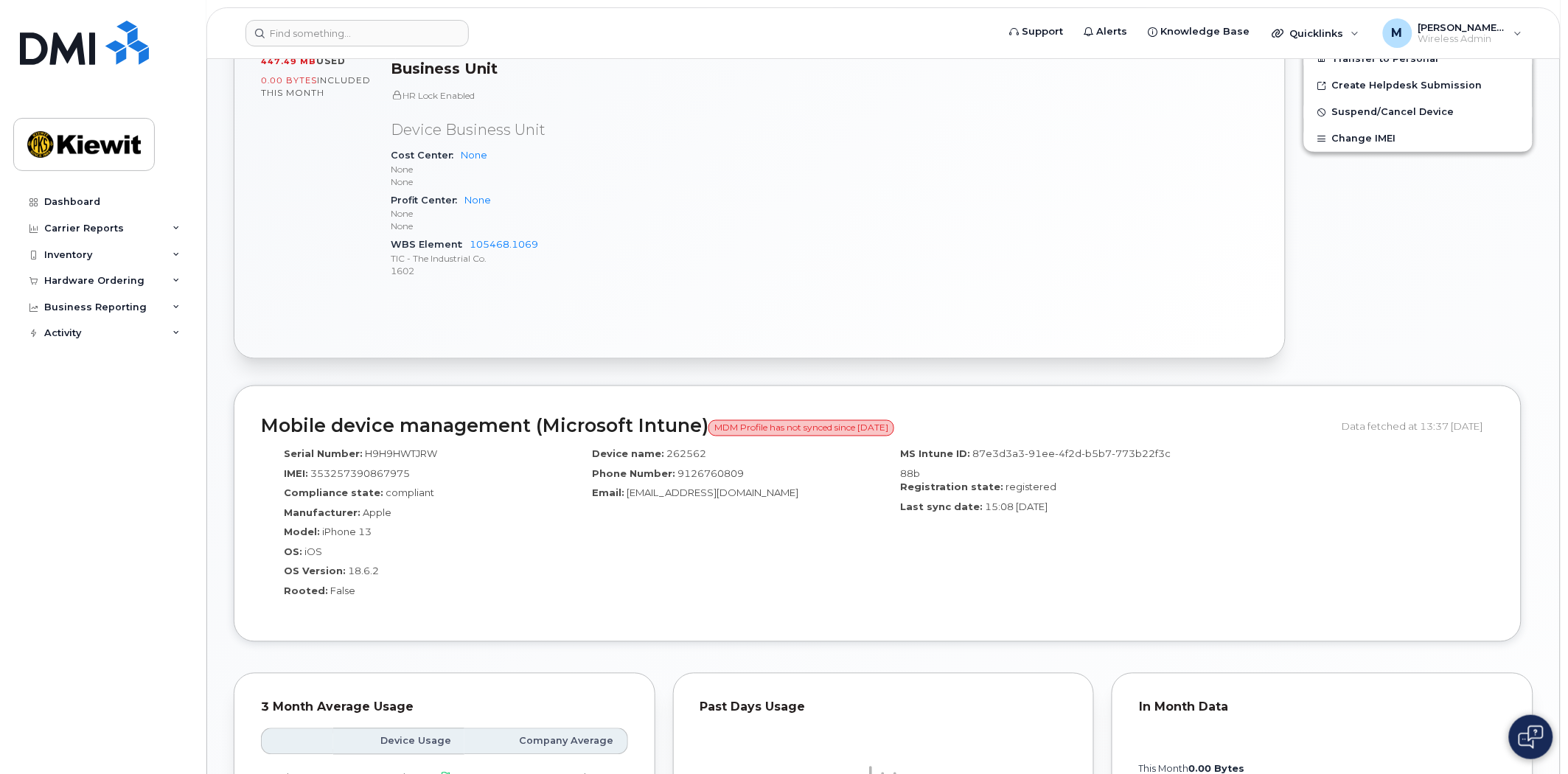
scroll to position [901, 0]
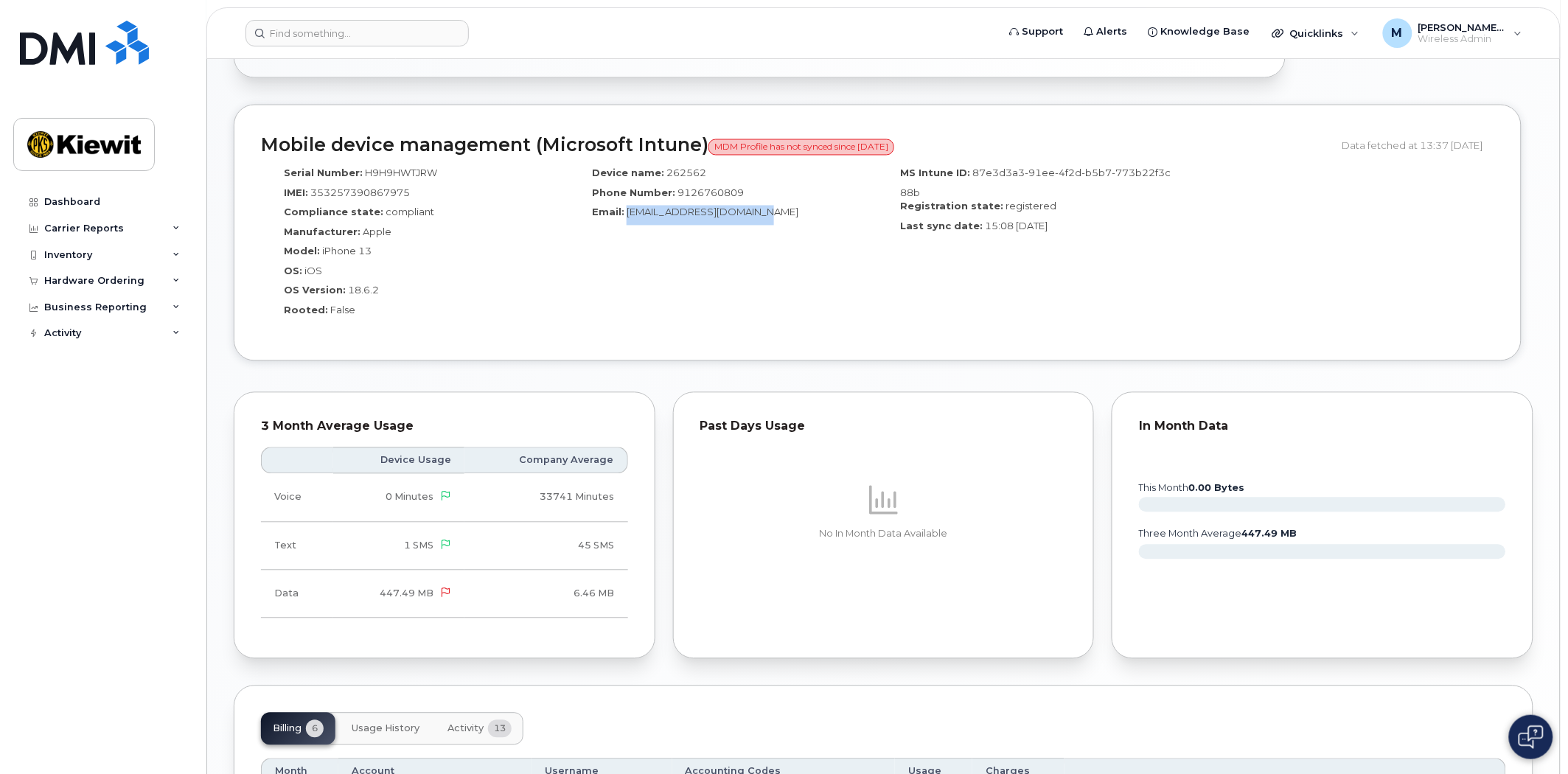
drag, startPoint x: 787, startPoint y: 217, endPoint x: 625, endPoint y: 217, distance: 162.0
click at [625, 217] on div "Email: [EMAIL_ADDRESS][DOMAIN_NAME]" at bounding box center [723, 215] width 286 height 20
copy span "[EMAIL_ADDRESS][DOMAIN_NAME]"
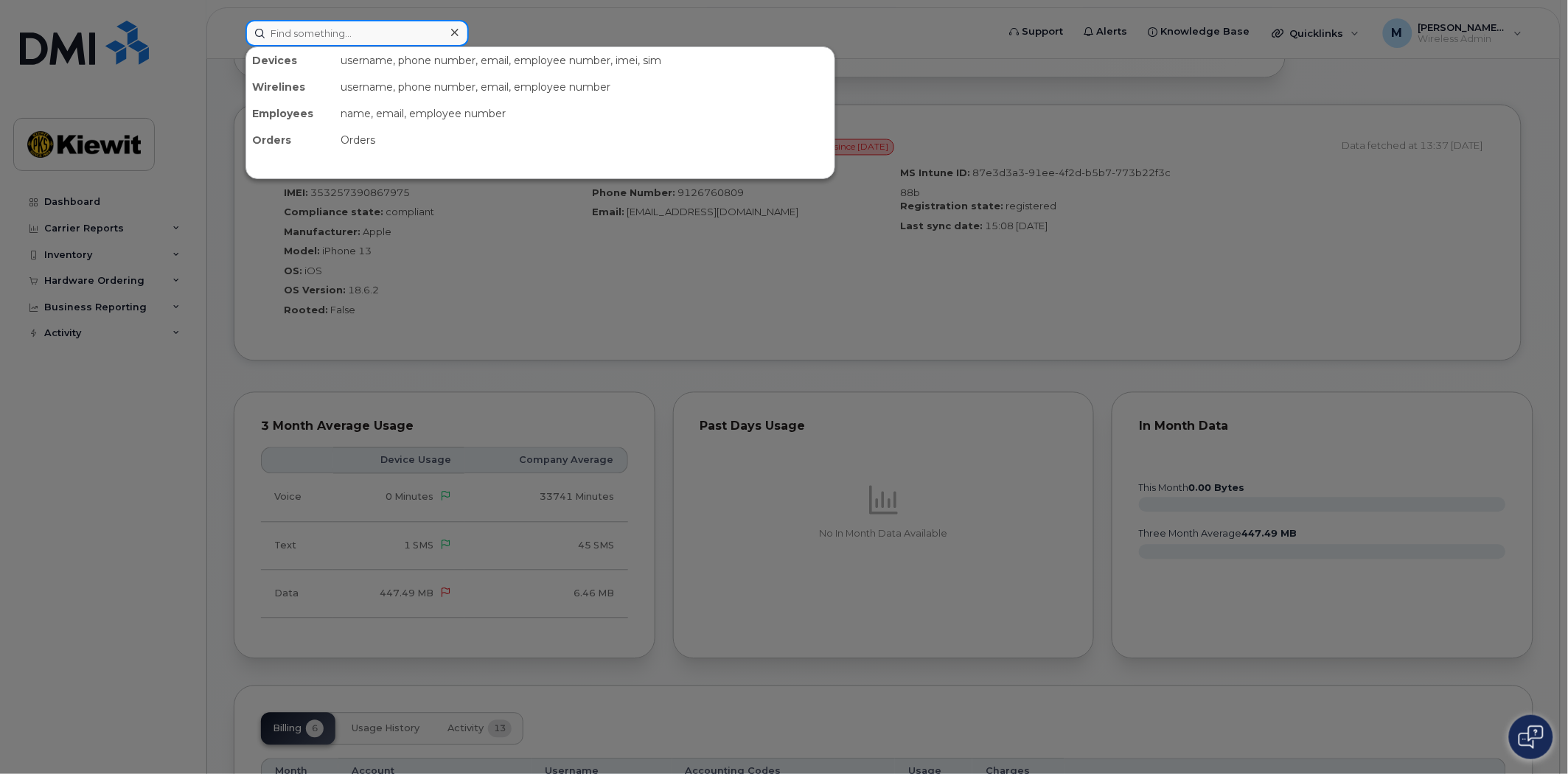
click at [320, 40] on input at bounding box center [357, 34] width 224 height 27
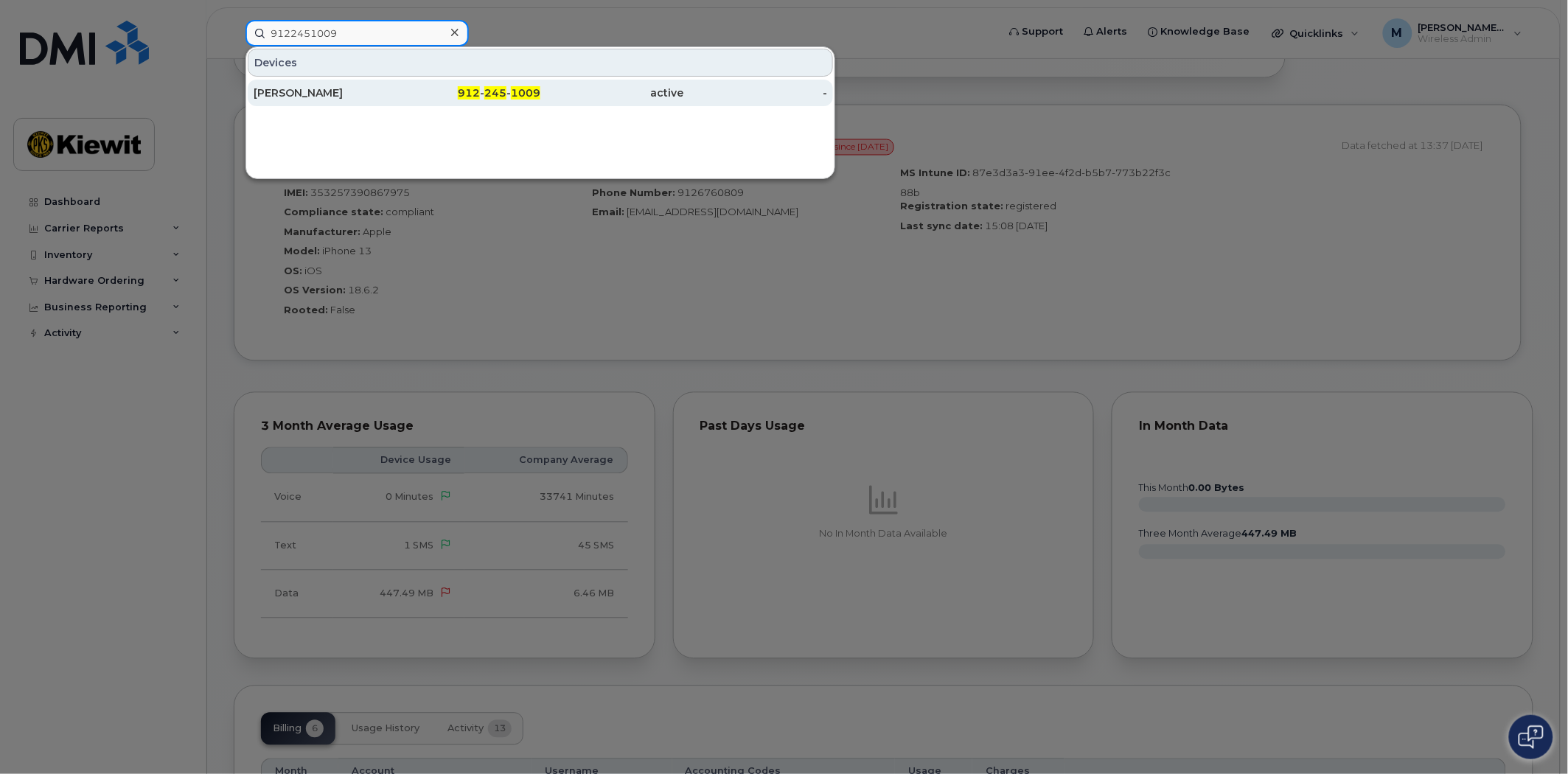
type input "9122451009"
click at [500, 89] on span "245" at bounding box center [495, 93] width 22 height 13
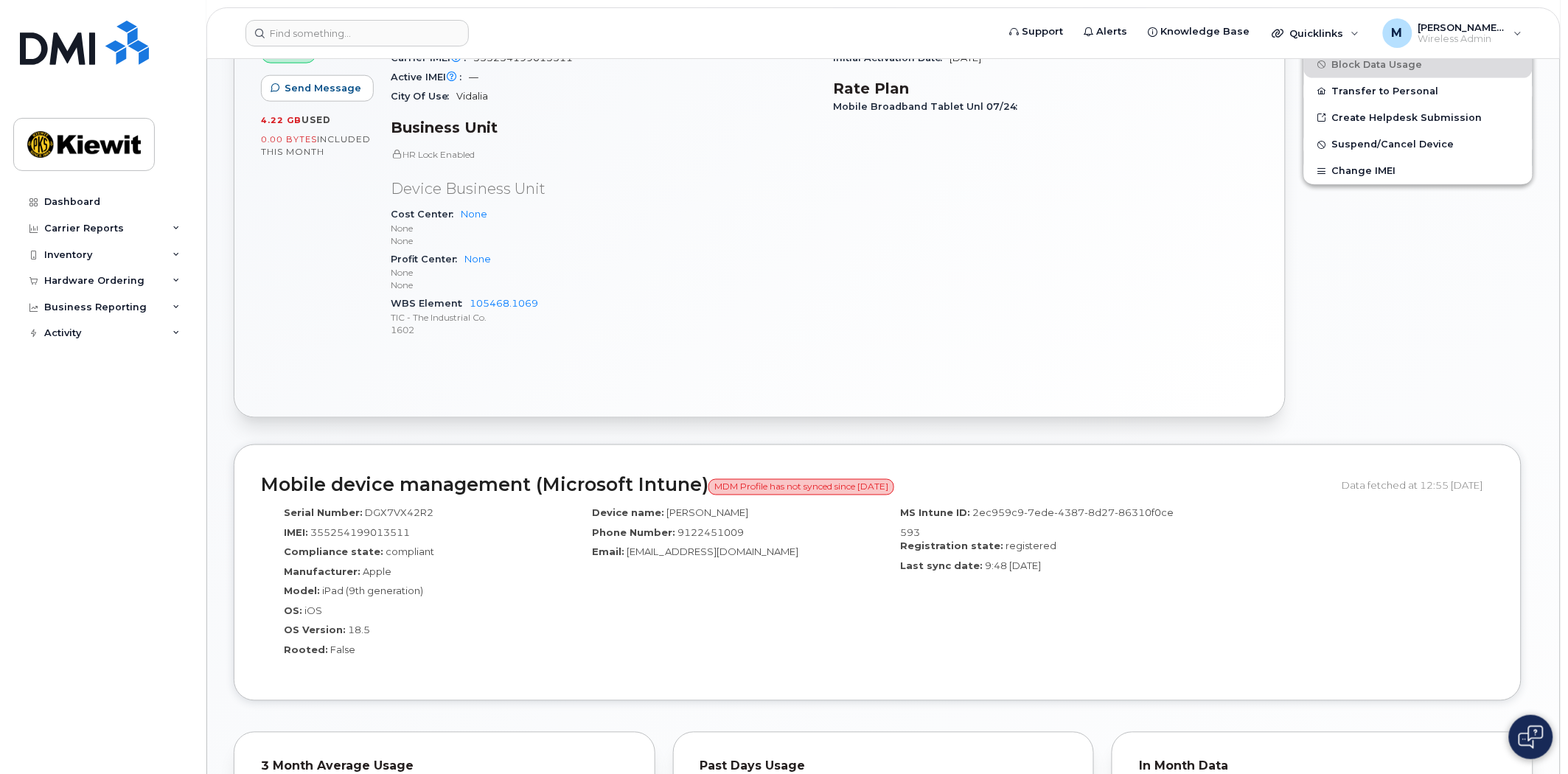
scroll to position [151, 0]
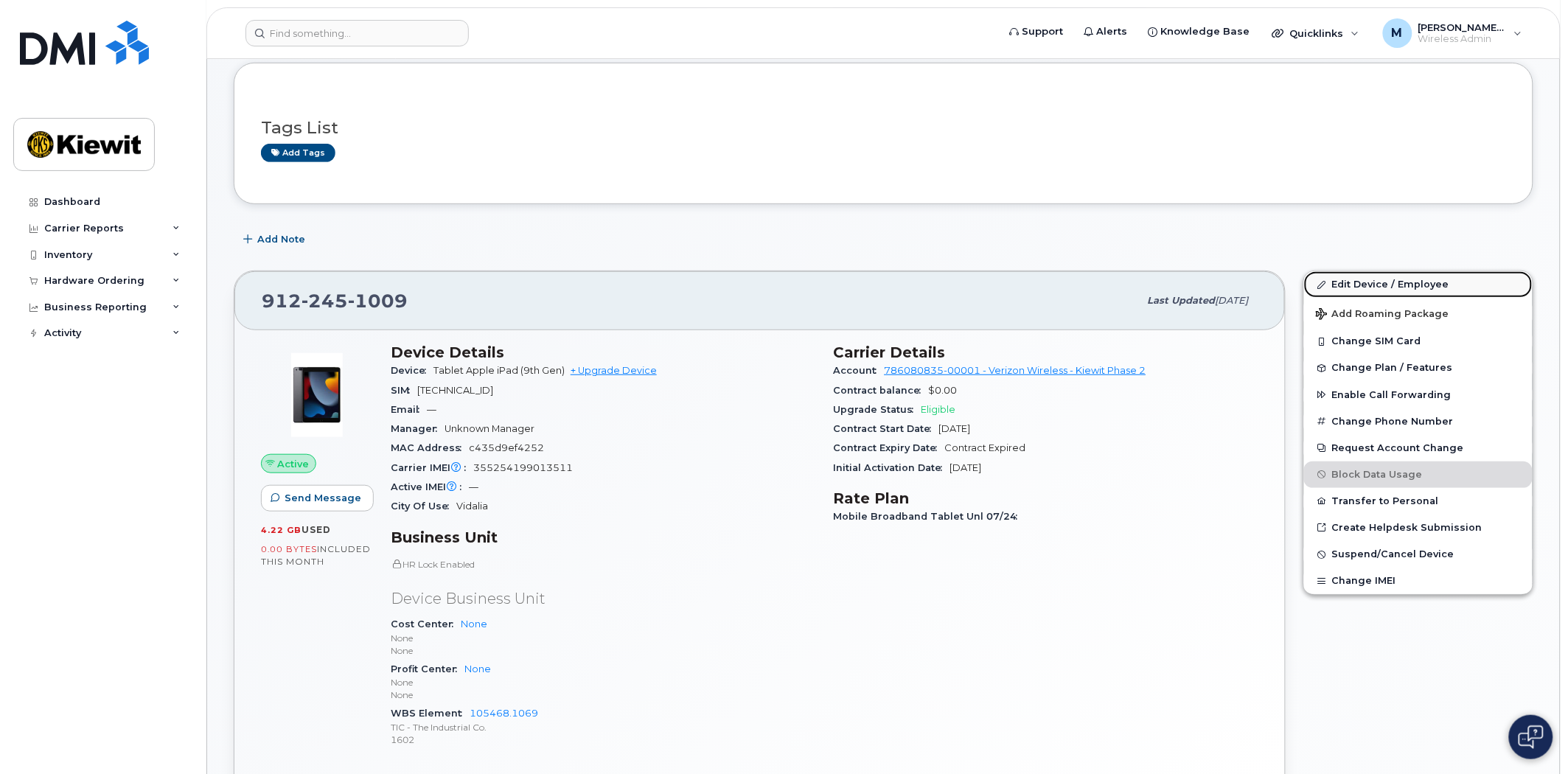
click at [1394, 290] on link "Edit Device / Employee" at bounding box center [1419, 284] width 229 height 27
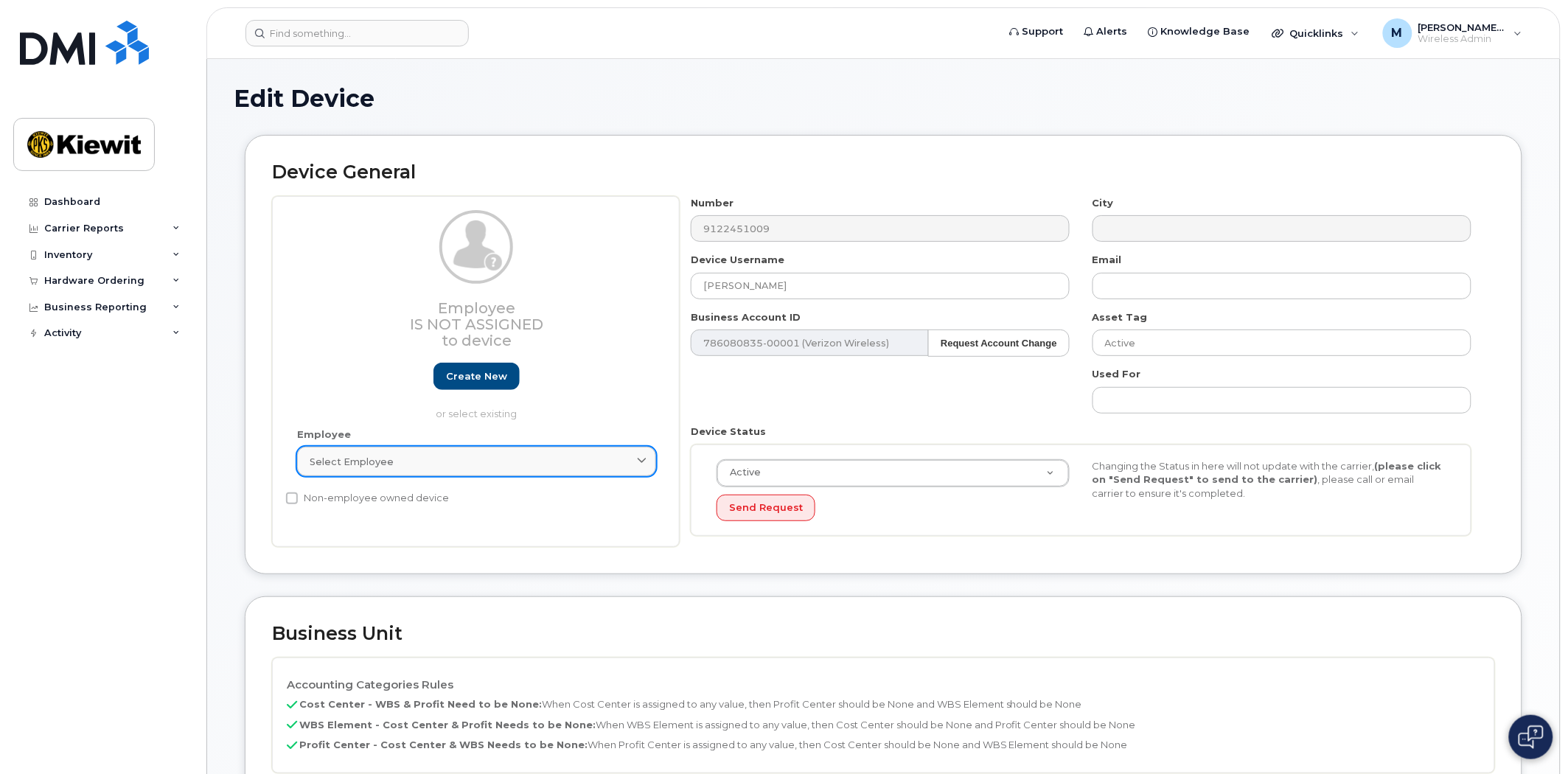
click at [437, 421] on div "Employee Is not assigned to device Create new or select existing" at bounding box center [477, 315] width 359 height 210
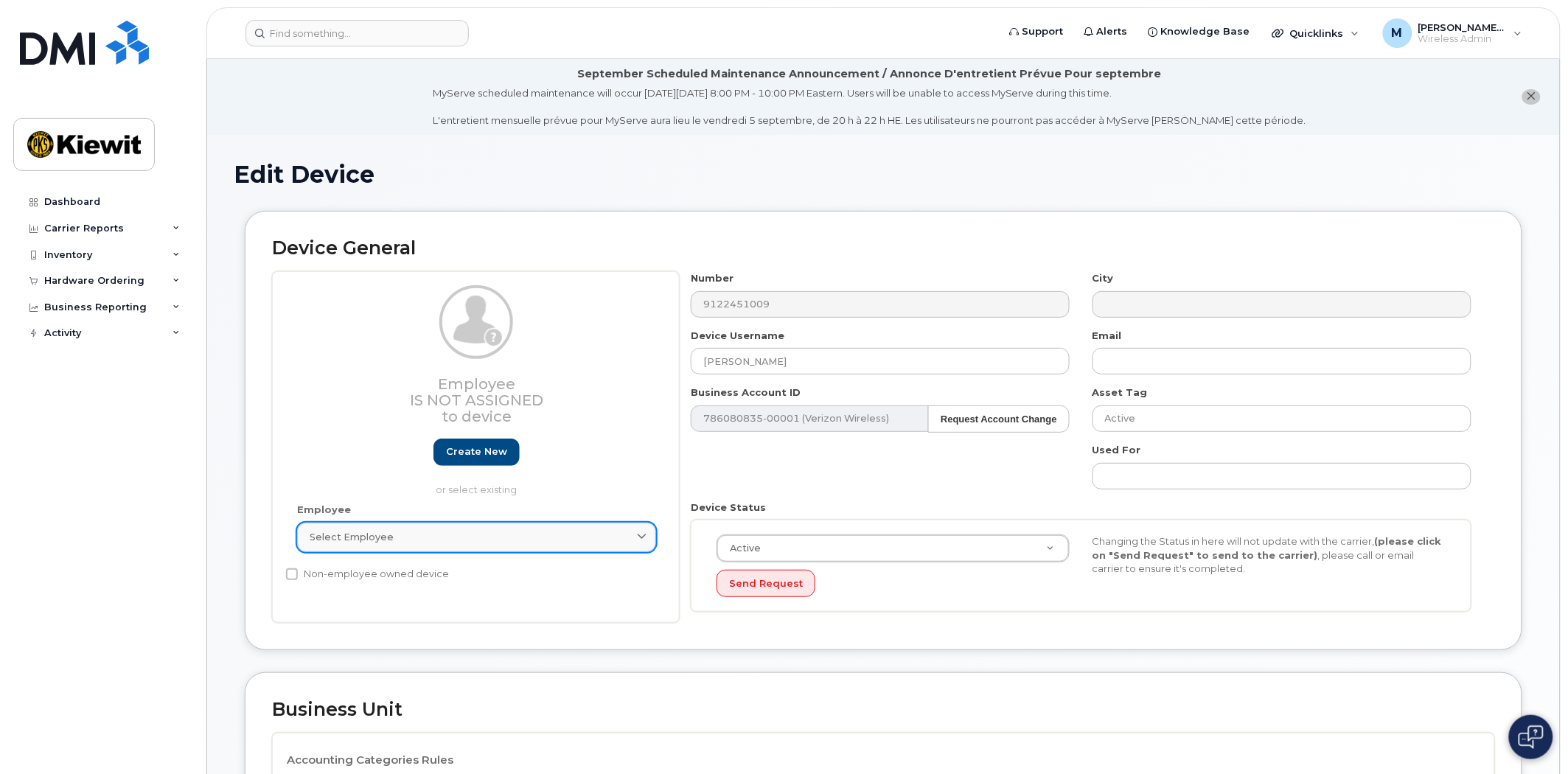
click at [416, 524] on link "Select employee" at bounding box center [477, 537] width 359 height 30
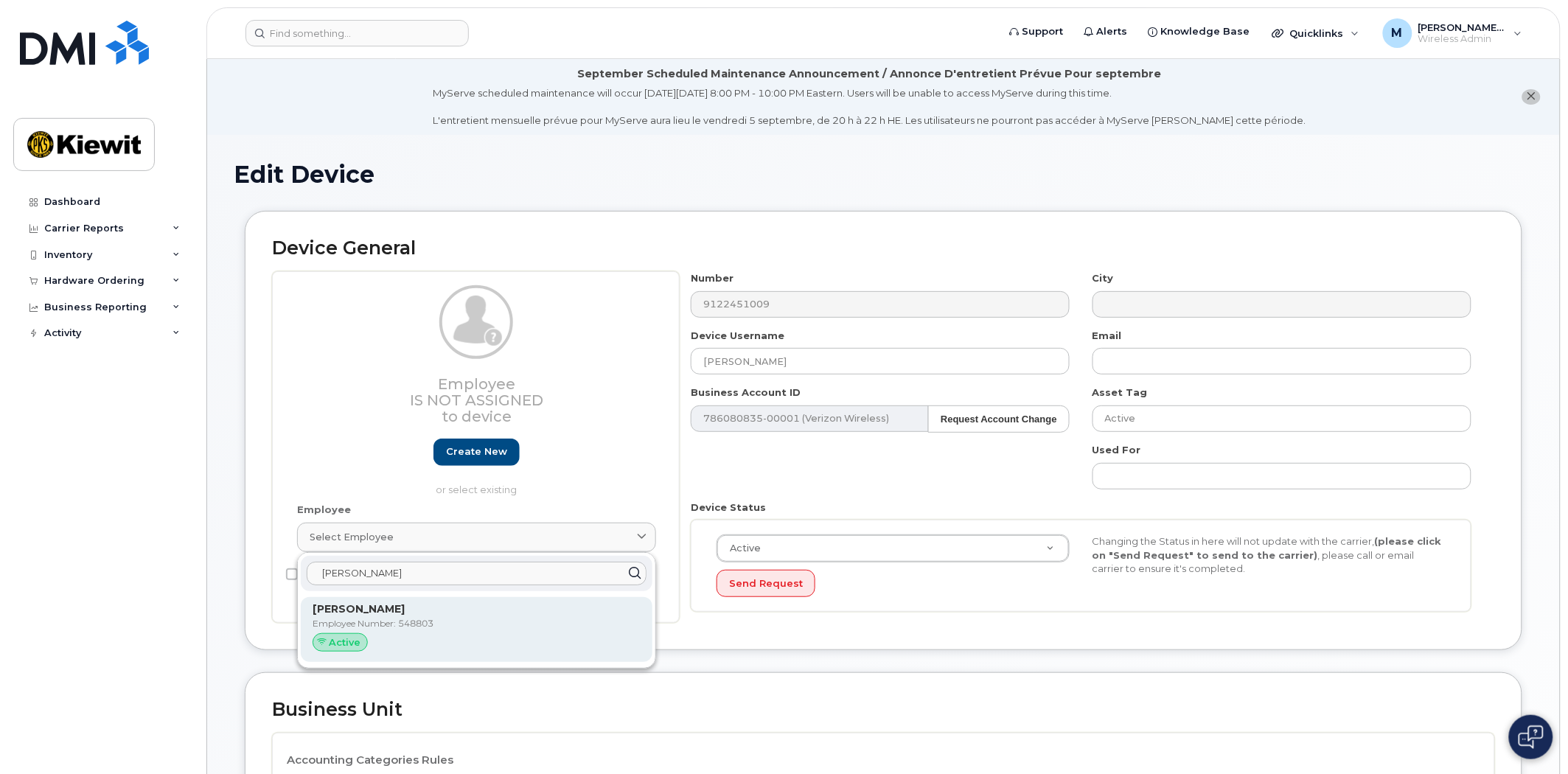
type input "willie pierre"
click at [395, 613] on p "Willie Pierre" at bounding box center [477, 609] width 329 height 15
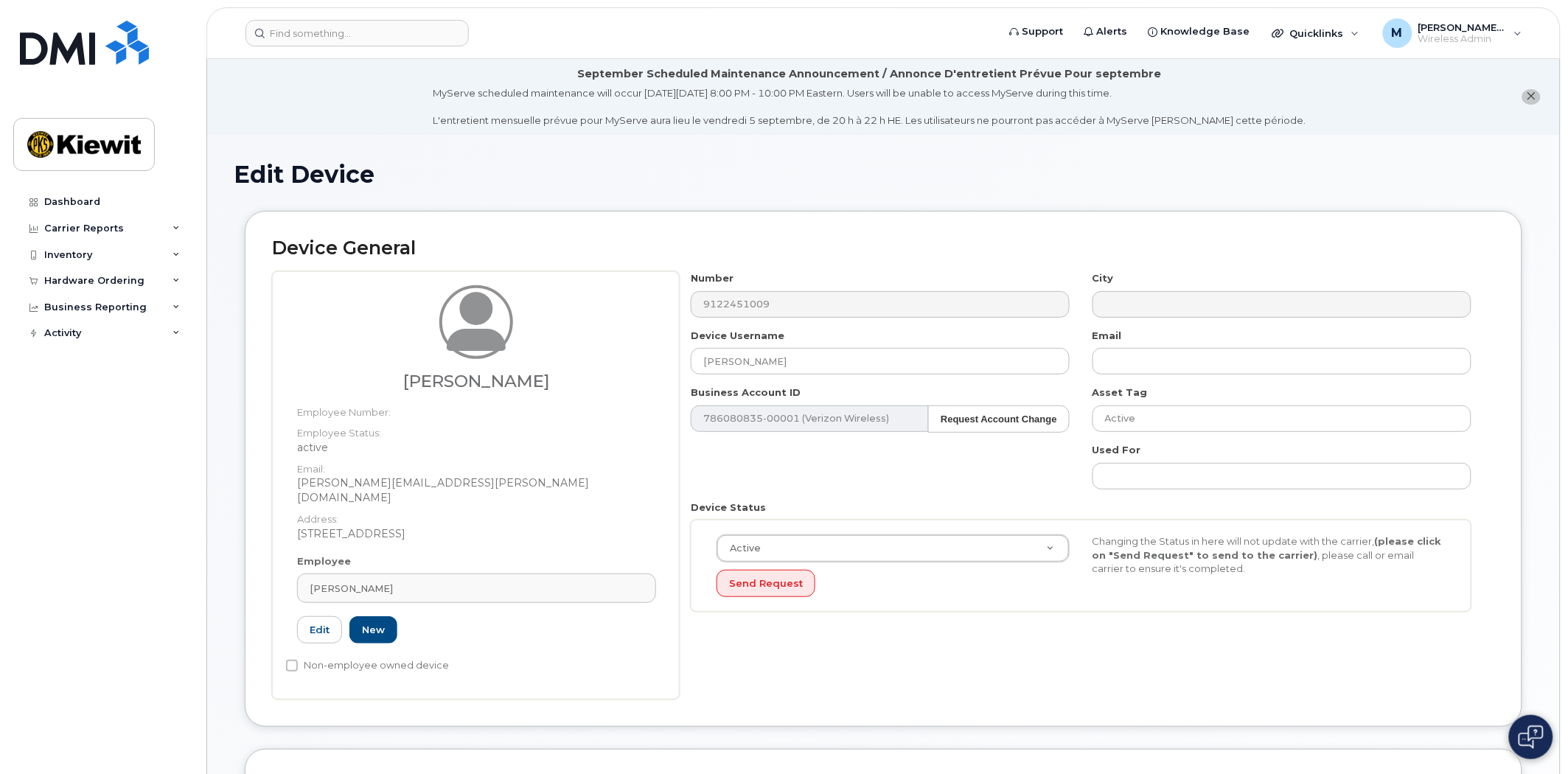
type input "548803"
type input "Willie Pierre"
type input "willie.pierre@kiewit.com"
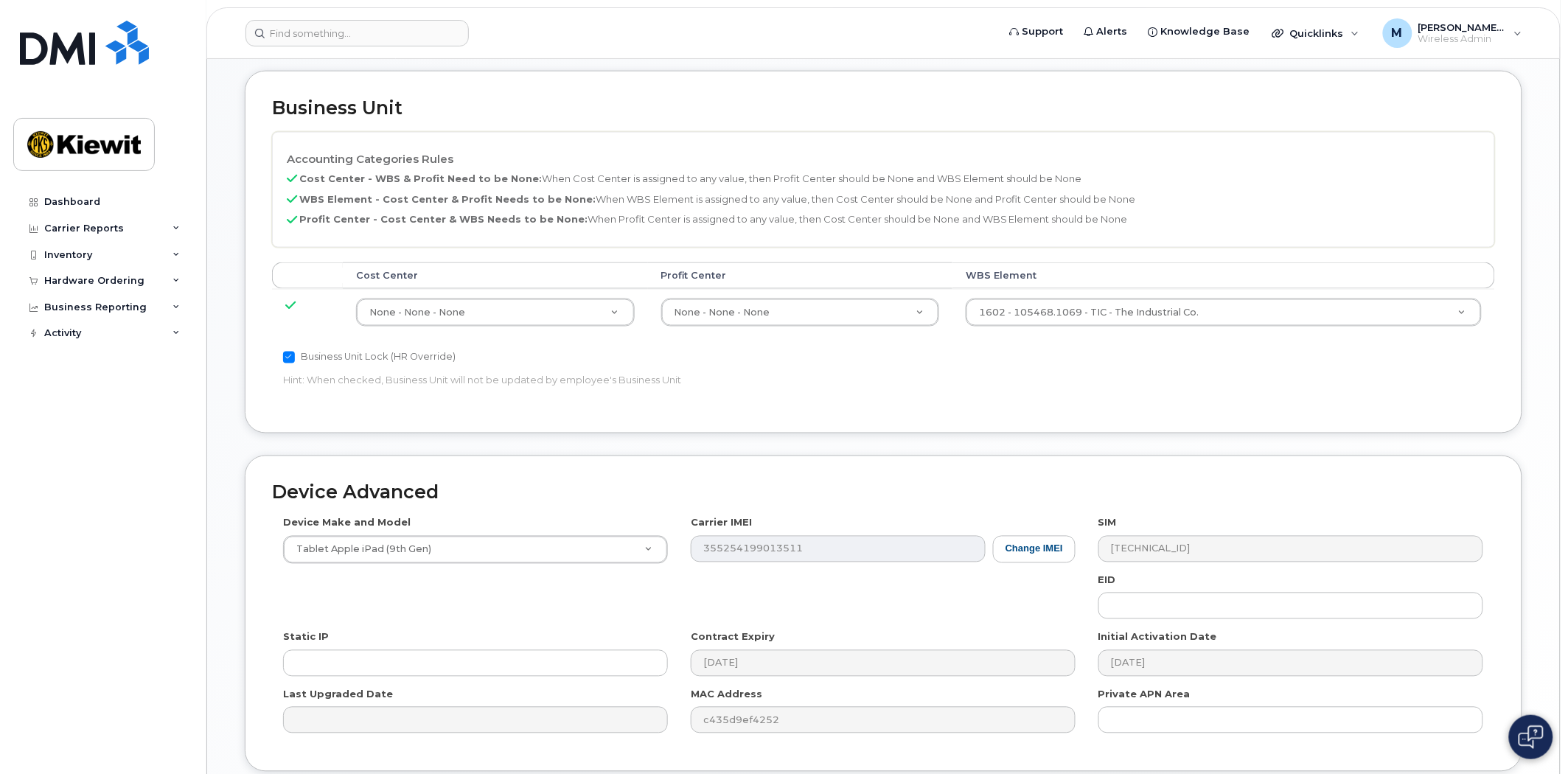
scroll to position [786, 0]
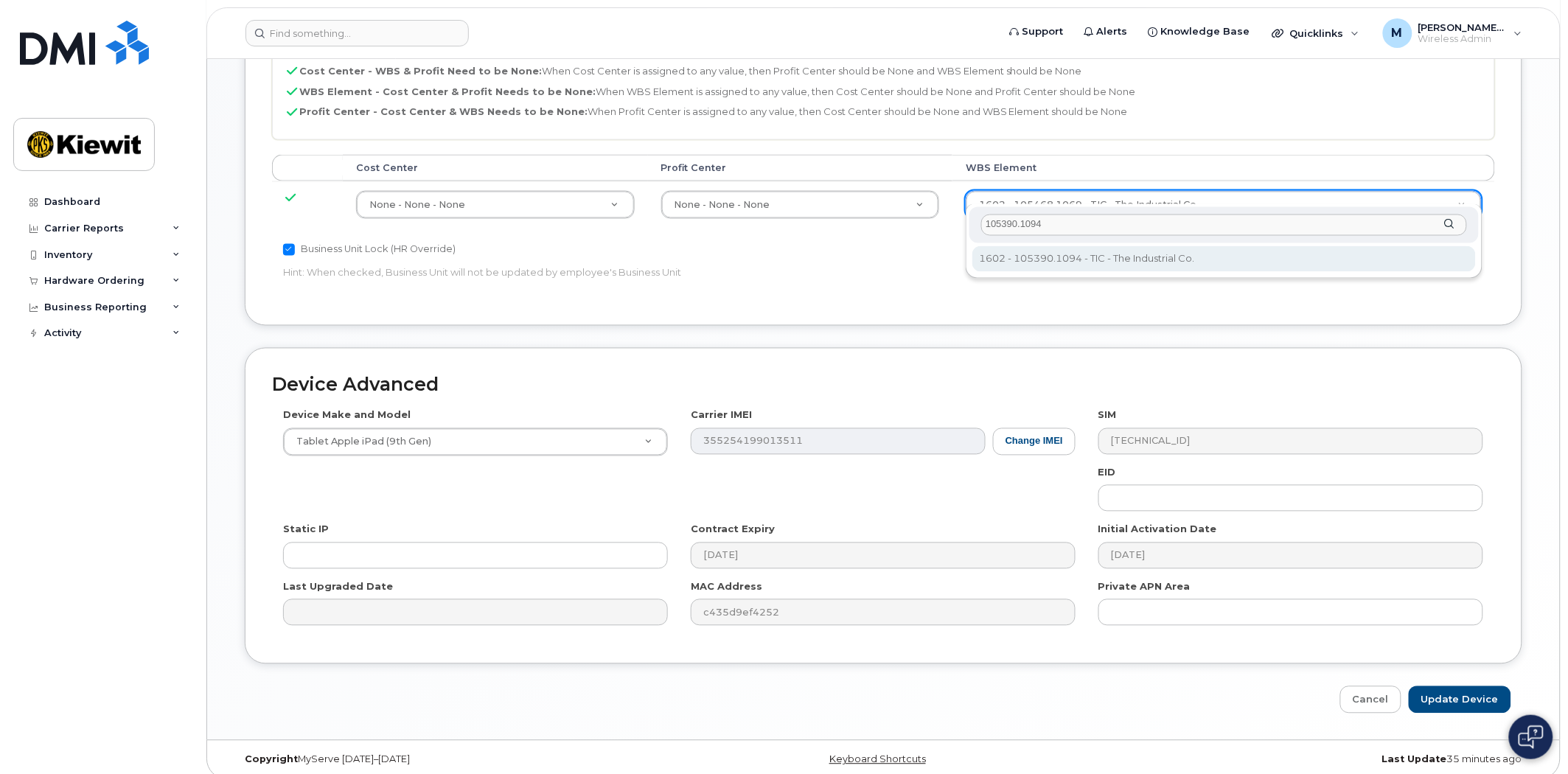
type input "105390.1094"
type input "33807208"
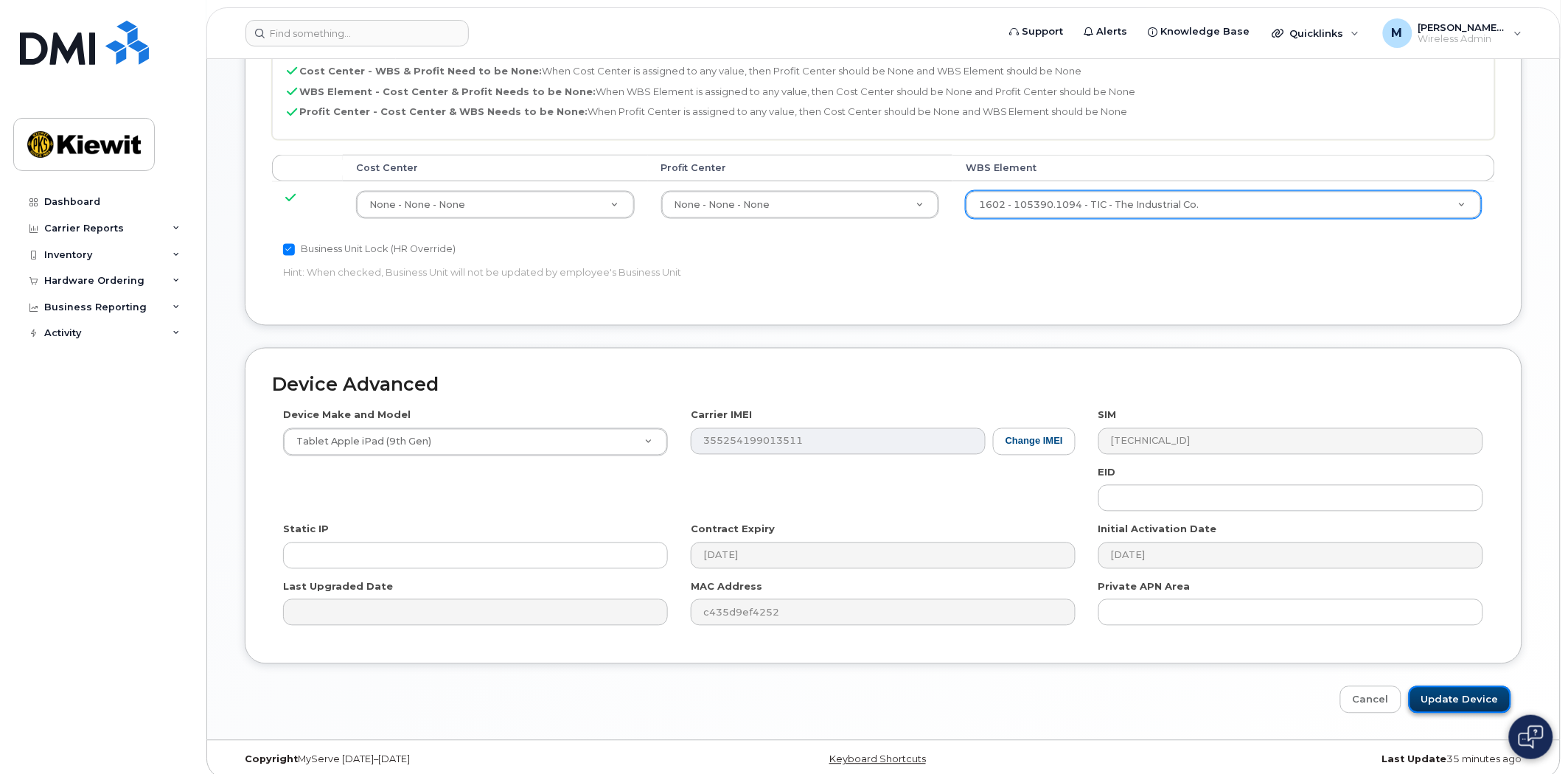
click at [1477, 687] on input "Update Device" at bounding box center [1460, 700] width 103 height 27
type input "Saving..."
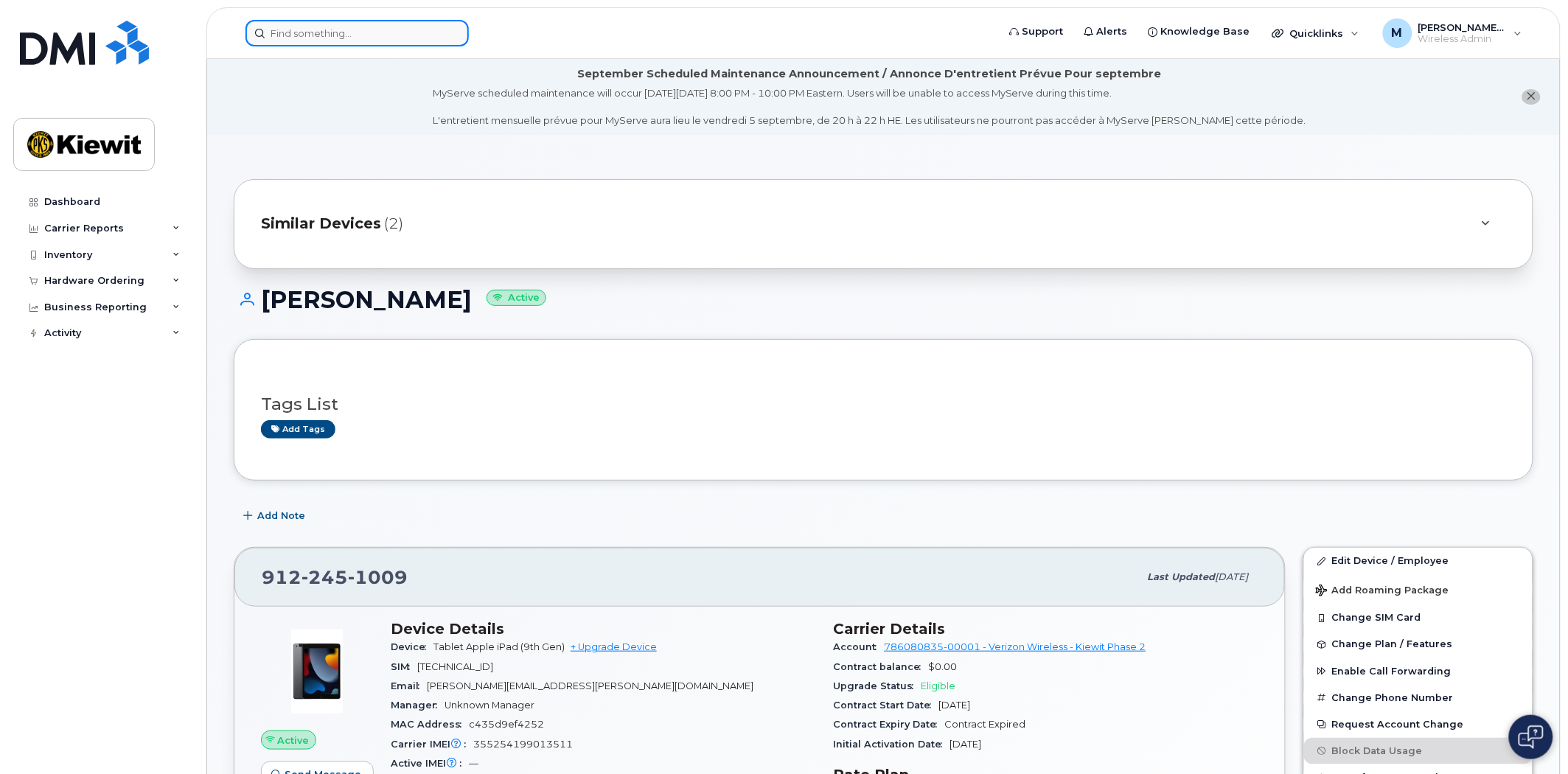
click at [304, 35] on input at bounding box center [357, 34] width 224 height 27
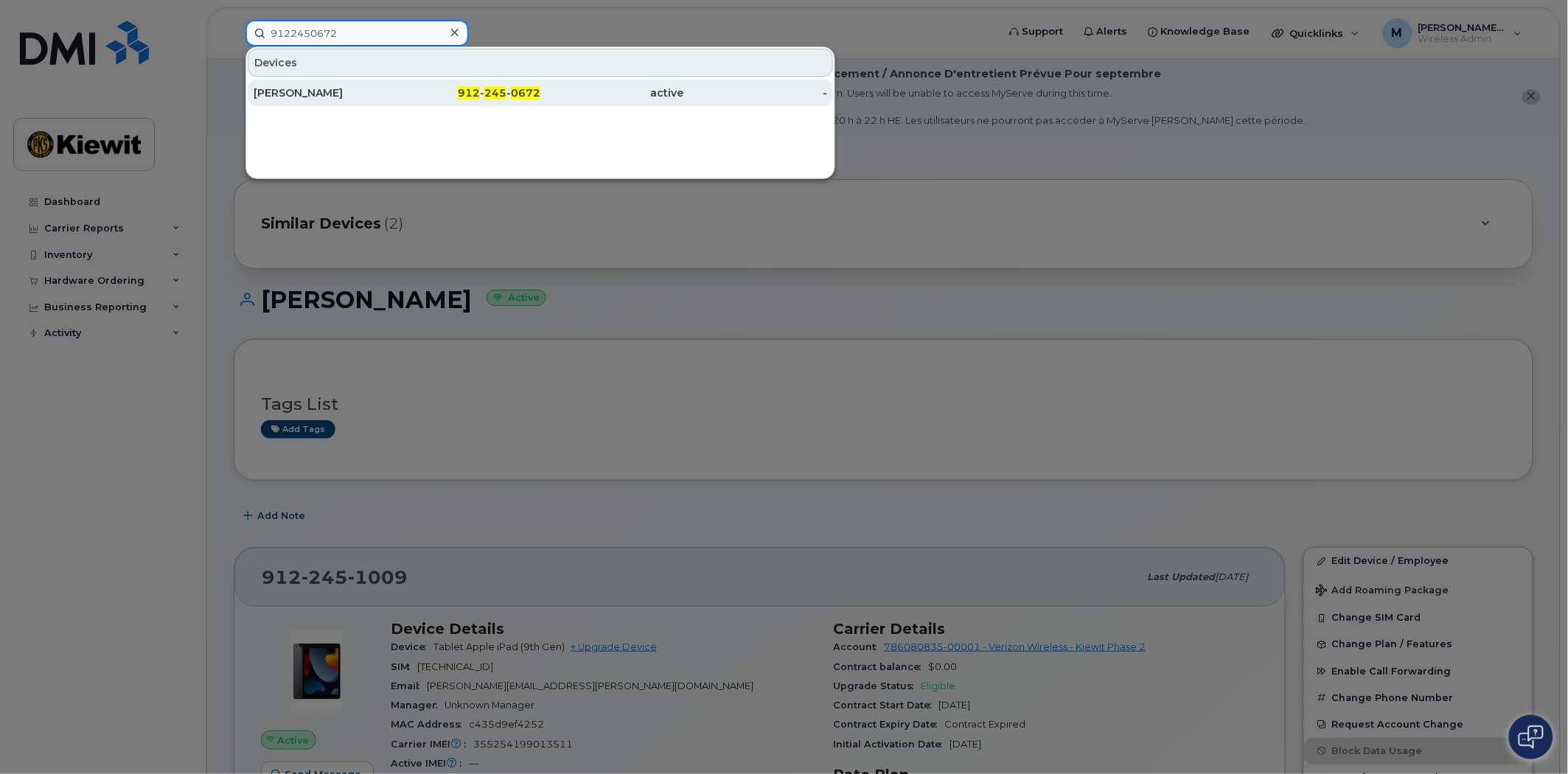
type input "9122450672"
click at [489, 94] on span "245" at bounding box center [495, 93] width 22 height 13
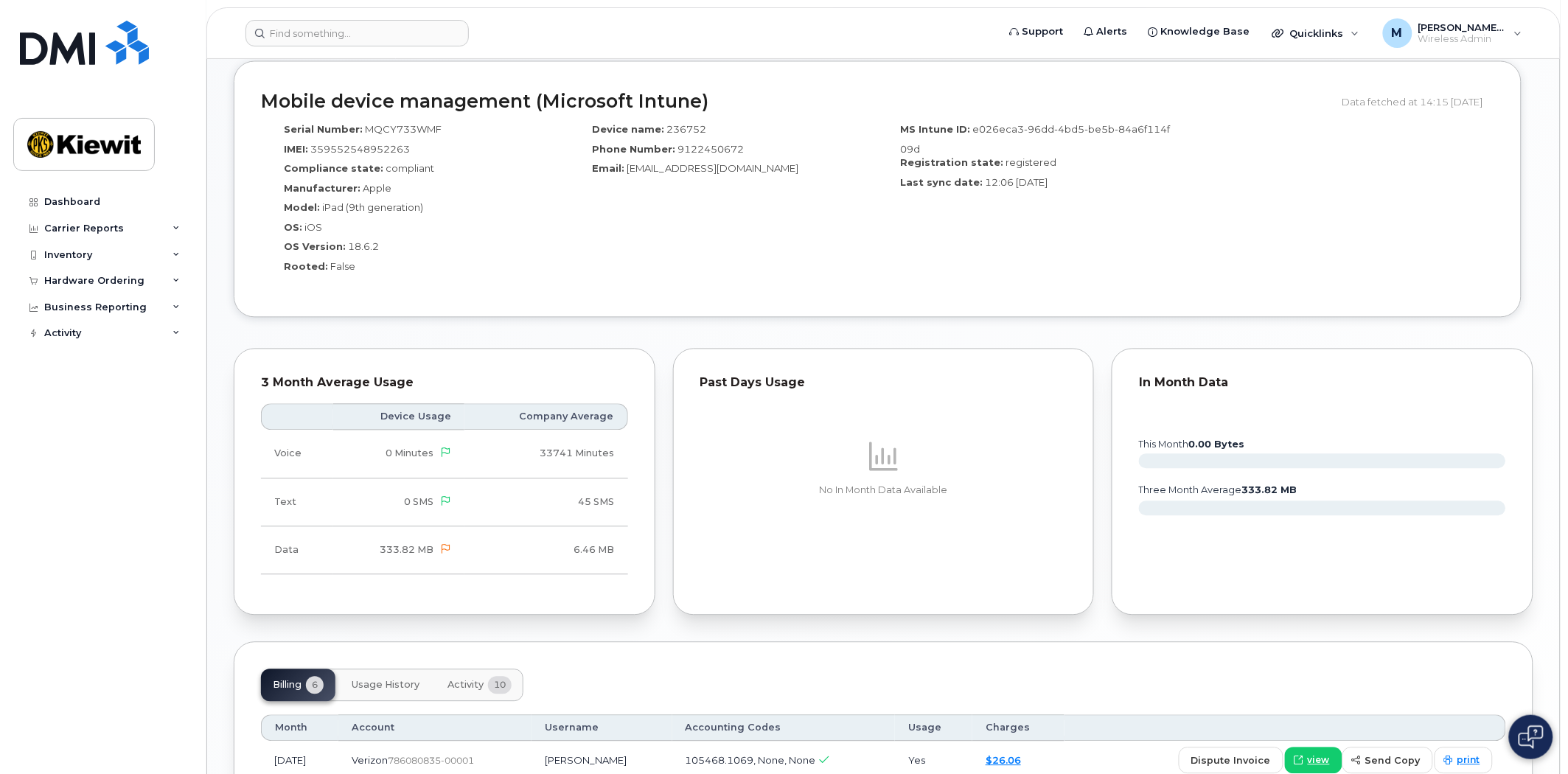
scroll to position [901, 0]
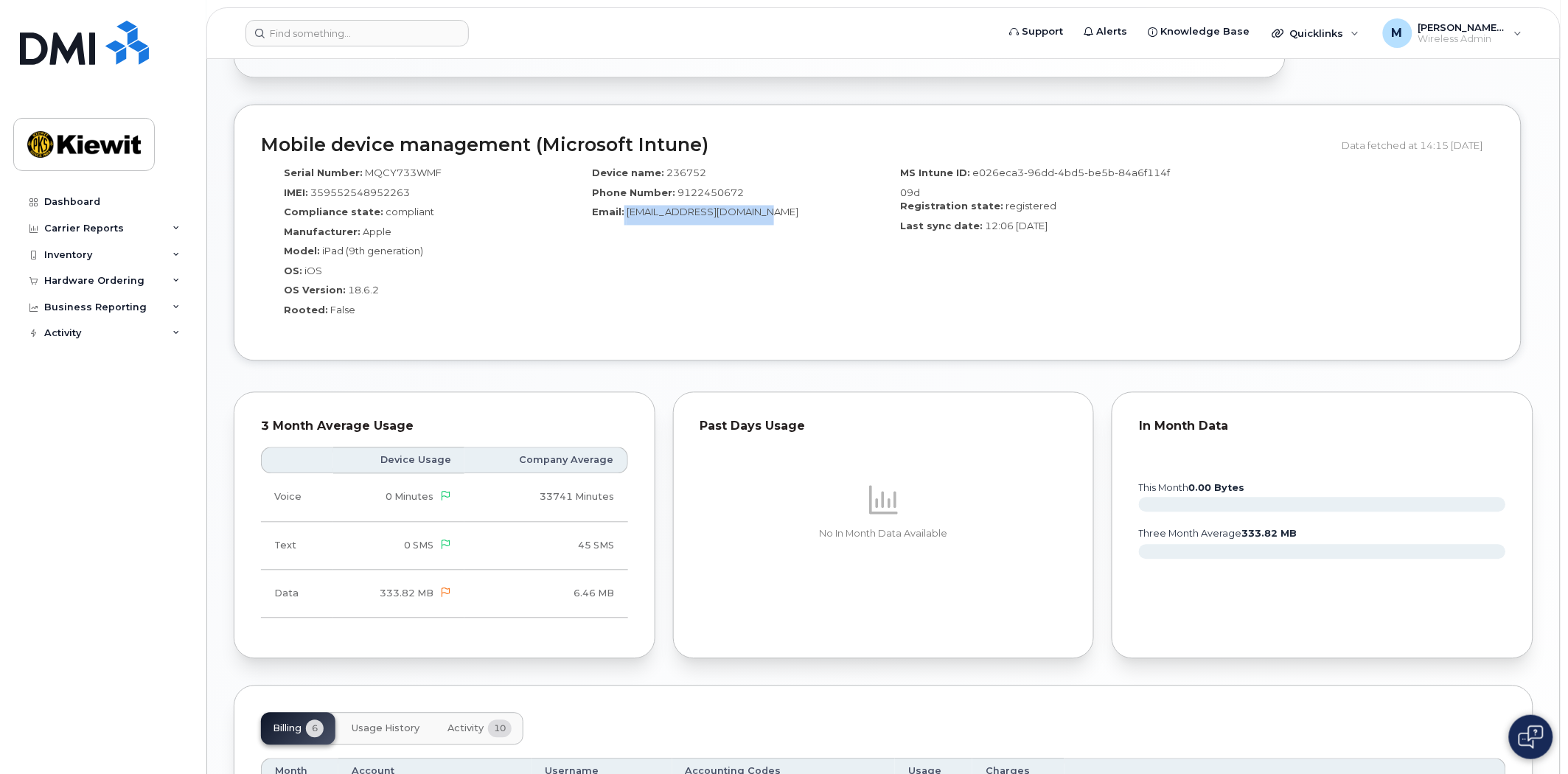
drag, startPoint x: 771, startPoint y: 211, endPoint x: 624, endPoint y: 210, distance: 147.0
click at [624, 210] on div "Email: GPA_OT_MAINT_2@ticus.com" at bounding box center [723, 215] width 286 height 20
copy div "[EMAIL_ADDRESS][DOMAIN_NAME]"
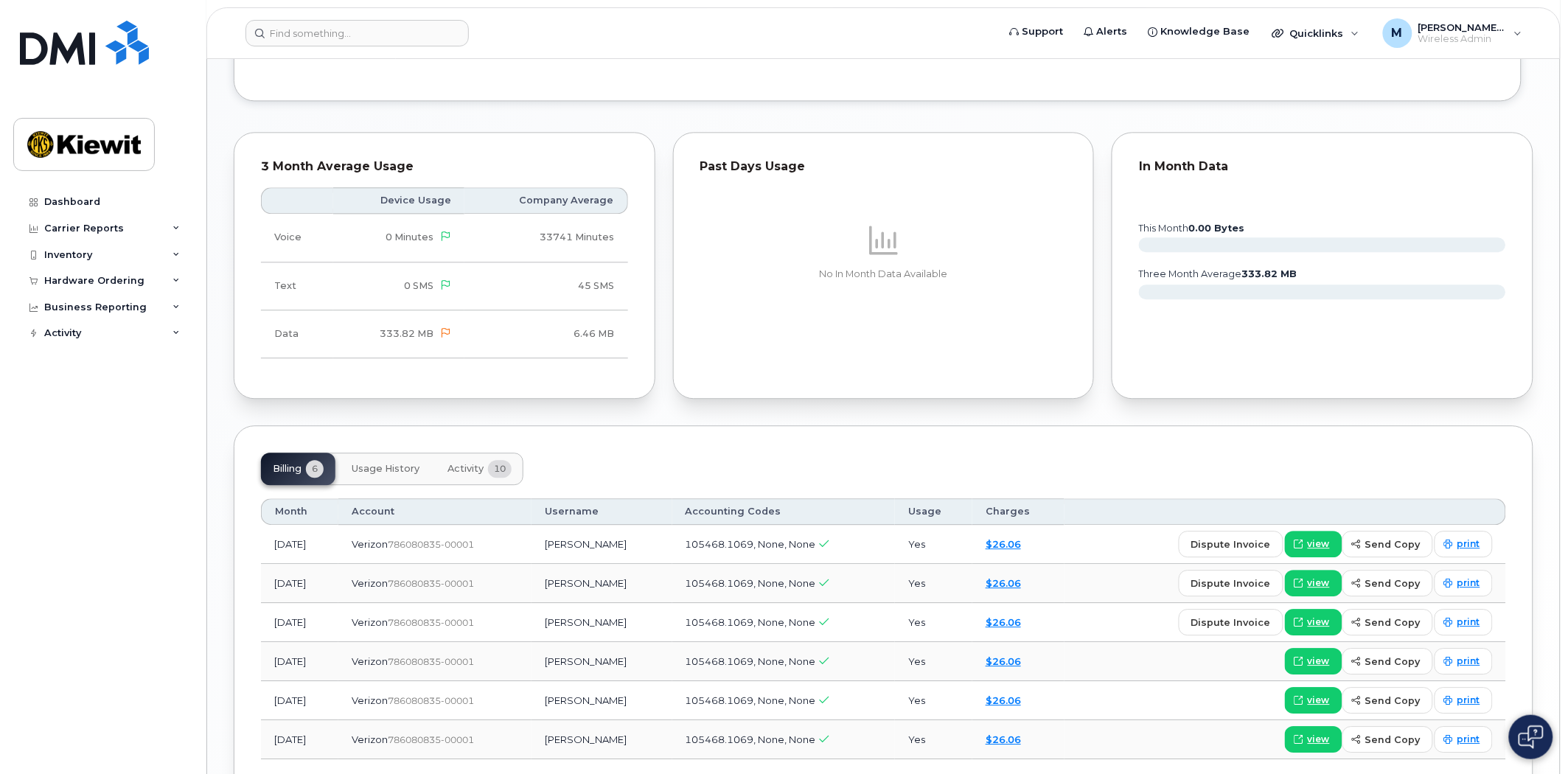
scroll to position [1262, 0]
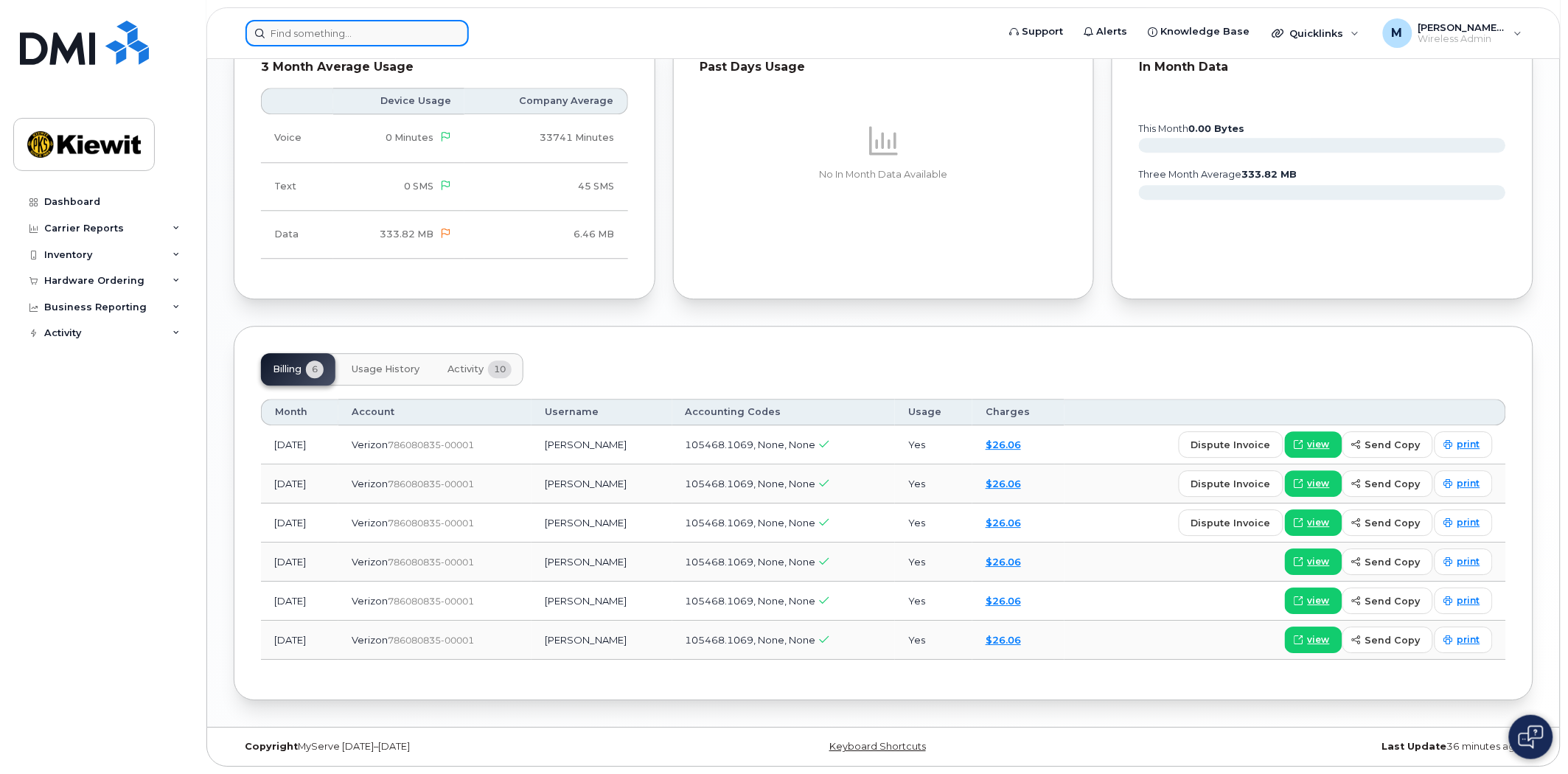
click at [364, 30] on input at bounding box center [357, 34] width 224 height 27
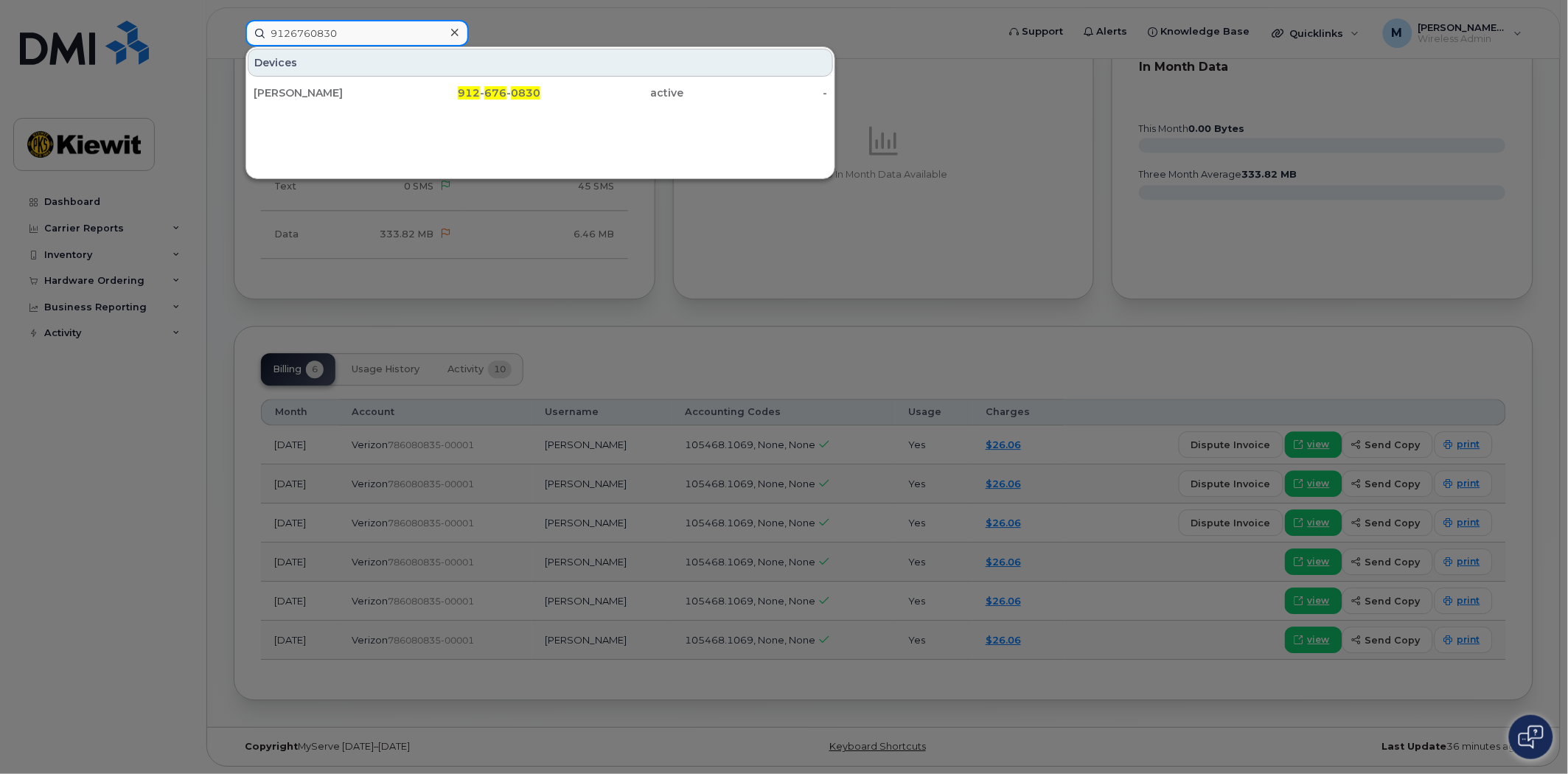
type input "9126760830"
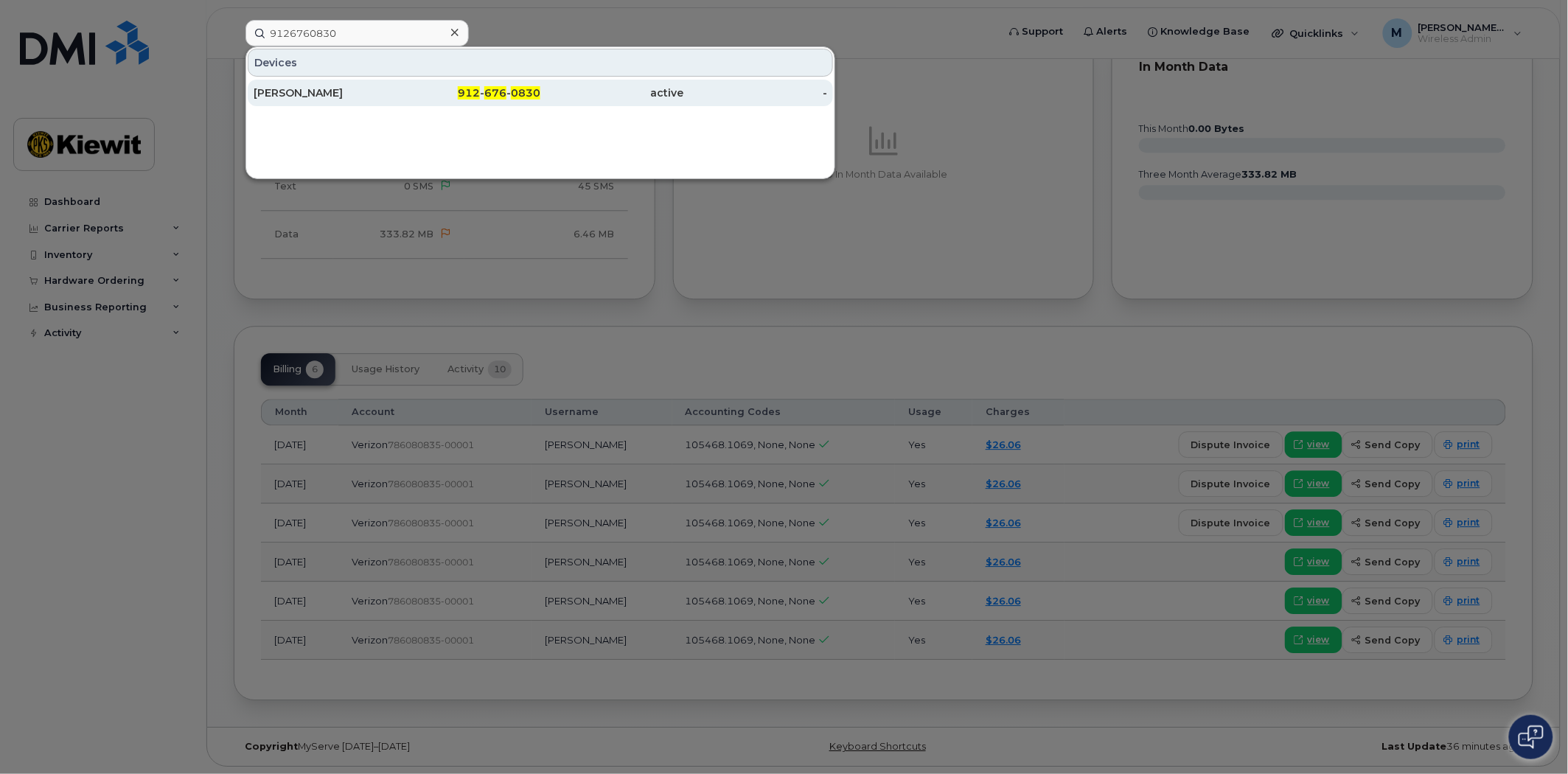
drag, startPoint x: 472, startPoint y: 66, endPoint x: 467, endPoint y: 84, distance: 18.7
click at [467, 84] on div "912 - 676 - 0830" at bounding box center [470, 93] width 144 height 27
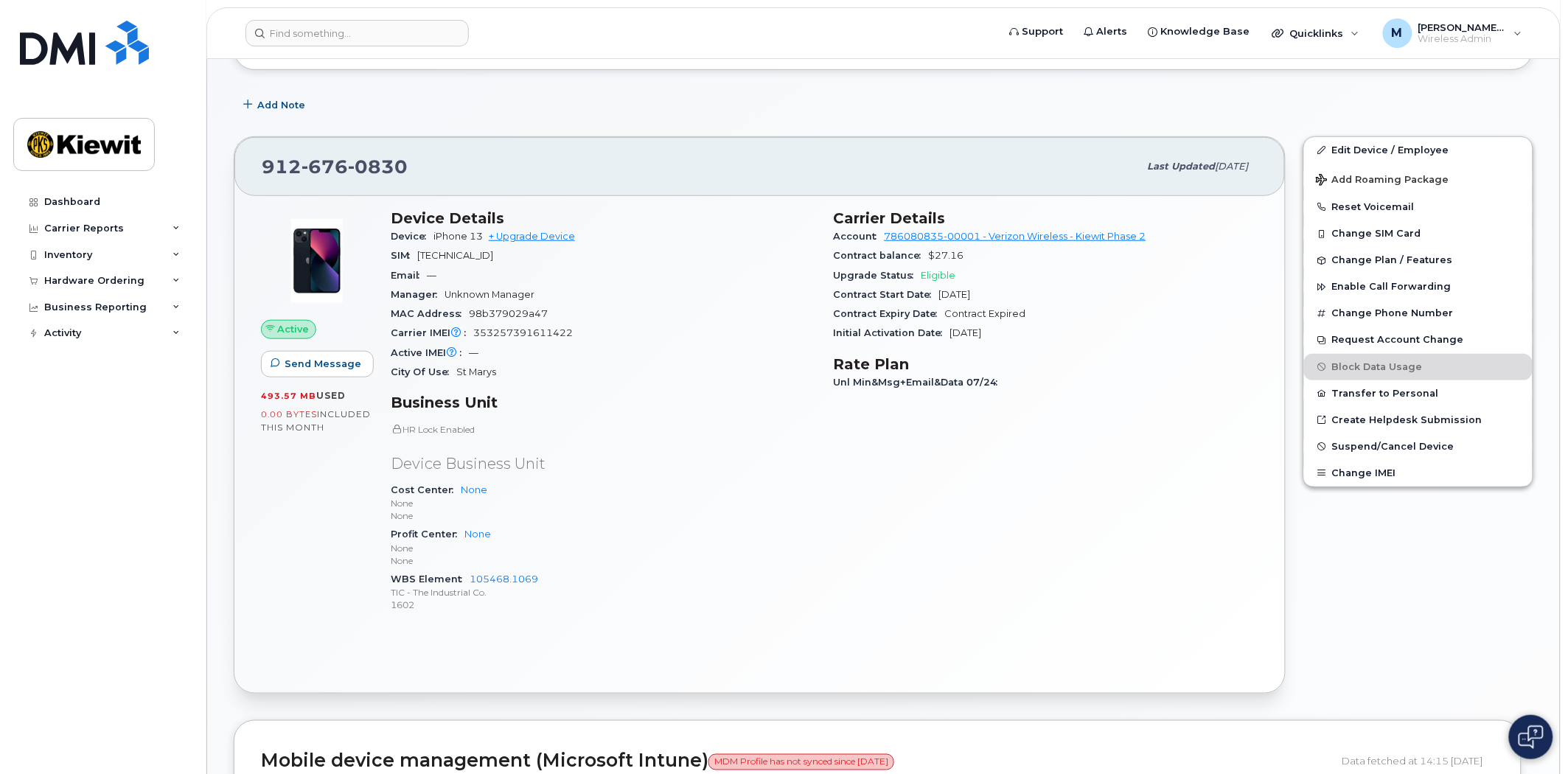
scroll to position [641, 0]
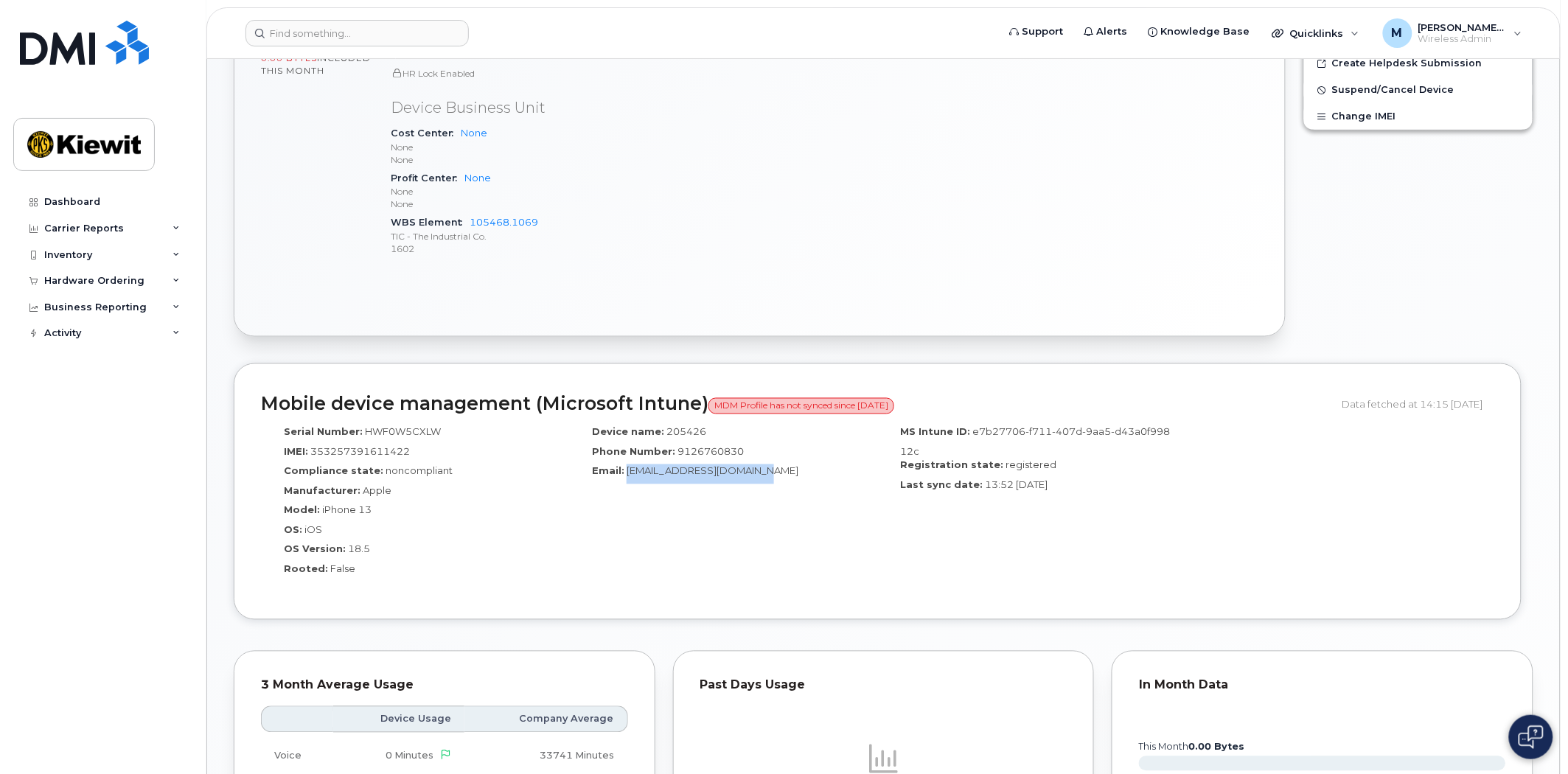
drag, startPoint x: 794, startPoint y: 474, endPoint x: 629, endPoint y: 476, distance: 165.0
click at [629, 476] on div "Email: [EMAIL_ADDRESS][DOMAIN_NAME]" at bounding box center [723, 474] width 286 height 20
copy span "[EMAIL_ADDRESS][DOMAIN_NAME]"
click at [278, 24] on input at bounding box center [357, 34] width 224 height 27
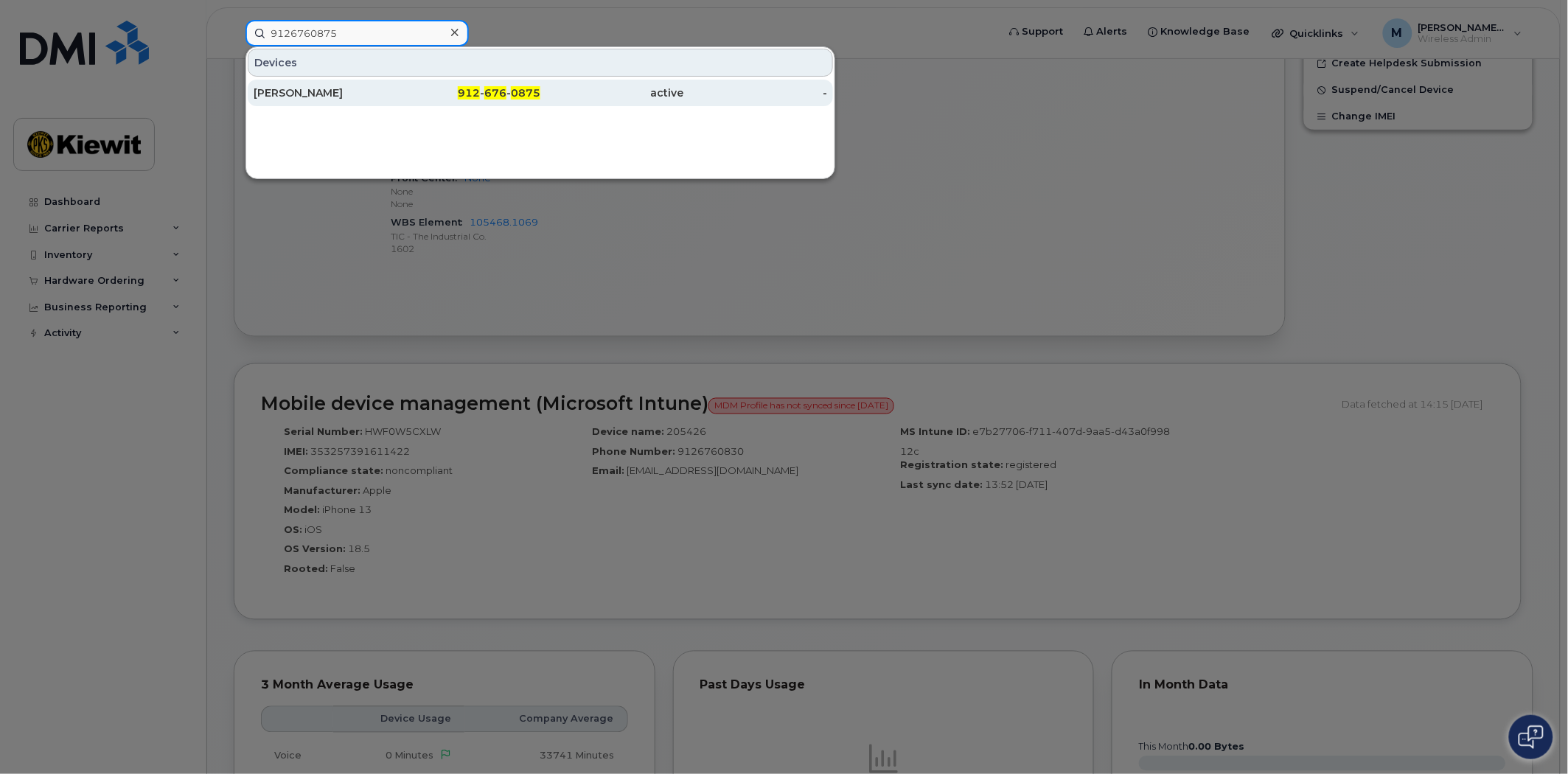
type input "9126760875"
click at [502, 92] on span "676" at bounding box center [495, 93] width 22 height 13
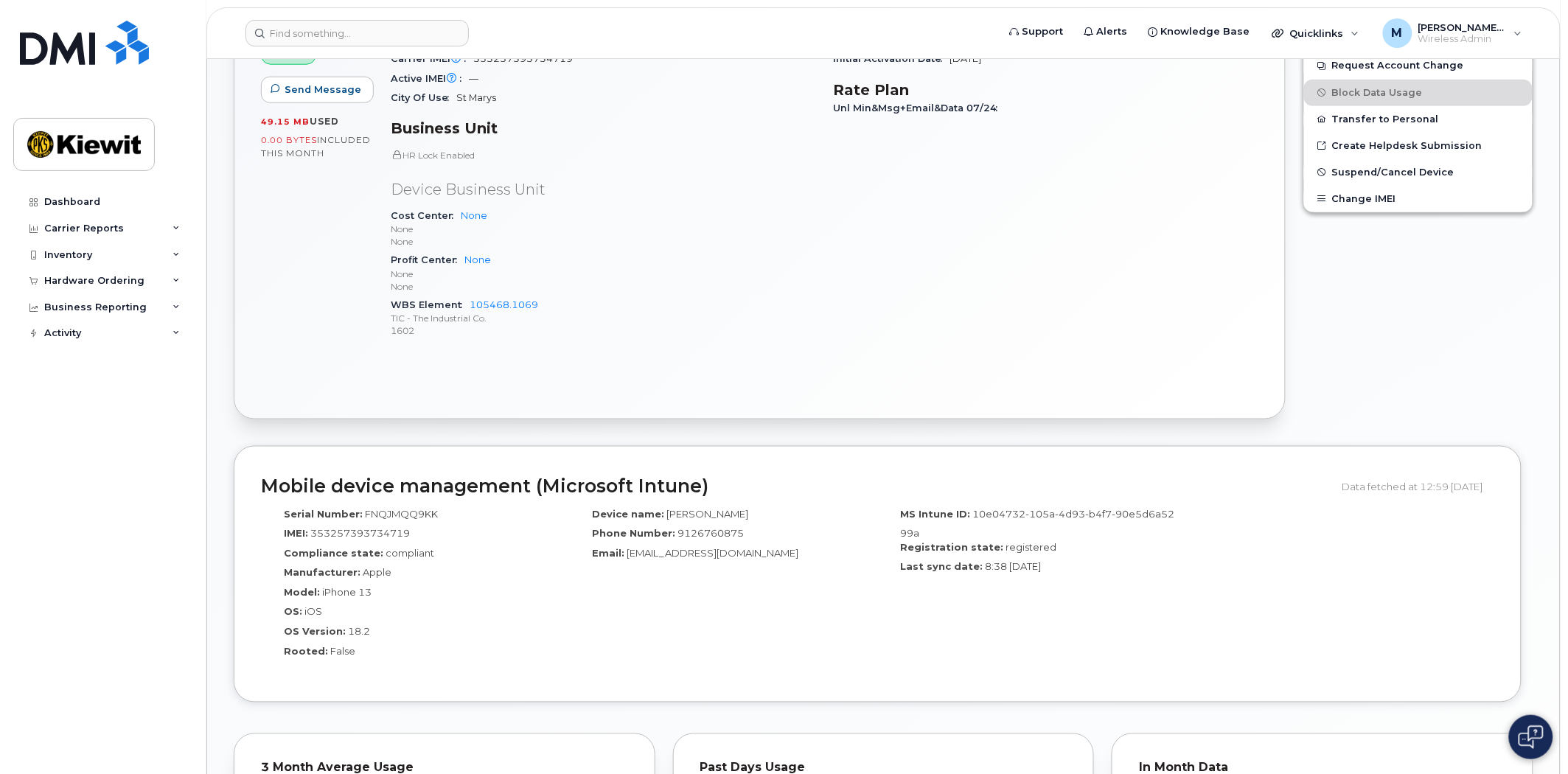
scroll to position [560, 0]
drag, startPoint x: 779, startPoint y: 547, endPoint x: 629, endPoint y: 559, distance: 150.5
click at [629, 559] on div "Email: GPA_OT_MAINT_3@ticus.com" at bounding box center [723, 556] width 286 height 20
copy span "GPA_OT_MAINT_3@ticus.com"
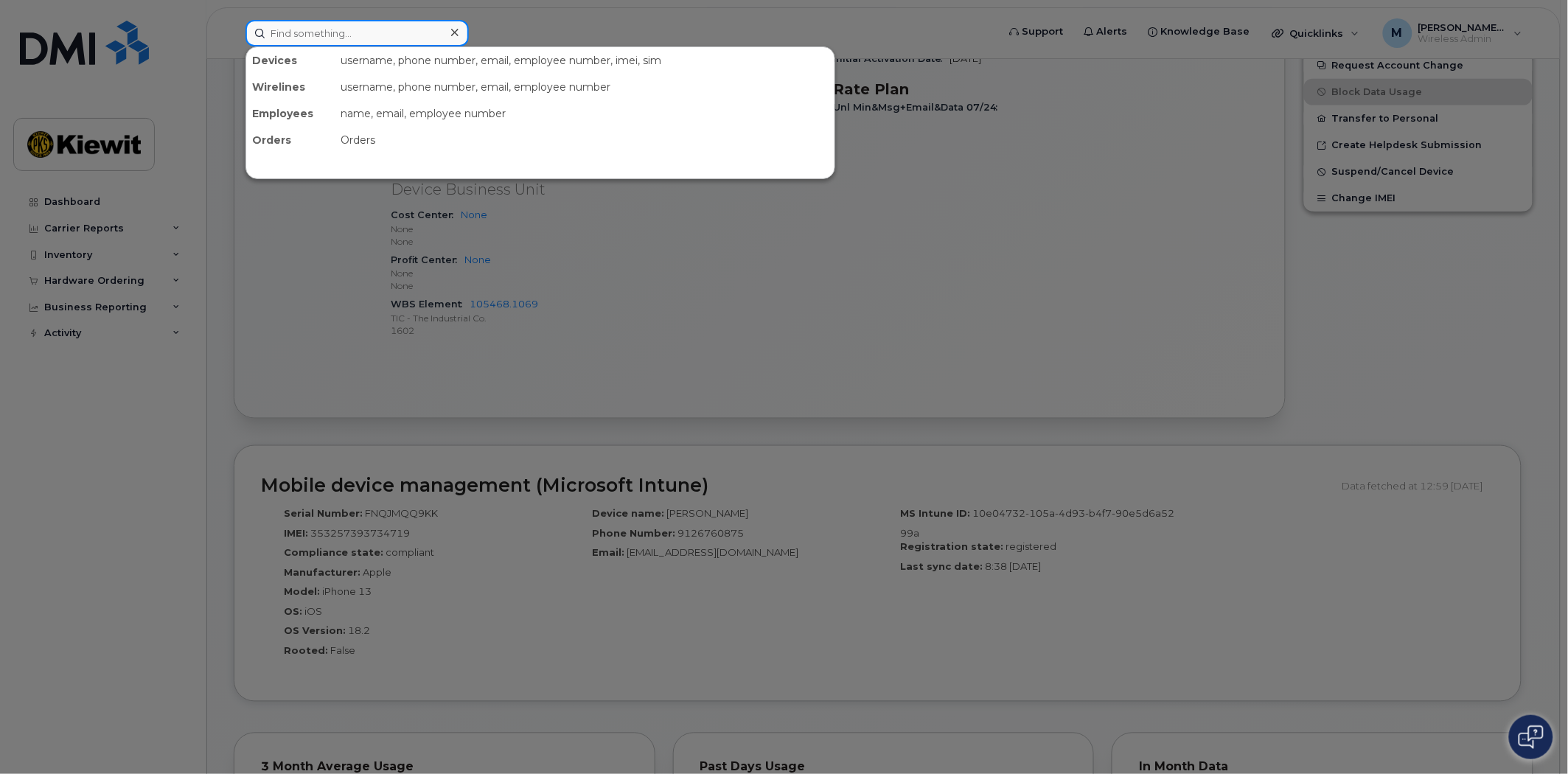
click at [315, 34] on input at bounding box center [357, 34] width 224 height 27
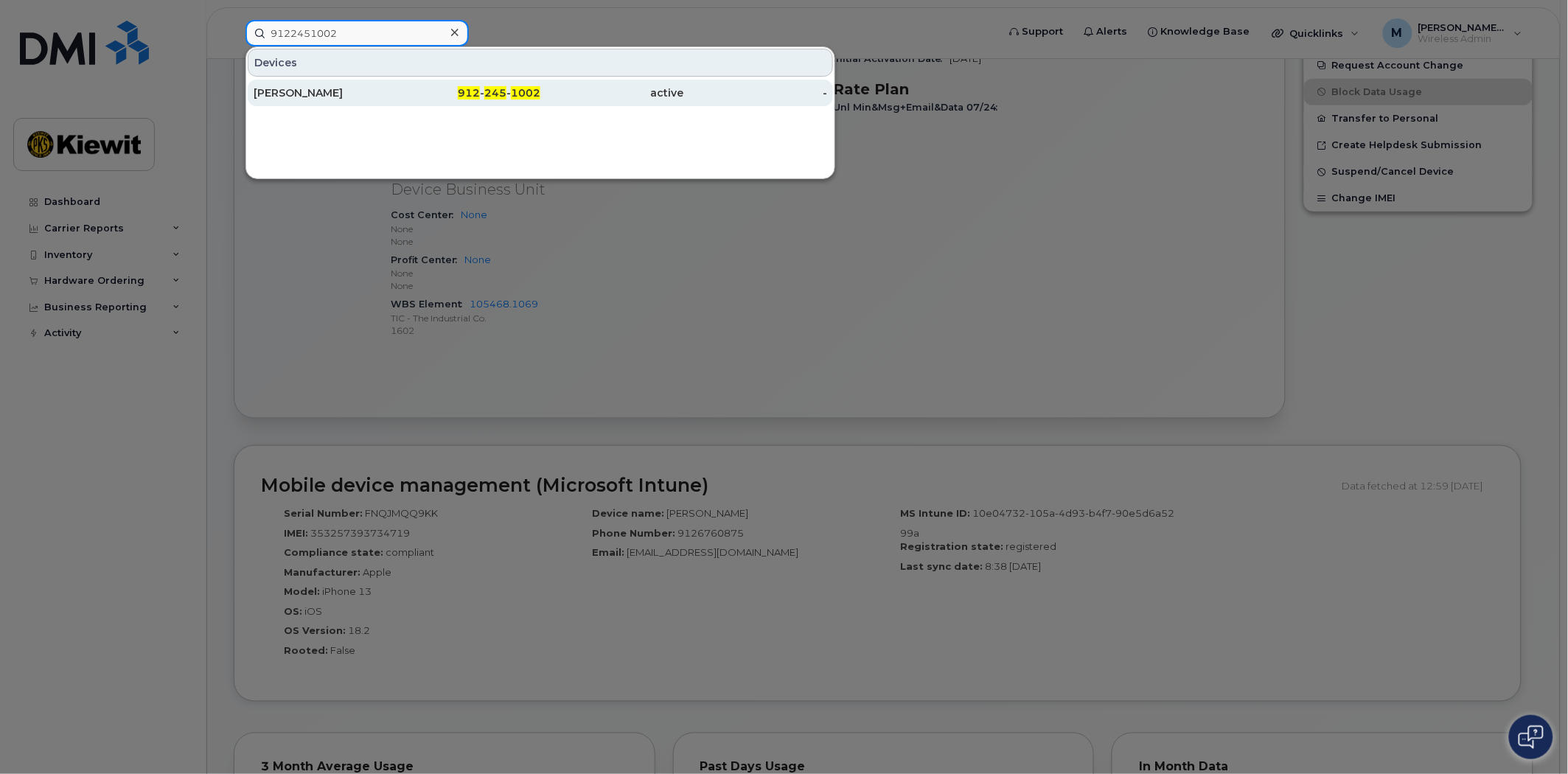
type input "9122451002"
click at [474, 89] on span "912" at bounding box center [469, 93] width 22 height 13
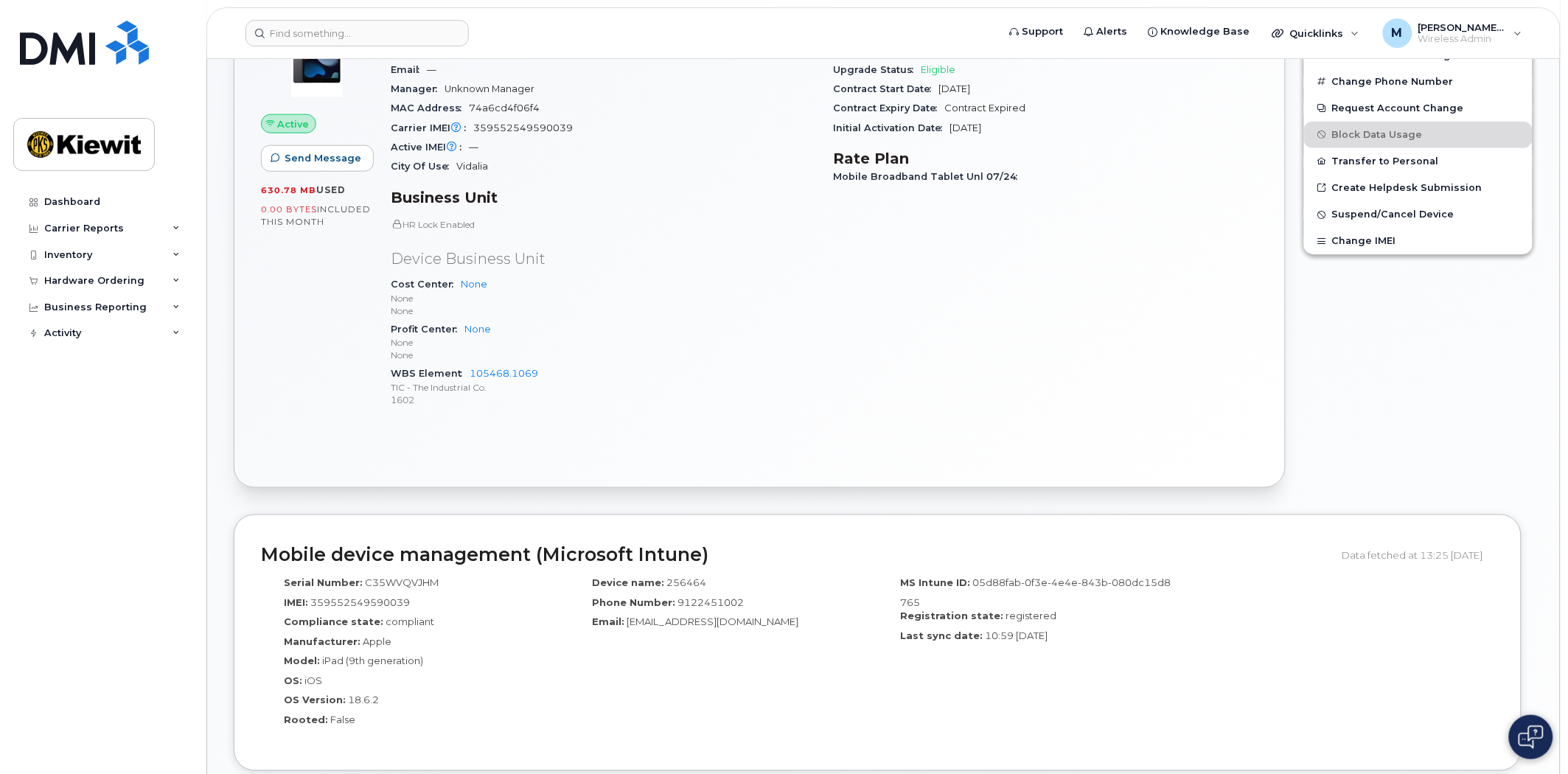
scroll to position [477, 0]
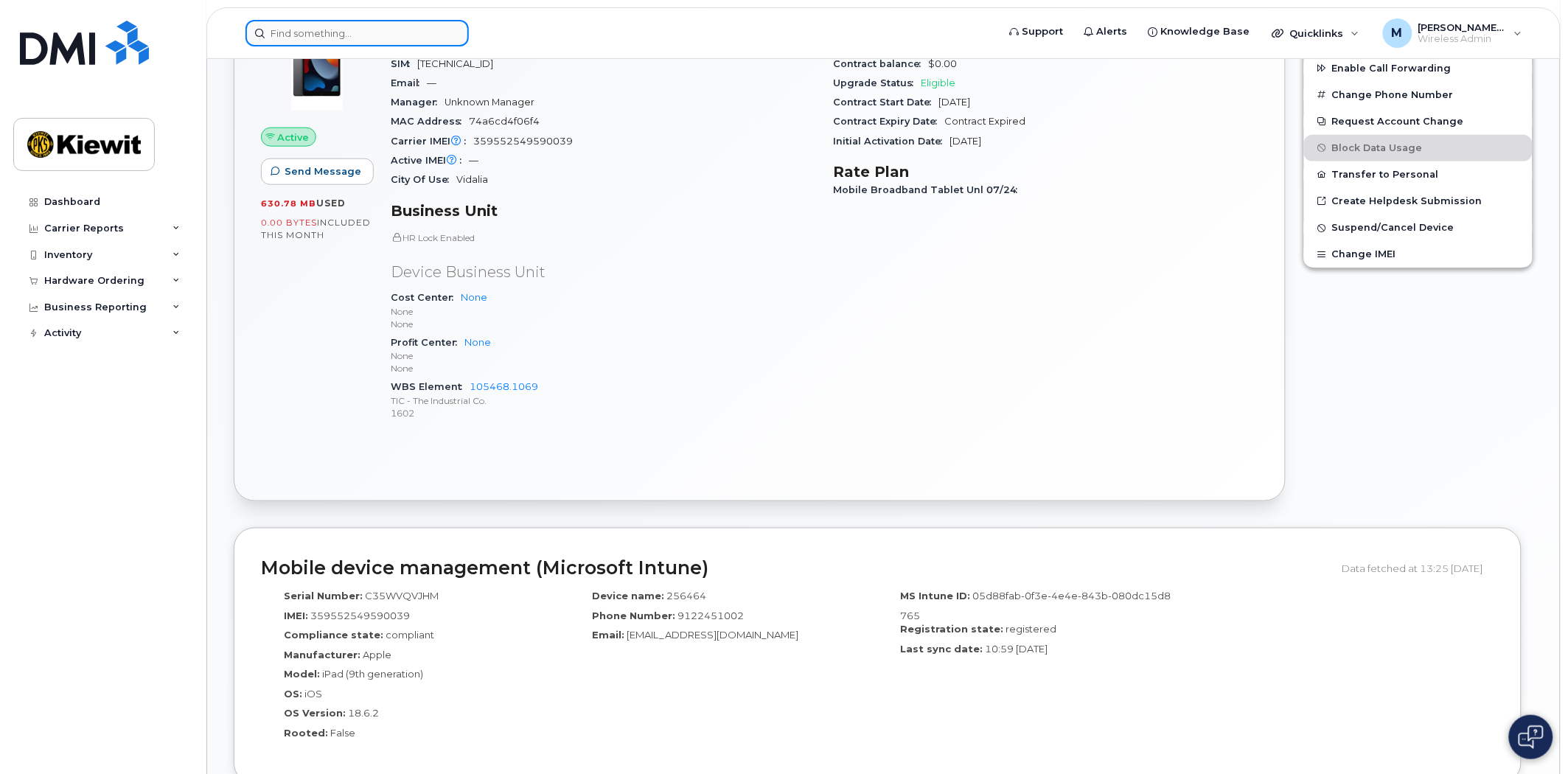
click at [349, 26] on input at bounding box center [357, 34] width 224 height 27
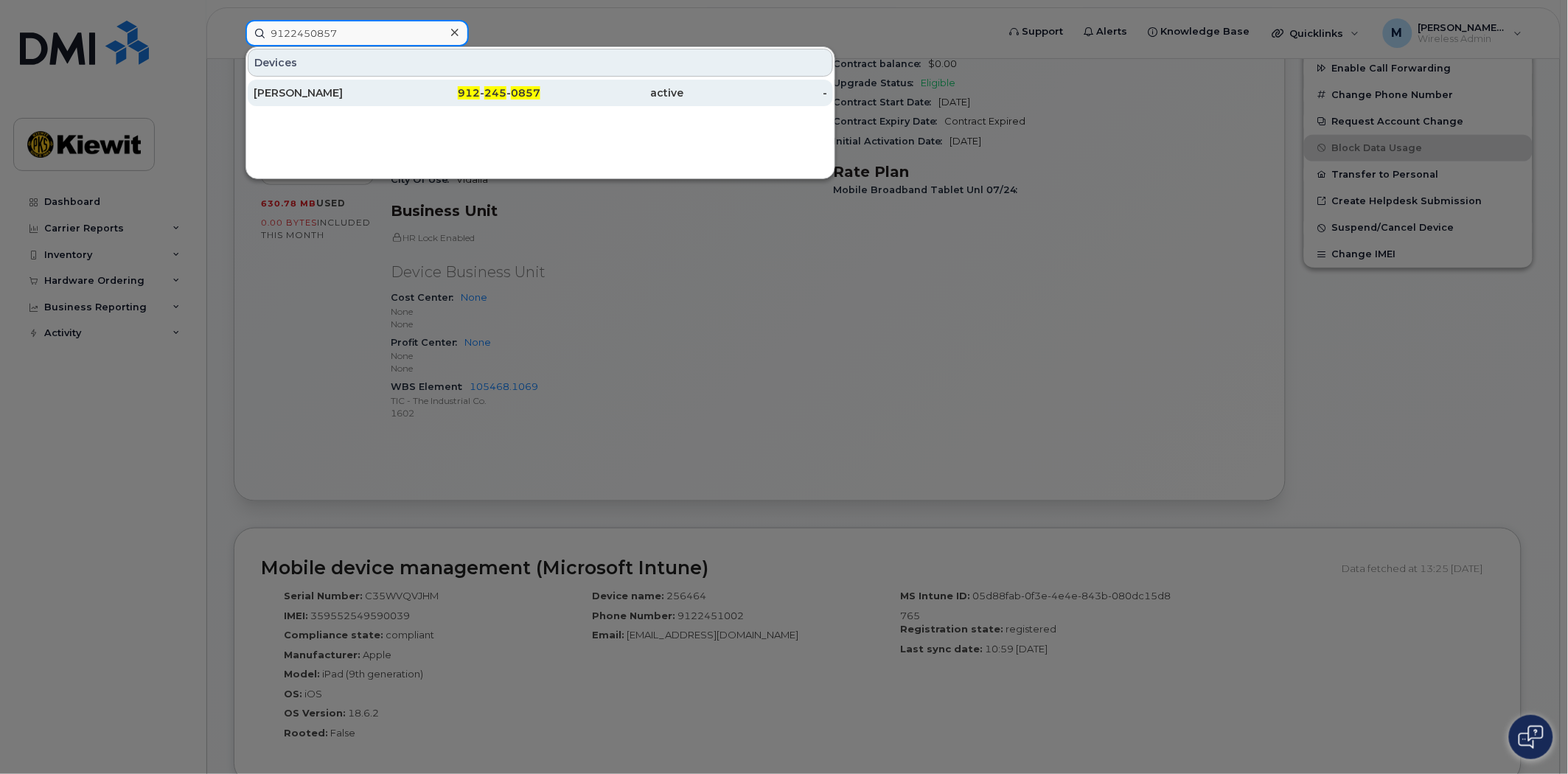
type input "9122450857"
click at [511, 93] on div "912 - 245 - 0857" at bounding box center [470, 92] width 144 height 14
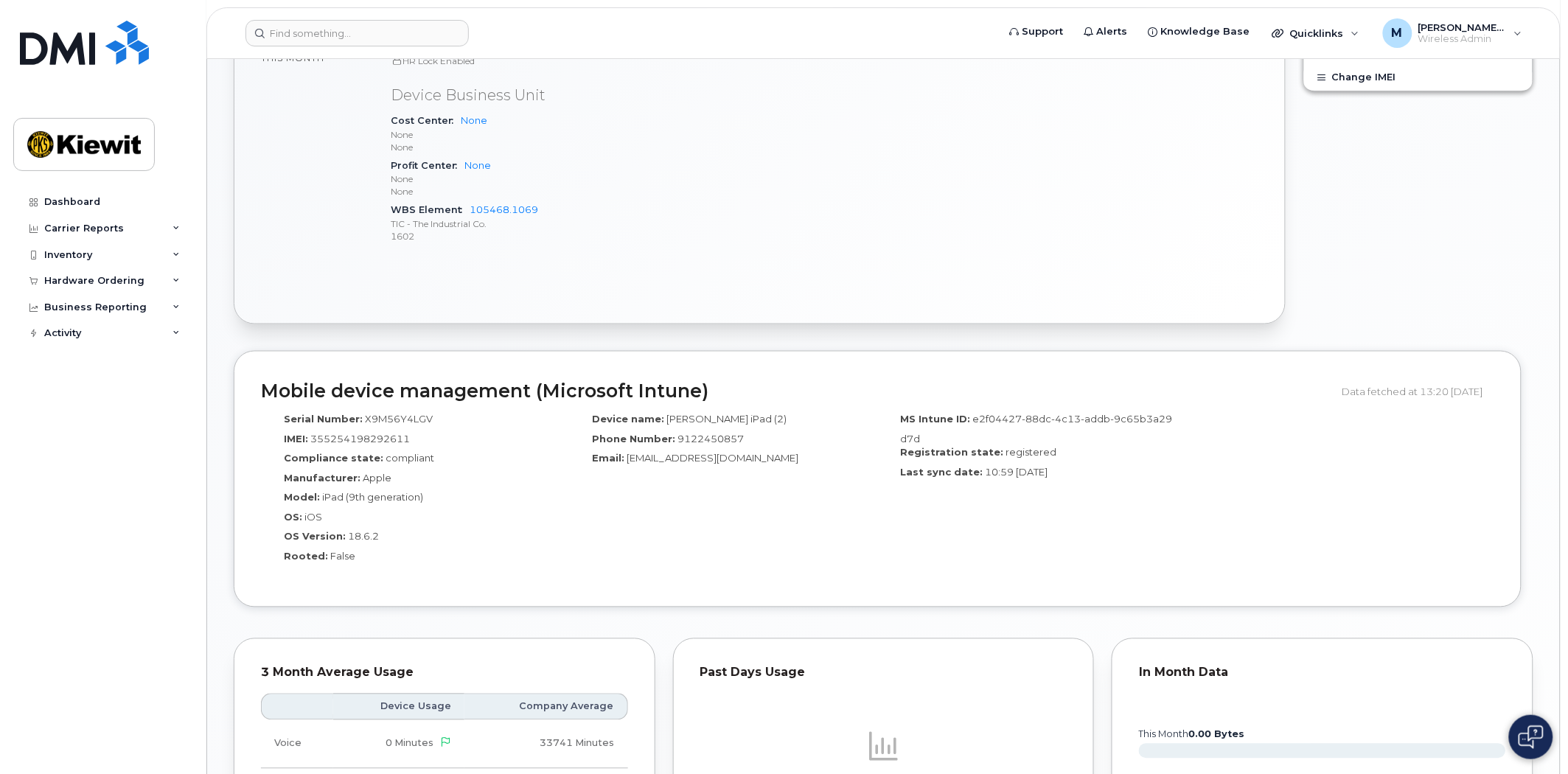
scroll to position [641, 0]
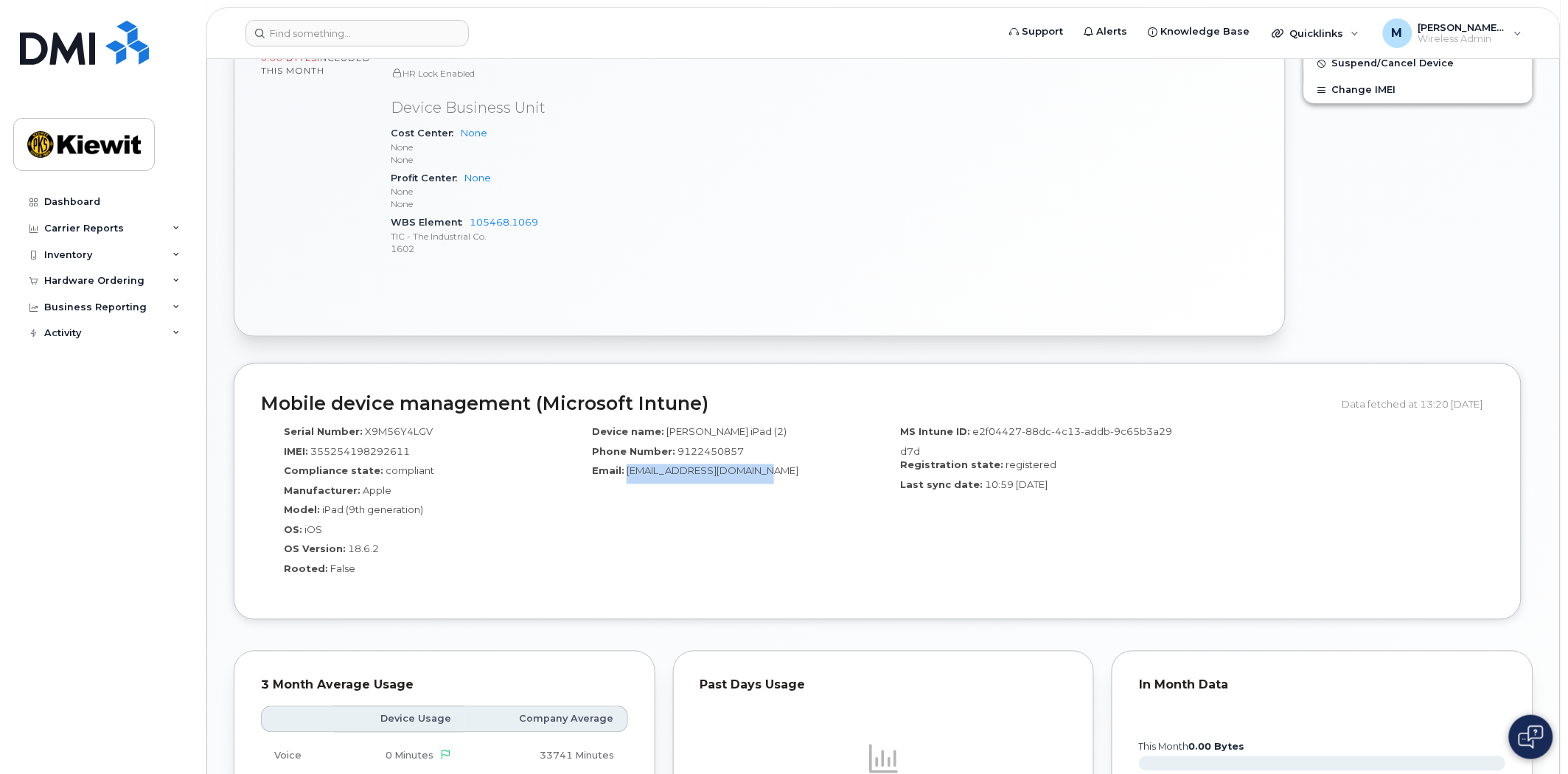
drag, startPoint x: 777, startPoint y: 467, endPoint x: 627, endPoint y: 474, distance: 150.2
click at [627, 474] on div "Email: [EMAIL_ADDRESS][DOMAIN_NAME]" at bounding box center [723, 474] width 286 height 20
copy span "[EMAIL_ADDRESS][DOMAIN_NAME]"
click at [404, 20] on input at bounding box center [357, 34] width 224 height 27
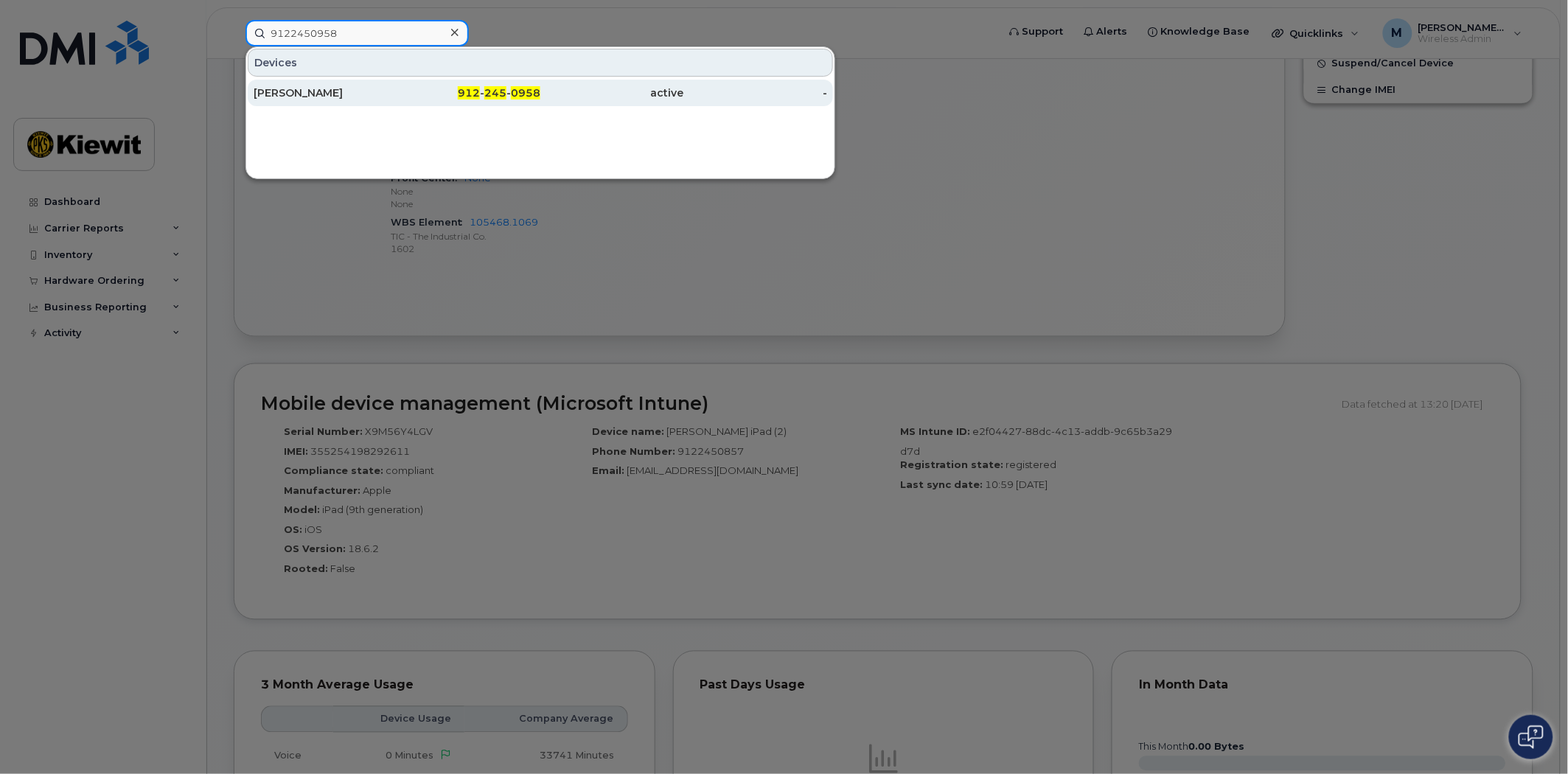
type input "9122450958"
click at [500, 91] on span "245" at bounding box center [495, 93] width 22 height 13
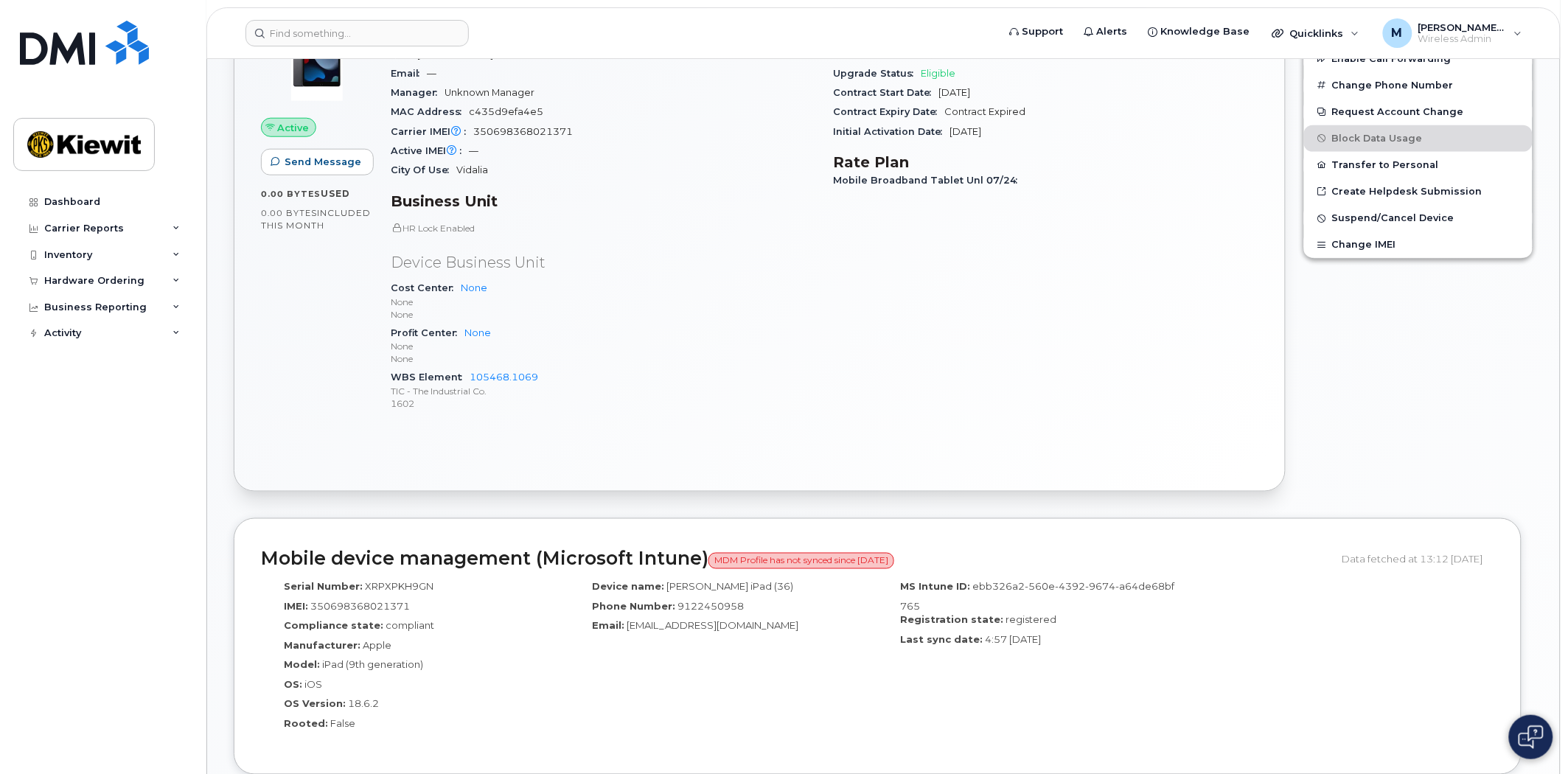
scroll to position [491, 0]
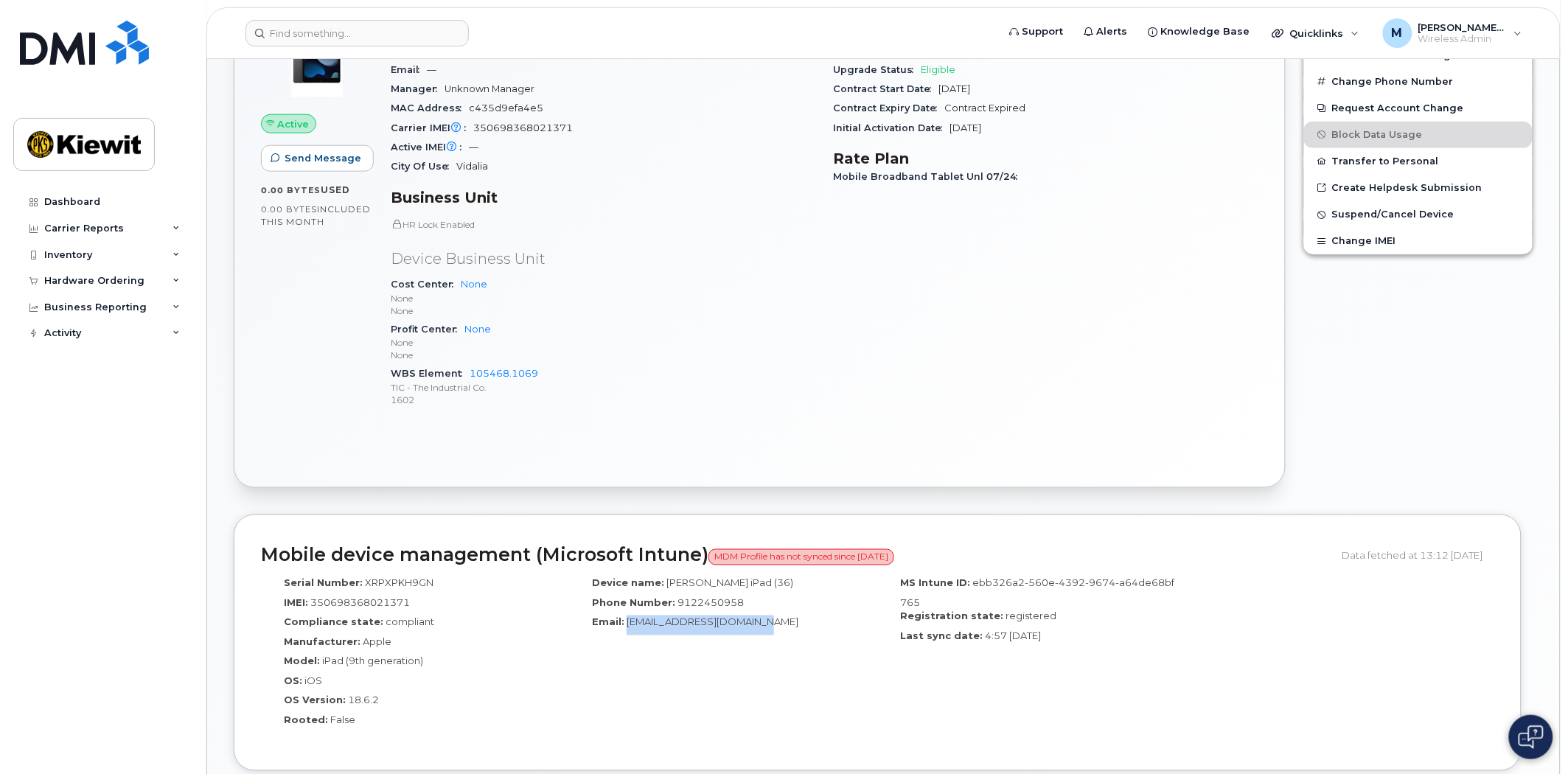
drag, startPoint x: 778, startPoint y: 621, endPoint x: 628, endPoint y: 621, distance: 150.0
click at [628, 621] on div "Email: [EMAIL_ADDRESS][DOMAIN_NAME]" at bounding box center [723, 625] width 286 height 20
copy span "[EMAIL_ADDRESS][DOMAIN_NAME]"
click at [319, 37] on input at bounding box center [357, 34] width 224 height 27
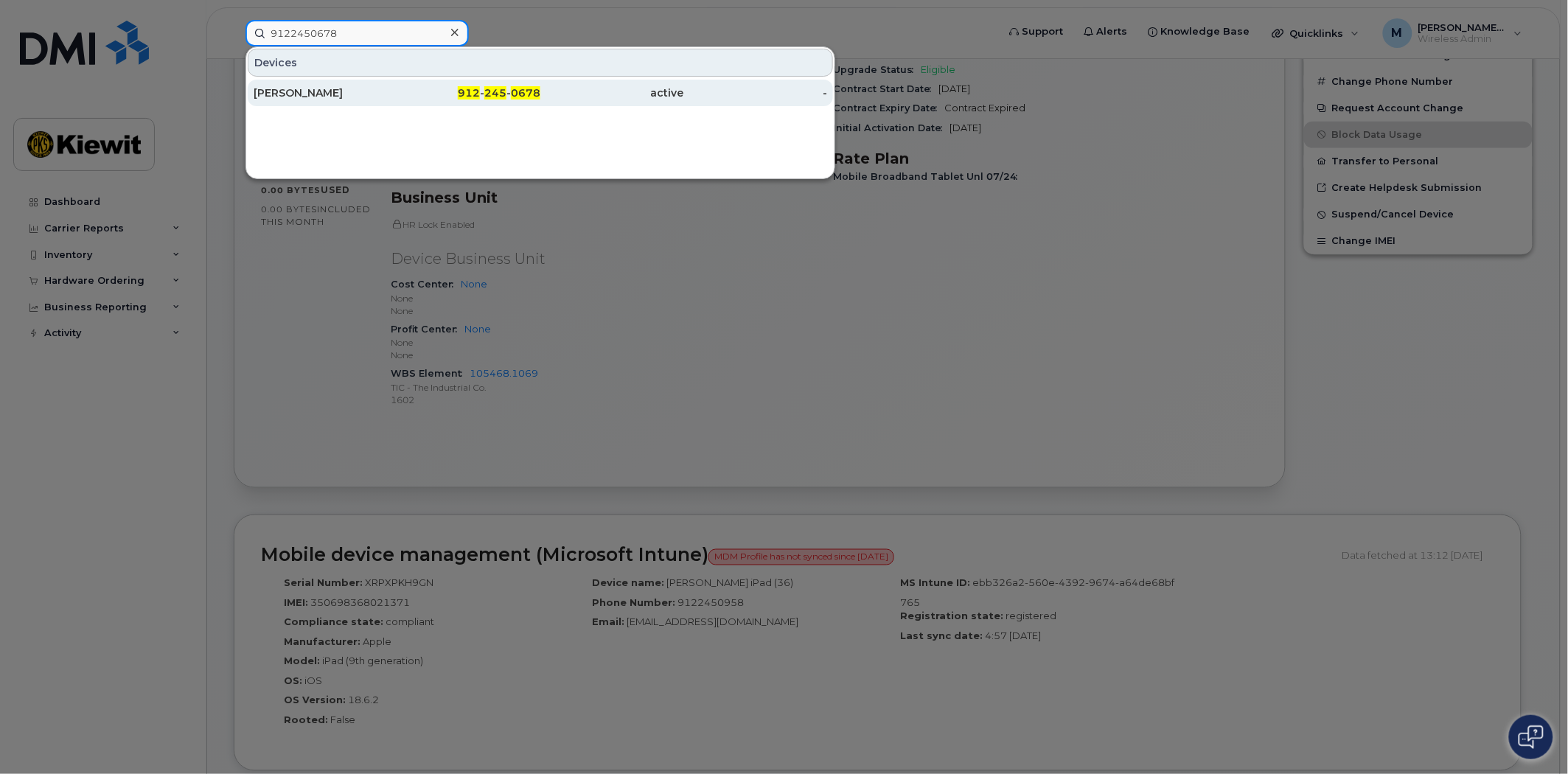
type input "9122450678"
click at [478, 92] on span "912" at bounding box center [469, 93] width 22 height 13
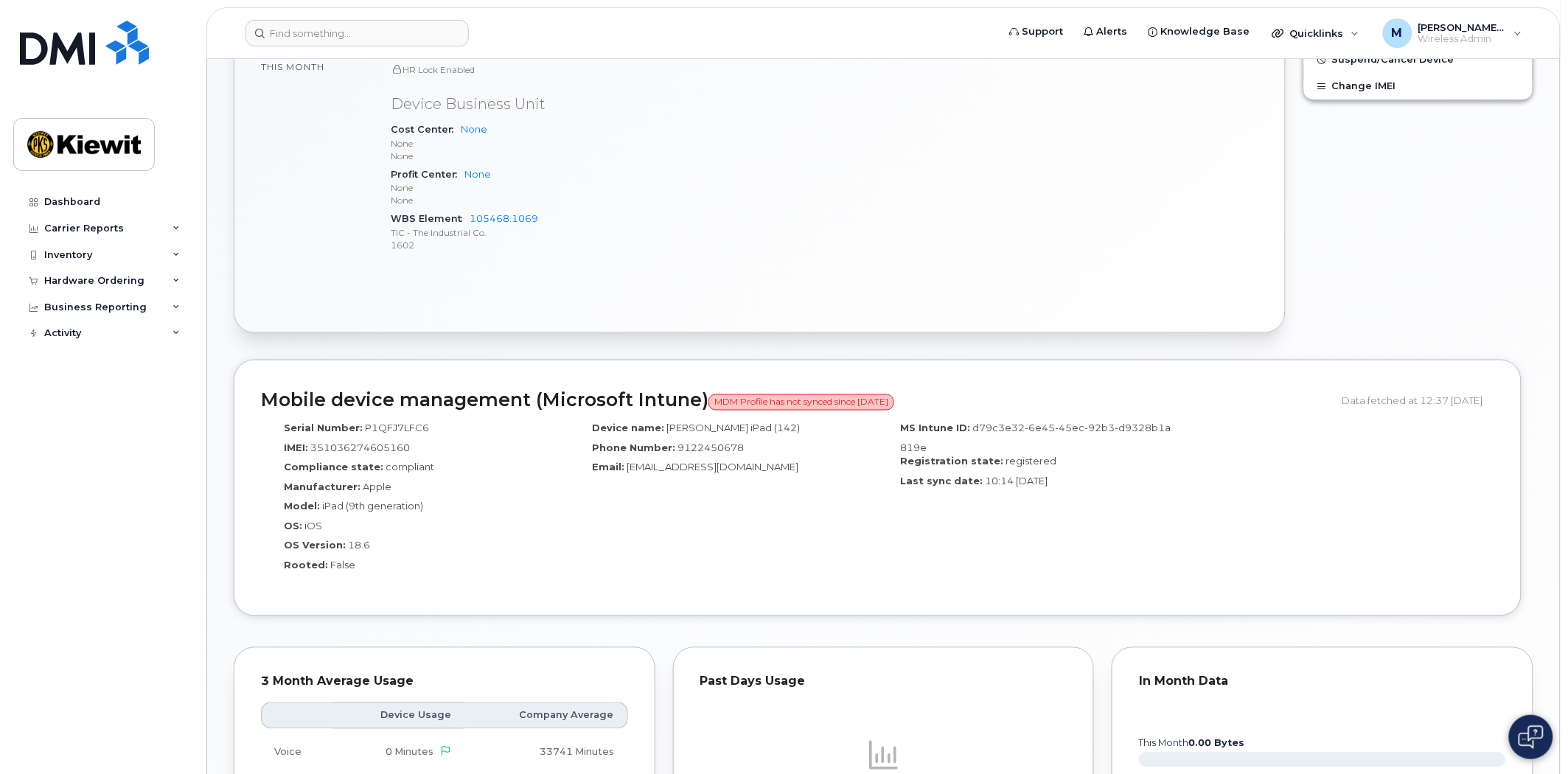
scroll to position [655, 0]
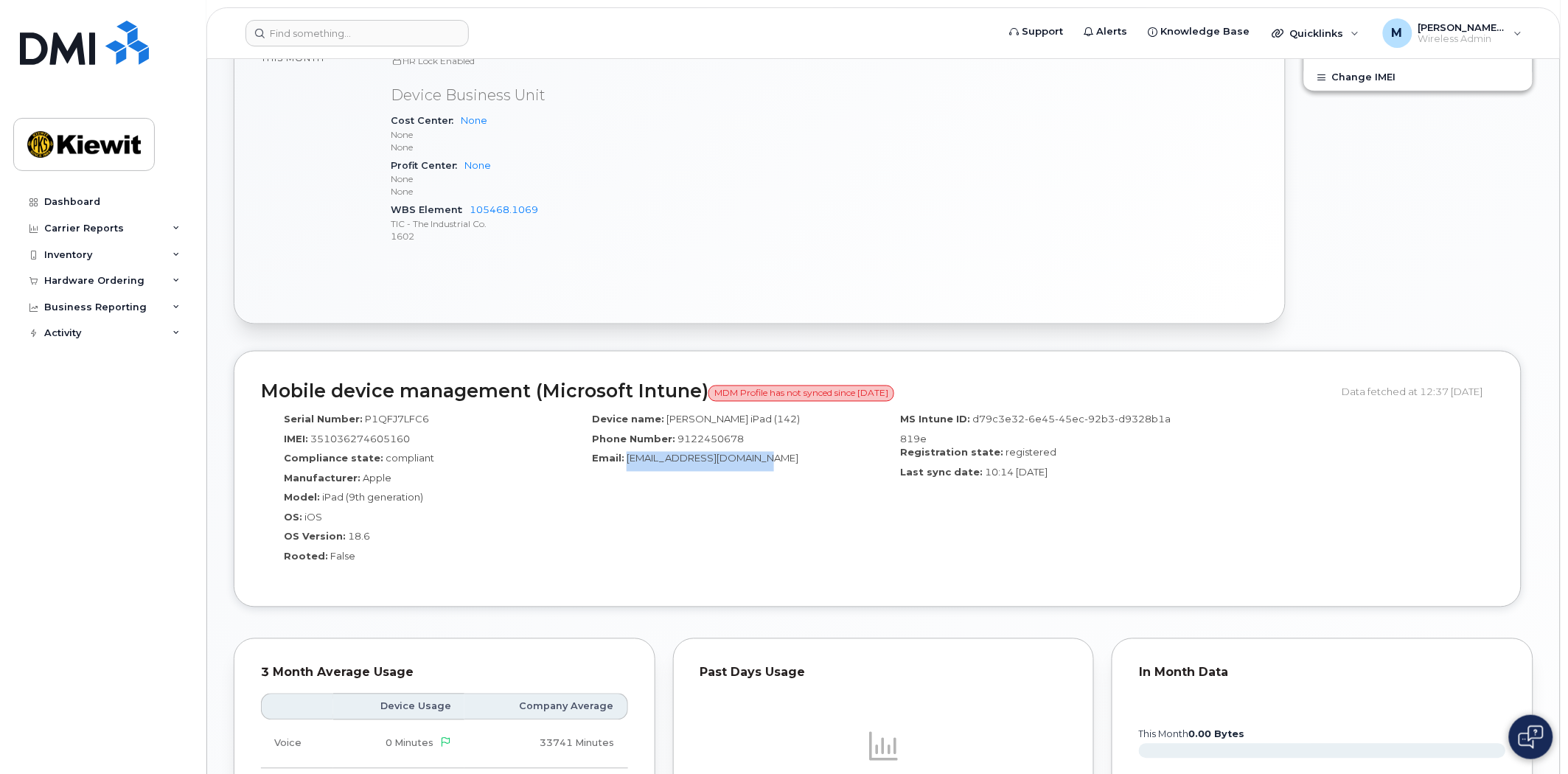
drag, startPoint x: 771, startPoint y: 462, endPoint x: 626, endPoint y: 462, distance: 145.0
click at [626, 462] on div "Email: [EMAIL_ADDRESS][DOMAIN_NAME]" at bounding box center [723, 461] width 286 height 20
copy span "[EMAIL_ADDRESS][DOMAIN_NAME]"
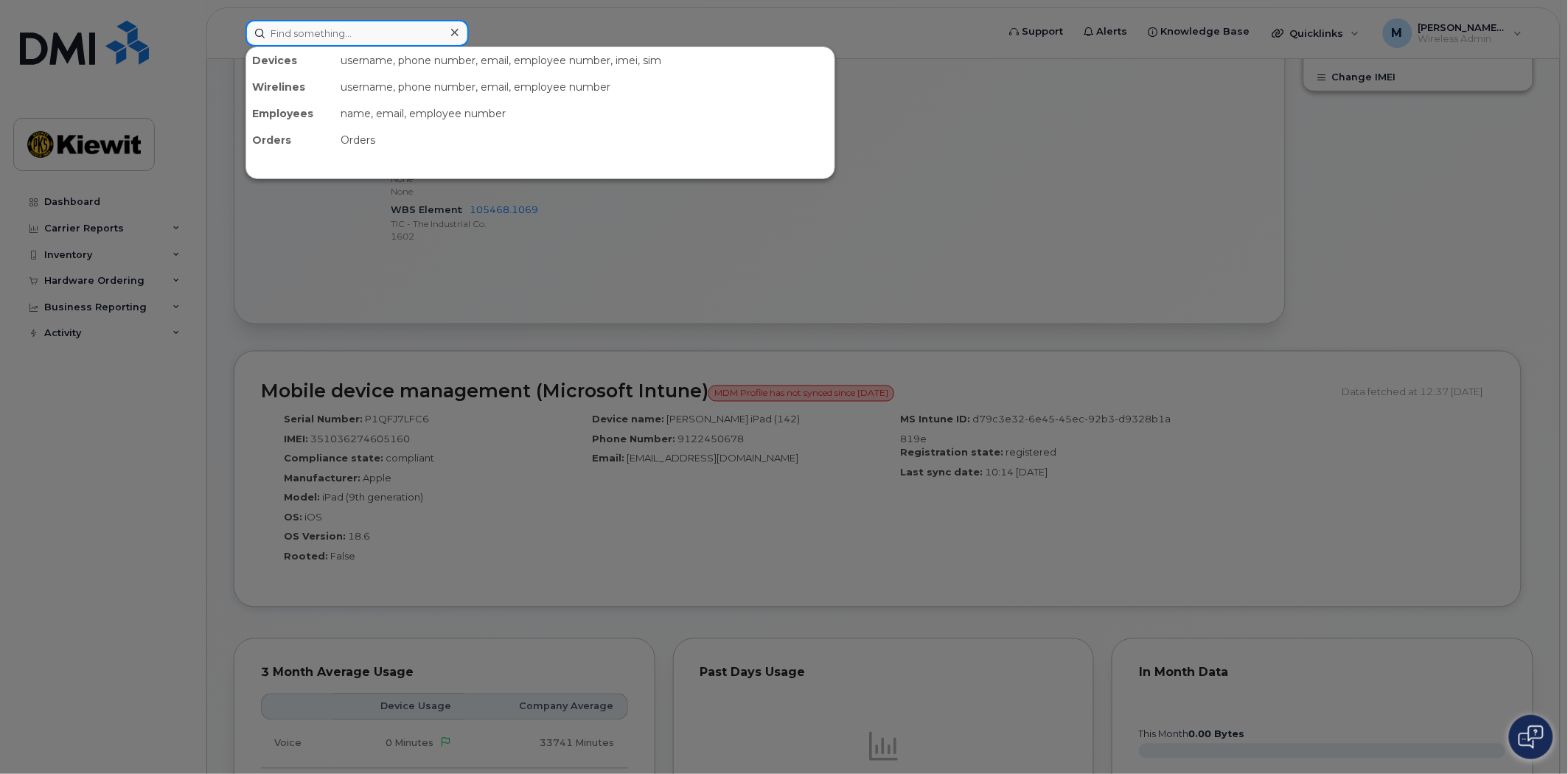
click at [349, 36] on input at bounding box center [357, 34] width 224 height 27
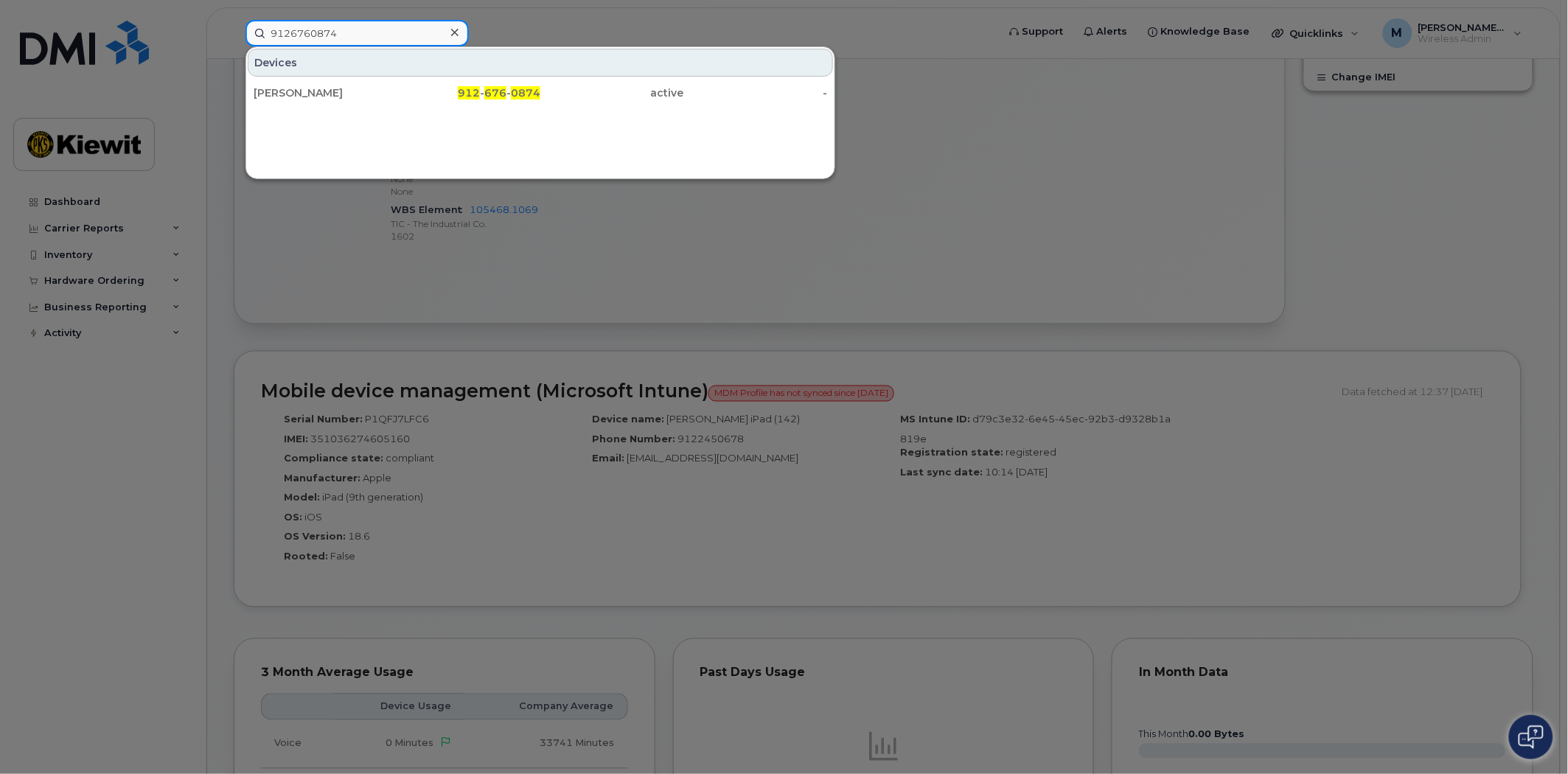
type input "9126760874"
click at [487, 92] on span "676" at bounding box center [495, 93] width 22 height 13
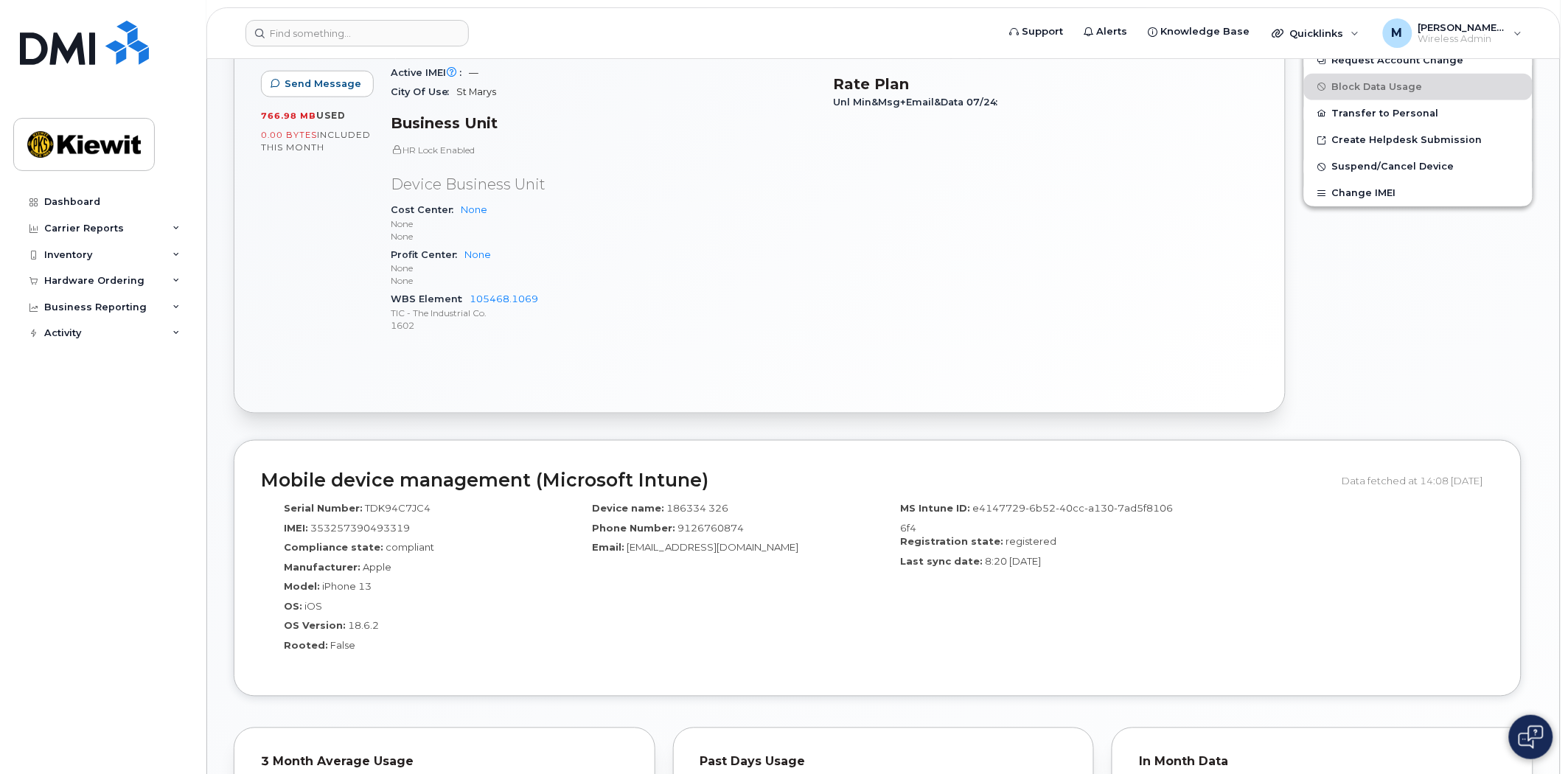
scroll to position [572, 0]
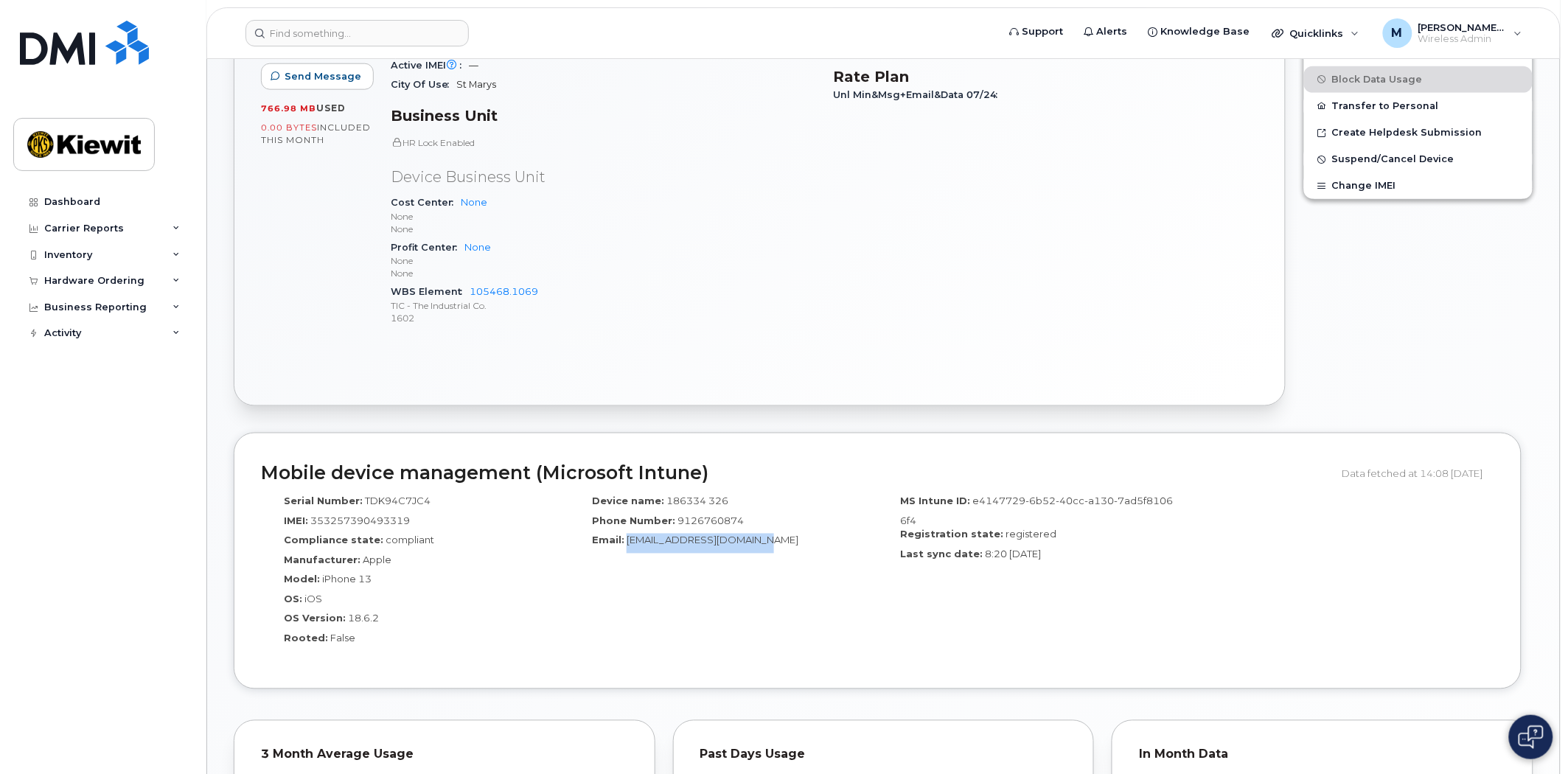
drag, startPoint x: 770, startPoint y: 541, endPoint x: 629, endPoint y: 542, distance: 141.0
click at [629, 542] on div "Email: GPA_OT_MAINT_4@ticus.com" at bounding box center [723, 544] width 286 height 20
copy span "GPA_OT_MAINT_4@ticus.com"
click at [300, 20] on input at bounding box center [357, 34] width 224 height 27
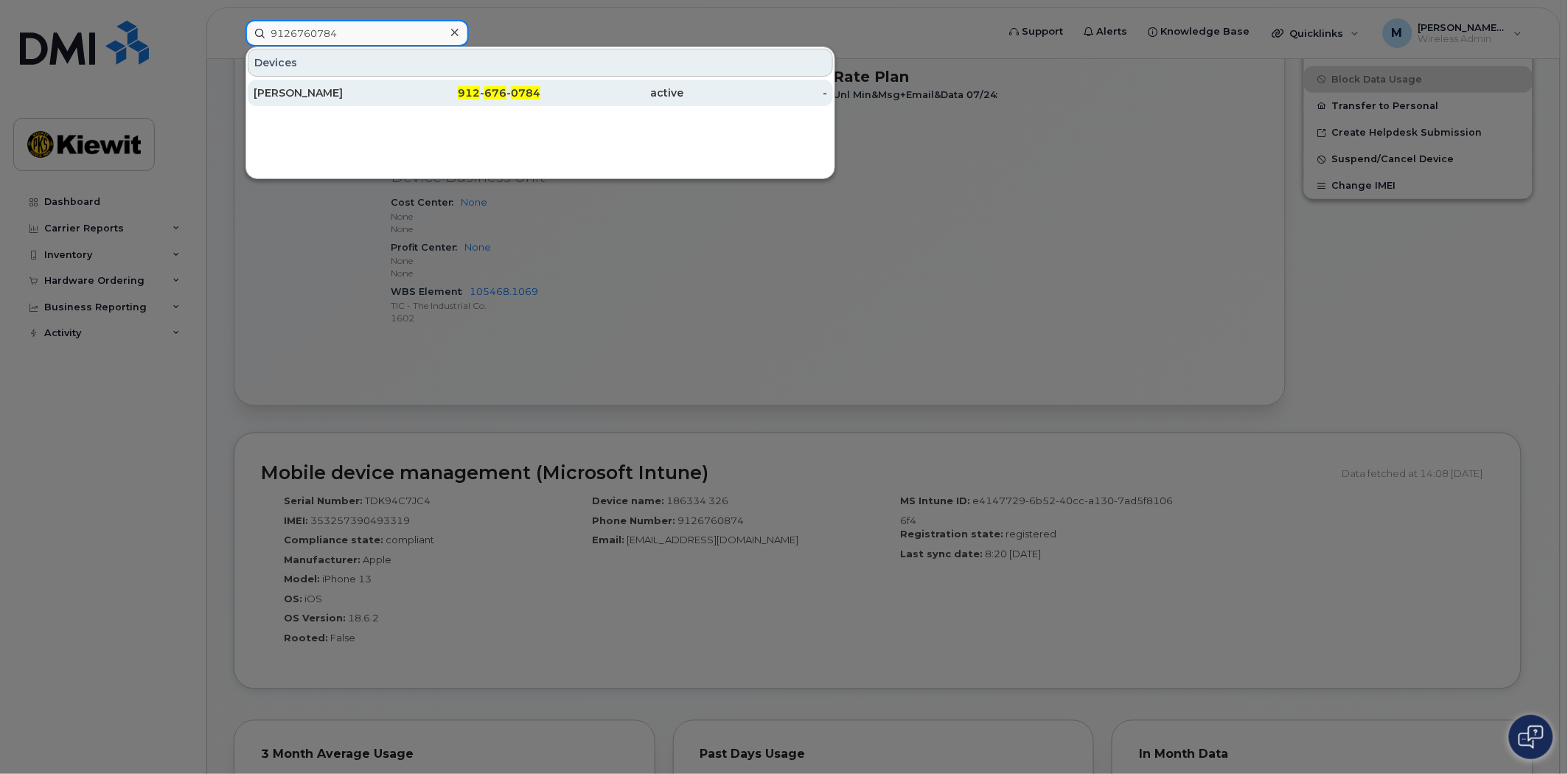
type input "9126760784"
click at [494, 93] on span "676" at bounding box center [495, 93] width 22 height 13
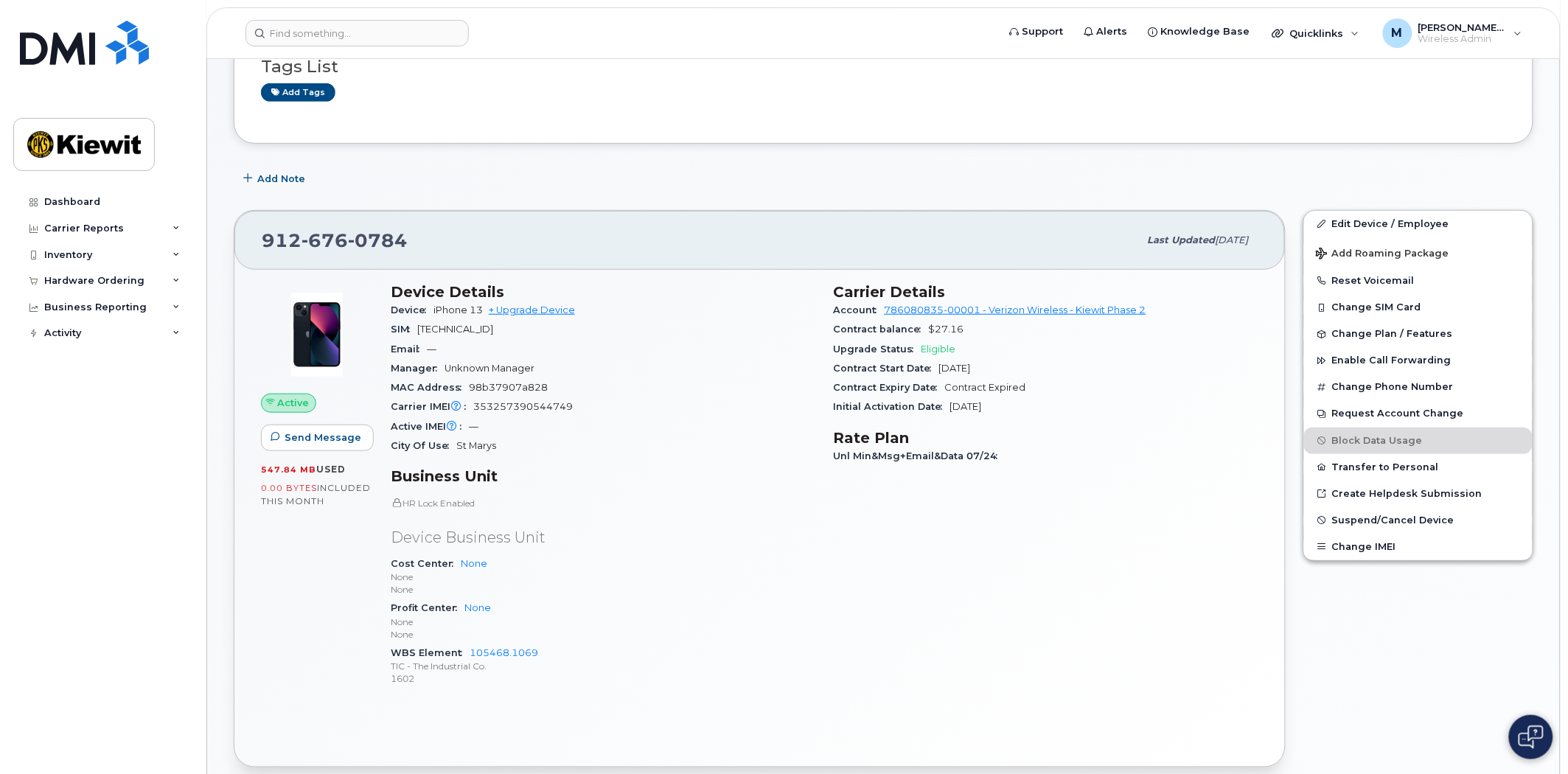
scroll to position [560, 0]
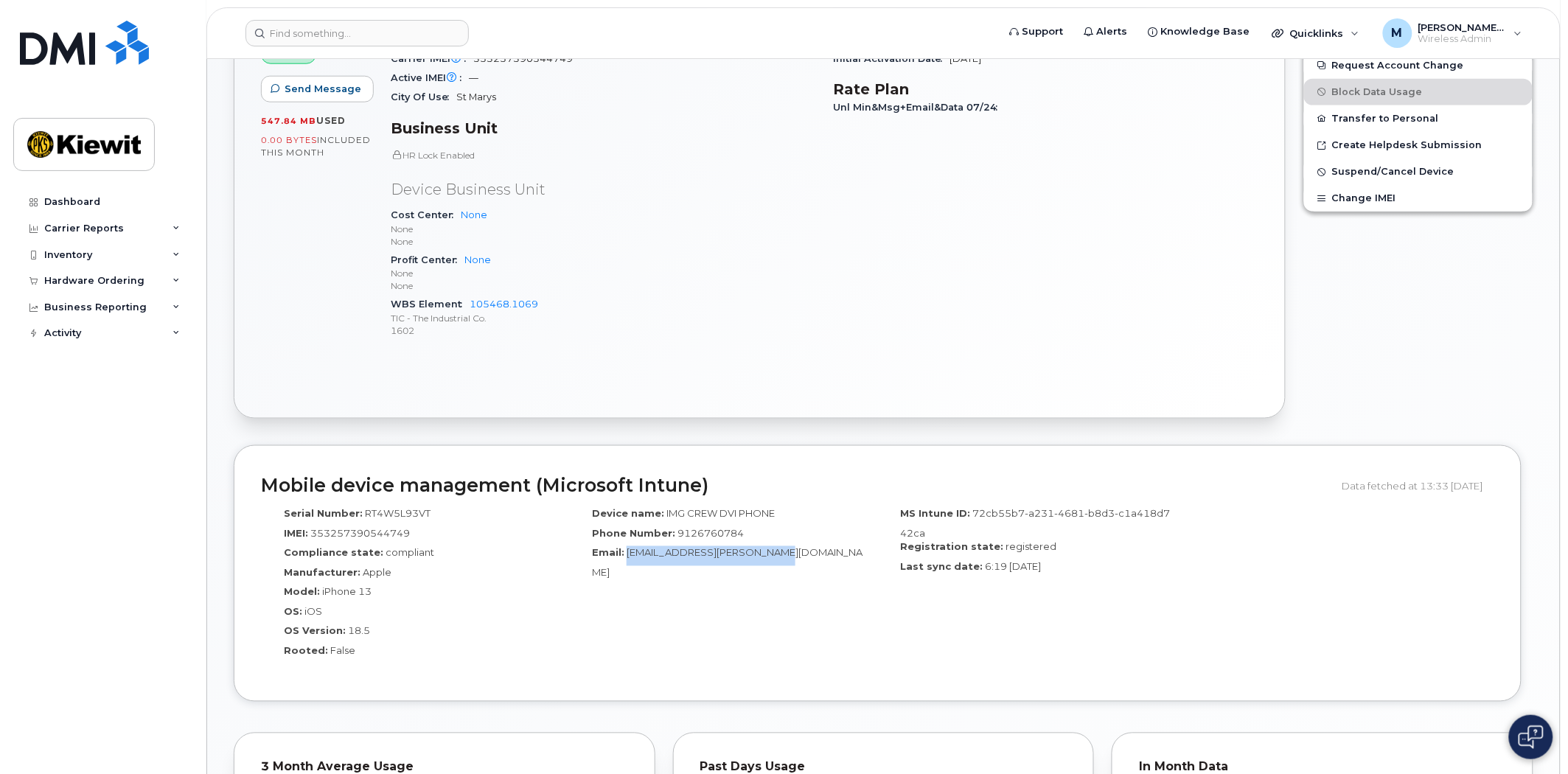
drag, startPoint x: 795, startPoint y: 554, endPoint x: 626, endPoint y: 561, distance: 169.1
click at [626, 561] on div "Email: GPAOTMaintenance@kiewit.com" at bounding box center [723, 563] width 286 height 34
copy span "GPAOTMaintenance@kiewit.com"
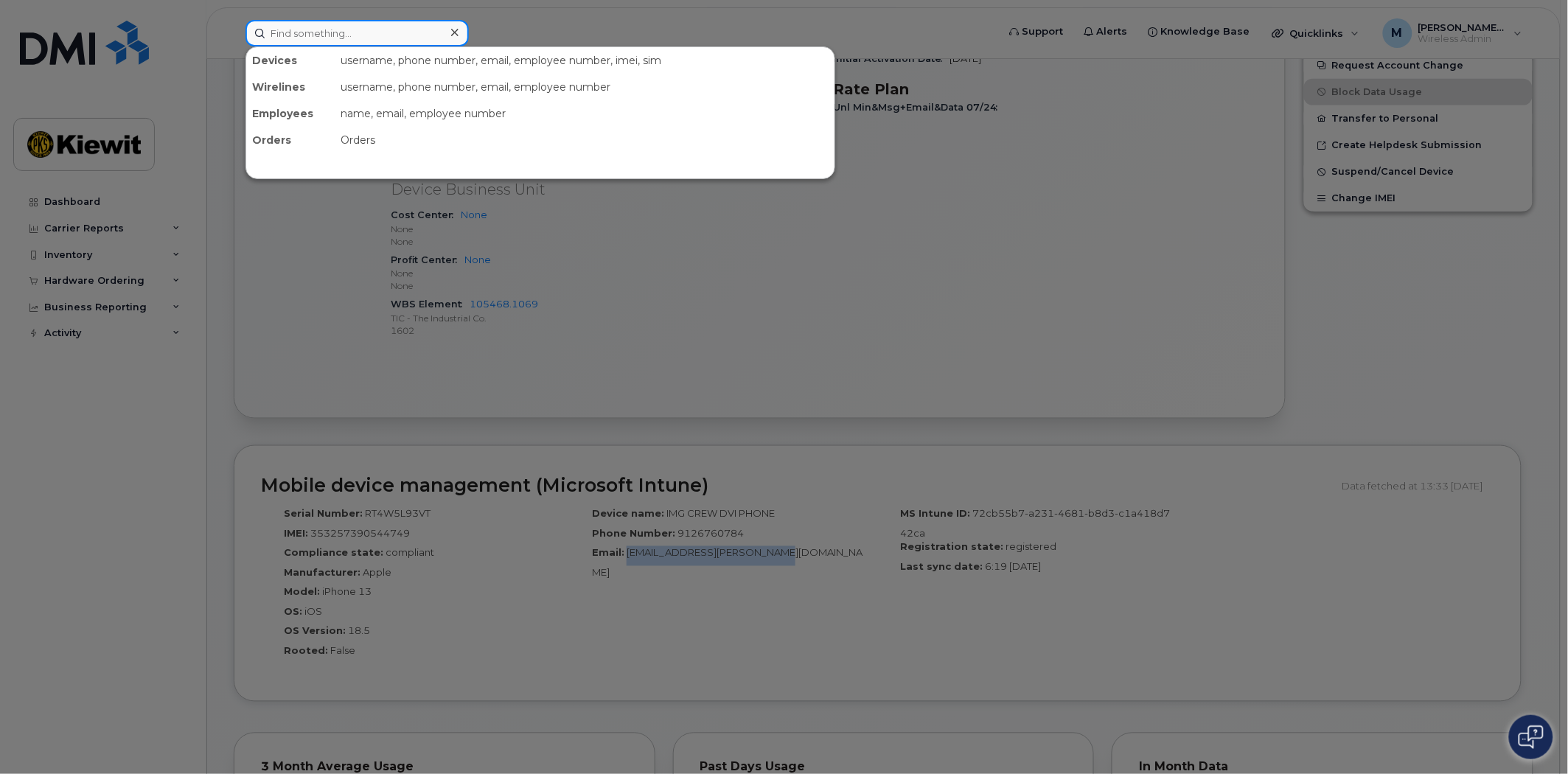
click at [380, 32] on input at bounding box center [357, 34] width 224 height 27
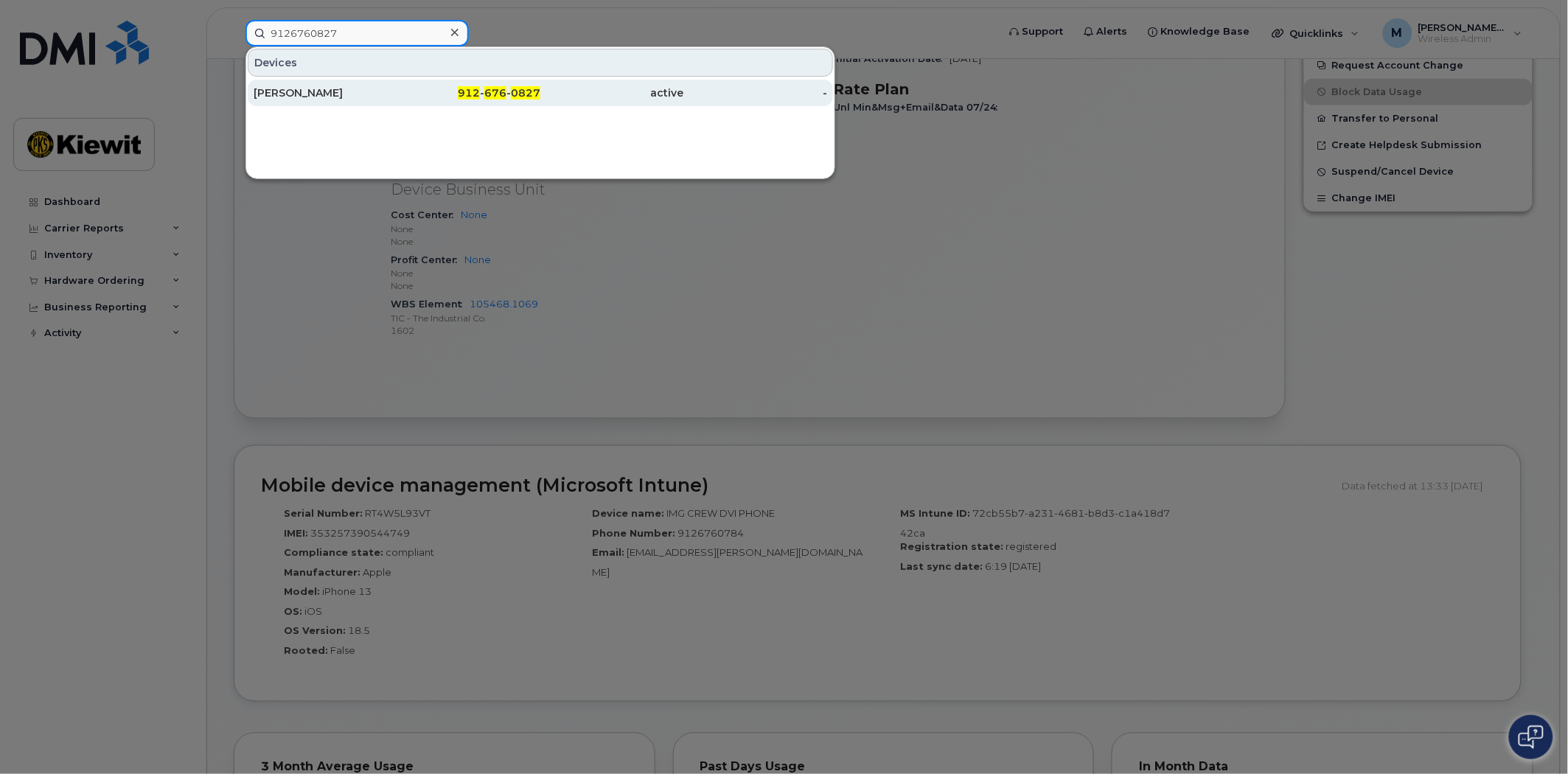
type input "9126760827"
click at [487, 90] on span "676" at bounding box center [495, 93] width 22 height 13
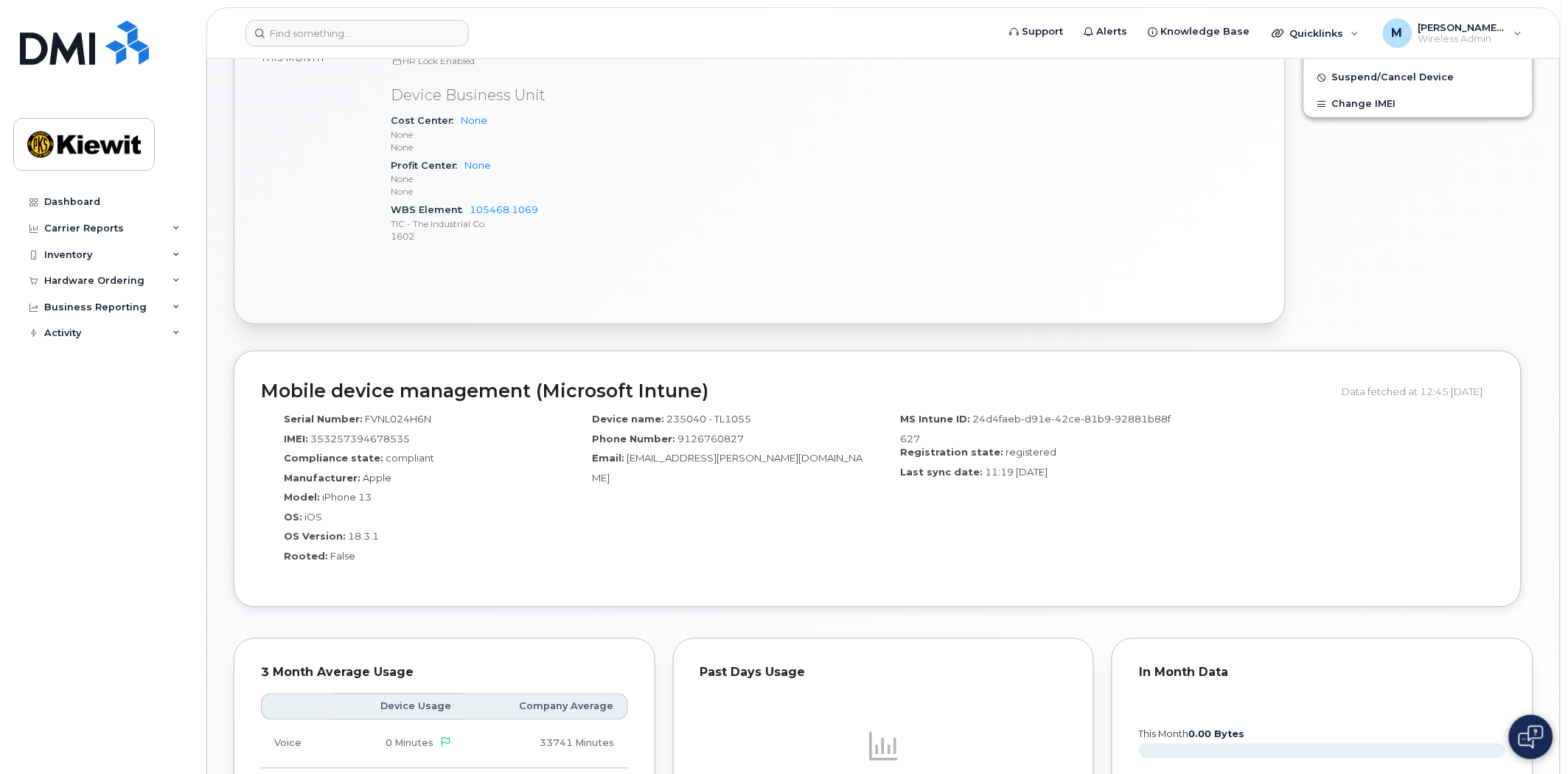
scroll to position [641, 0]
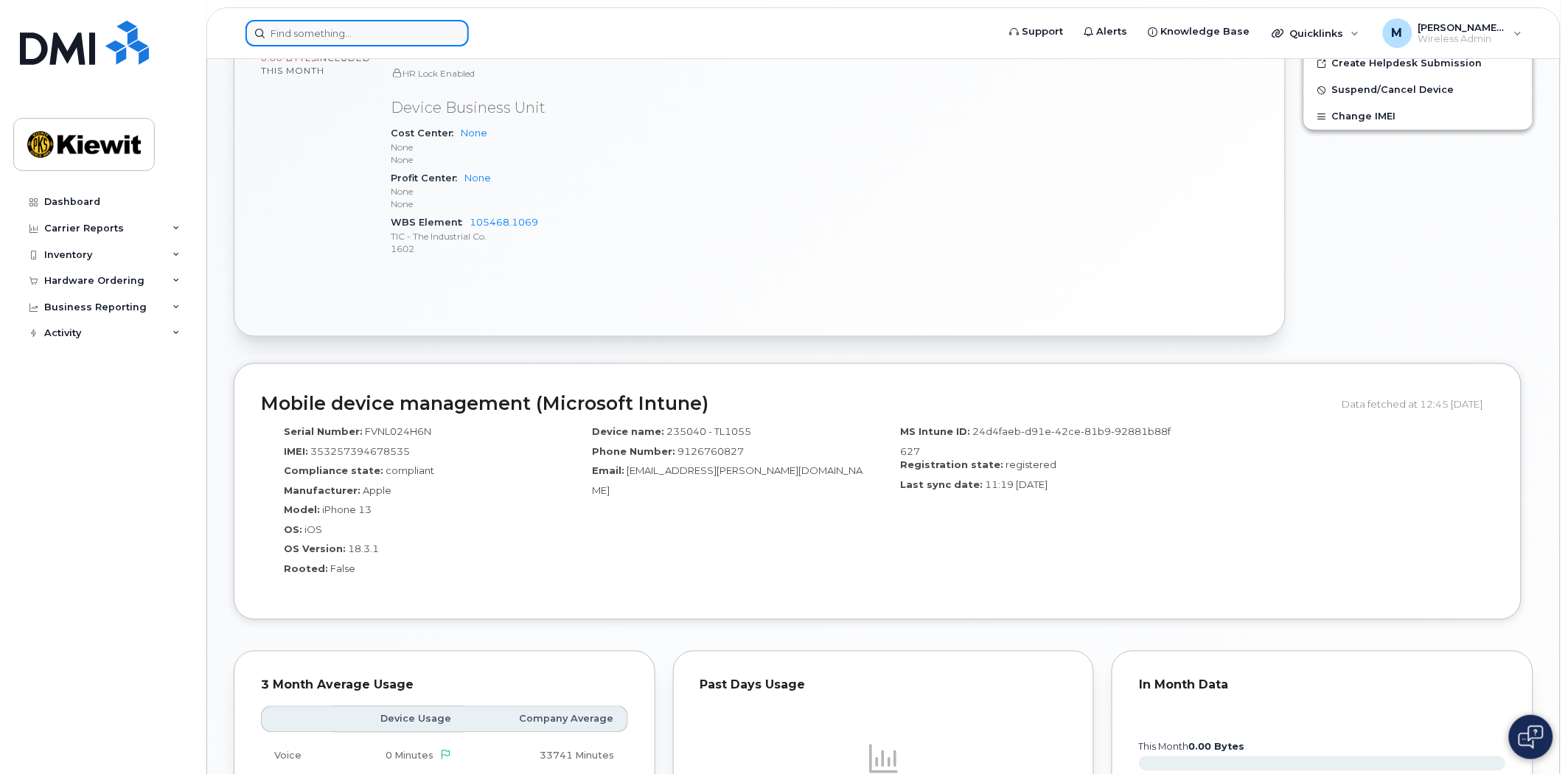
click at [351, 23] on input at bounding box center [357, 34] width 224 height 27
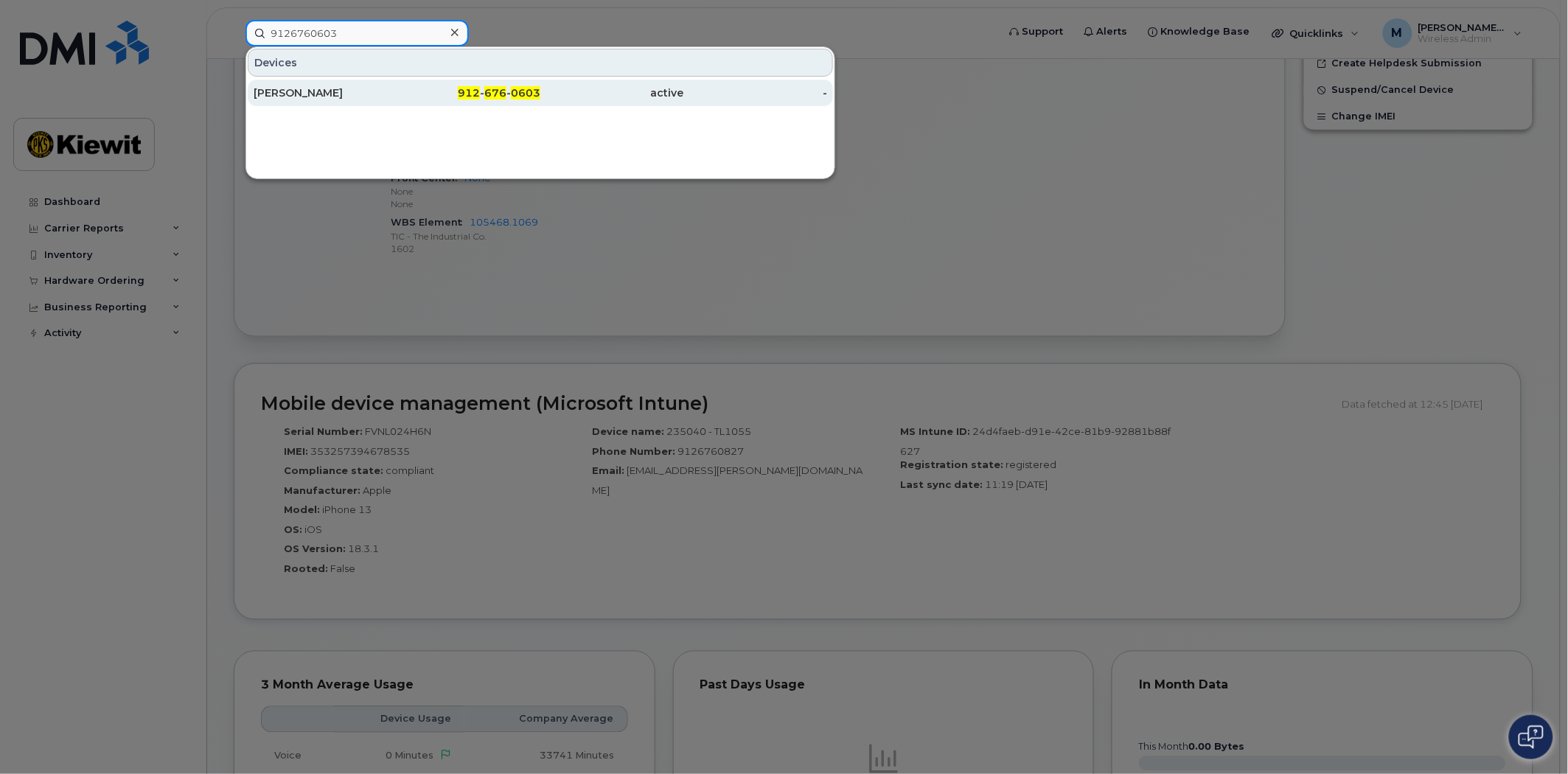
type input "9126760603"
click at [502, 96] on span "676" at bounding box center [495, 93] width 22 height 13
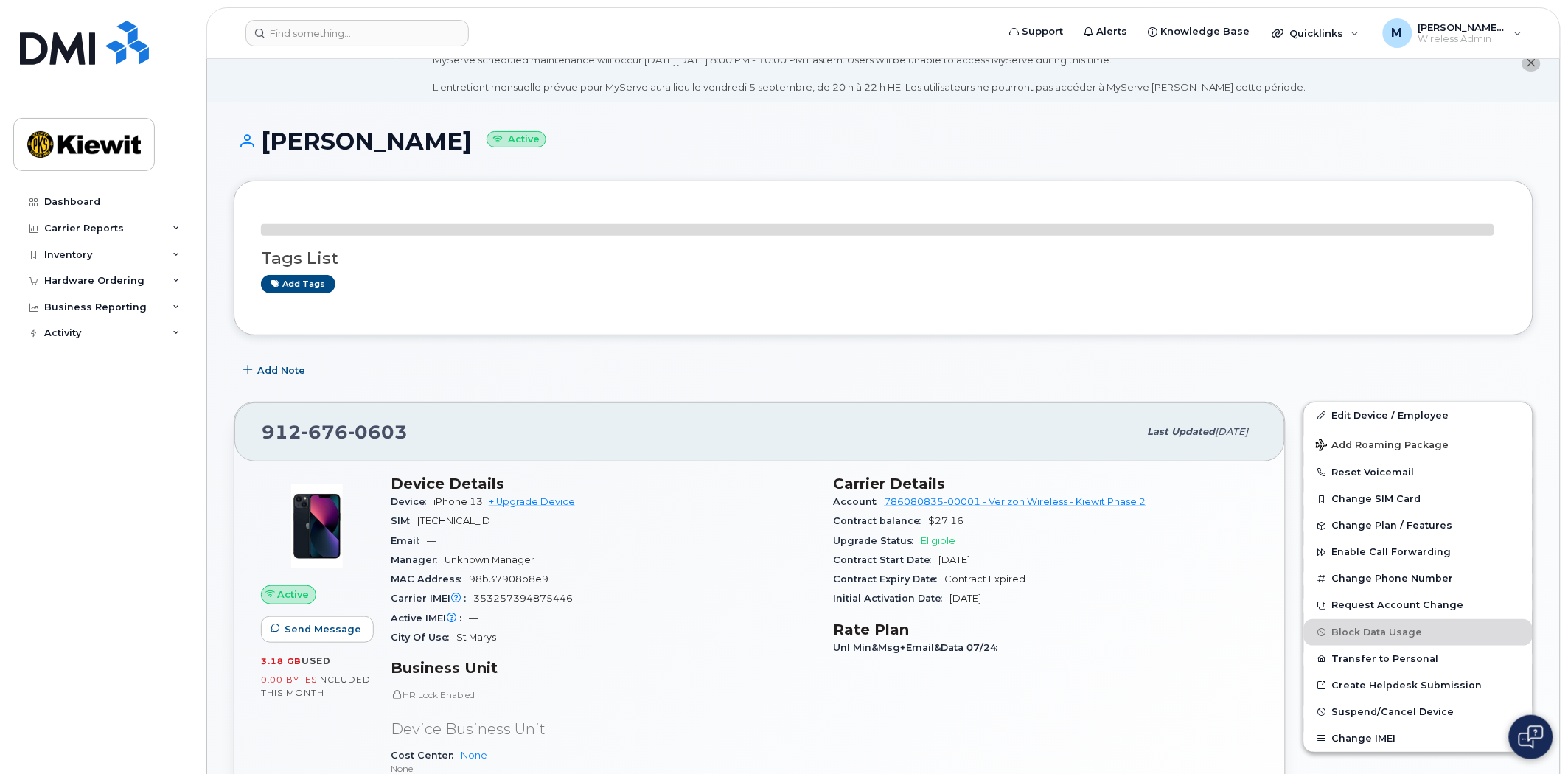
scroll to position [560, 0]
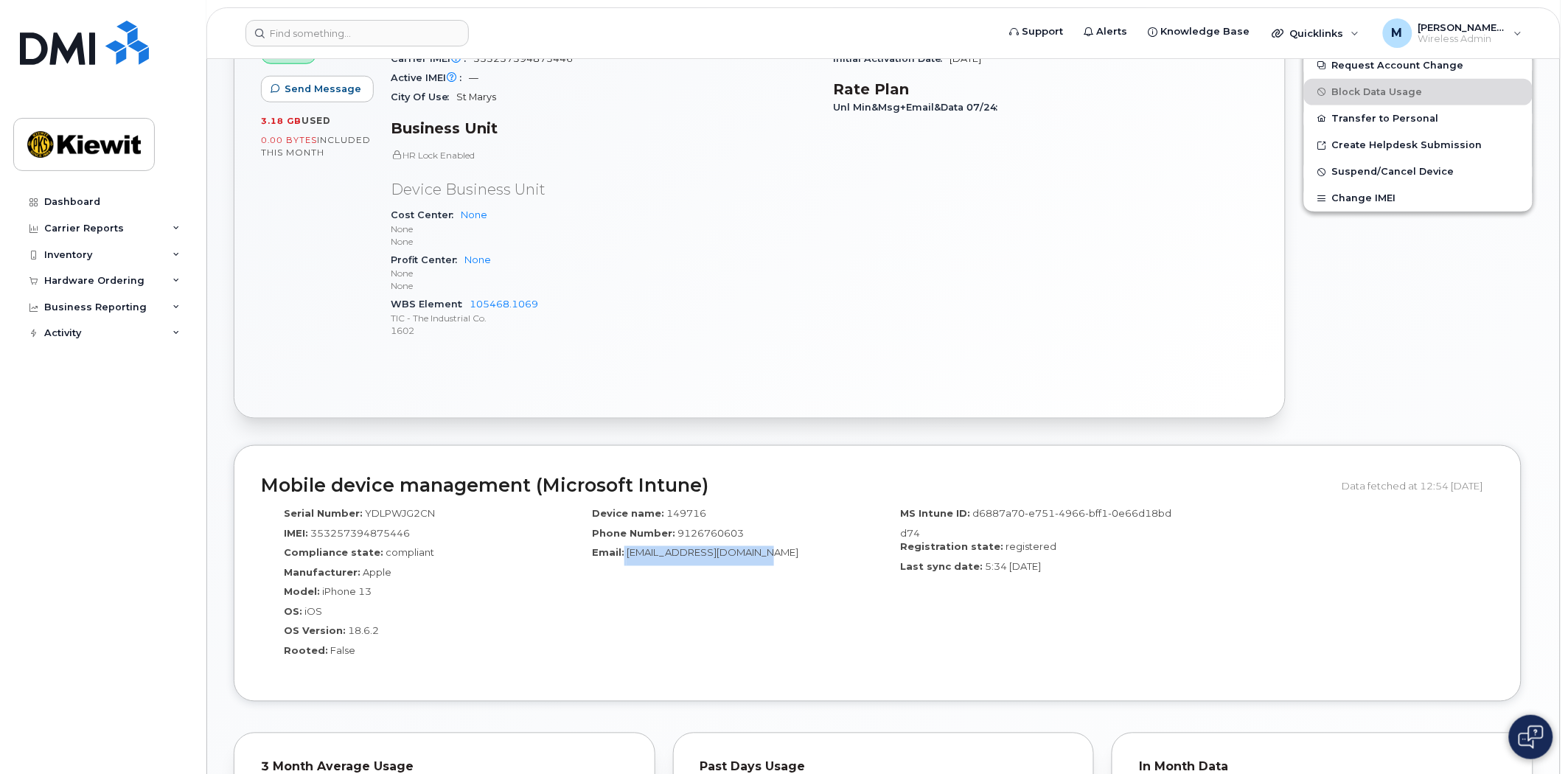
drag, startPoint x: 766, startPoint y: 553, endPoint x: 624, endPoint y: 556, distance: 142.0
click at [624, 556] on div "Email: GPA_OT_MAINT_4@ticus.com" at bounding box center [723, 556] width 286 height 20
copy div "GPA_OT_MAINT_4@ticus.com"
click at [298, 27] on input at bounding box center [357, 34] width 224 height 27
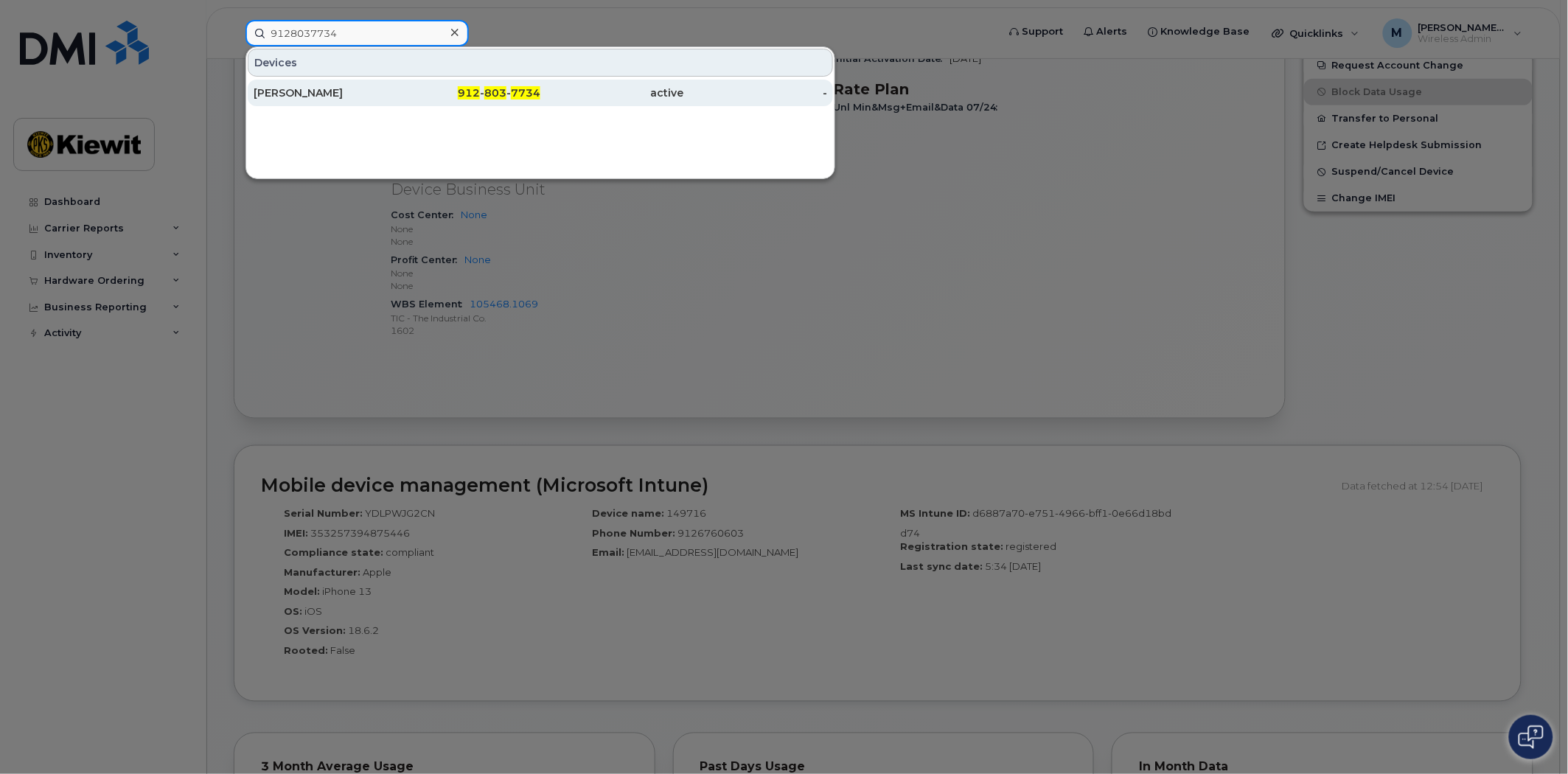
type input "9128037734"
click at [513, 86] on span "7734" at bounding box center [526, 93] width 30 height 13
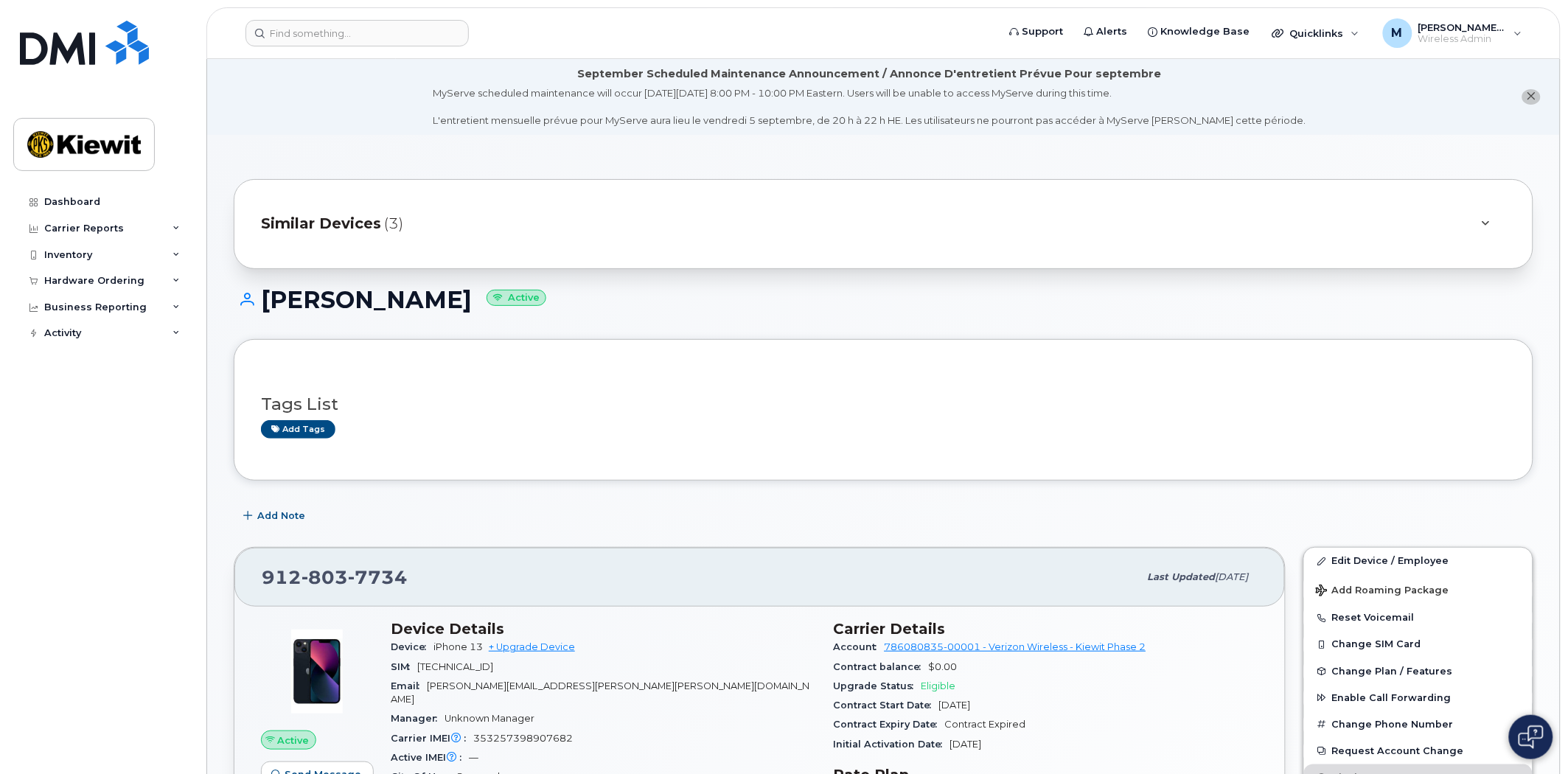
click at [1486, 219] on icon at bounding box center [1486, 224] width 8 height 10
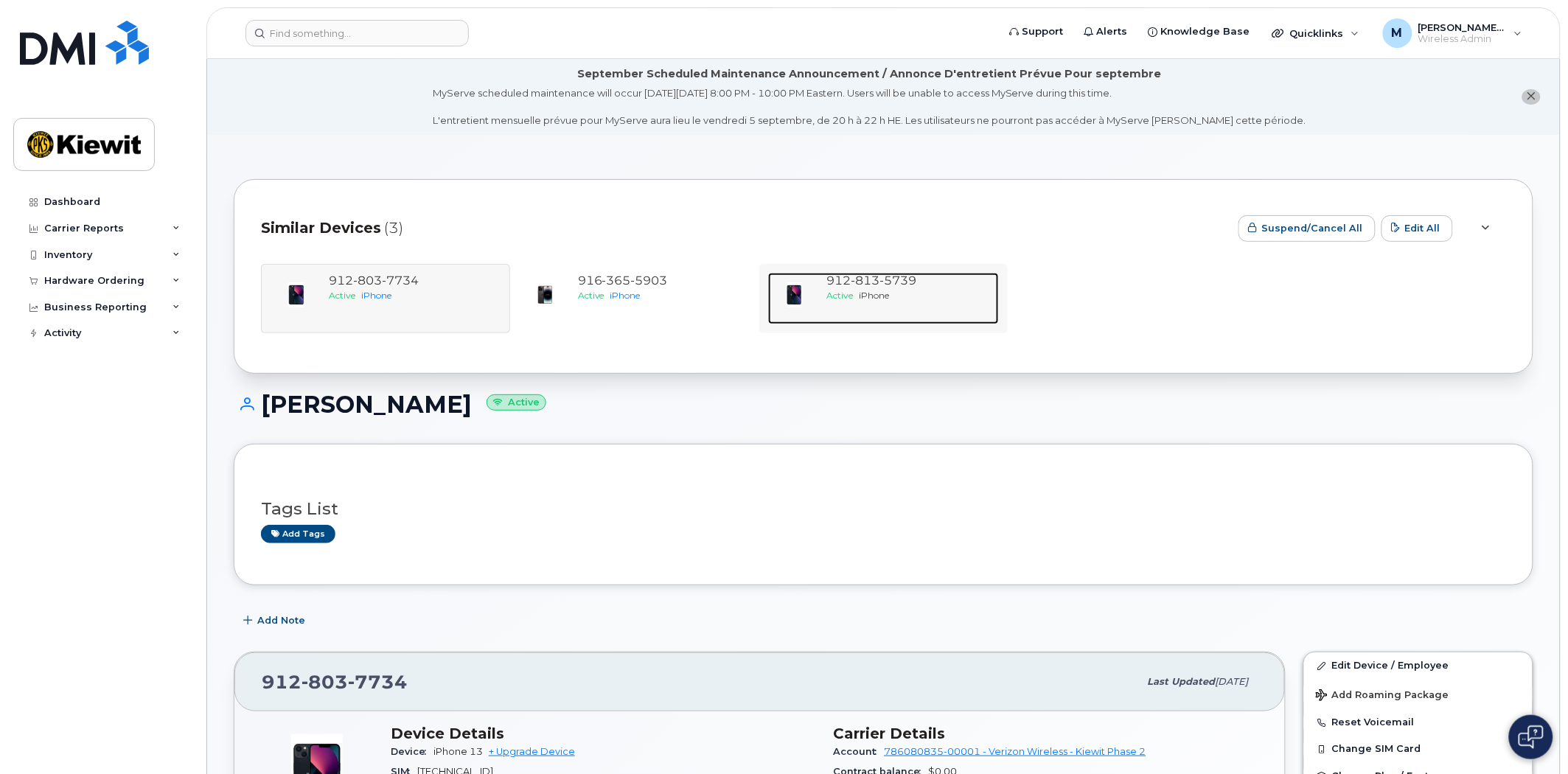
click at [896, 283] on span "5739" at bounding box center [898, 280] width 37 height 14
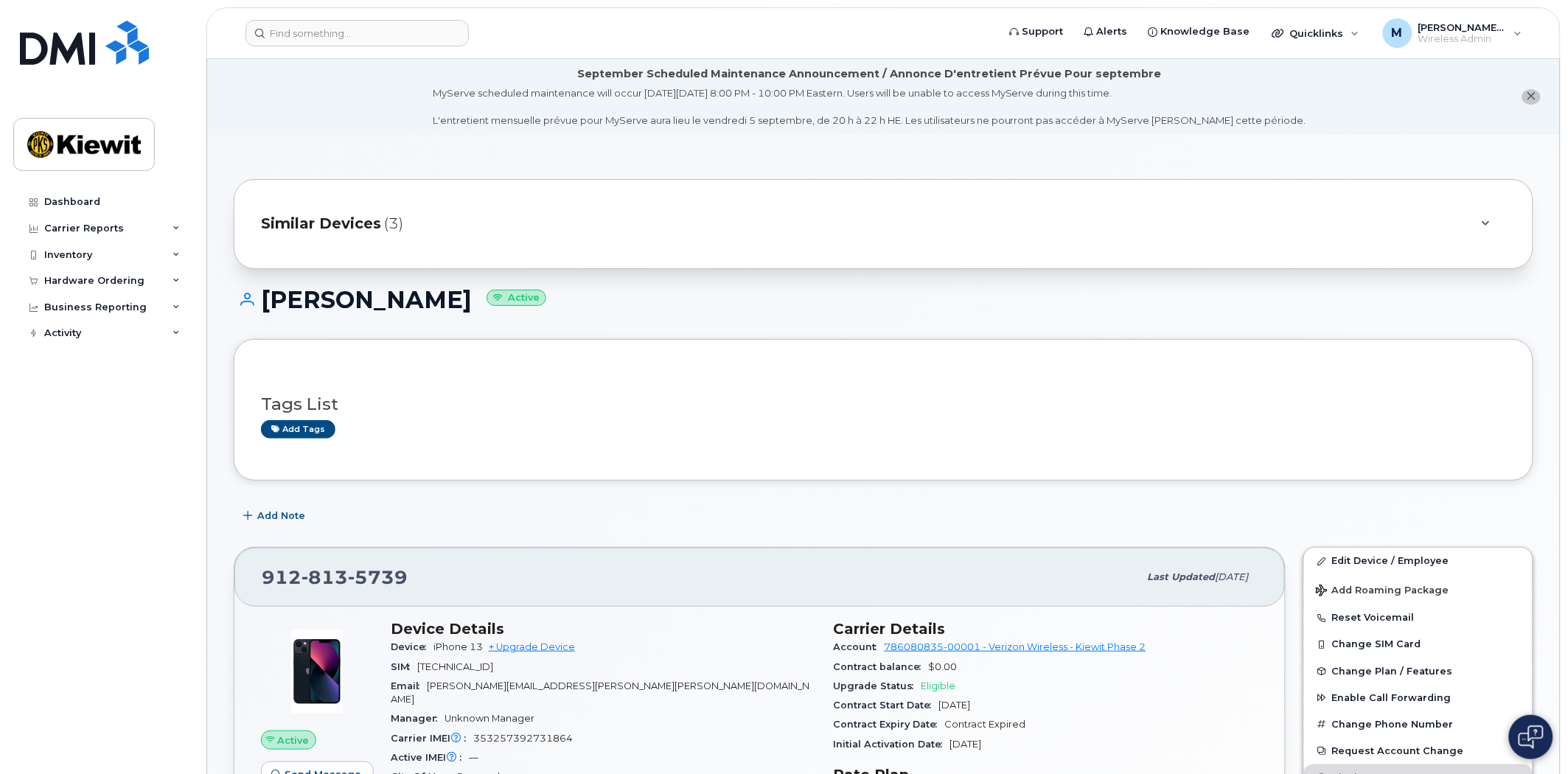
click at [494, 210] on div "Similar Devices (3)" at bounding box center [863, 224] width 1204 height 36
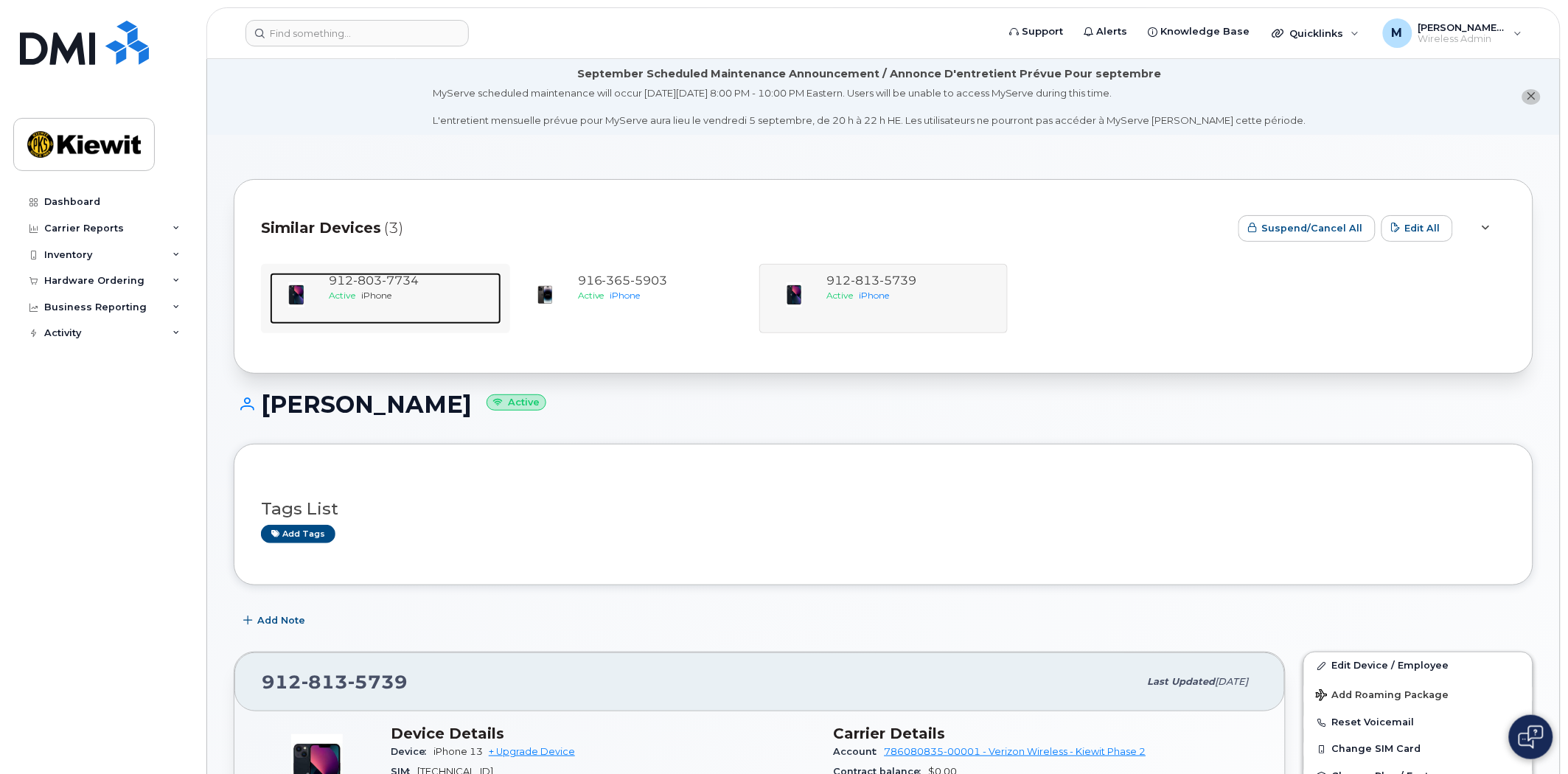
click at [374, 280] on span "803" at bounding box center [368, 280] width 29 height 14
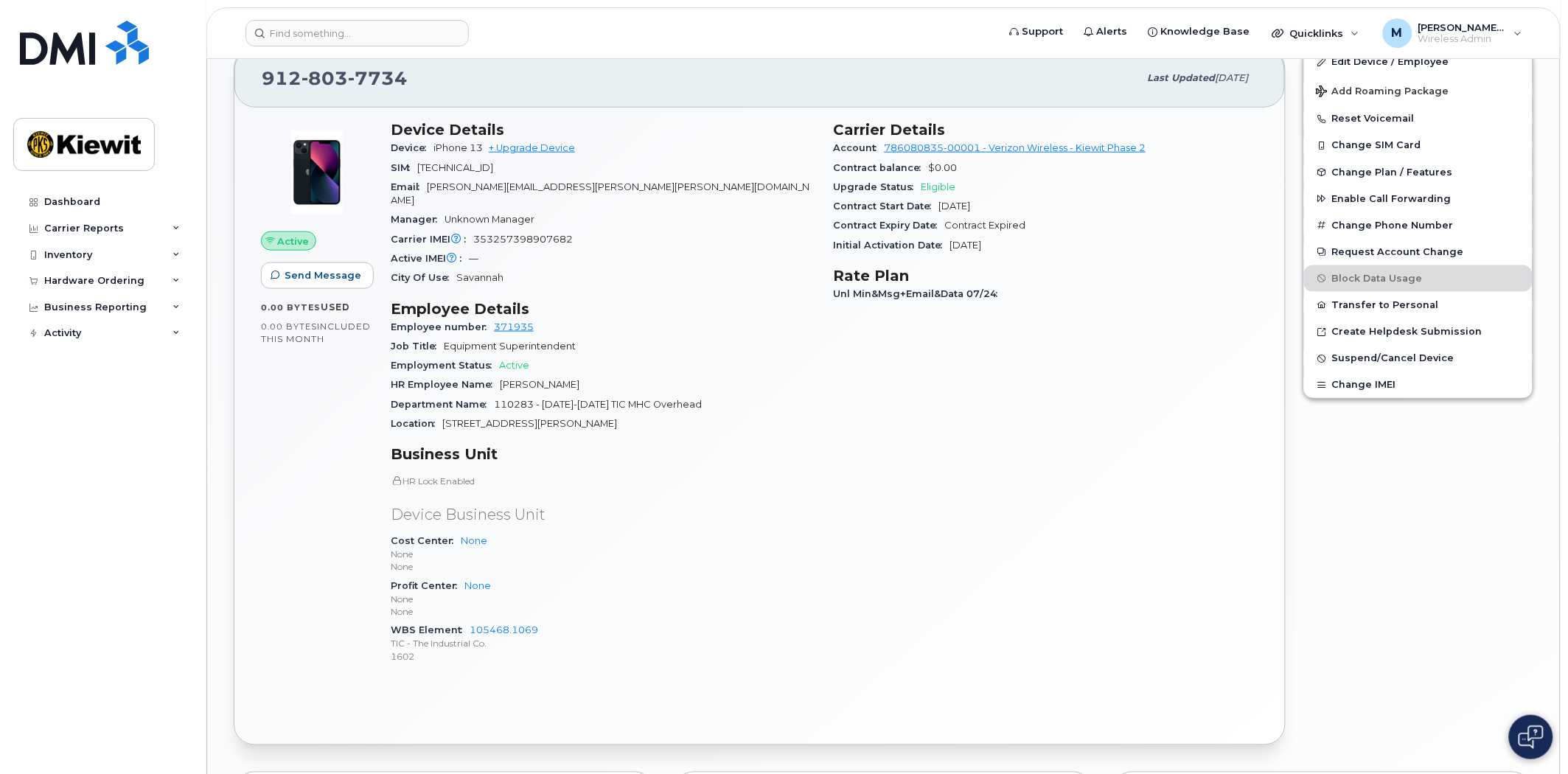
scroll to position [496, 0]
drag, startPoint x: 887, startPoint y: 252, endPoint x: 992, endPoint y: 252, distance: 105.0
click at [992, 252] on div "Initial Activation Date Jun 23, 2025" at bounding box center [1046, 249] width 426 height 19
click at [982, 252] on span "Jun 23, 2025" at bounding box center [966, 248] width 32 height 12
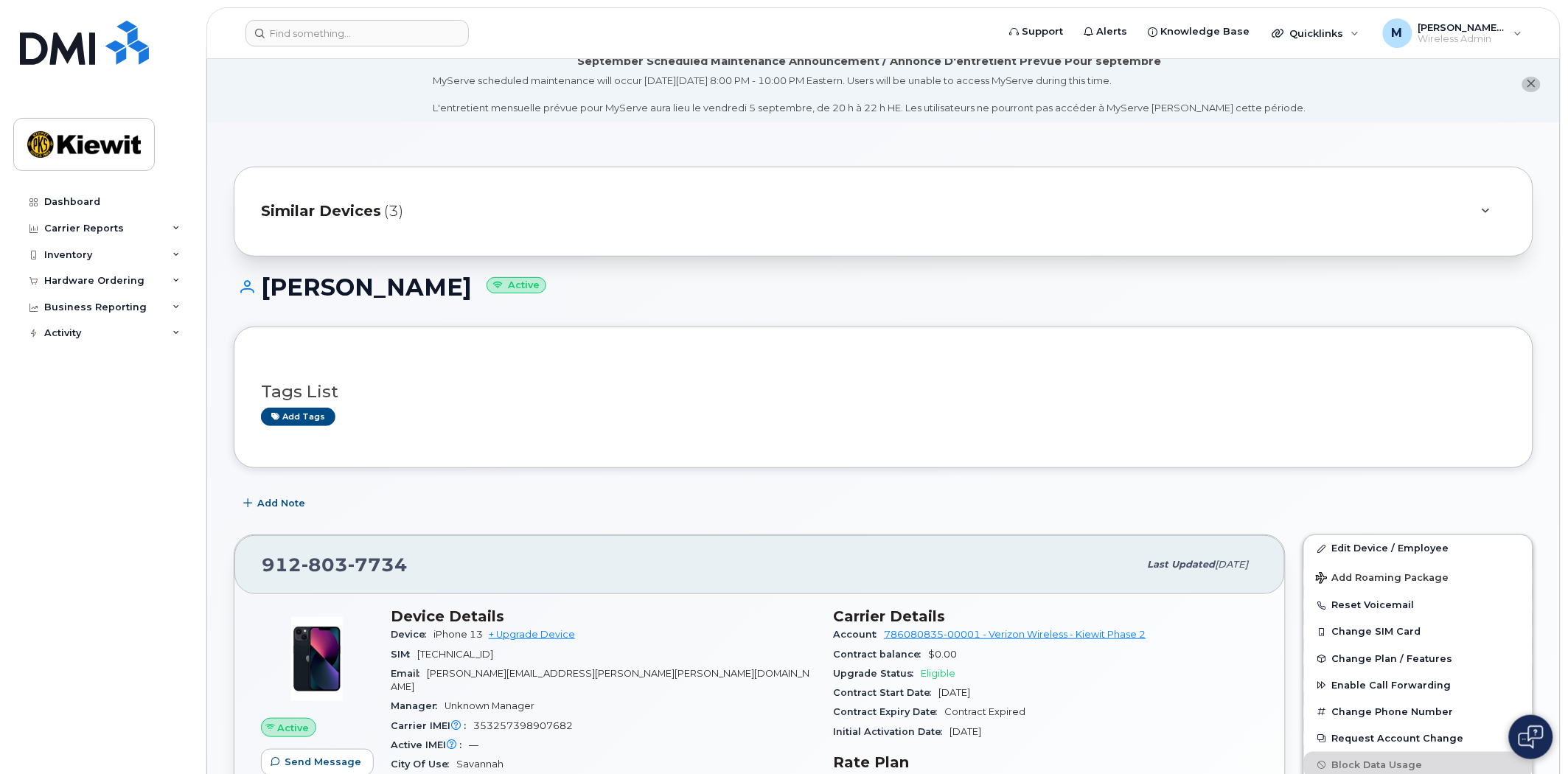
scroll to position [0, 0]
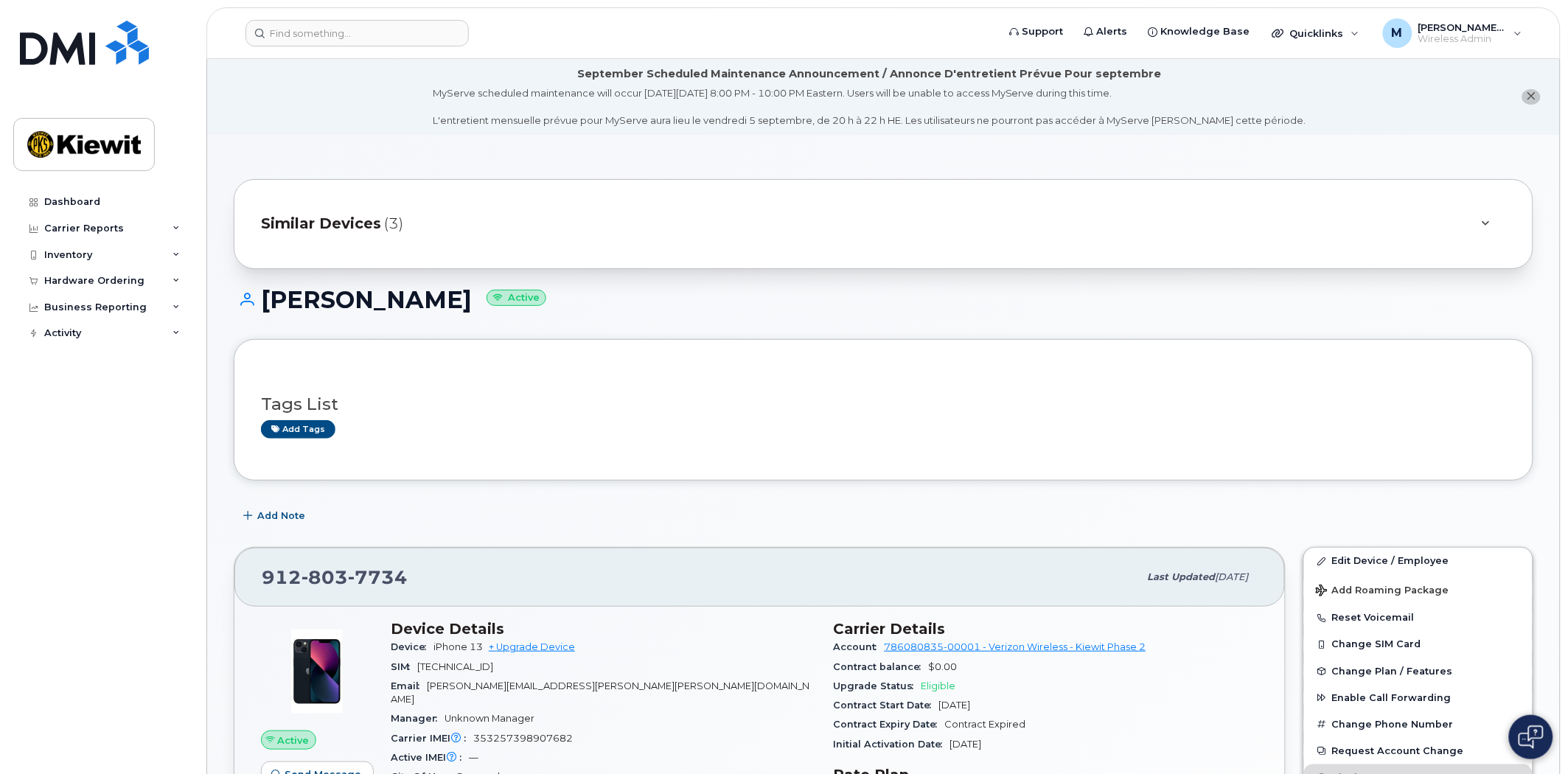
drag, startPoint x: 246, startPoint y: 301, endPoint x: 698, endPoint y: 307, distance: 452.0
click at [675, 308] on h1 "LOGAN GADDIS Active" at bounding box center [883, 300] width 1300 height 26
click at [711, 305] on h1 "LOGAN GADDIS Active" at bounding box center [883, 300] width 1300 height 26
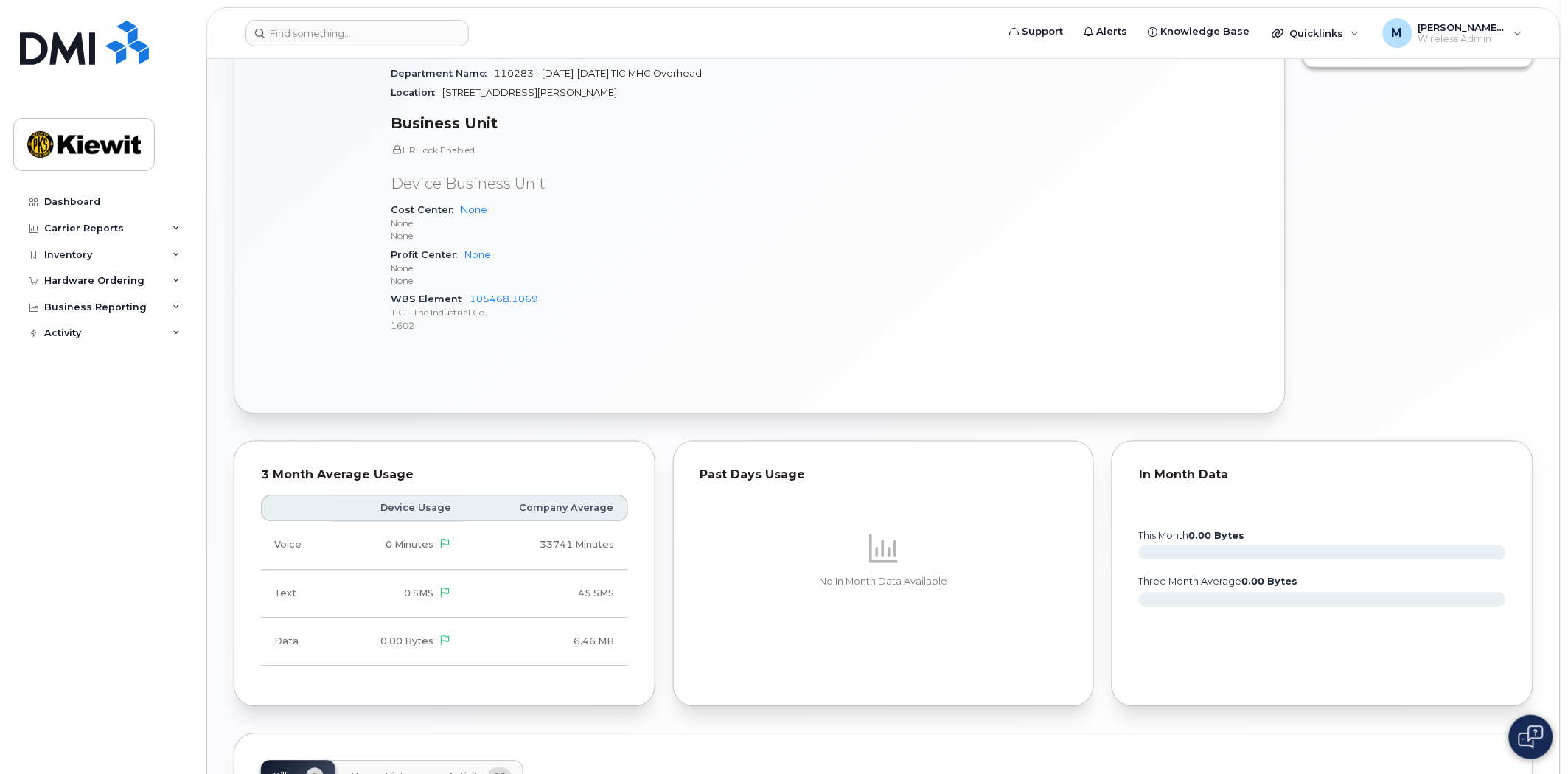
scroll to position [1070, 0]
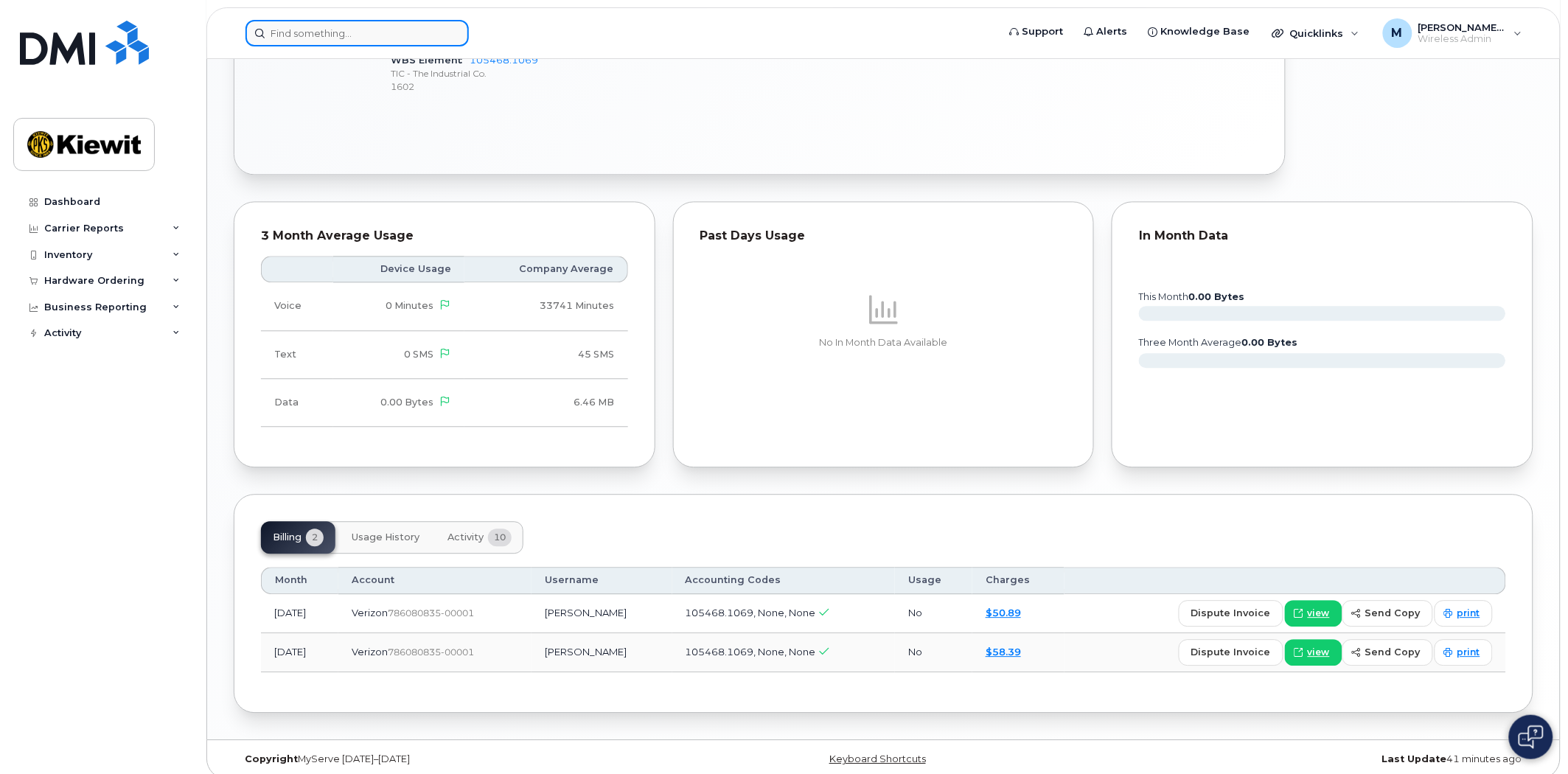
click at [307, 27] on input at bounding box center [357, 34] width 224 height 27
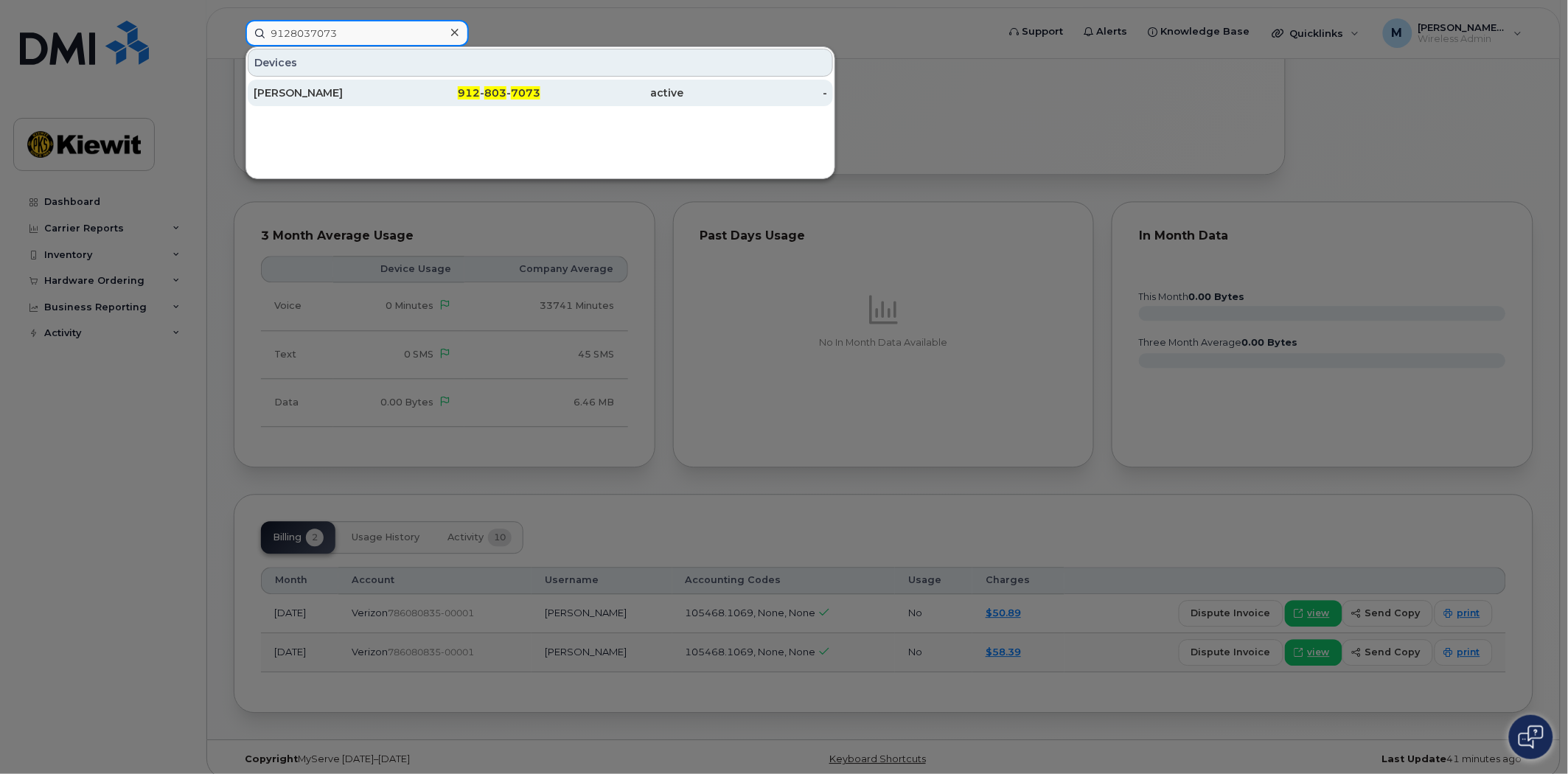
type input "9128037073"
click at [503, 80] on div "912 - 803 - 7073" at bounding box center [470, 93] width 144 height 27
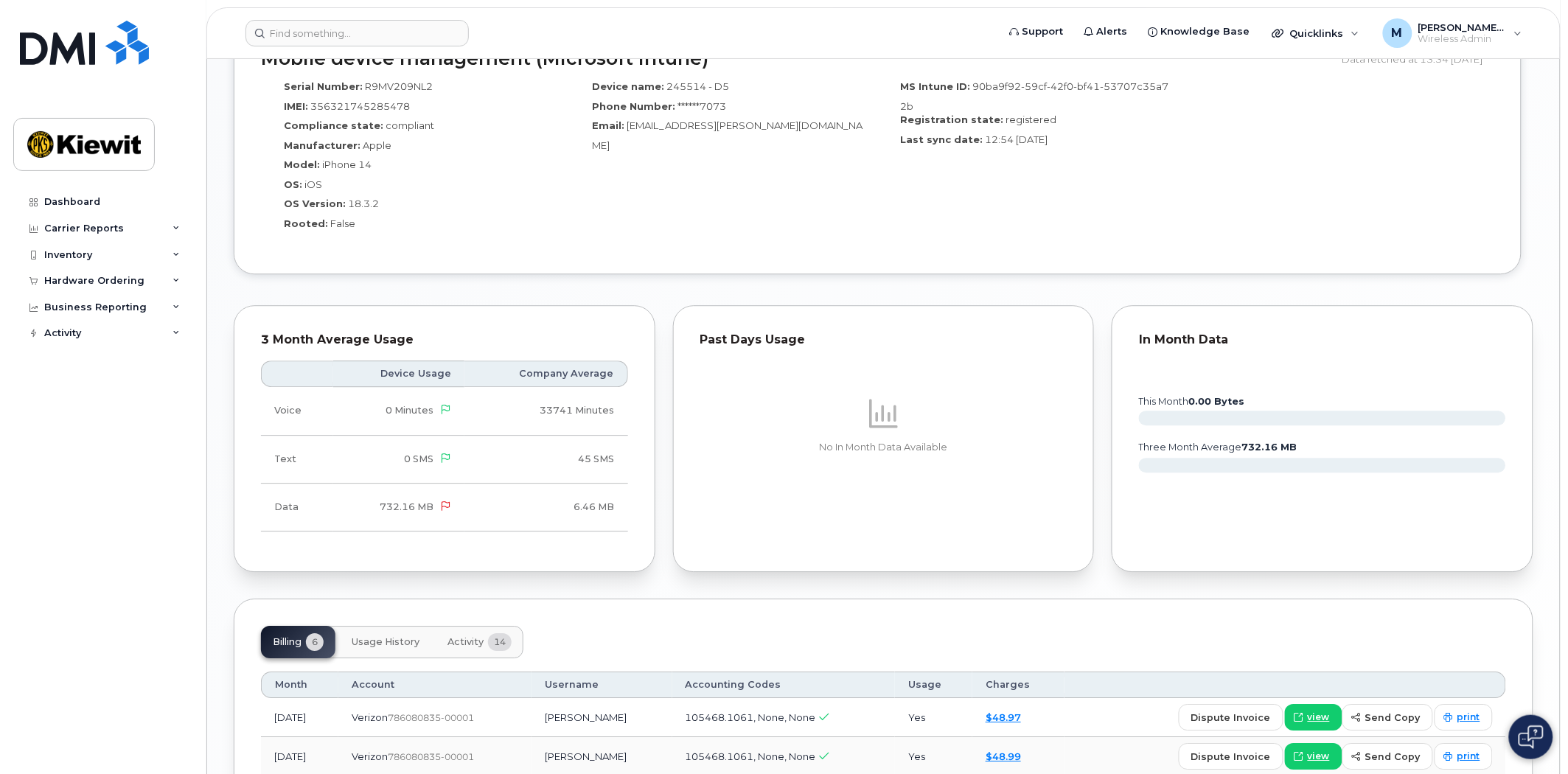
scroll to position [979, 0]
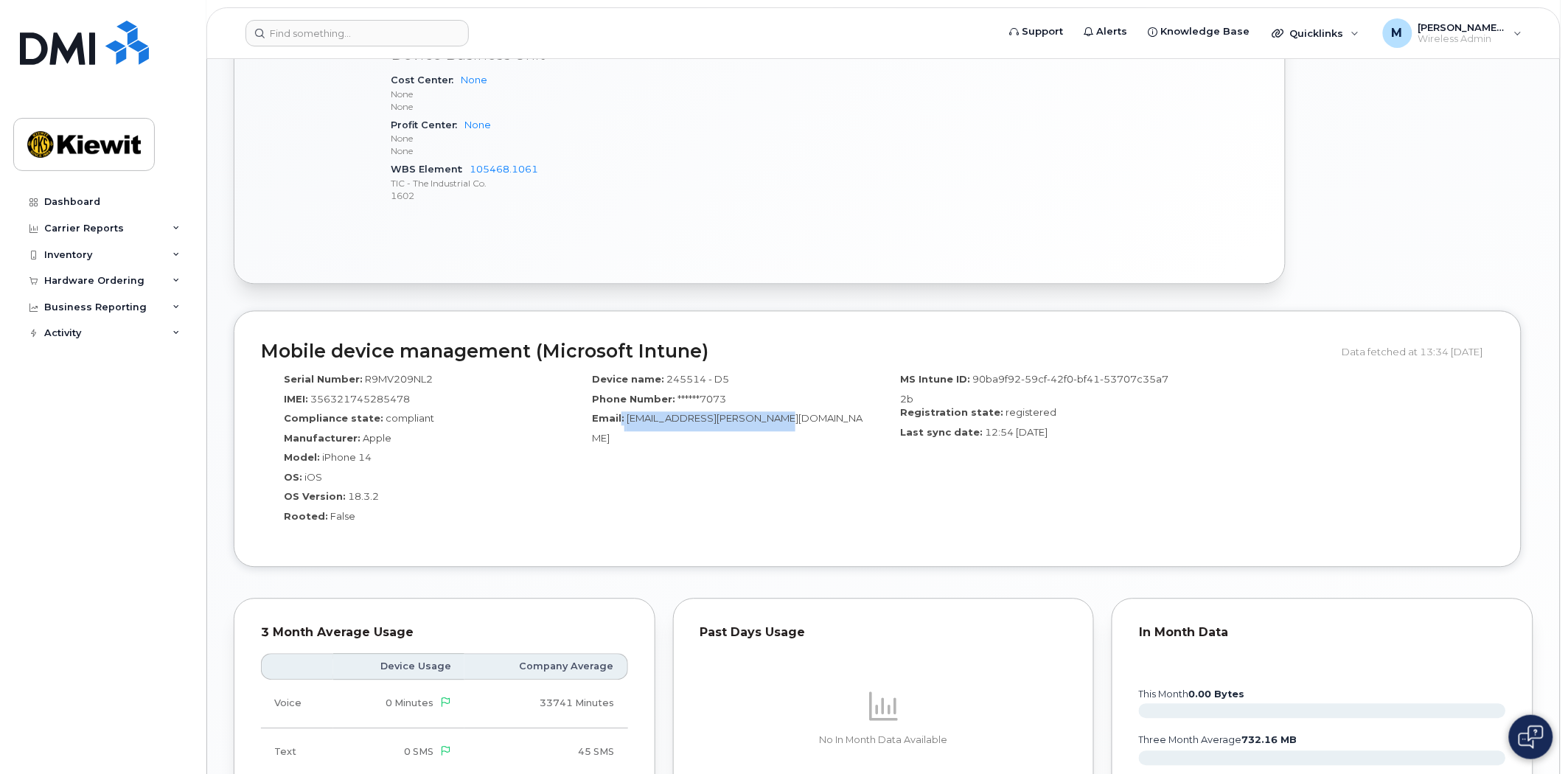
drag, startPoint x: 783, startPoint y: 404, endPoint x: 621, endPoint y: 400, distance: 162.0
click at [621, 412] on div "Email: [EMAIL_ADDRESS][PERSON_NAME][DOMAIN_NAME]" at bounding box center [723, 428] width 286 height 34
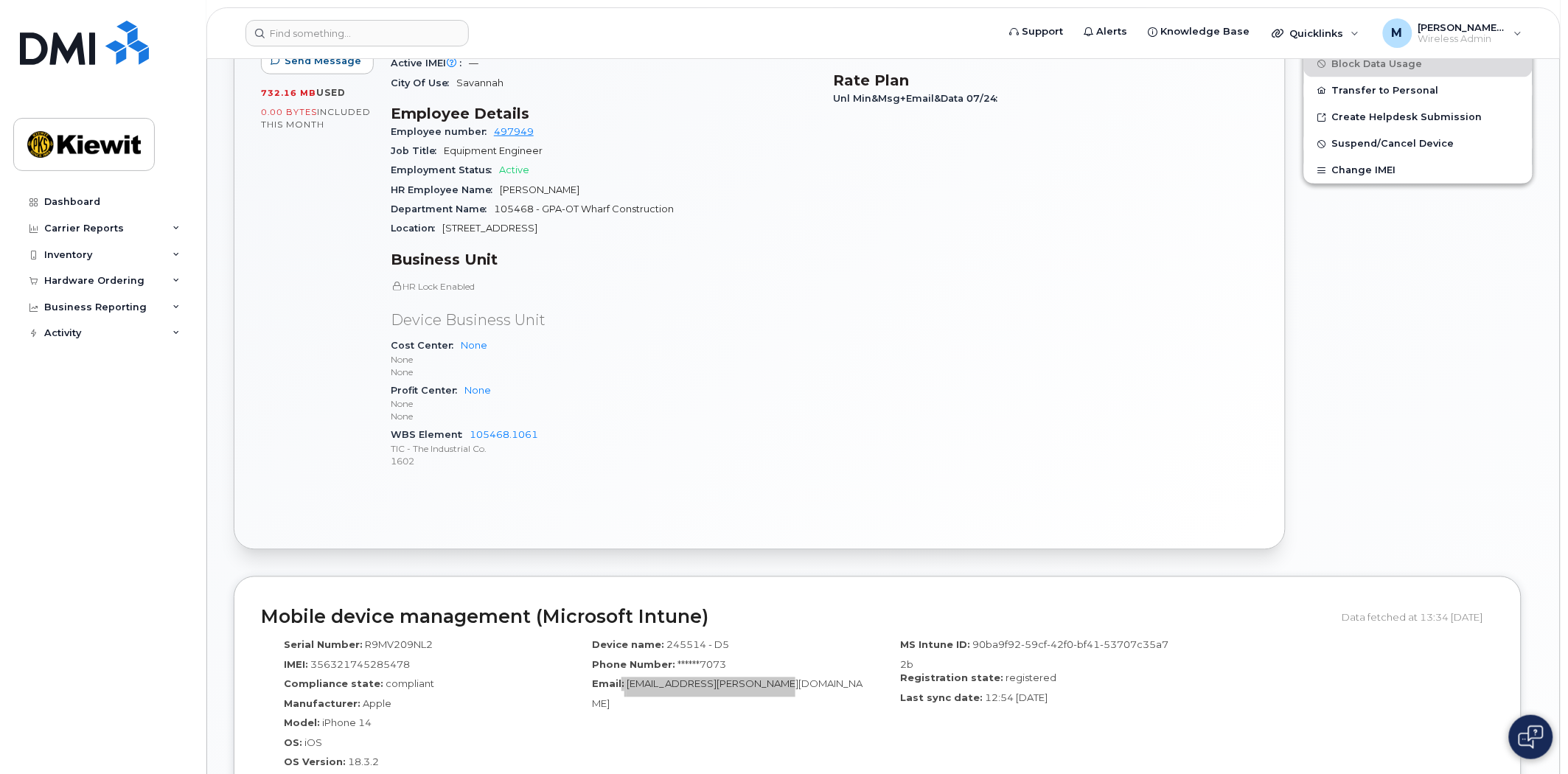
scroll to position [304, 0]
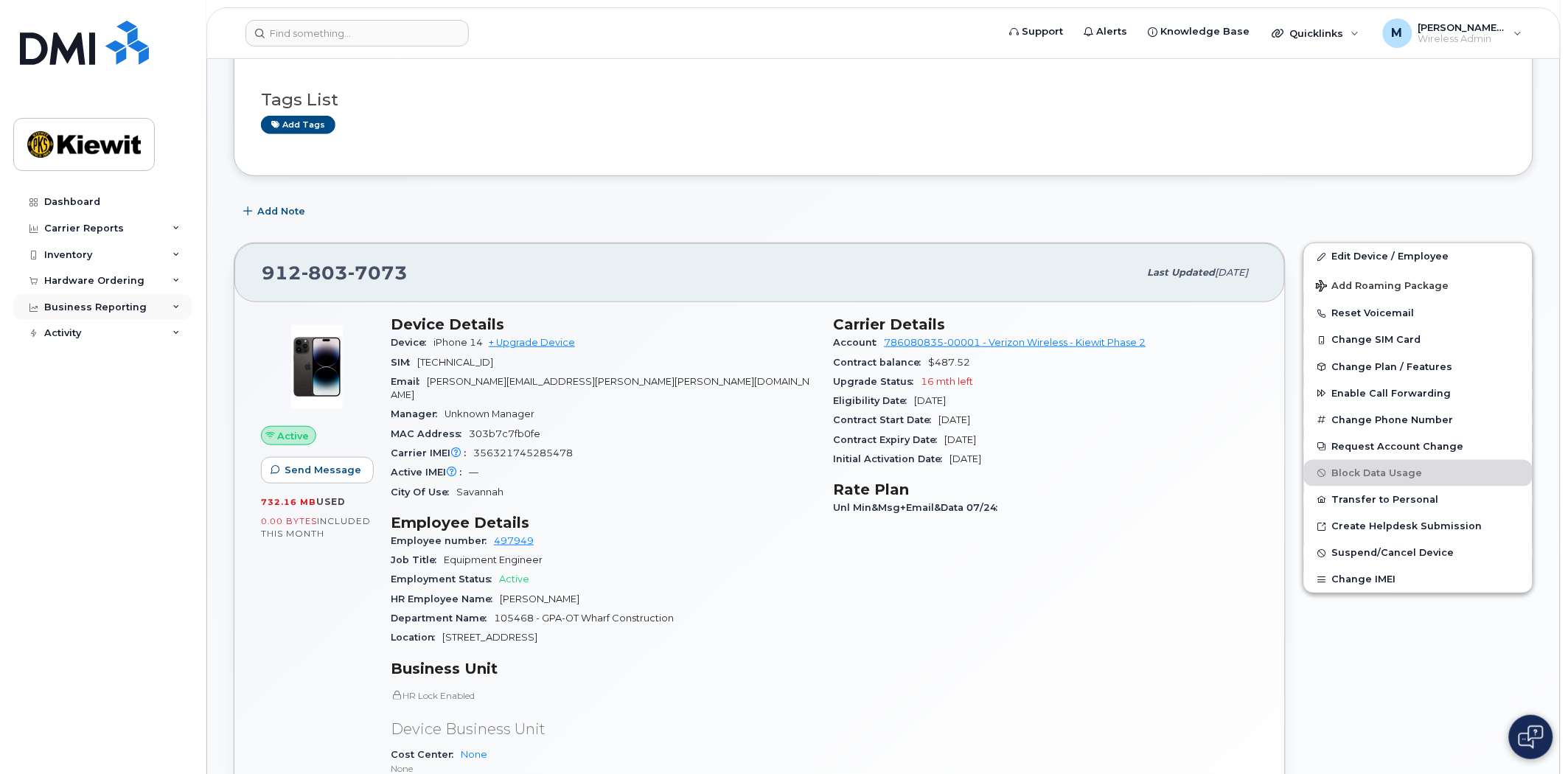
click at [112, 302] on div "Business Reporting" at bounding box center [95, 307] width 103 height 12
click at [119, 341] on div "Managerial Reports" at bounding box center [101, 334] width 101 height 13
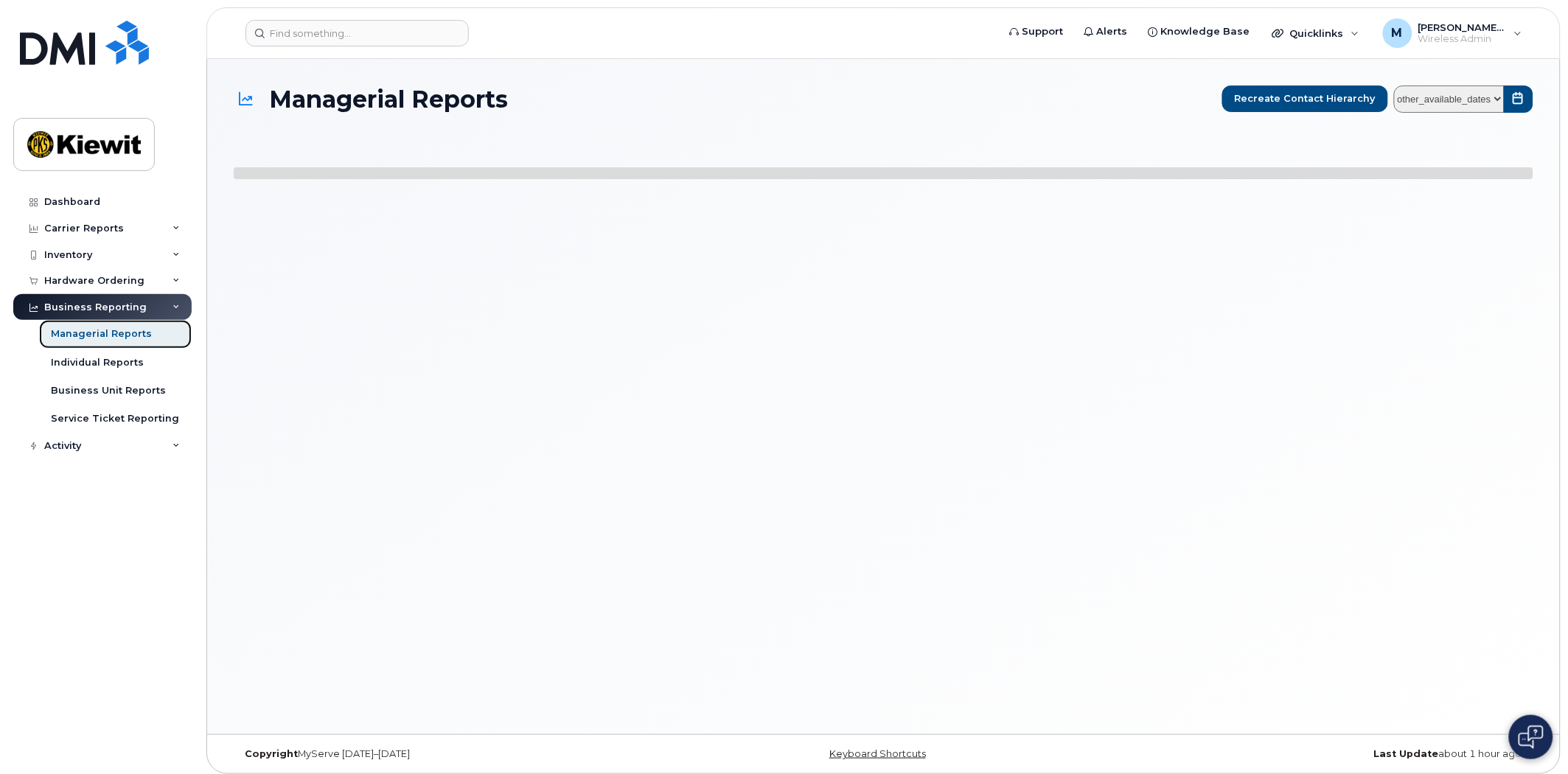
select select
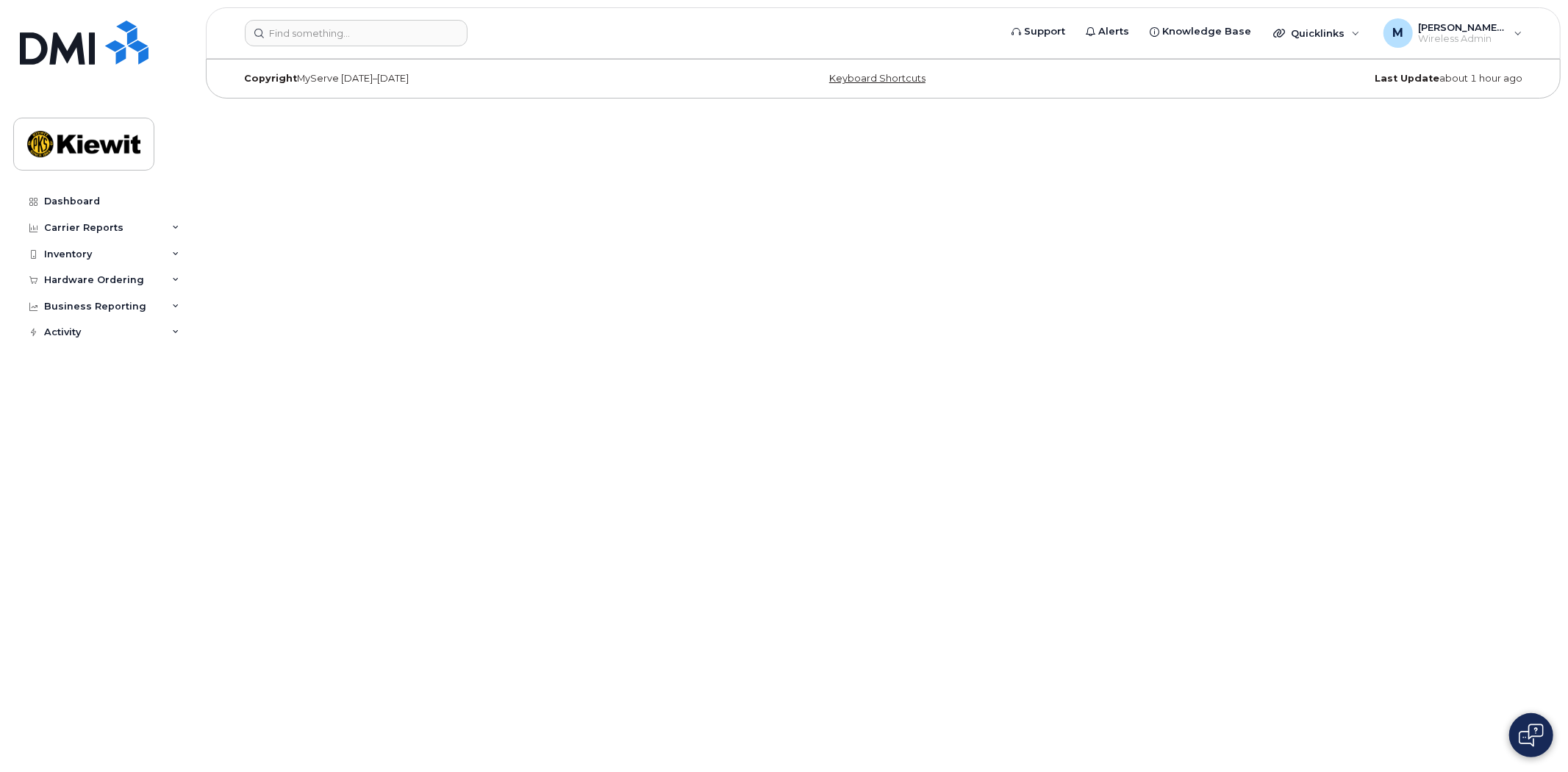
click at [515, 106] on html "Support Alerts Knowledge Base Quicklinks Suspend / Cancel Device Change SIM Car…" at bounding box center [784, 53] width 1568 height 106
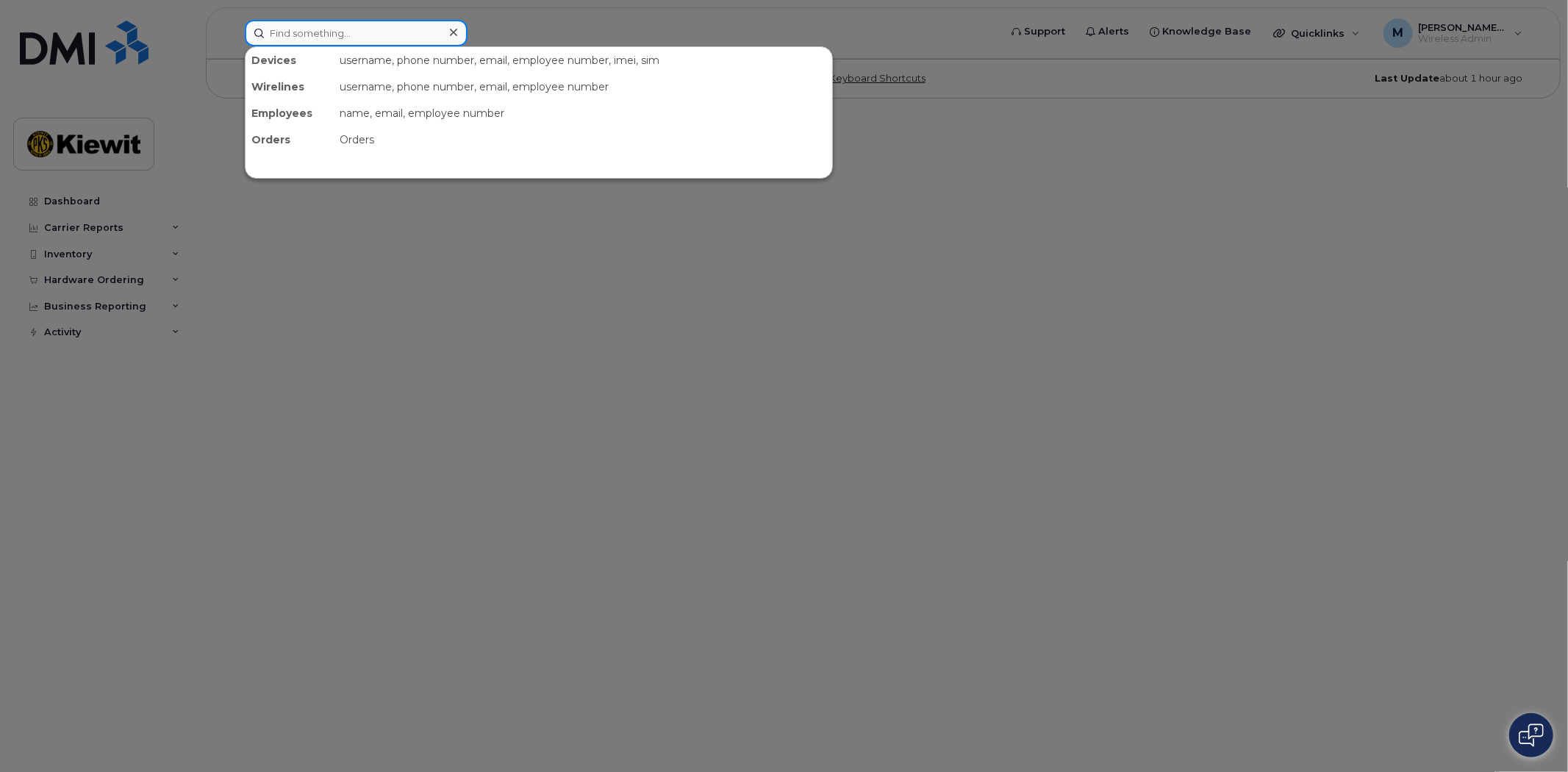
click at [319, 22] on input at bounding box center [356, 34] width 223 height 27
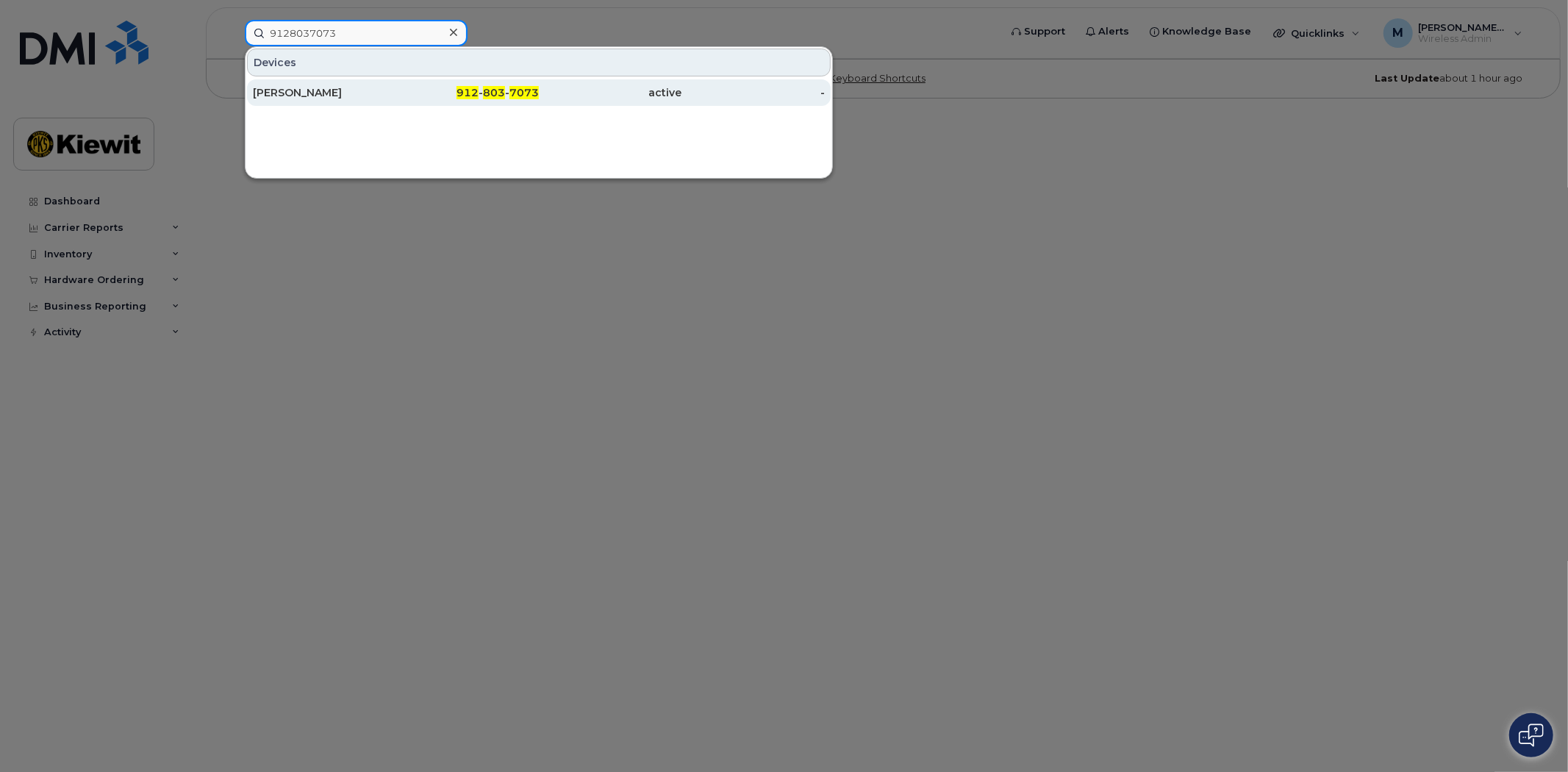
type input "9128037073"
click at [482, 93] on div "912 - 803 - 7073" at bounding box center [468, 92] width 144 height 14
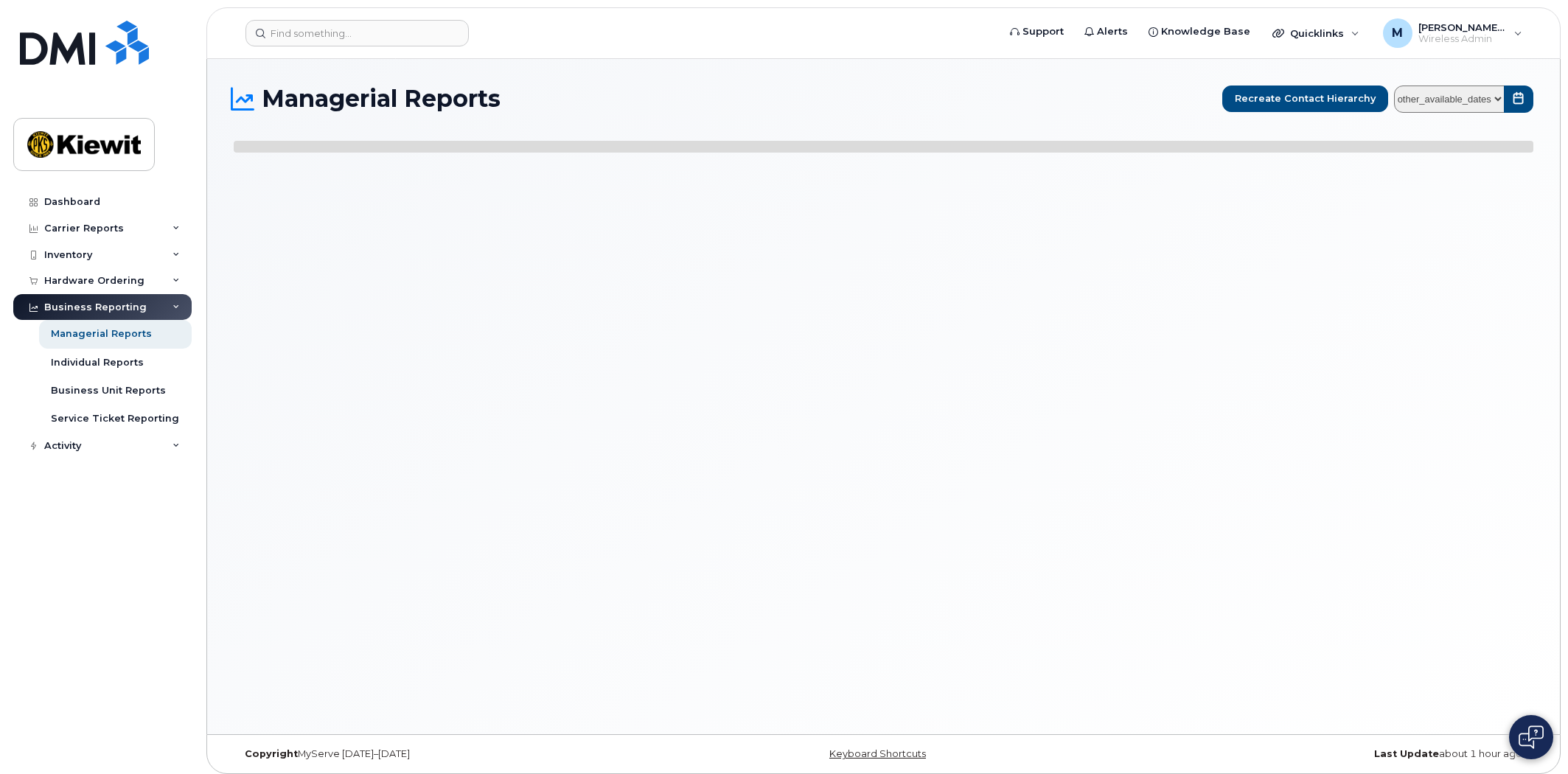
select select
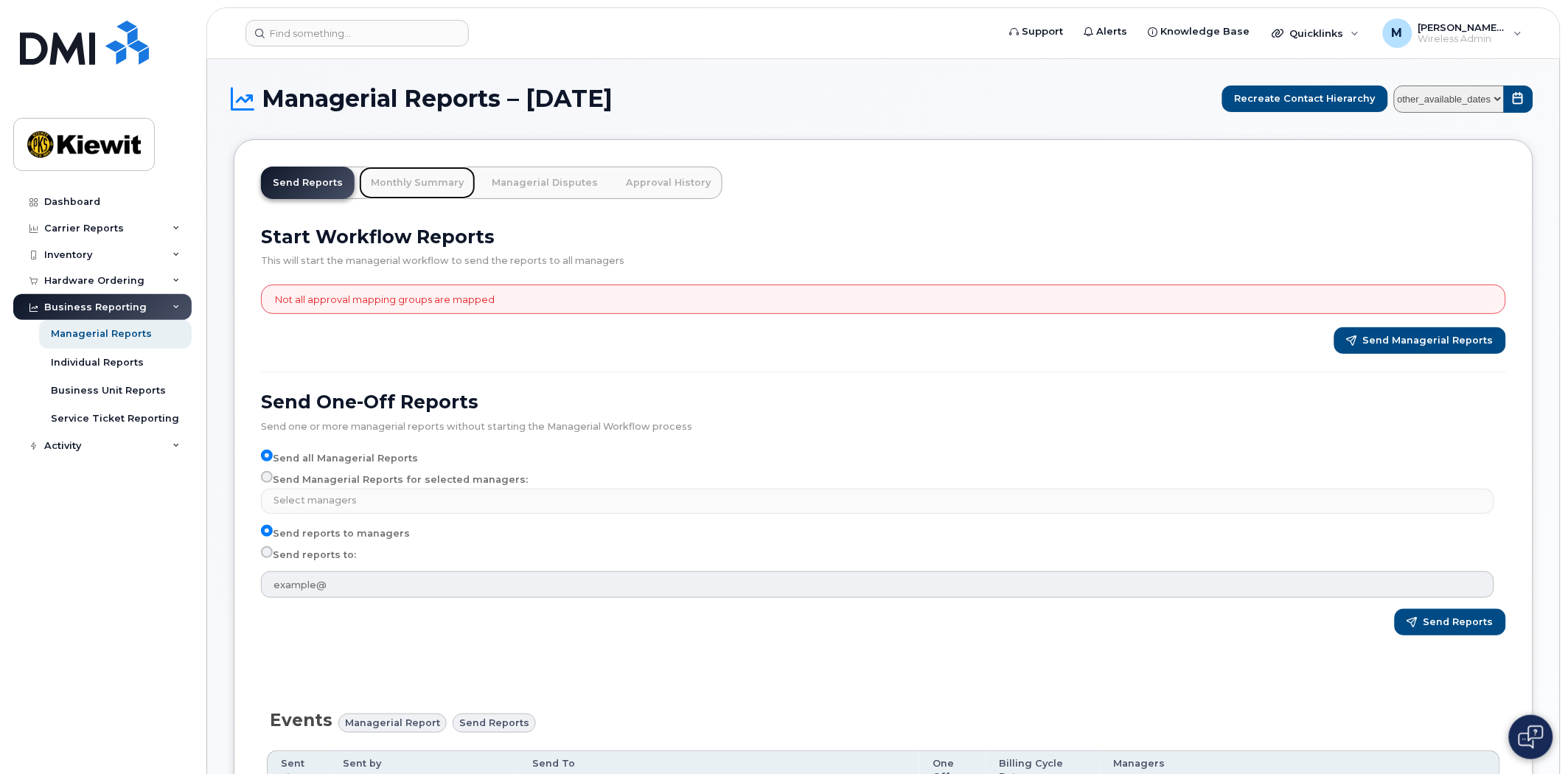
click at [414, 180] on link "Monthly Summary" at bounding box center [417, 182] width 116 height 33
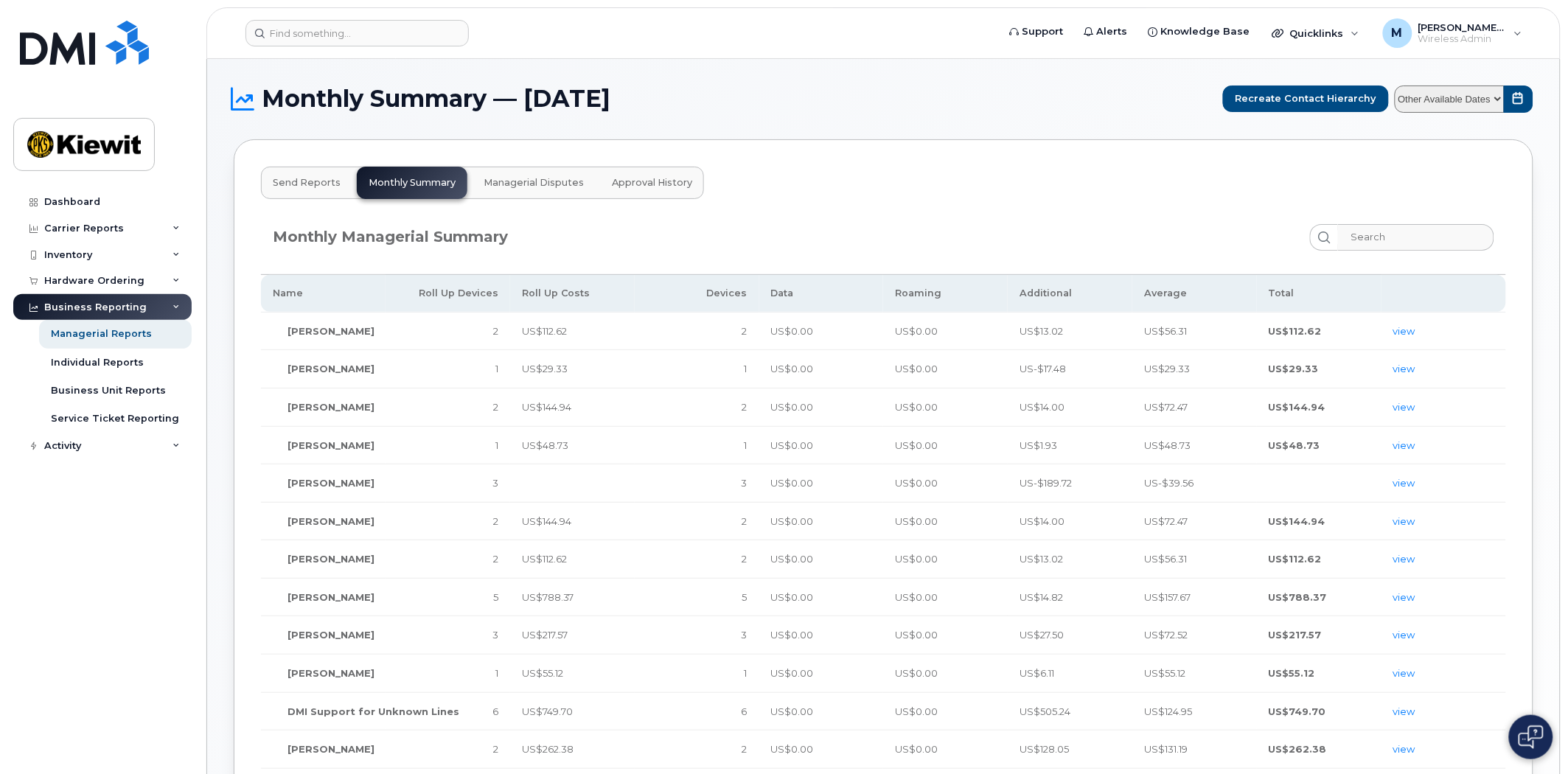
click at [1495, 100] on select "Other Available Dates August July June May April March February January Decembe…" at bounding box center [1450, 99] width 110 height 27
select select "/customer/10935/reports/361cdac6-6190-11f0-9a84-b121b4fab6db/managerial/monthly…"
click at [1396, 85] on select "Other Available Dates August July June May April March February January Decembe…" at bounding box center [1450, 99] width 110 height 27
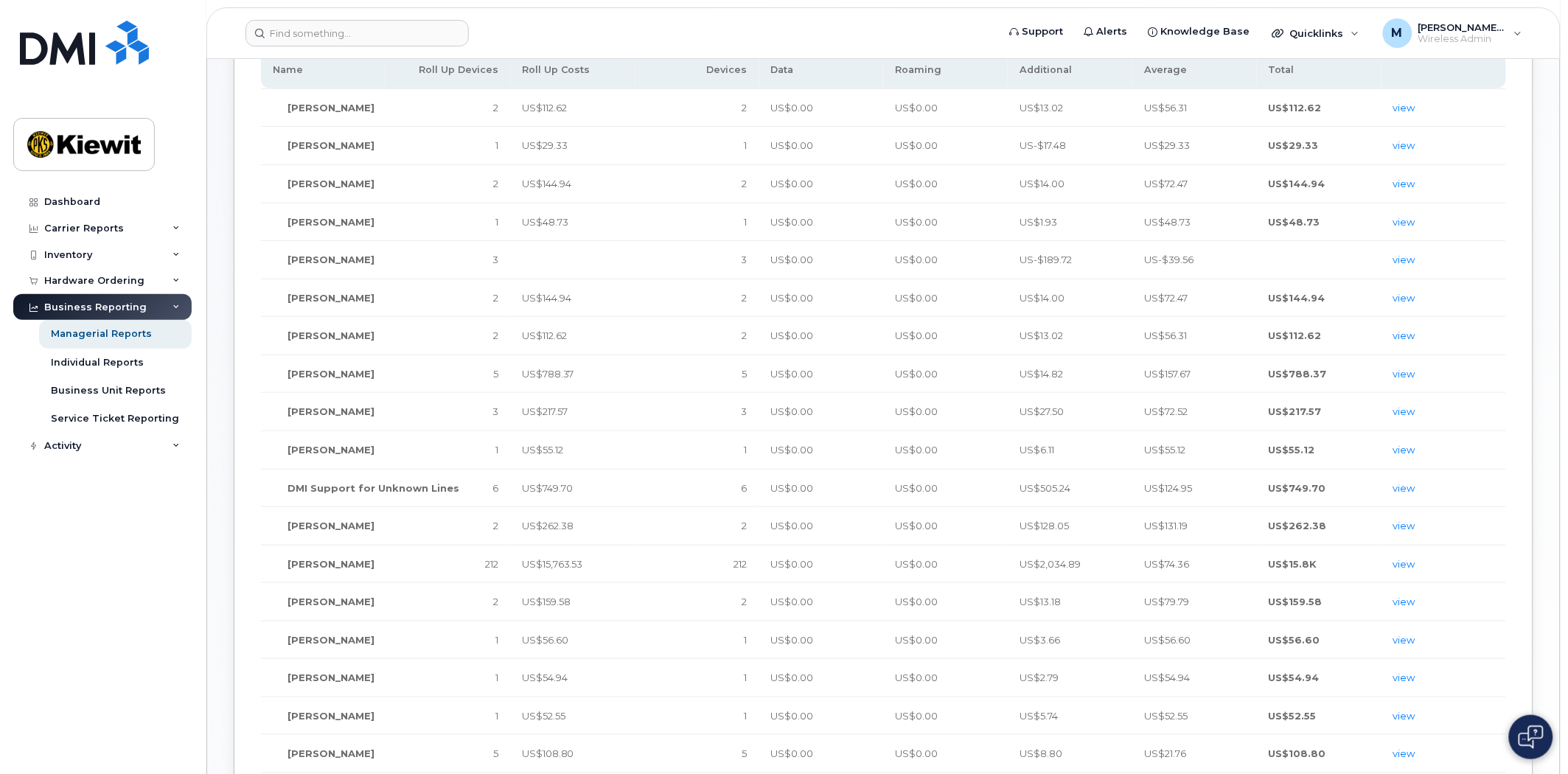
scroll to position [246, 0]
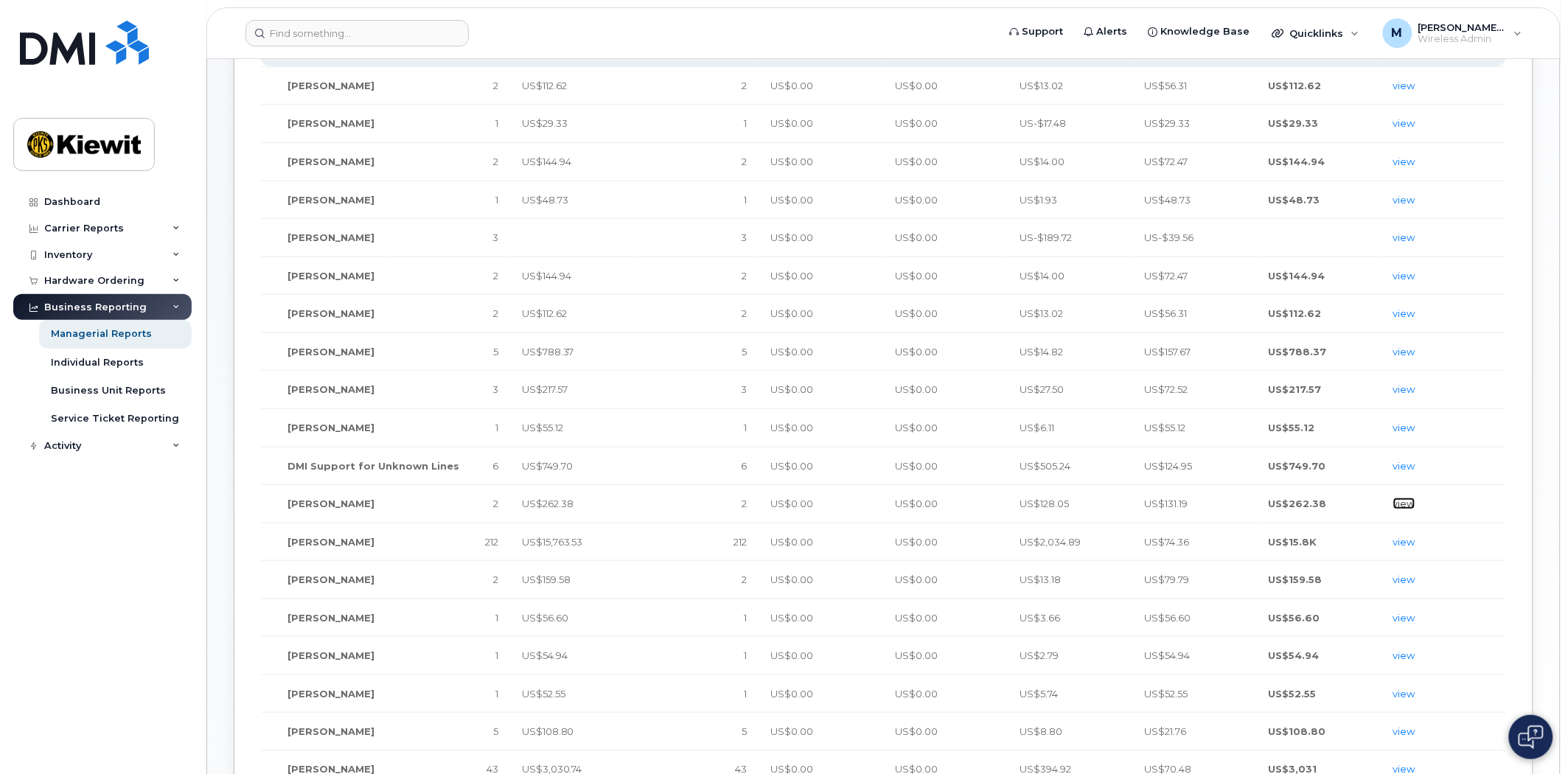
click at [1407, 502] on link "view" at bounding box center [1405, 503] width 22 height 12
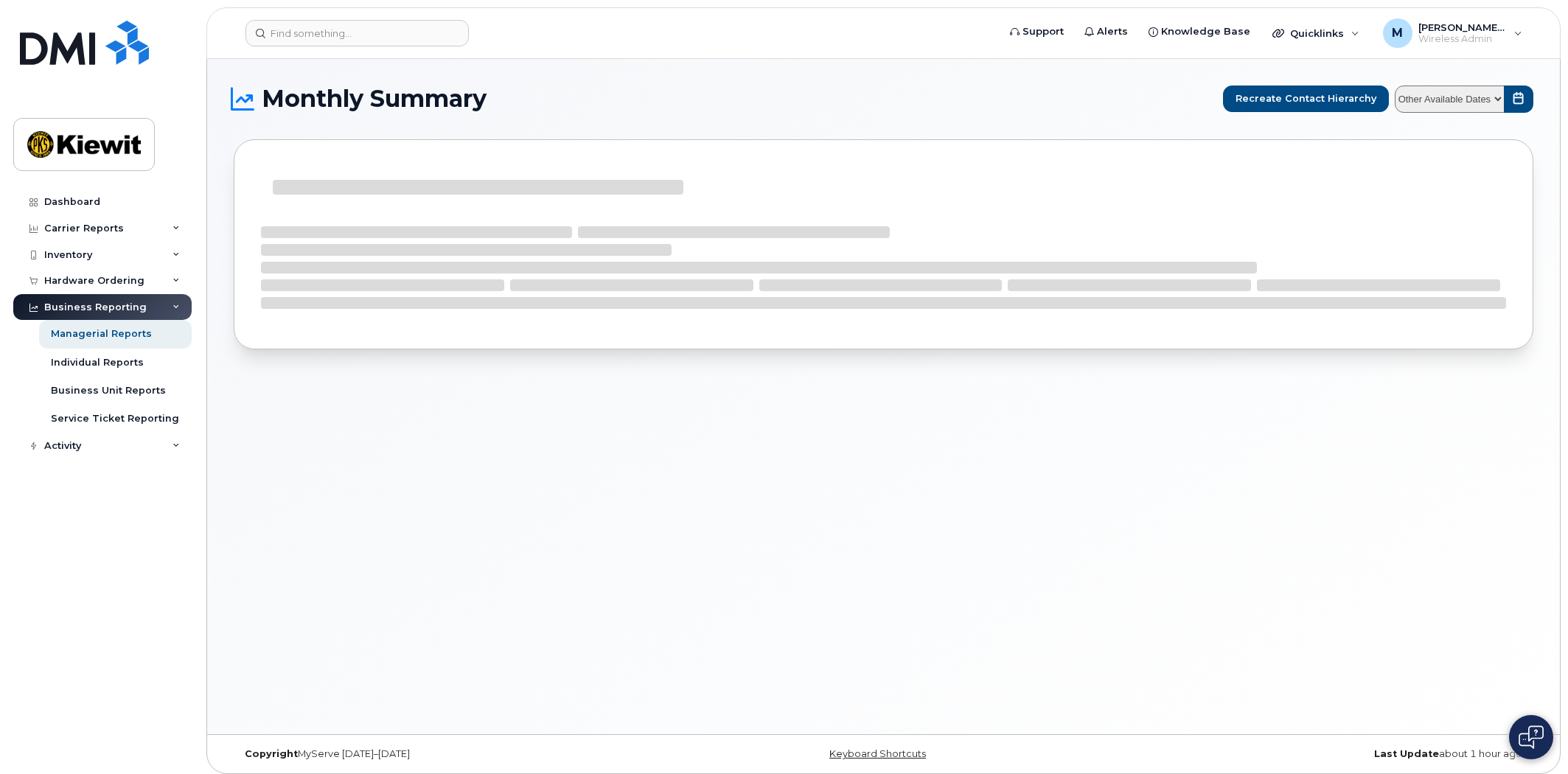
select select
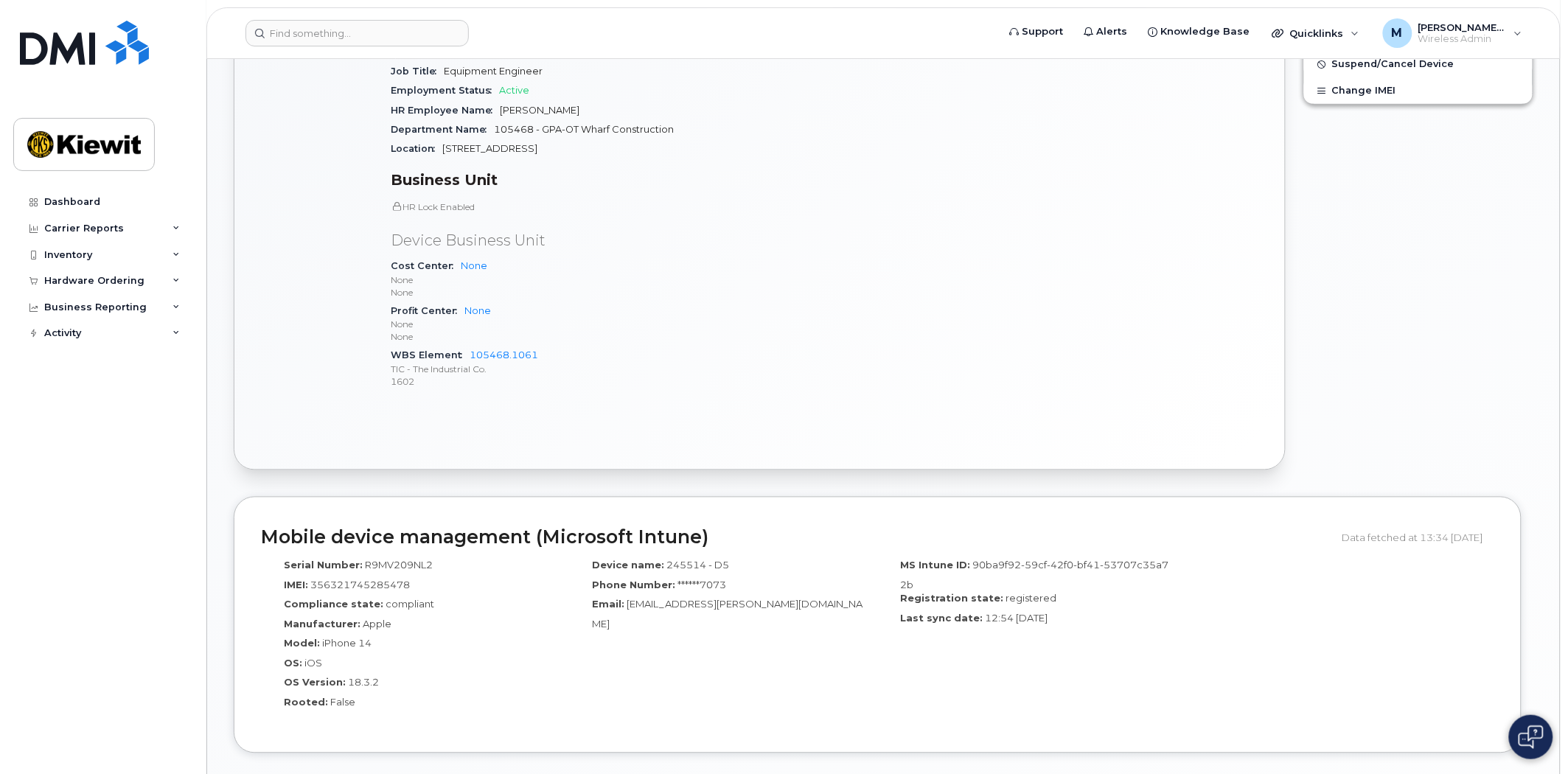
scroll to position [1228, 0]
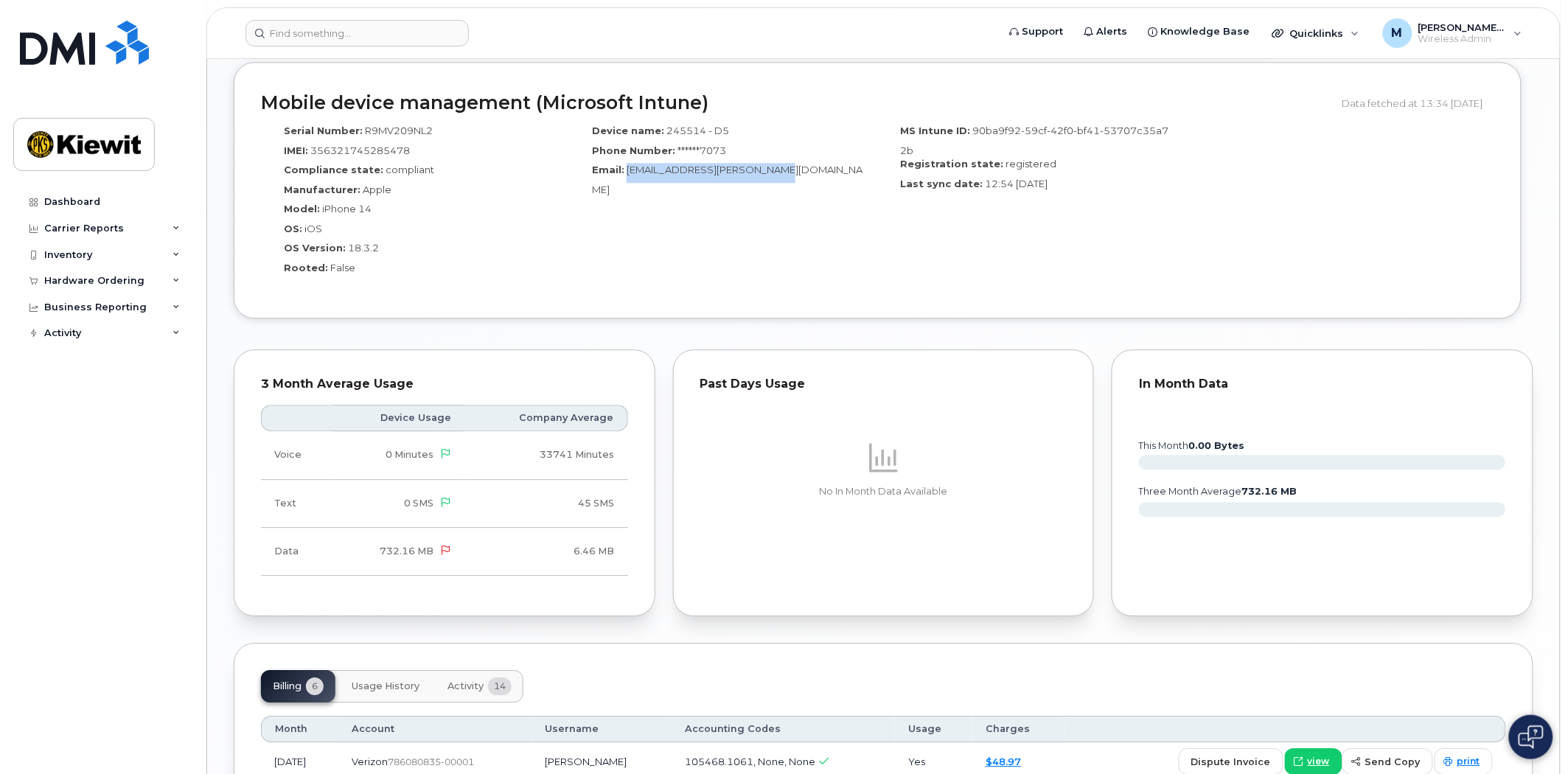
drag, startPoint x: 783, startPoint y: 155, endPoint x: 627, endPoint y: 150, distance: 156.1
click at [627, 163] on span "[EMAIL_ADDRESS][PERSON_NAME][DOMAIN_NAME]" at bounding box center [727, 179] width 271 height 32
copy span "[EMAIL_ADDRESS][PERSON_NAME][DOMAIN_NAME]"
click at [329, 34] on input at bounding box center [357, 34] width 224 height 27
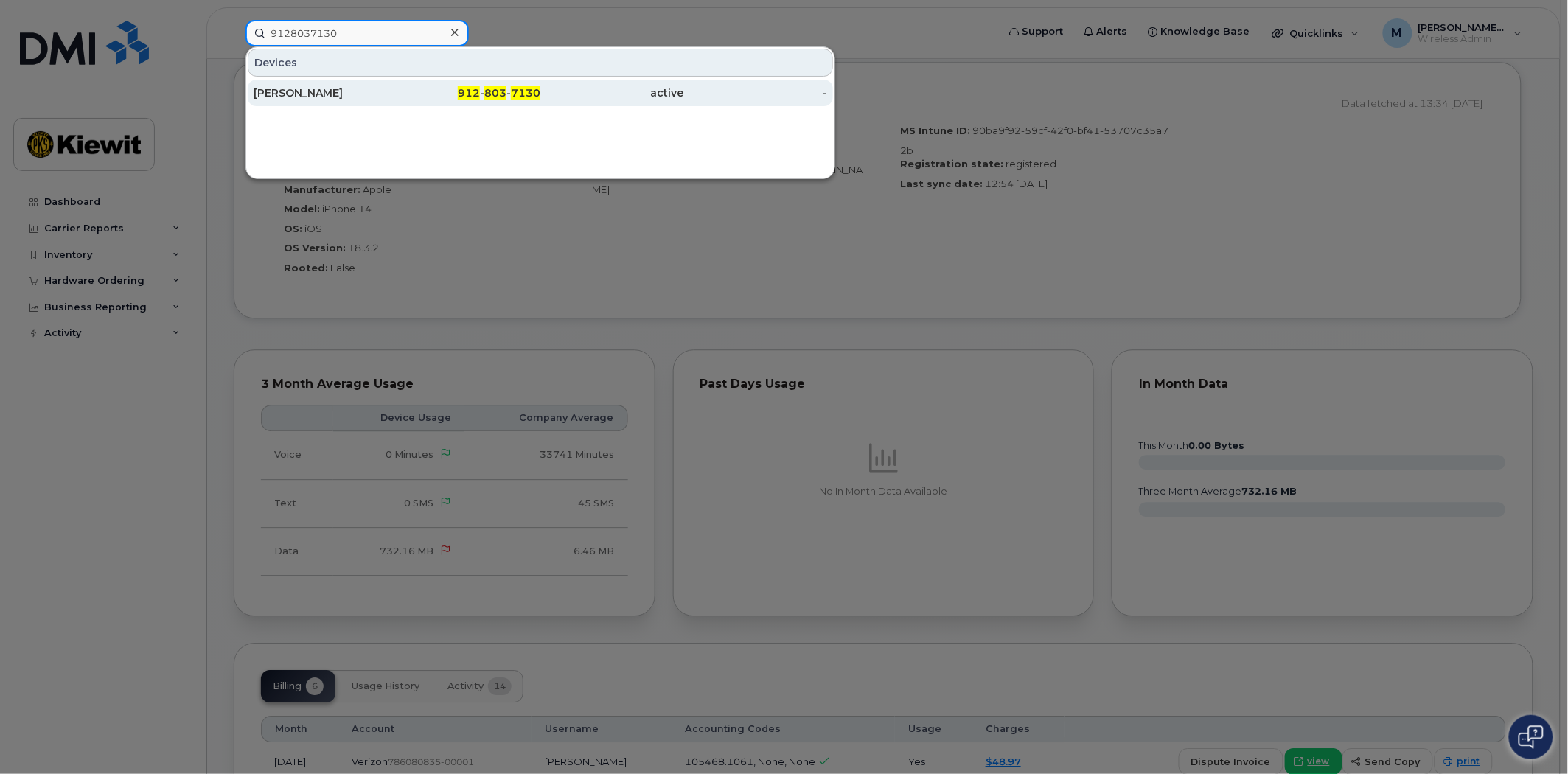
type input "9128037130"
click at [480, 84] on div "912 - 803 - 7130" at bounding box center [470, 93] width 144 height 27
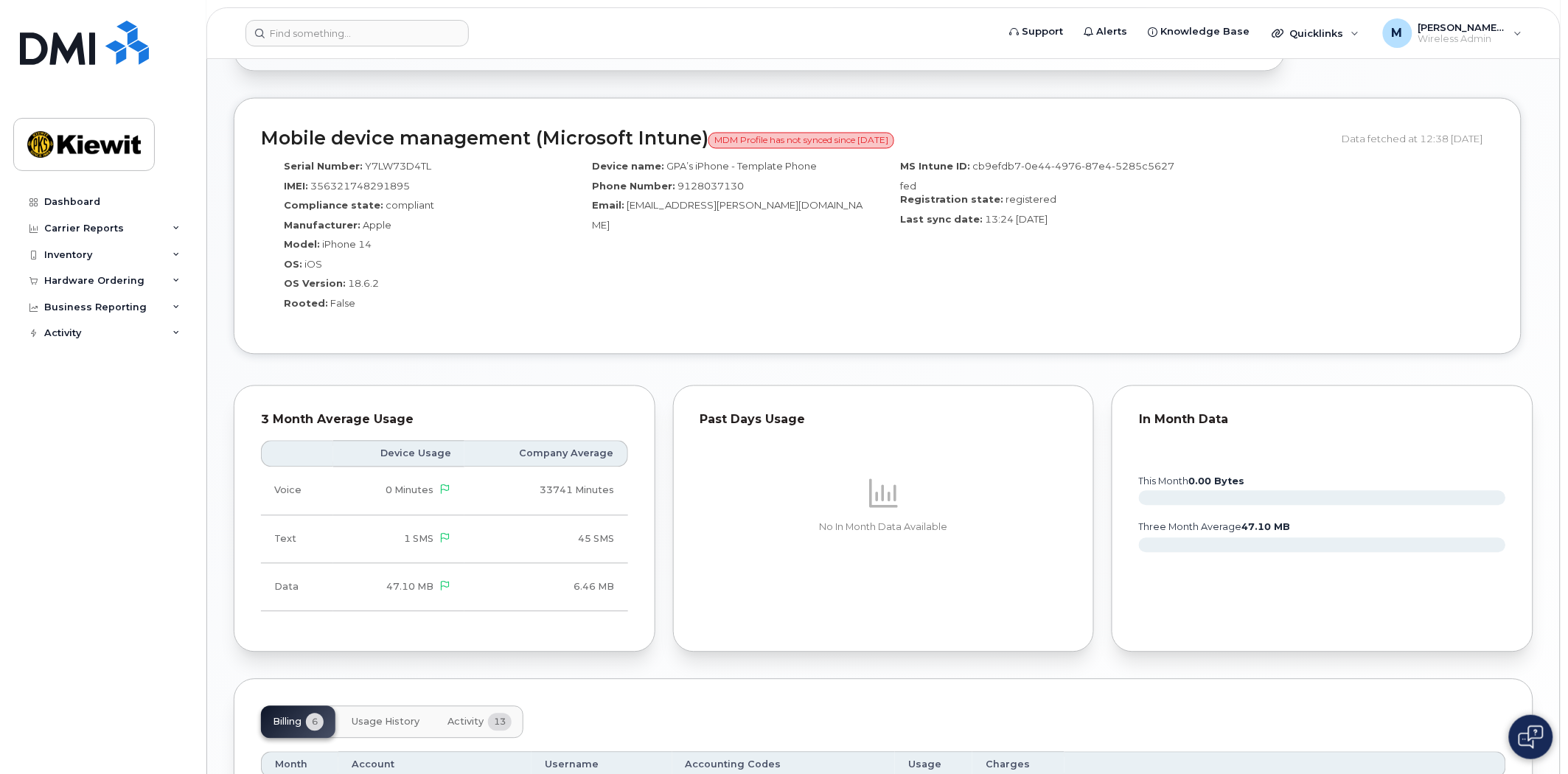
scroll to position [887, 0]
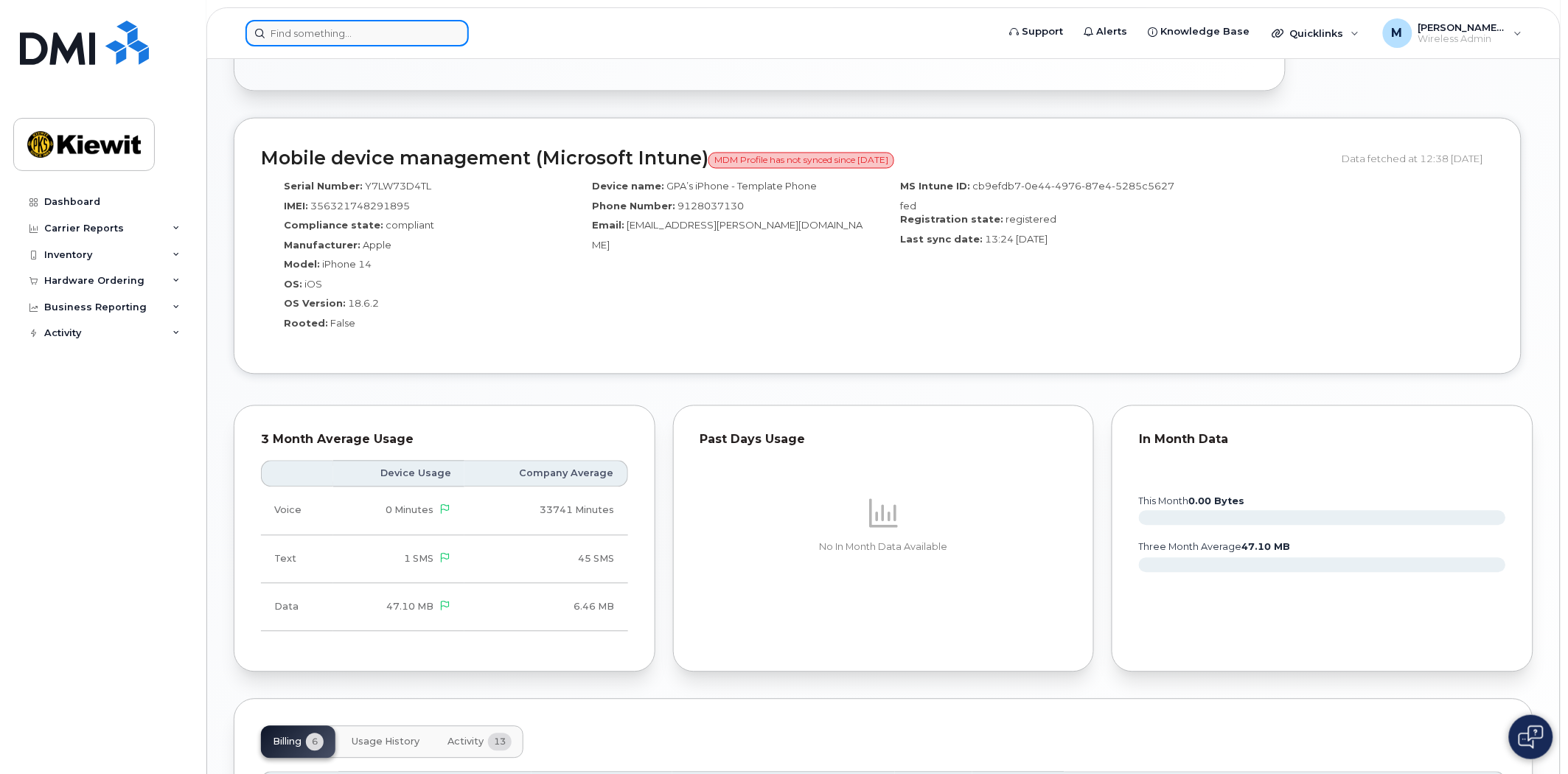
click at [312, 34] on input at bounding box center [357, 34] width 224 height 27
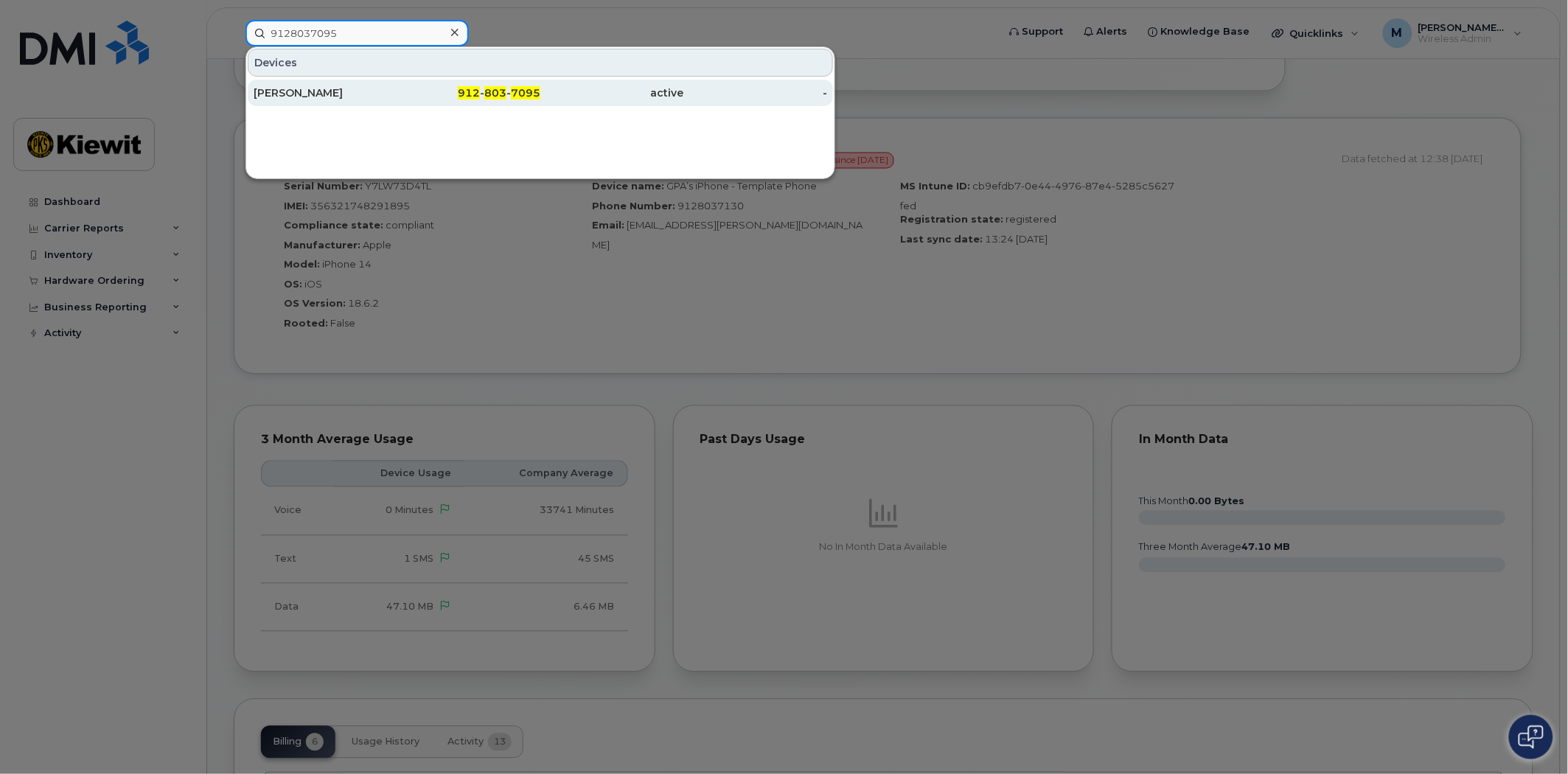
type input "9128037095"
click at [512, 97] on span "7095" at bounding box center [526, 93] width 30 height 13
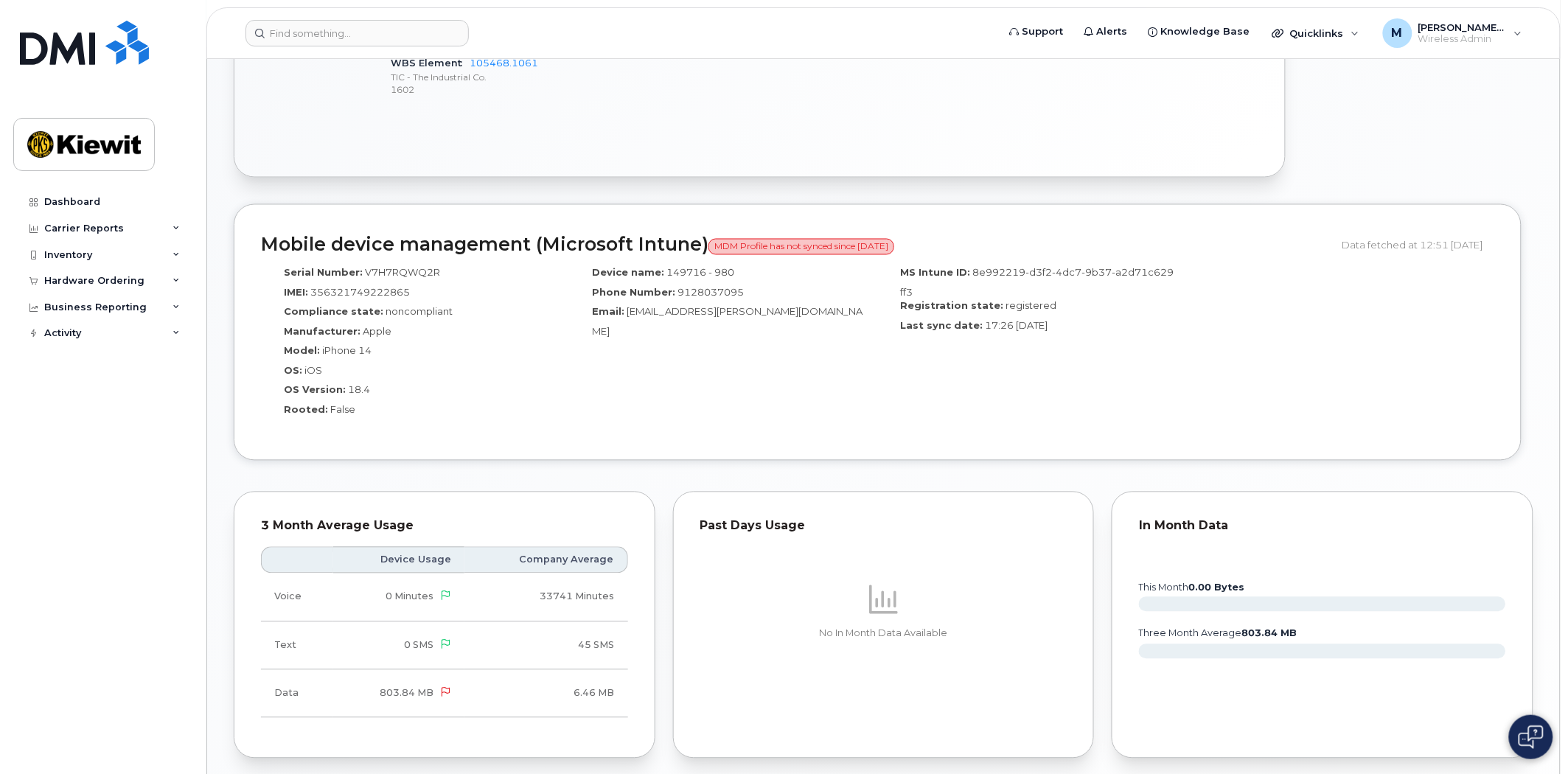
scroll to position [1215, 0]
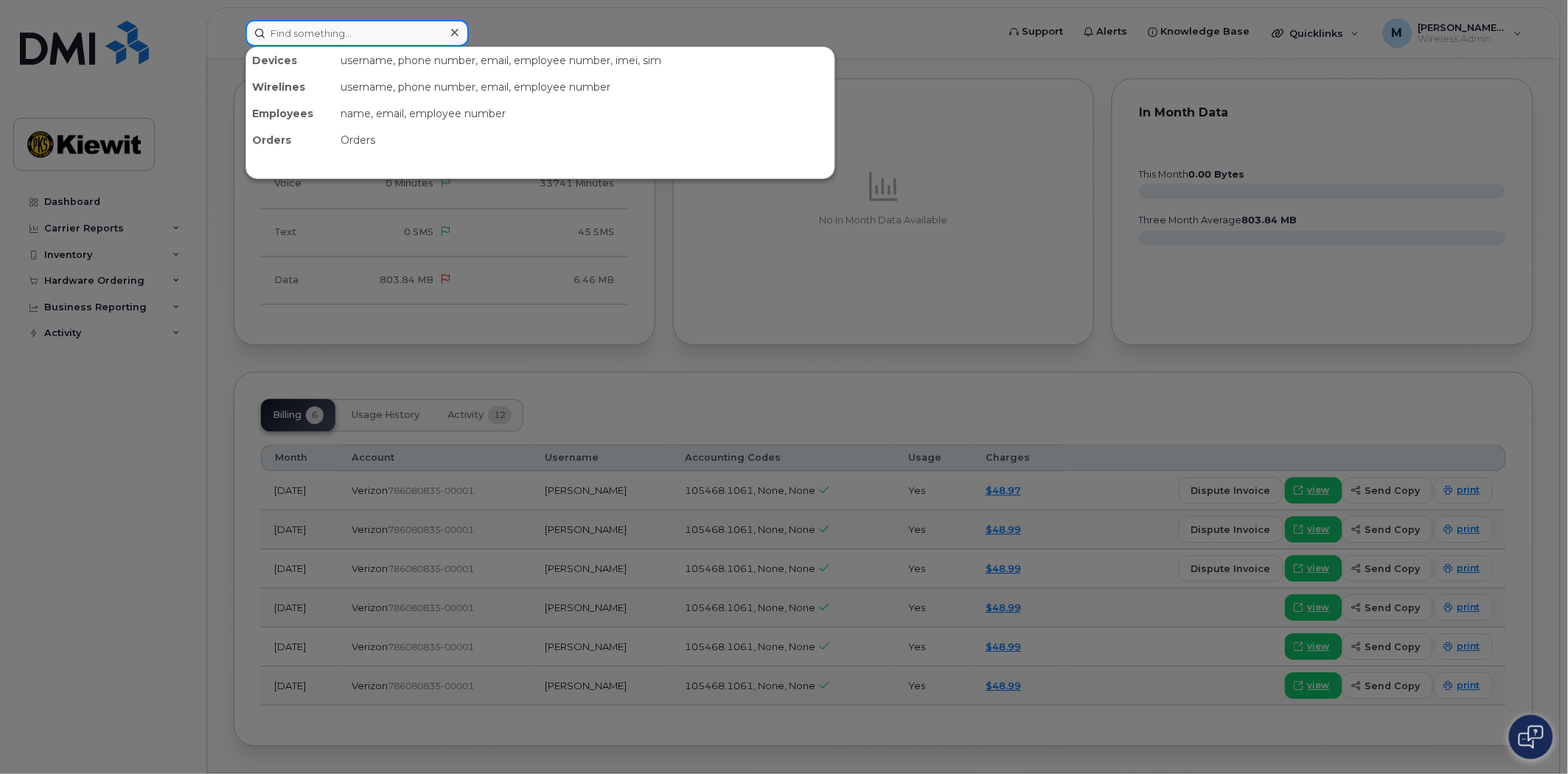
click at [293, 32] on input at bounding box center [357, 34] width 224 height 27
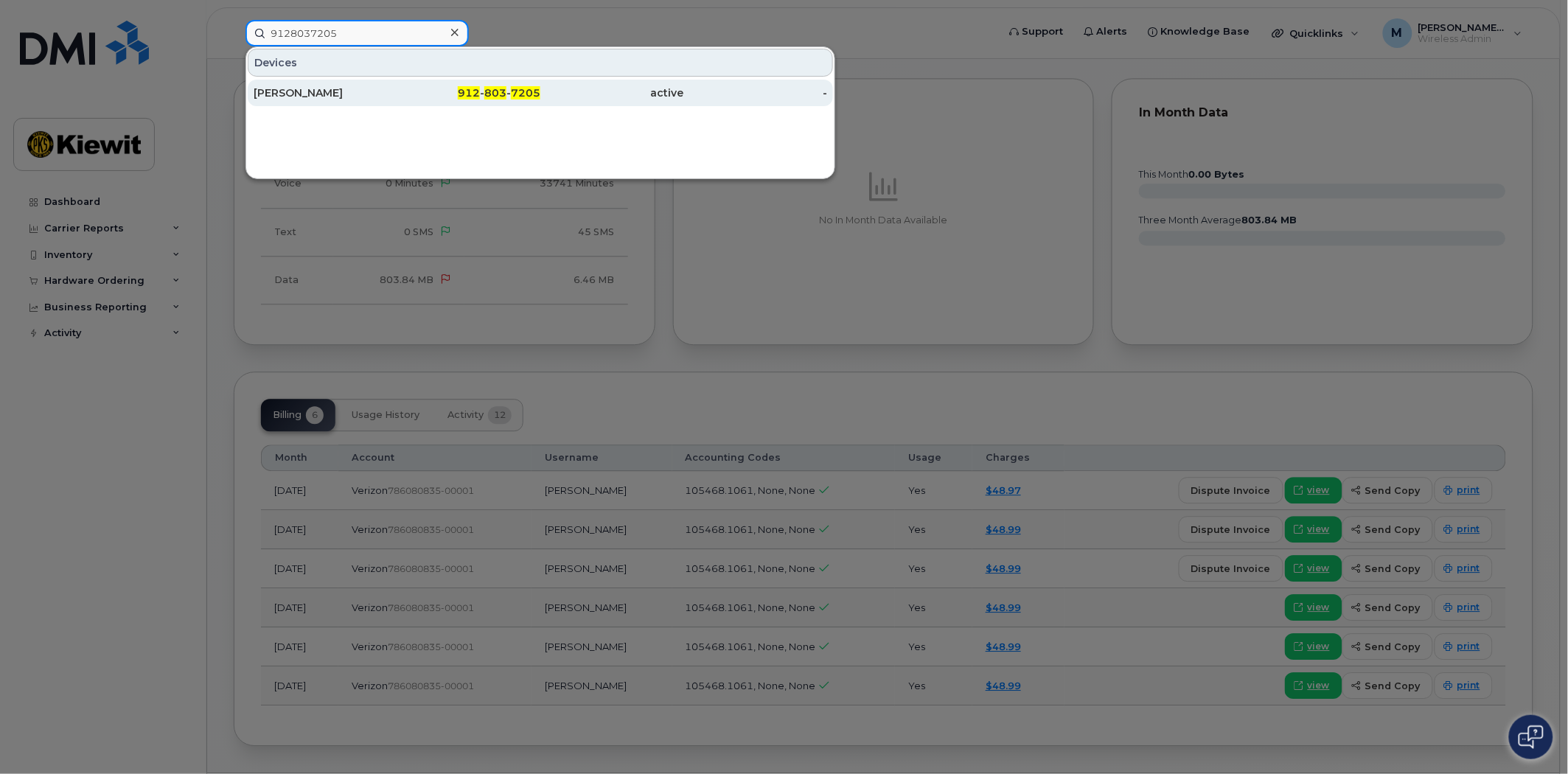
type input "9128037205"
click at [496, 90] on span "803" at bounding box center [495, 93] width 22 height 13
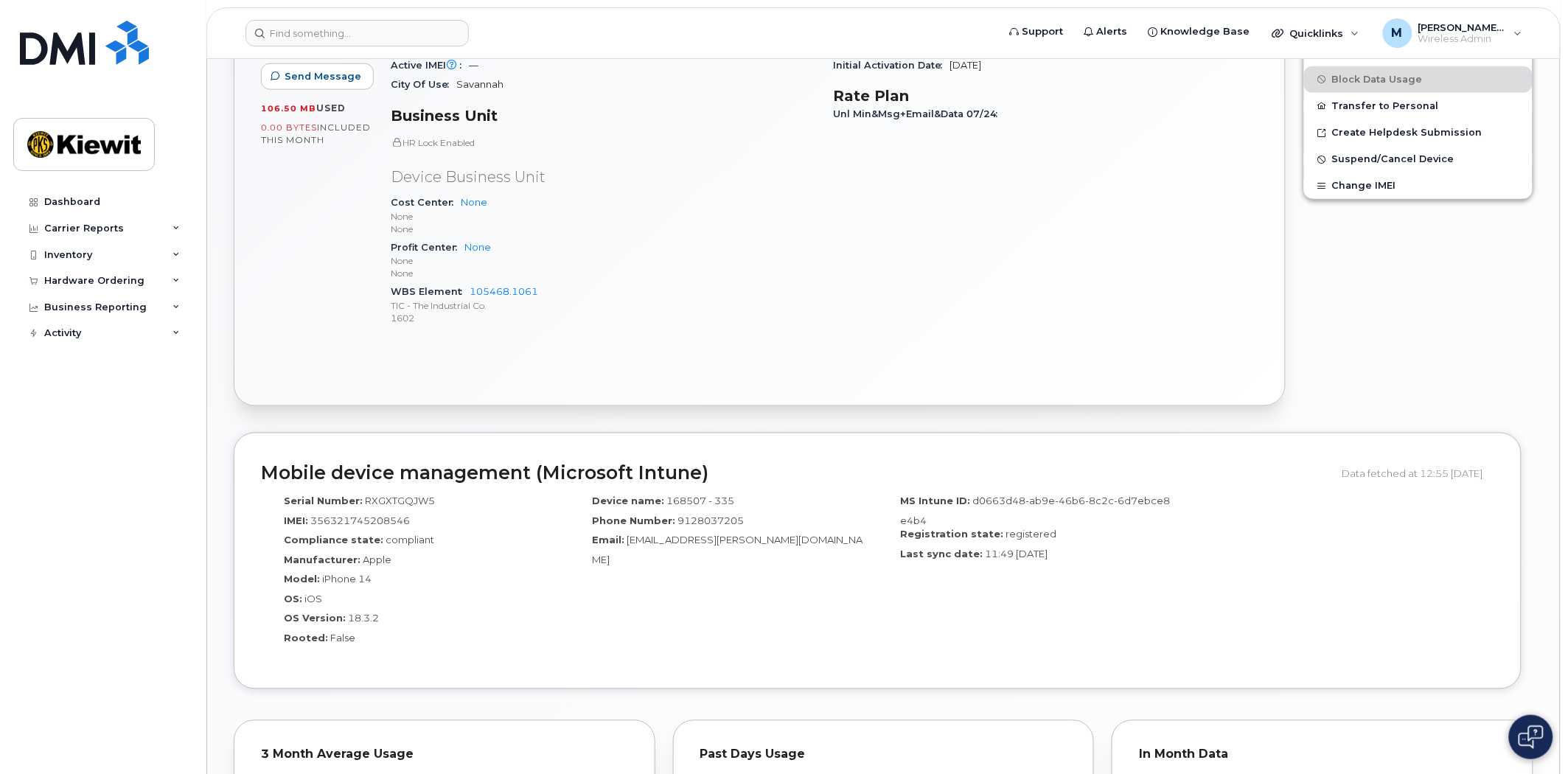
scroll to position [560, 0]
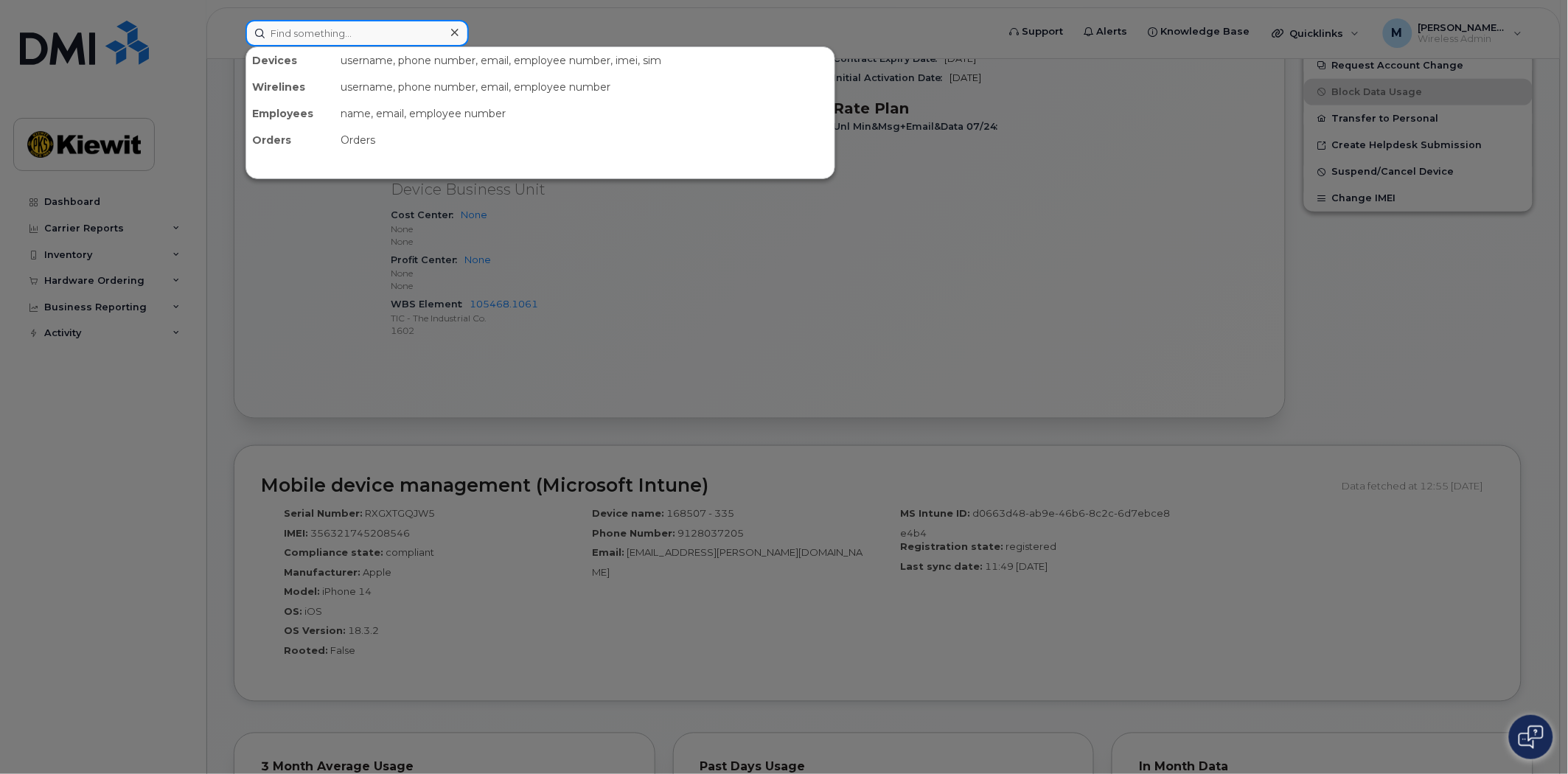
click at [385, 45] on div "Devices username, phone number, email, employee number, imei, sim Wirelines use…" at bounding box center [617, 34] width 743 height 27
click at [381, 36] on input at bounding box center [357, 34] width 224 height 27
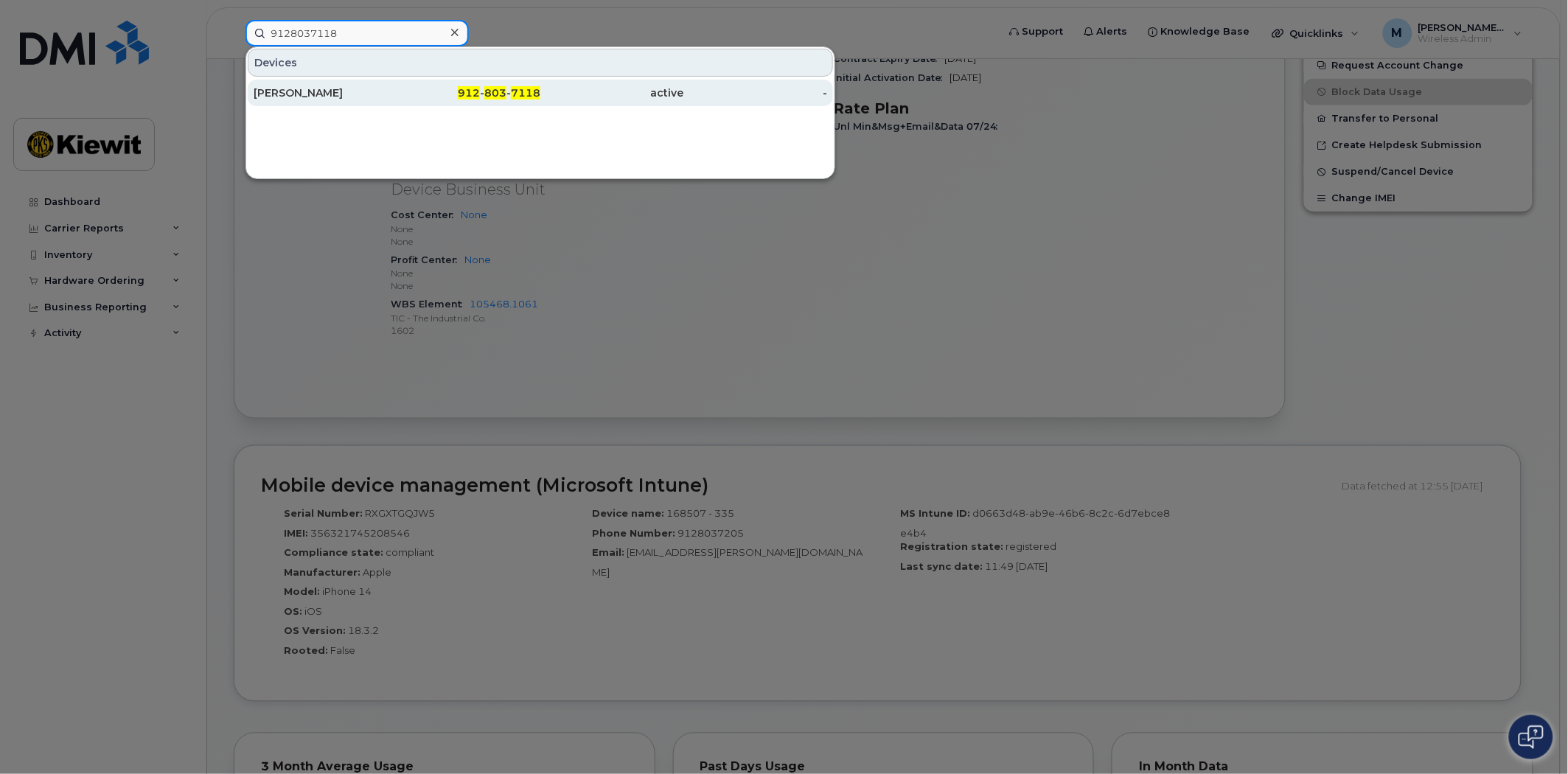
type input "9128037118"
click at [512, 98] on div "912 - 803 - 7118" at bounding box center [470, 92] width 144 height 14
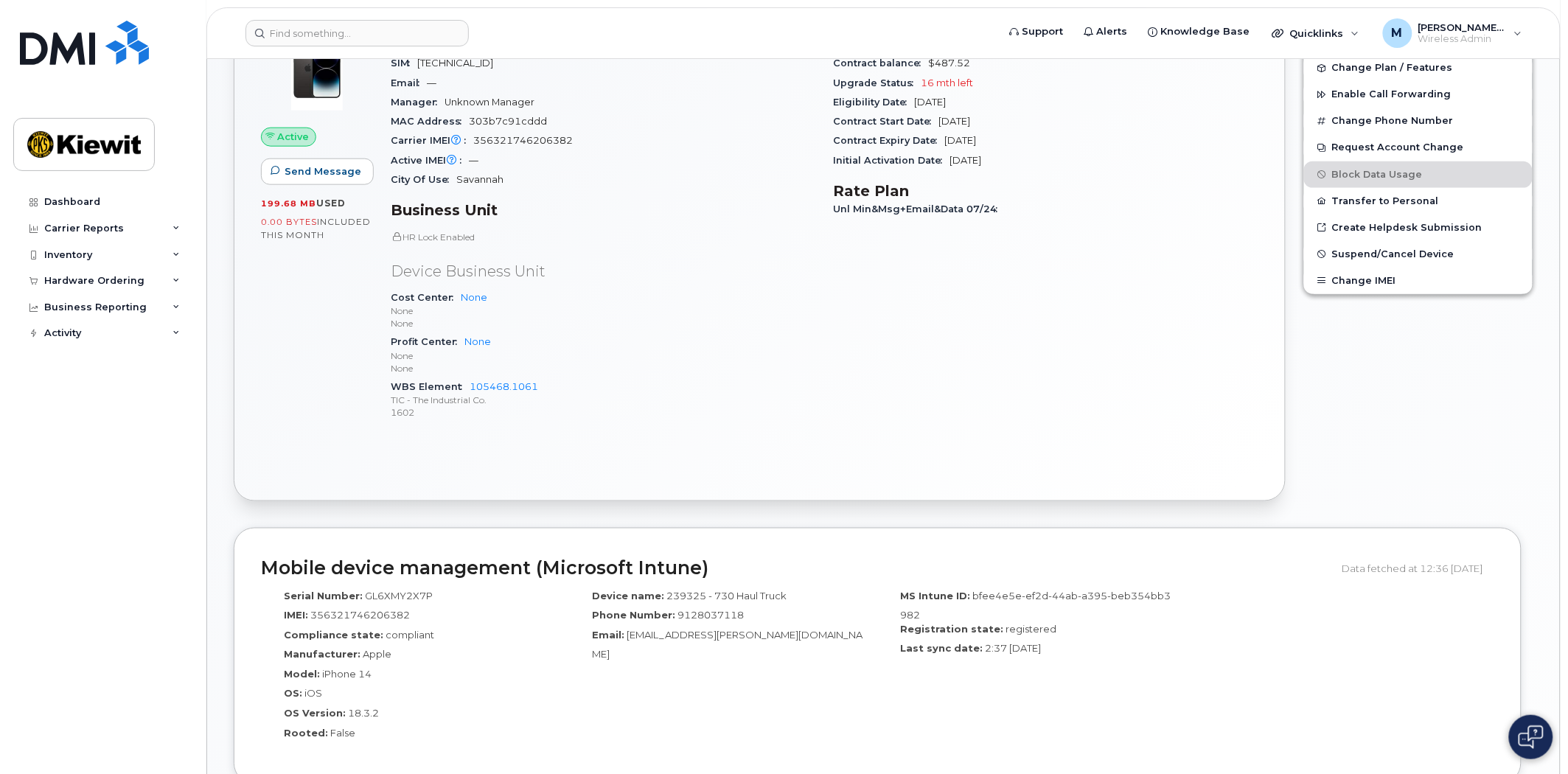
scroll to position [477, 0]
click at [397, 33] on input at bounding box center [357, 34] width 224 height 27
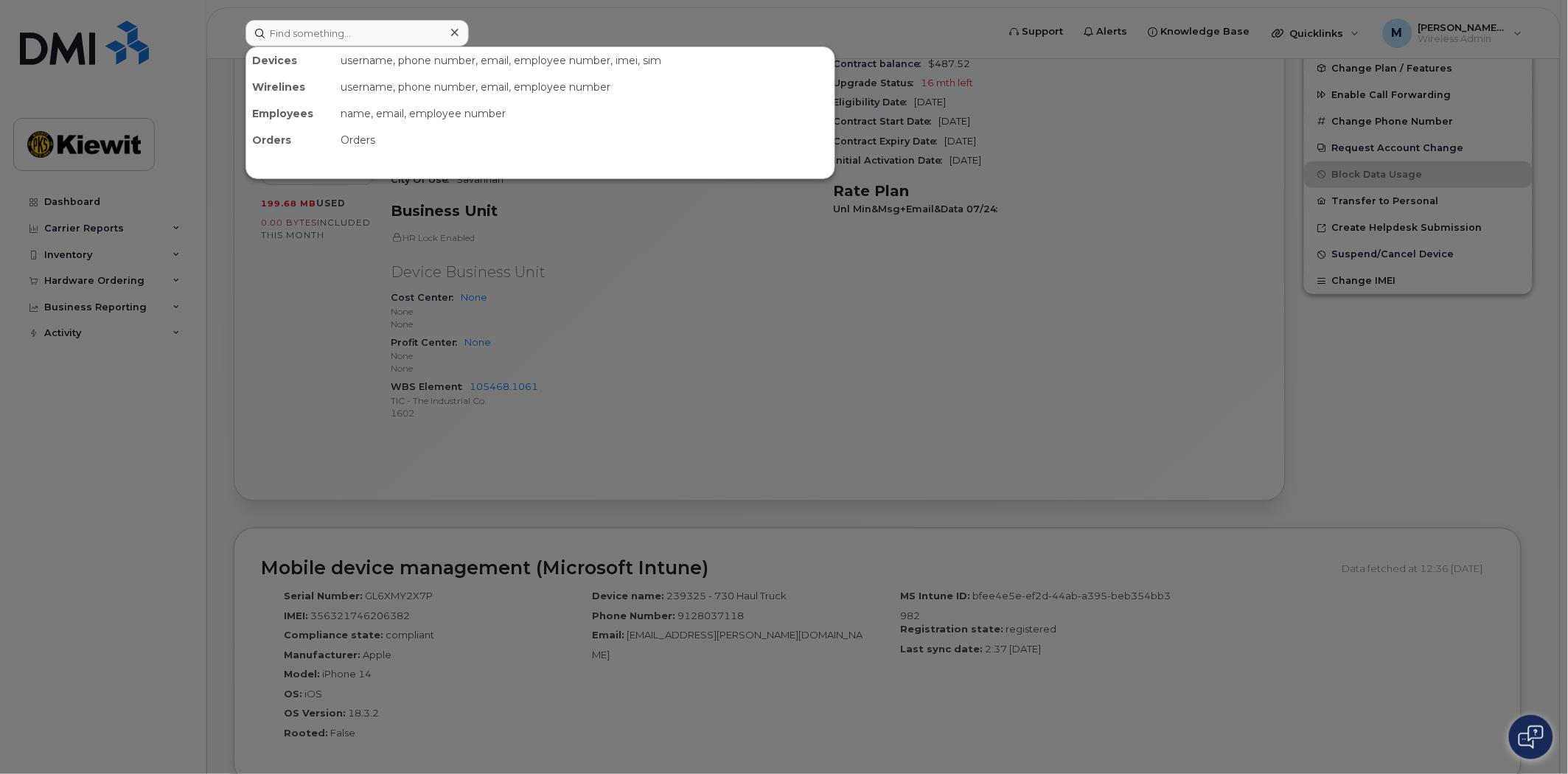
click at [836, 427] on div at bounding box center [784, 387] width 1568 height 774
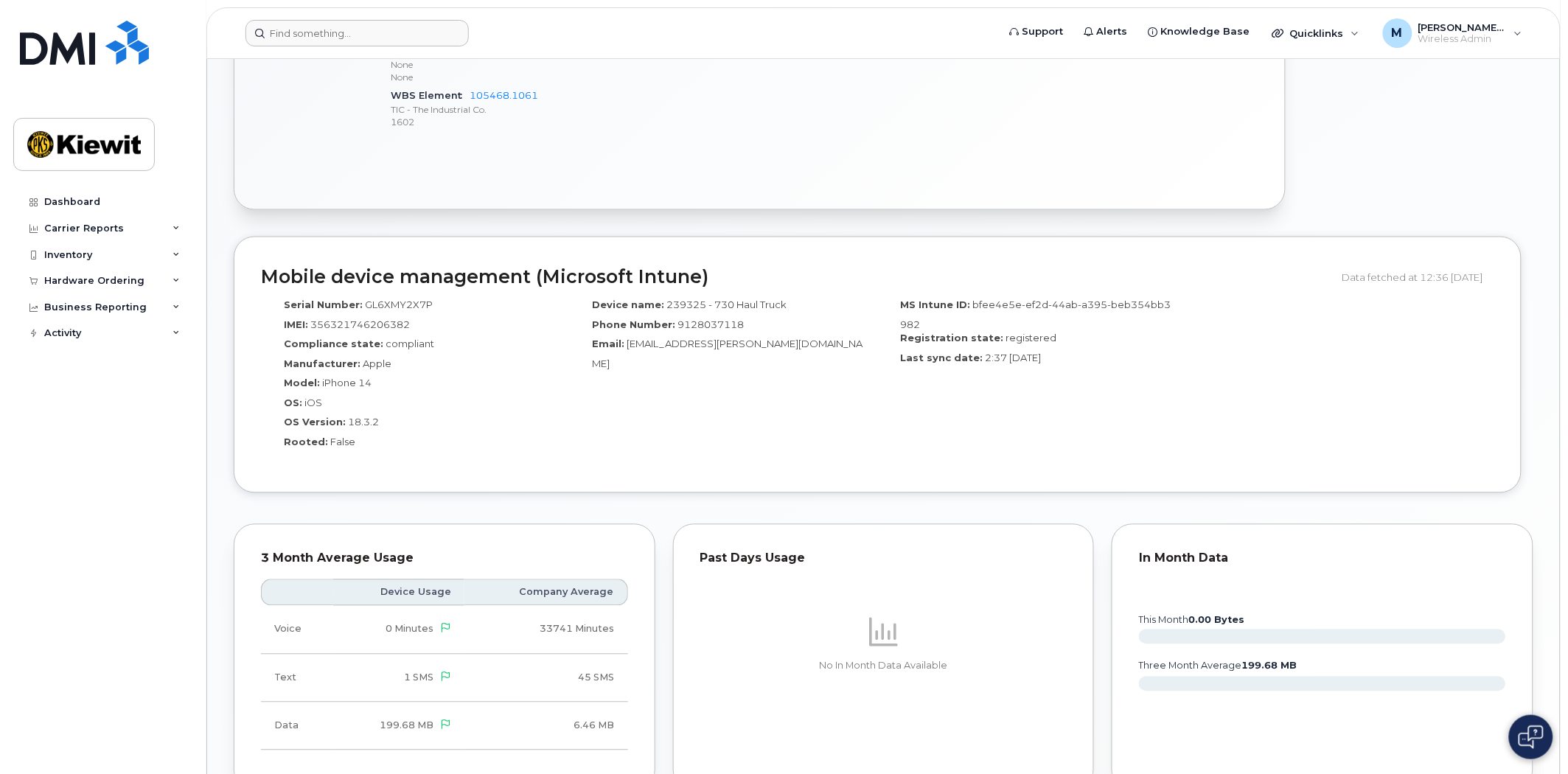
scroll to position [1051, 0]
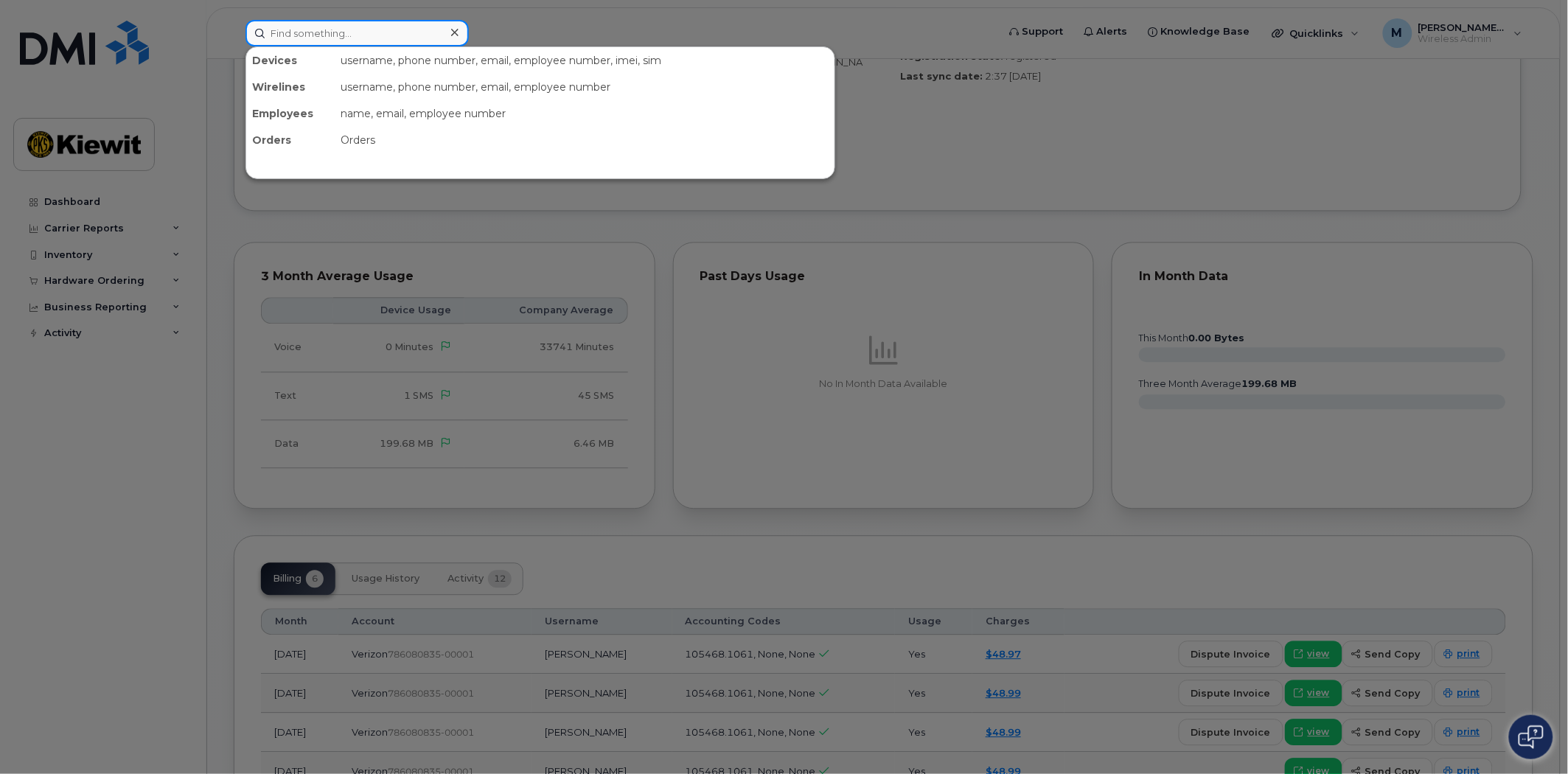
click at [385, 32] on input at bounding box center [357, 34] width 224 height 27
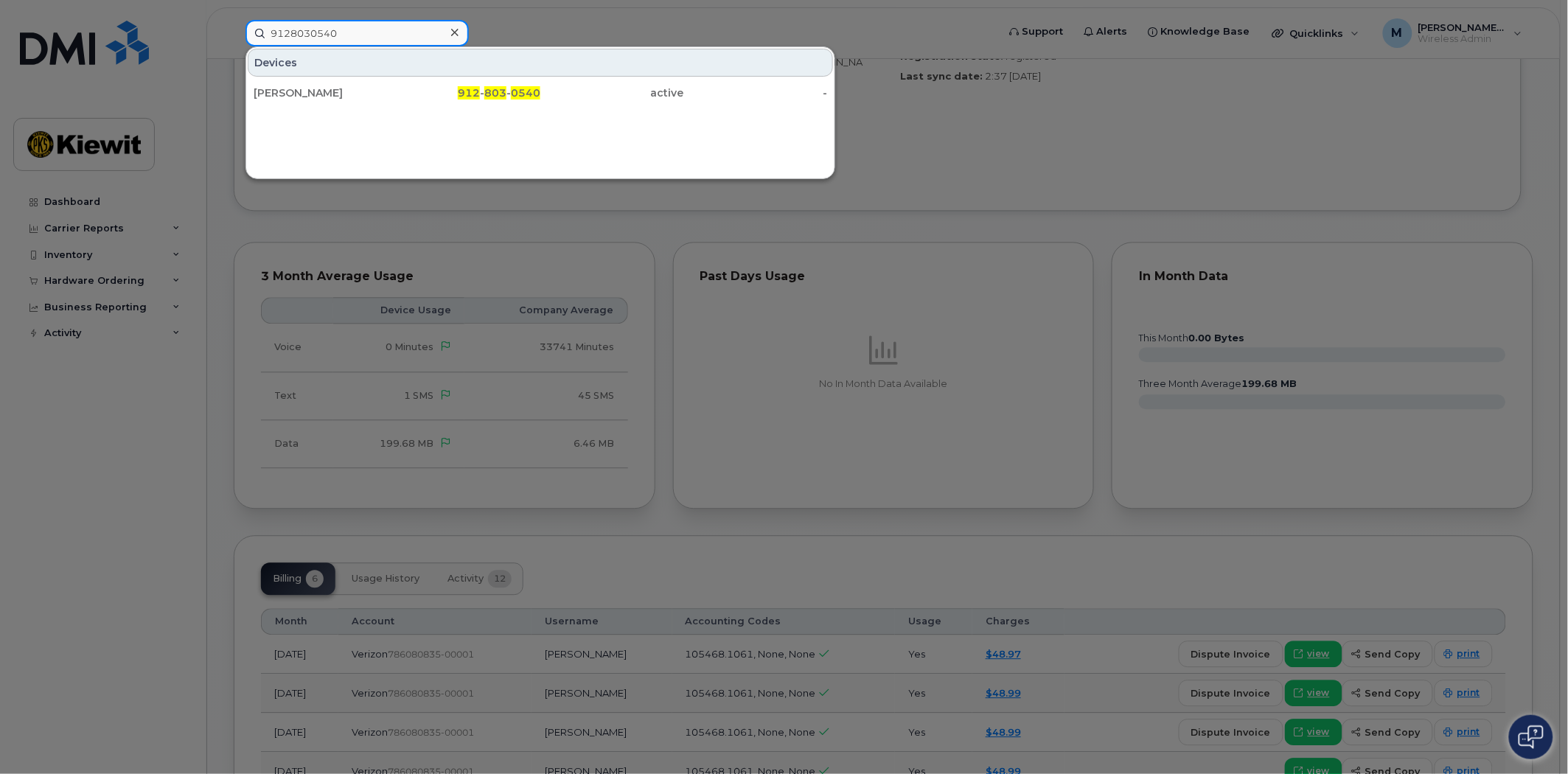
type input "9128030540"
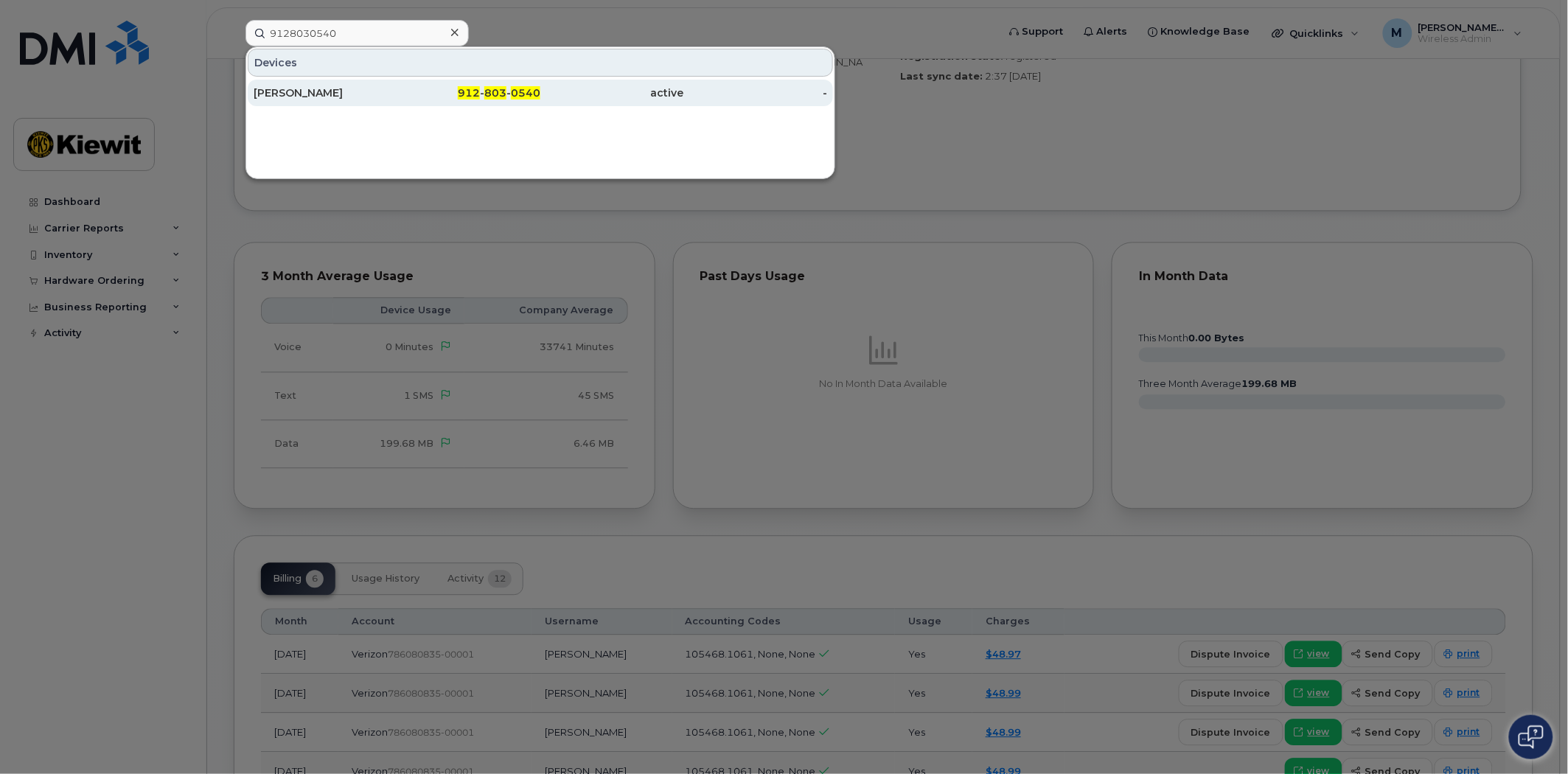
click at [487, 94] on span "803" at bounding box center [495, 93] width 22 height 13
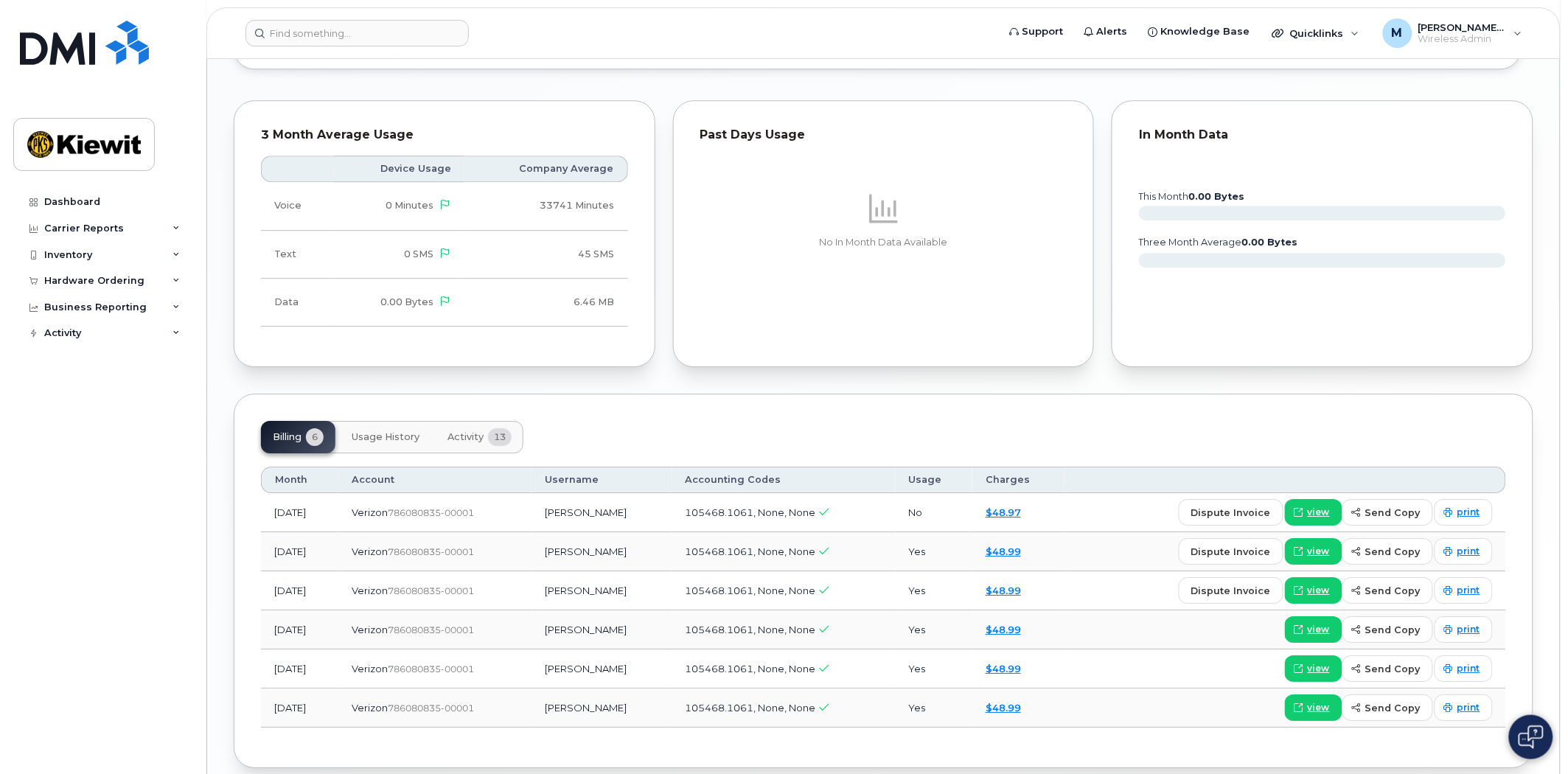
scroll to position [1450, 0]
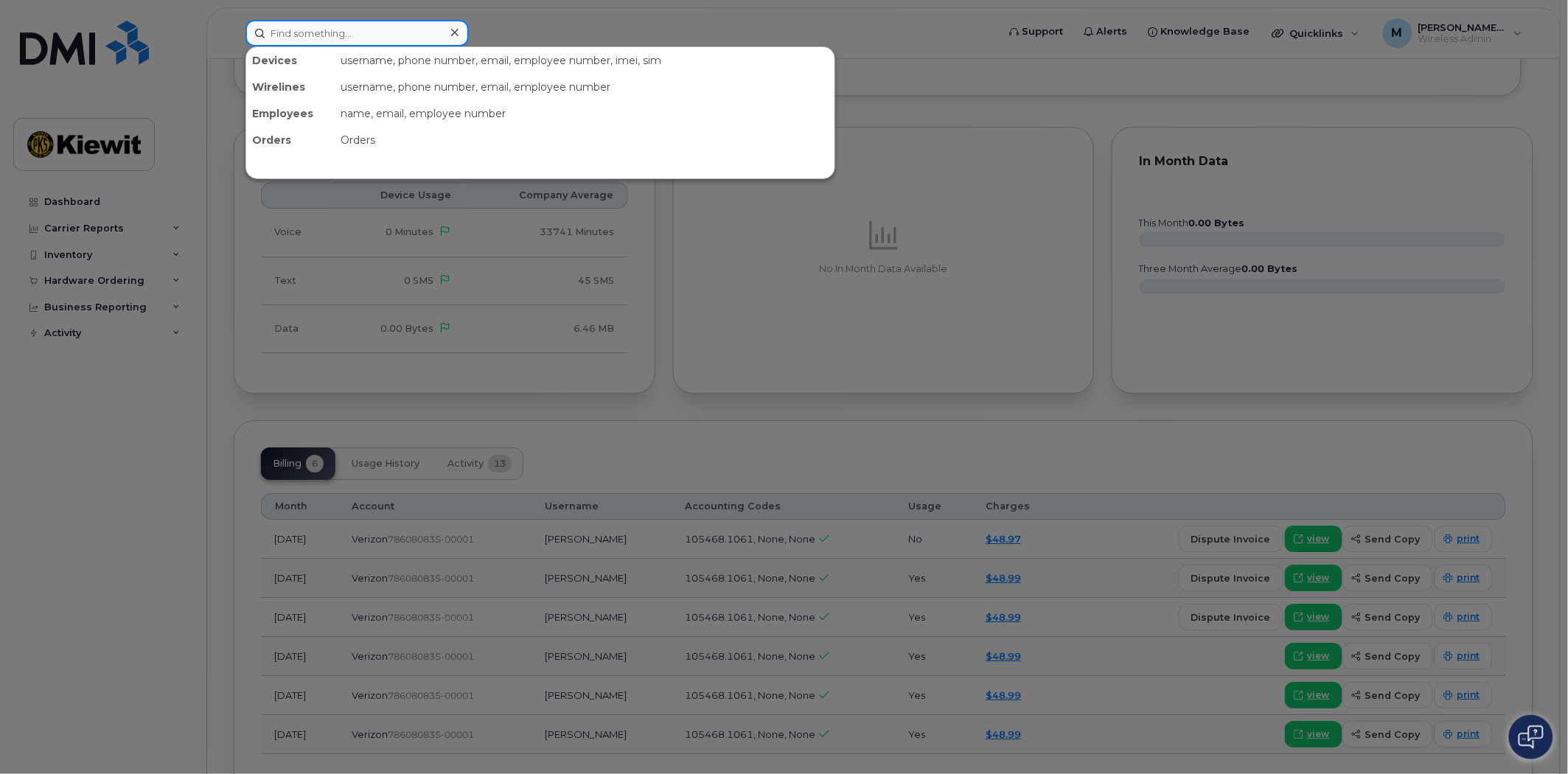
click at [283, 34] on input at bounding box center [357, 34] width 224 height 27
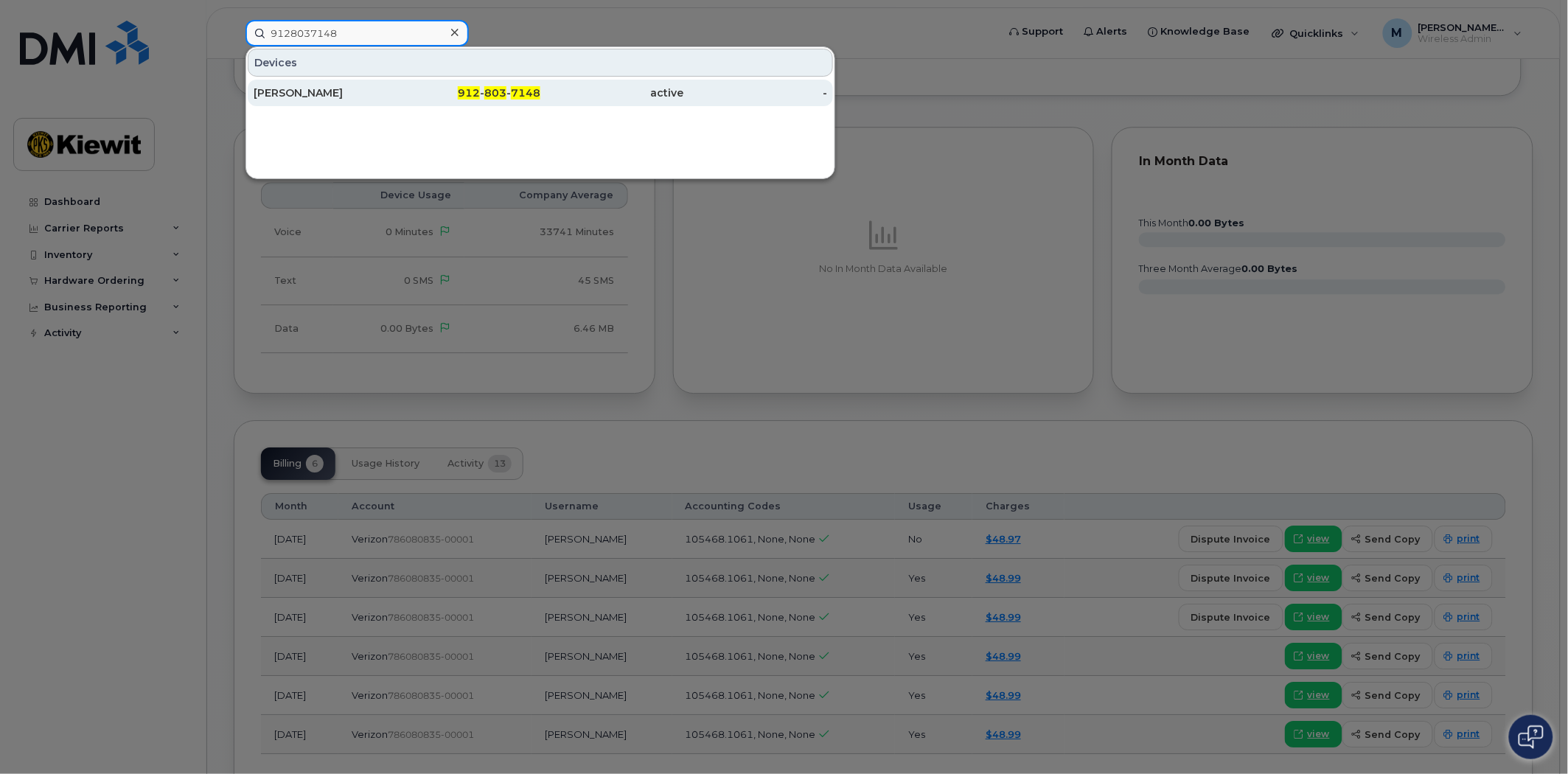
type input "9128037148"
click at [484, 93] on div "912 - 803 - 7148" at bounding box center [470, 92] width 144 height 14
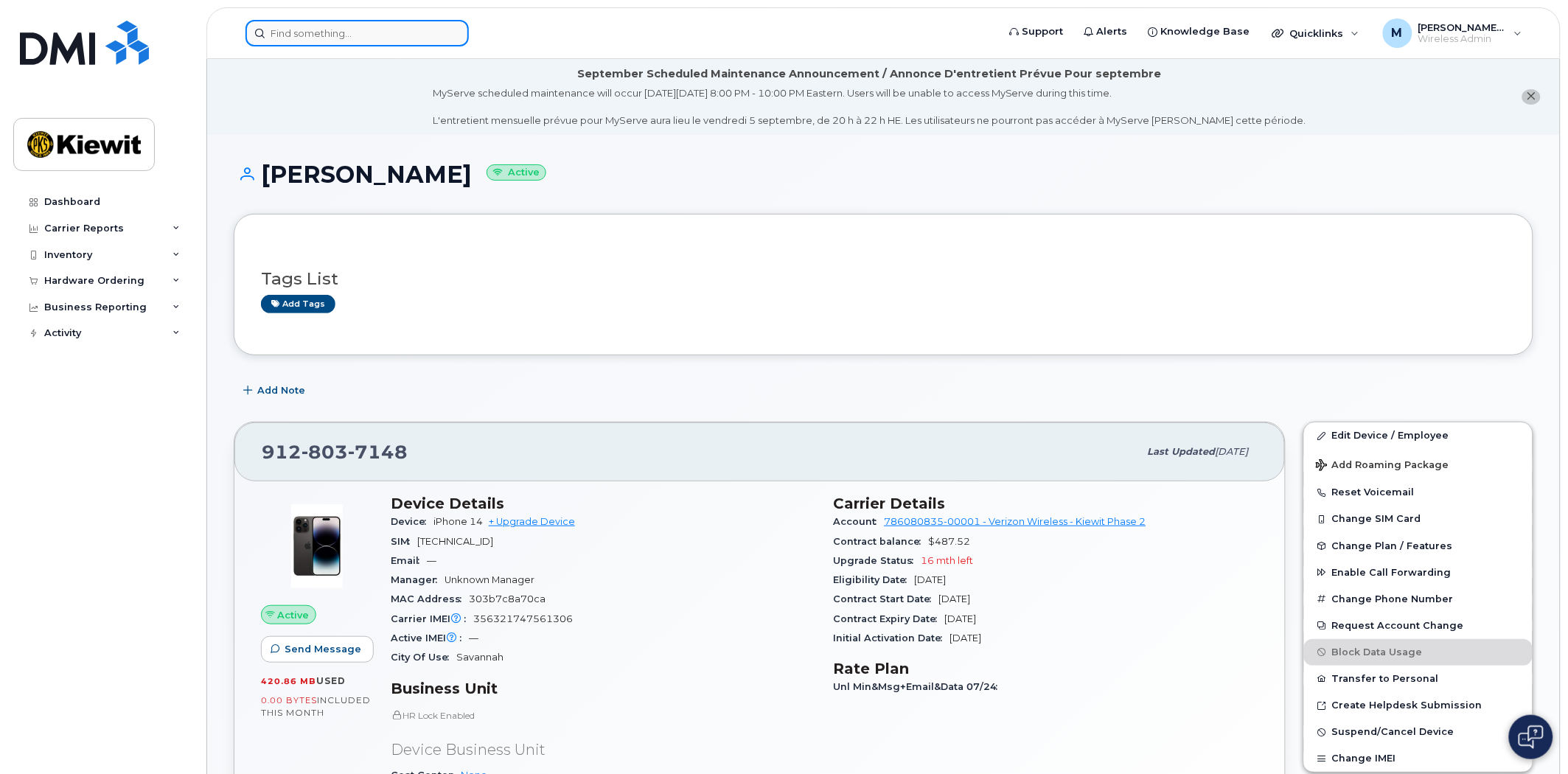
click at [351, 27] on input at bounding box center [357, 34] width 224 height 27
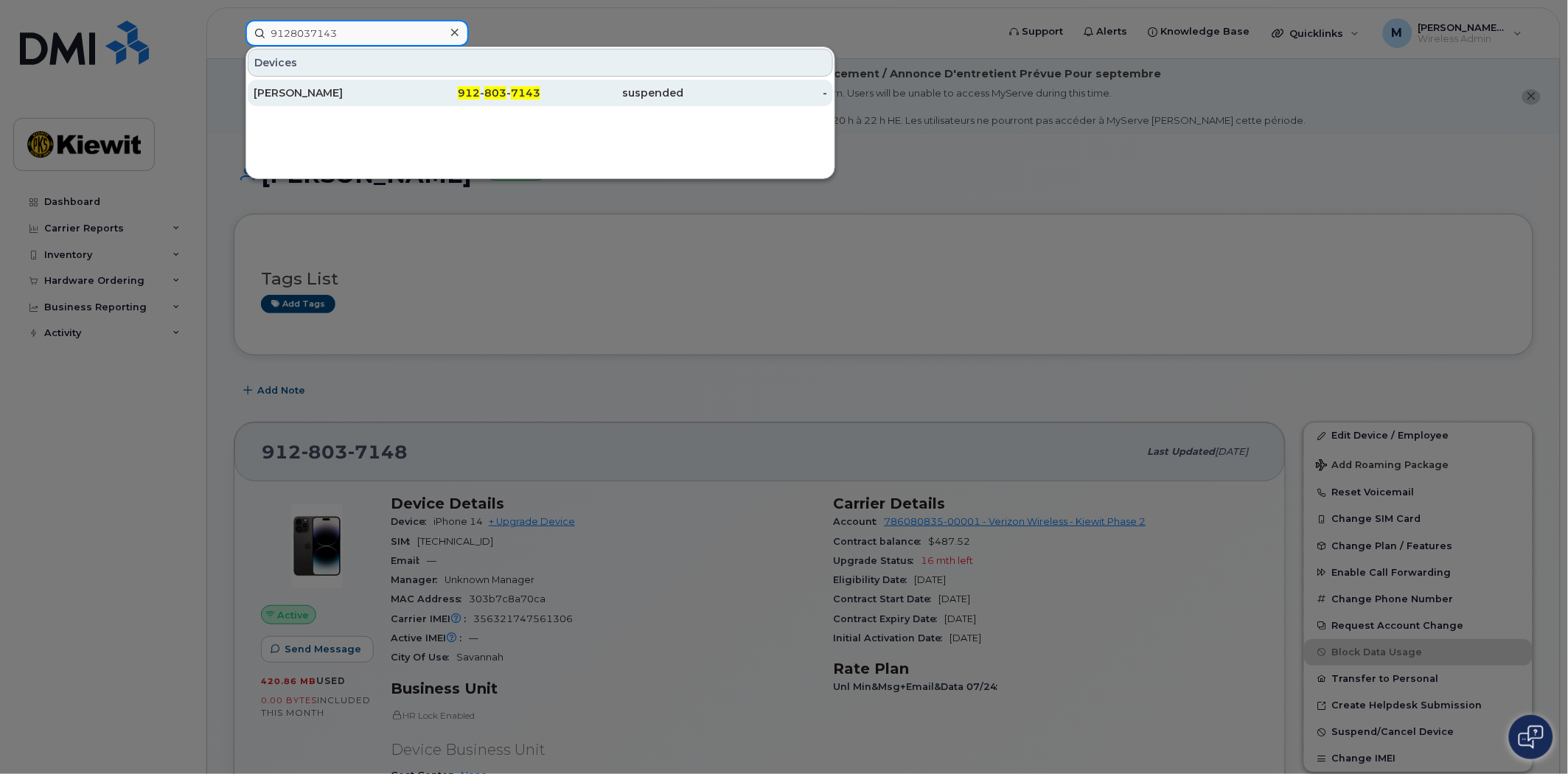
type input "9128037143"
click at [510, 92] on div "912 - 803 - 7143" at bounding box center [470, 92] width 144 height 14
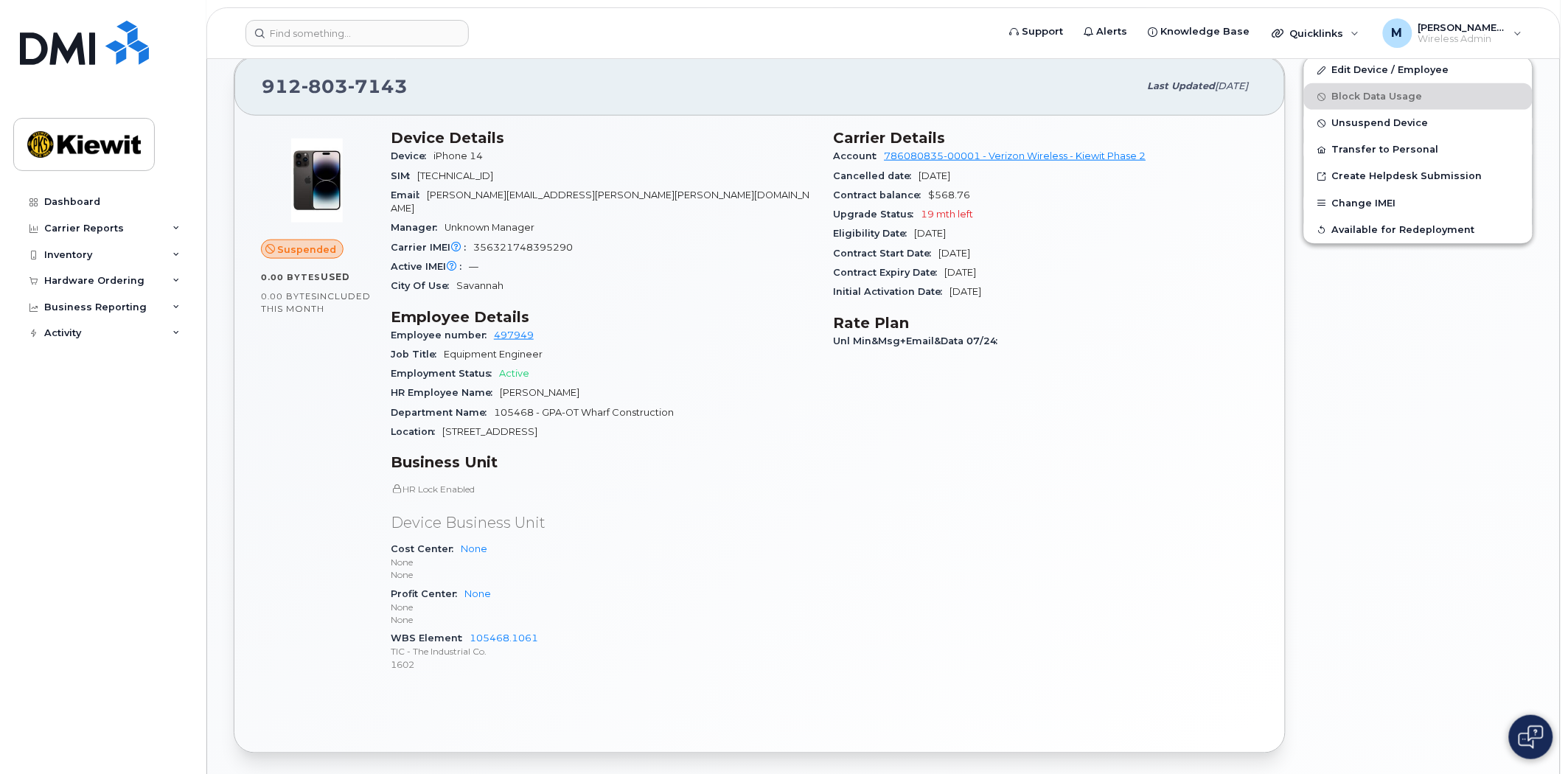
scroll to position [617, 0]
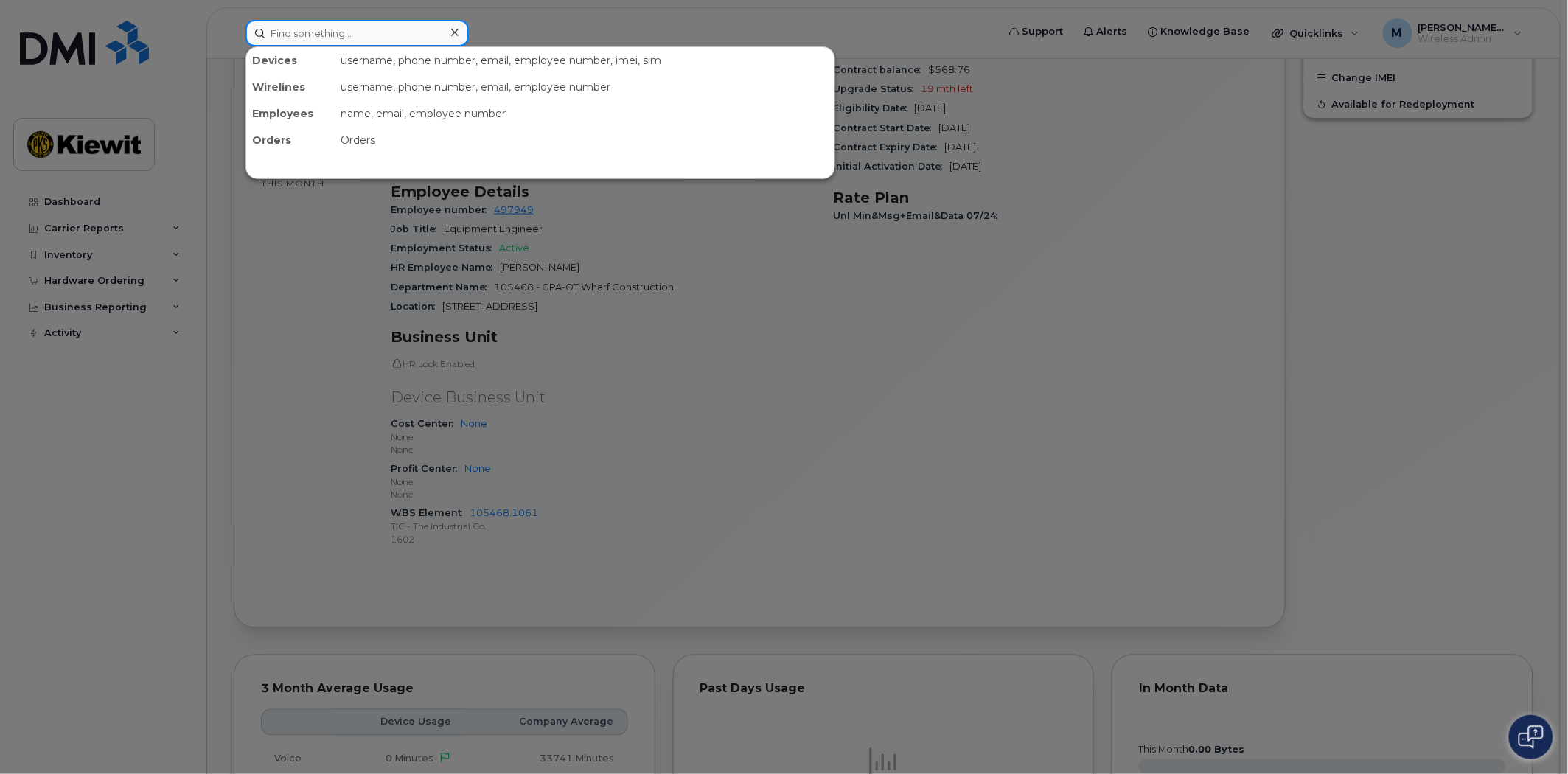
click at [340, 26] on input at bounding box center [357, 34] width 224 height 27
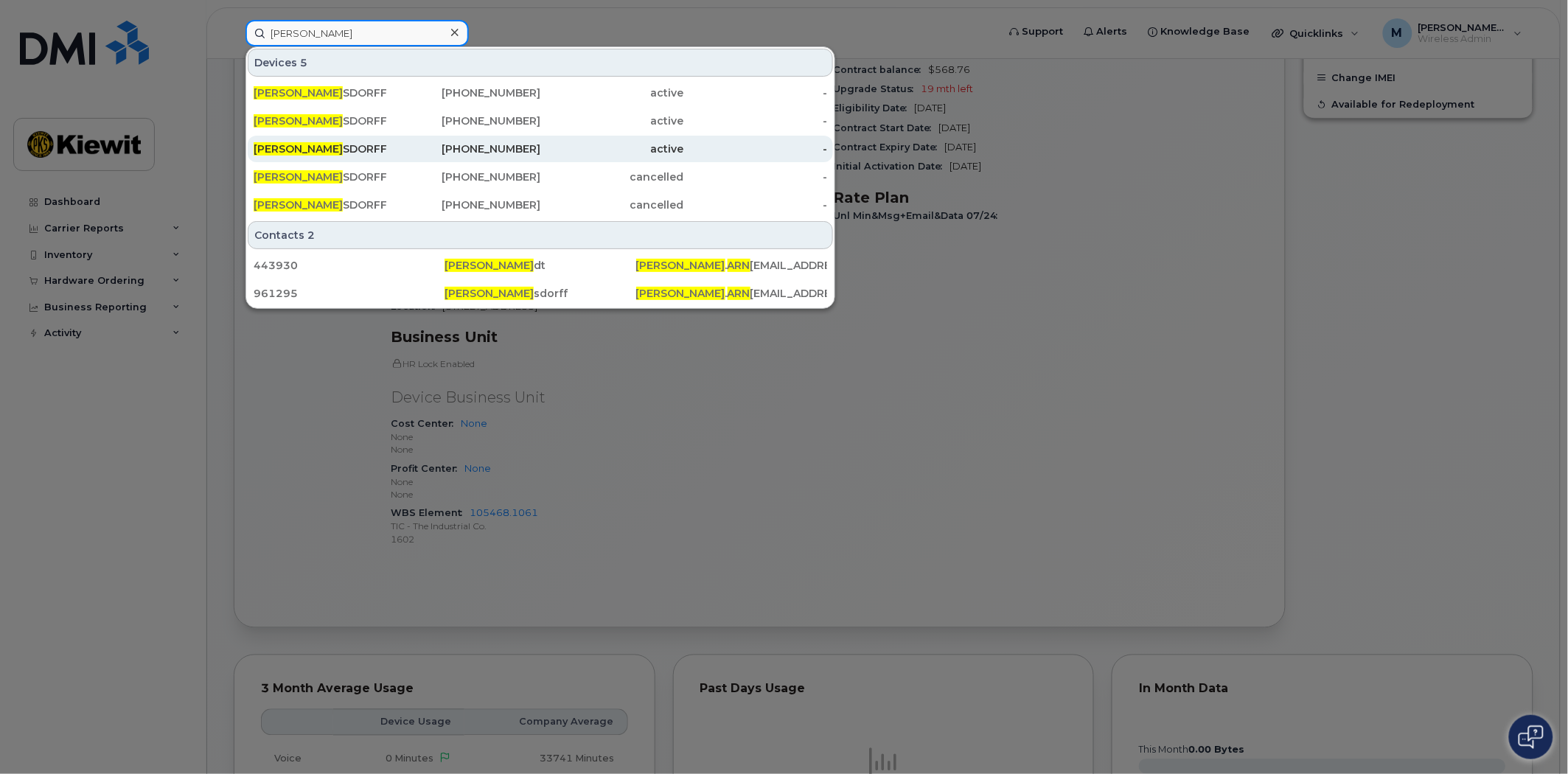
type input "MELISSA ARN"
click at [519, 145] on div "913-901-7112" at bounding box center [470, 148] width 144 height 14
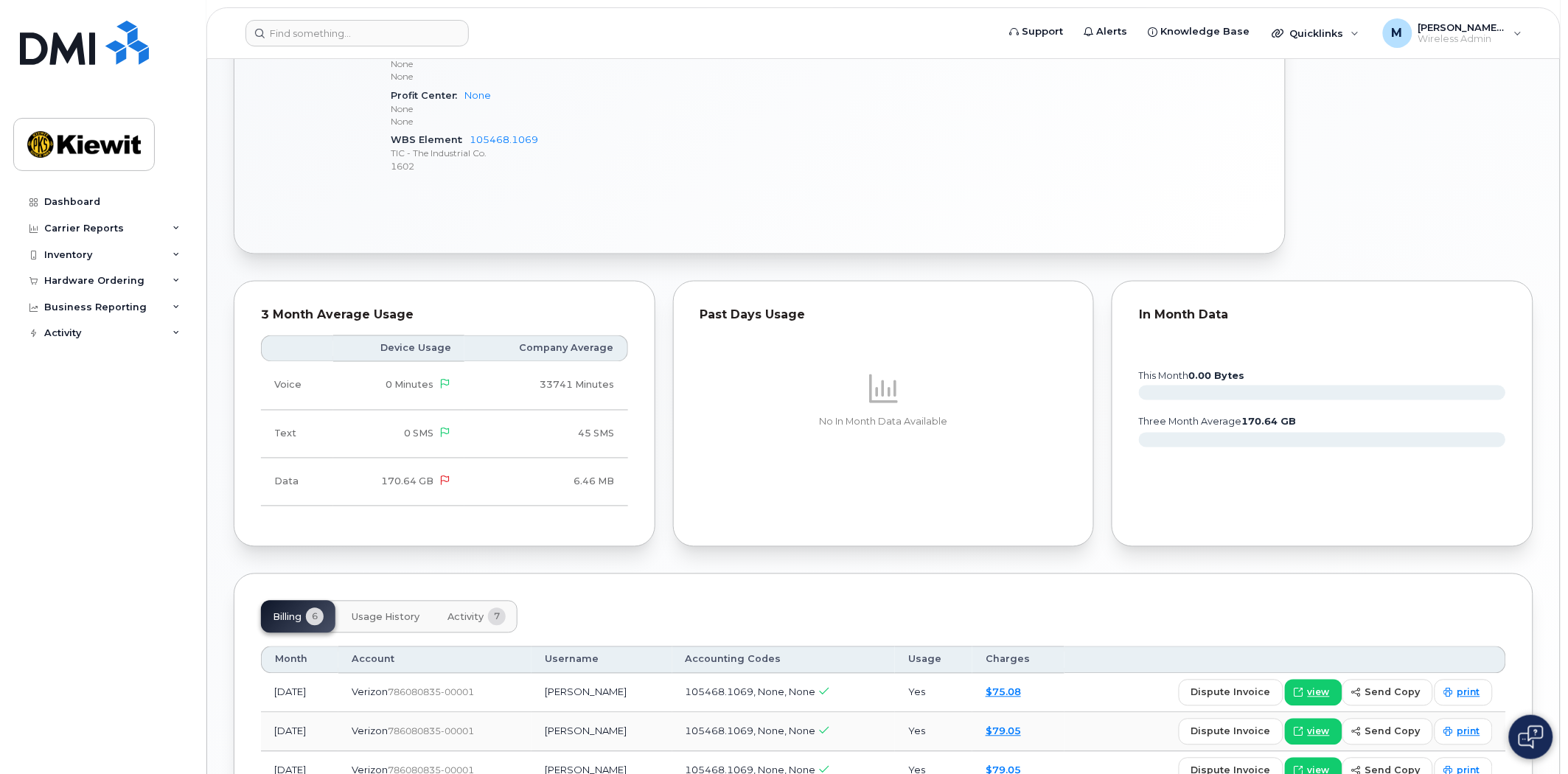
scroll to position [955, 0]
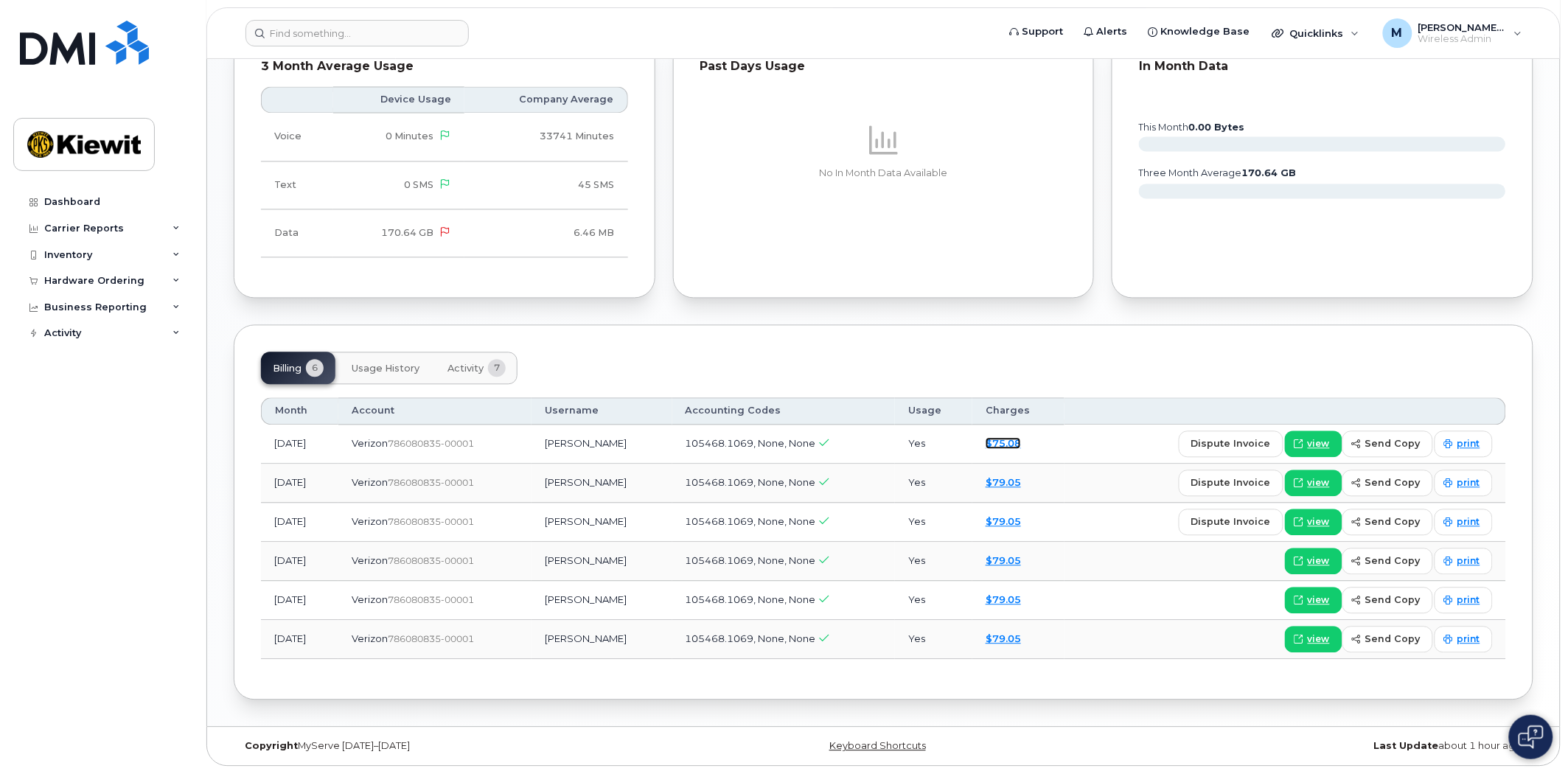
click at [1021, 448] on link "$75.08" at bounding box center [1003, 444] width 36 height 12
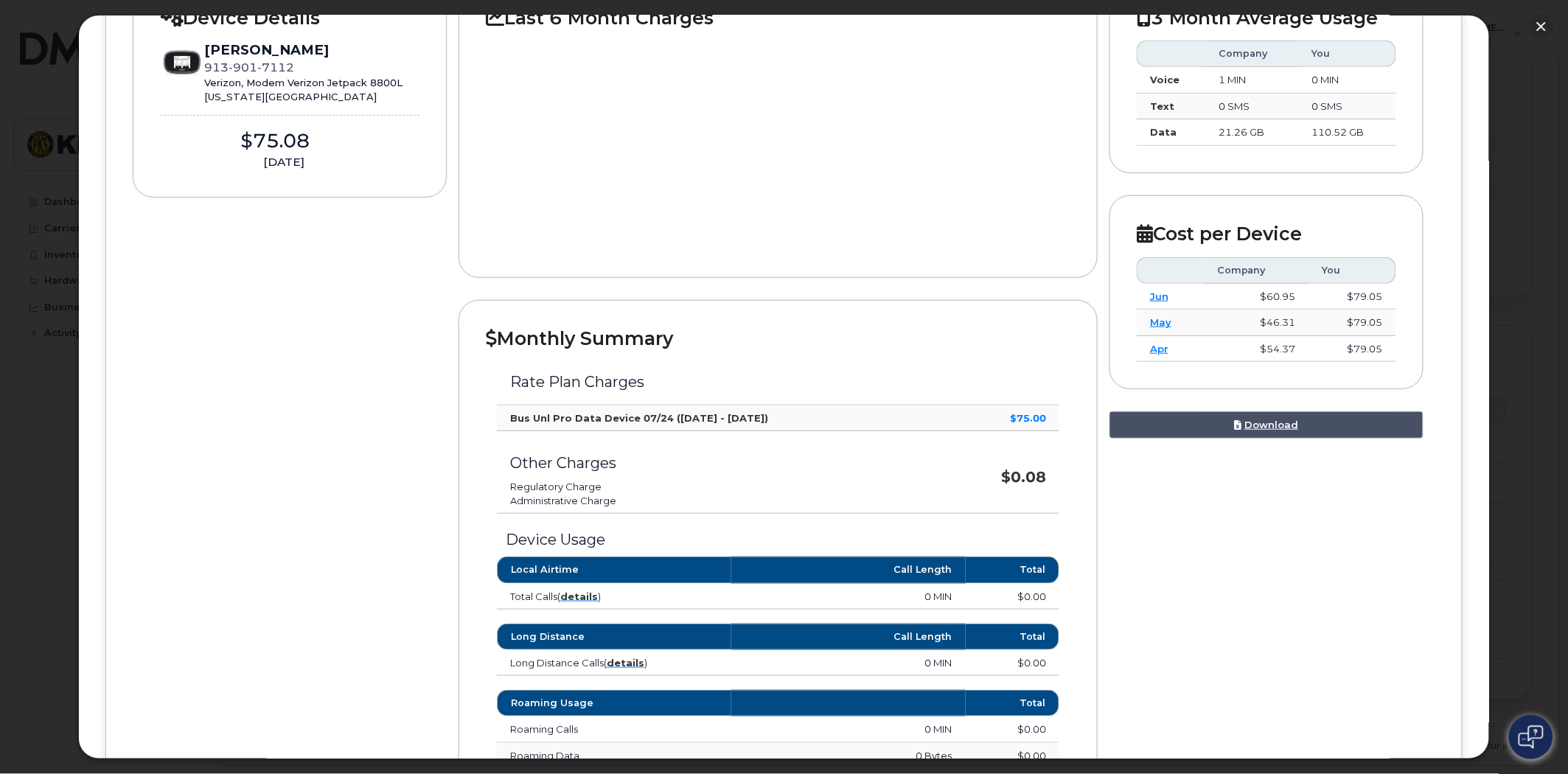
scroll to position [0, 0]
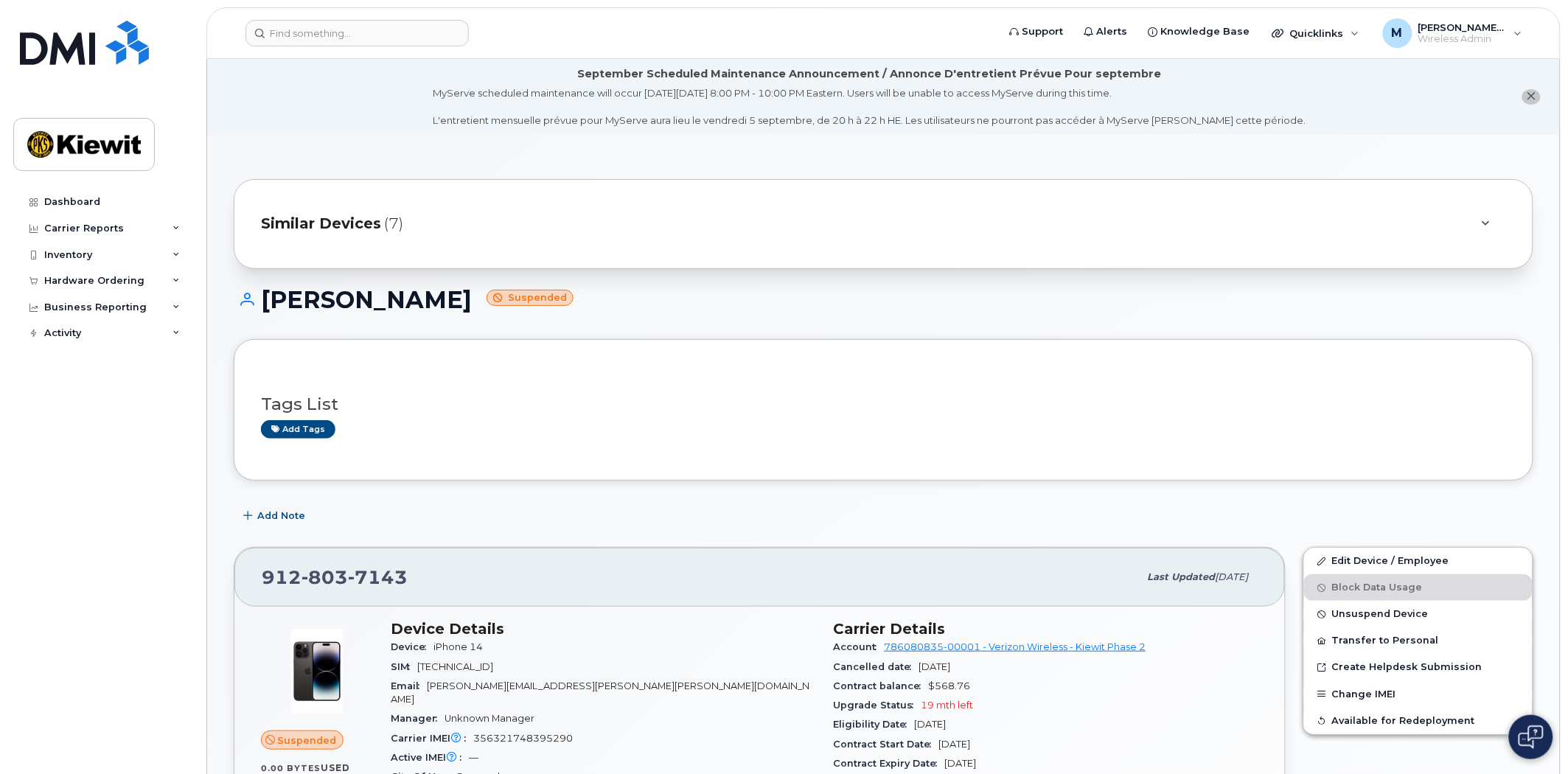
click at [323, 11] on header "Support Alerts Knowledge Base Quicklinks Suspend / Cancel Device Change SIM Car…" at bounding box center [884, 34] width 1355 height 52
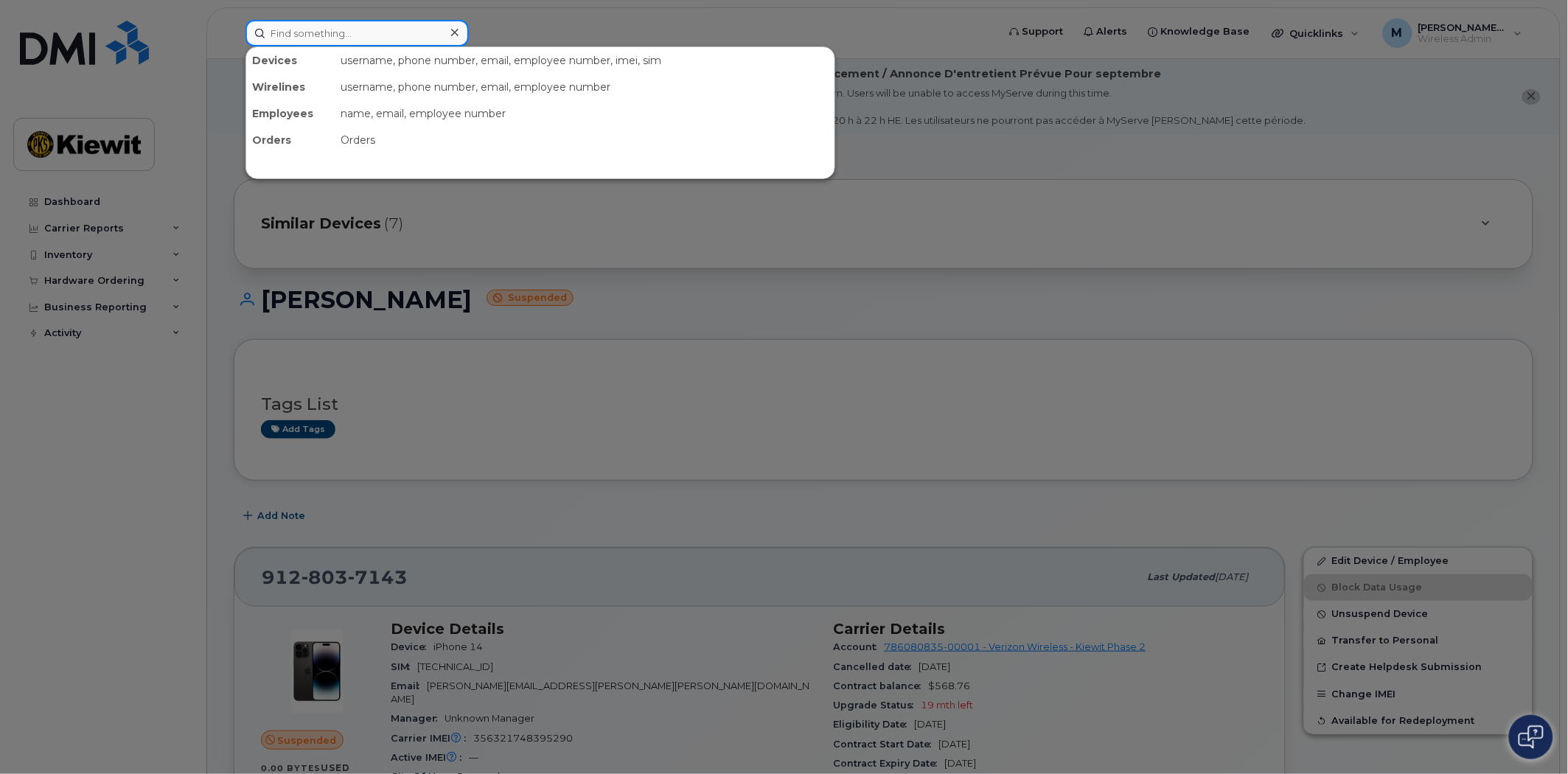
click at [323, 28] on input at bounding box center [357, 34] width 224 height 27
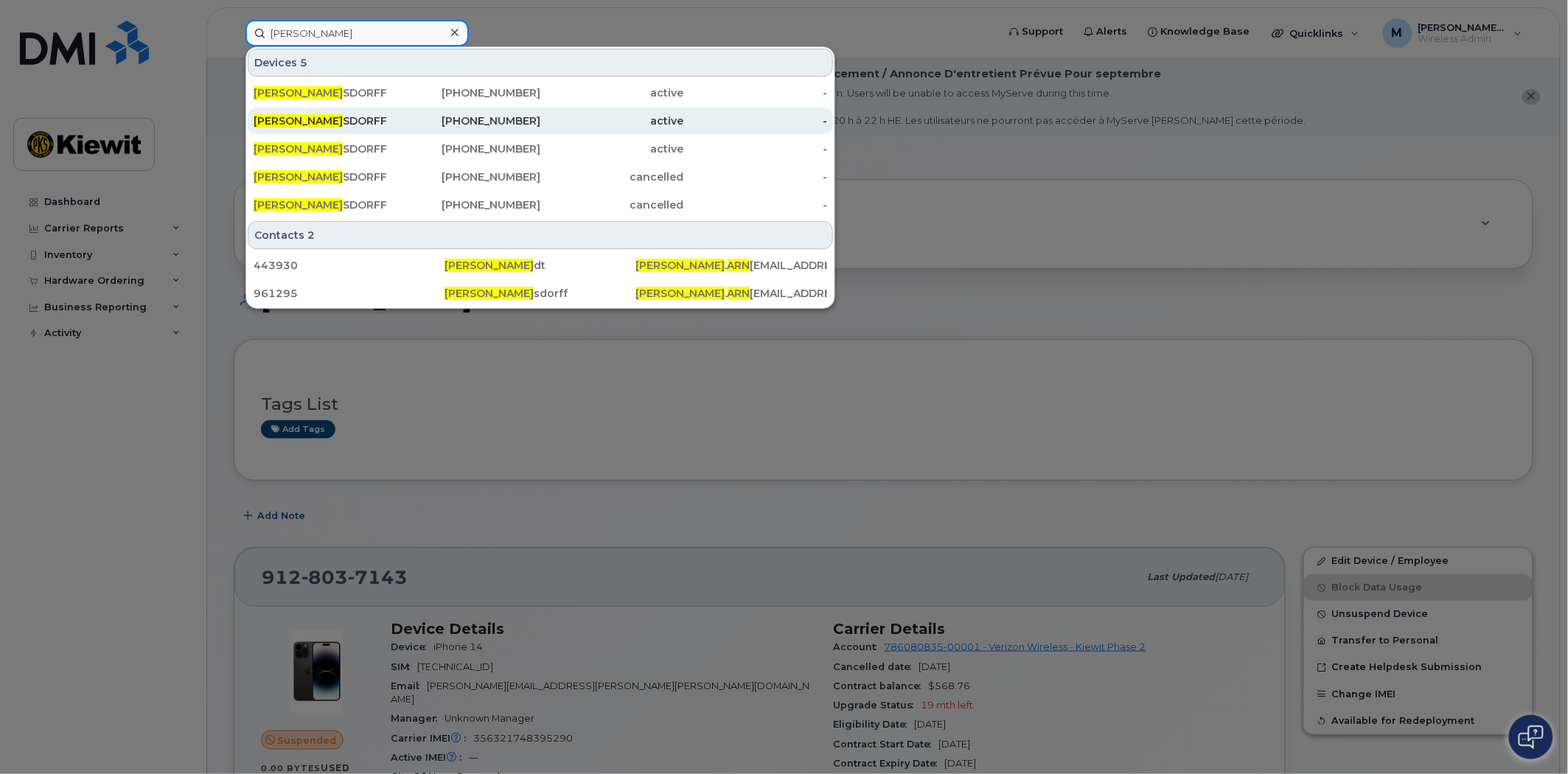
type input "MELISSA ARN"
click at [494, 119] on div "901-229-0464" at bounding box center [470, 120] width 144 height 14
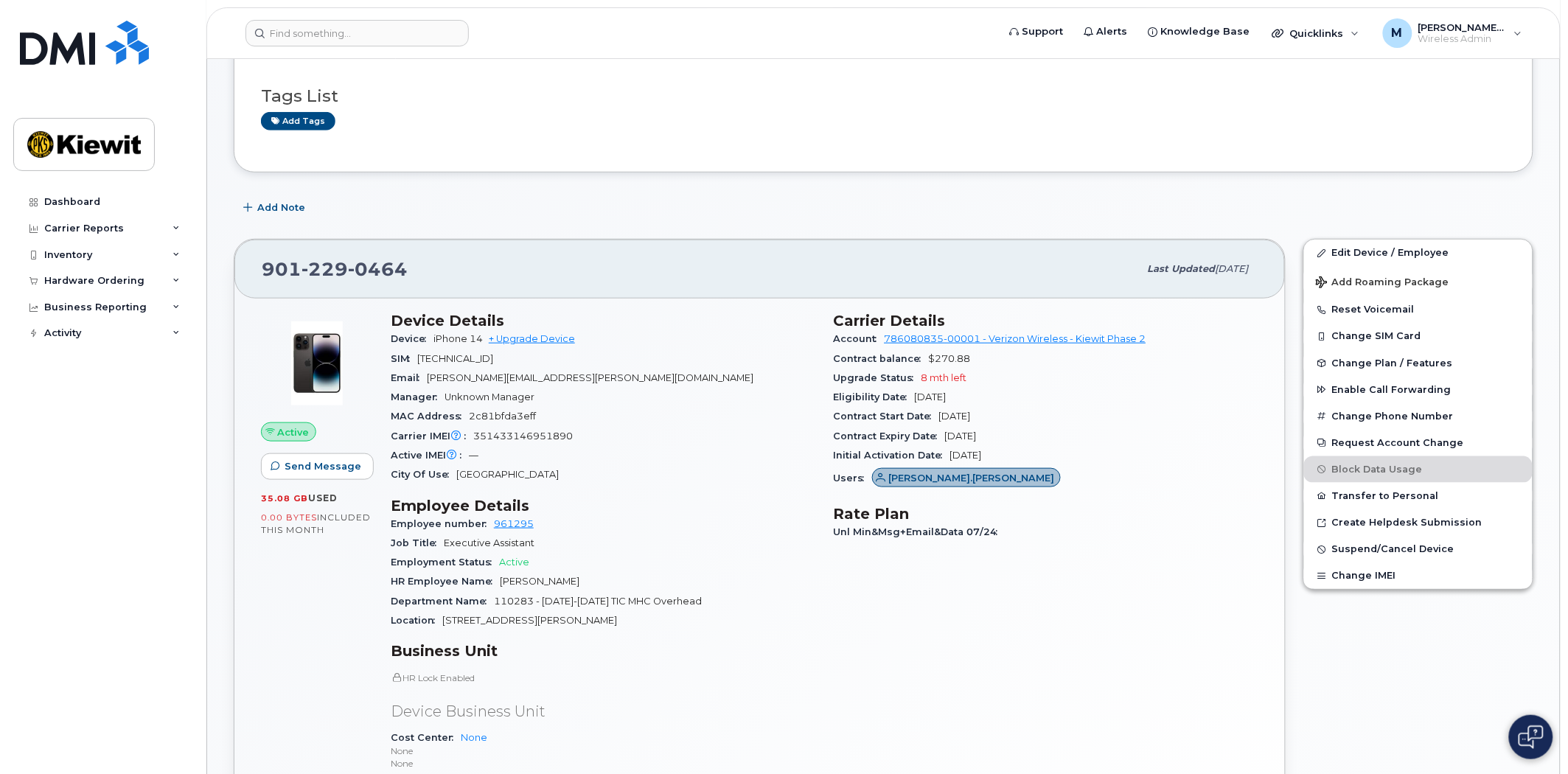
scroll to position [386, 0]
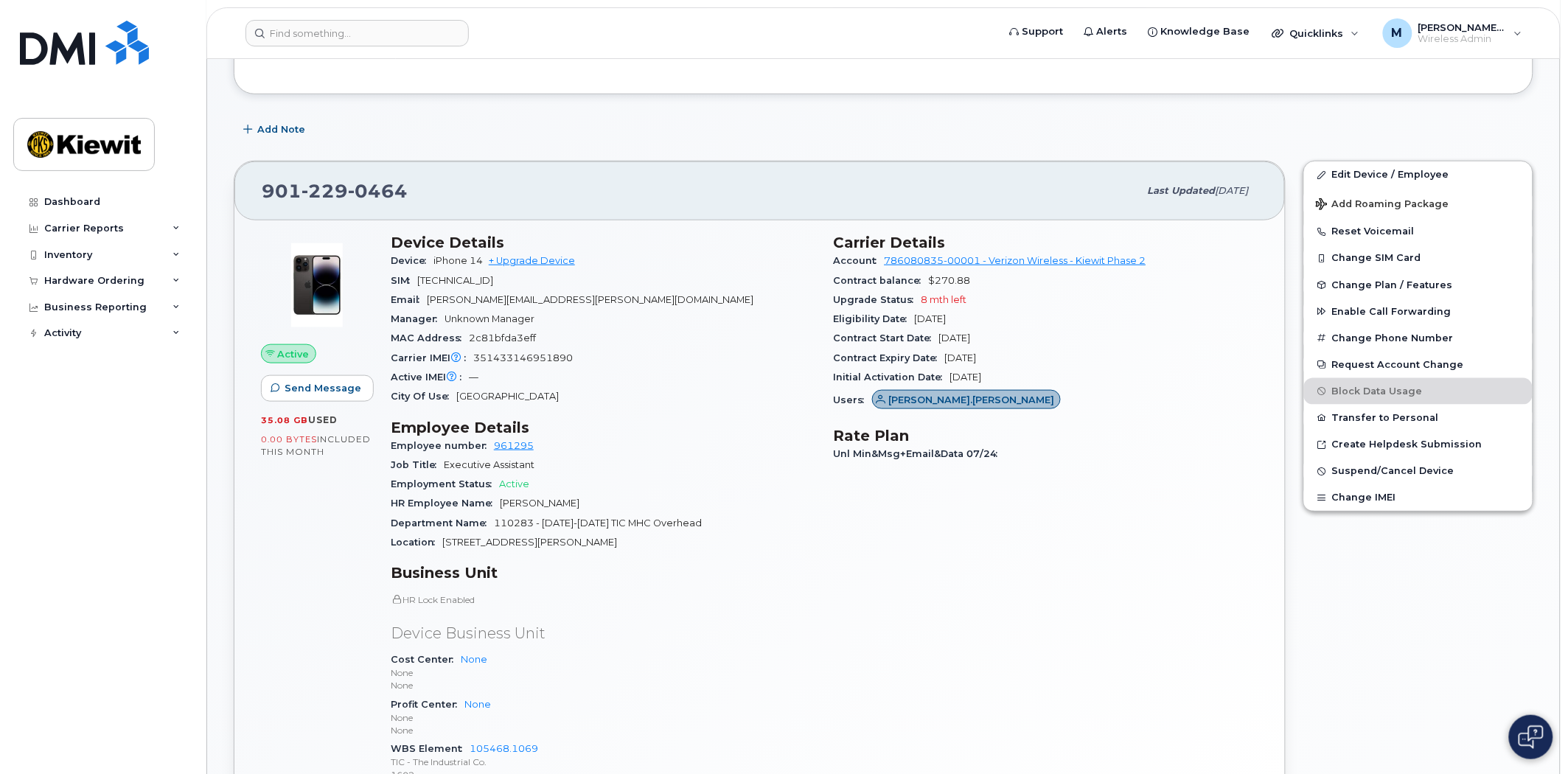
click at [15, 344] on div "Activity" at bounding box center [103, 333] width 179 height 27
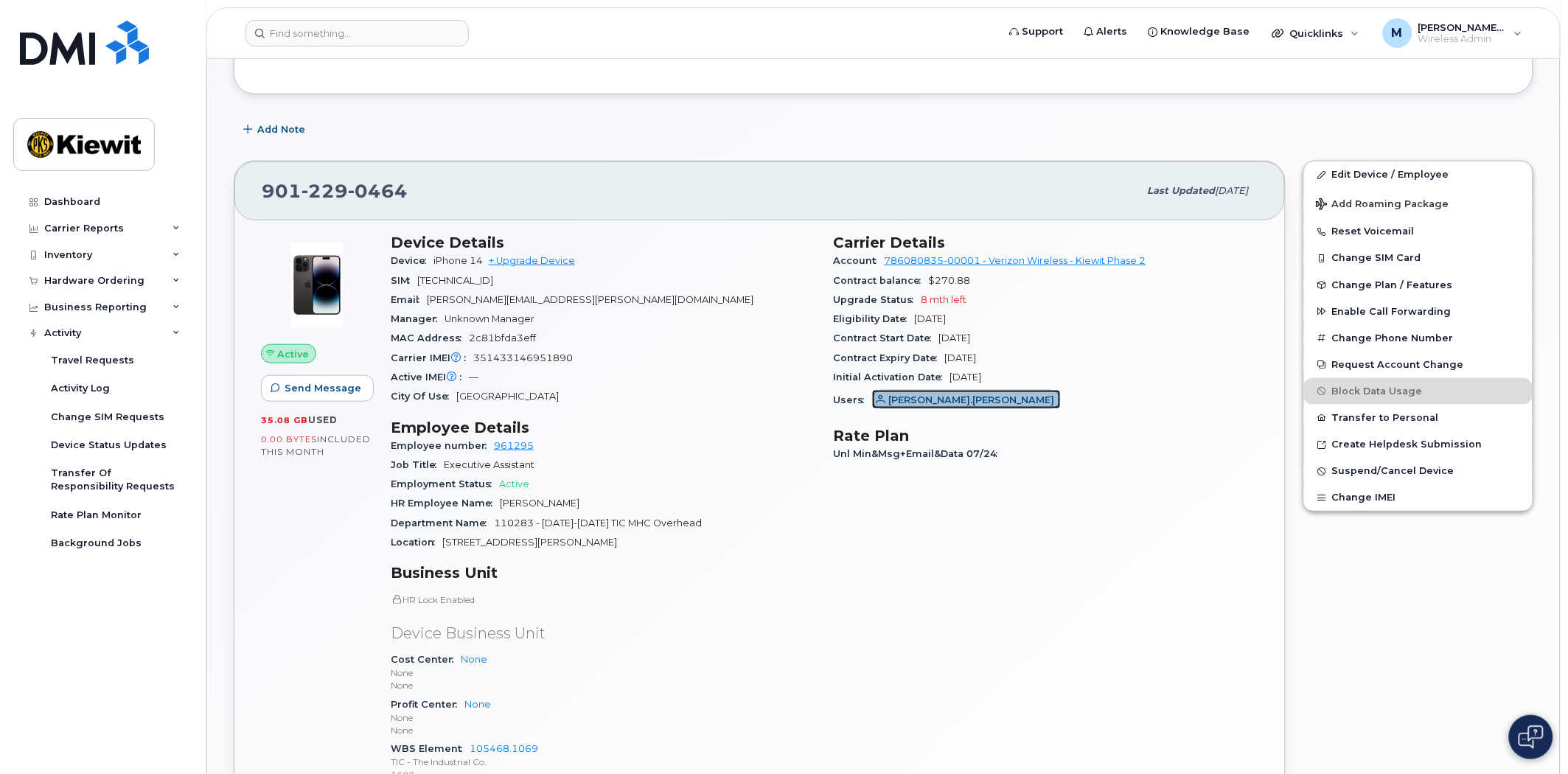
click at [927, 395] on span "[PERSON_NAME].[PERSON_NAME]" at bounding box center [971, 399] width 166 height 14
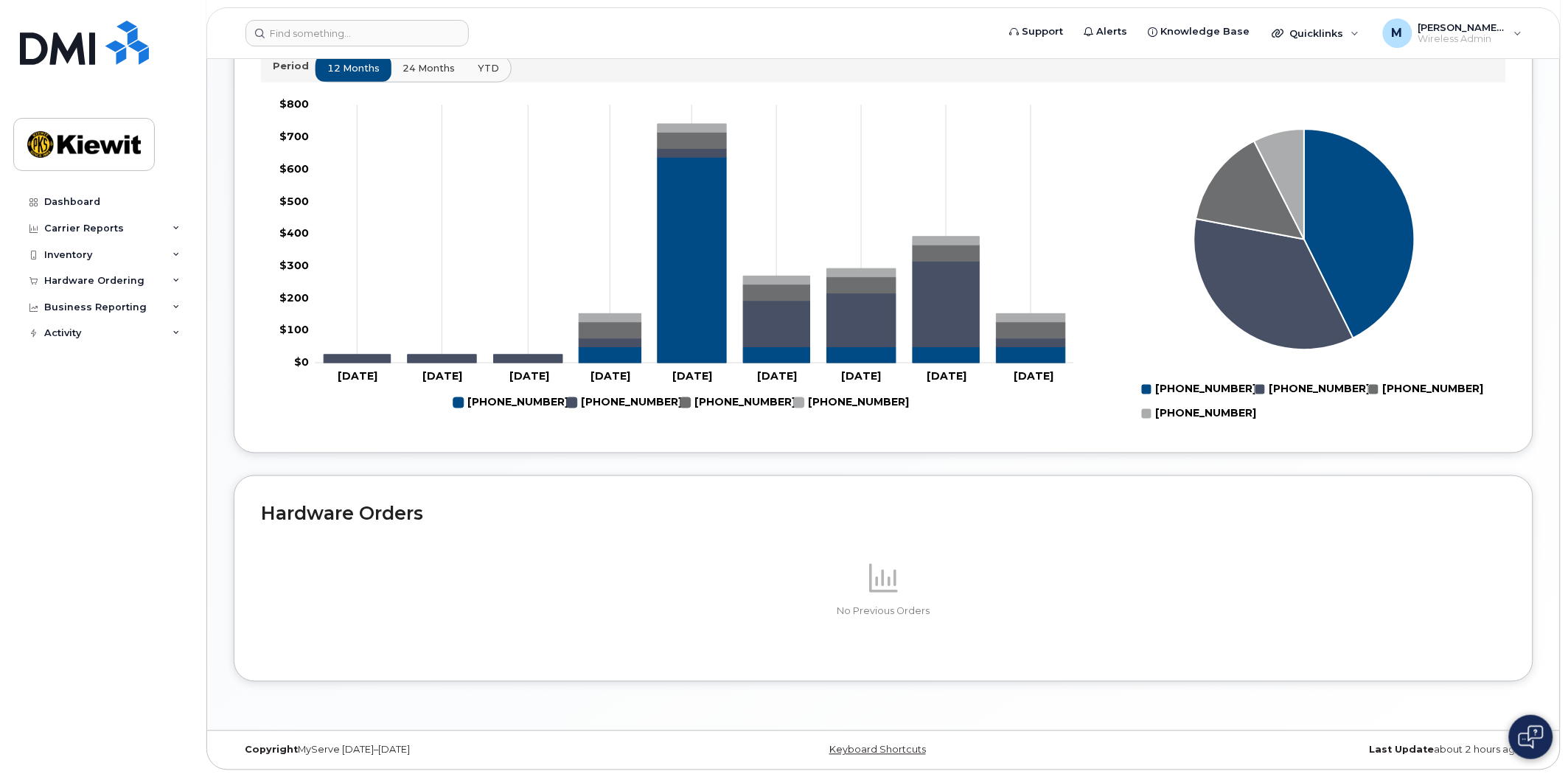
scroll to position [575, 0]
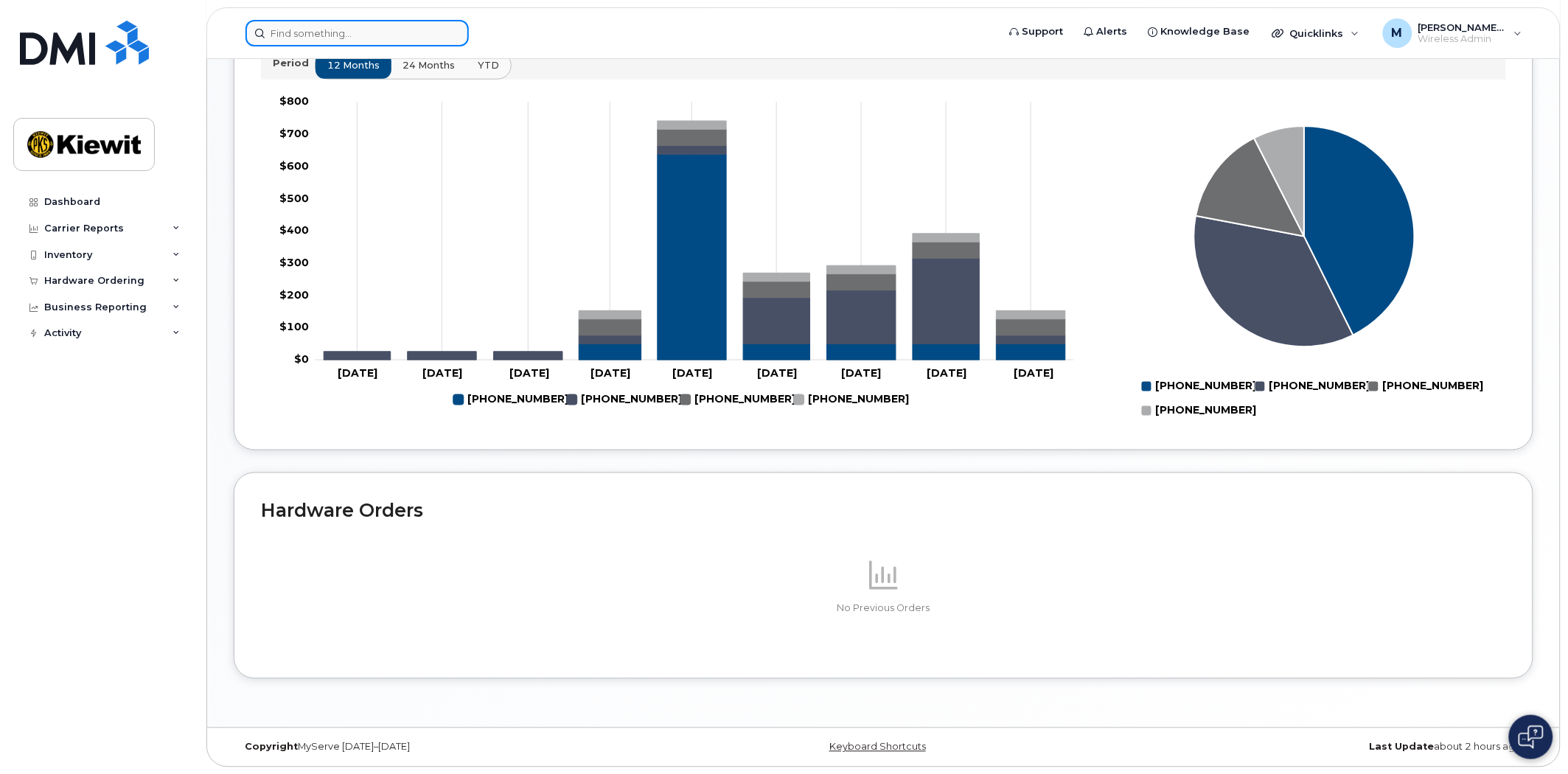
click at [328, 35] on input at bounding box center [357, 34] width 224 height 27
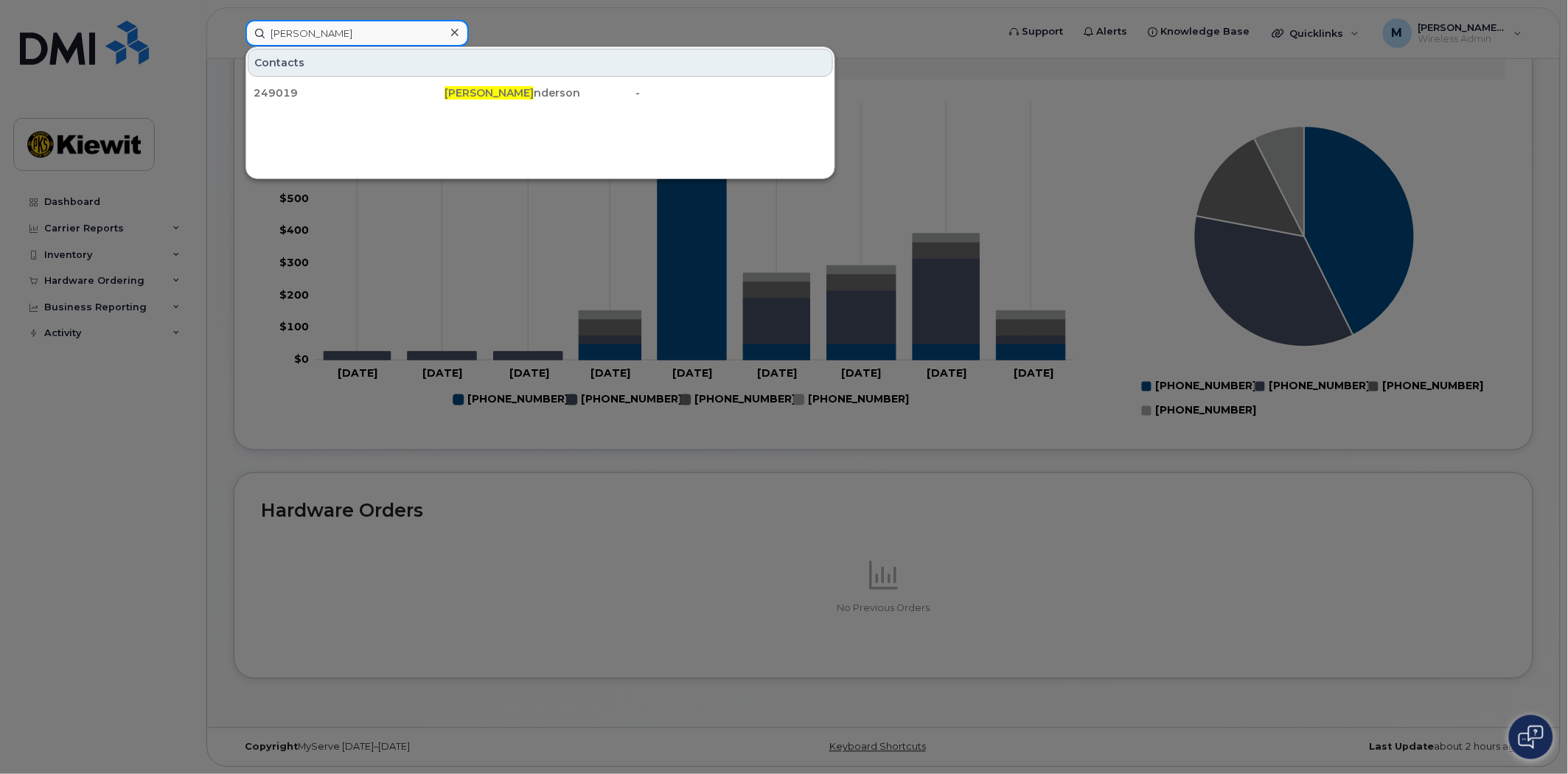
drag, startPoint x: 327, startPoint y: 32, endPoint x: 212, endPoint y: 27, distance: 115.1
click at [233, 27] on div "Byron He Contacts 249019 Byron He nderson -" at bounding box center [616, 34] width 766 height 27
type input "9126779629"
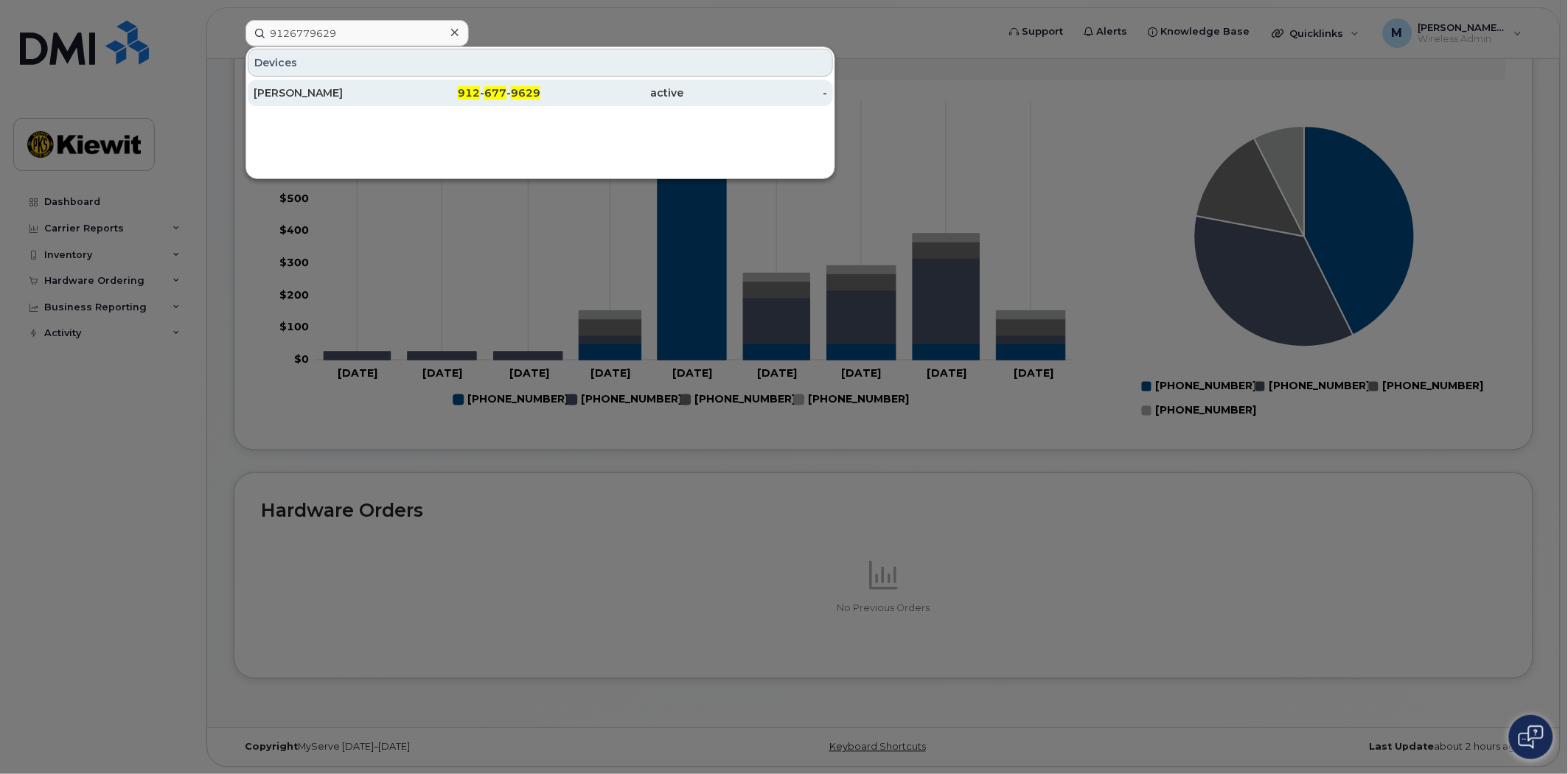
click at [500, 88] on span "677" at bounding box center [495, 93] width 22 height 13
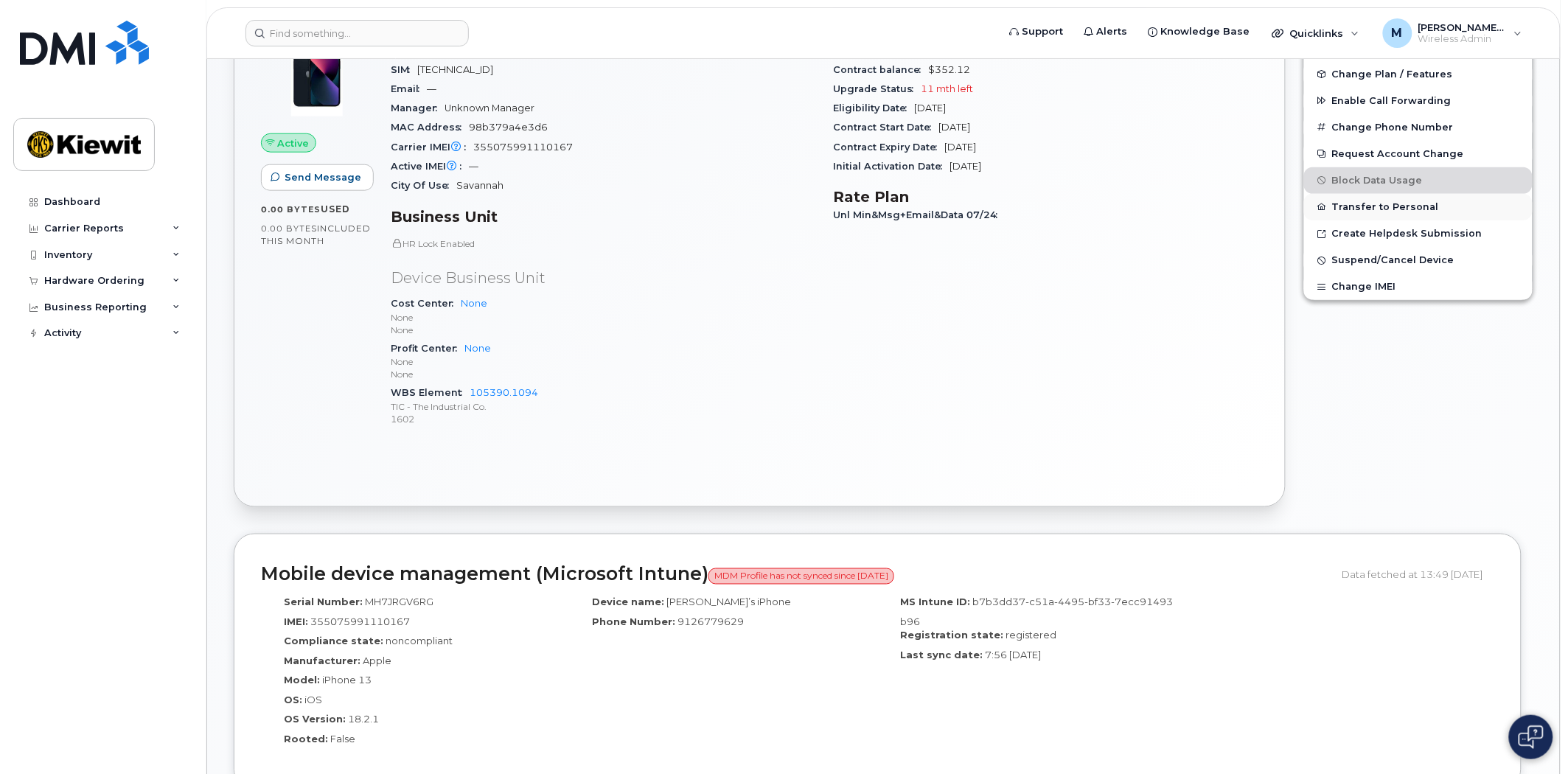
scroll to position [443, 0]
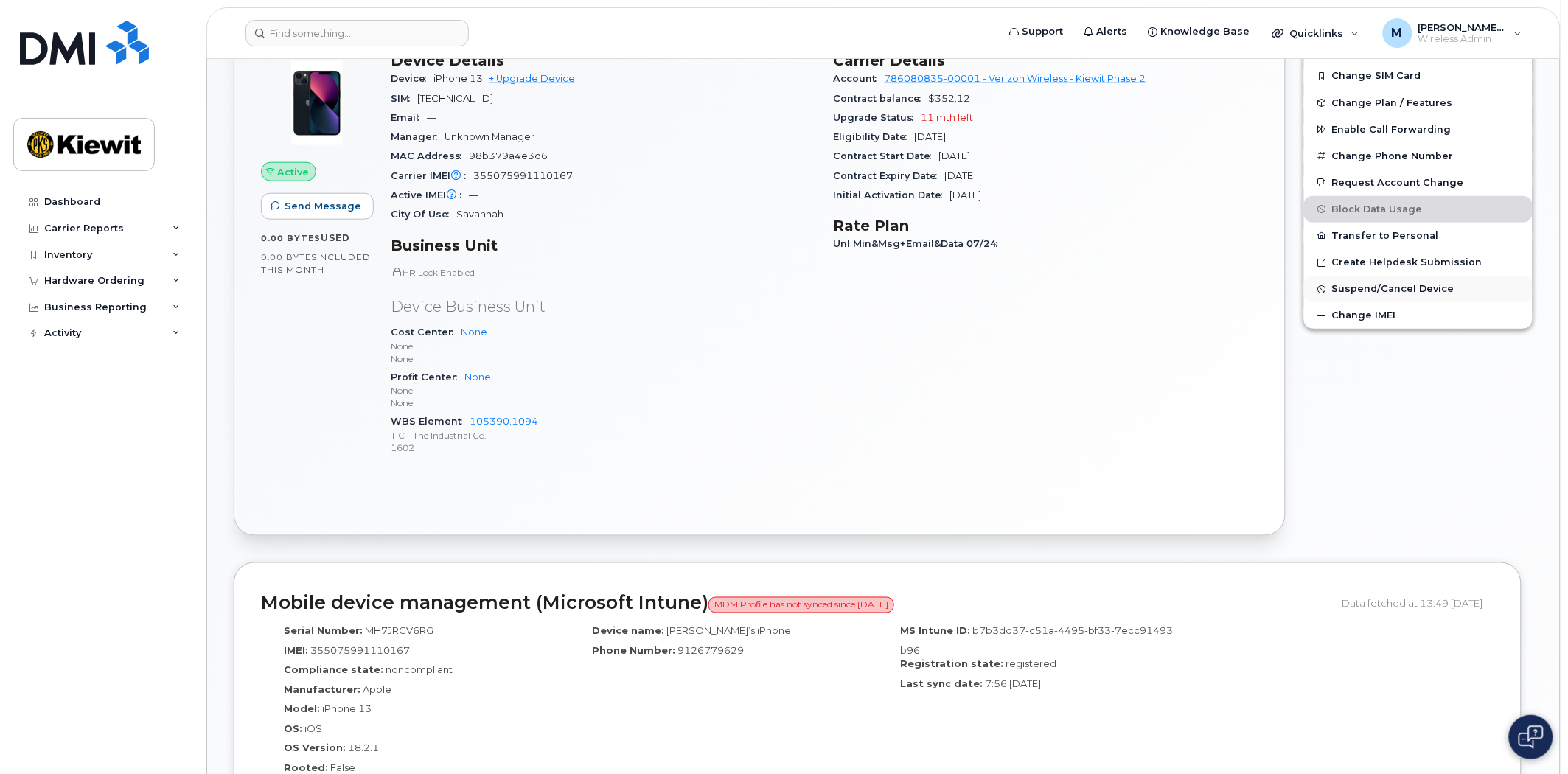
click at [1390, 291] on span "Suspend/Cancel Device" at bounding box center [1393, 289] width 122 height 12
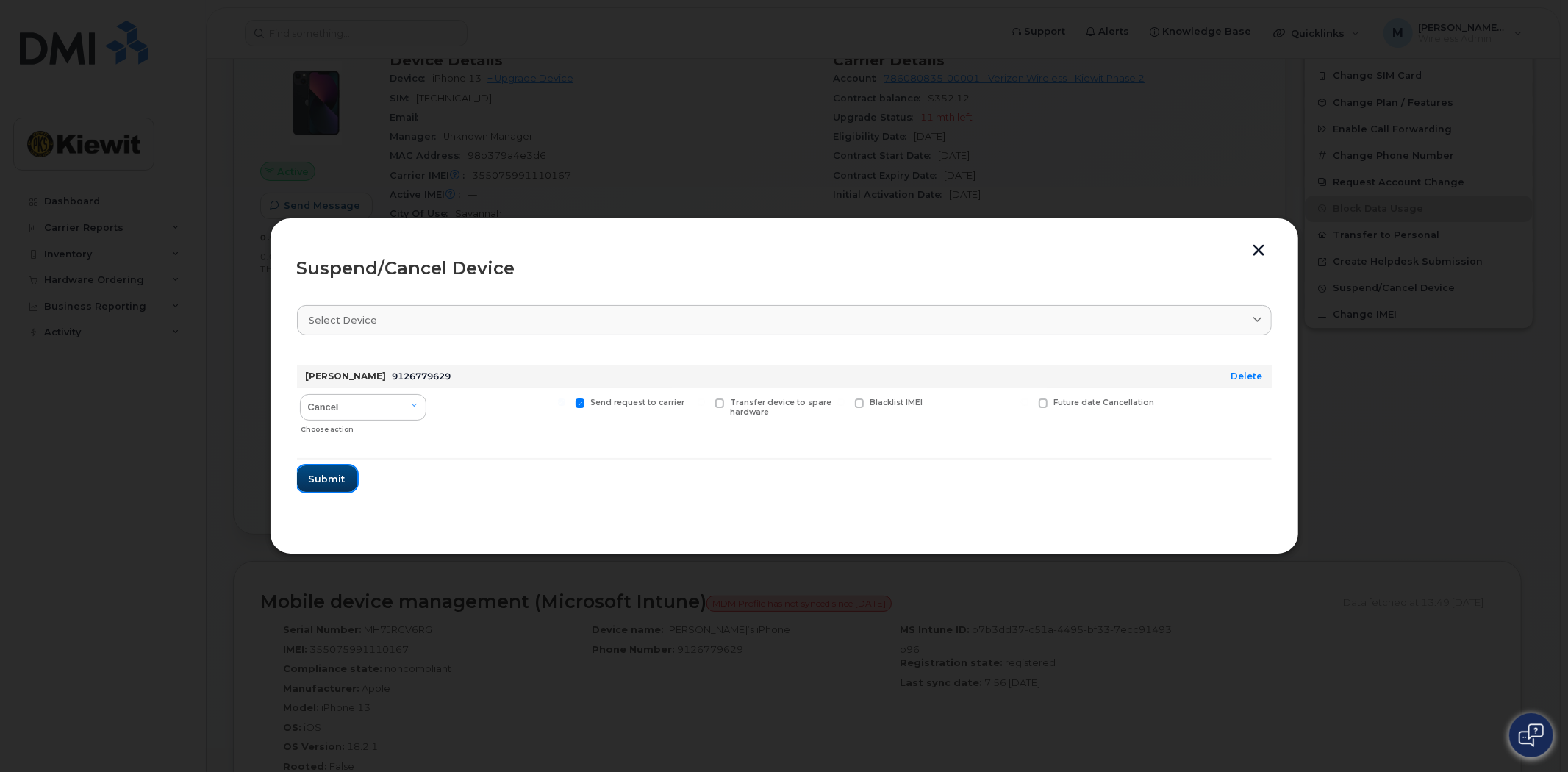
click at [321, 484] on span "Submit" at bounding box center [327, 479] width 36 height 14
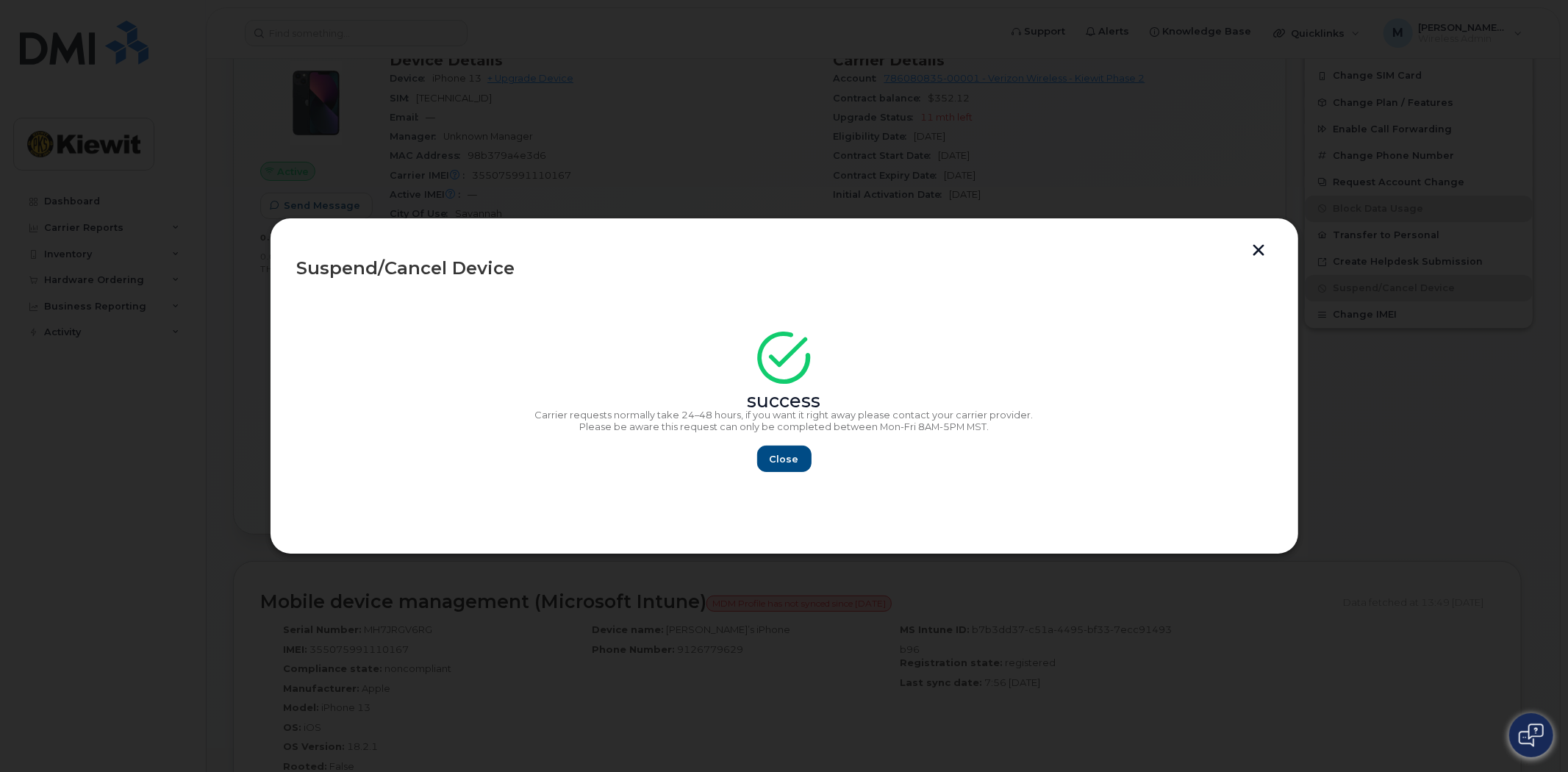
click at [767, 438] on div "success Carrier requests normally take 24–48 hours, if you want it right away p…" at bounding box center [784, 405] width 975 height 131
click at [782, 462] on span "Close" at bounding box center [784, 459] width 30 height 14
